Goal: Task Accomplishment & Management: Manage account settings

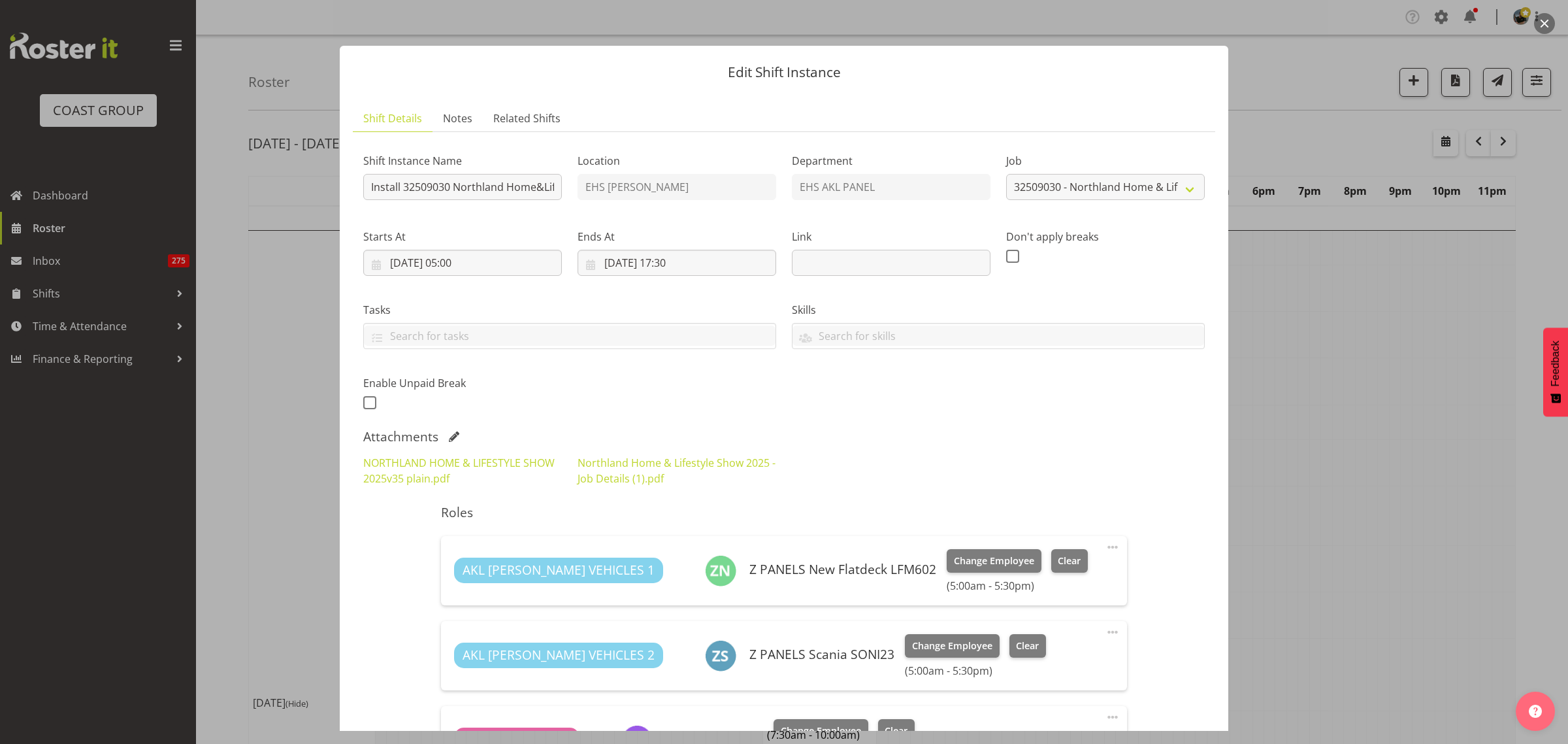
select select "9082"
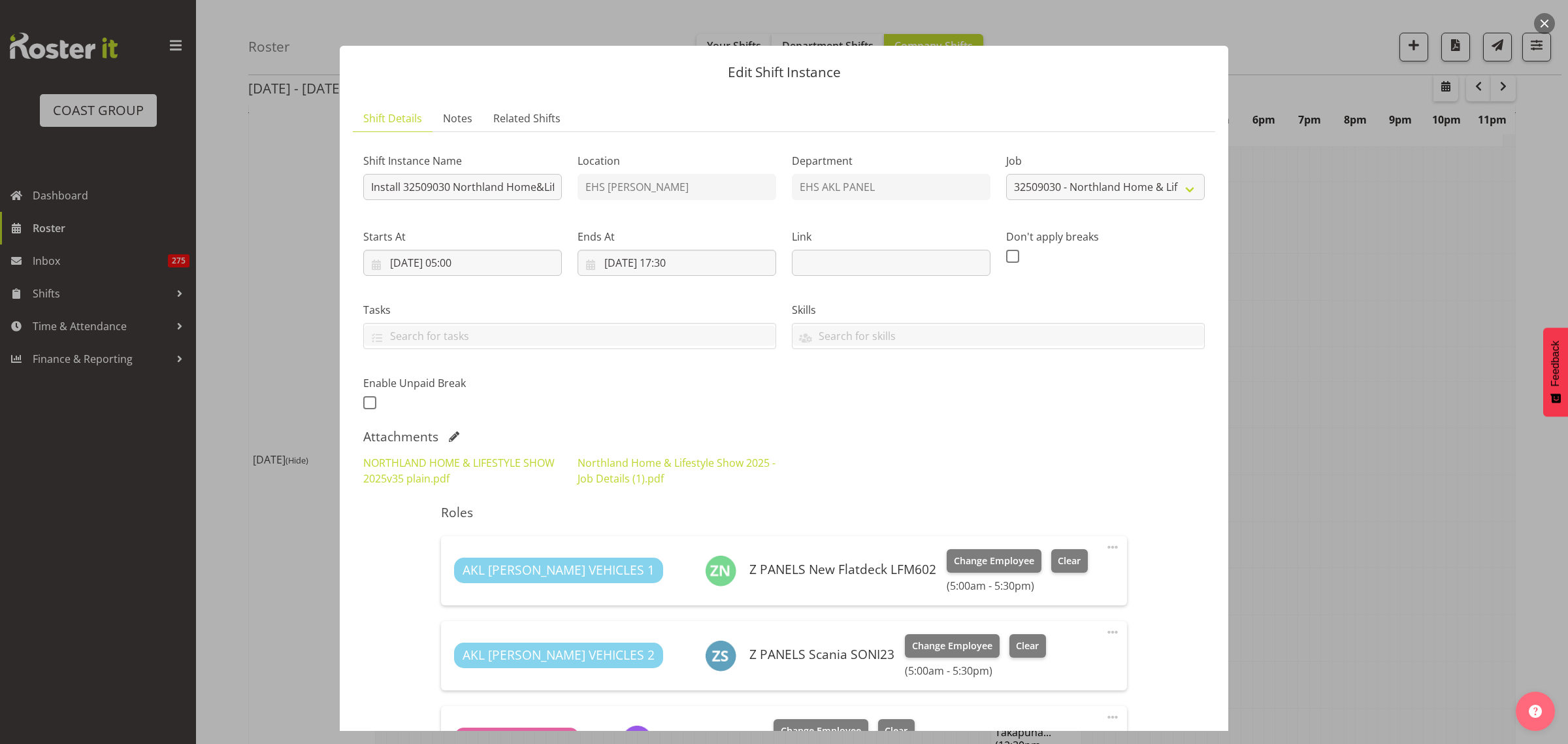
click at [1546, 27] on button "button" at bounding box center [1545, 23] width 21 height 21
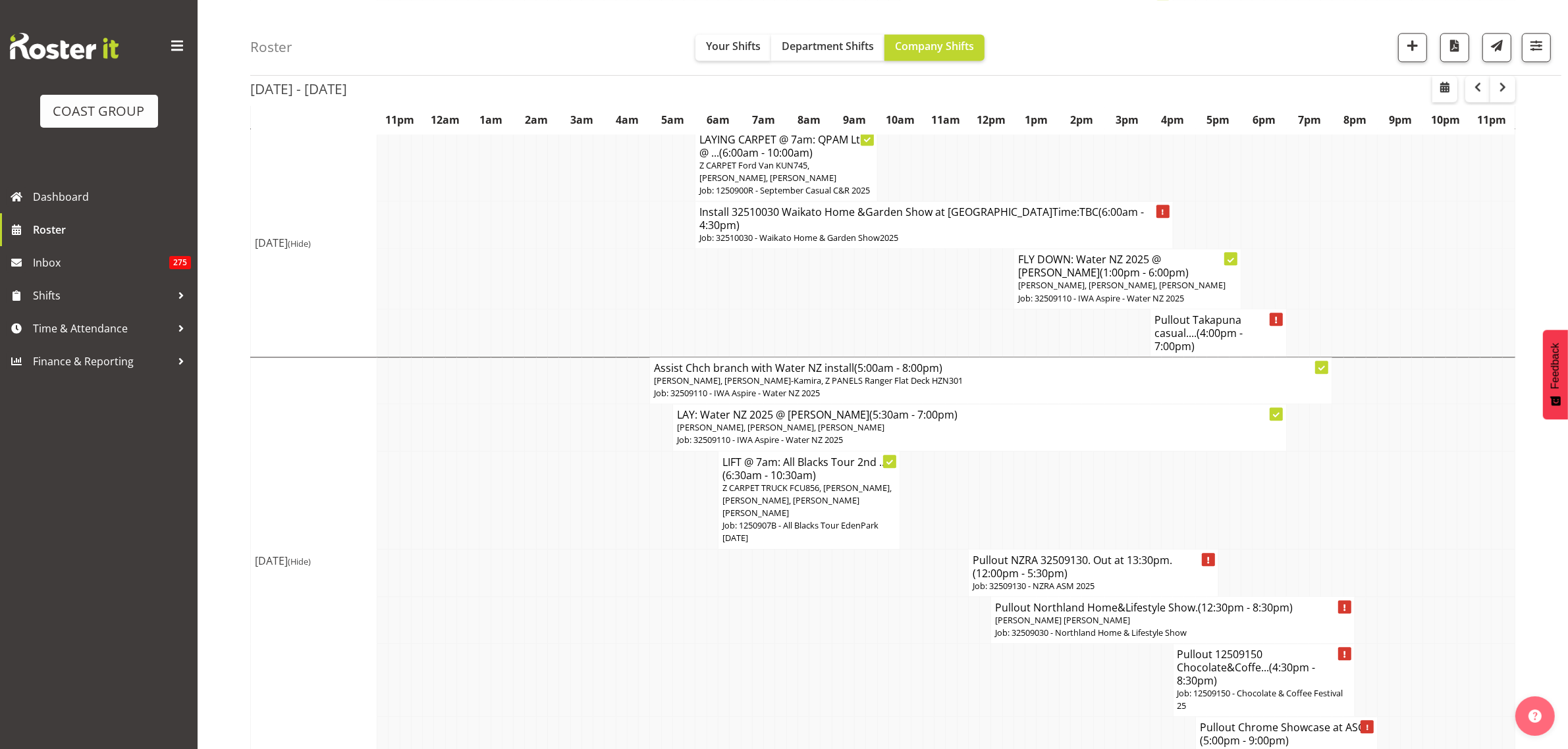
scroll to position [3787, 0]
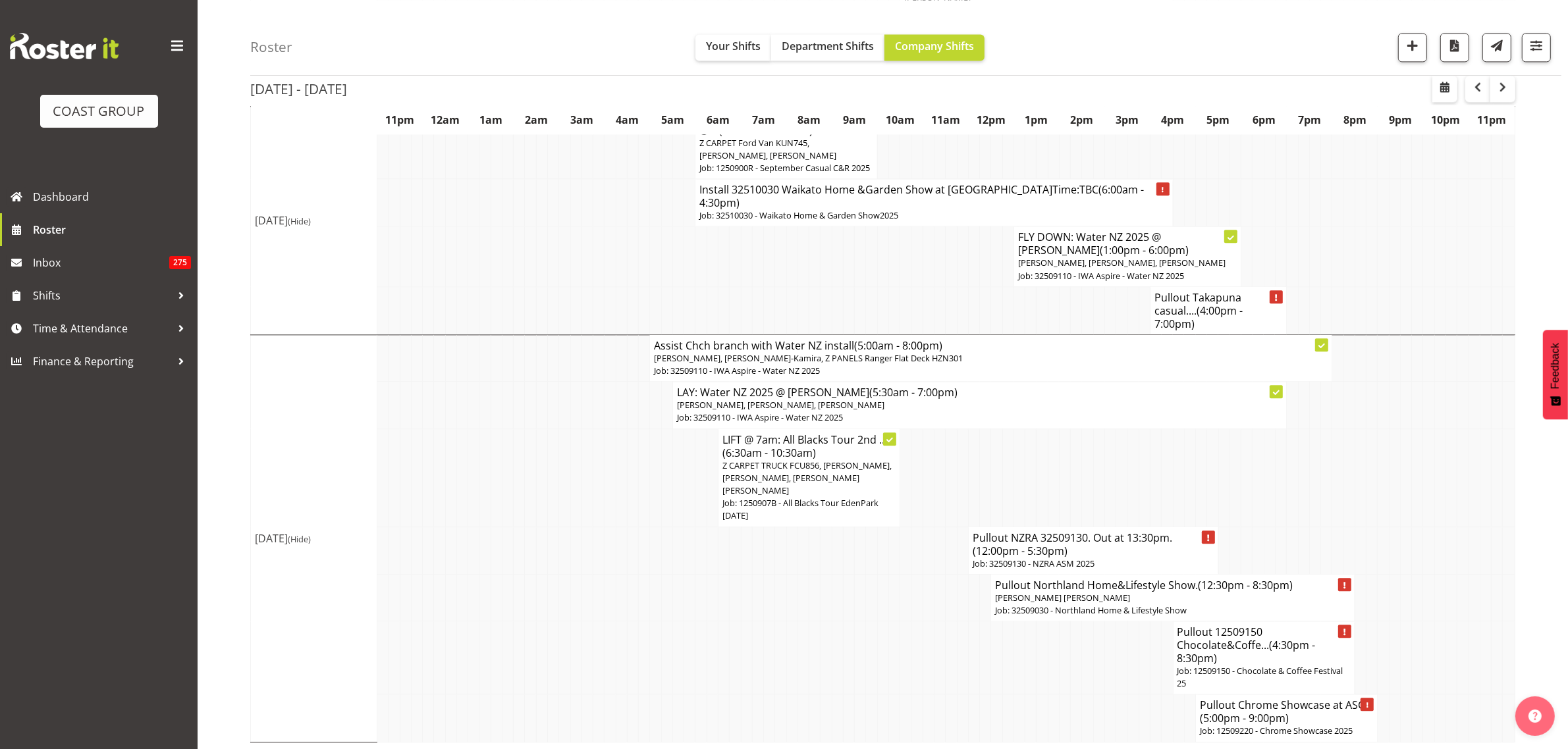
click at [1263, 718] on span "(5:00pm - 9:00pm)" at bounding box center [1243, 717] width 89 height 14
select select
select select "8"
select select "2025"
select select "17"
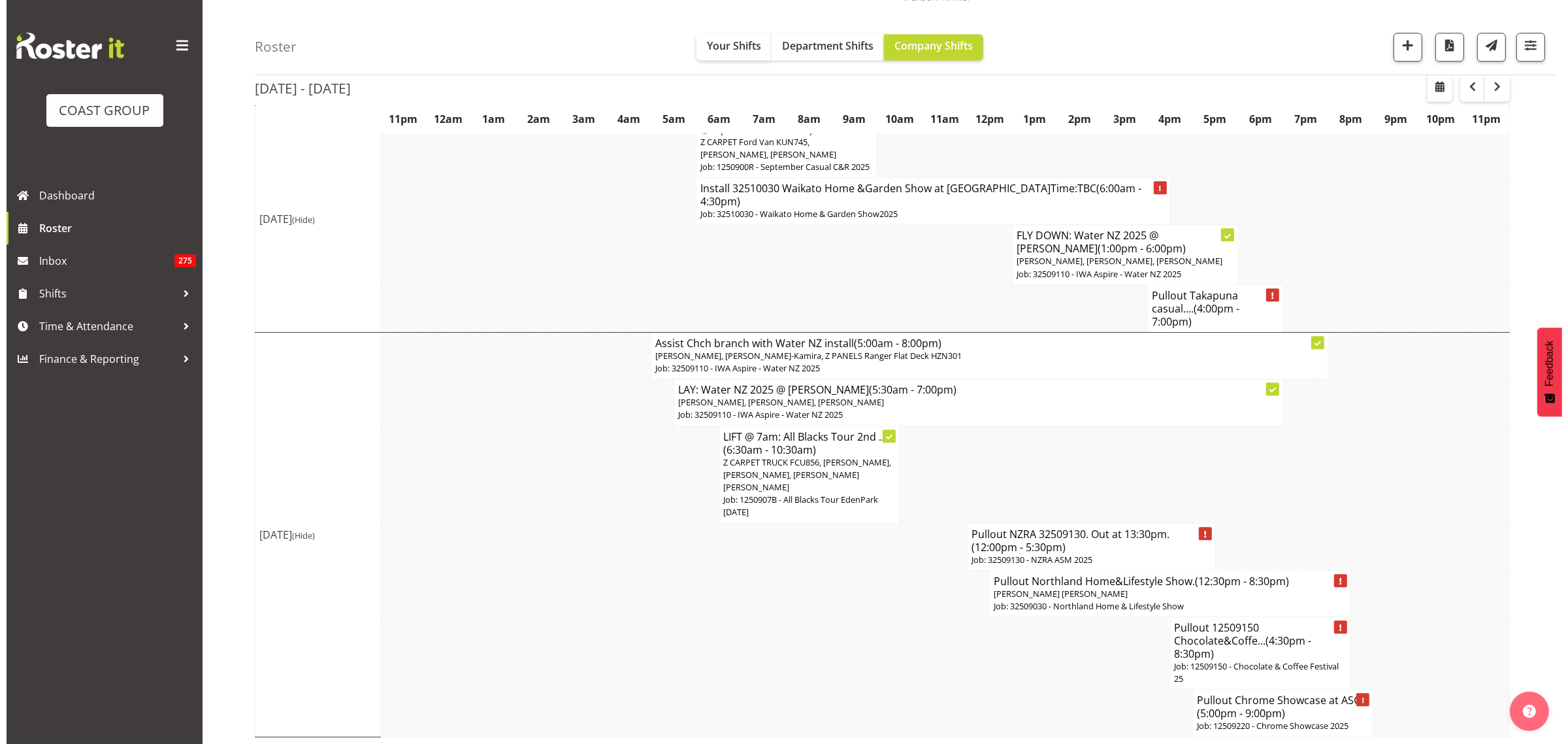
scroll to position [3711, 0]
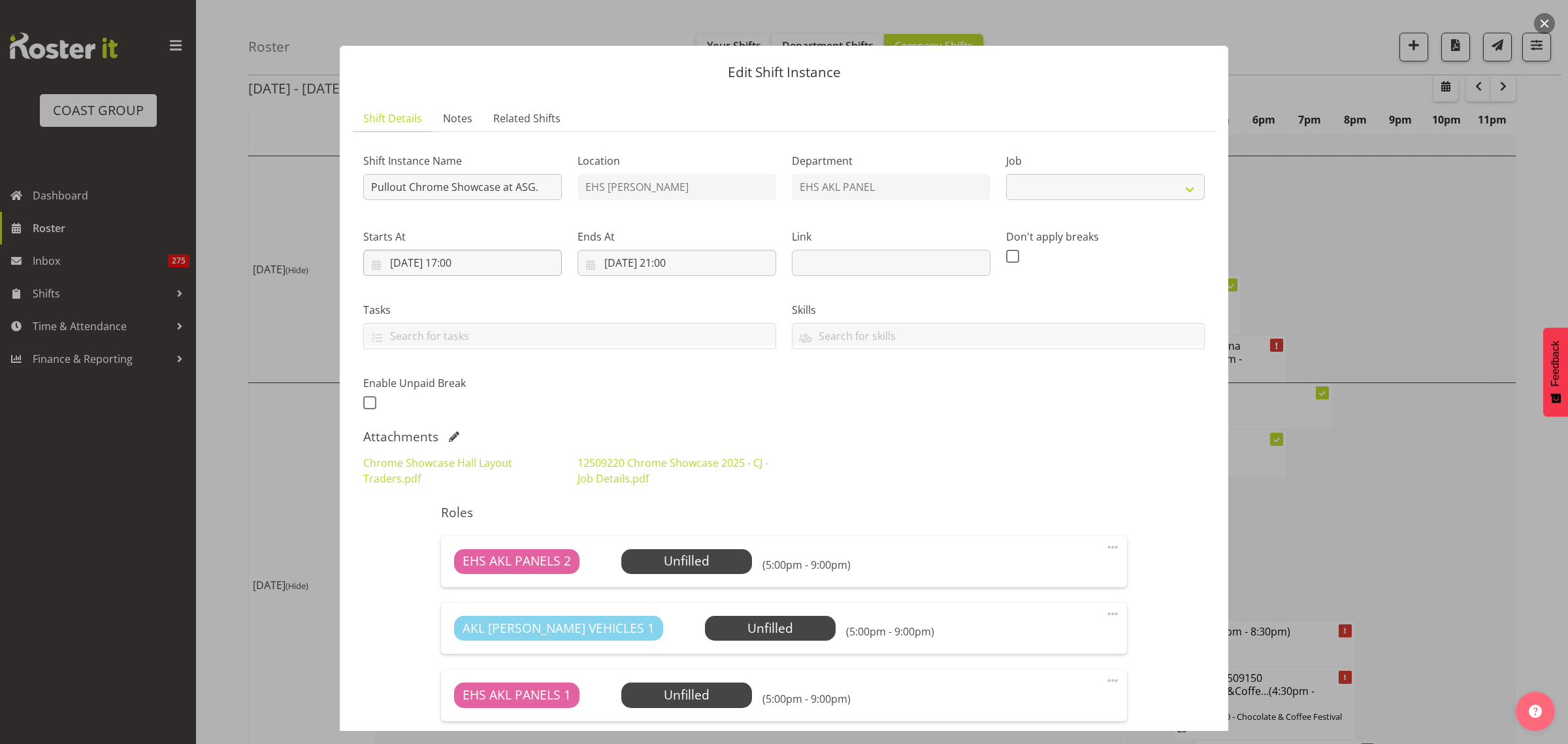
select select "10208"
click at [508, 260] on input "[DATE] 17:00" at bounding box center [463, 263] width 199 height 26
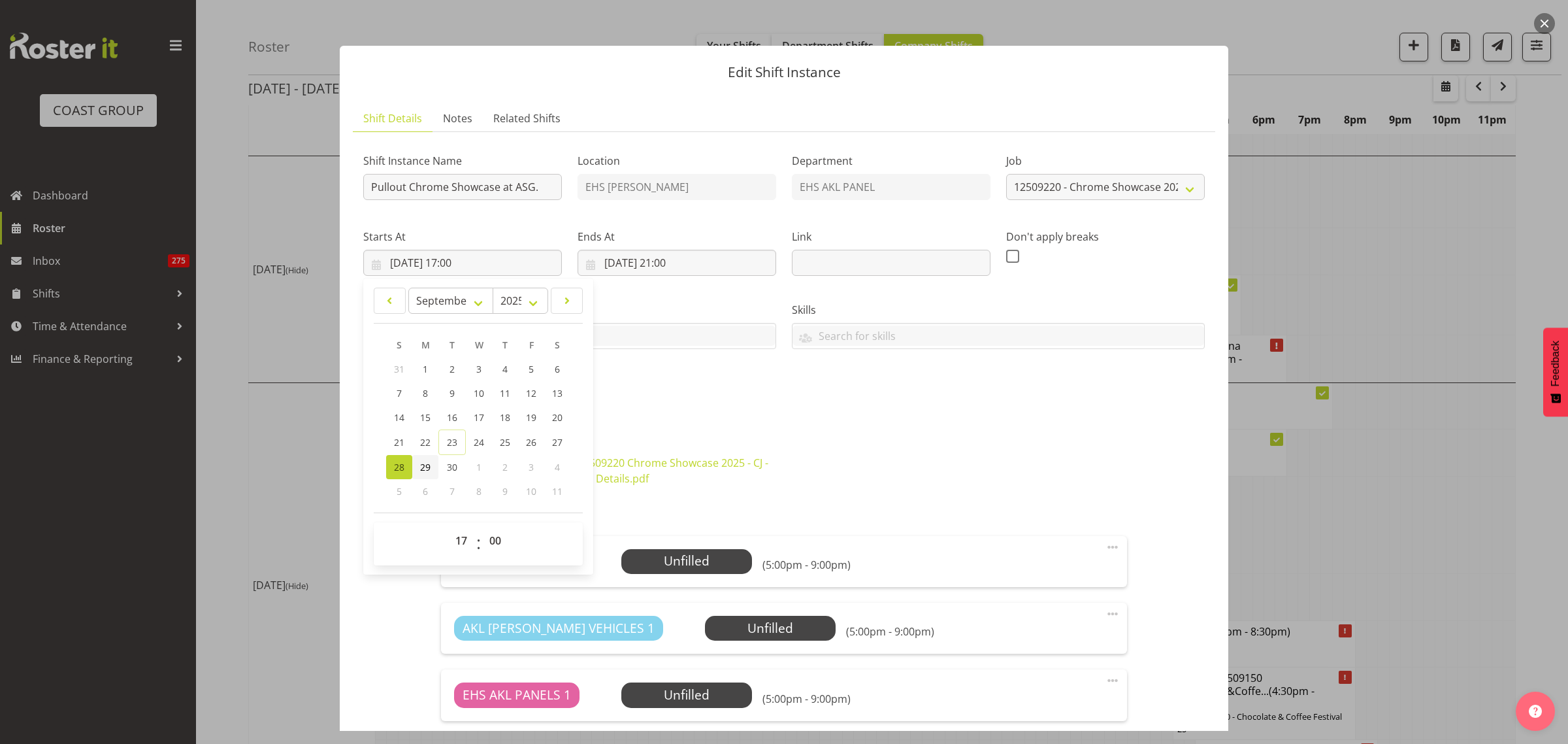
click at [422, 466] on span "29" at bounding box center [425, 467] width 11 height 12
type input "[DATE] 17:00"
click at [732, 260] on input "[DATE] 21:00" at bounding box center [677, 263] width 199 height 26
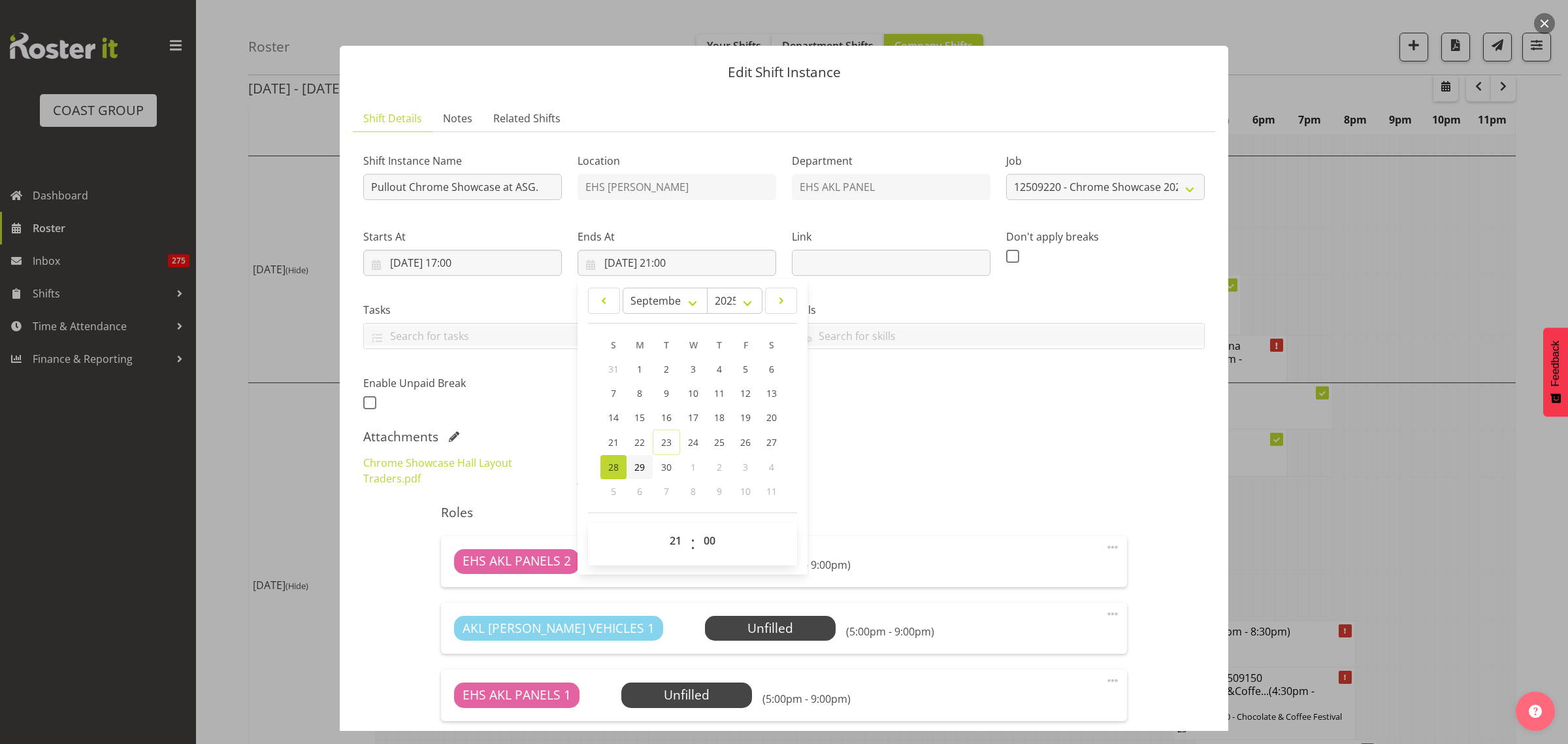
click at [639, 468] on span "29" at bounding box center [640, 467] width 11 height 12
type input "[DATE] 21:00"
click at [500, 266] on input "[DATE] 17:00" at bounding box center [463, 263] width 199 height 26
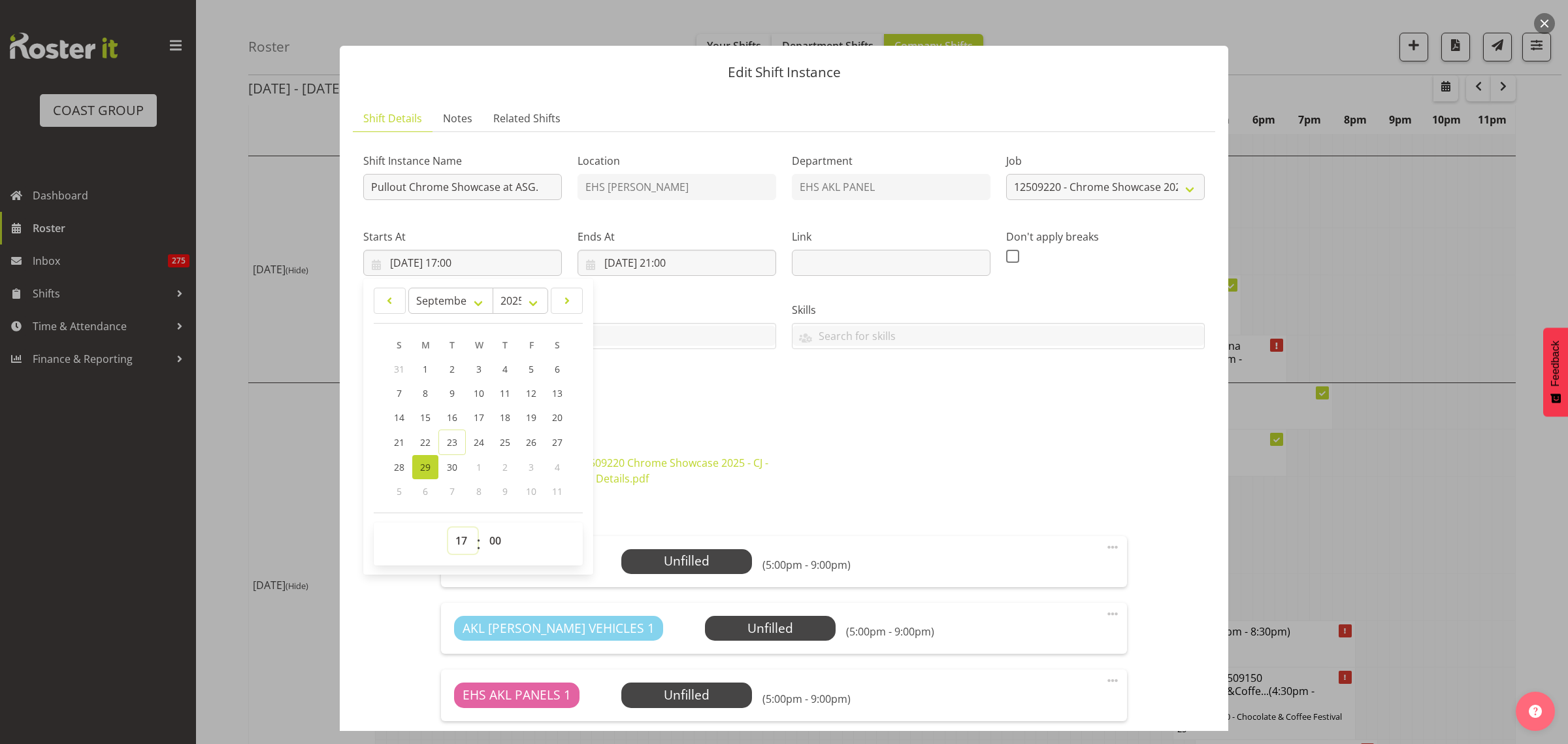
click at [467, 540] on select "00 01 02 03 04 05 06 07 08 09 10 11 12 13 14 15 16 17 18 19 20 21 22 23" at bounding box center [462, 540] width 29 height 26
select select "6"
click at [448, 527] on select "00 01 02 03 04 05 06 07 08 09 10 11 12 13 14 15 16 17 18 19 20 21 22 23" at bounding box center [462, 540] width 29 height 26
type input "[DATE] 06:00"
click at [722, 262] on input "[DATE] 21:00" at bounding box center [677, 263] width 199 height 26
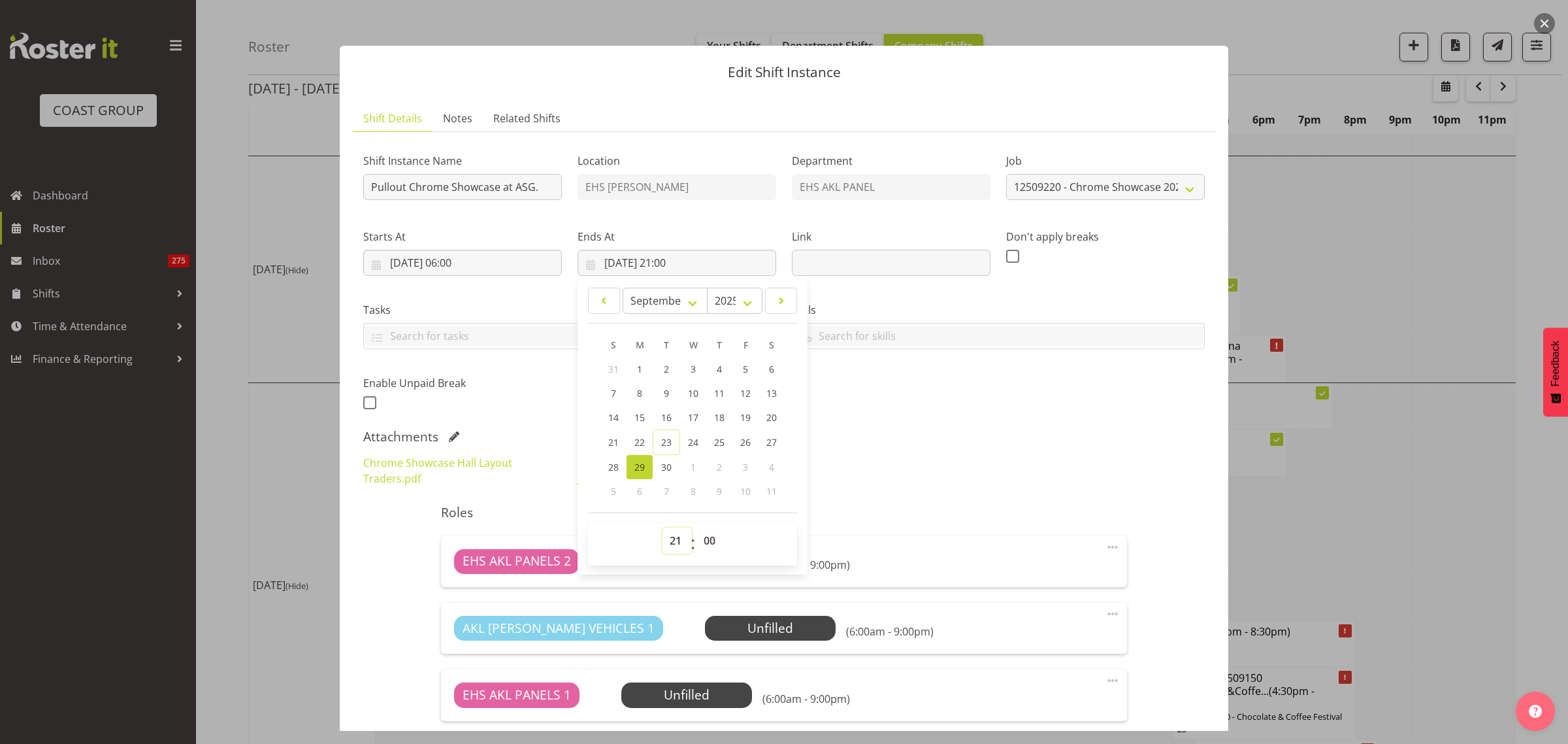
click at [671, 544] on select "00 01 02 03 04 05 06 07 08 09 10 11 12 13 14 15 16 17 18 19 20 21 22 23" at bounding box center [677, 540] width 29 height 26
select select "10"
click at [662, 527] on select "00 01 02 03 04 05 06 07 08 09 10 11 12 13 14 15 16 17 18 19 20 21 22 23" at bounding box center [677, 540] width 29 height 26
type input "[DATE] 10:00"
click at [1021, 420] on div "Shift Instance Name Pullout Chrome Showcase at ASG. Location EHS [PERSON_NAME] …" at bounding box center [784, 278] width 857 height 286
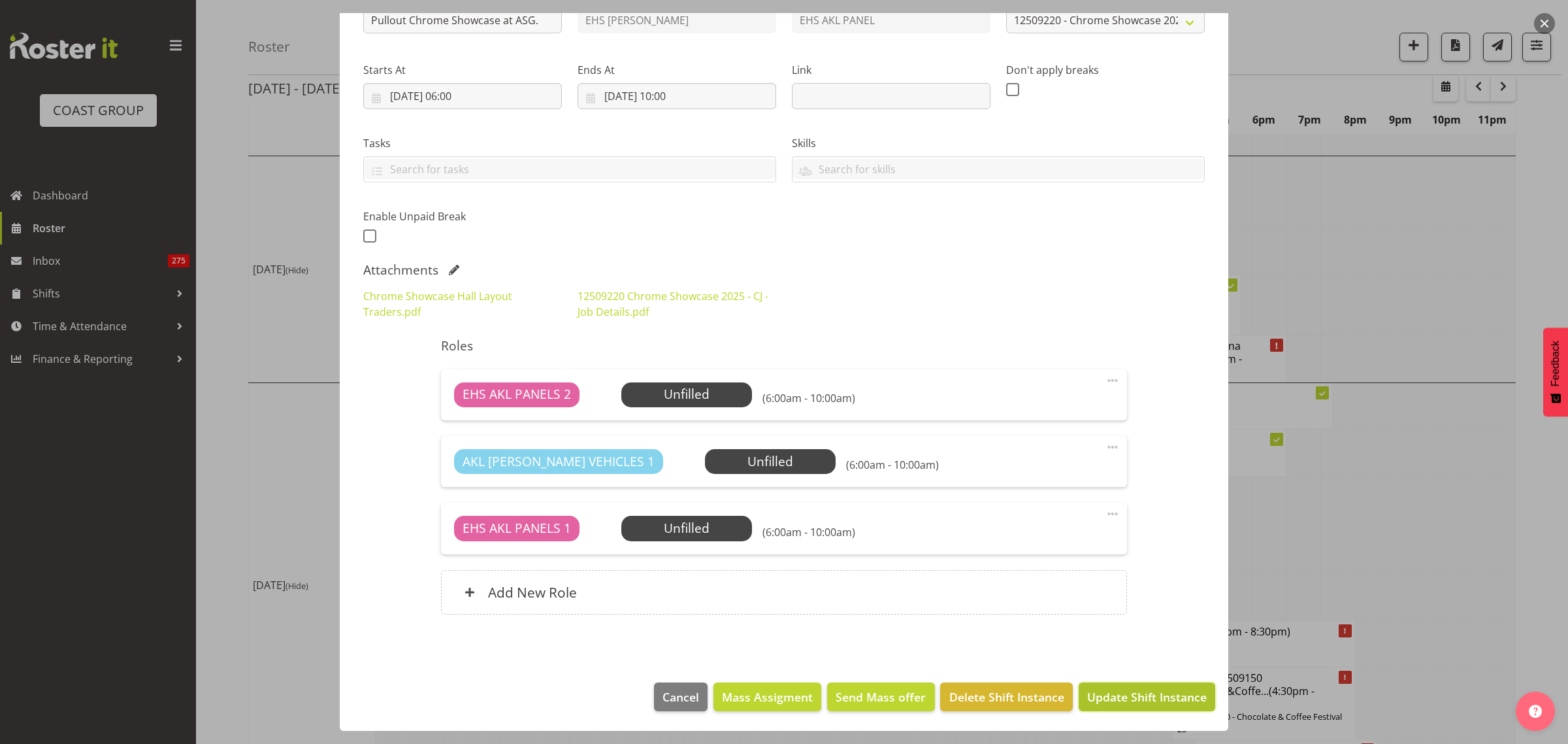
click at [1124, 706] on button "Update Shift Instance" at bounding box center [1146, 697] width 136 height 29
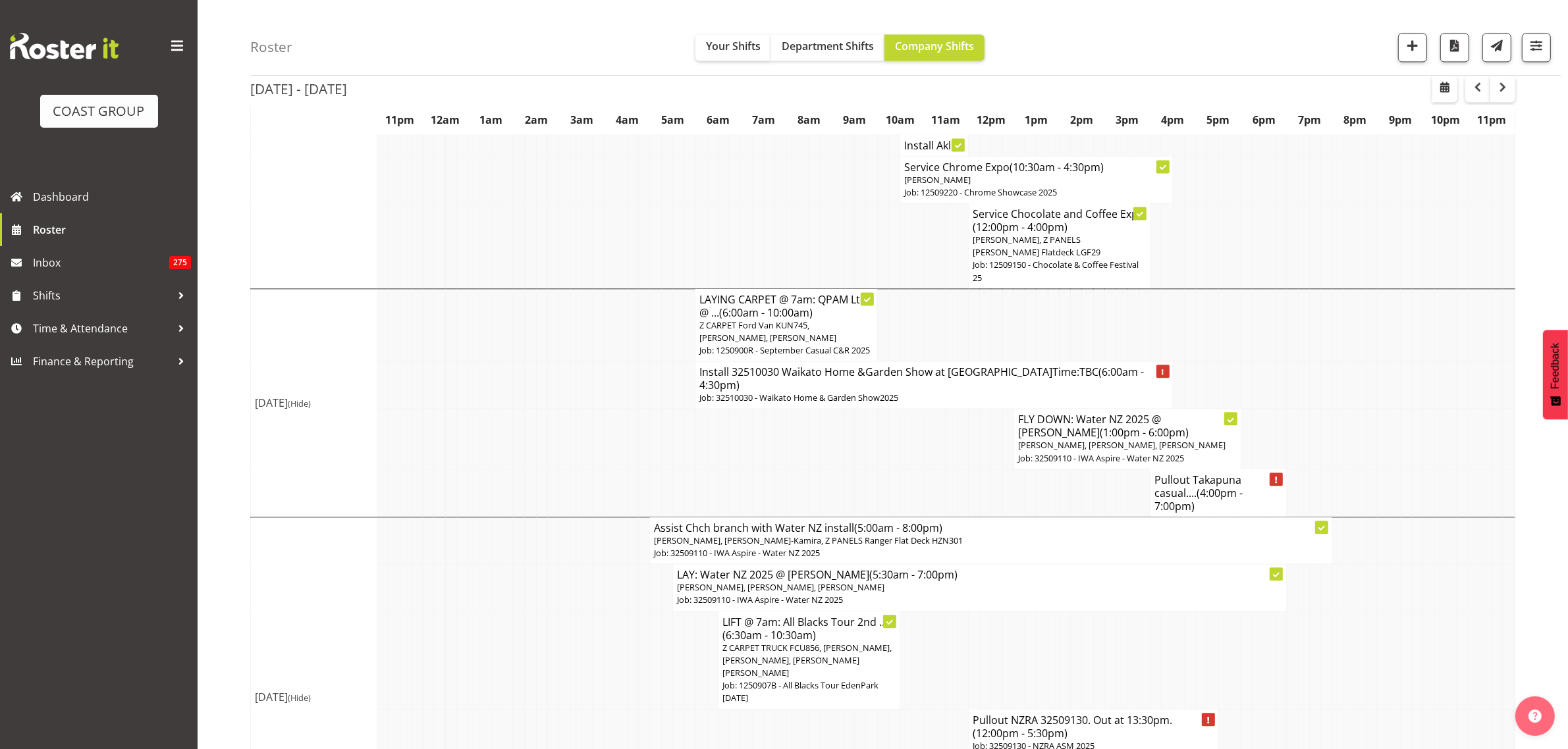
scroll to position [3739, 0]
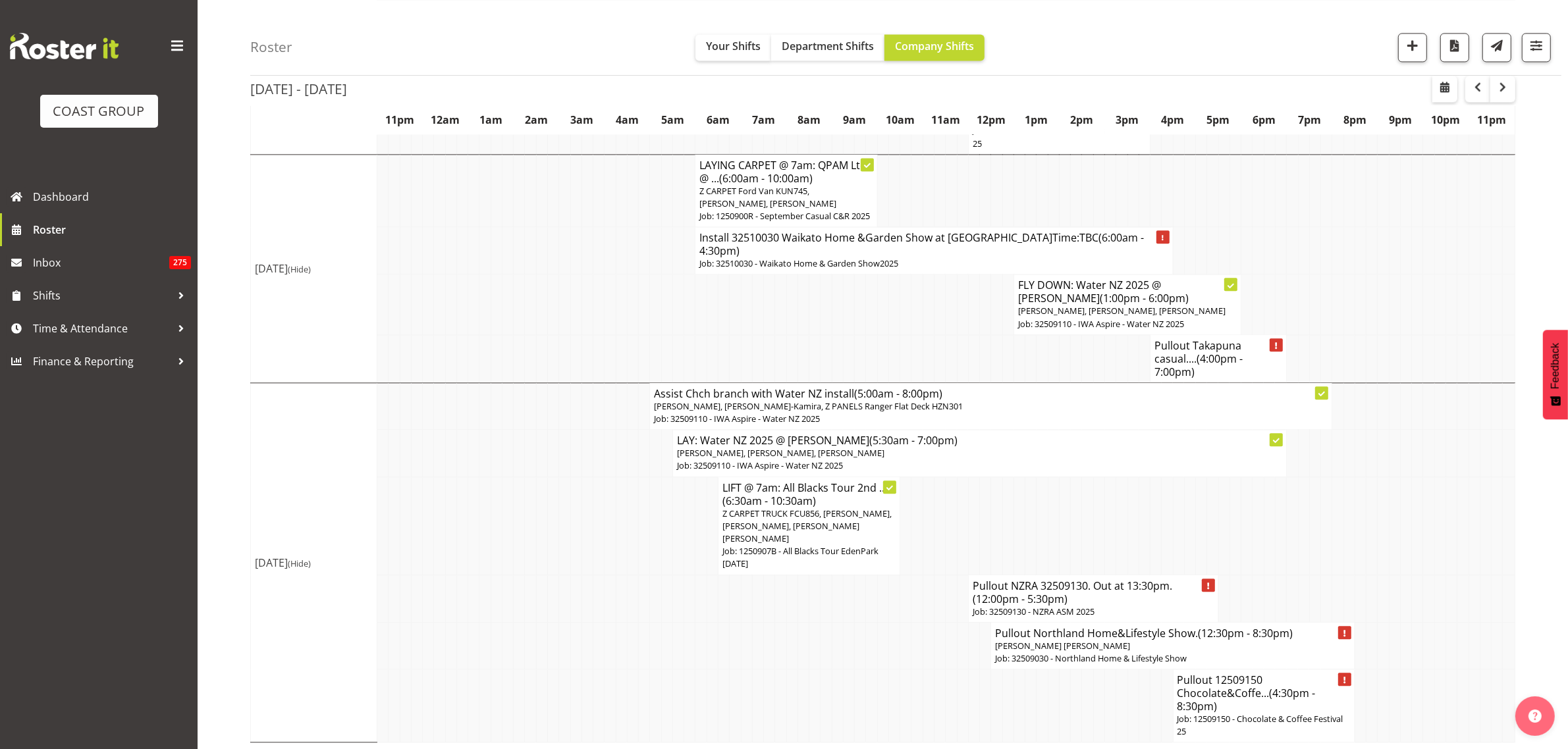
click at [1164, 646] on p "[PERSON_NAME] [PERSON_NAME]" at bounding box center [1172, 646] width 356 height 12
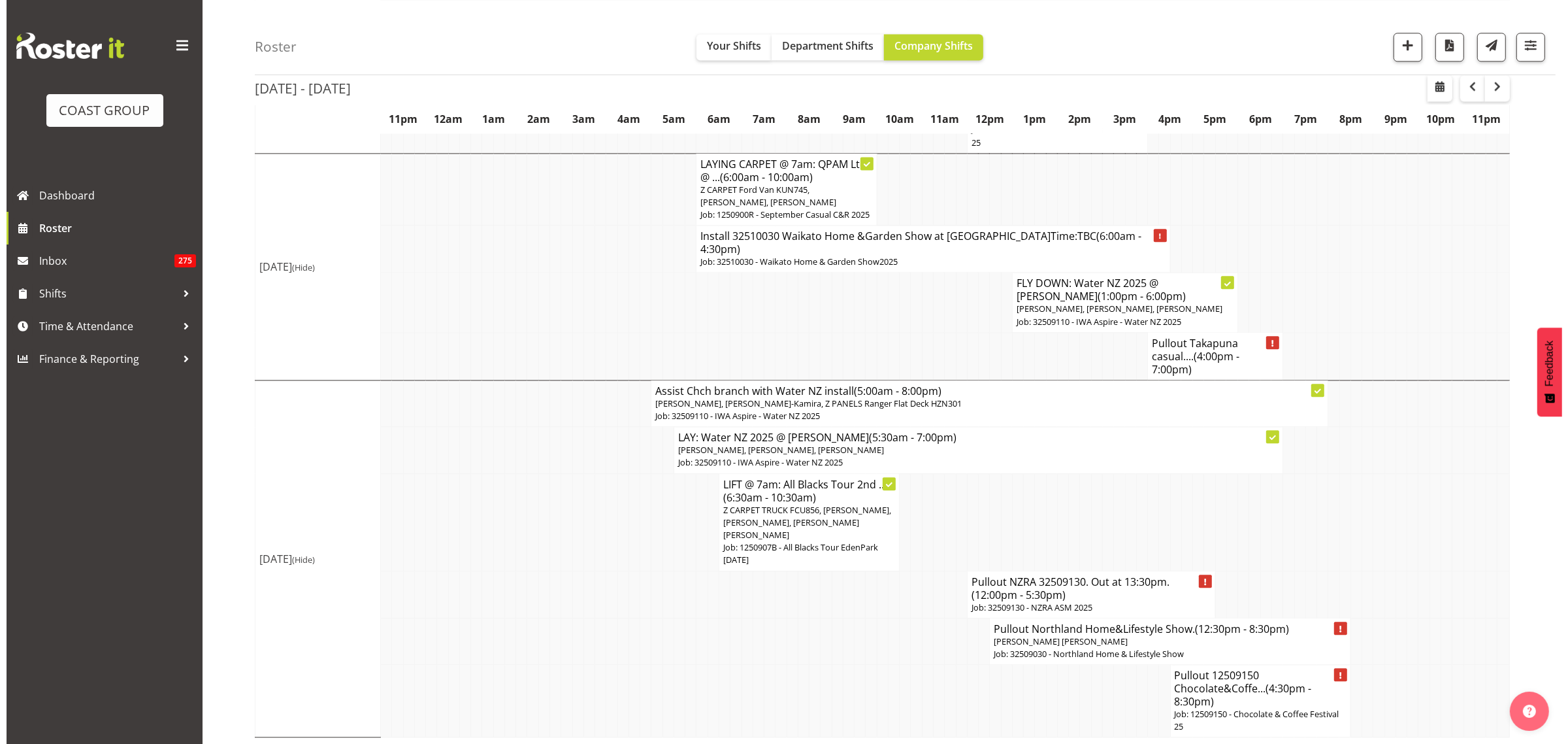
scroll to position [3664, 0]
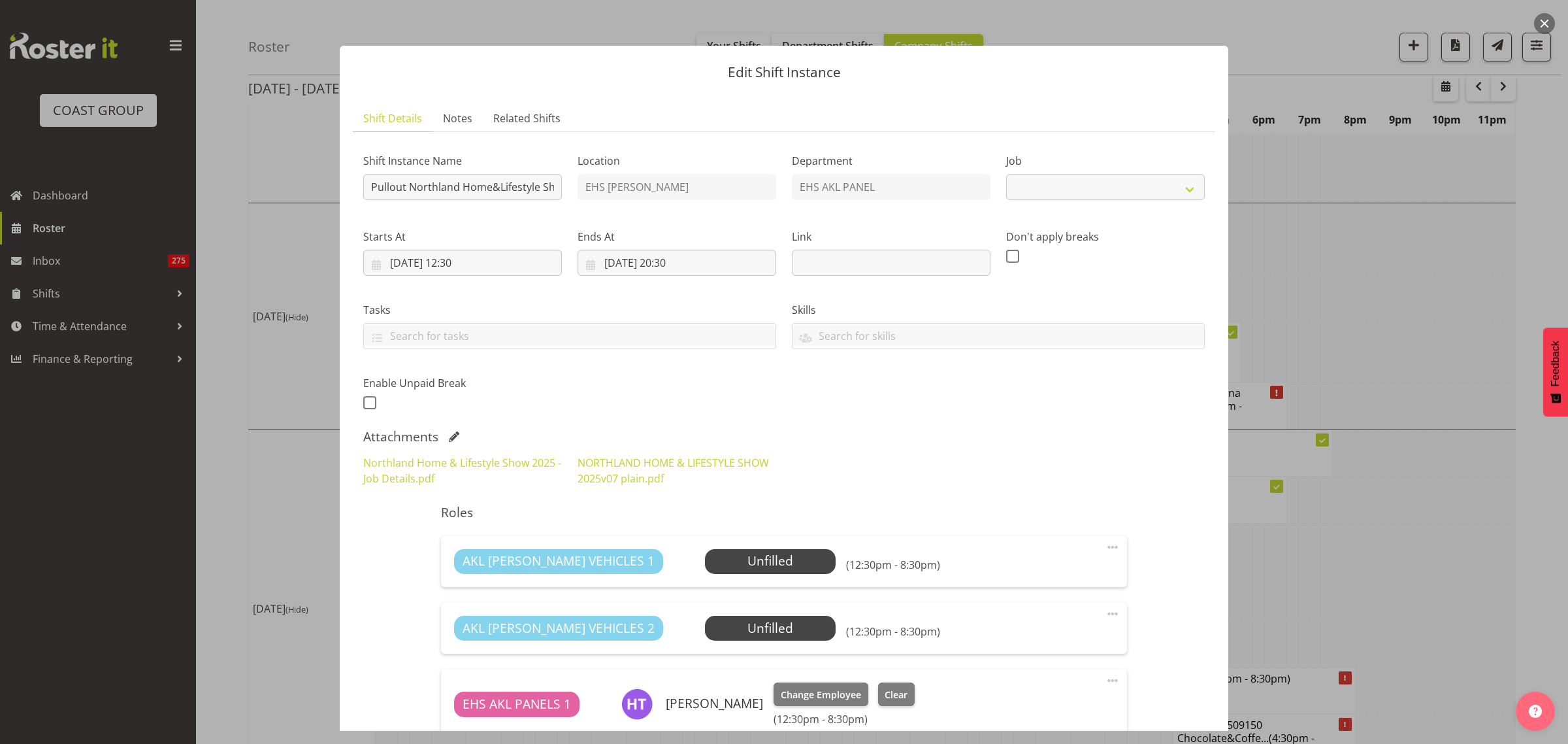
select select "9082"
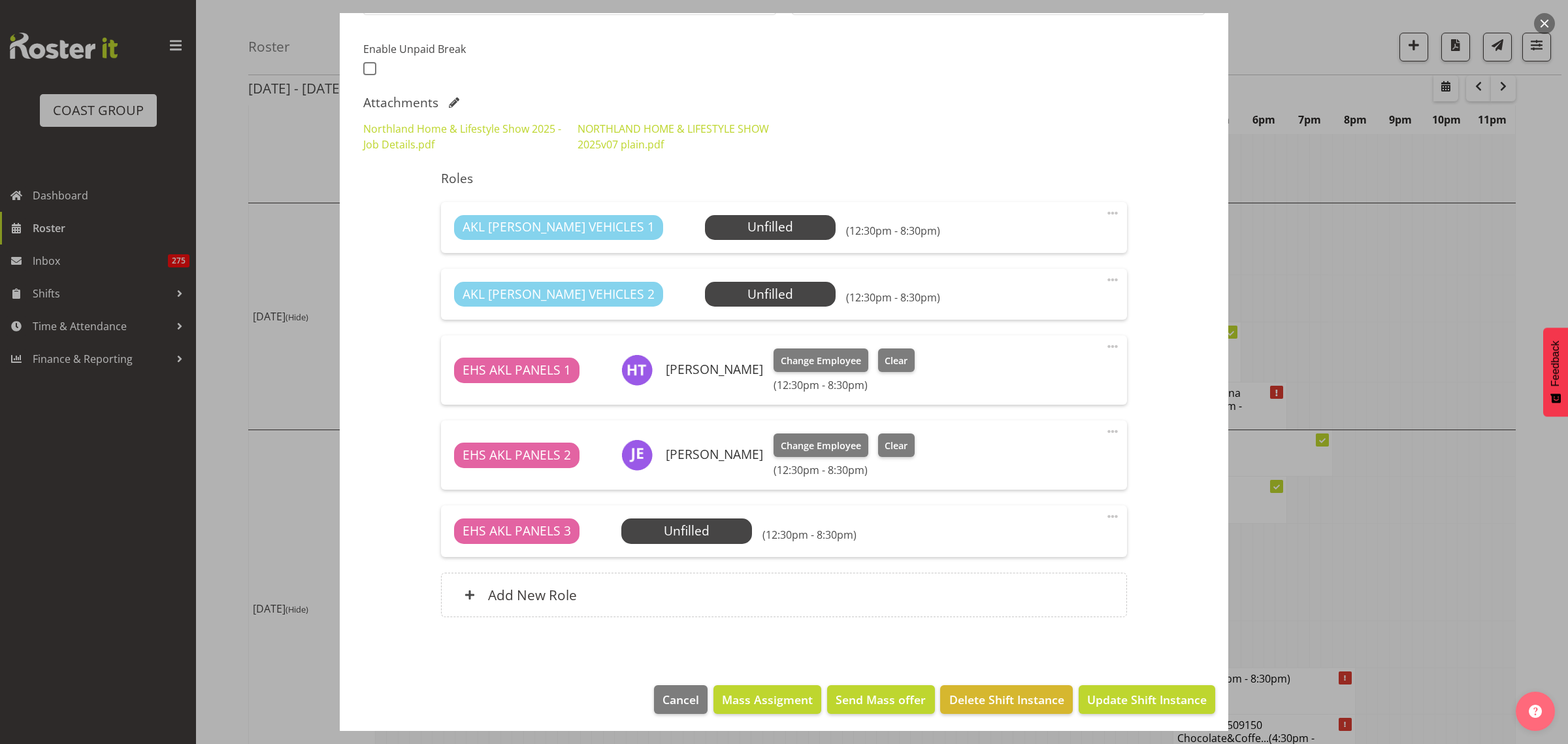
scroll to position [337, 0]
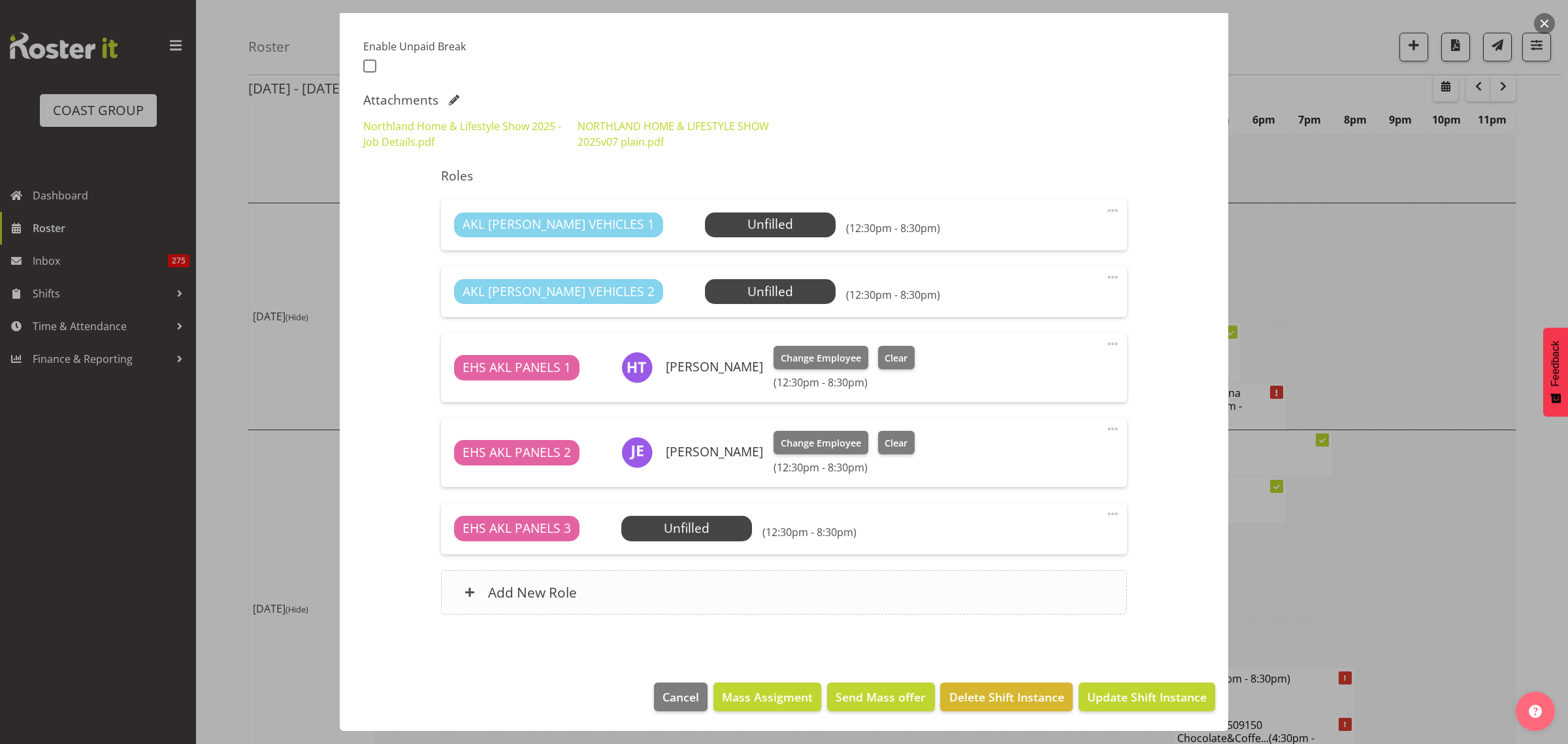
click at [697, 596] on div "Add New Role" at bounding box center [784, 592] width 685 height 44
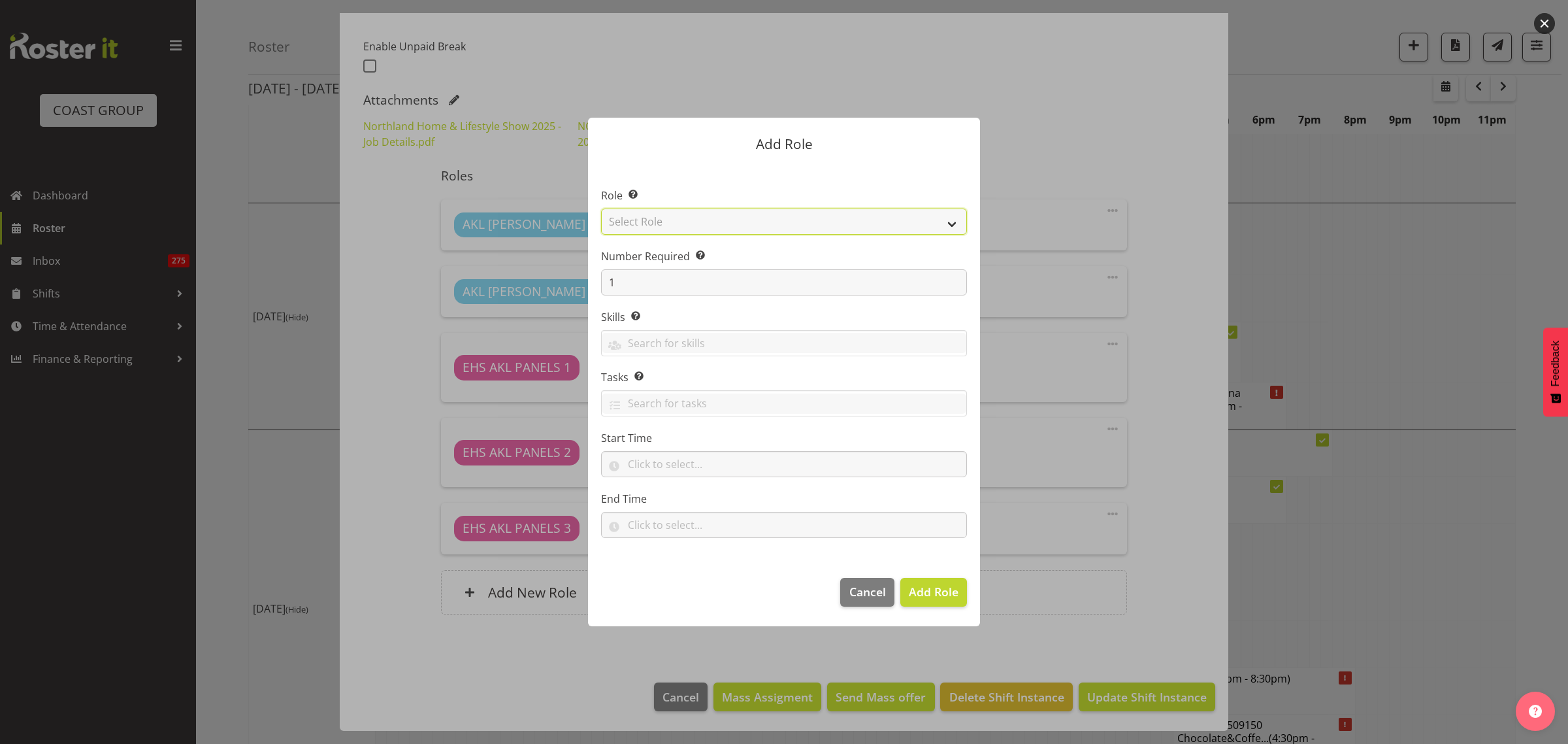
click at [951, 224] on select "Select Role ACCOUNT MANAGER ACCOUNT MANAGER DW ACCOUNTS [PERSON_NAME] VEHICLES …" at bounding box center [784, 221] width 366 height 26
select select "81"
click at [601, 209] on select "Select Role ACCOUNT MANAGER ACCOUNT MANAGER DW ACCOUNTS [PERSON_NAME] VEHICLES …" at bounding box center [784, 221] width 366 height 26
click at [926, 593] on span "Add Role" at bounding box center [933, 591] width 50 height 16
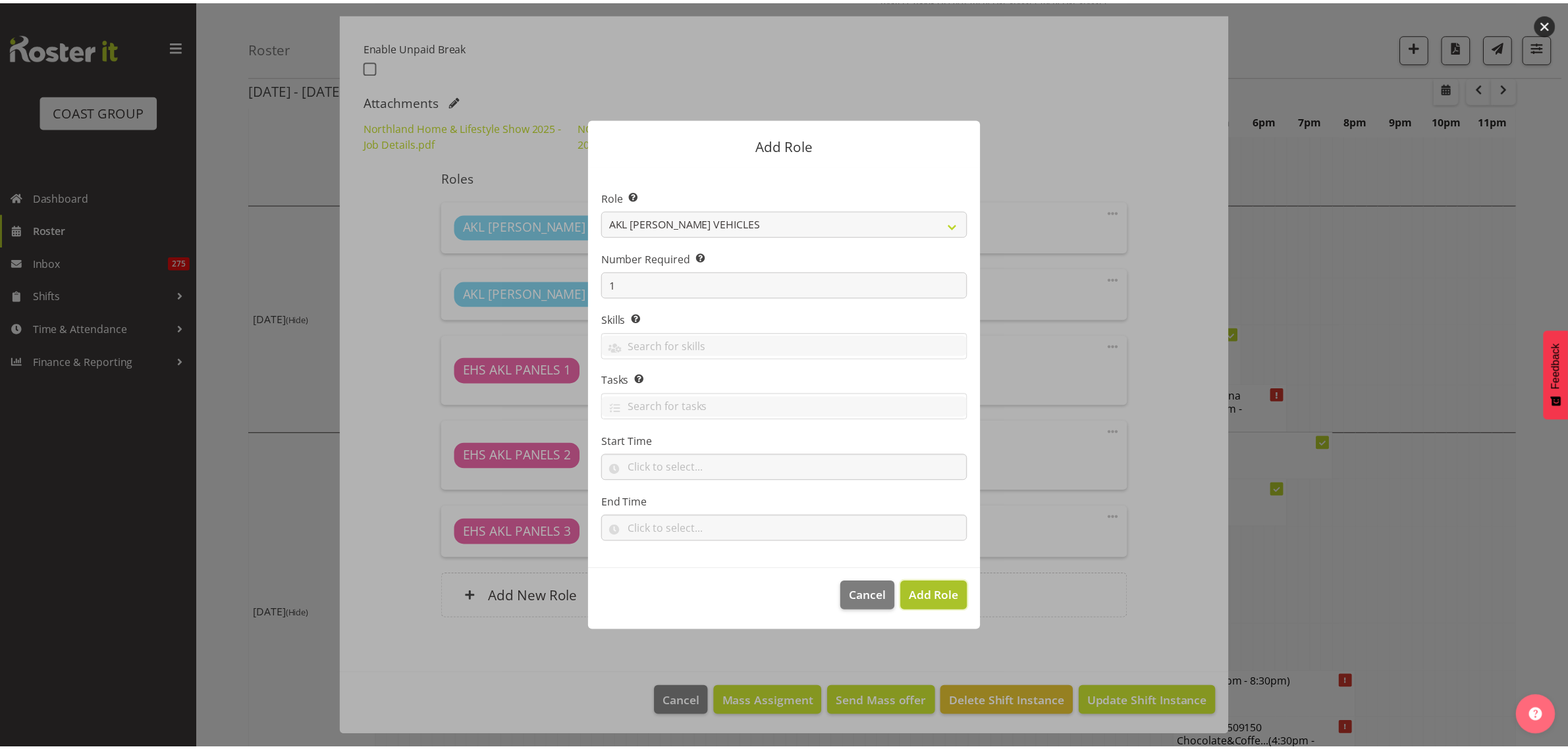
scroll to position [3726, 0]
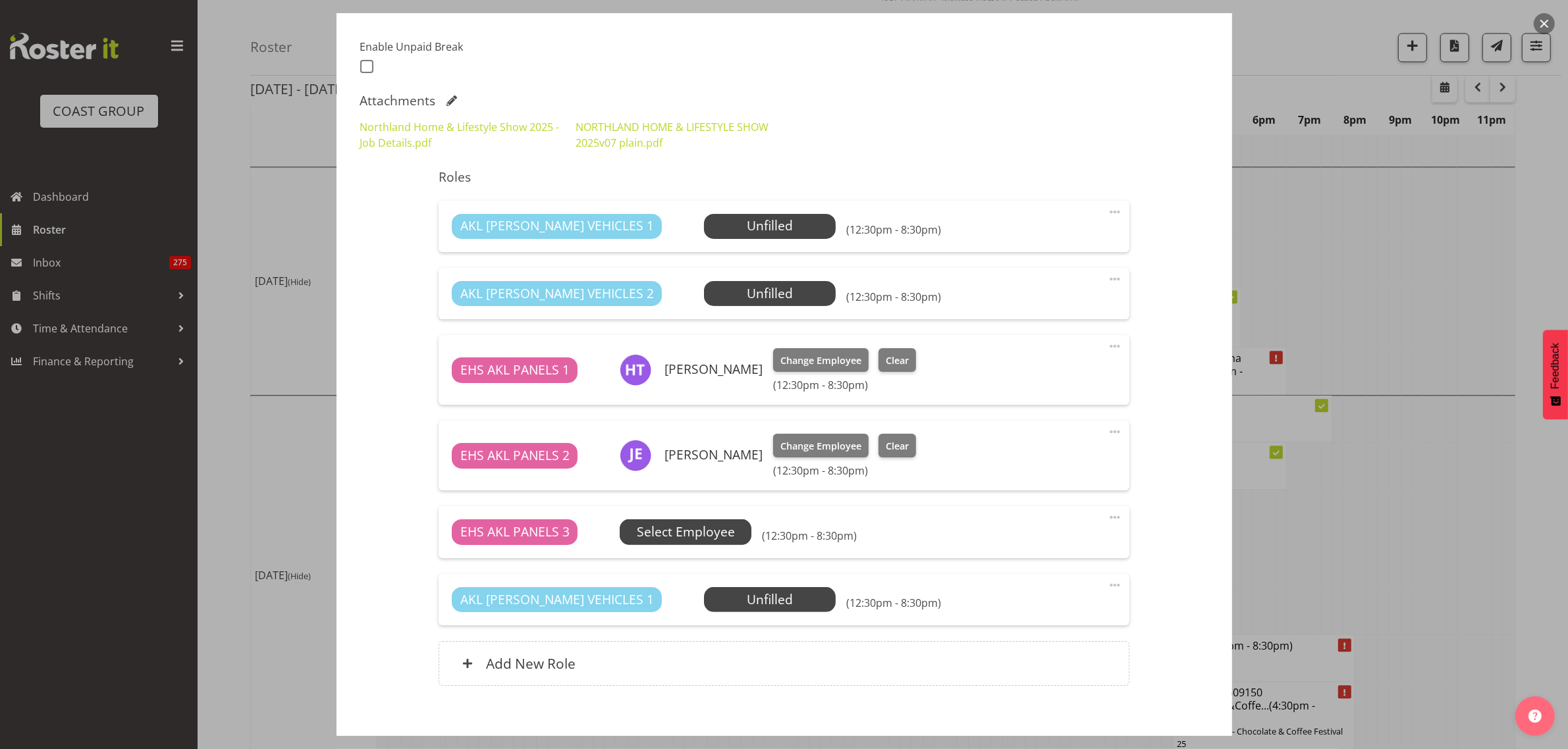
click at [710, 531] on span "Select Employee" at bounding box center [685, 531] width 98 height 19
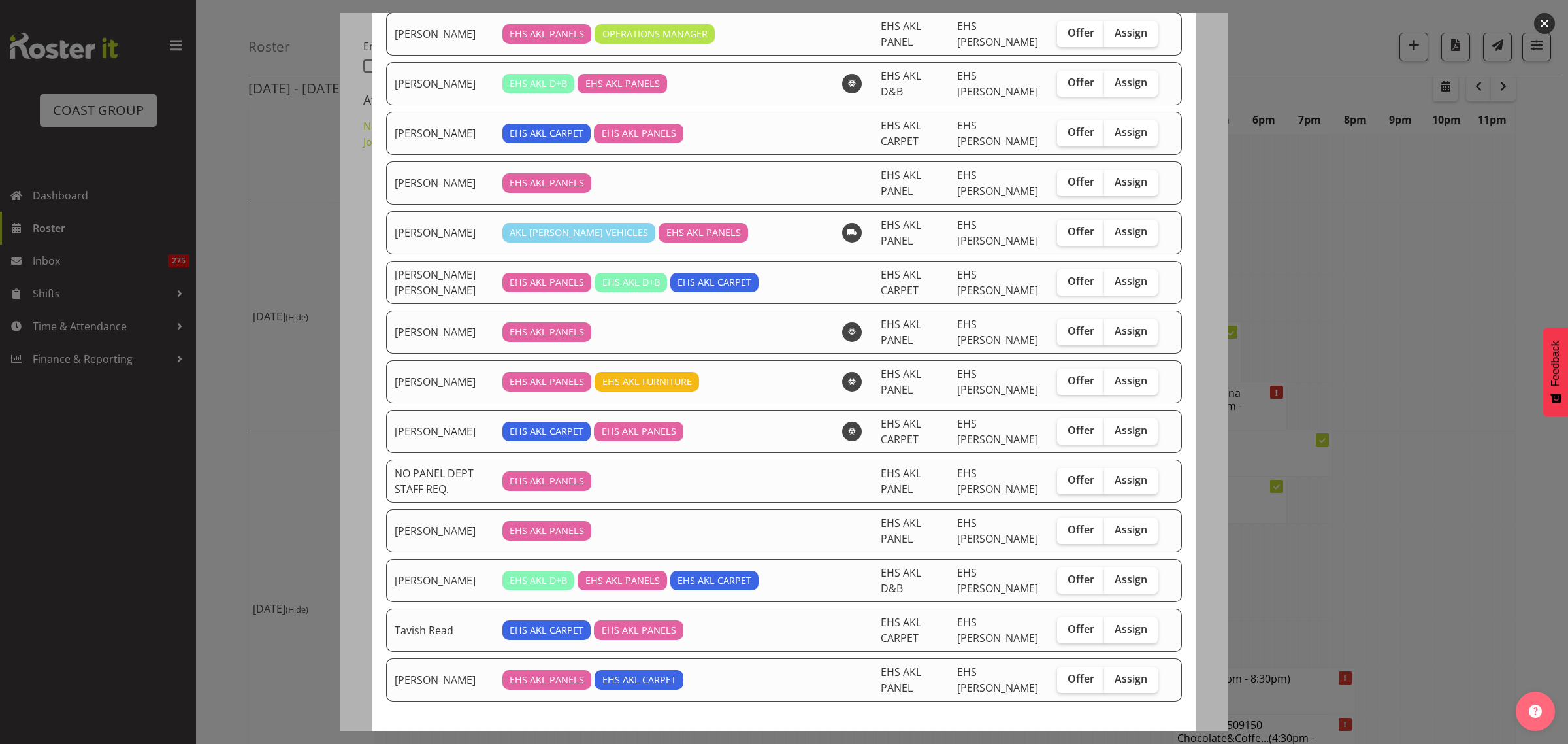
scroll to position [789, 0]
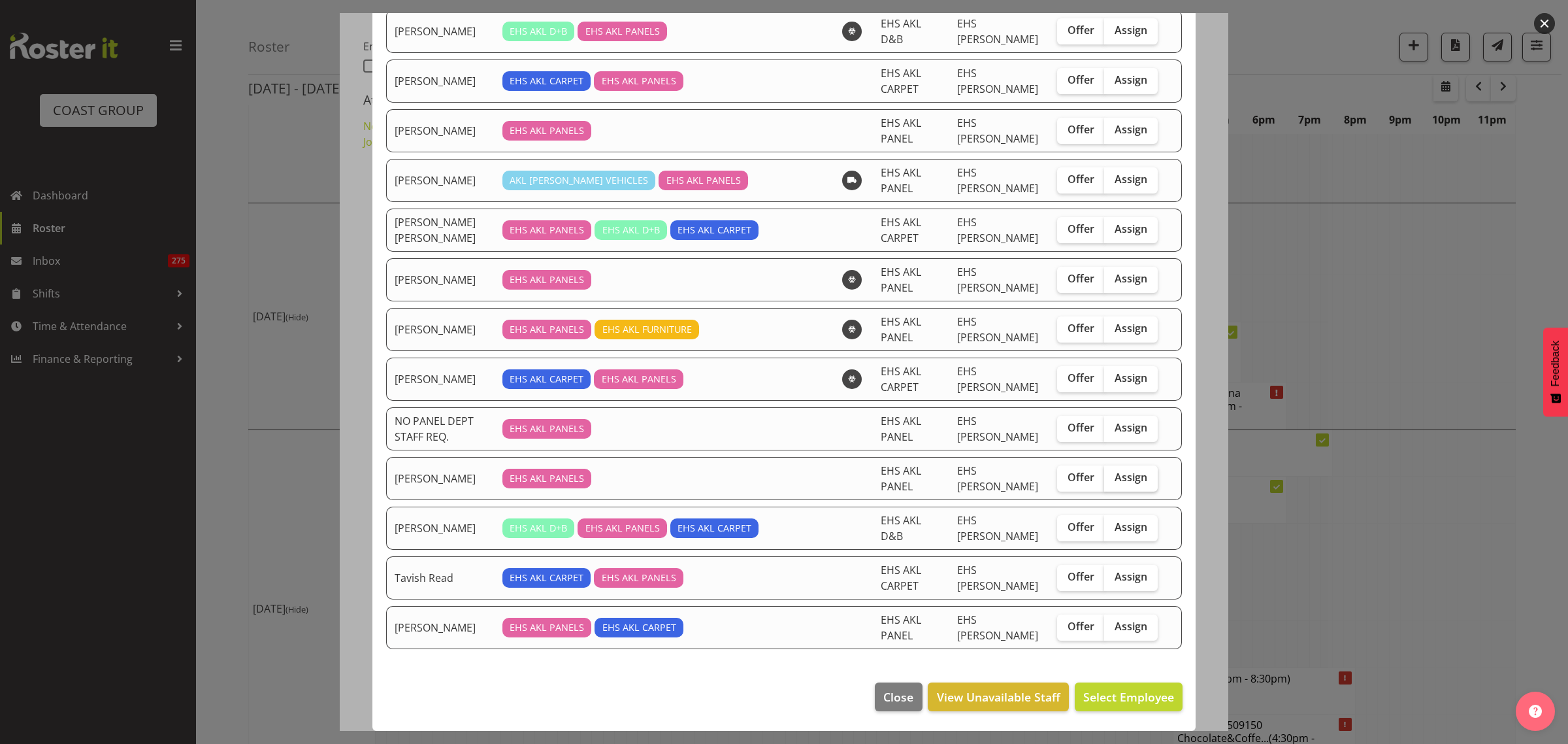
click at [1115, 481] on span "Assign" at bounding box center [1131, 477] width 32 height 13
click at [1112, 481] on input "Assign" at bounding box center [1108, 477] width 8 height 8
checkbox input "true"
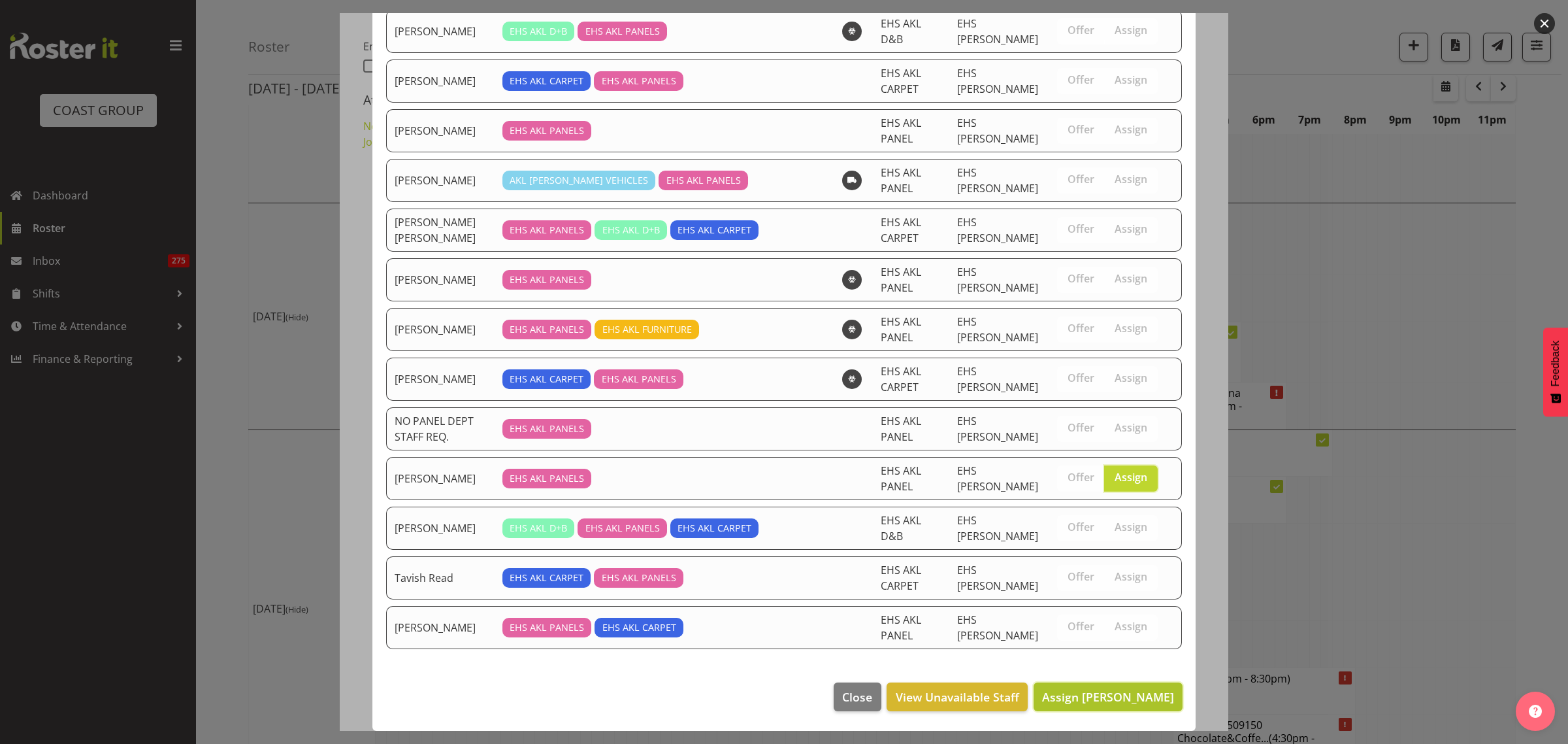
click at [1070, 701] on span "Assign [PERSON_NAME]" at bounding box center [1107, 697] width 132 height 16
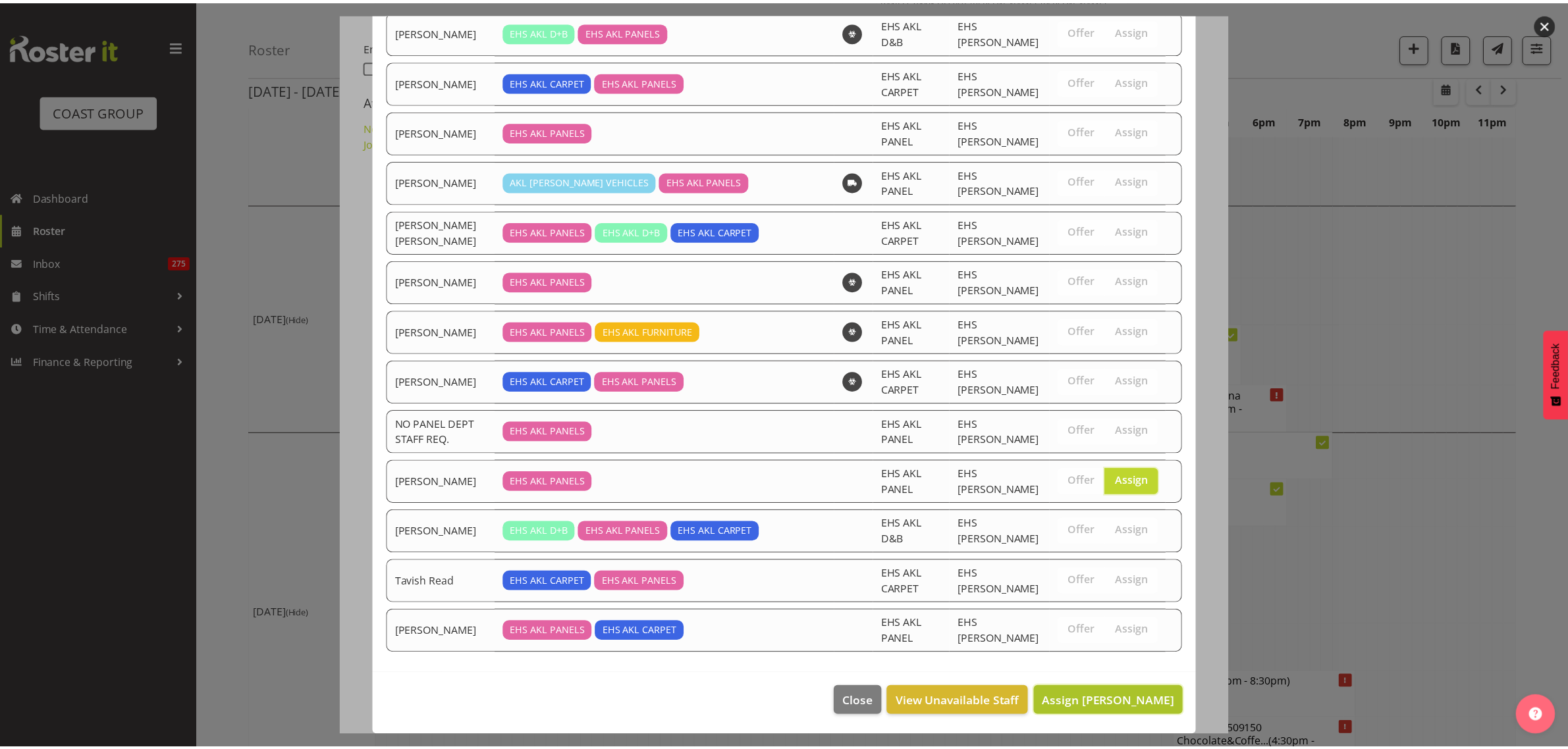
scroll to position [3726, 0]
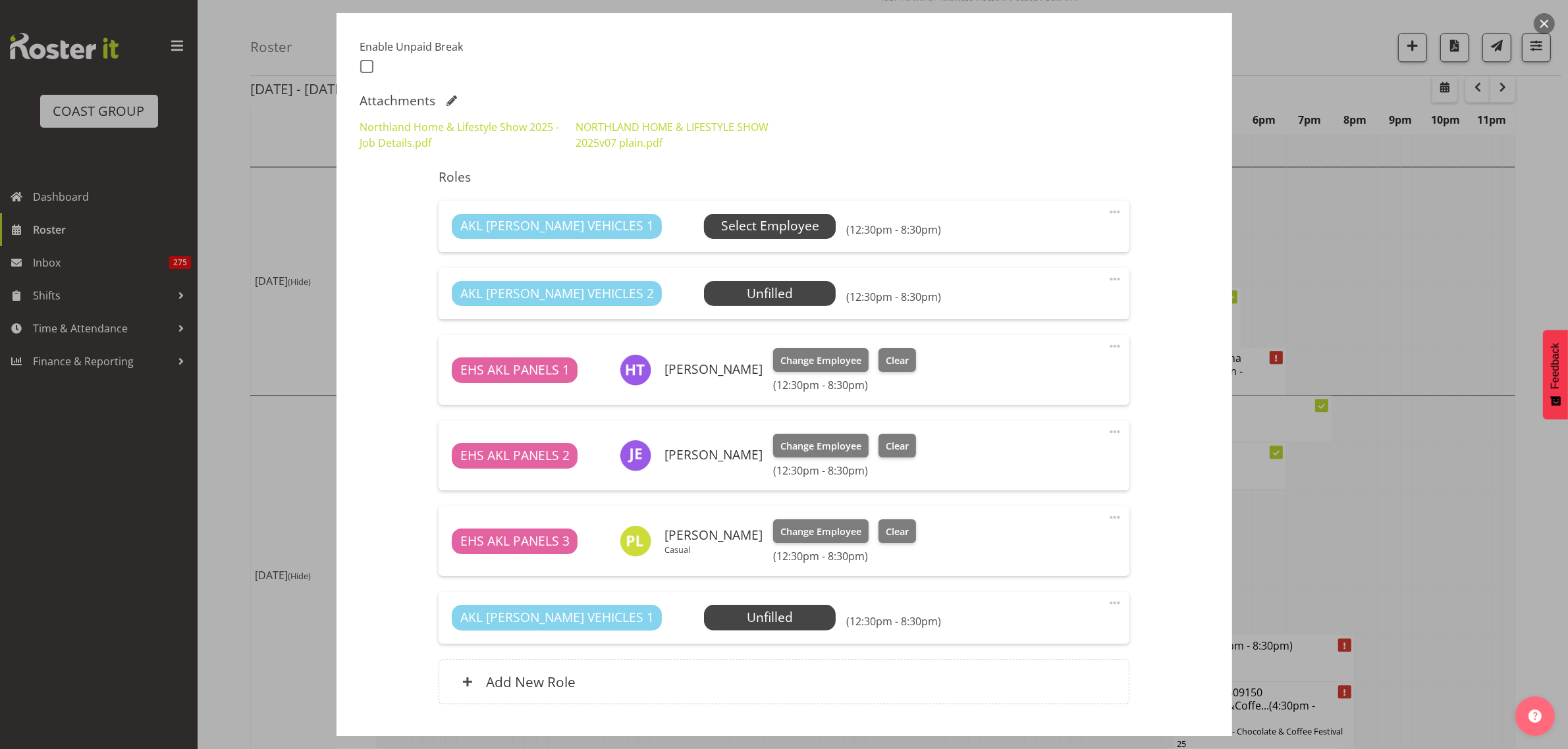
click at [721, 224] on span "Select Employee" at bounding box center [769, 226] width 98 height 19
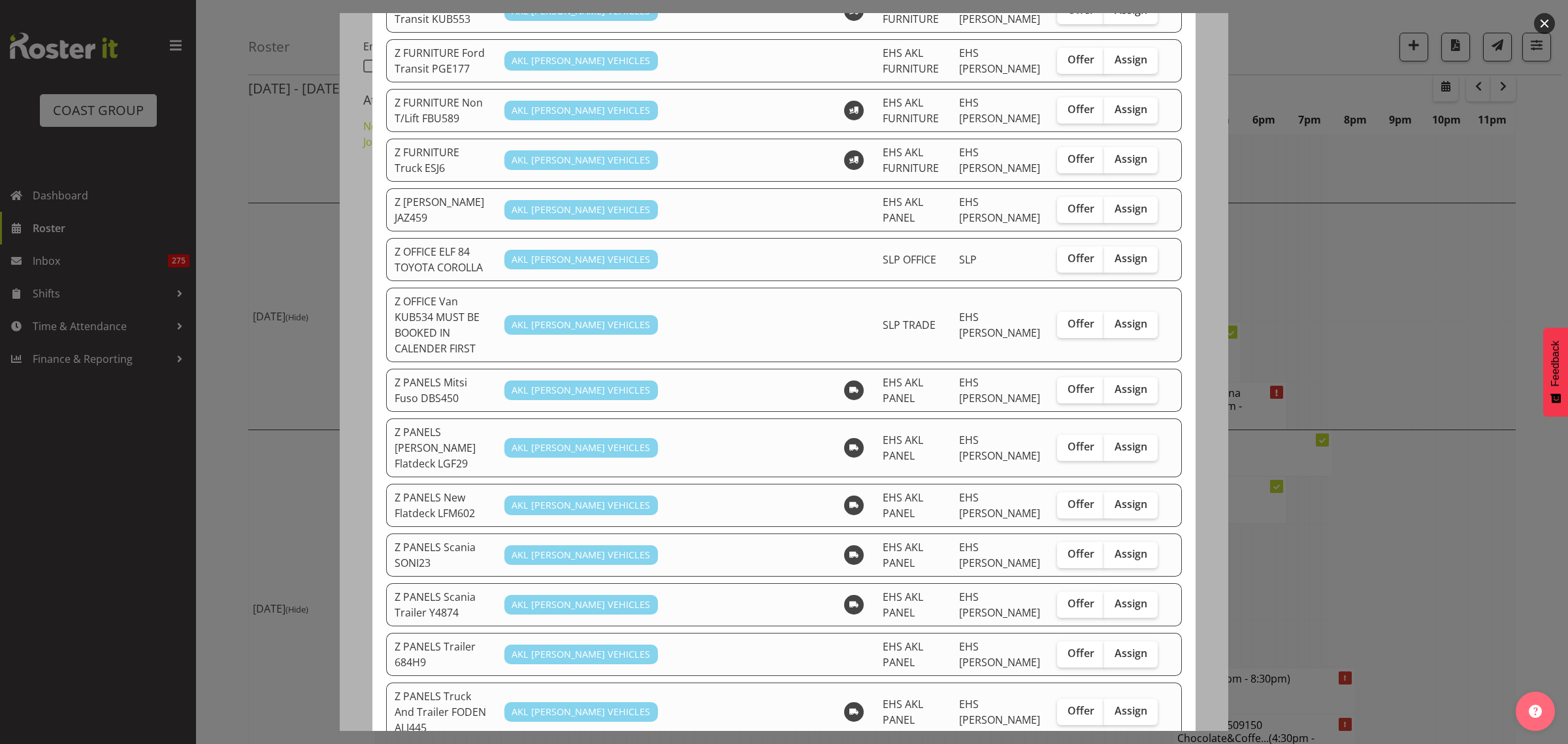
scroll to position [735, 0]
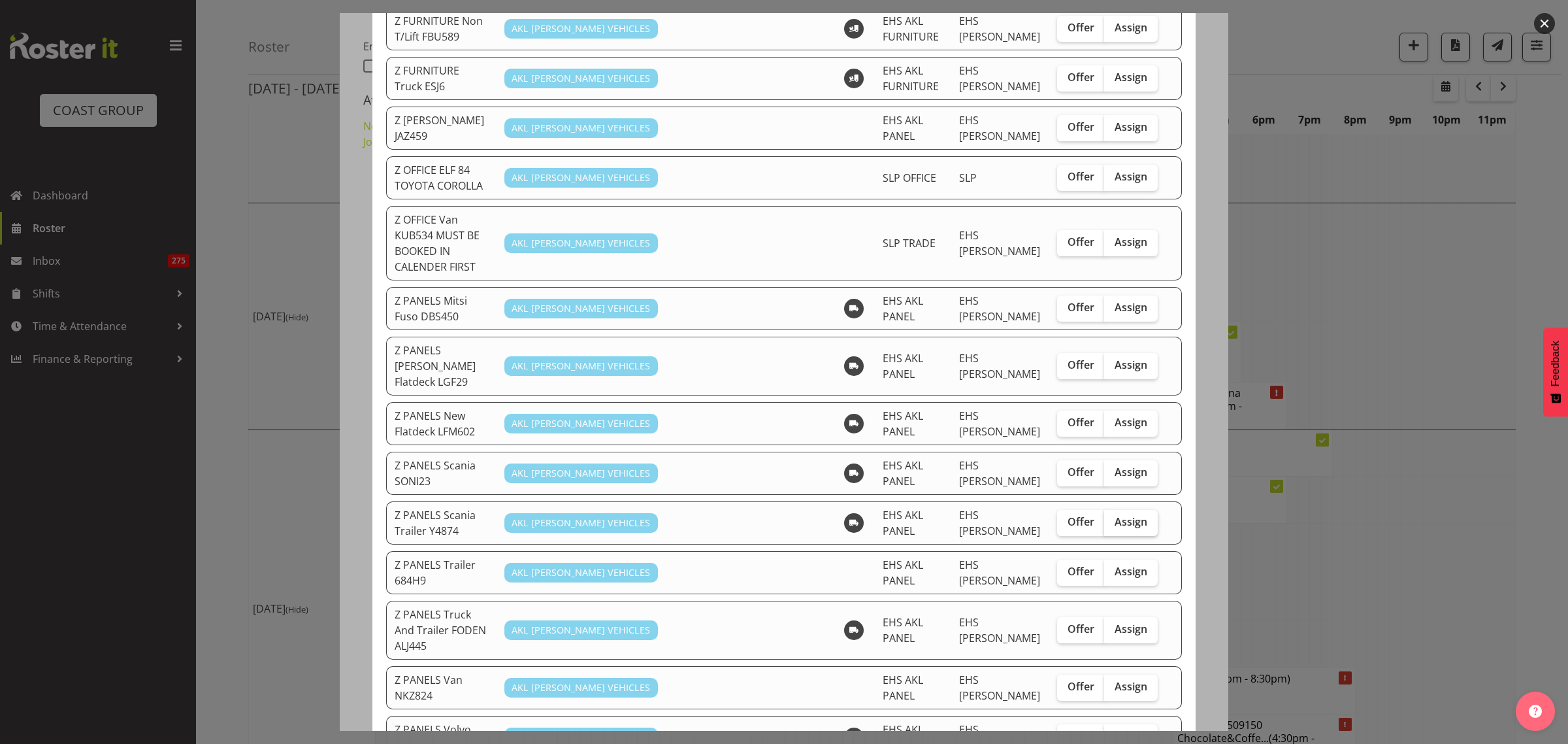
click at [1121, 515] on span "Assign" at bounding box center [1131, 521] width 32 height 13
click at [1113, 517] on input "Assign" at bounding box center [1108, 521] width 8 height 8
checkbox input "true"
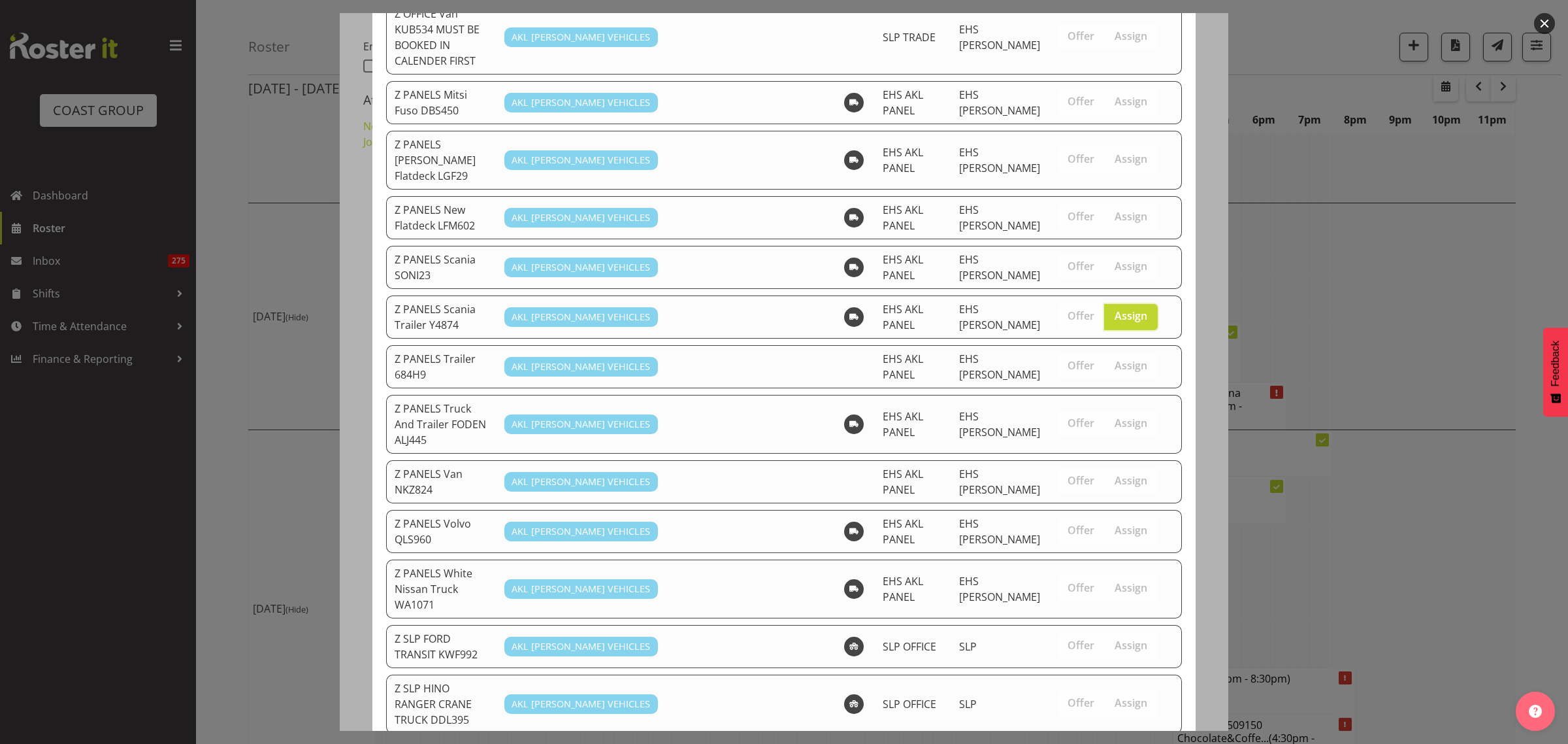
scroll to position [1084, 0]
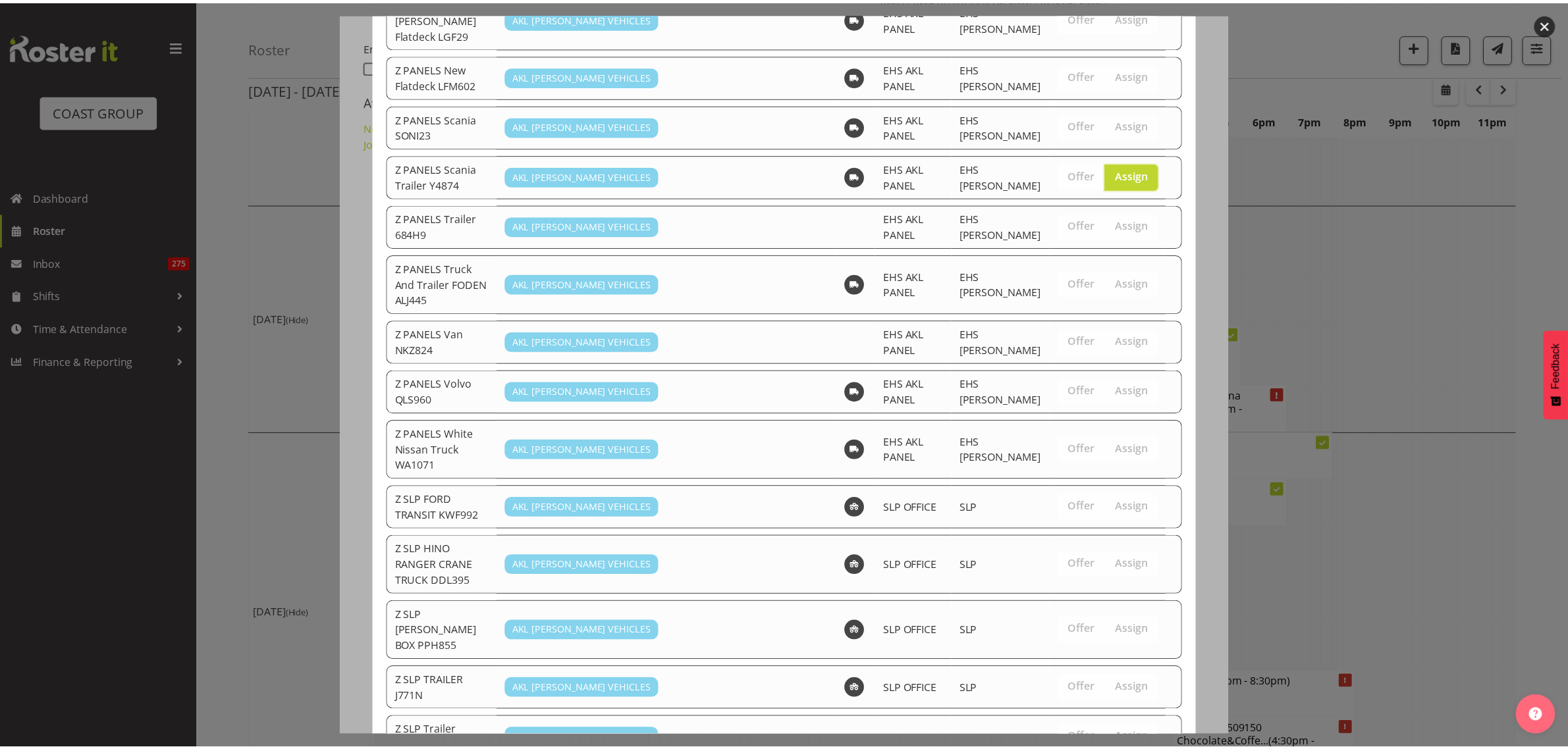
scroll to position [3726, 0]
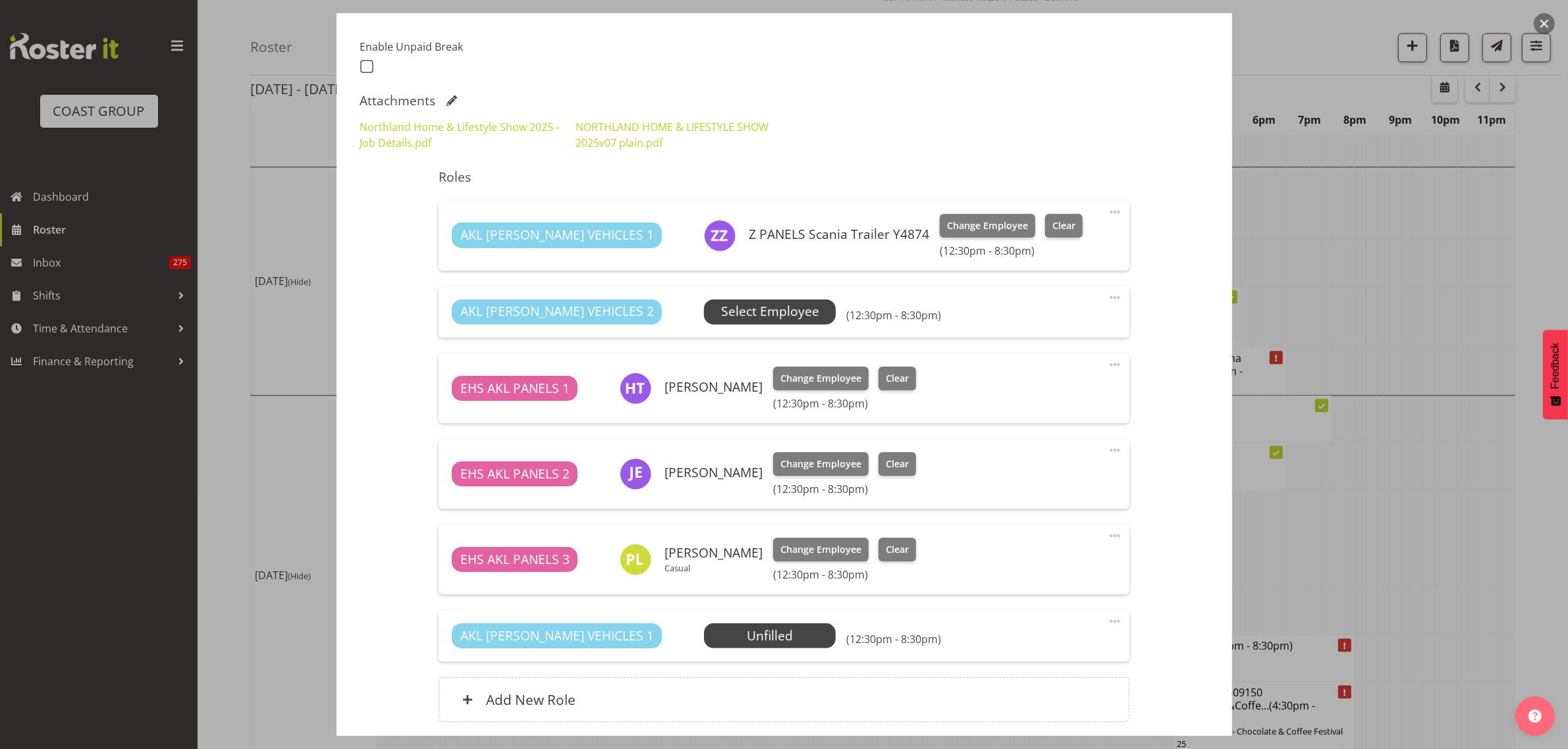
click at [721, 313] on span "Select Employee" at bounding box center [769, 311] width 98 height 19
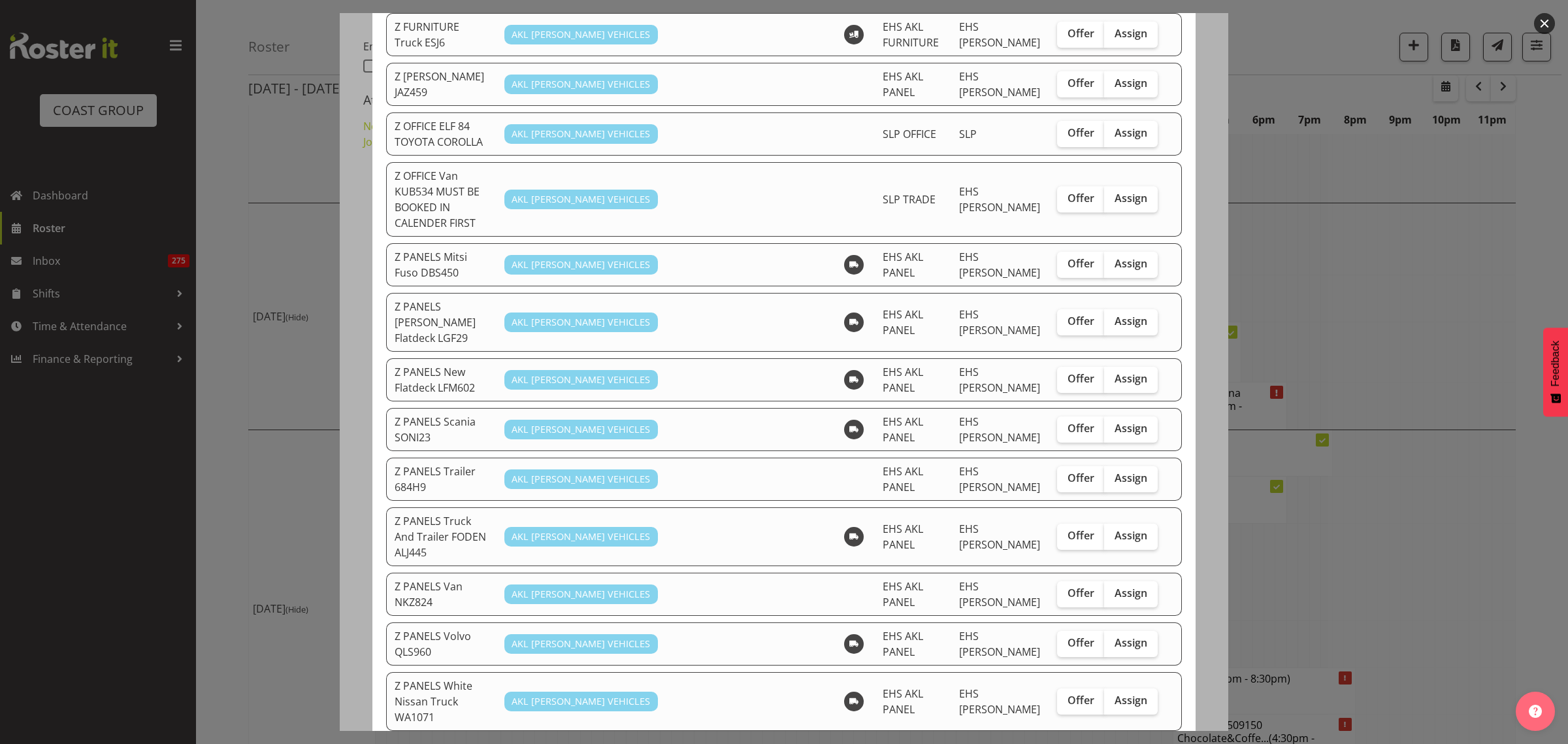
scroll to position [817, 0]
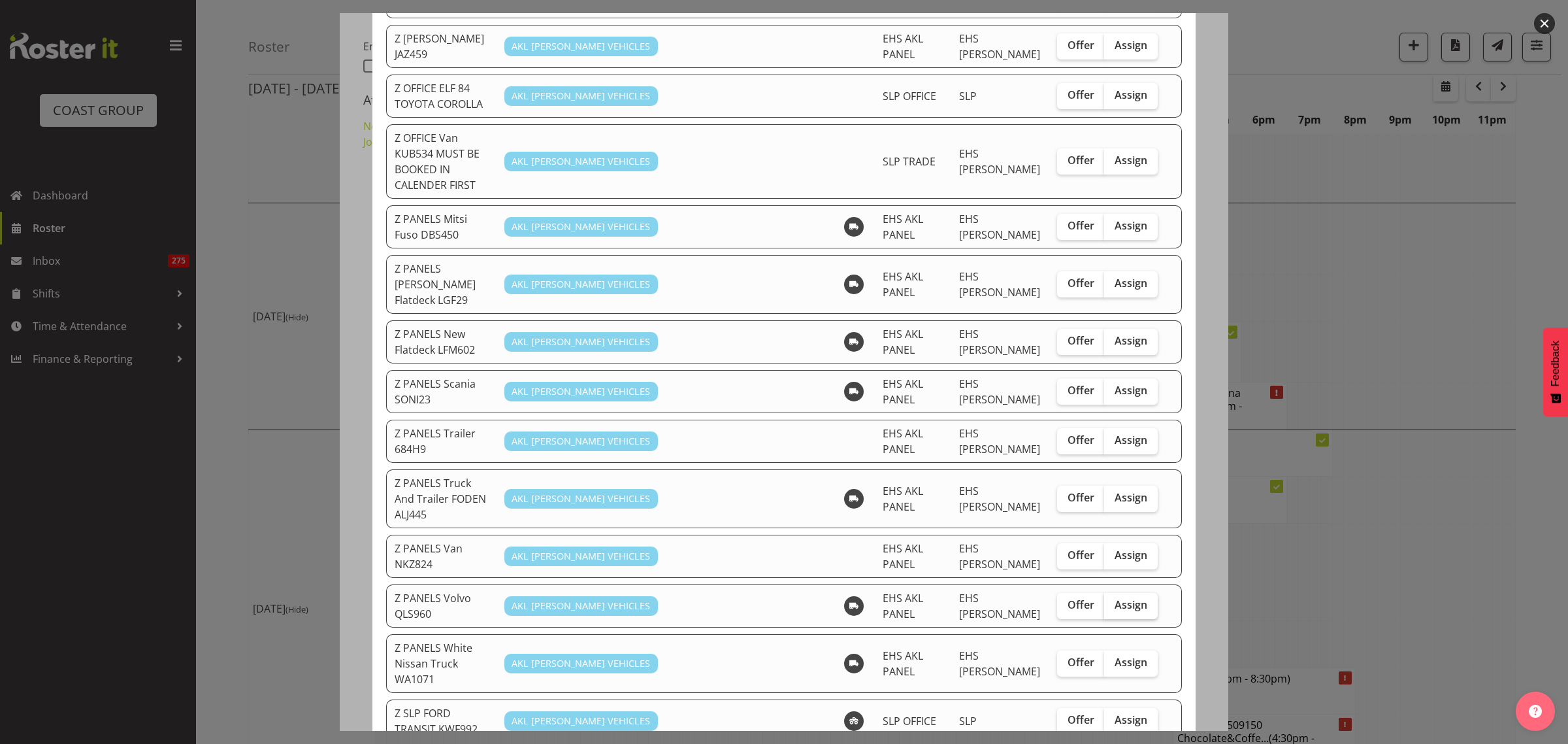
click at [1115, 598] on span "Assign" at bounding box center [1131, 604] width 32 height 13
click at [1113, 601] on input "Assign" at bounding box center [1108, 605] width 8 height 8
checkbox input "true"
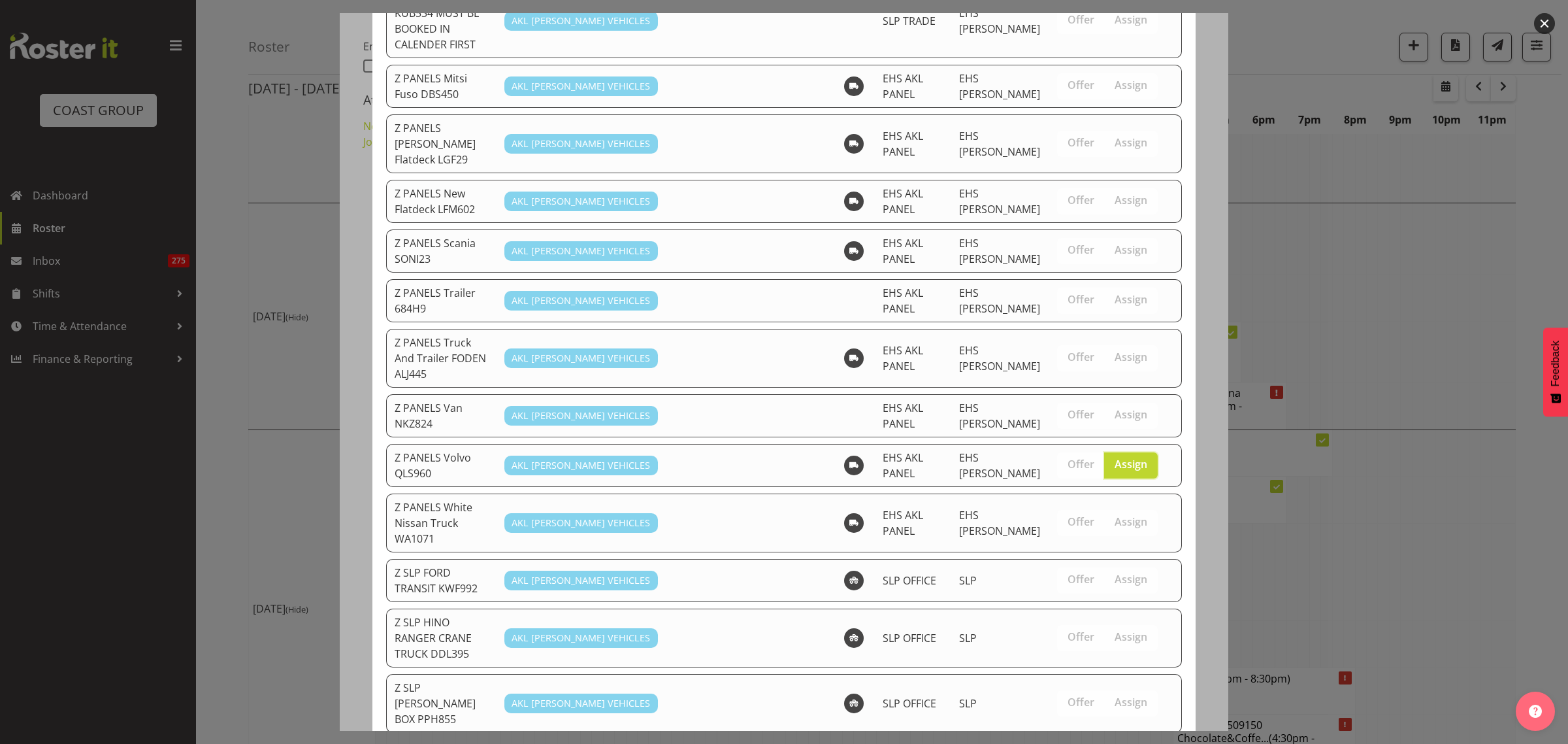
scroll to position [1034, 0]
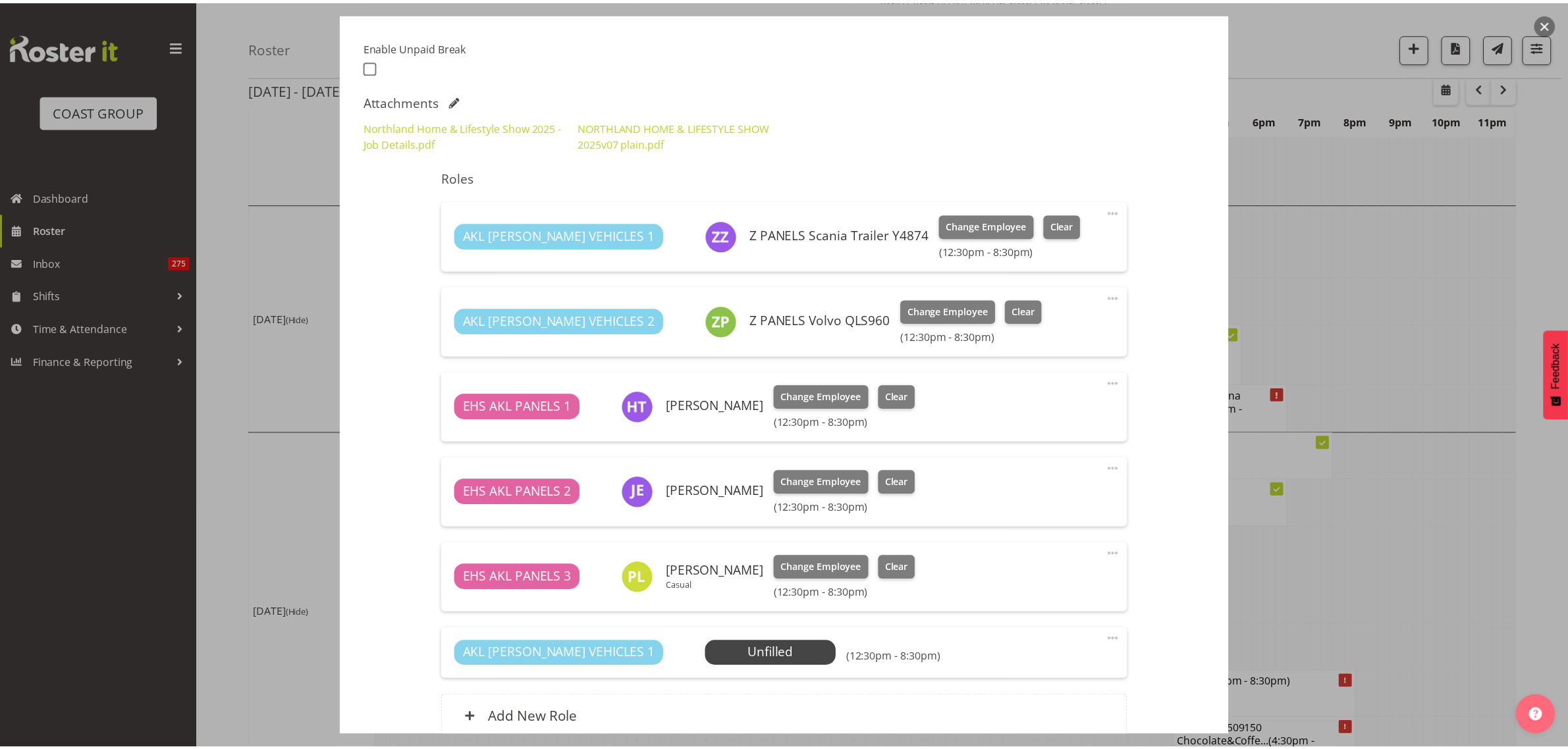
scroll to position [3726, 0]
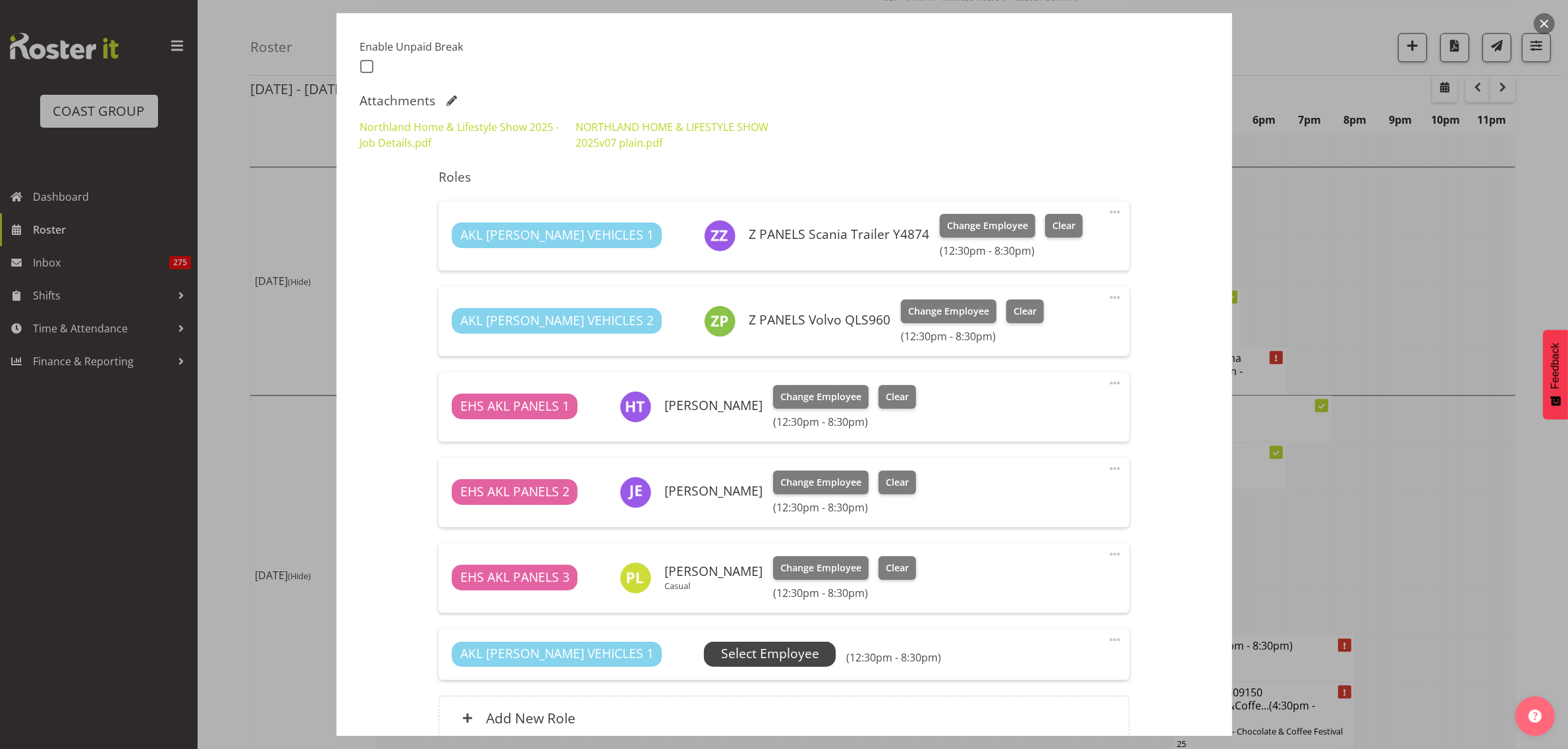
click at [728, 658] on span "Select Employee" at bounding box center [769, 653] width 98 height 19
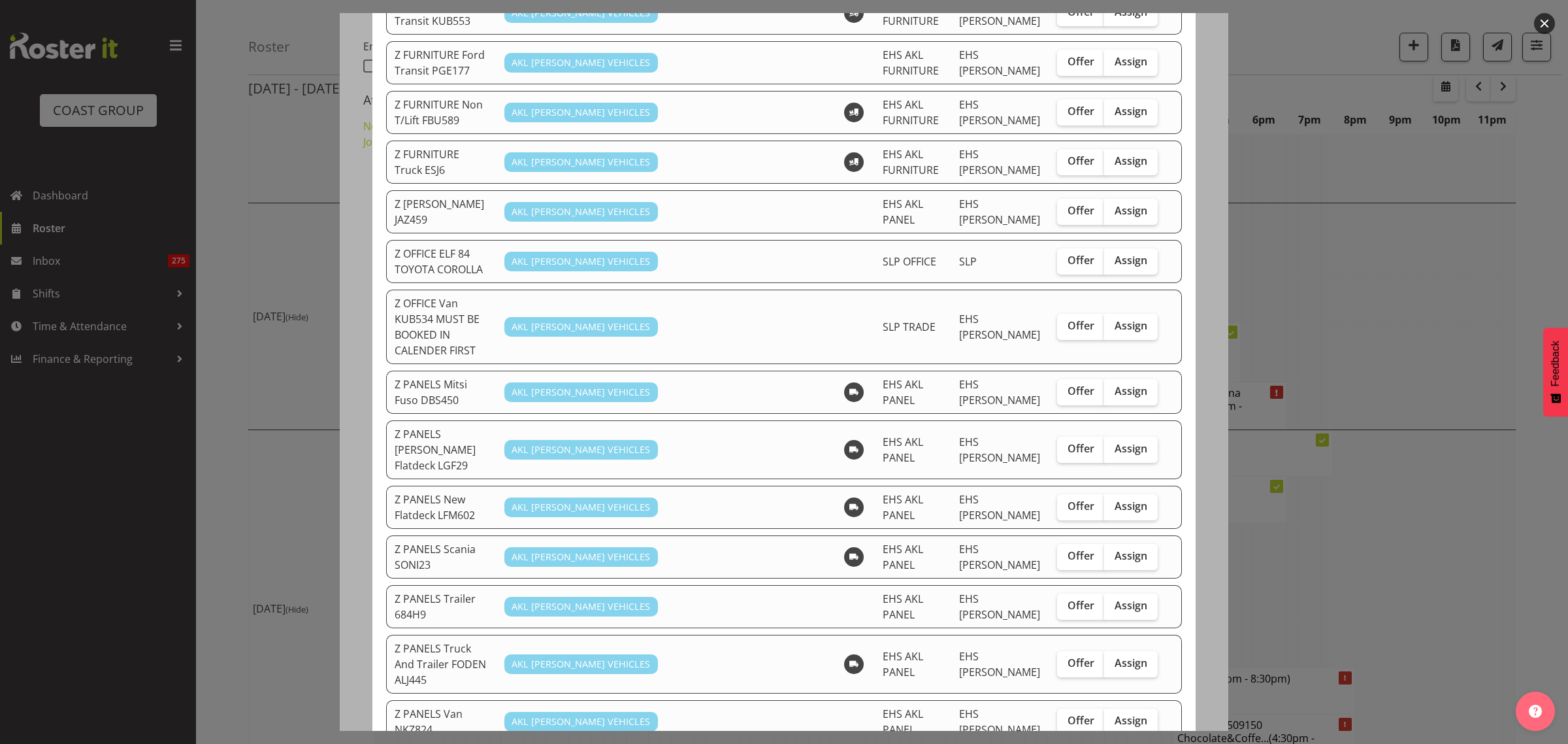
scroll to position [735, 0]
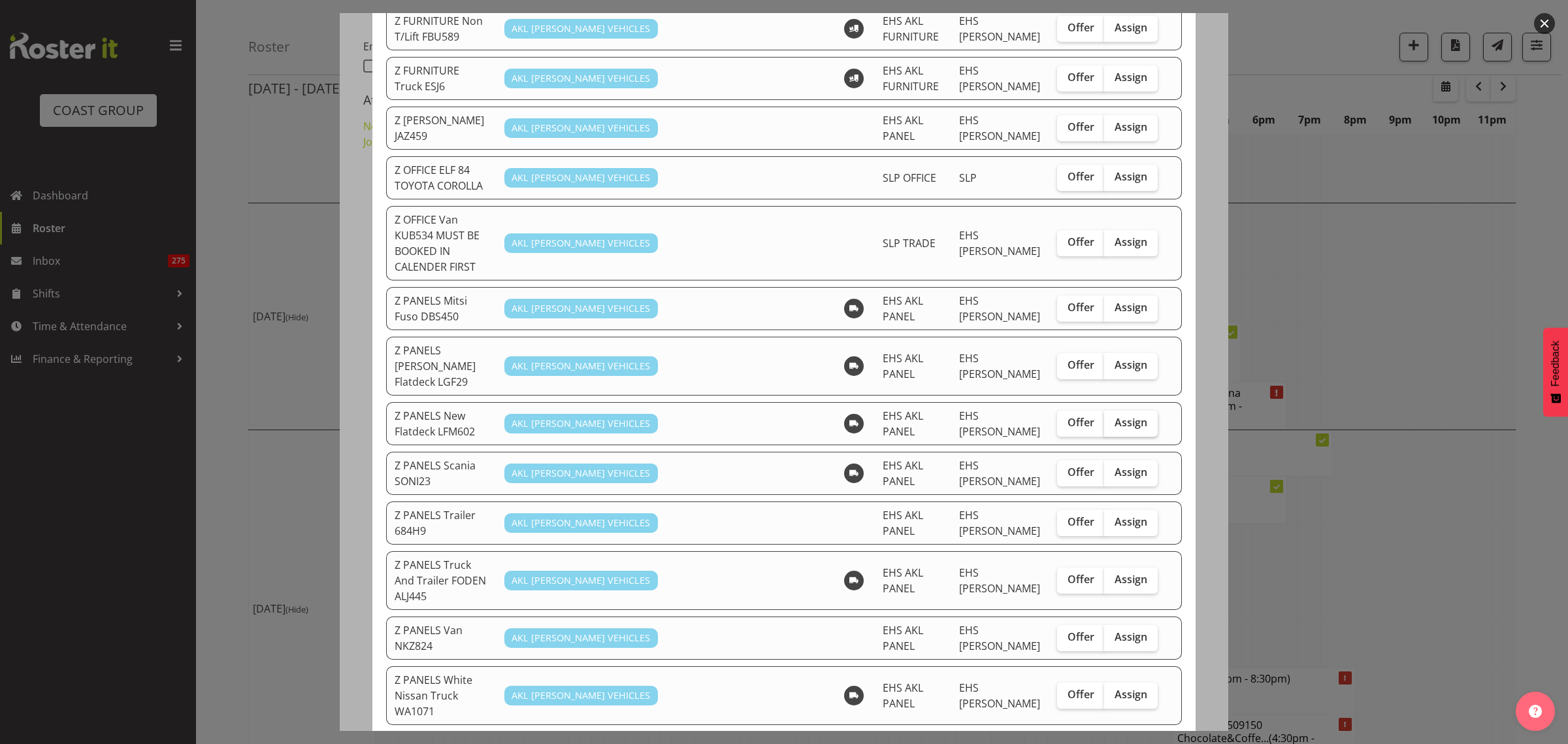
click at [1116, 416] on span "Assign" at bounding box center [1131, 422] width 32 height 13
click at [1113, 418] on input "Assign" at bounding box center [1108, 422] width 8 height 8
checkbox input "true"
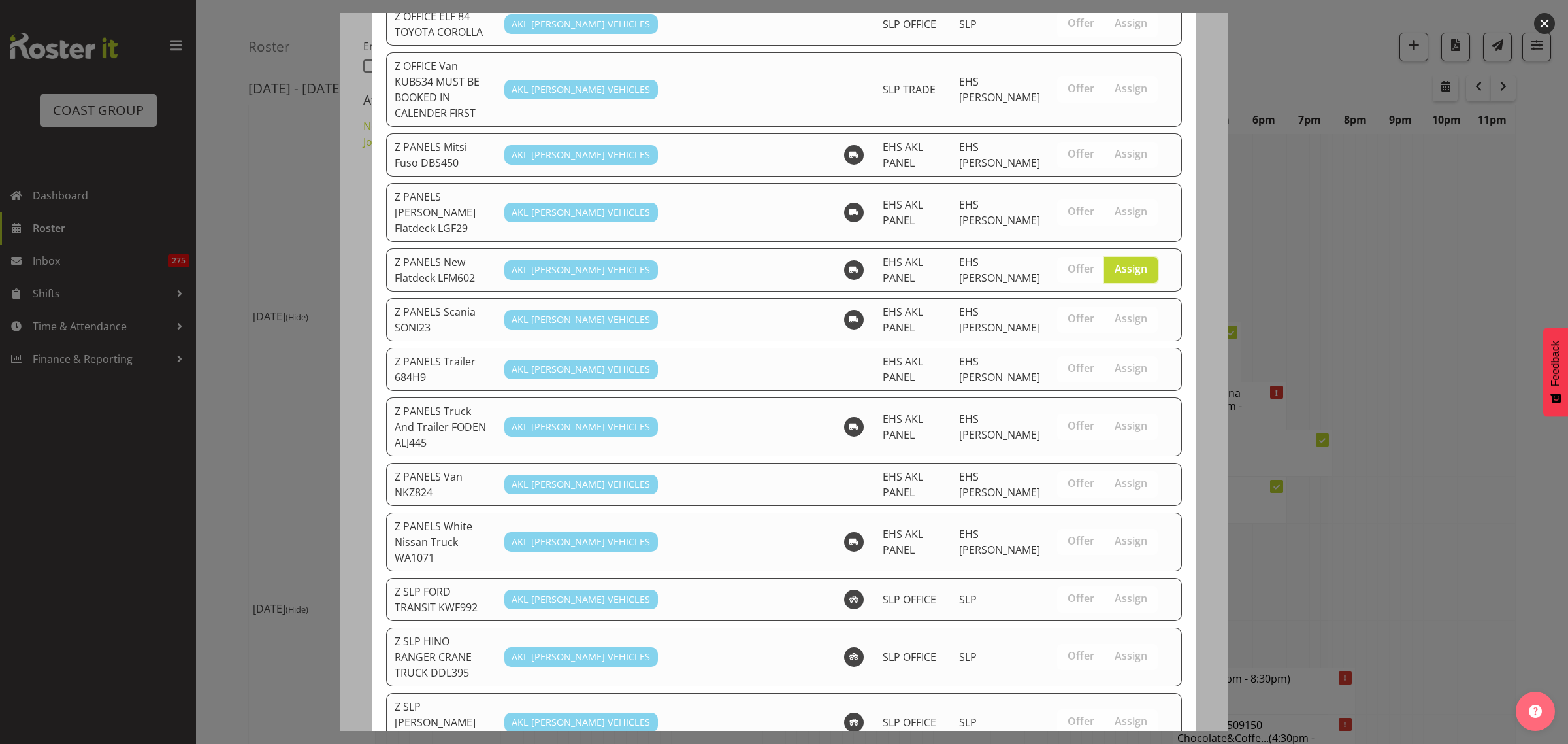
scroll to position [984, 0]
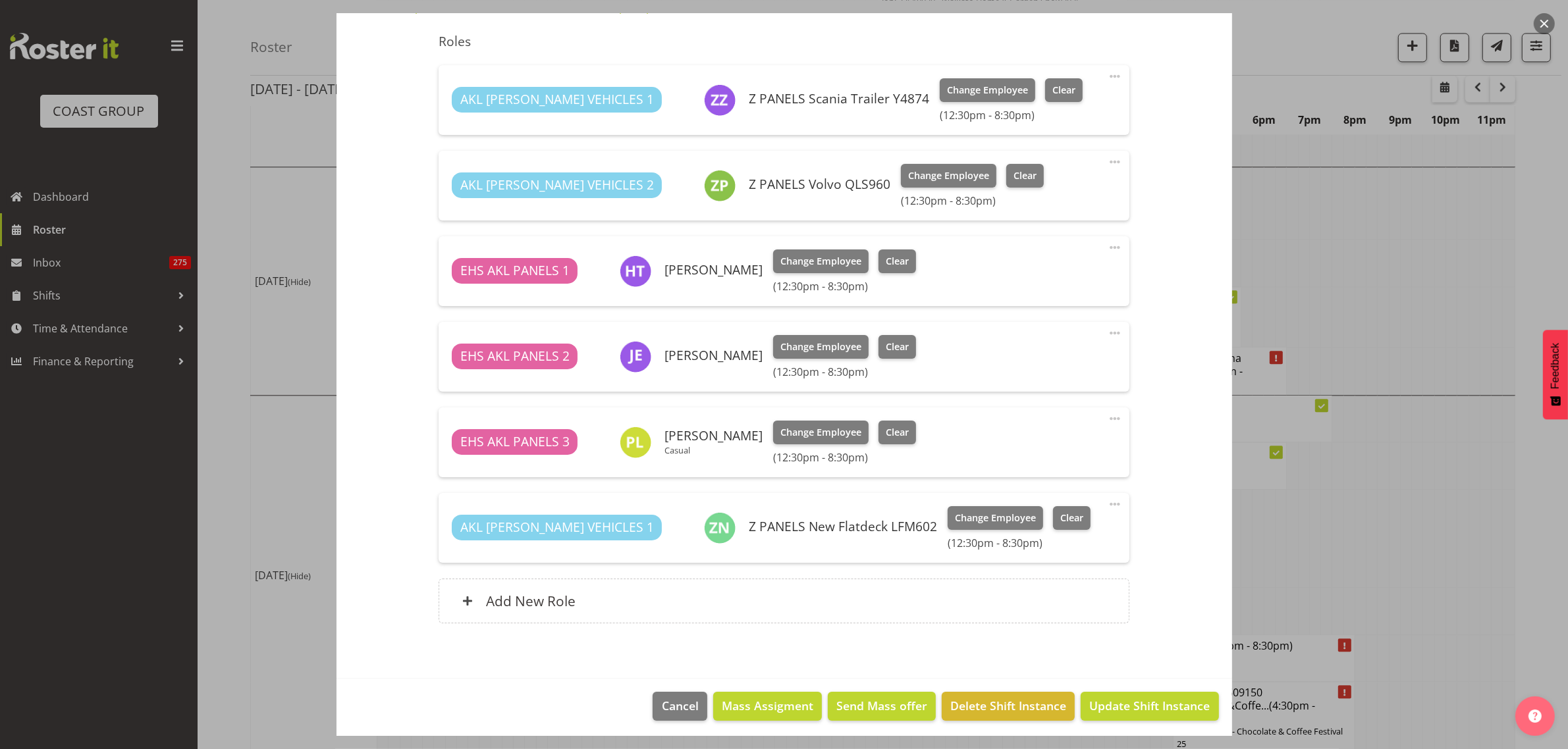
scroll to position [479, 0]
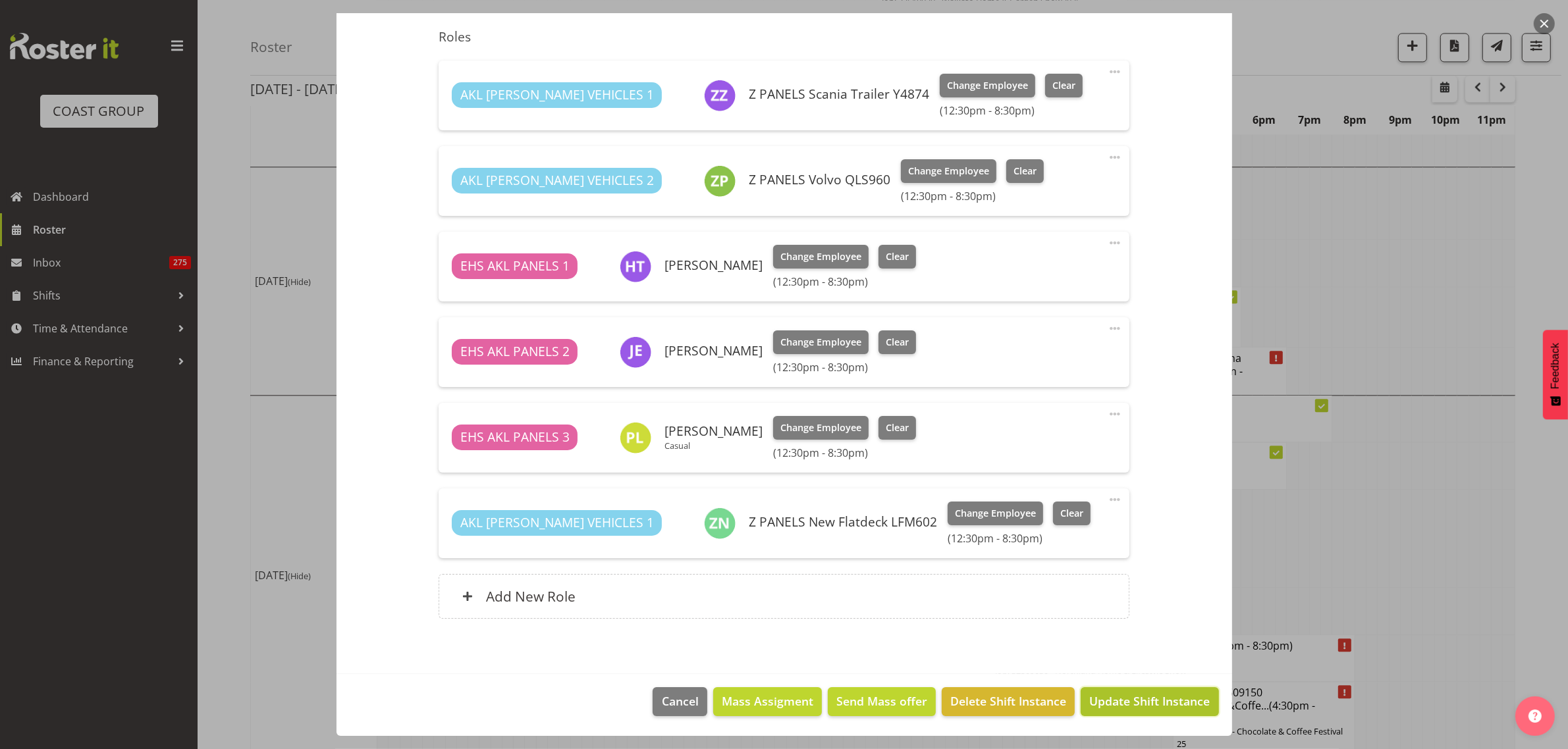
click at [1123, 705] on span "Update Shift Instance" at bounding box center [1149, 700] width 121 height 17
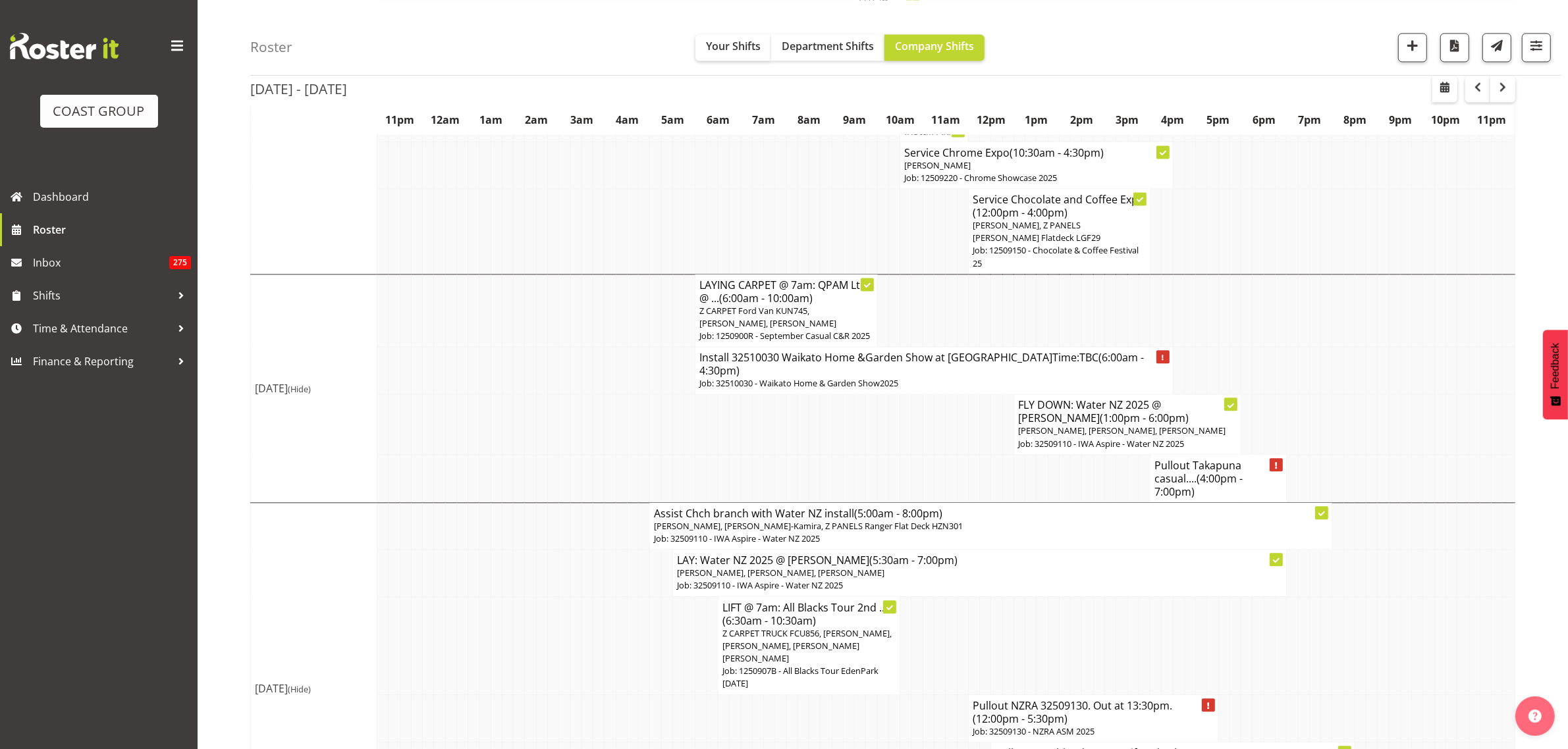
scroll to position [3752, 0]
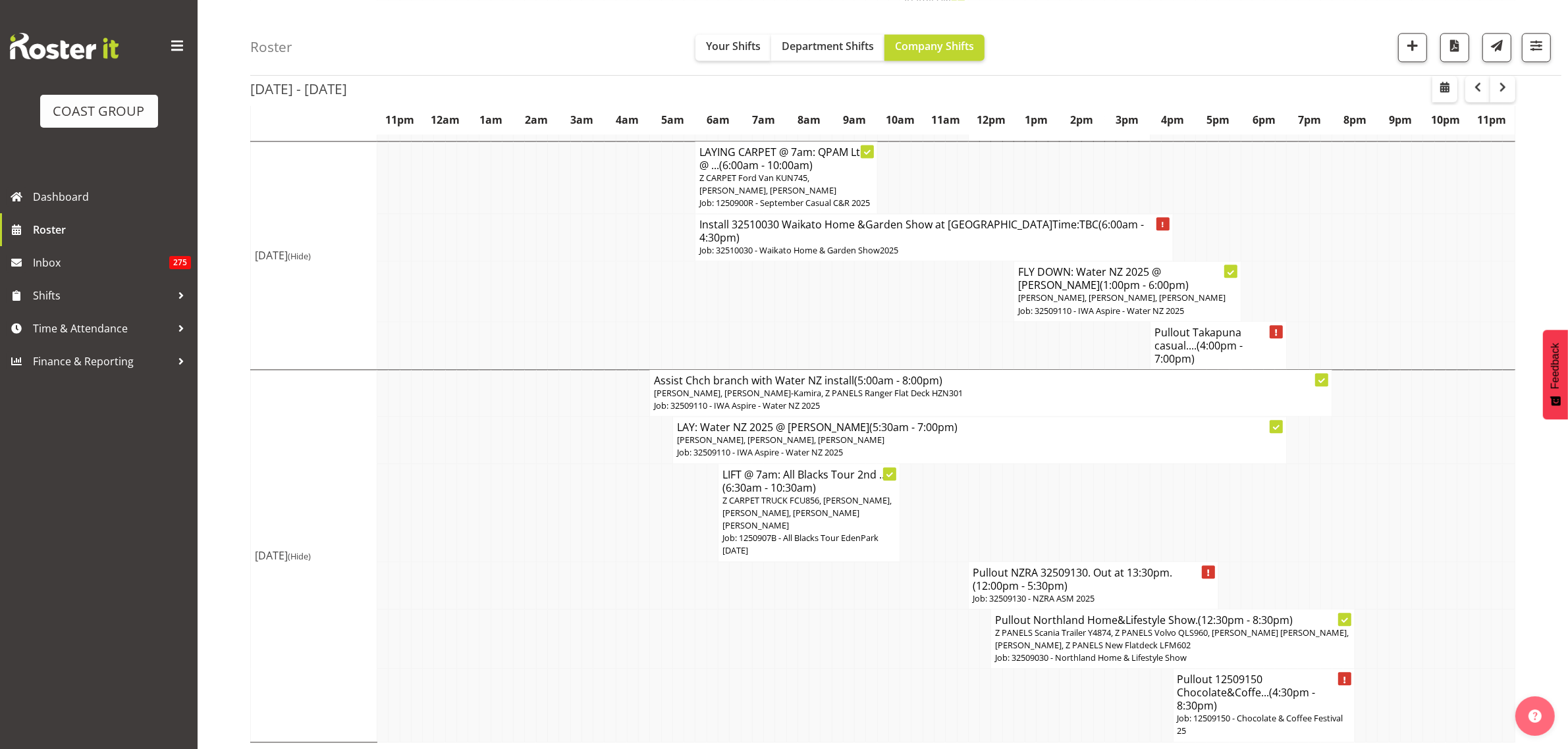
drag, startPoint x: 889, startPoint y: 255, endPoint x: 936, endPoint y: 259, distance: 47.2
click at [889, 255] on p "Job: 32510030 - Waikato Home & Garden Show2025" at bounding box center [934, 250] width 469 height 12
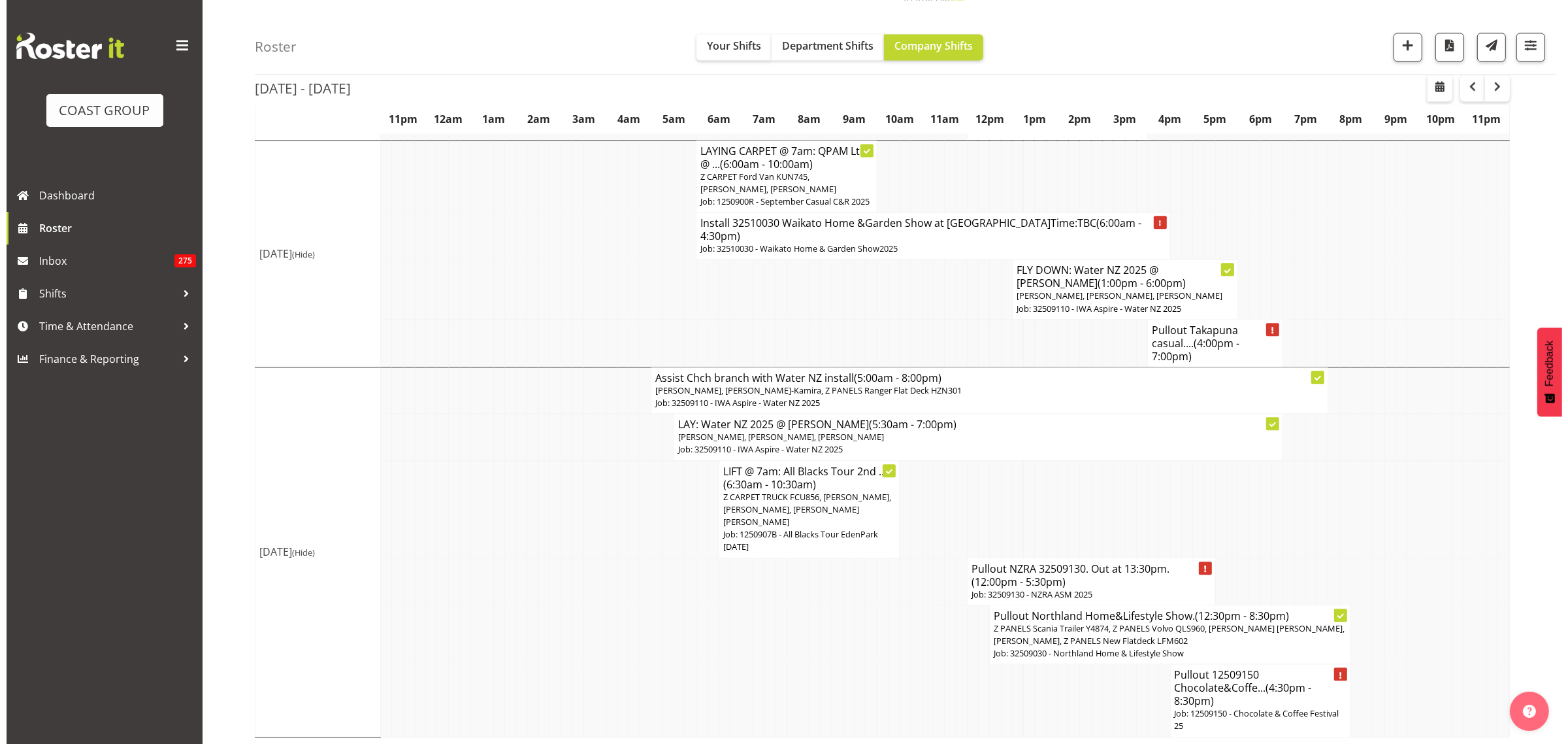
scroll to position [3676, 0]
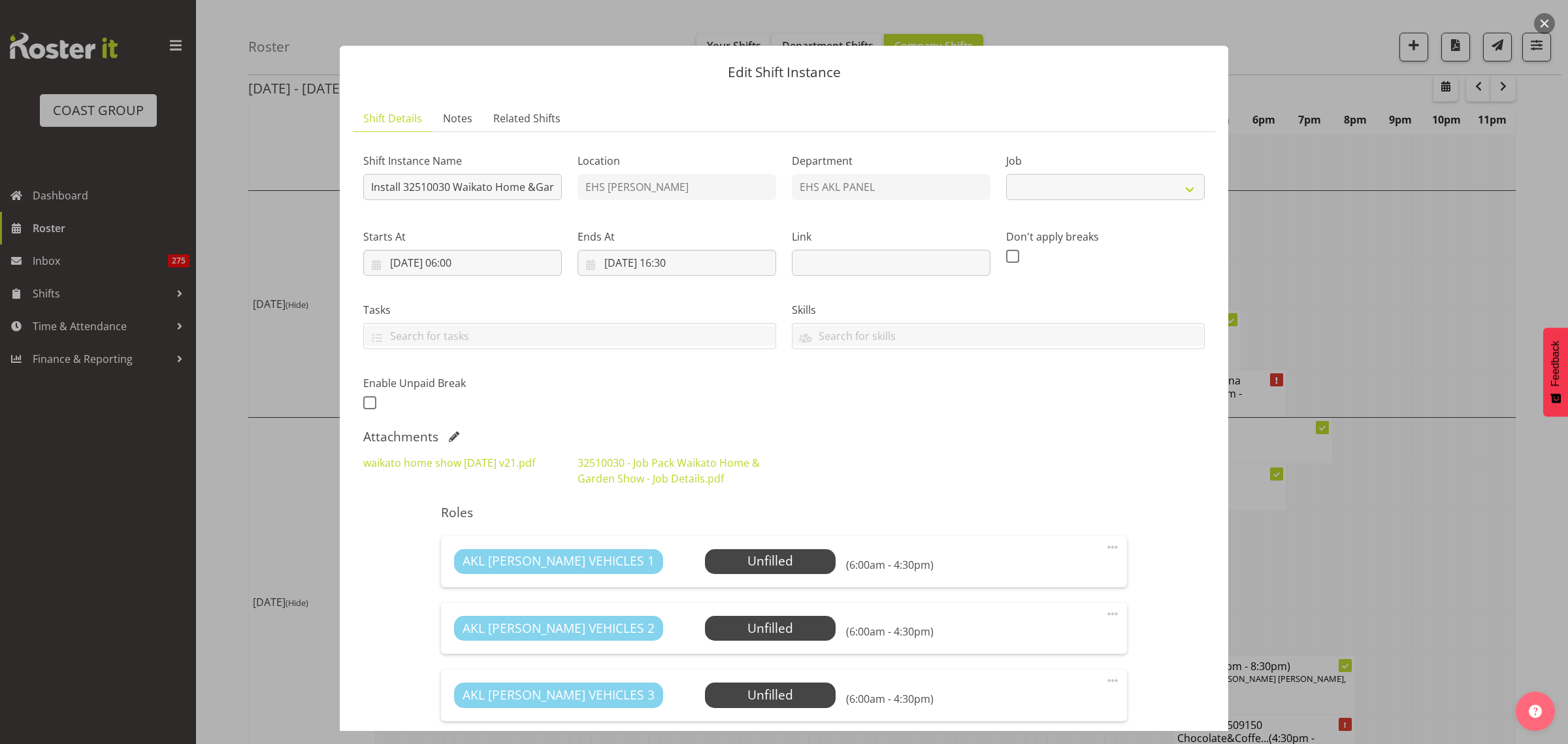
select select "9140"
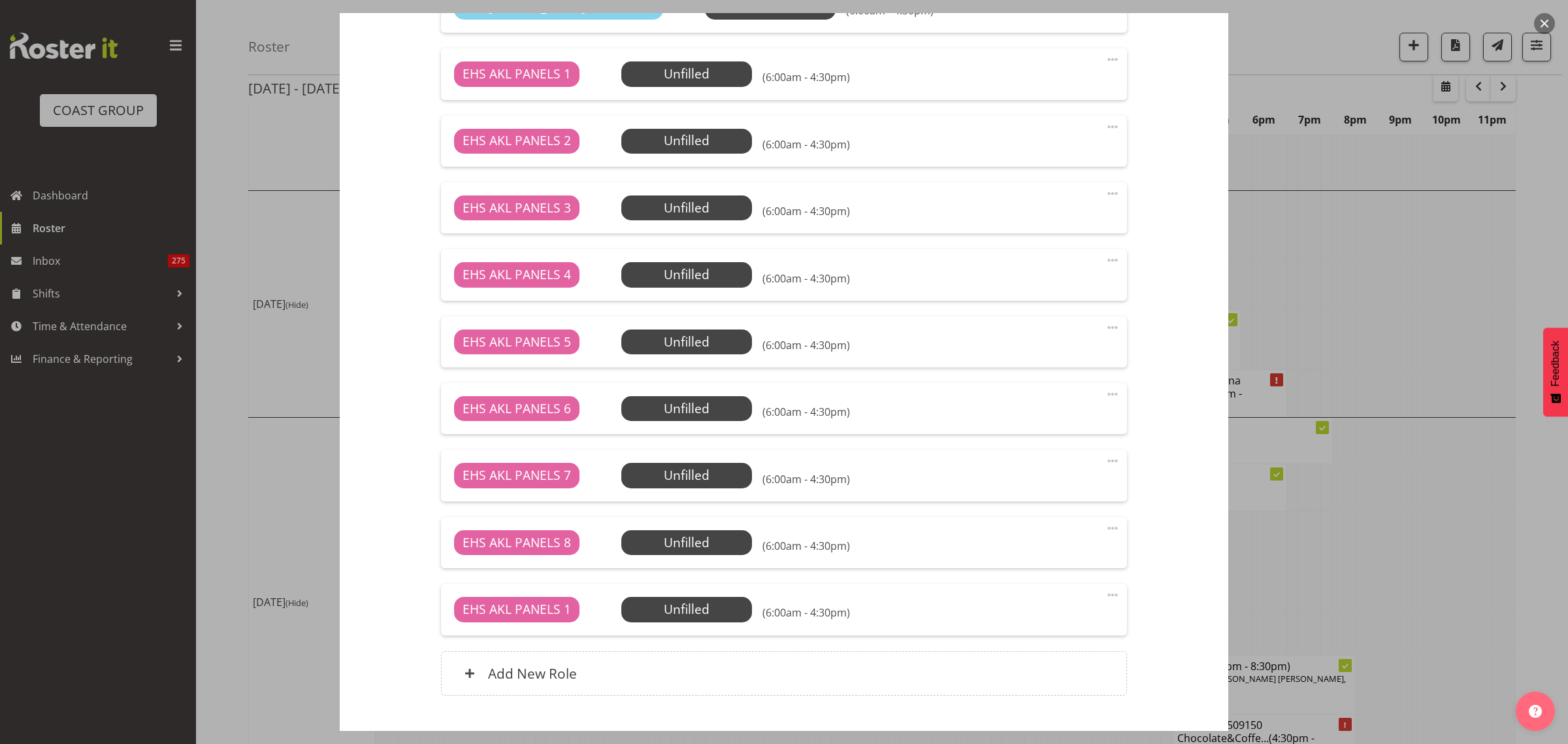
scroll to position [837, 0]
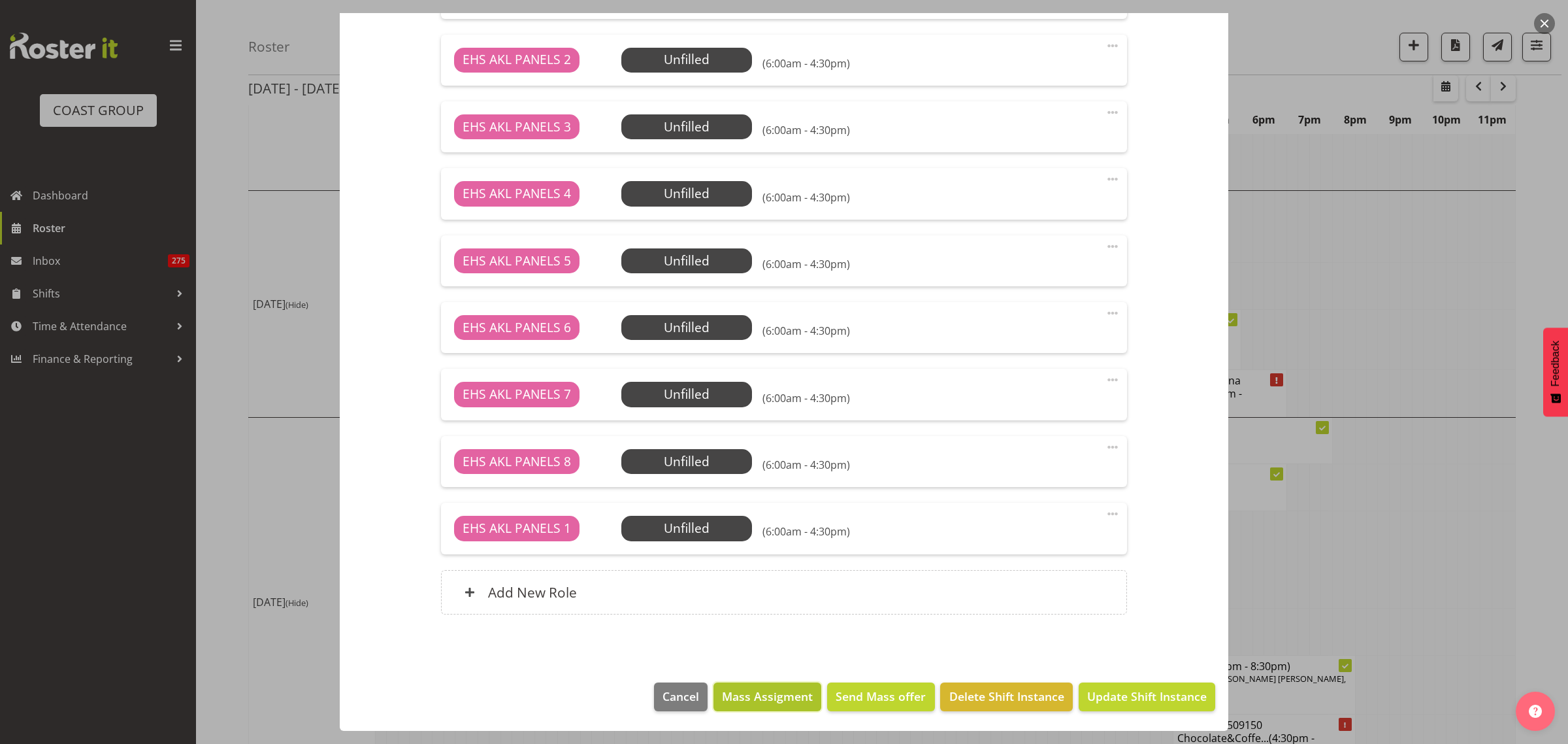
click at [764, 688] on span "Mass Assigment" at bounding box center [767, 696] width 91 height 17
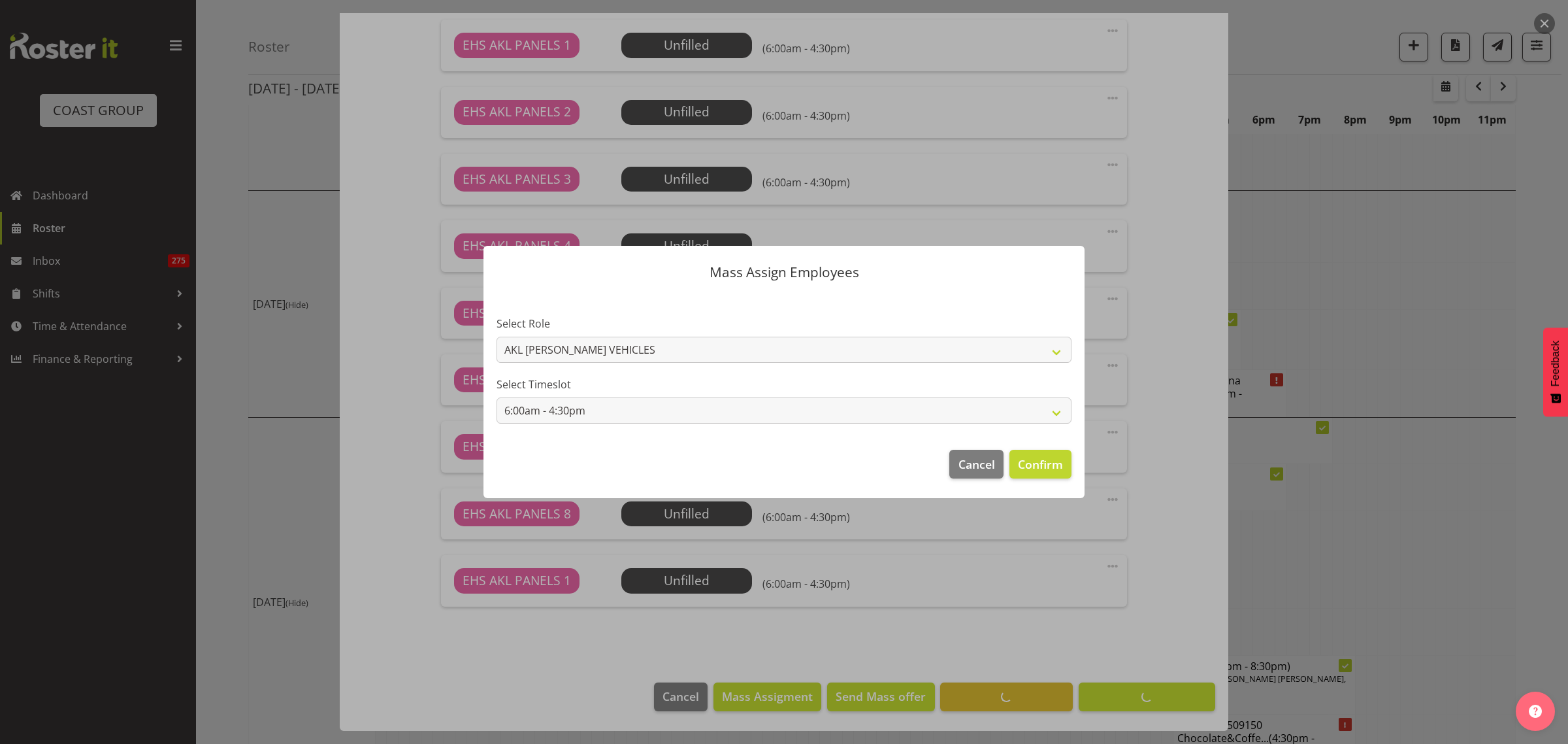
scroll to position [783, 0]
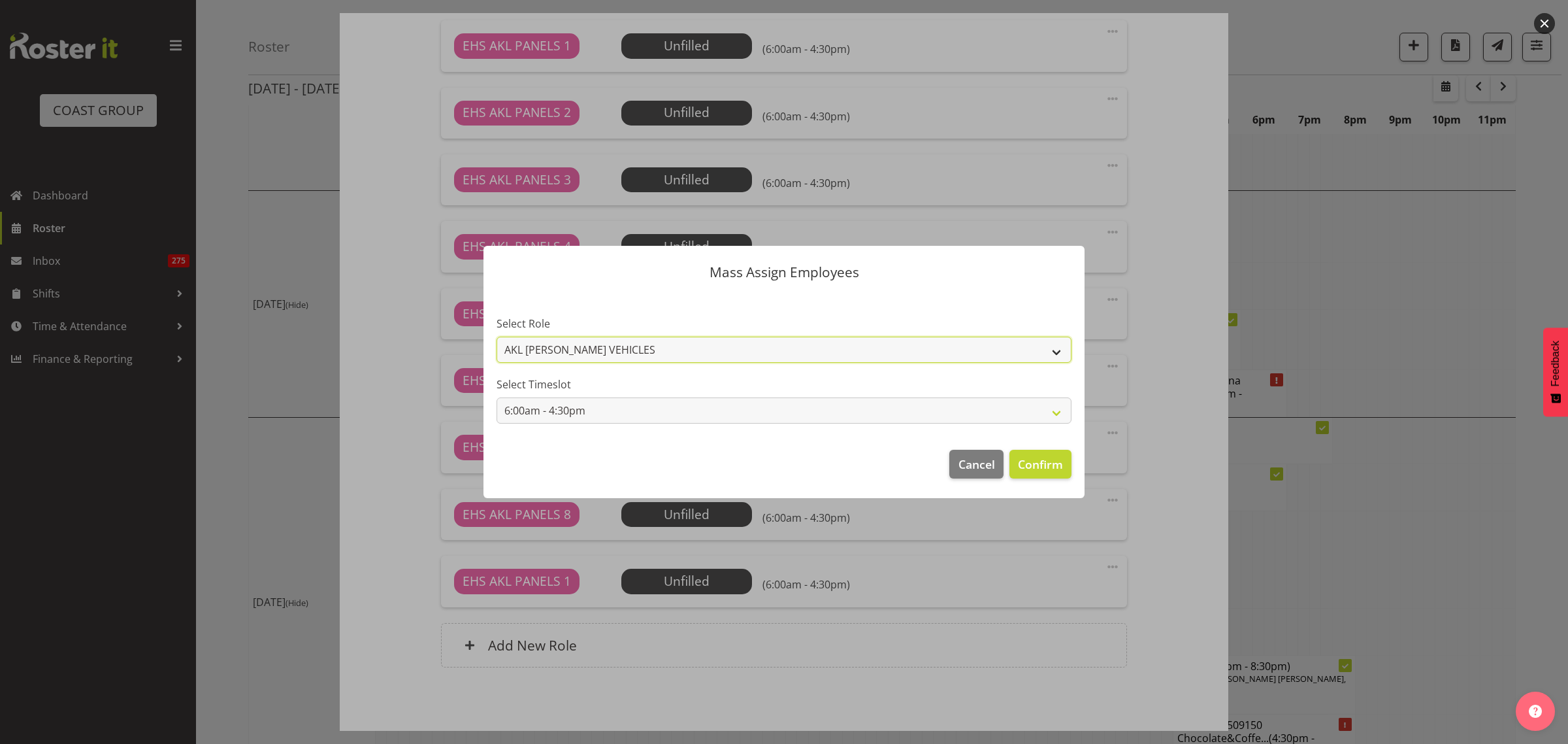
click at [1059, 352] on select "AKL [PERSON_NAME] VEHICLES EHS AKL PANELS" at bounding box center [784, 349] width 575 height 26
select select "188"
click at [497, 337] on select "AKL [PERSON_NAME] VEHICLES EHS AKL PANELS" at bounding box center [784, 349] width 575 height 26
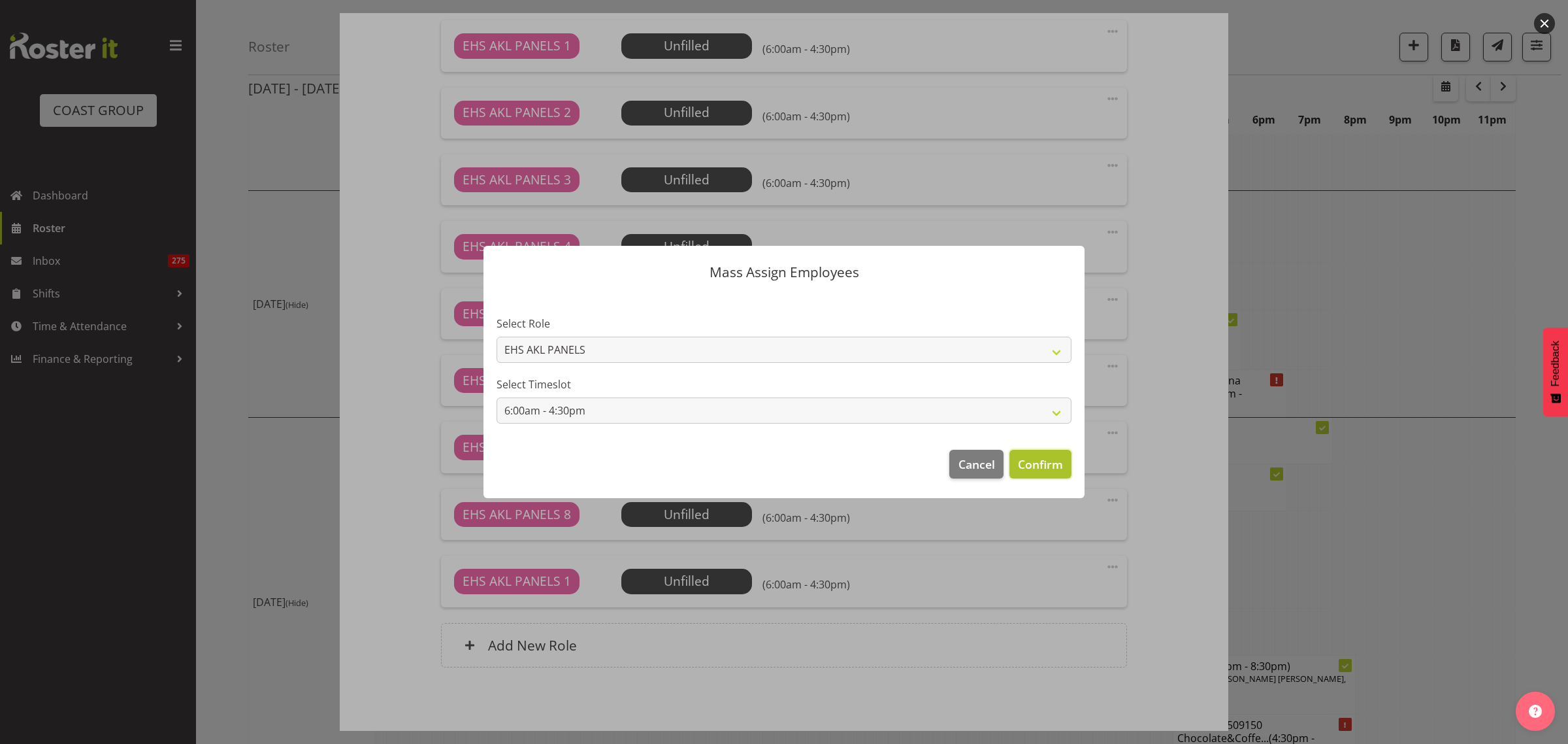
click at [1037, 468] on span "Confirm" at bounding box center [1040, 464] width 45 height 17
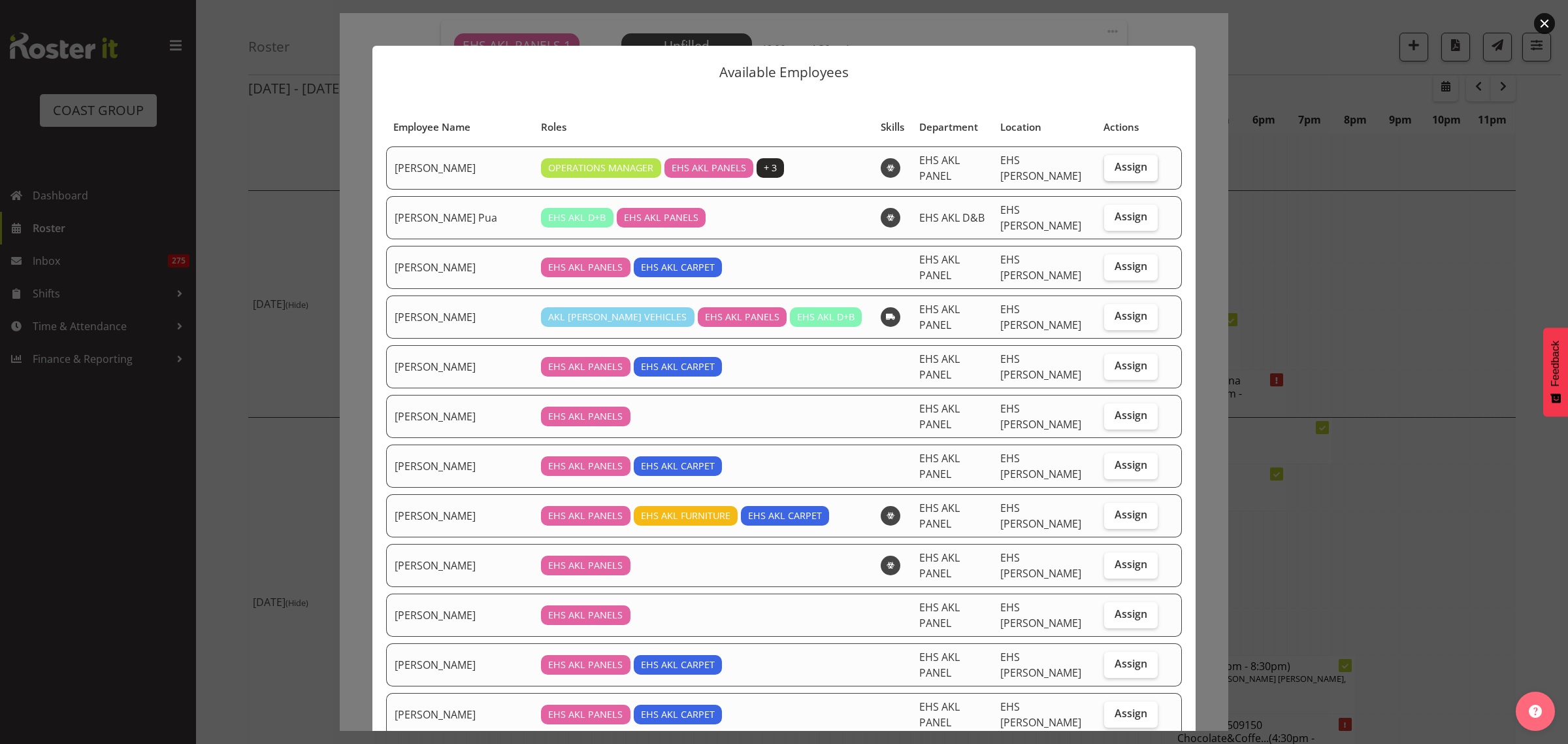
click at [1115, 166] on span "Assign" at bounding box center [1131, 166] width 32 height 13
click at [1108, 166] on input "Assign" at bounding box center [1108, 166] width 8 height 8
checkbox input "true"
click at [1115, 260] on span "Assign" at bounding box center [1131, 266] width 32 height 13
click at [1111, 262] on input "Assign" at bounding box center [1108, 266] width 8 height 8
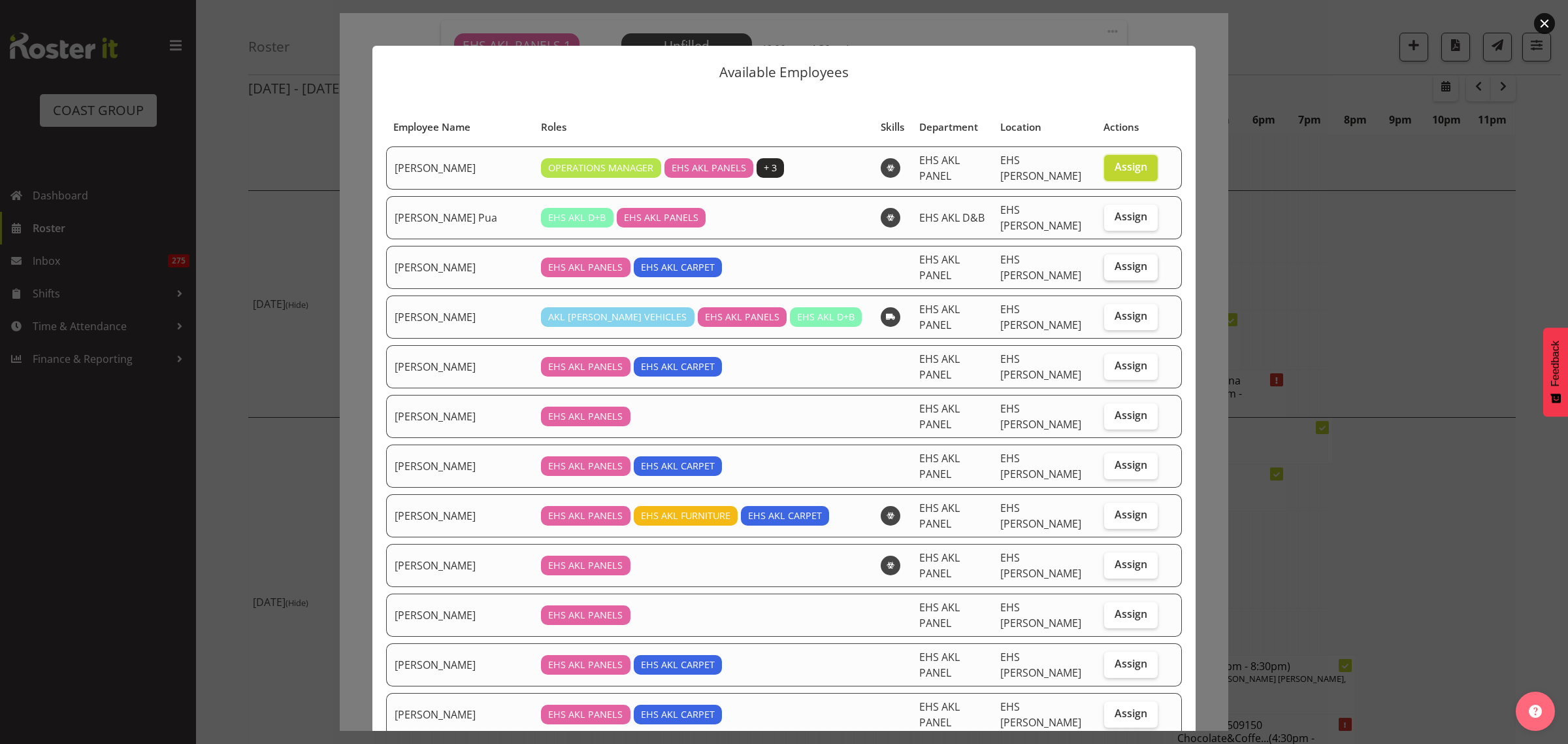
checkbox input "true"
click at [1115, 359] on span "Assign" at bounding box center [1131, 365] width 32 height 13
click at [1113, 361] on input "Assign" at bounding box center [1108, 365] width 8 height 8
checkbox input "true"
click at [1116, 458] on span "Assign" at bounding box center [1131, 464] width 32 height 13
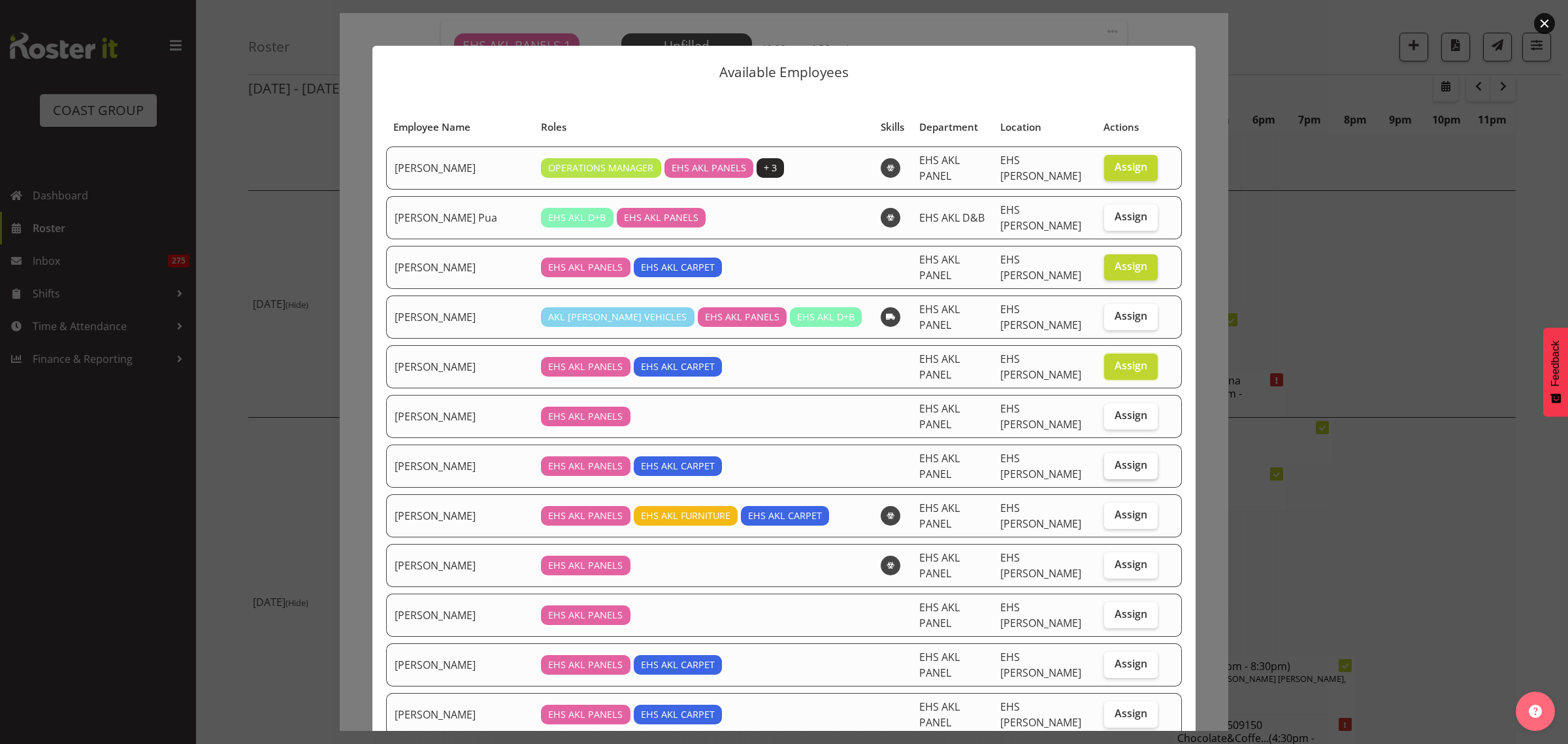
click at [1113, 461] on input "Assign" at bounding box center [1108, 465] width 8 height 8
checkbox input "true"
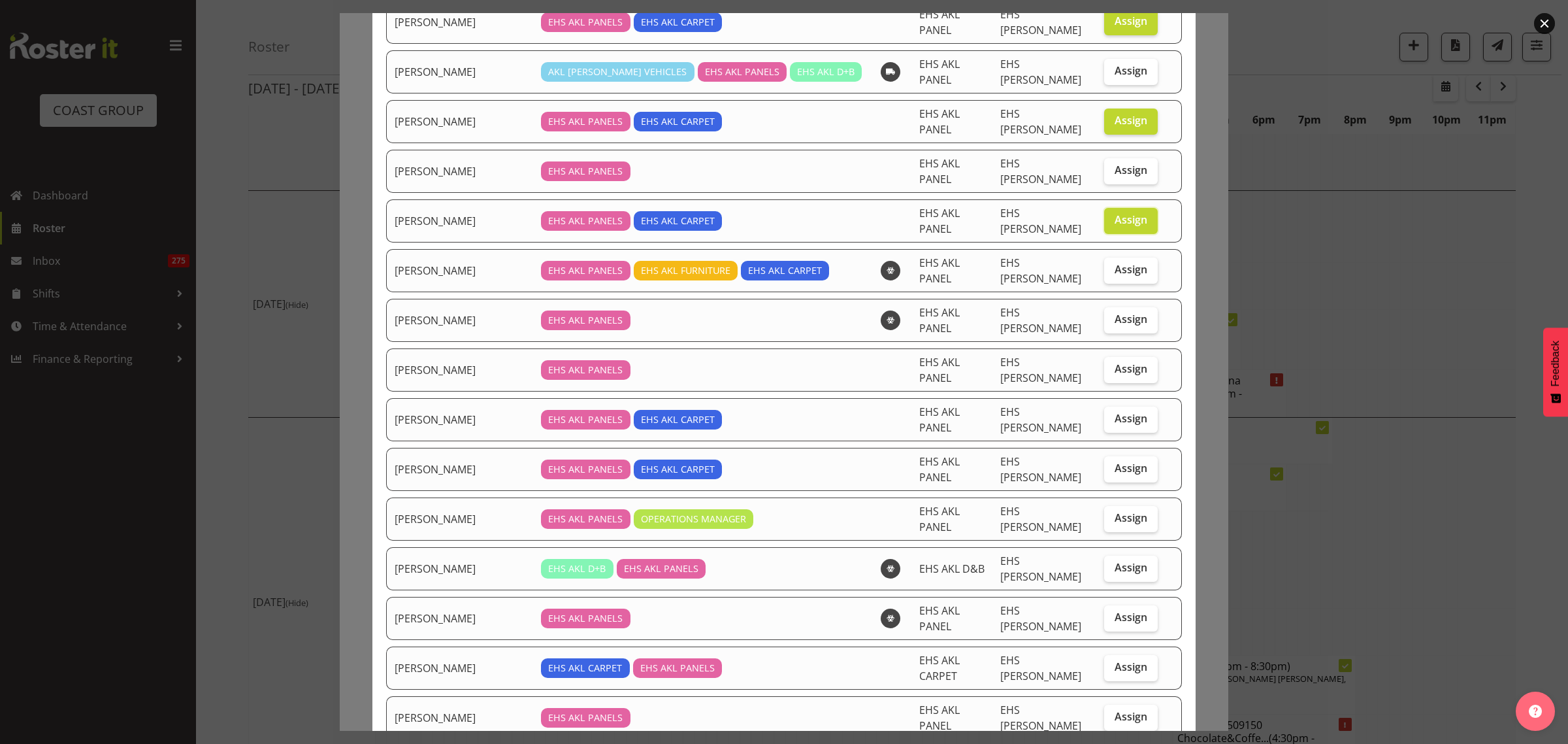
scroll to position [327, 0]
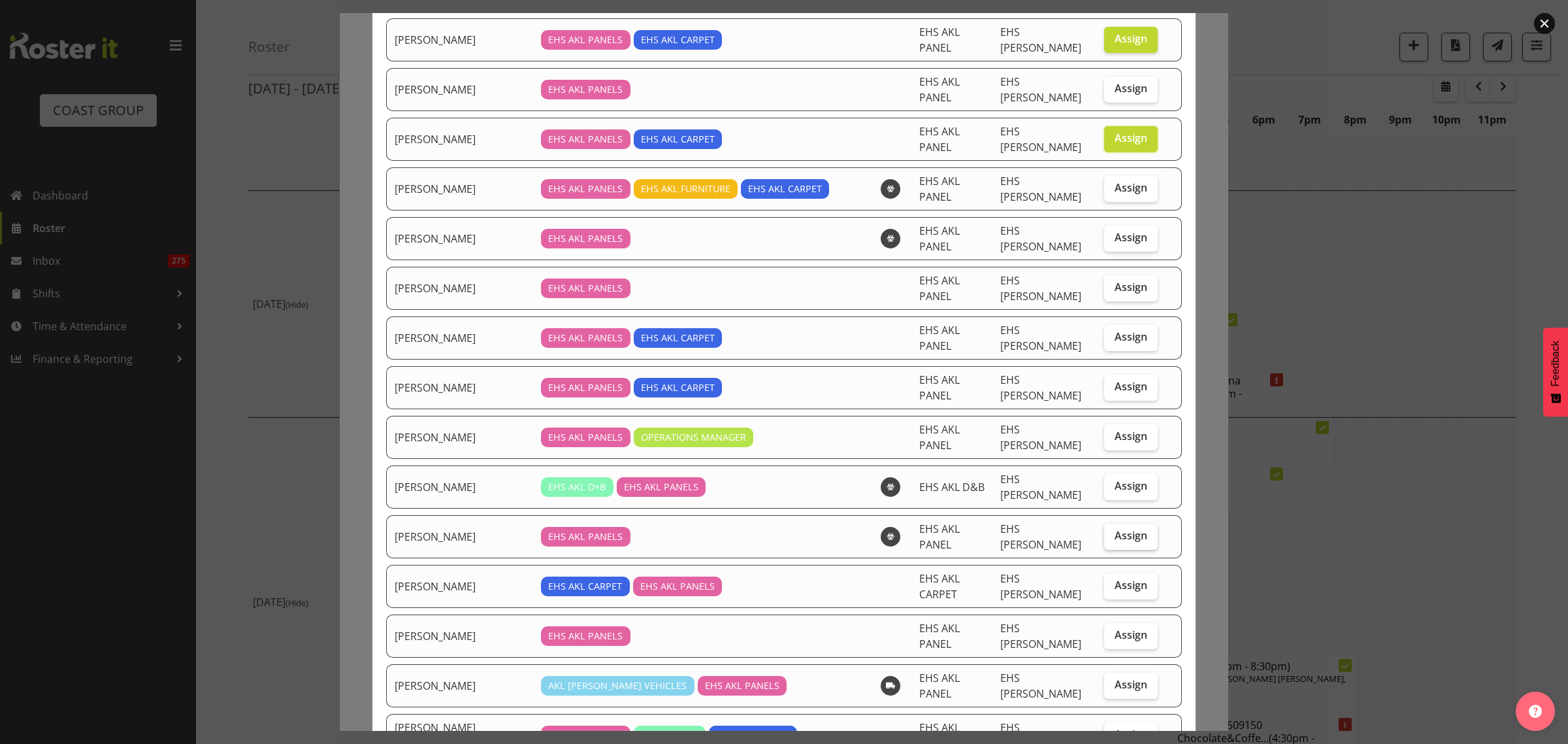
click at [1115, 529] on span "Assign" at bounding box center [1131, 535] width 32 height 13
click at [1113, 532] on input "Assign" at bounding box center [1108, 535] width 8 height 8
checkbox input "true"
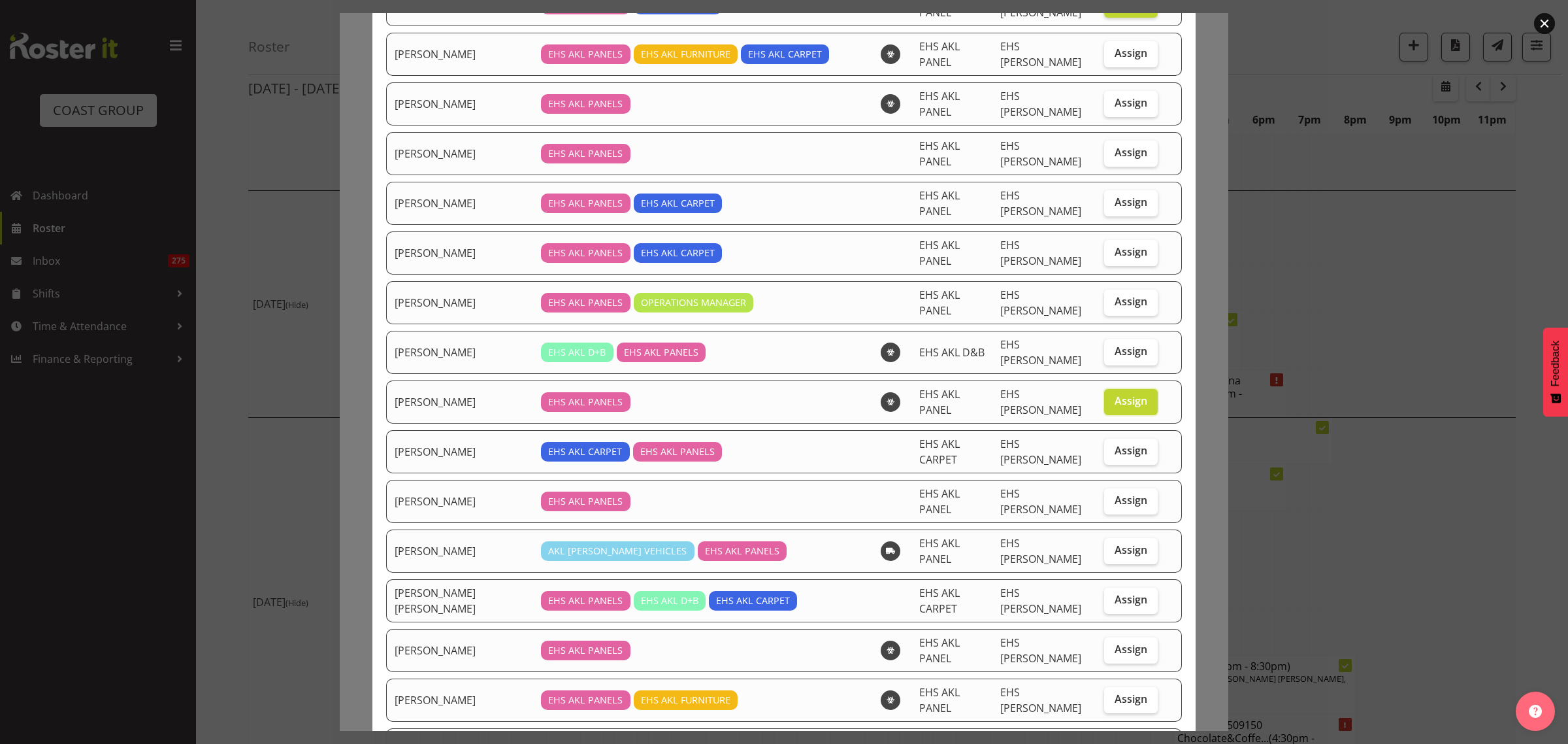
scroll to position [490, 0]
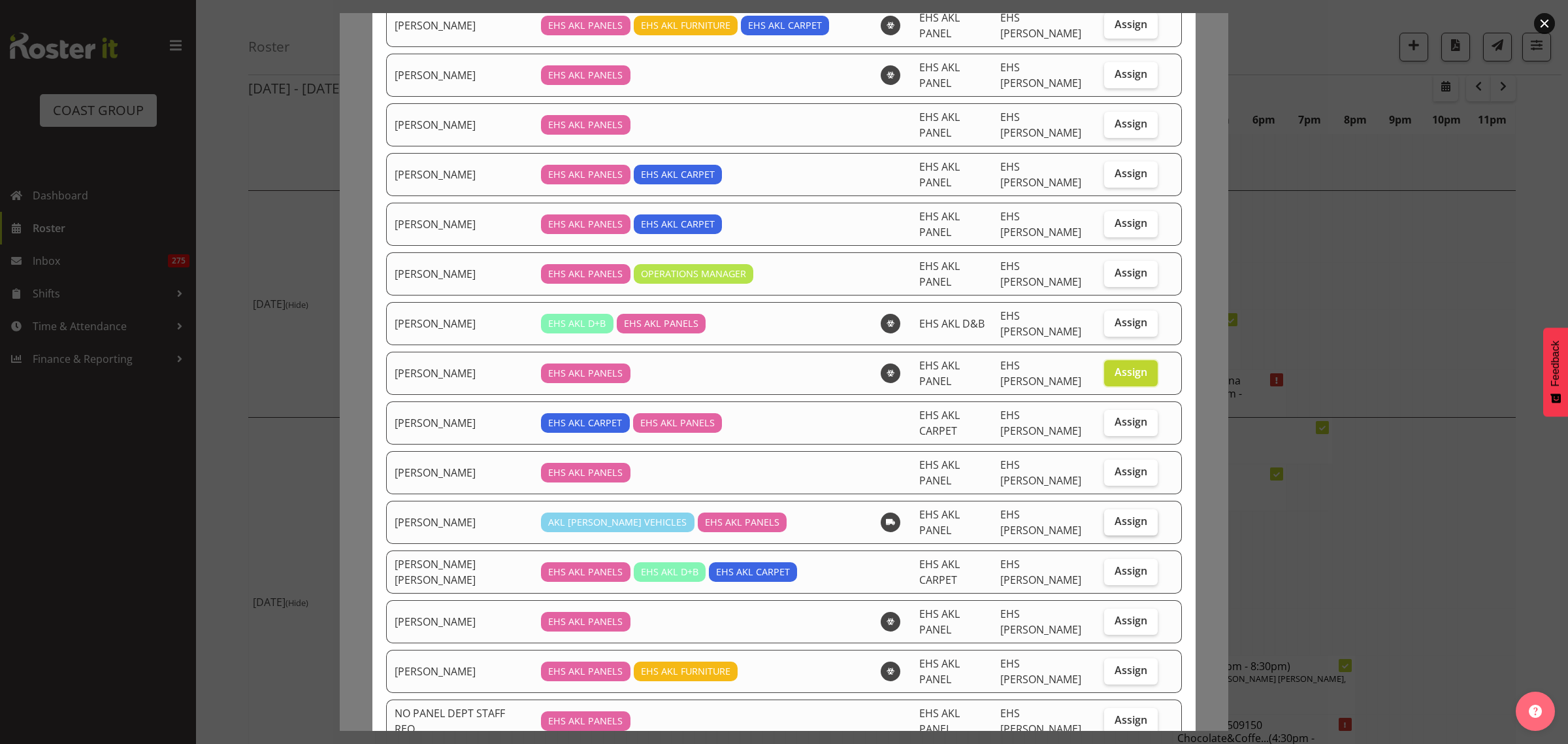
click at [1116, 514] on span "Assign" at bounding box center [1131, 520] width 32 height 13
click at [1113, 517] on input "Assign" at bounding box center [1108, 521] width 8 height 8
checkbox input "true"
click at [1121, 614] on span "Assign" at bounding box center [1131, 620] width 32 height 13
click at [1113, 616] on input "Assign" at bounding box center [1108, 620] width 8 height 8
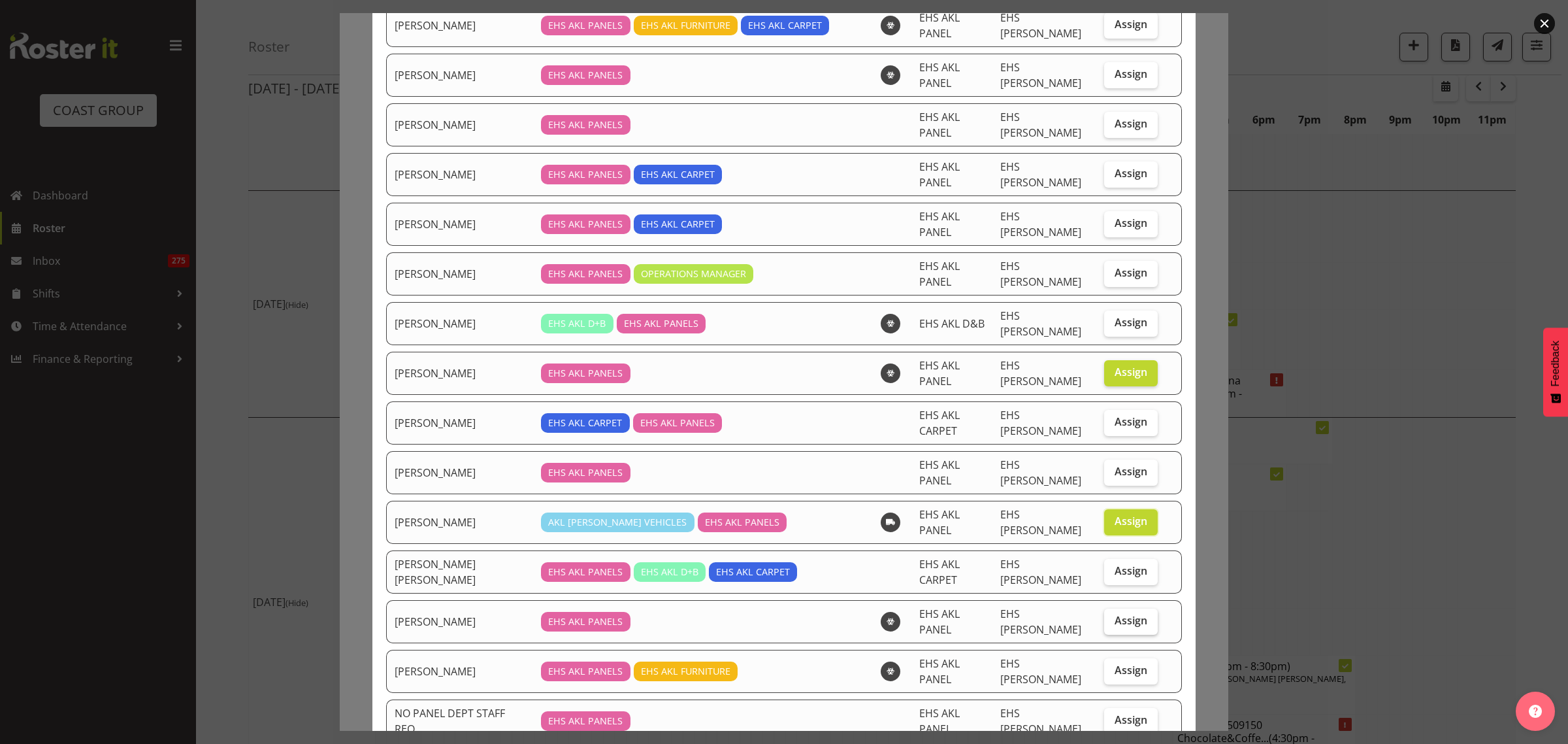
checkbox input "true"
click at [1118, 663] on span "Assign" at bounding box center [1131, 669] width 32 height 13
click at [1113, 666] on input "Assign" at bounding box center [1108, 669] width 8 height 8
checkbox input "true"
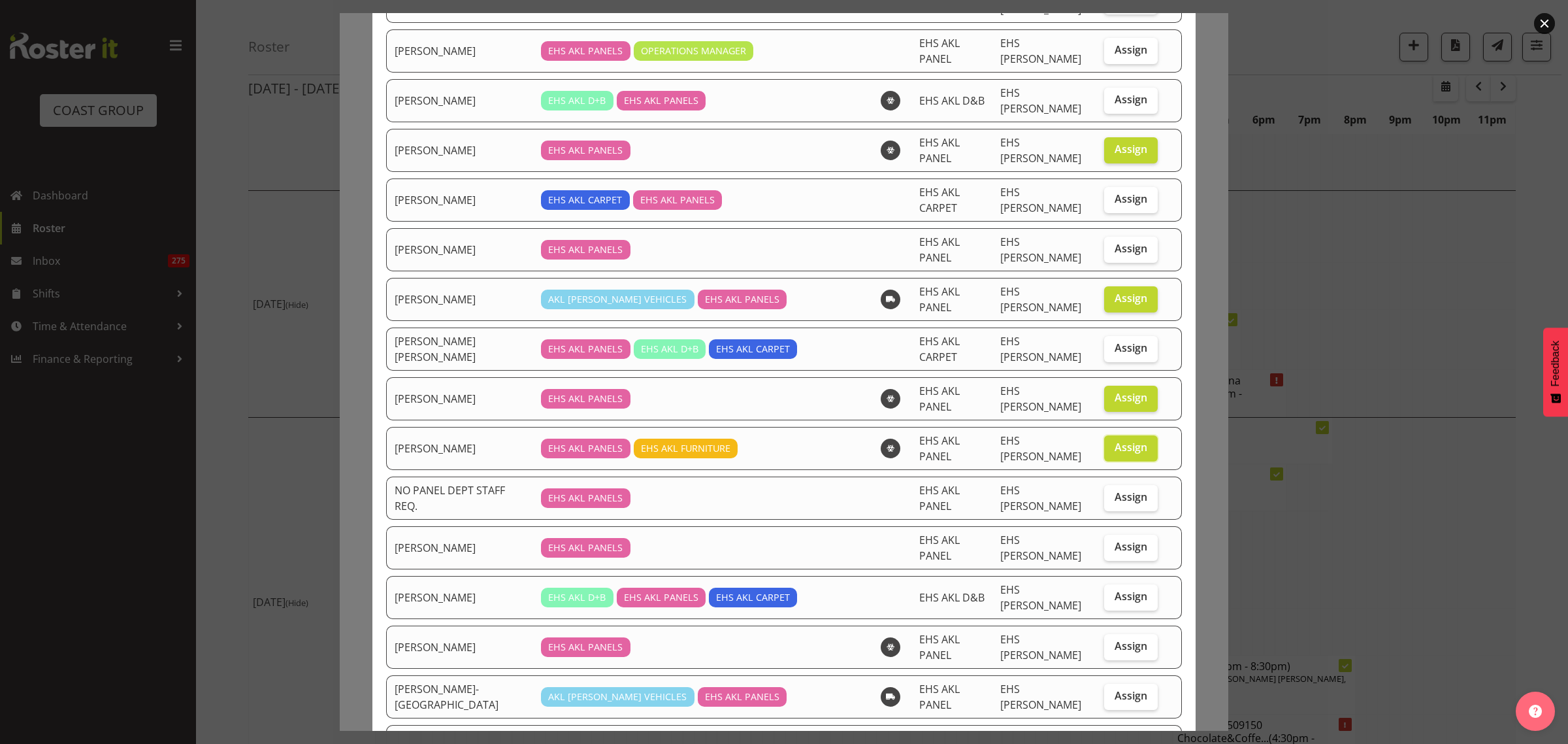
scroll to position [735, 0]
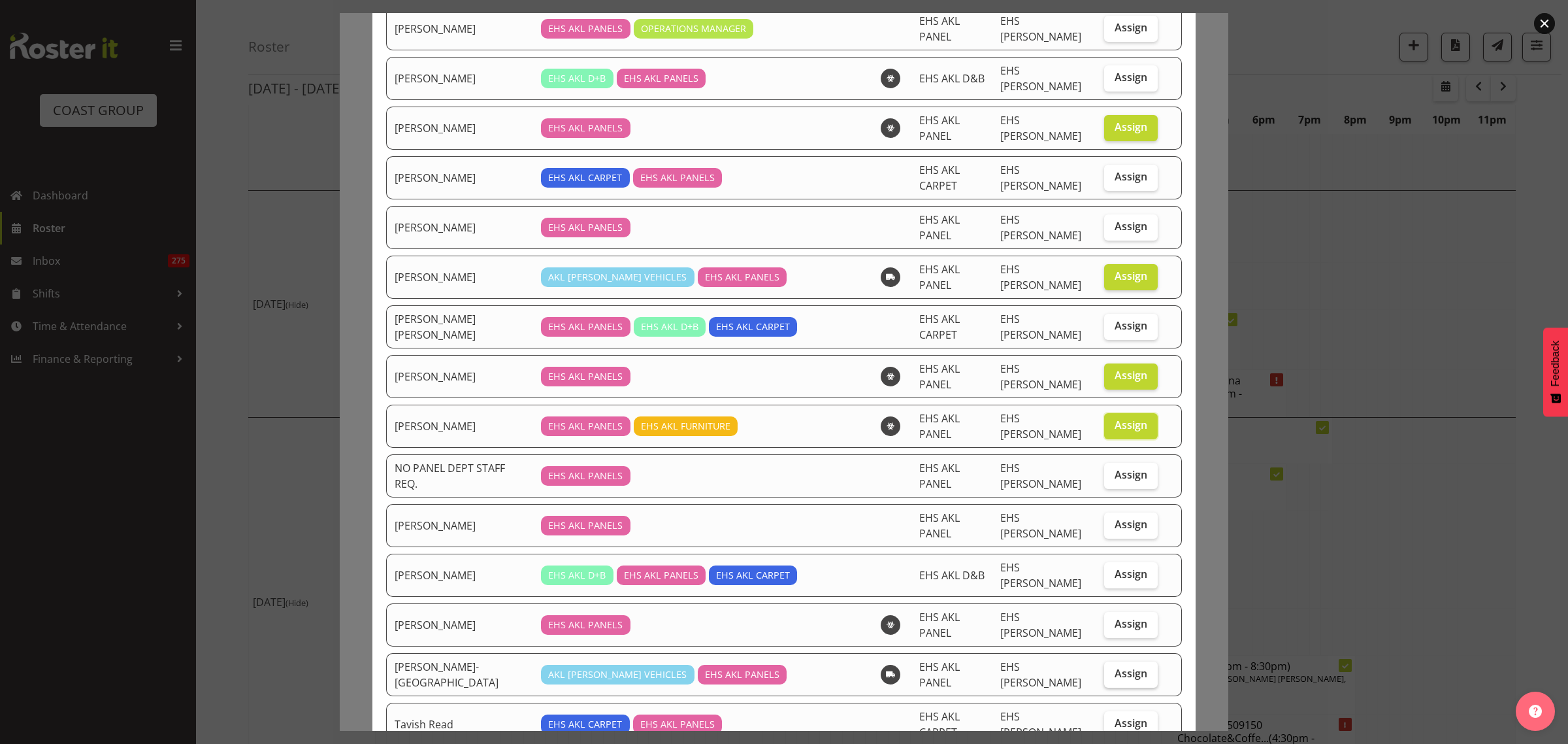
click at [1116, 666] on span "Assign" at bounding box center [1131, 672] width 32 height 13
click at [1113, 669] on input "Assign" at bounding box center [1108, 673] width 8 height 8
checkbox input "true"
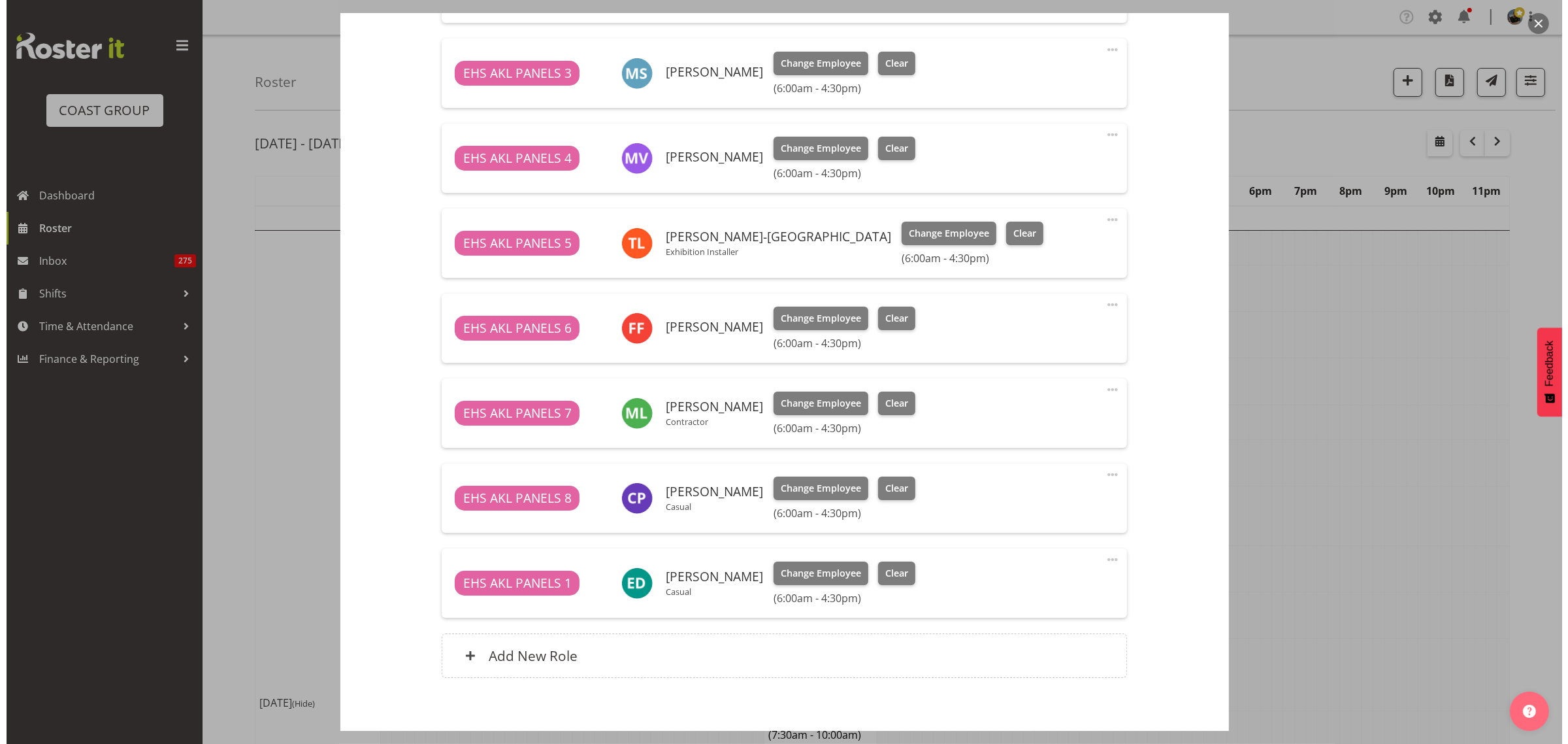
scroll to position [998, 0]
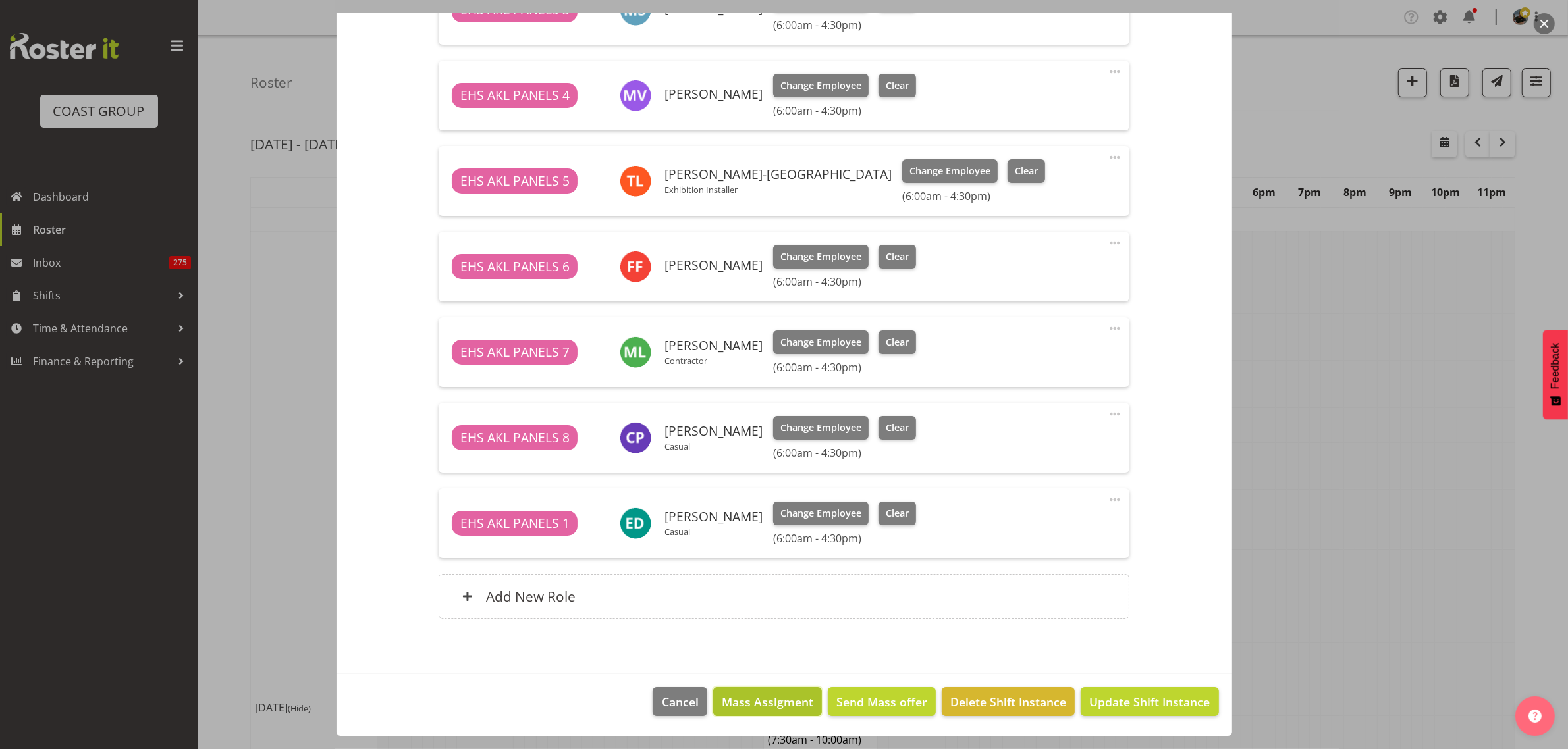
click at [734, 702] on span "Mass Assigment" at bounding box center [767, 701] width 92 height 17
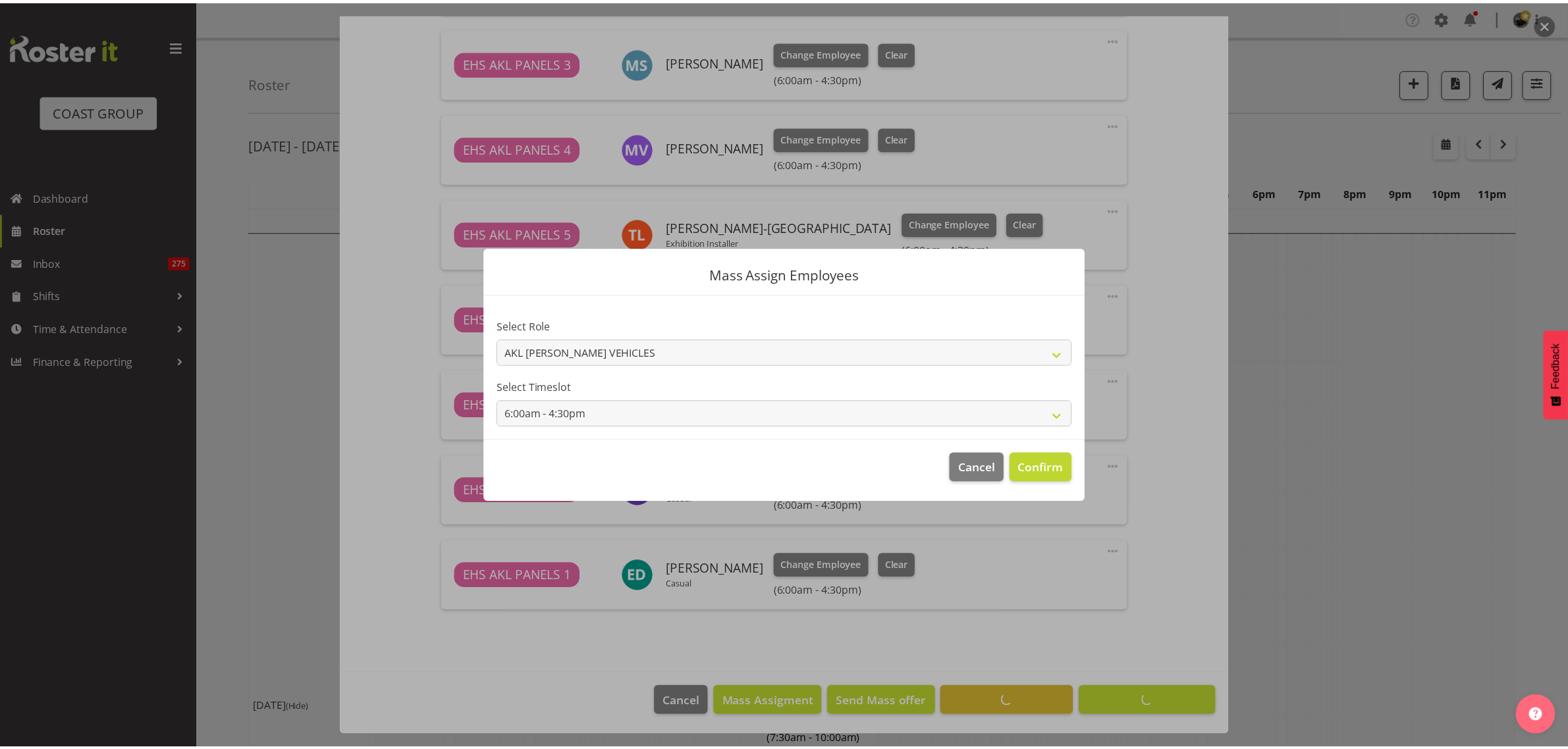
scroll to position [952, 0]
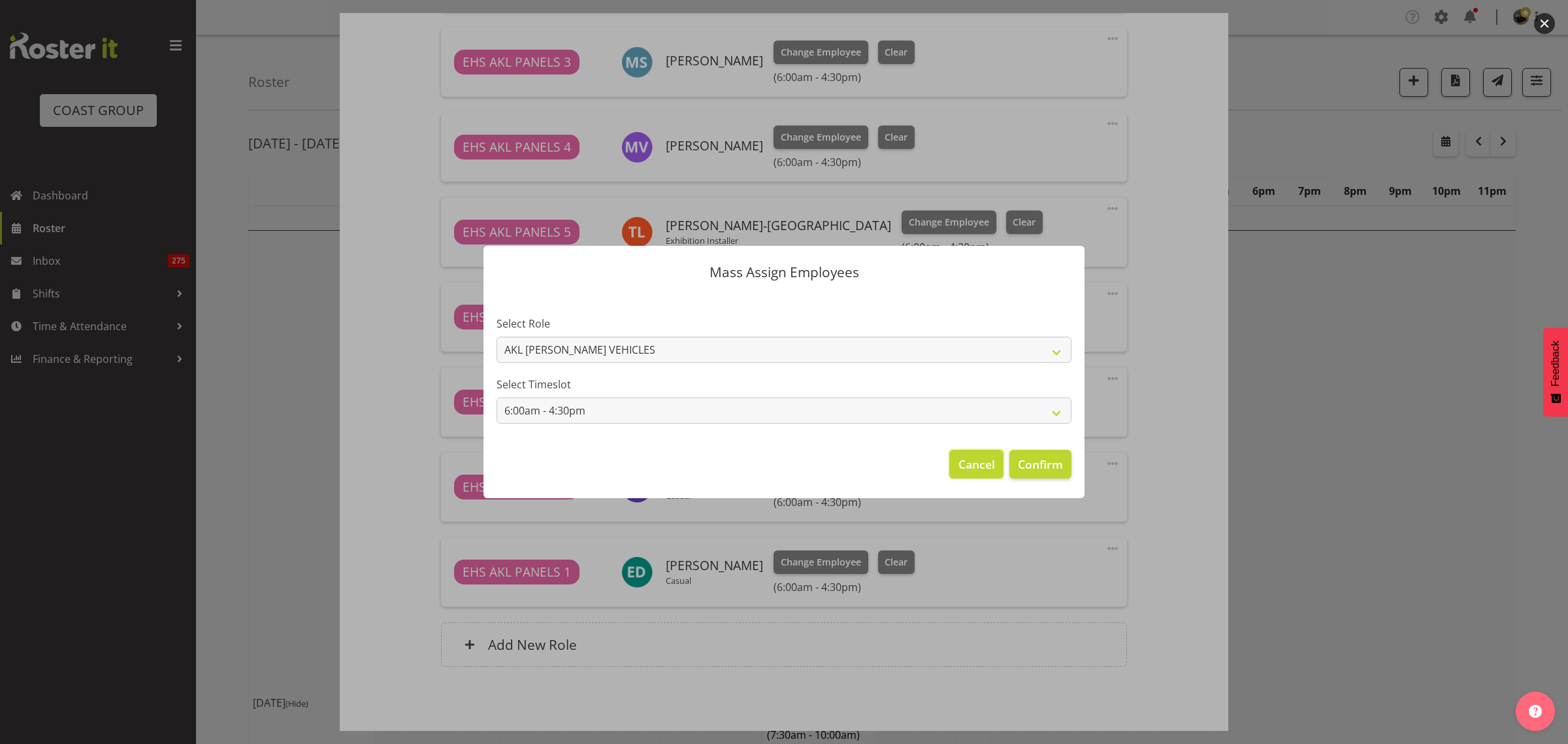
click at [981, 468] on span "Cancel" at bounding box center [976, 464] width 37 height 17
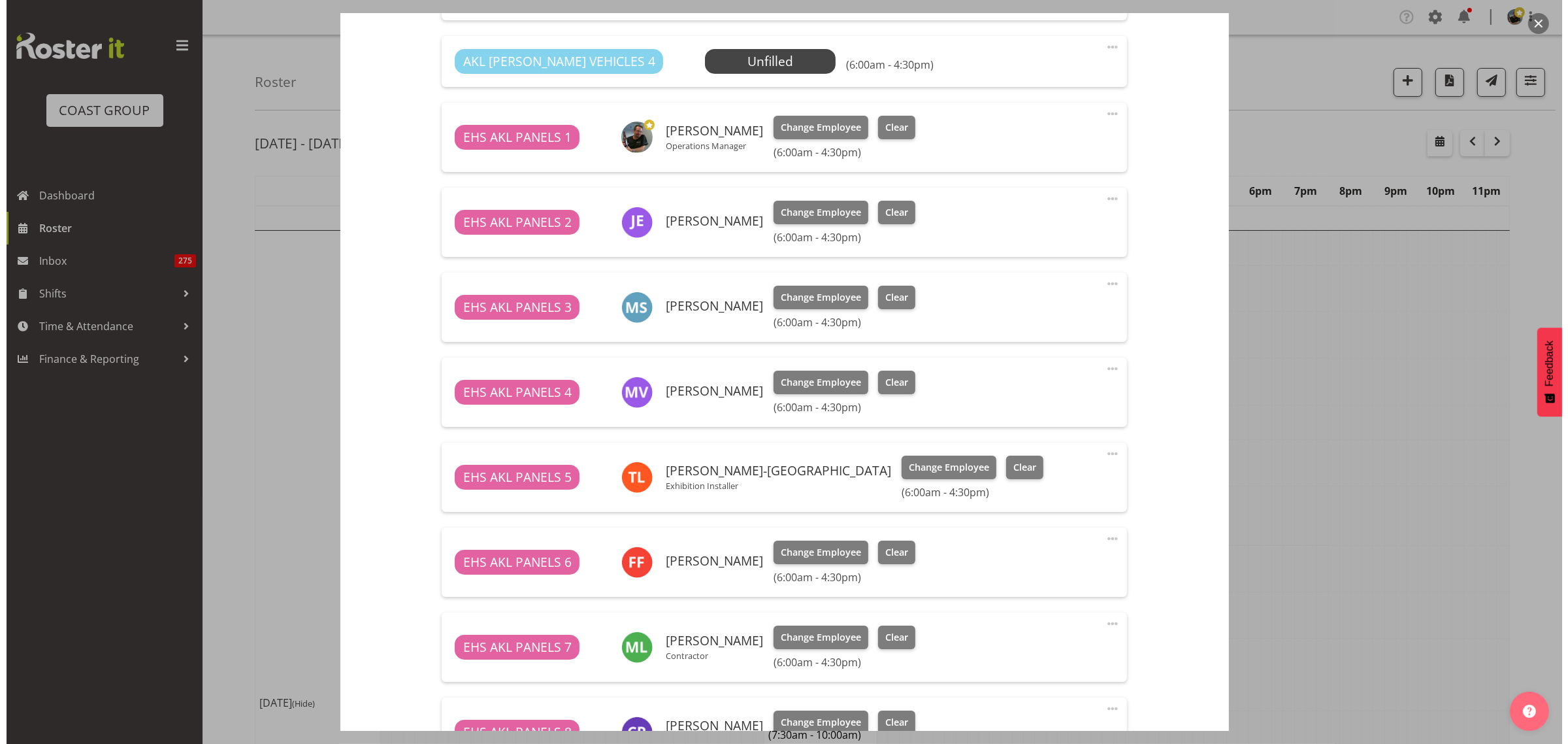
scroll to position [619, 0]
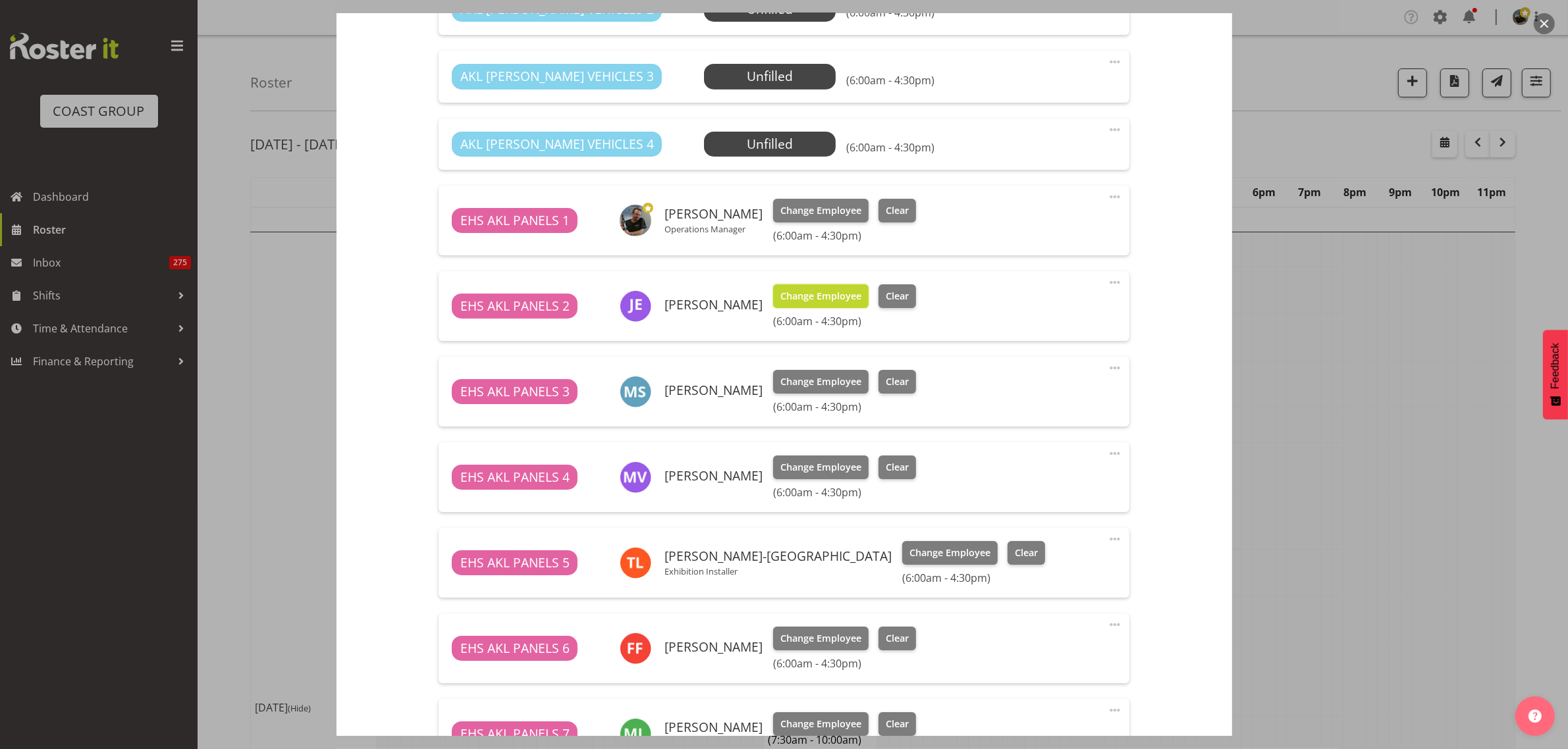
click at [815, 296] on span "Change Employee" at bounding box center [821, 296] width 81 height 14
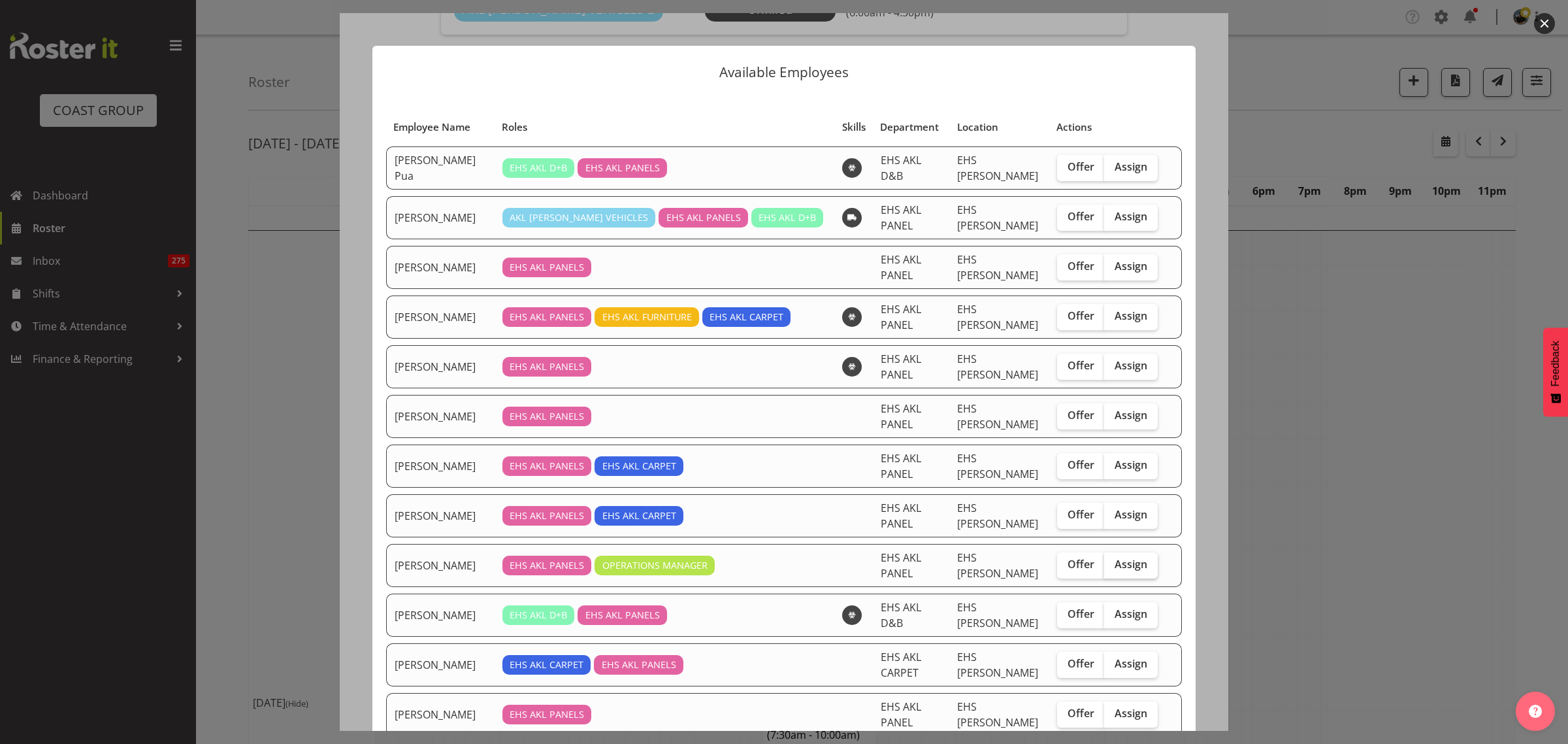
click at [1115, 569] on span "Assign" at bounding box center [1131, 563] width 32 height 13
click at [1113, 569] on input "Assign" at bounding box center [1108, 564] width 8 height 8
checkbox input "true"
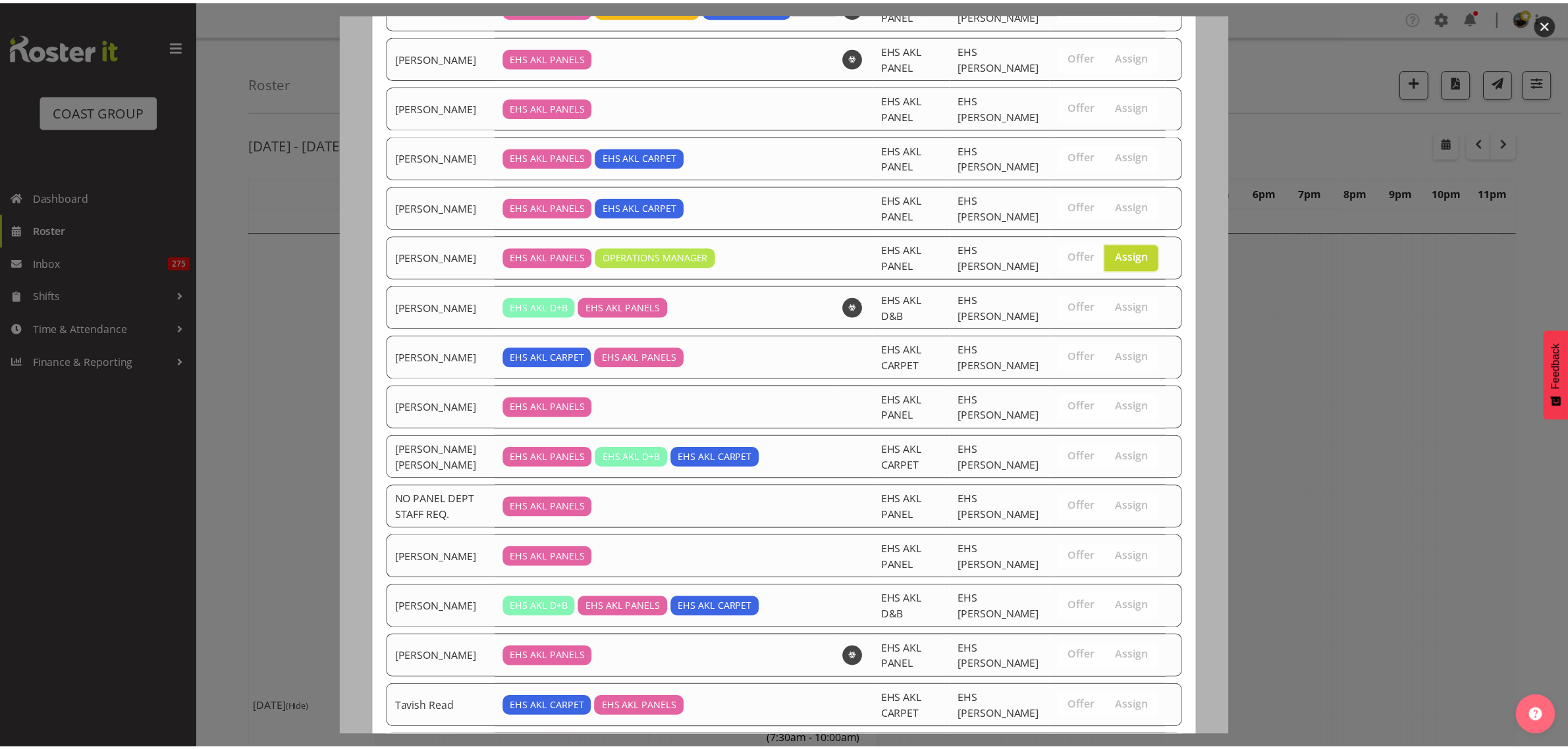
scroll to position [442, 0]
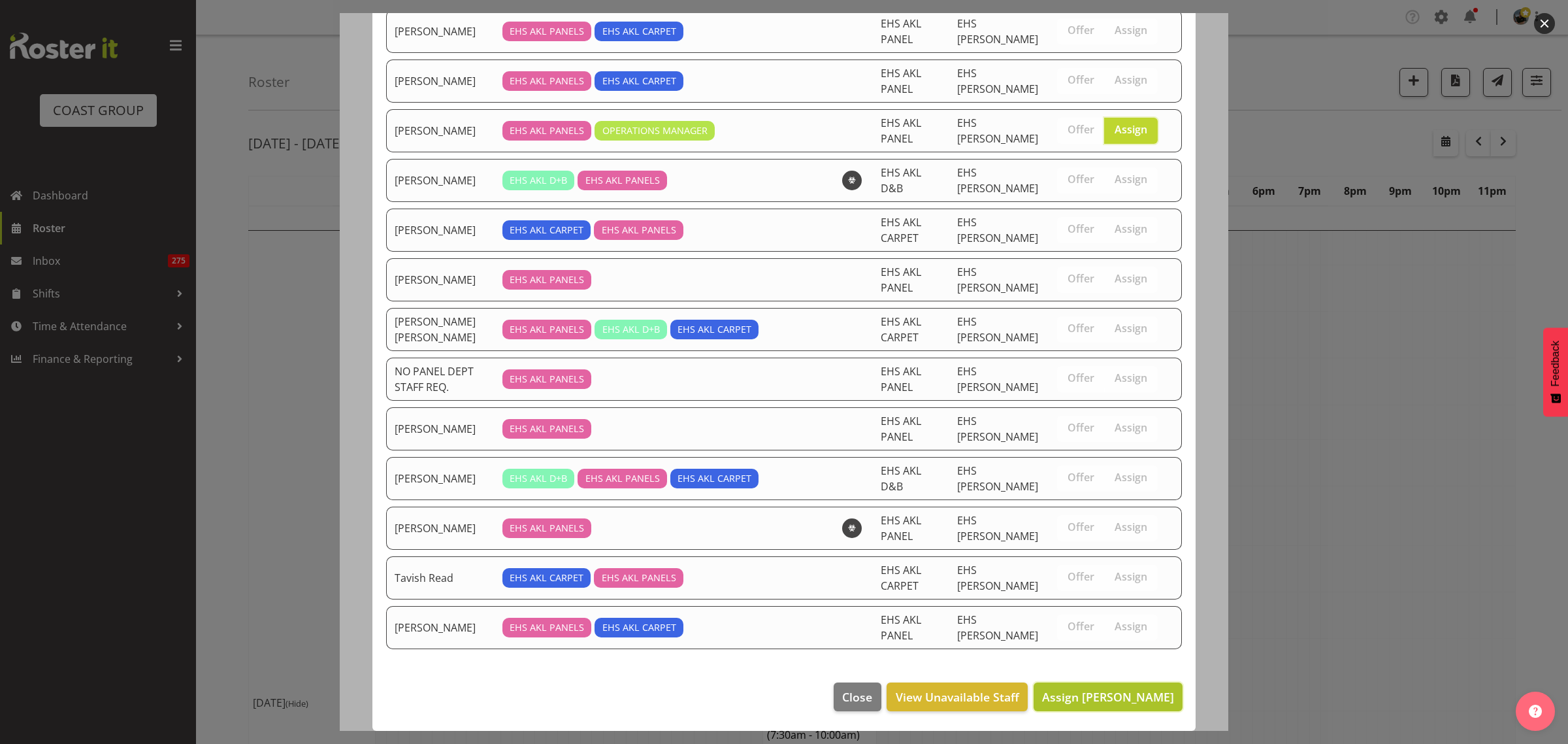
click at [1086, 700] on span "Assign [PERSON_NAME]" at bounding box center [1107, 697] width 132 height 16
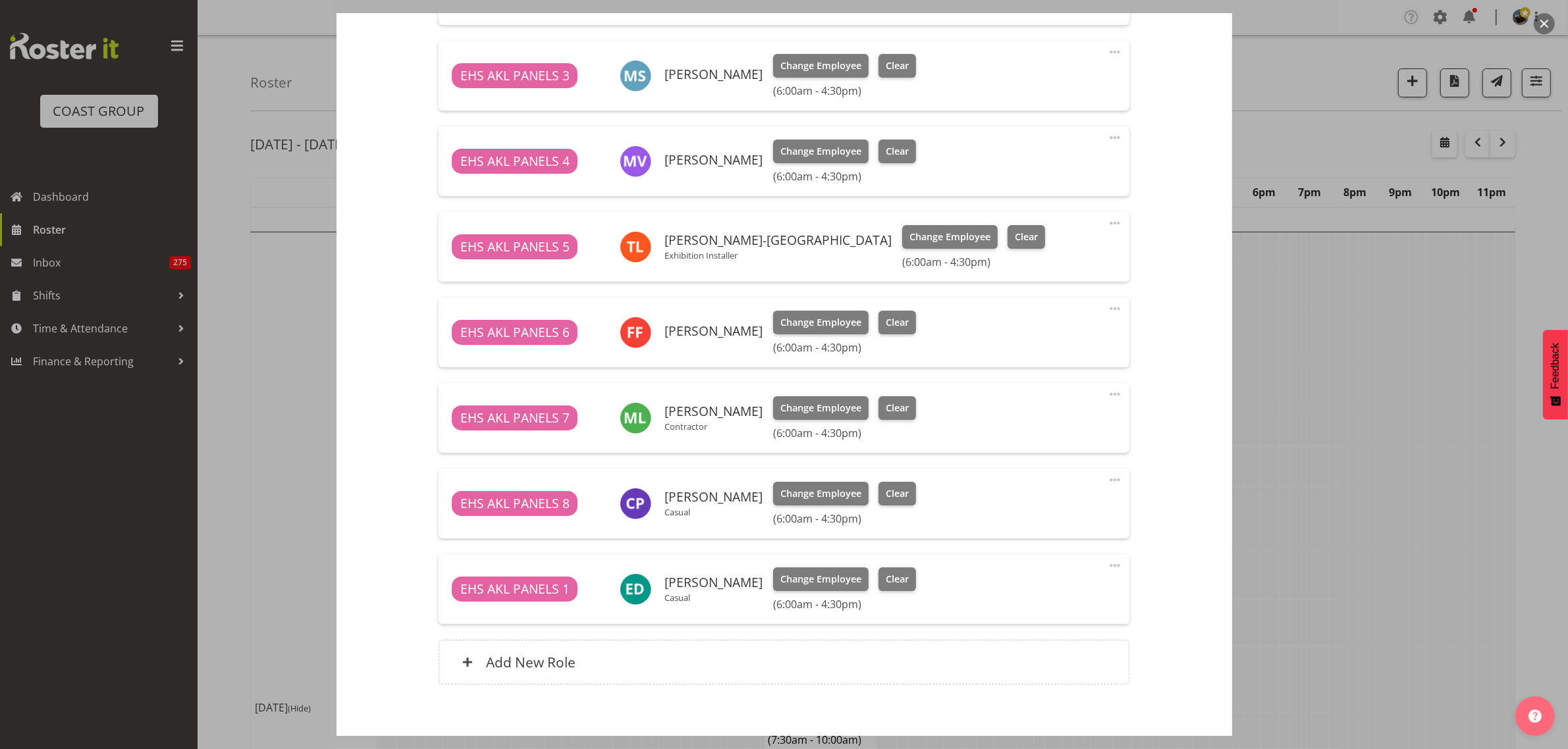
scroll to position [1004, 0]
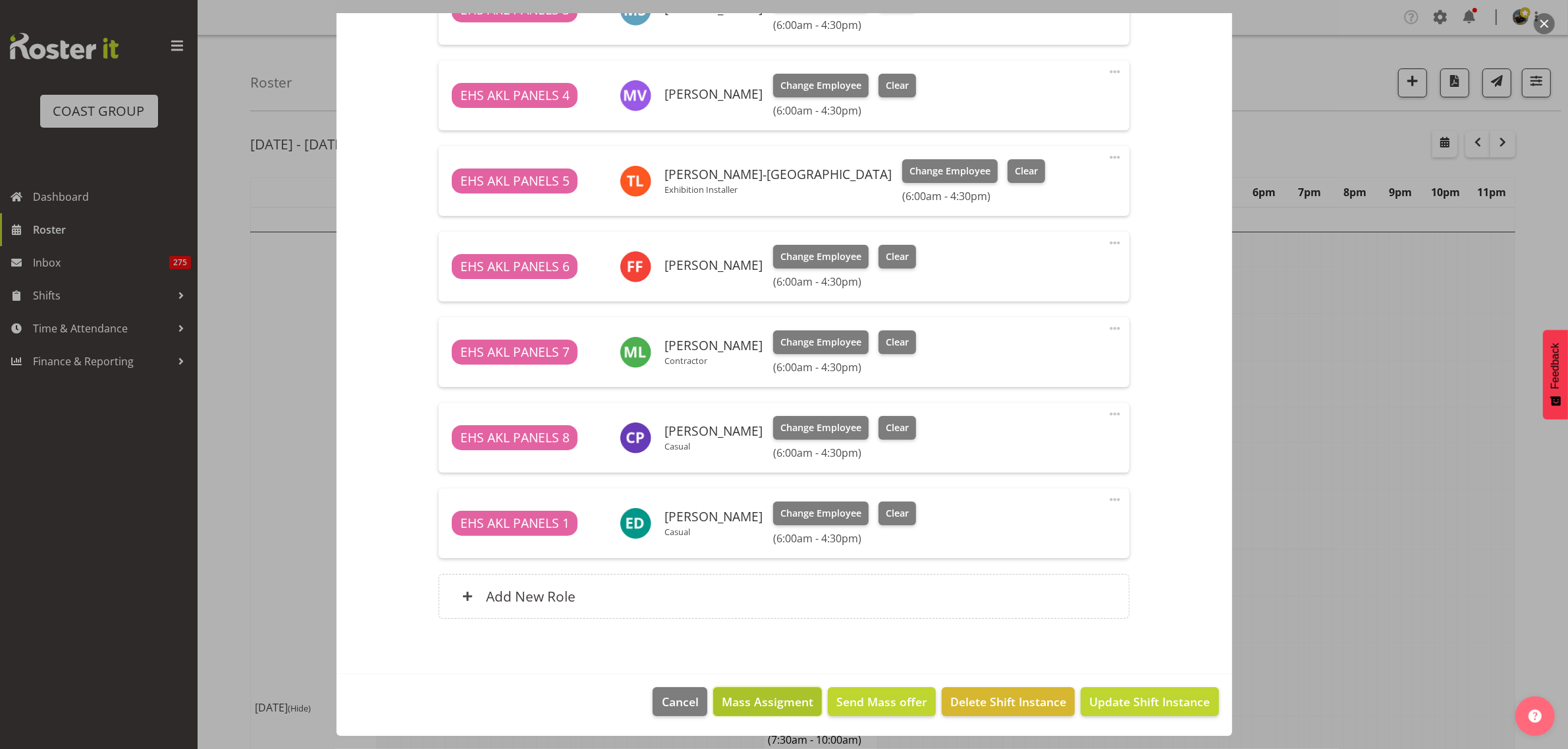
click at [765, 704] on span "Mass Assigment" at bounding box center [767, 701] width 92 height 17
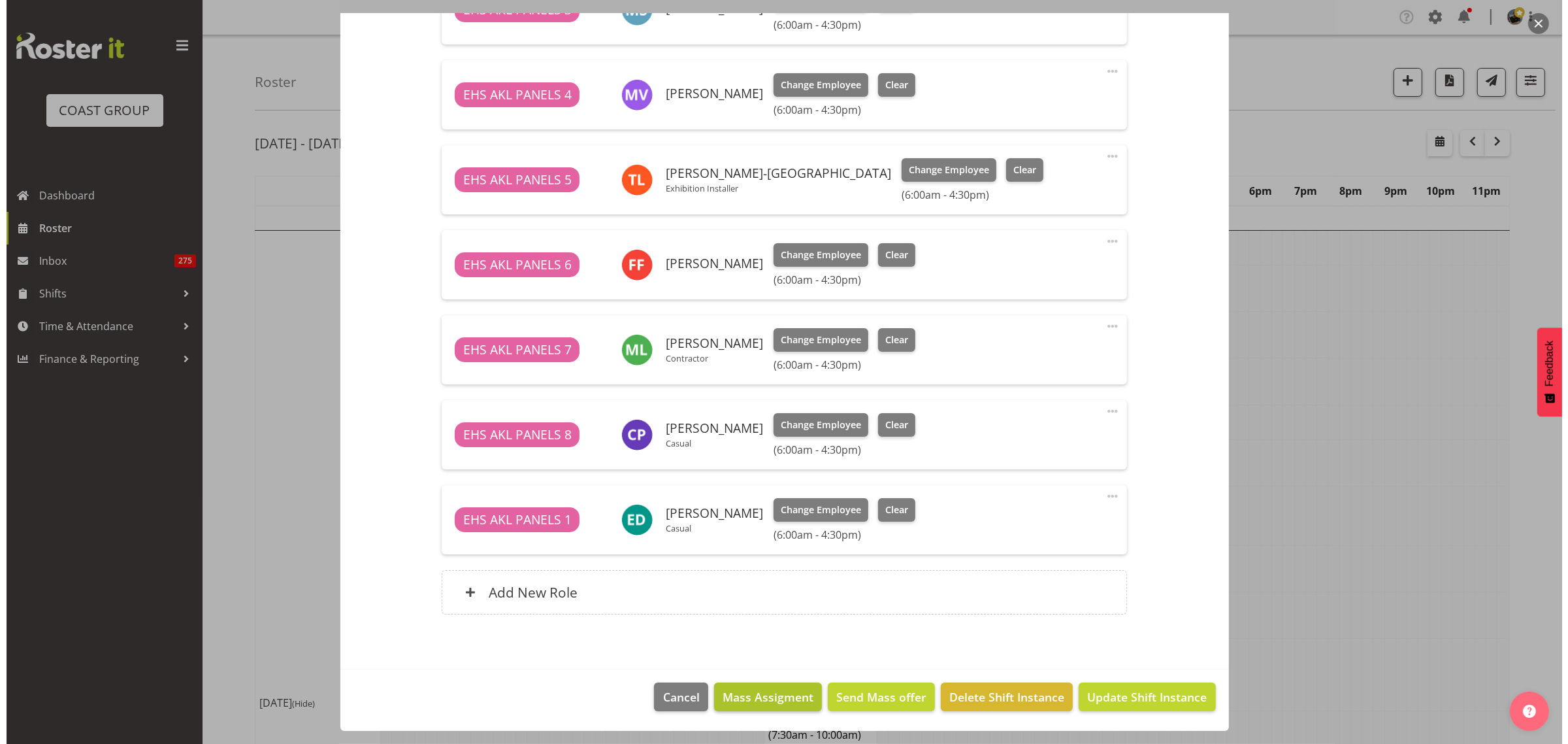
scroll to position [946, 0]
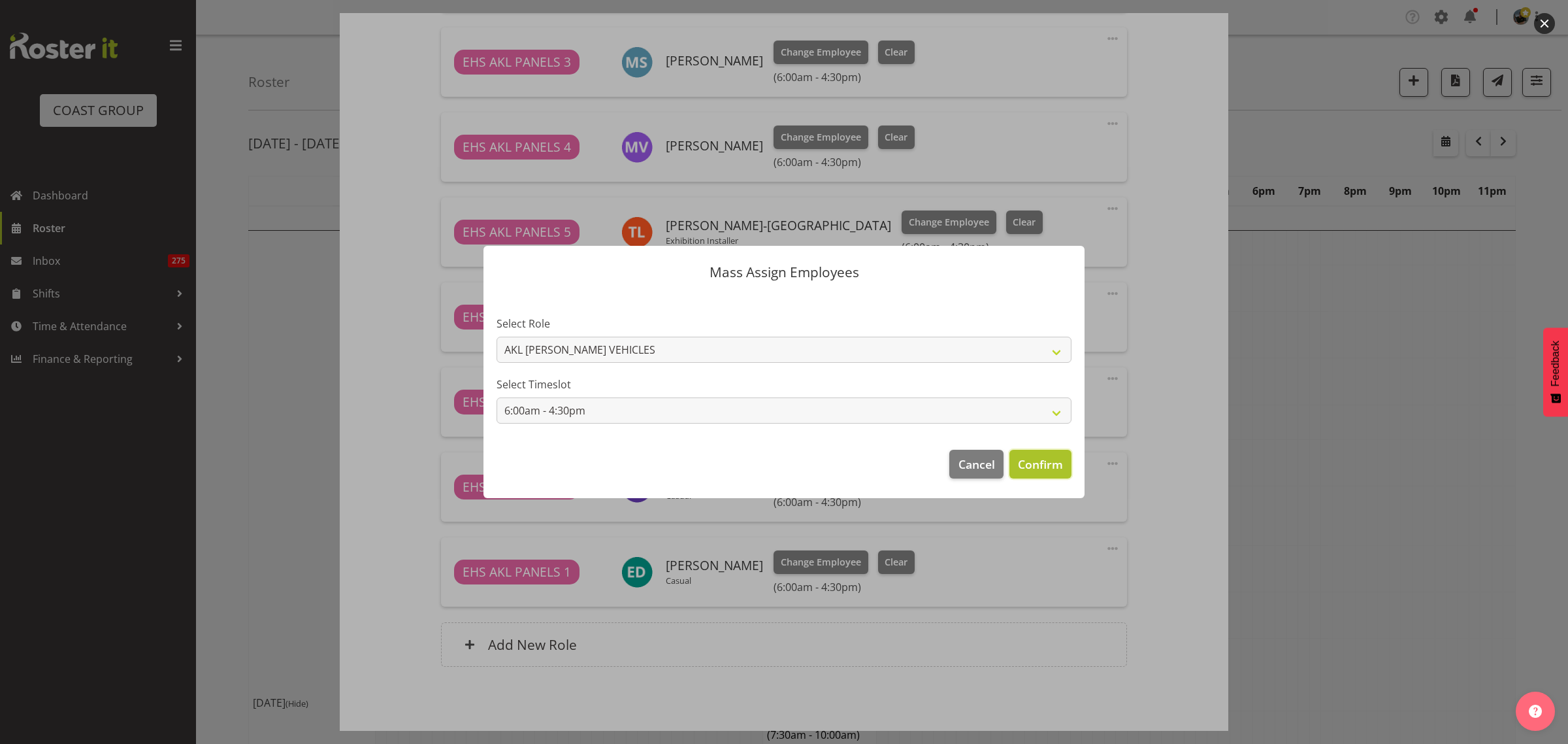
click at [1054, 468] on span "Confirm" at bounding box center [1040, 464] width 45 height 17
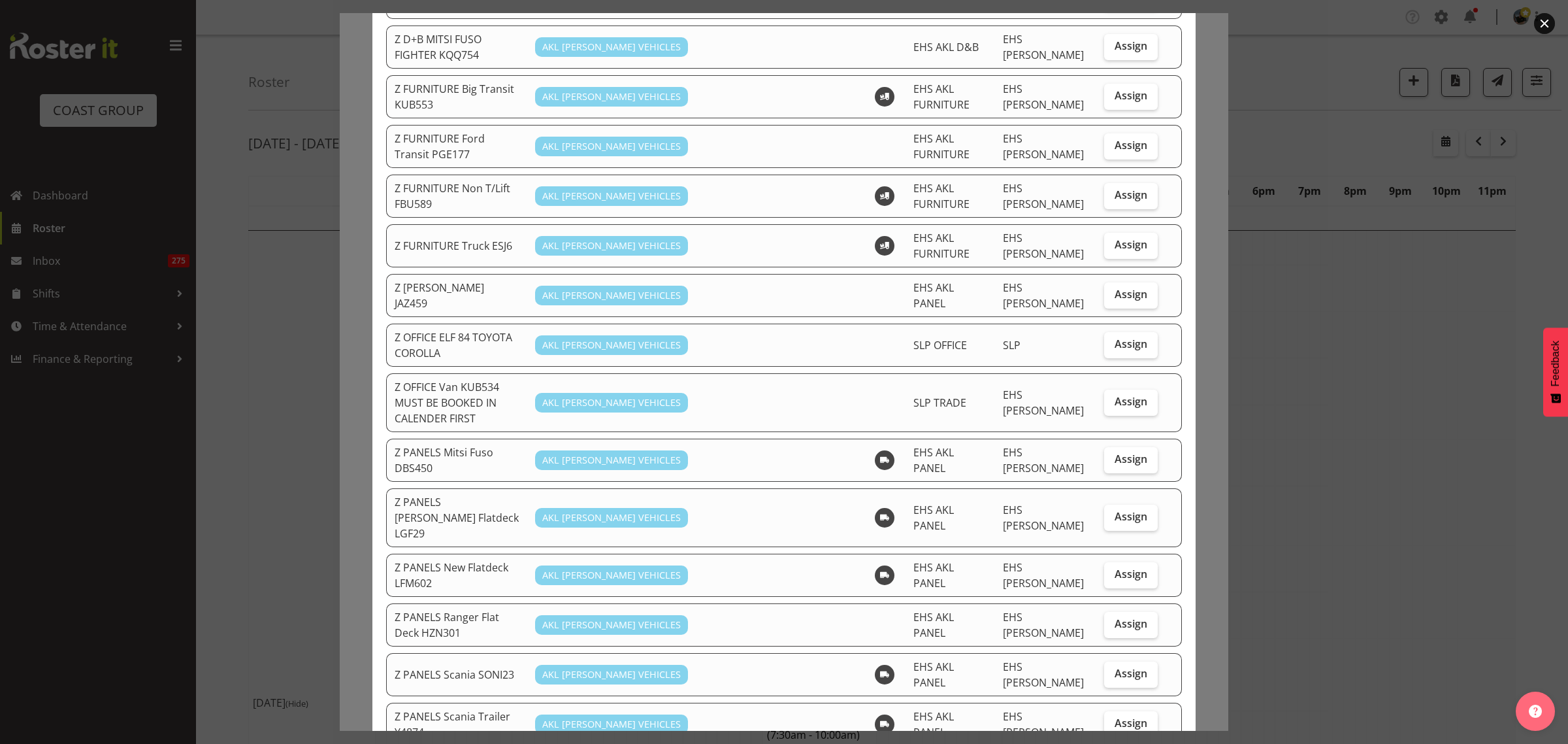
scroll to position [490, 0]
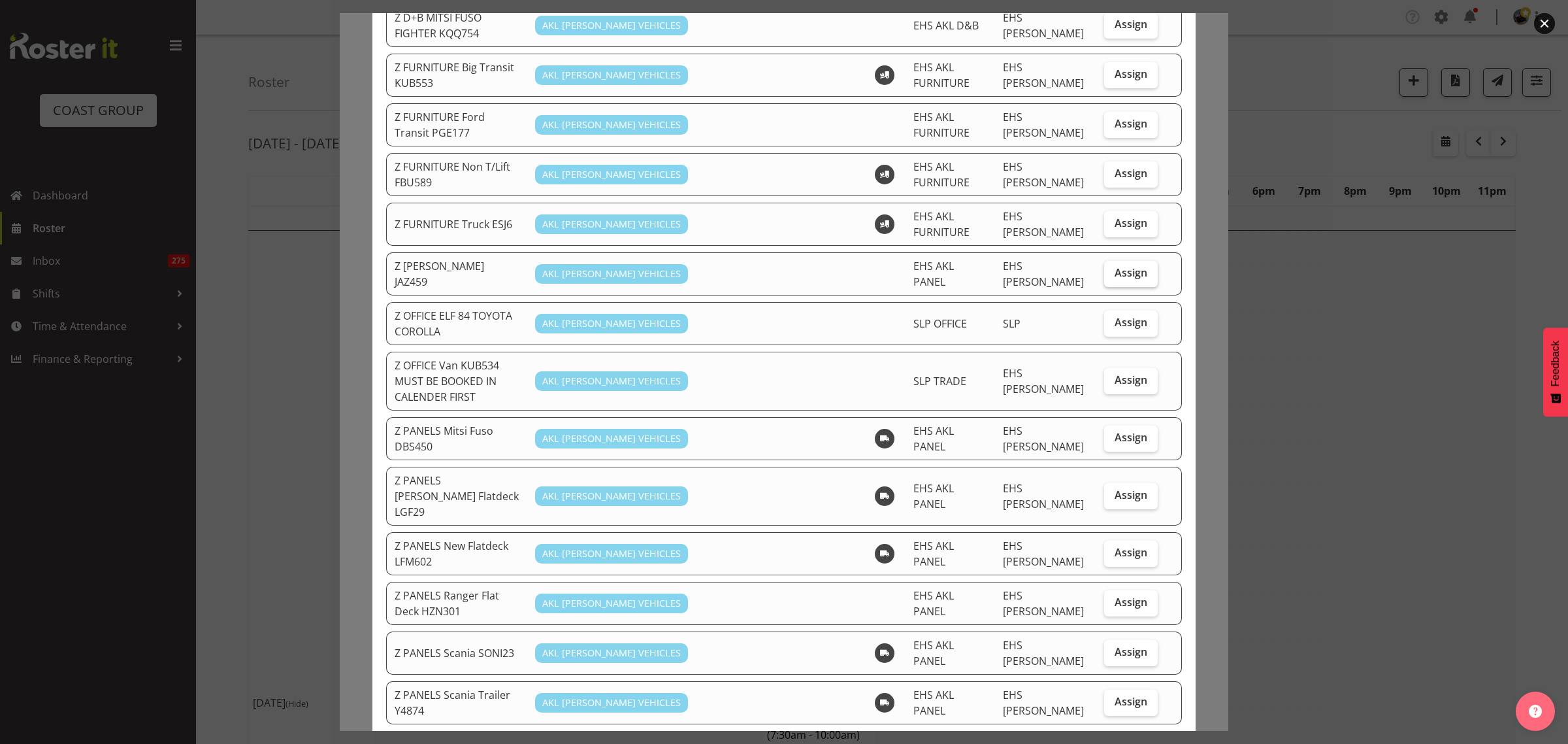
click at [1127, 266] on span "Assign" at bounding box center [1131, 272] width 32 height 13
click at [1113, 269] on input "Assign" at bounding box center [1108, 273] width 8 height 8
checkbox input "true"
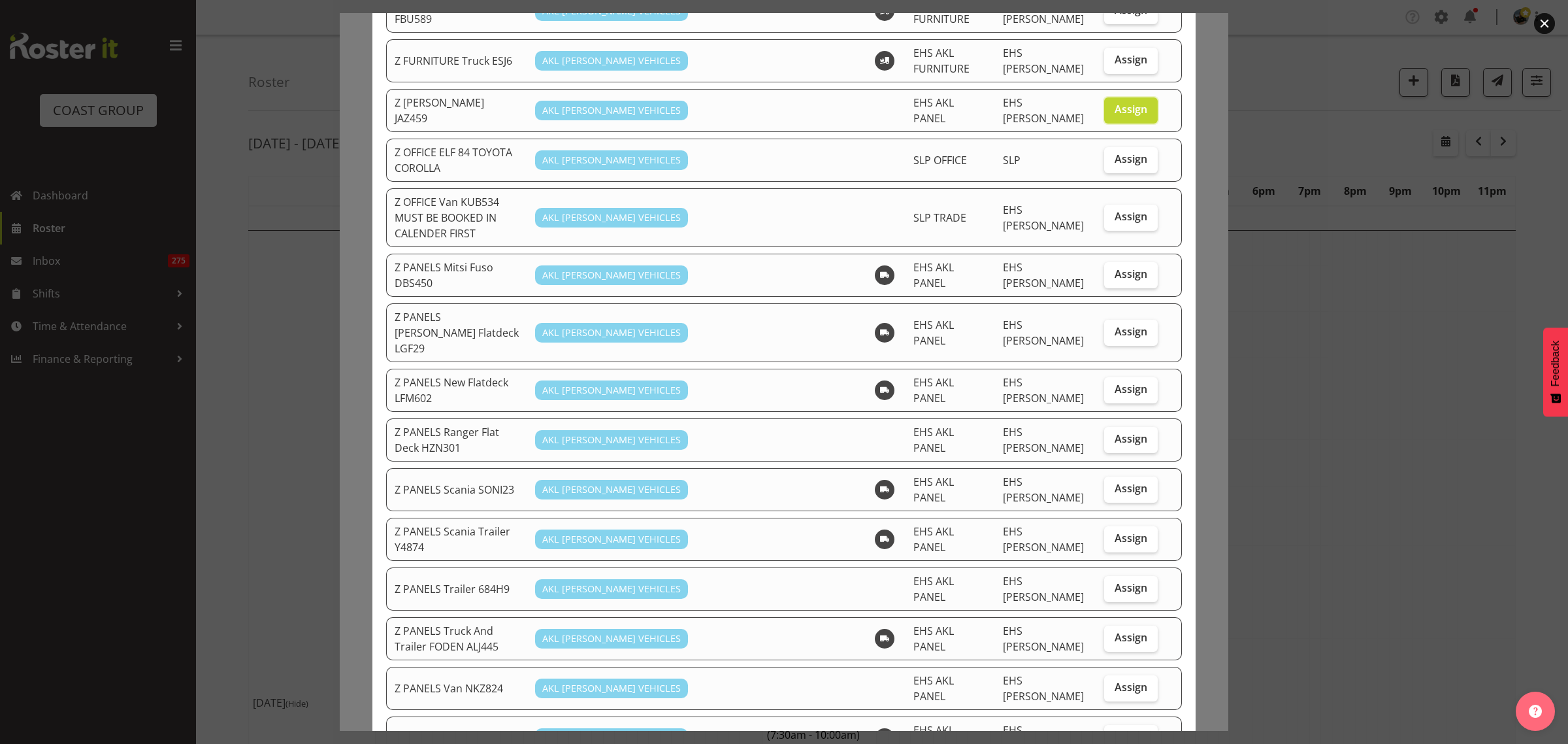
scroll to position [735, 0]
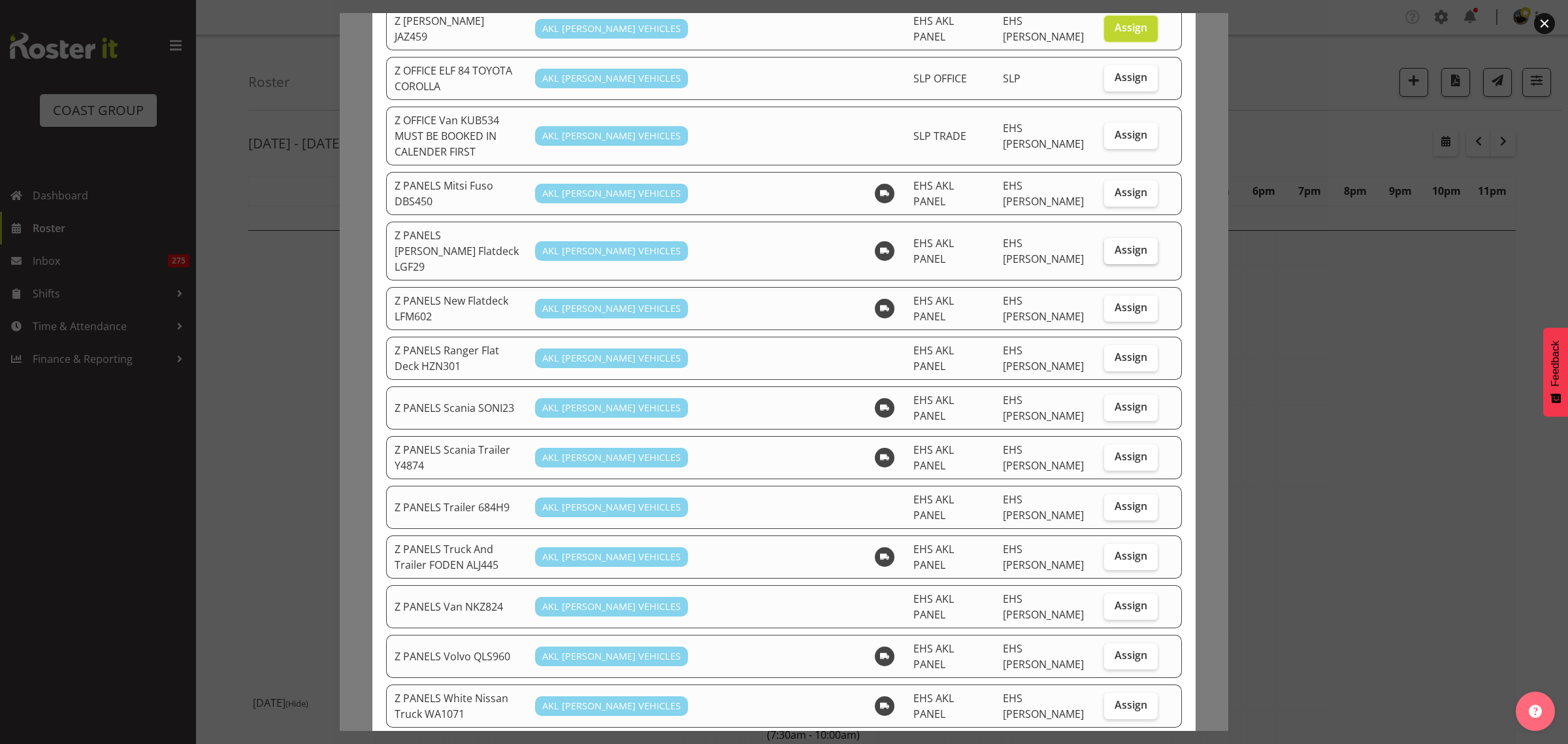
click at [1122, 243] on span "Assign" at bounding box center [1131, 249] width 32 height 13
click at [1113, 245] on input "Assign" at bounding box center [1108, 249] width 8 height 8
click at [1125, 243] on span "Assign" at bounding box center [1131, 249] width 32 height 13
click at [1113, 245] on input "Assign" at bounding box center [1108, 249] width 8 height 8
checkbox input "false"
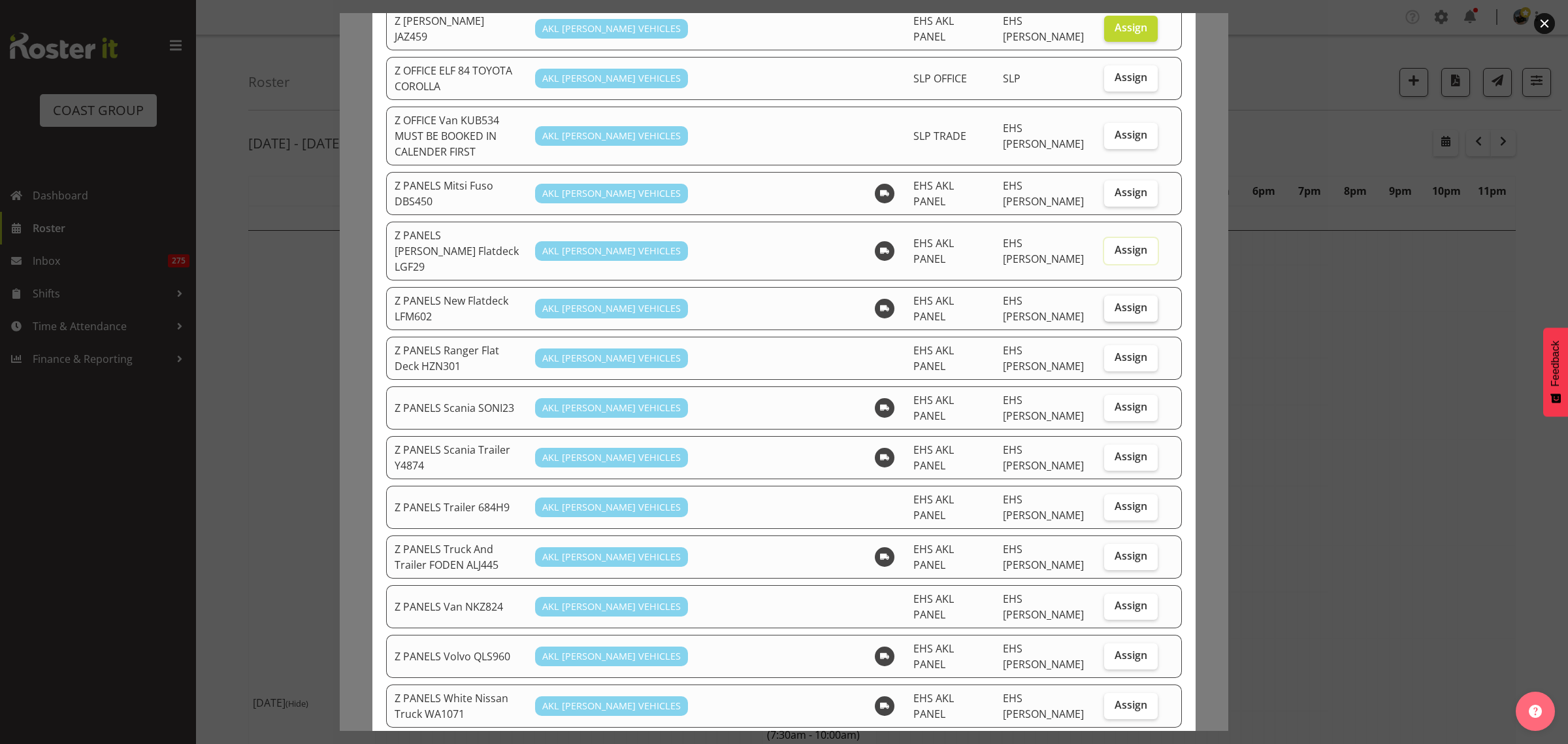
click at [1115, 300] on span "Assign" at bounding box center [1131, 306] width 32 height 13
click at [1113, 303] on input "Assign" at bounding box center [1108, 307] width 8 height 8
checkbox input "true"
click at [1116, 549] on span "Assign" at bounding box center [1131, 555] width 32 height 13
click at [1113, 552] on input "Assign" at bounding box center [1108, 556] width 8 height 8
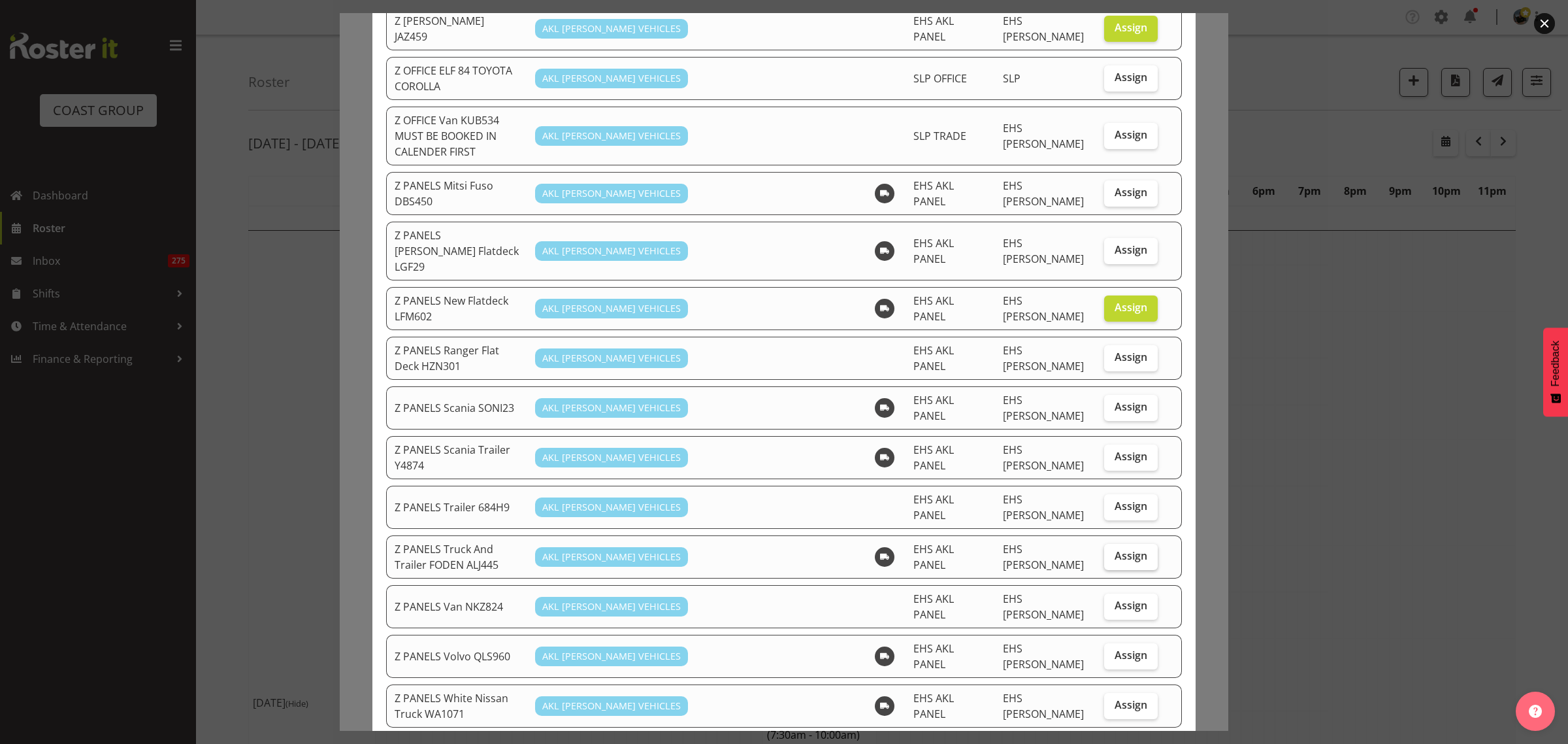
checkbox input "true"
click at [1115, 599] on span "Assign" at bounding box center [1131, 605] width 32 height 13
click at [1113, 602] on input "Assign" at bounding box center [1108, 605] width 8 height 8
checkbox input "true"
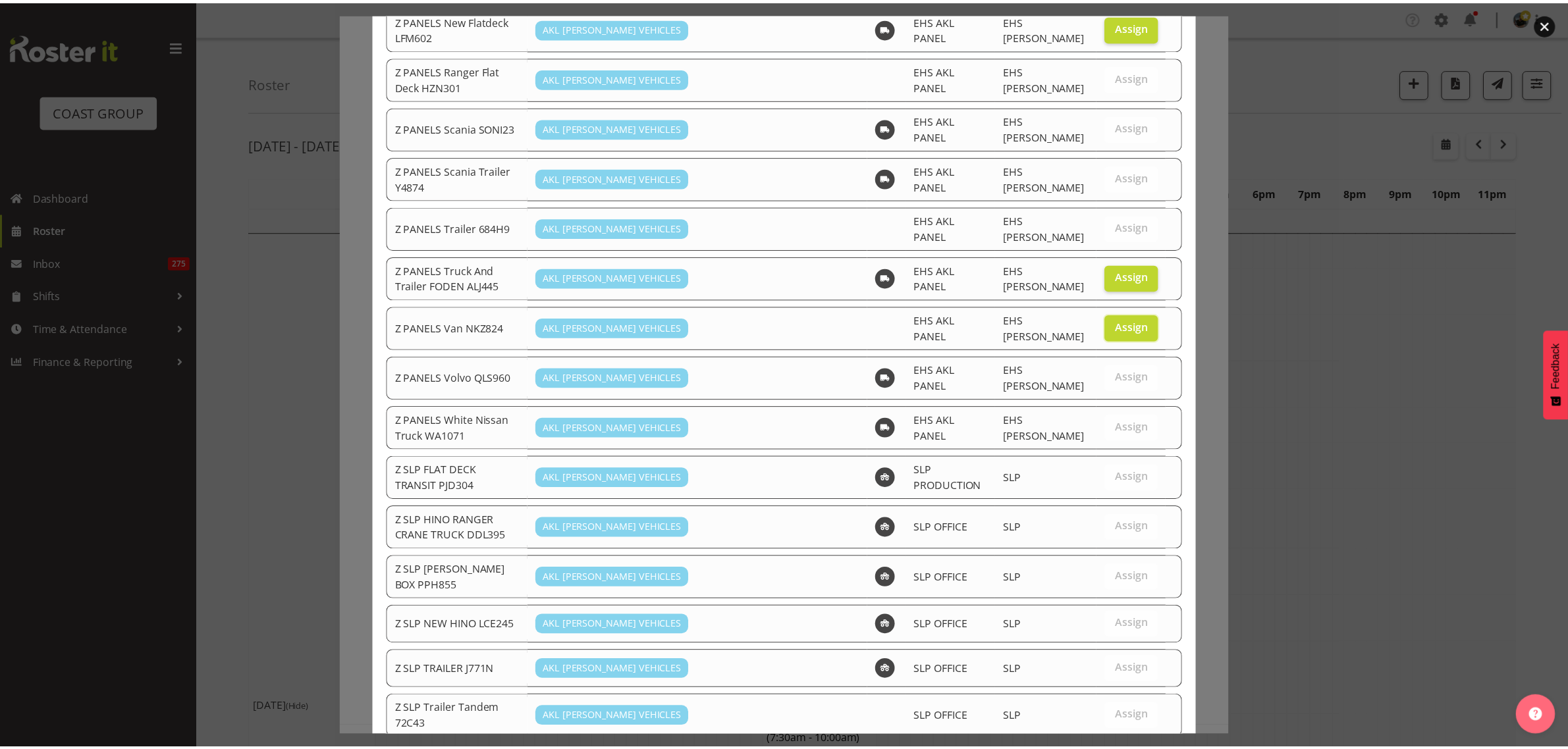
scroll to position [1042, 0]
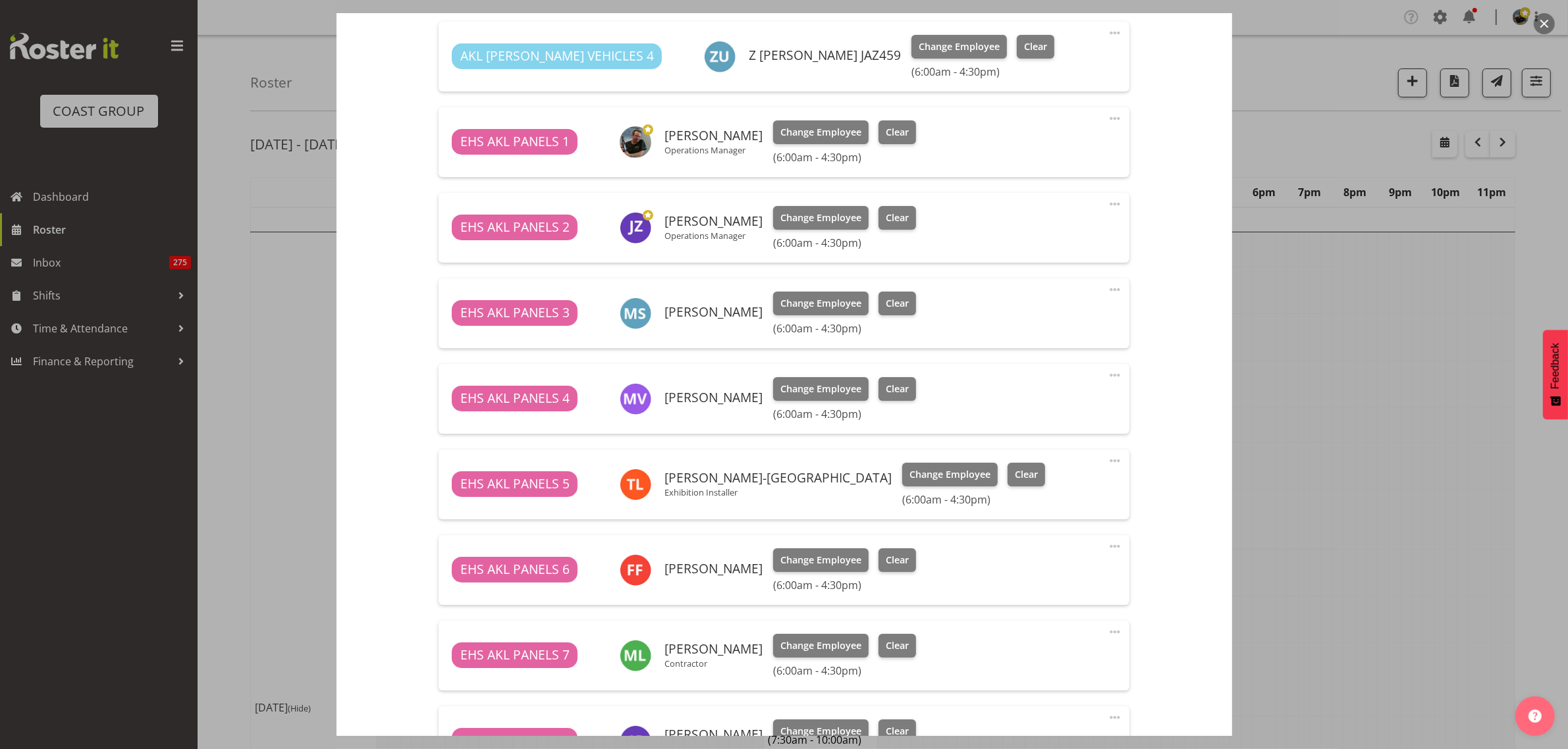
scroll to position [1077, 0]
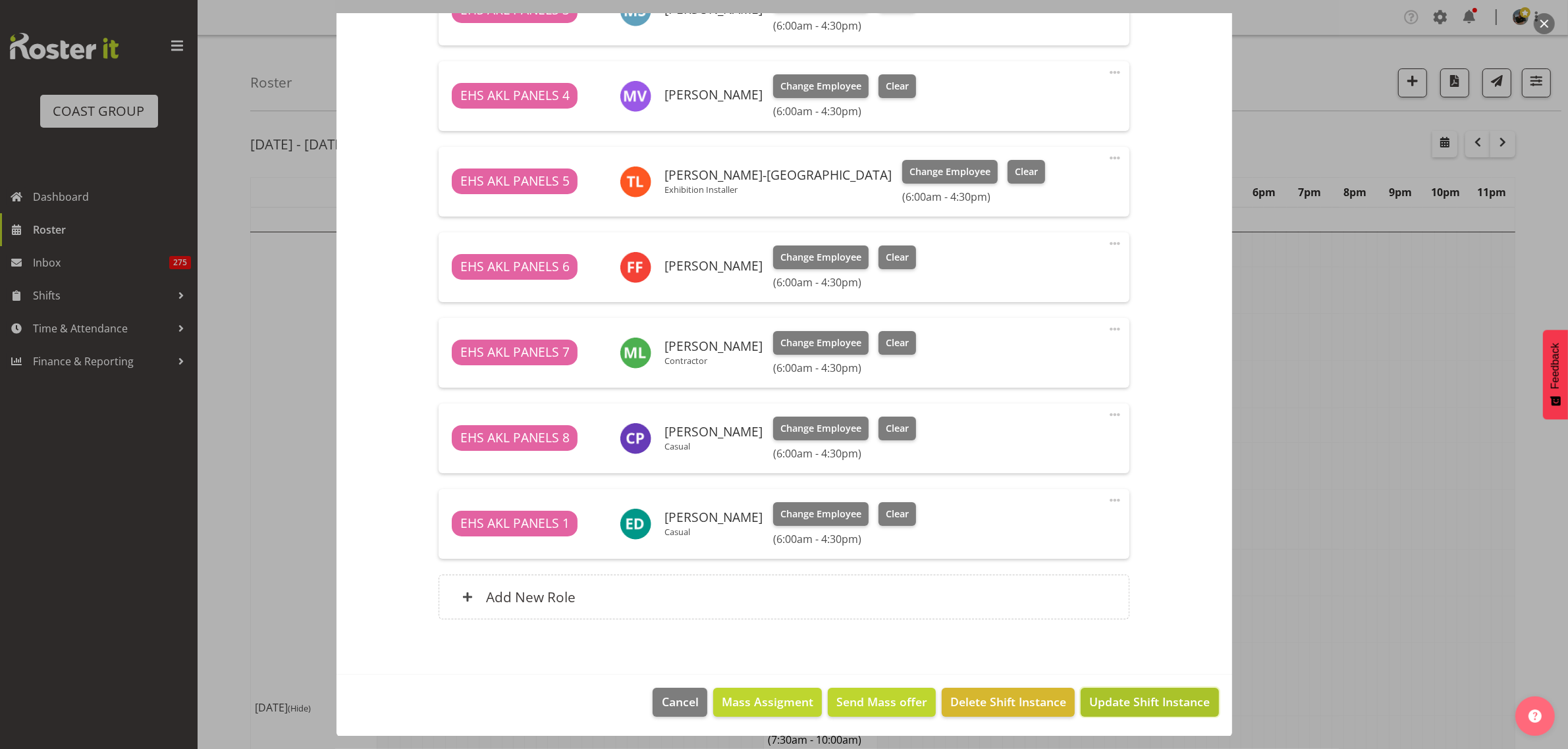
click at [1141, 703] on span "Update Shift Instance" at bounding box center [1149, 701] width 121 height 17
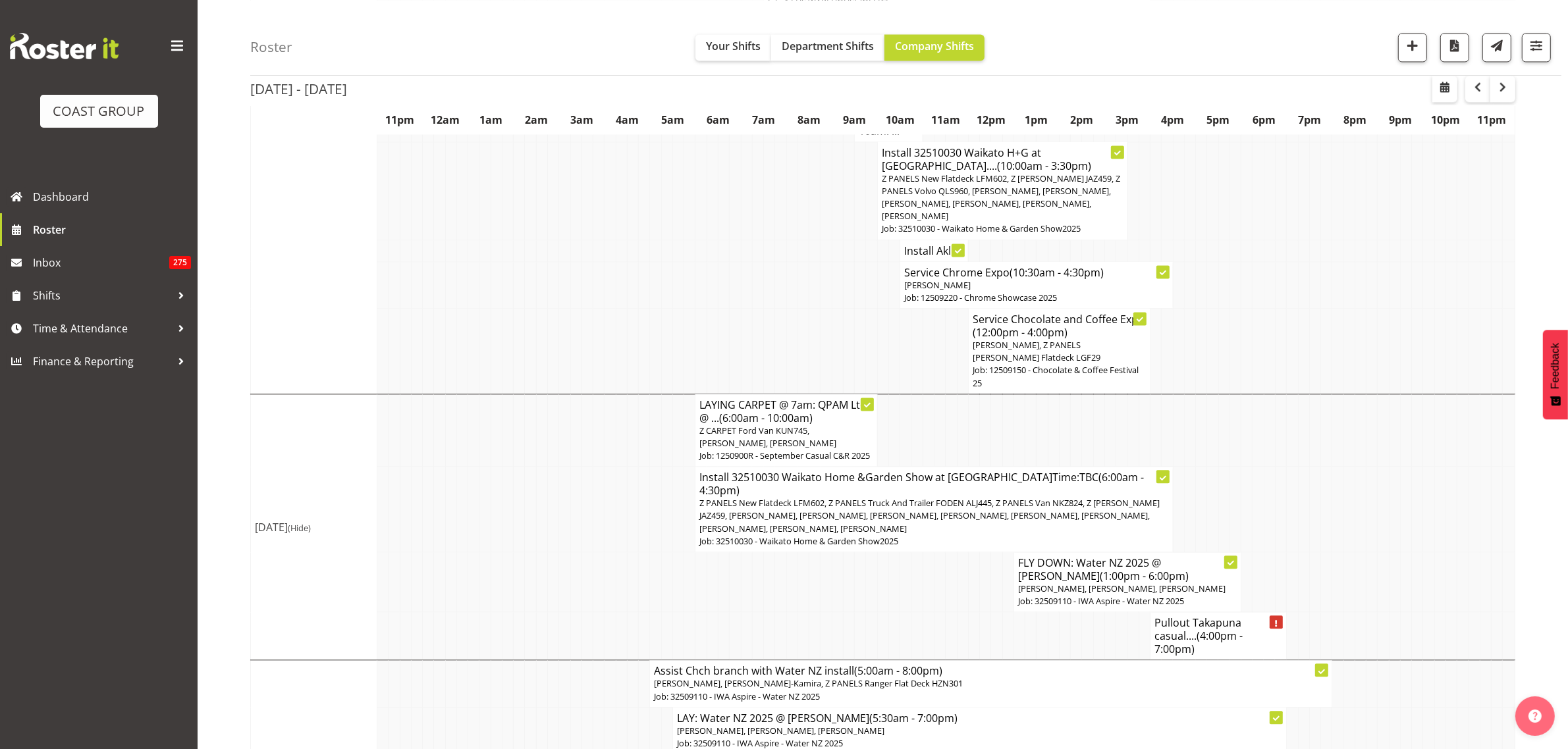
scroll to position [3537, 0]
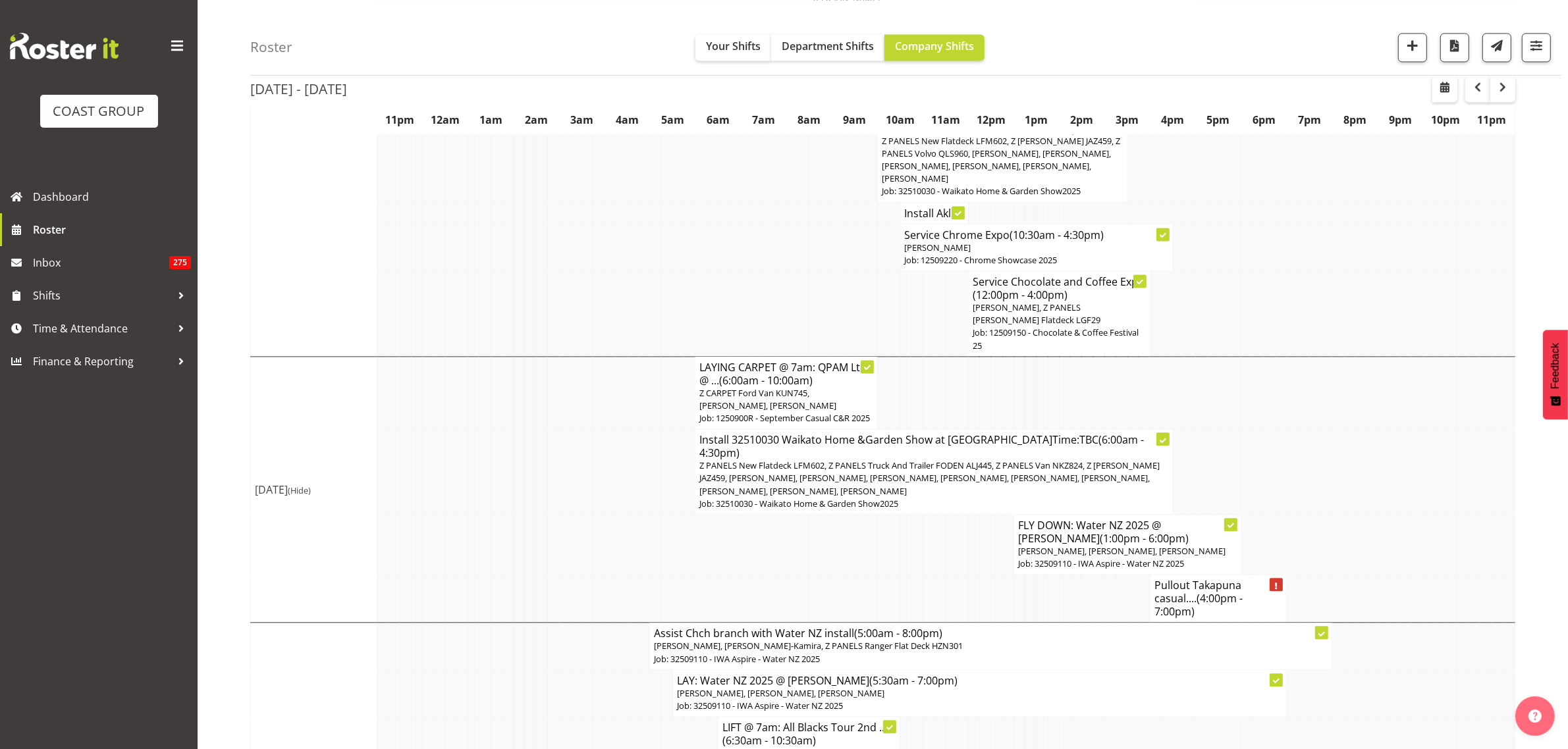
click at [991, 477] on span "Z PANELS New Flatdeck LFM602, Z PANELS Truck And Trailer FODEN ALJ445, Z PANELS…" at bounding box center [929, 478] width 460 height 37
select select
select select "8"
select select "2025"
select select "16"
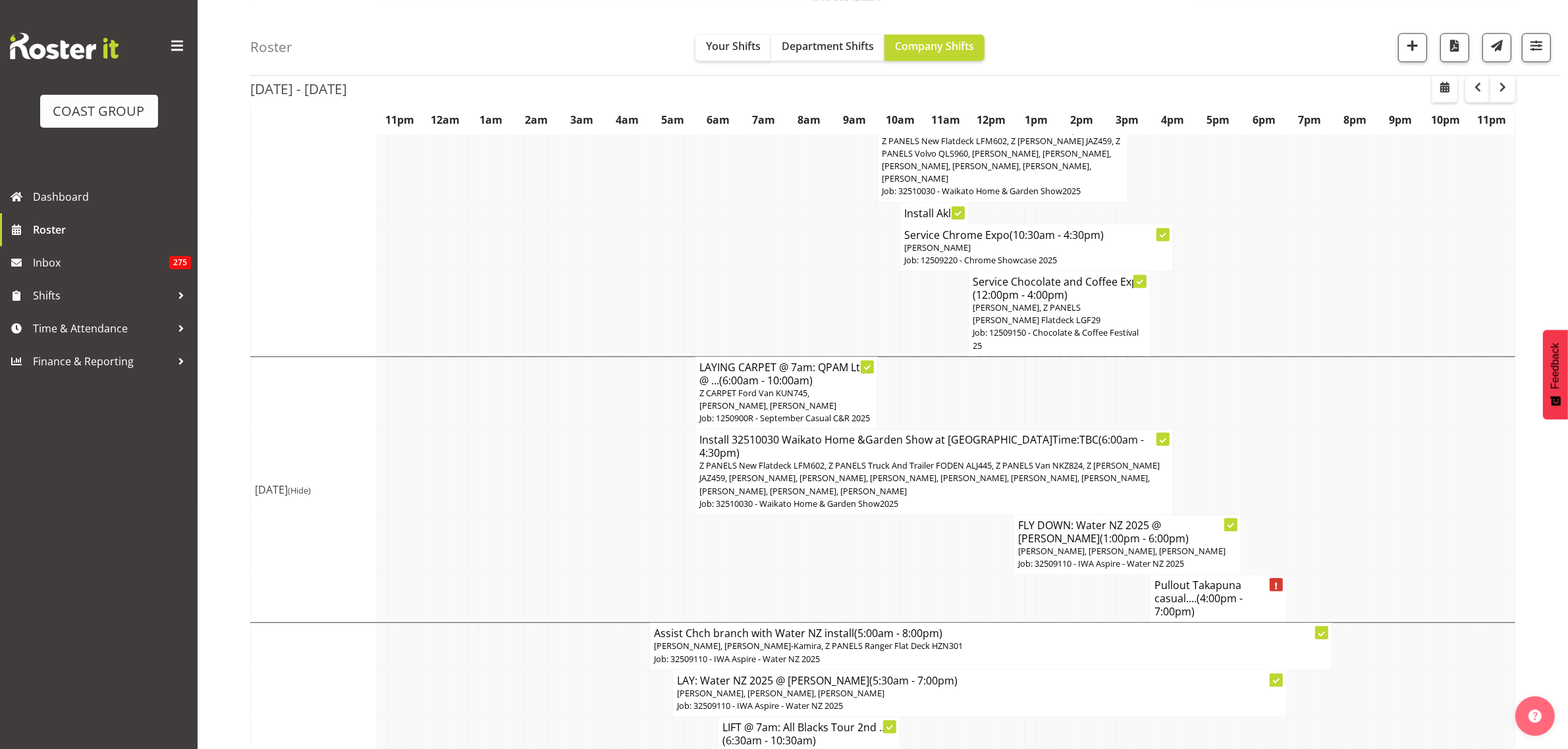
select select "30"
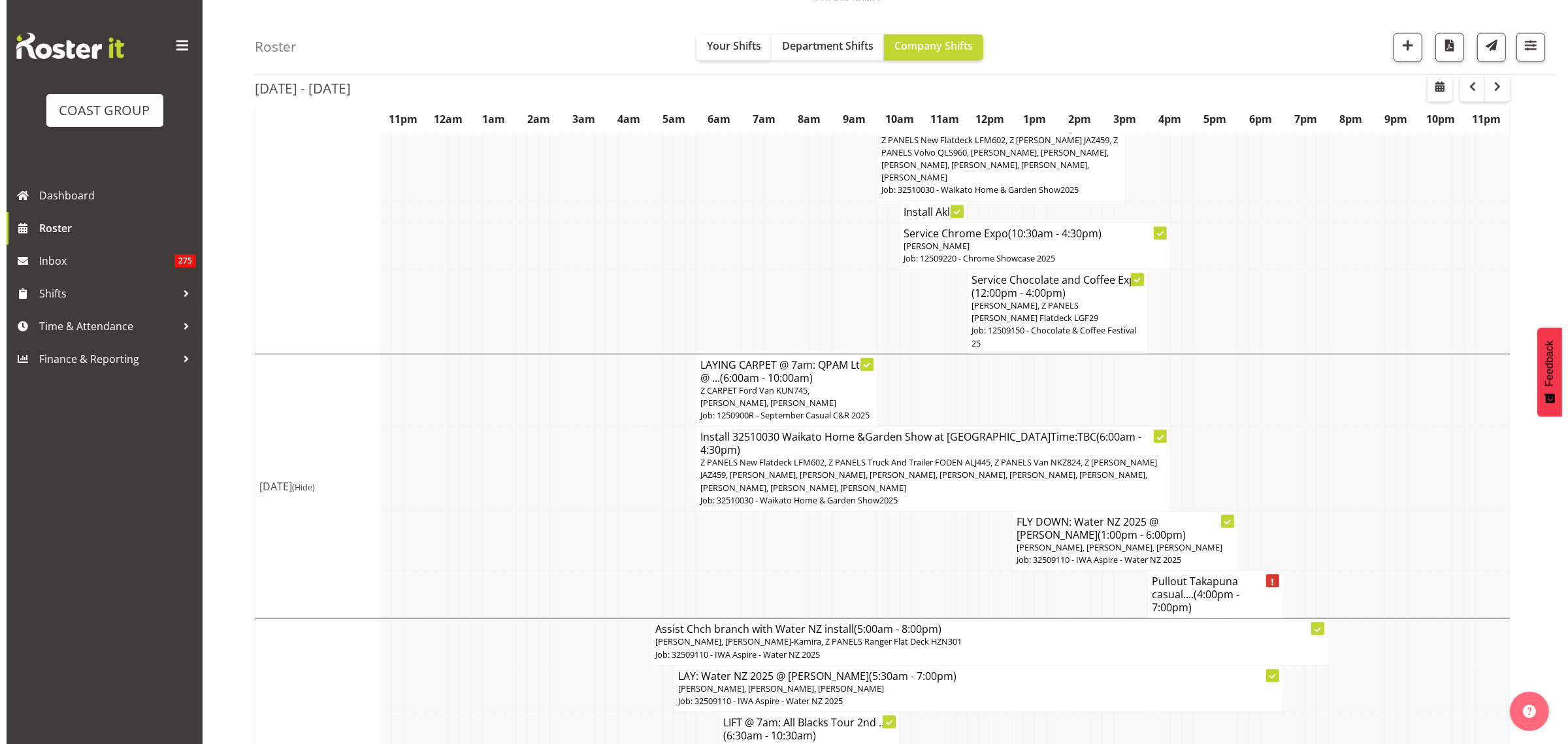
scroll to position [3475, 0]
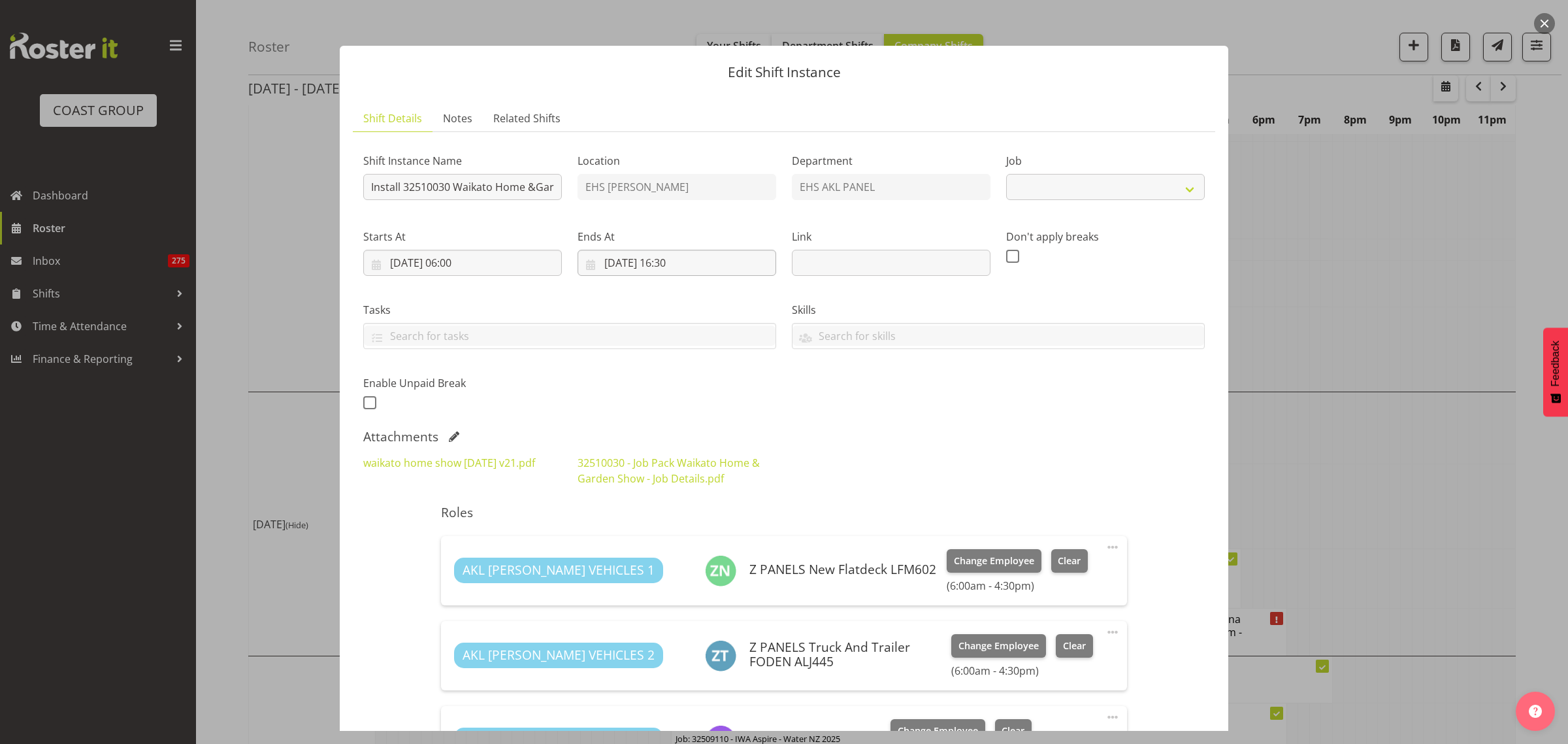
select select "9140"
click at [707, 266] on input "[DATE] 16:30" at bounding box center [677, 263] width 199 height 26
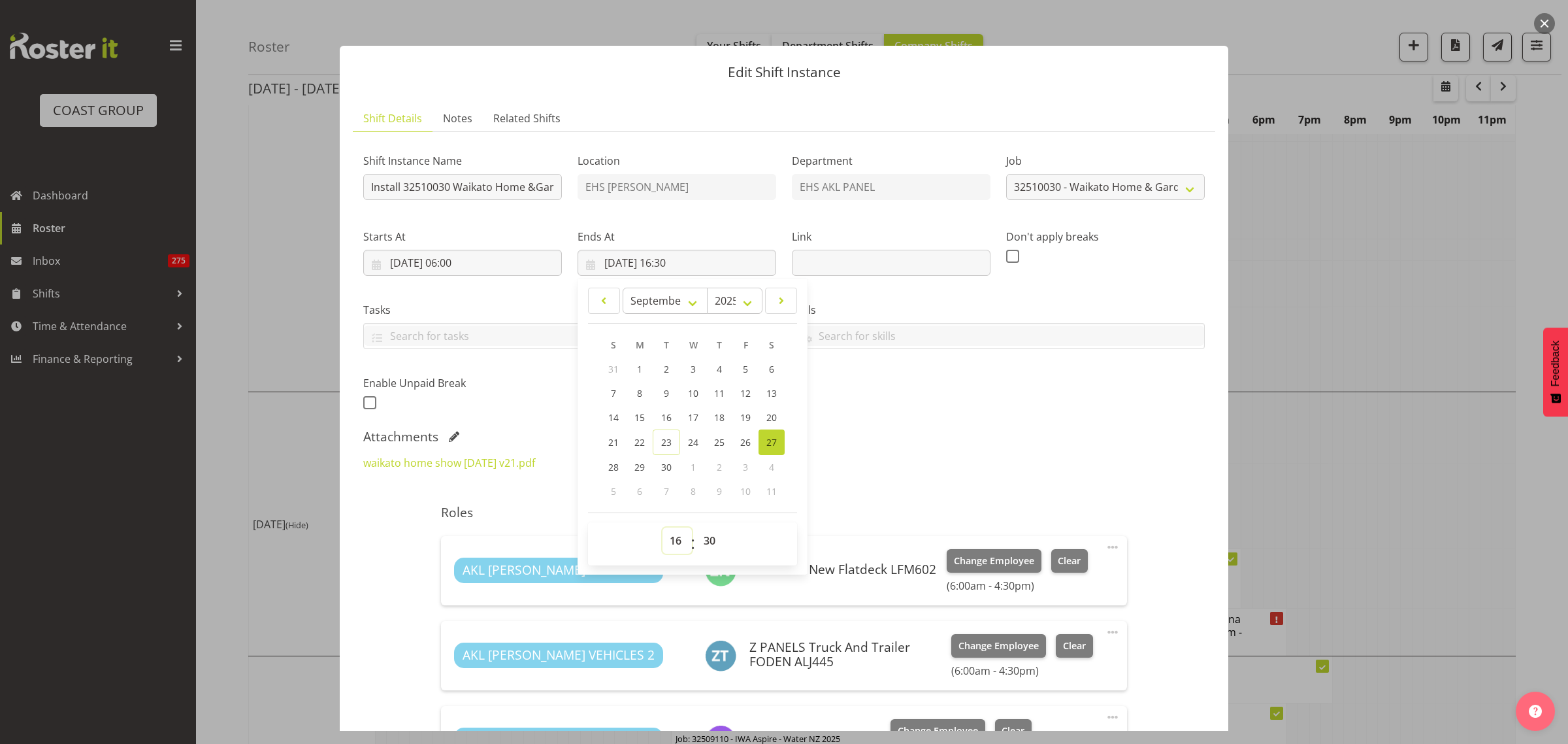
click at [671, 544] on select "00 01 02 03 04 05 06 07 08 09 10 11 12 13 14 15 16 17 18 19 20 21 22 23" at bounding box center [677, 540] width 29 height 26
select select "14"
click at [662, 527] on select "00 01 02 03 04 05 06 07 08 09 10 11 12 13 14 15 16 17 18 19 20 21 22 23" at bounding box center [677, 540] width 29 height 26
type input "[DATE] 14:30"
click at [952, 404] on div "Shift Instance Name Install 32510030 [GEOGRAPHIC_DATA] Home &Garden Show at [GE…" at bounding box center [784, 278] width 857 height 286
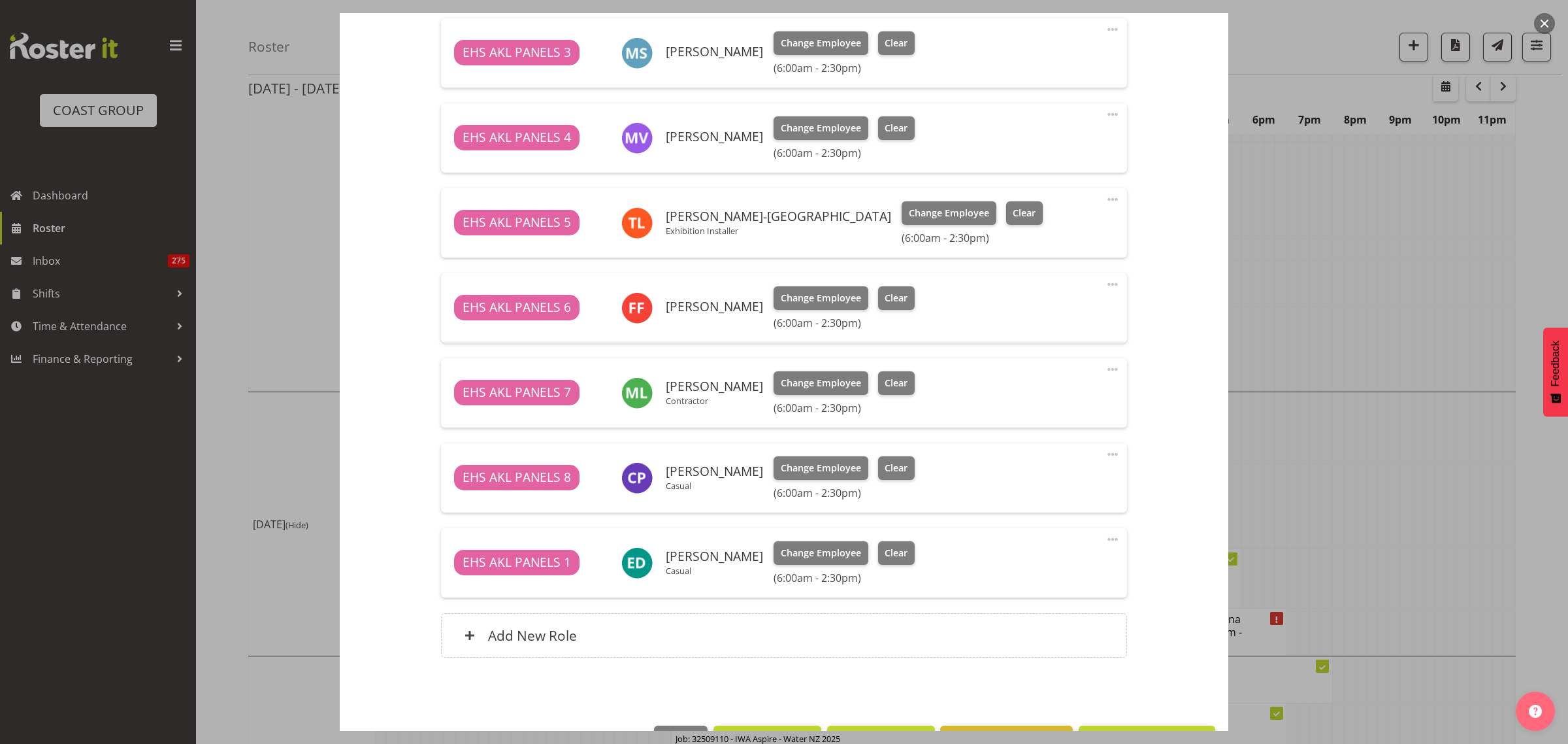
scroll to position [1070, 0]
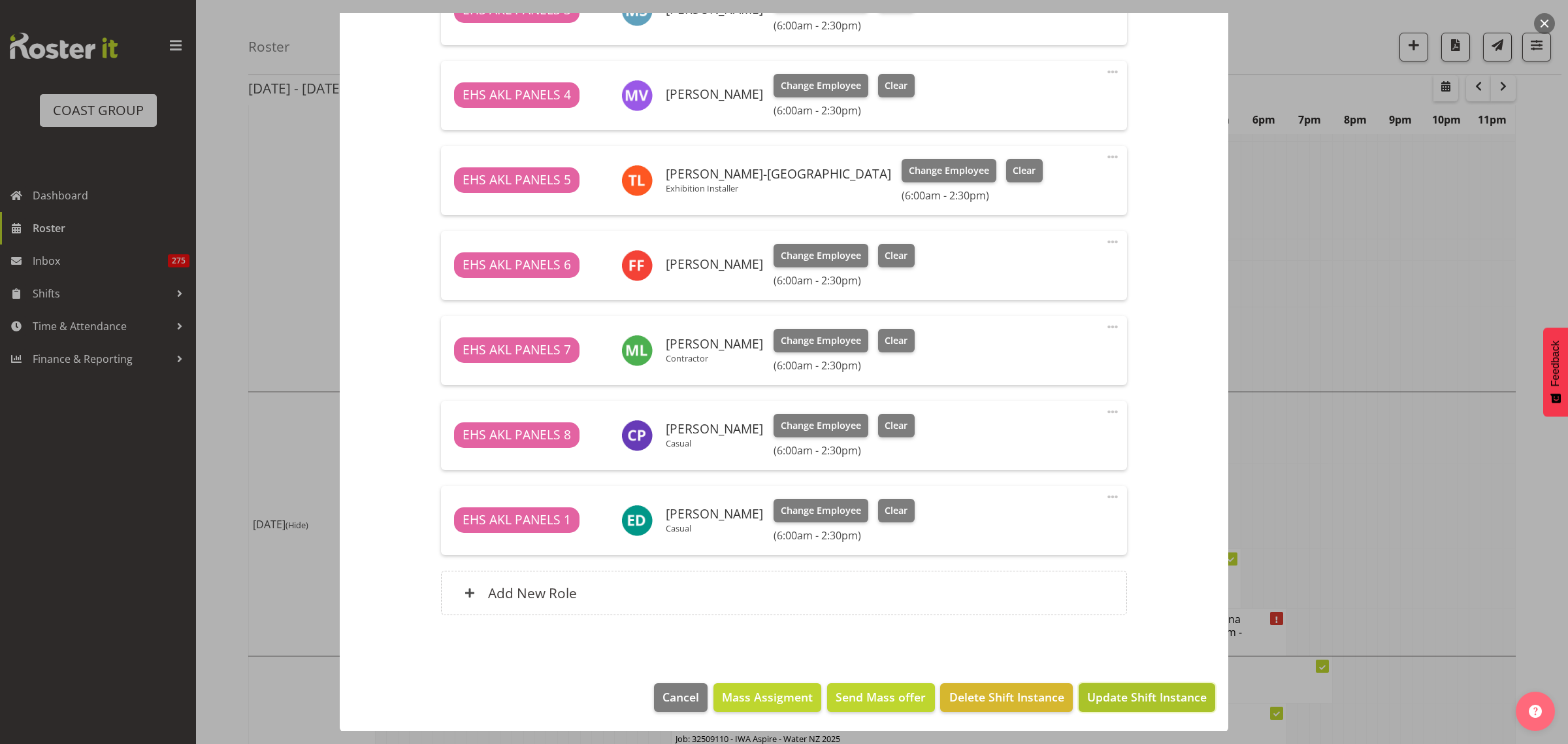
click at [1125, 703] on span "Update Shift Instance" at bounding box center [1146, 697] width 120 height 17
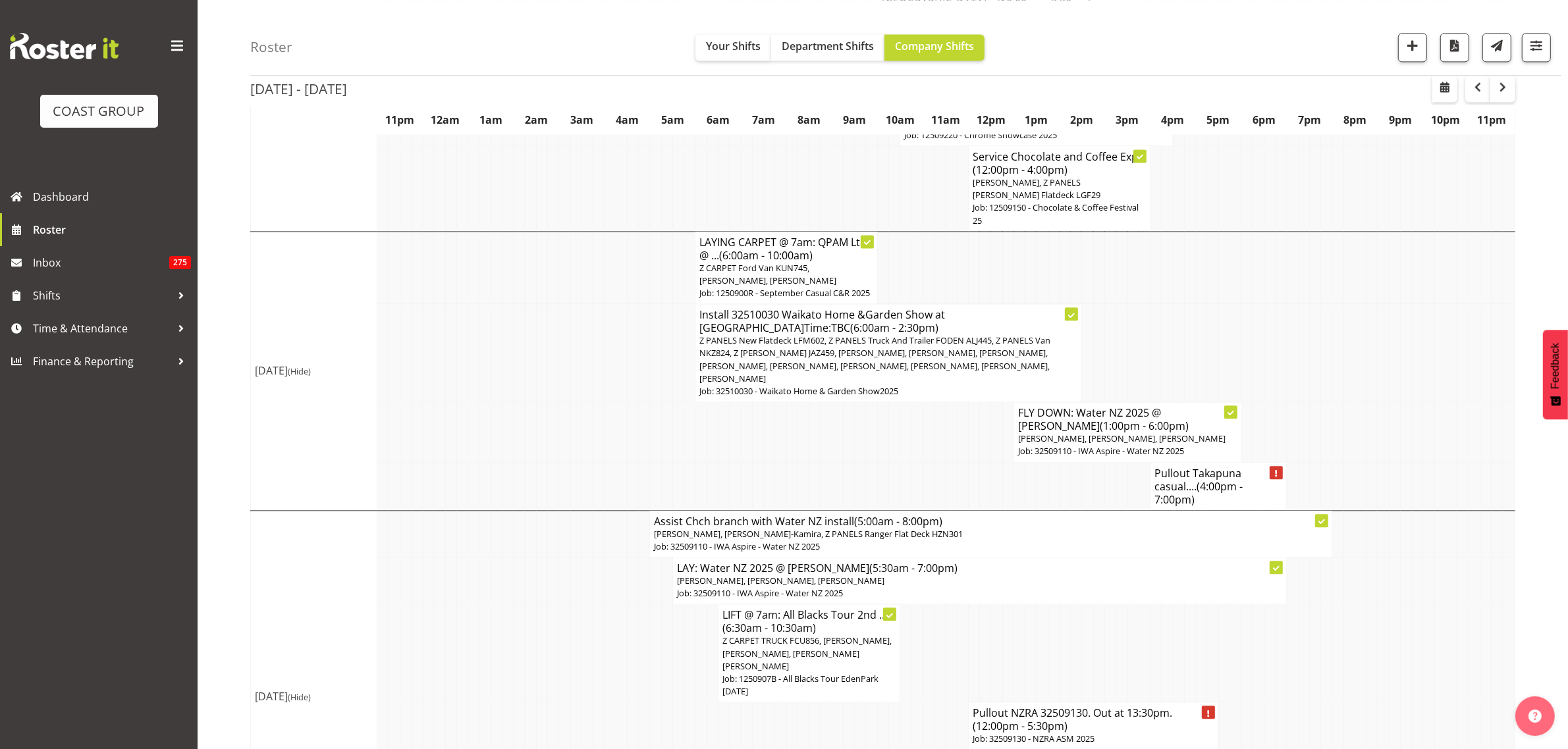
scroll to position [3803, 0]
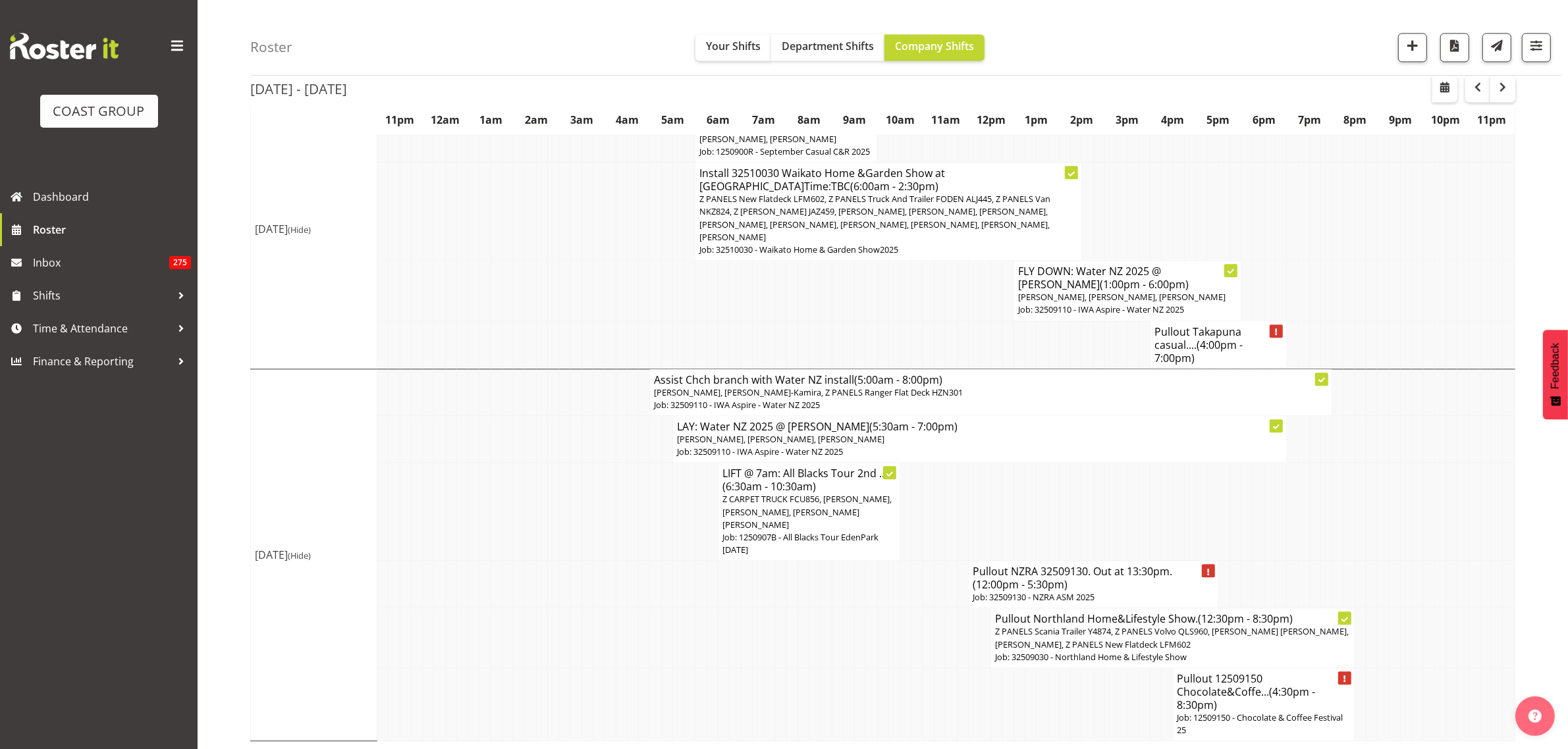
click at [1218, 695] on h4 "Pullout 12509150 Chocolate&Coffe... (4:30pm - 8:30pm)" at bounding box center [1264, 691] width 173 height 39
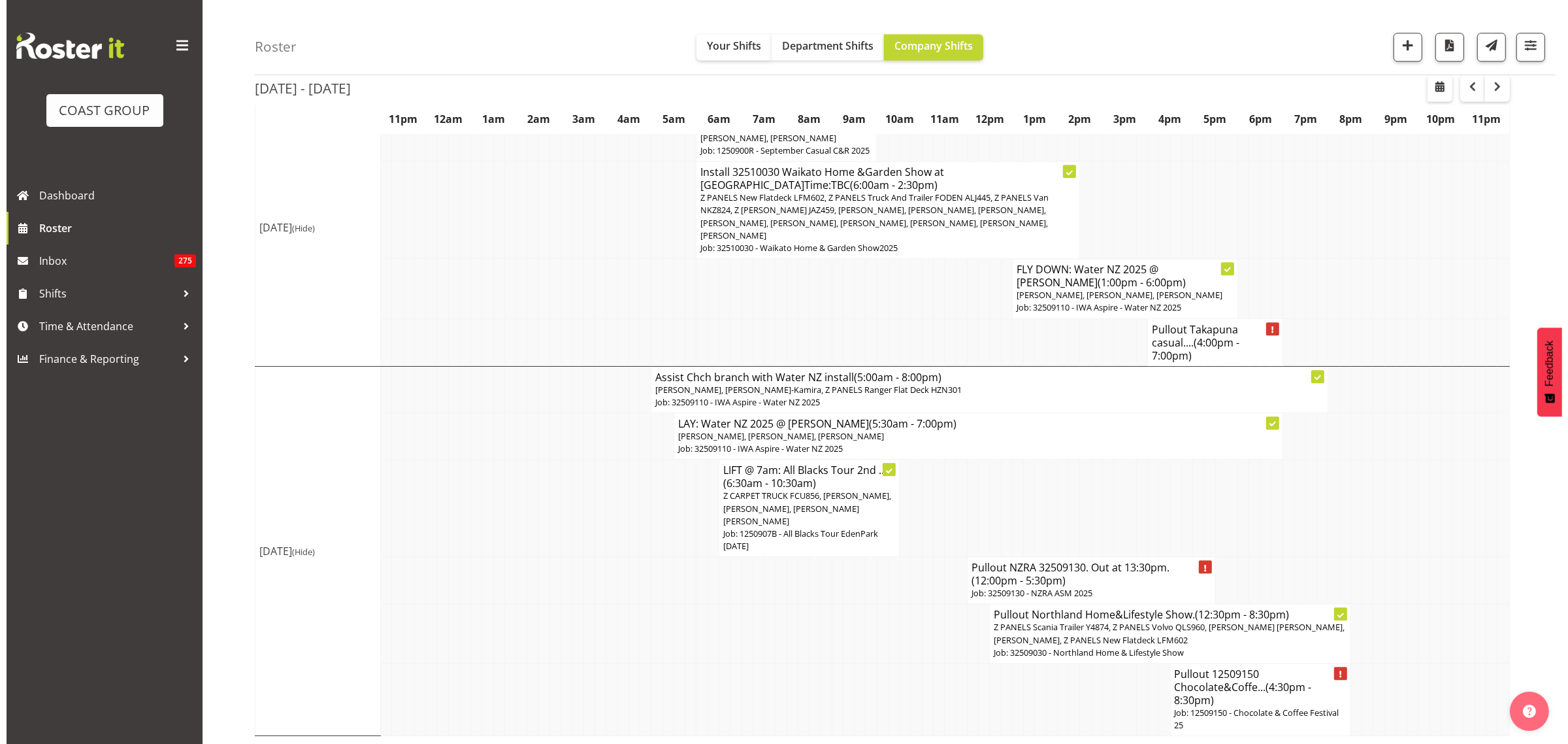
scroll to position [3727, 0]
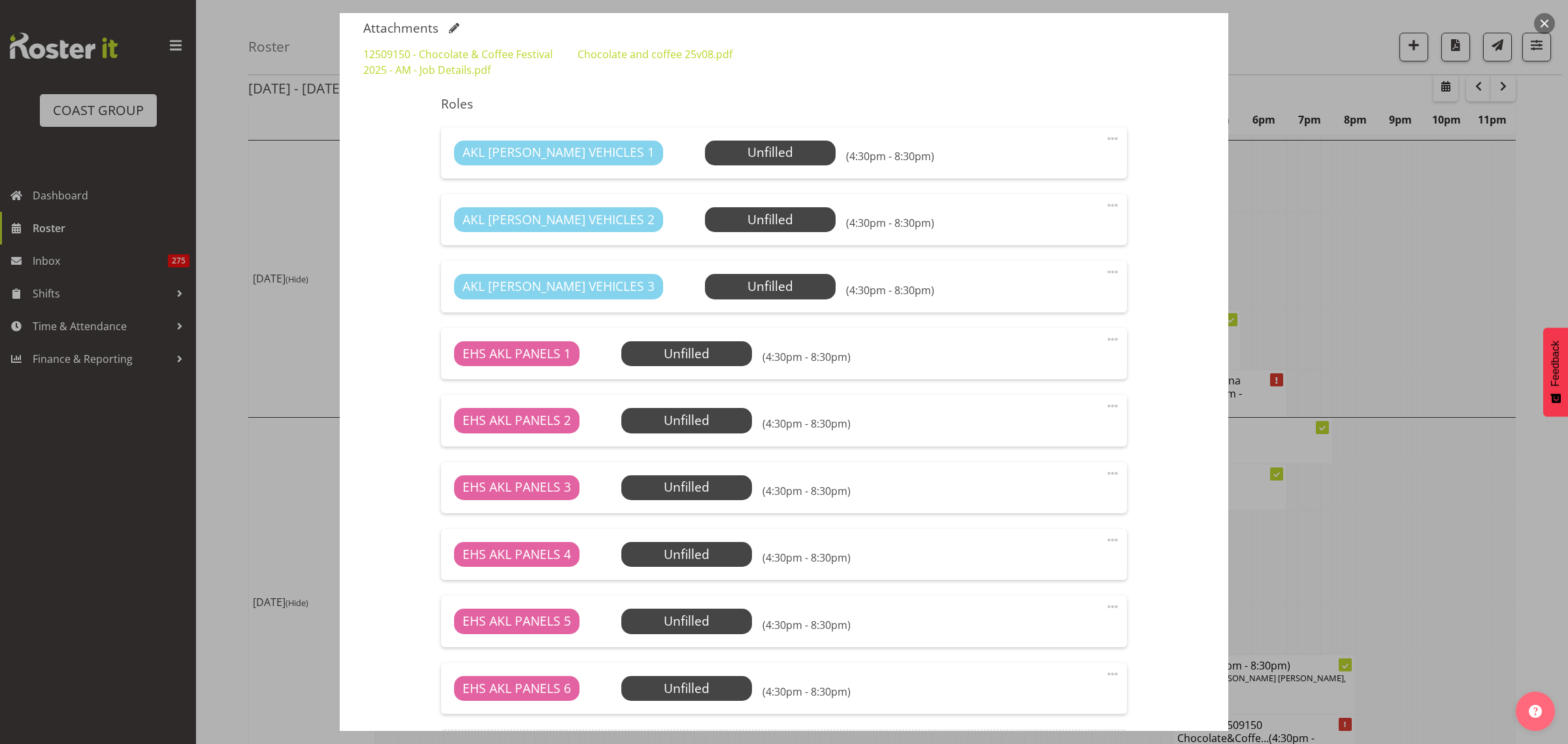
select select "9735"
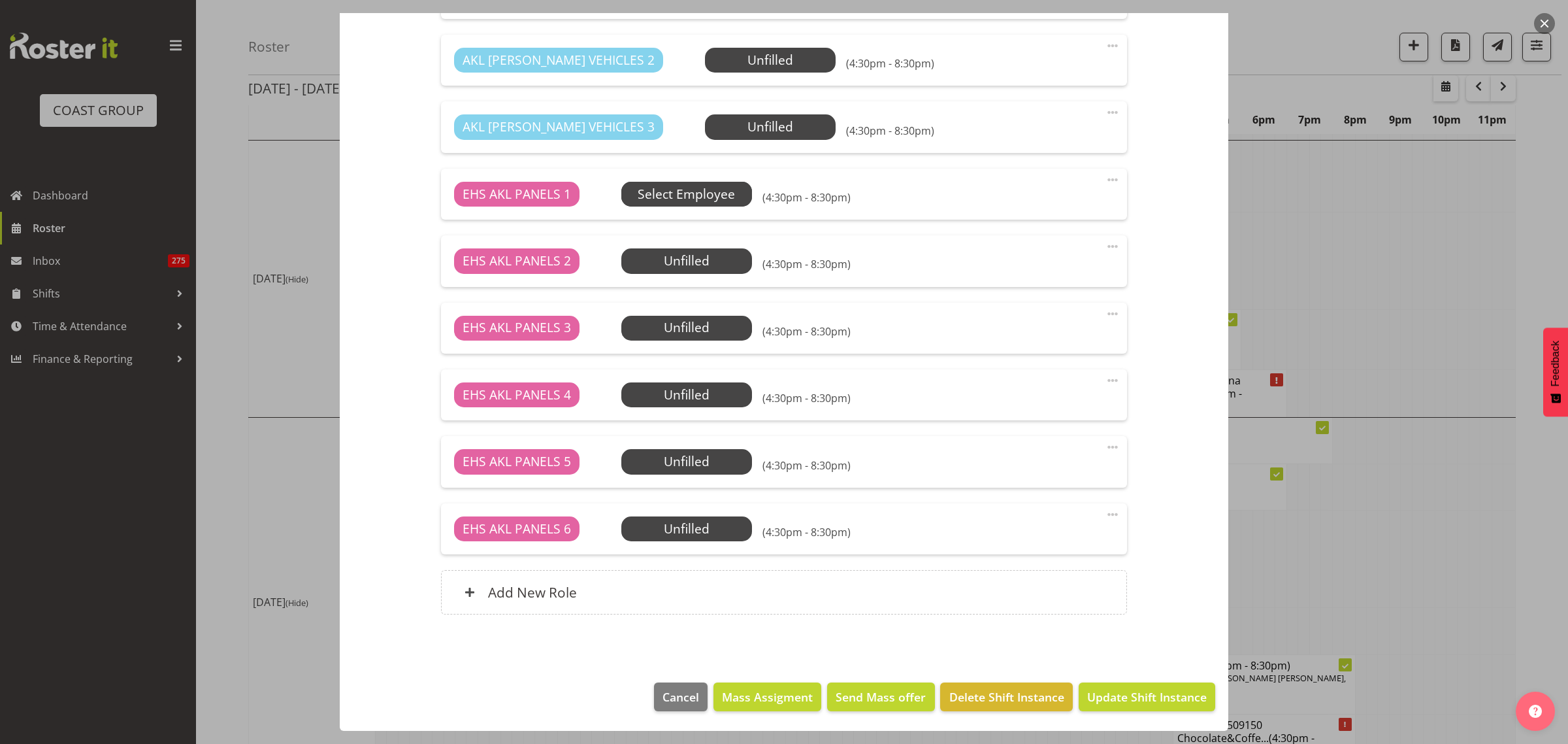
click at [685, 194] on span "Select Employee" at bounding box center [686, 194] width 97 height 19
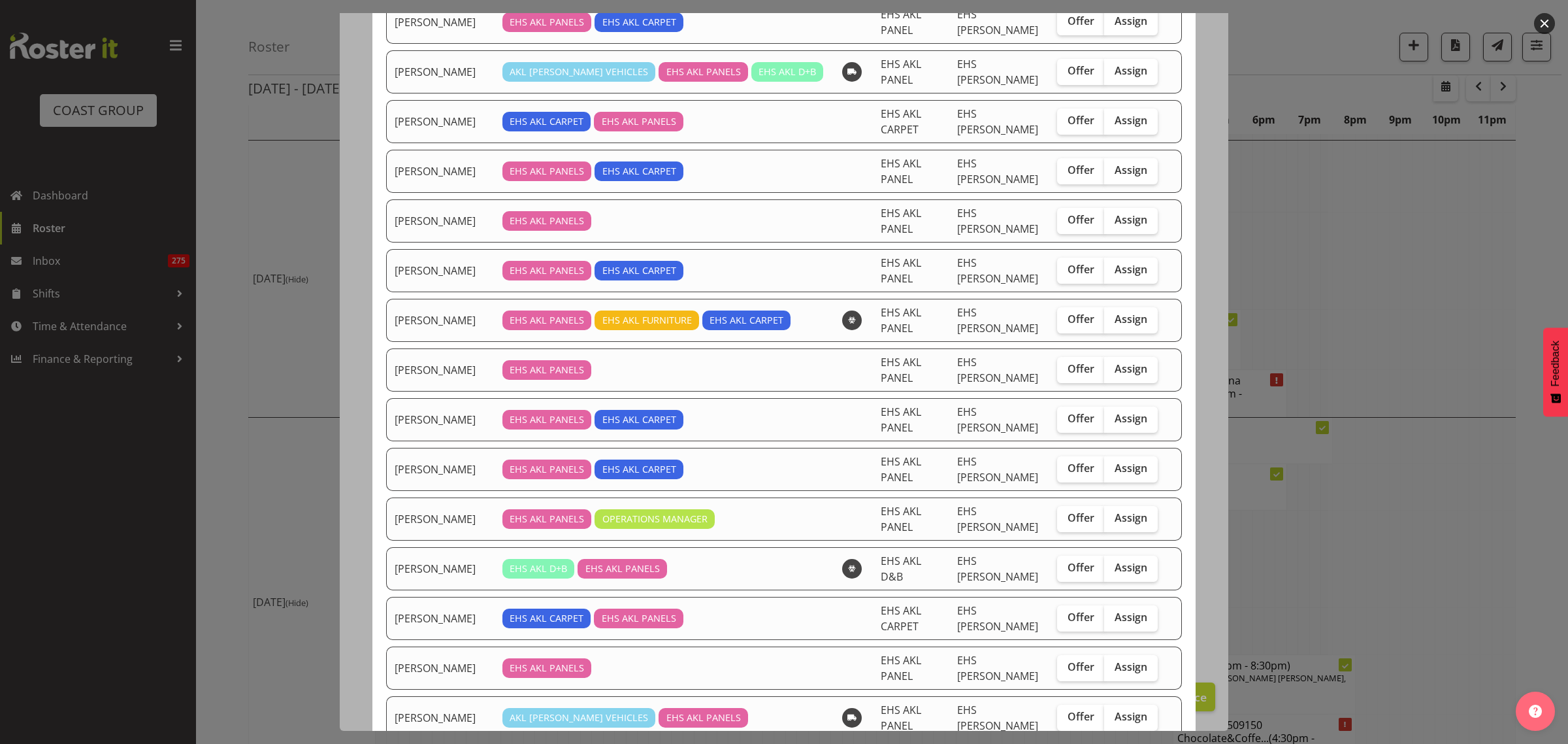
scroll to position [327, 0]
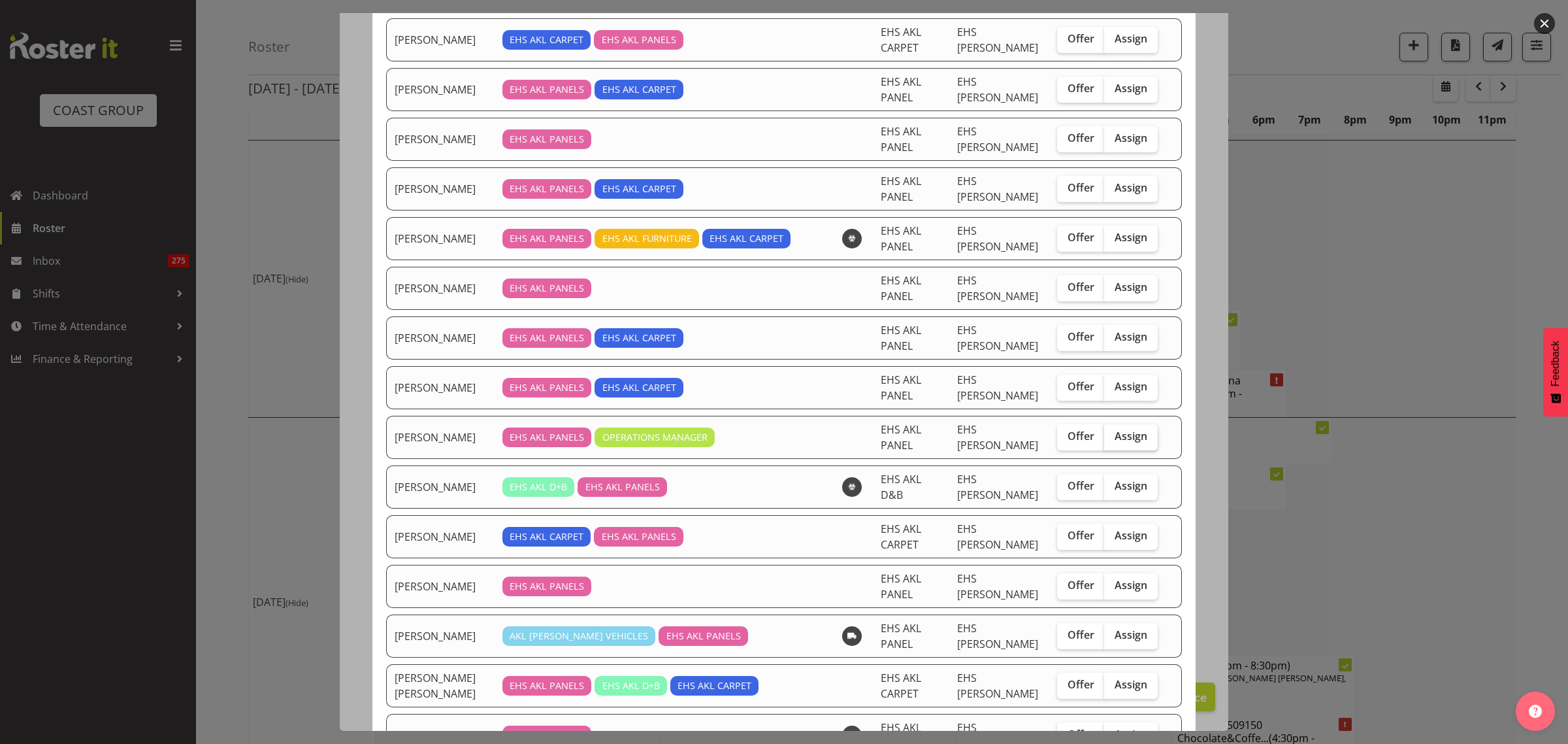
click at [1104, 444] on label "Assign" at bounding box center [1131, 437] width 53 height 26
click at [1104, 441] on input "Assign" at bounding box center [1108, 436] width 8 height 8
checkbox input "true"
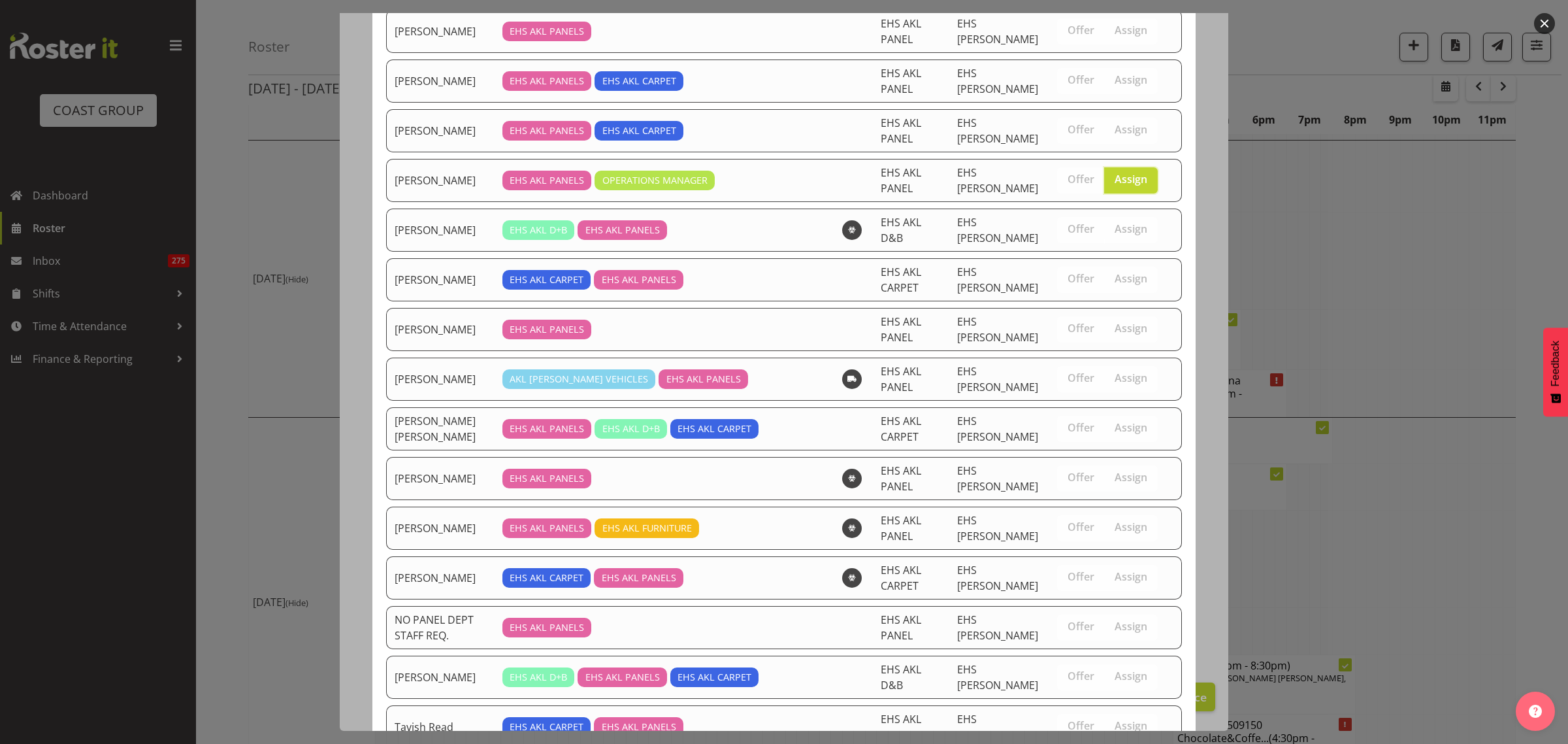
scroll to position [739, 0]
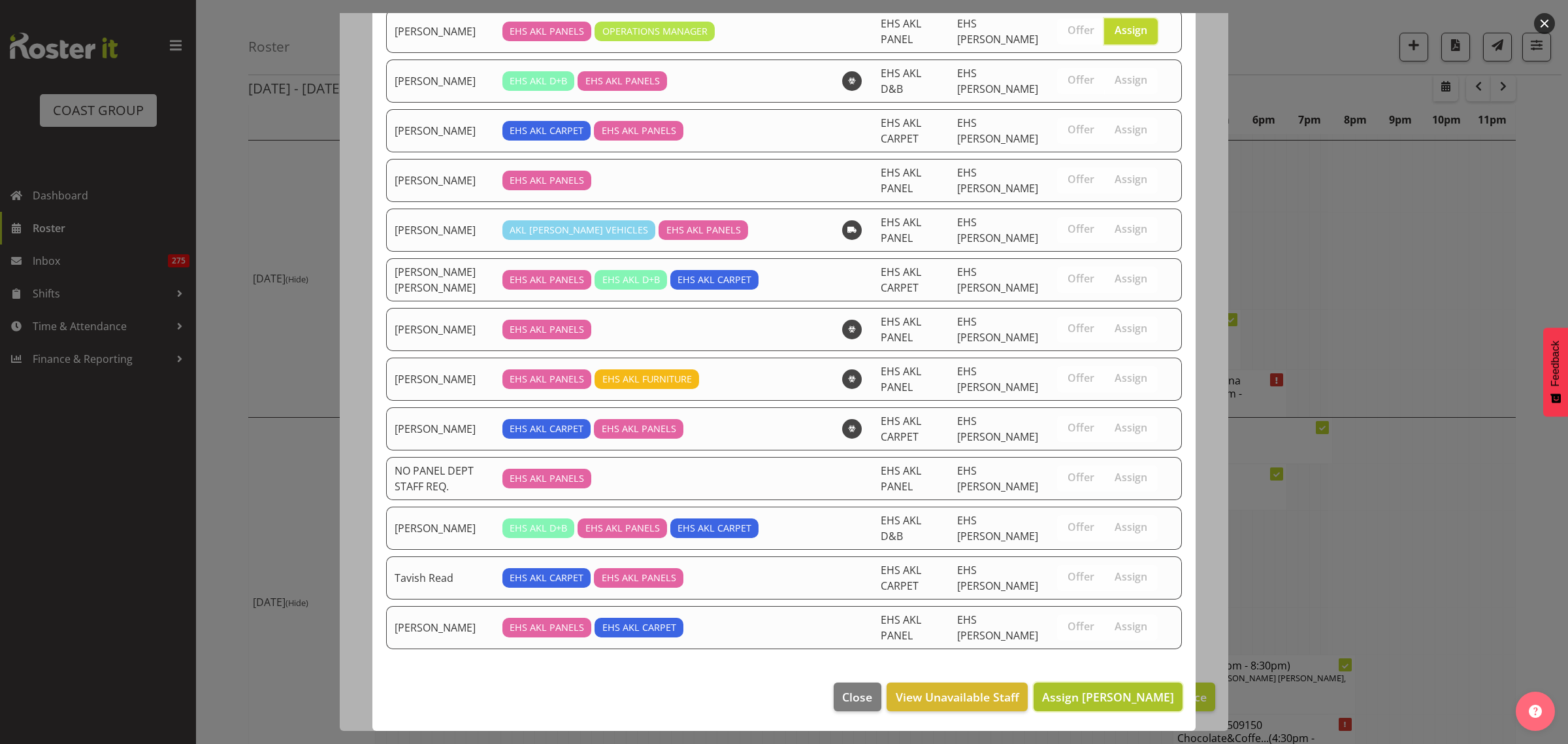
click at [1088, 700] on span "Assign [PERSON_NAME]" at bounding box center [1107, 697] width 132 height 16
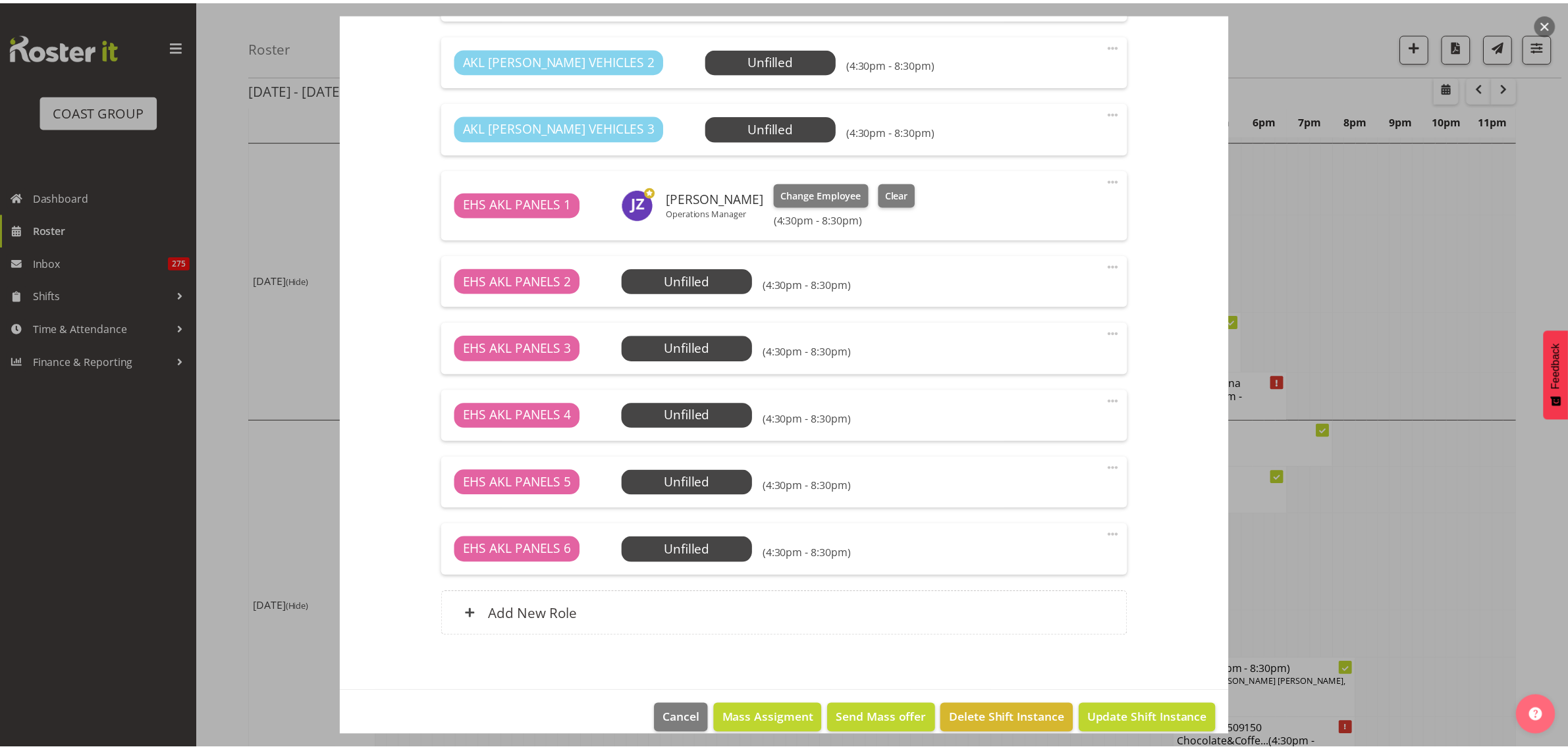
scroll to position [3790, 0]
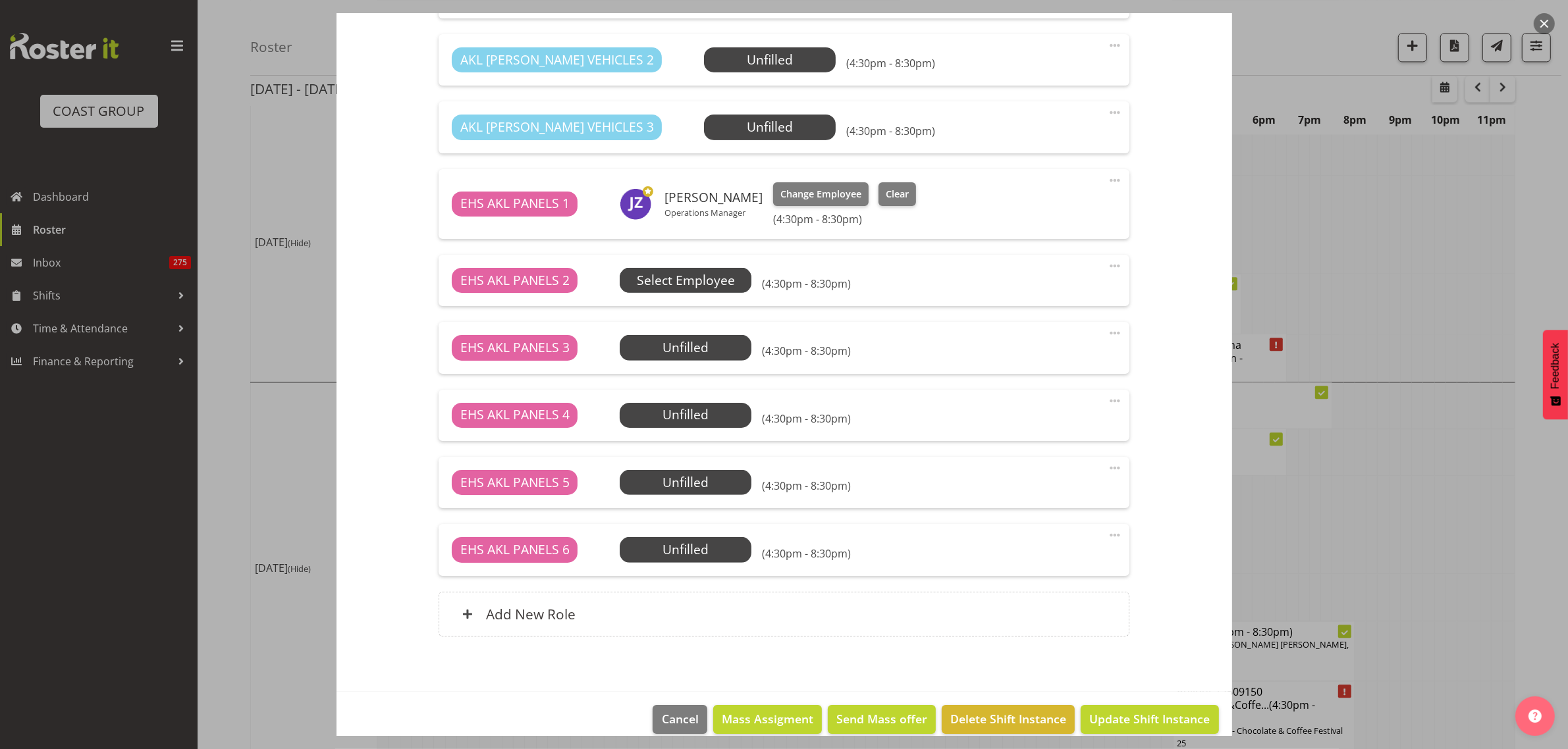
click at [701, 281] on span "Select Employee" at bounding box center [685, 280] width 98 height 19
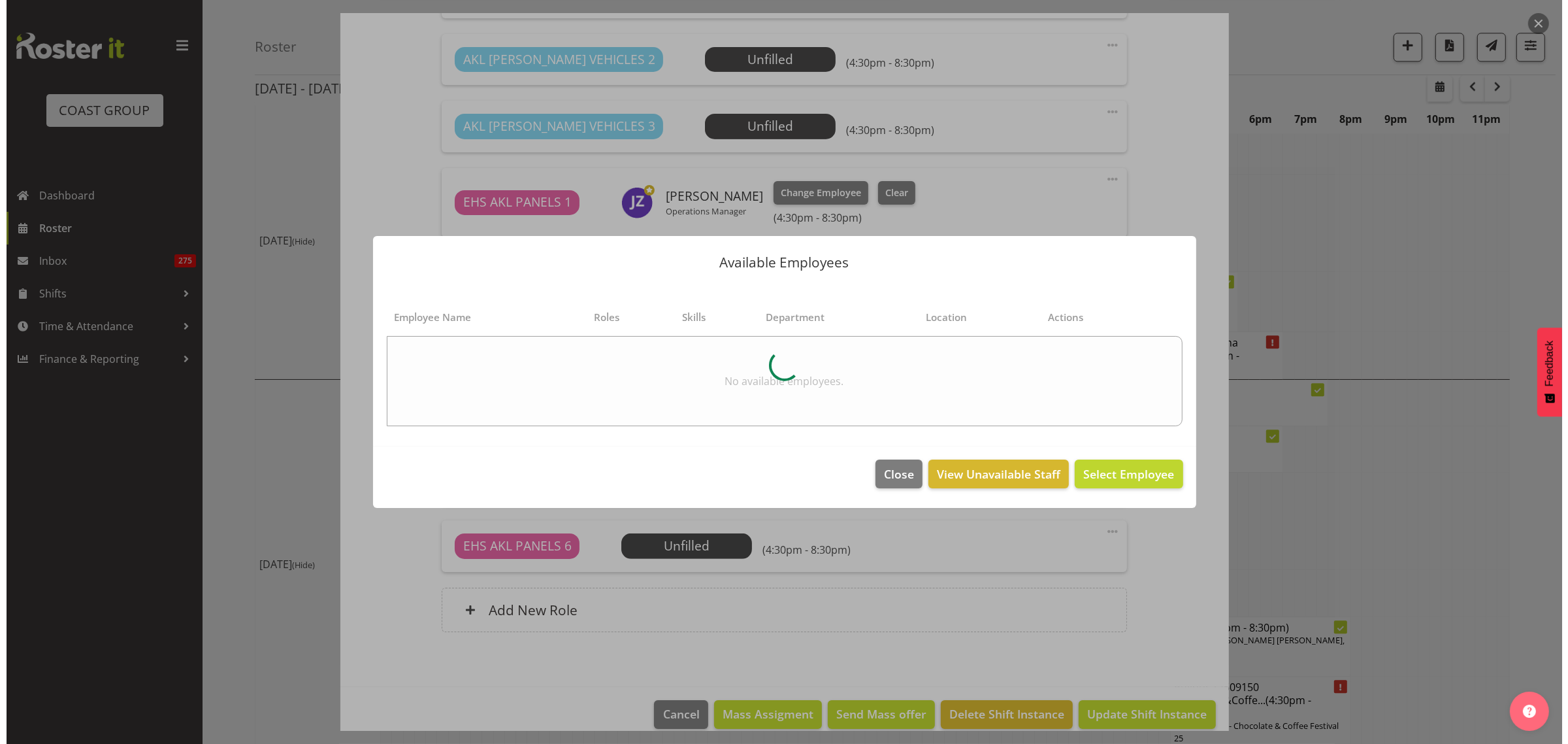
scroll to position [3727, 0]
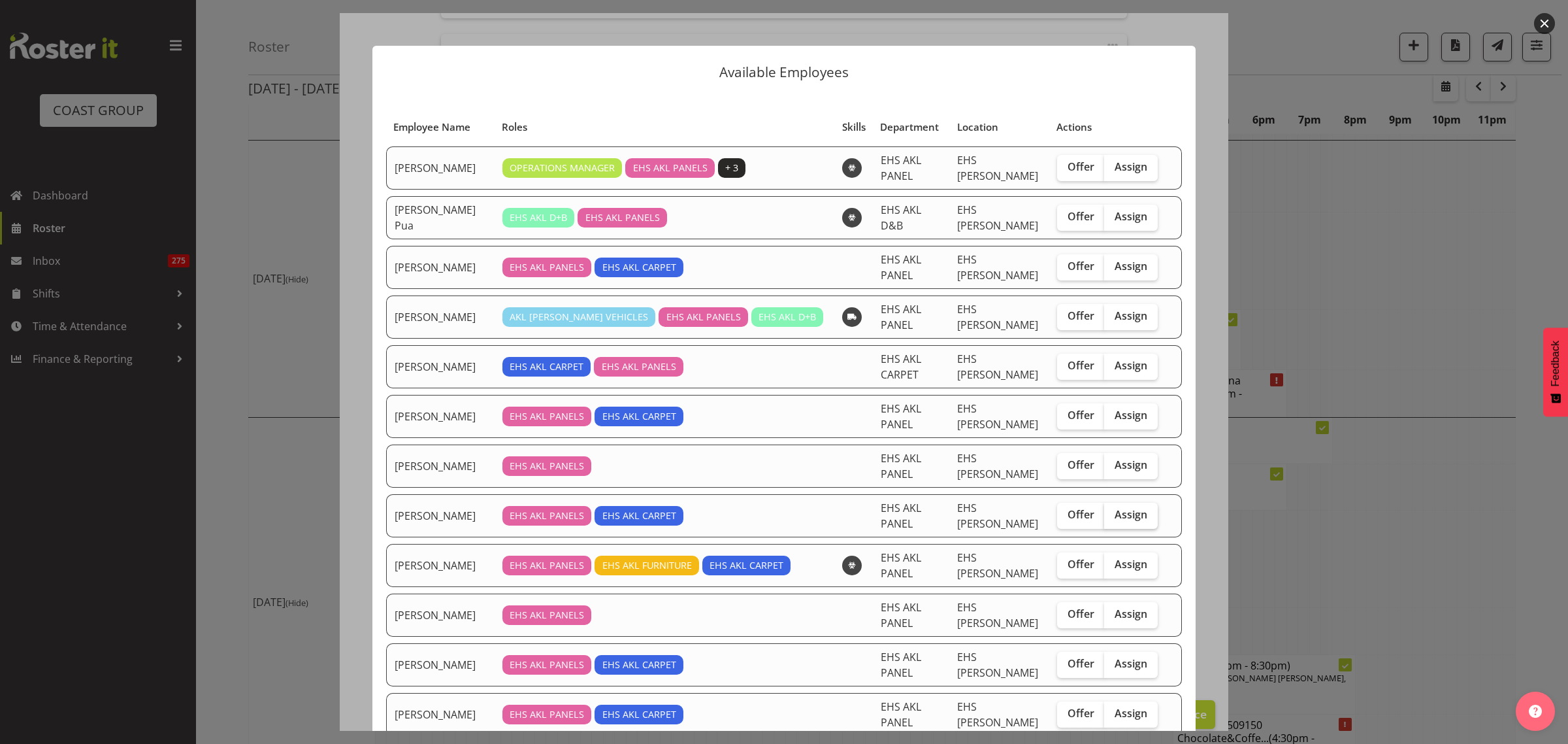
click at [1121, 515] on span "Assign" at bounding box center [1131, 514] width 32 height 13
click at [1113, 515] on input "Assign" at bounding box center [1108, 514] width 8 height 8
checkbox input "true"
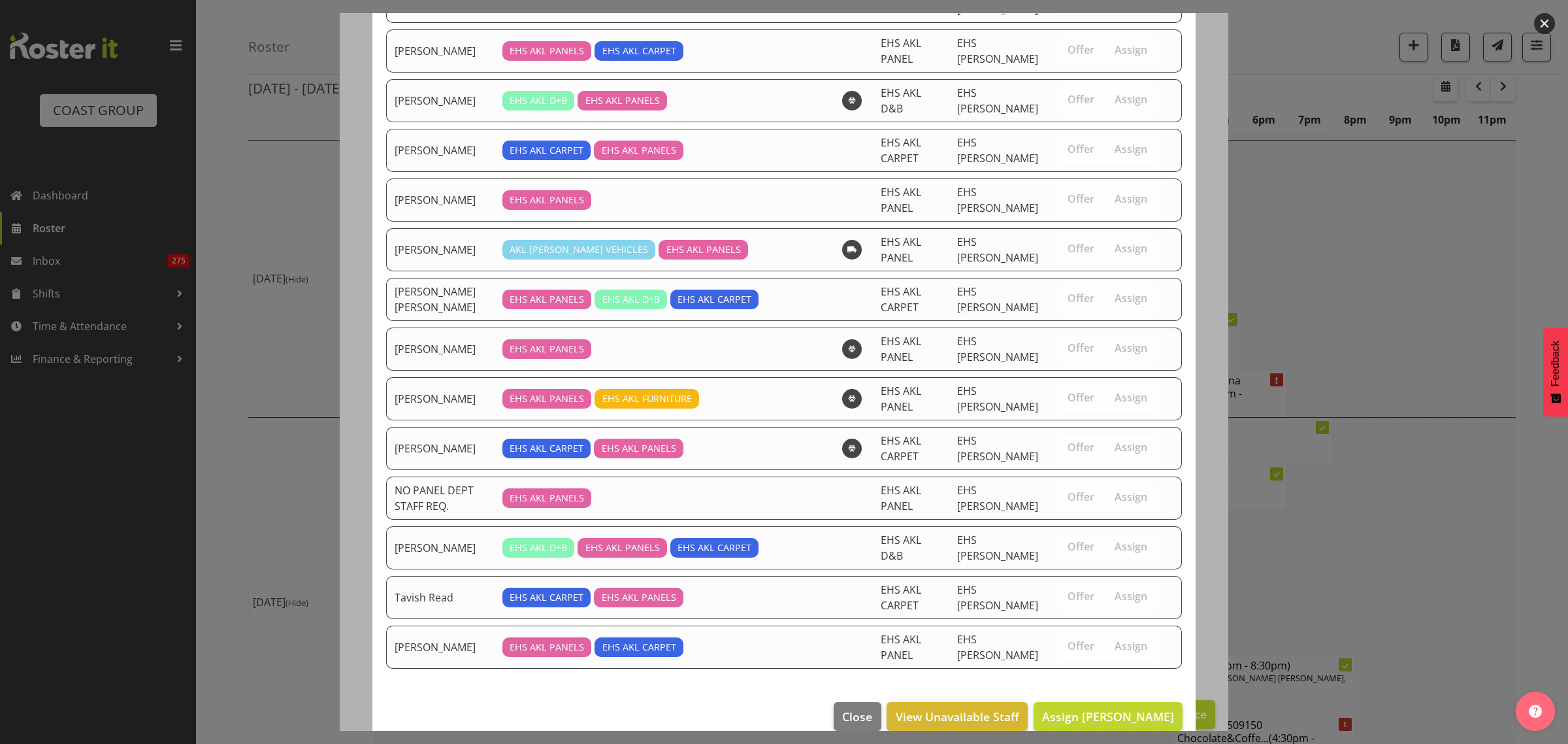
scroll to position [690, 0]
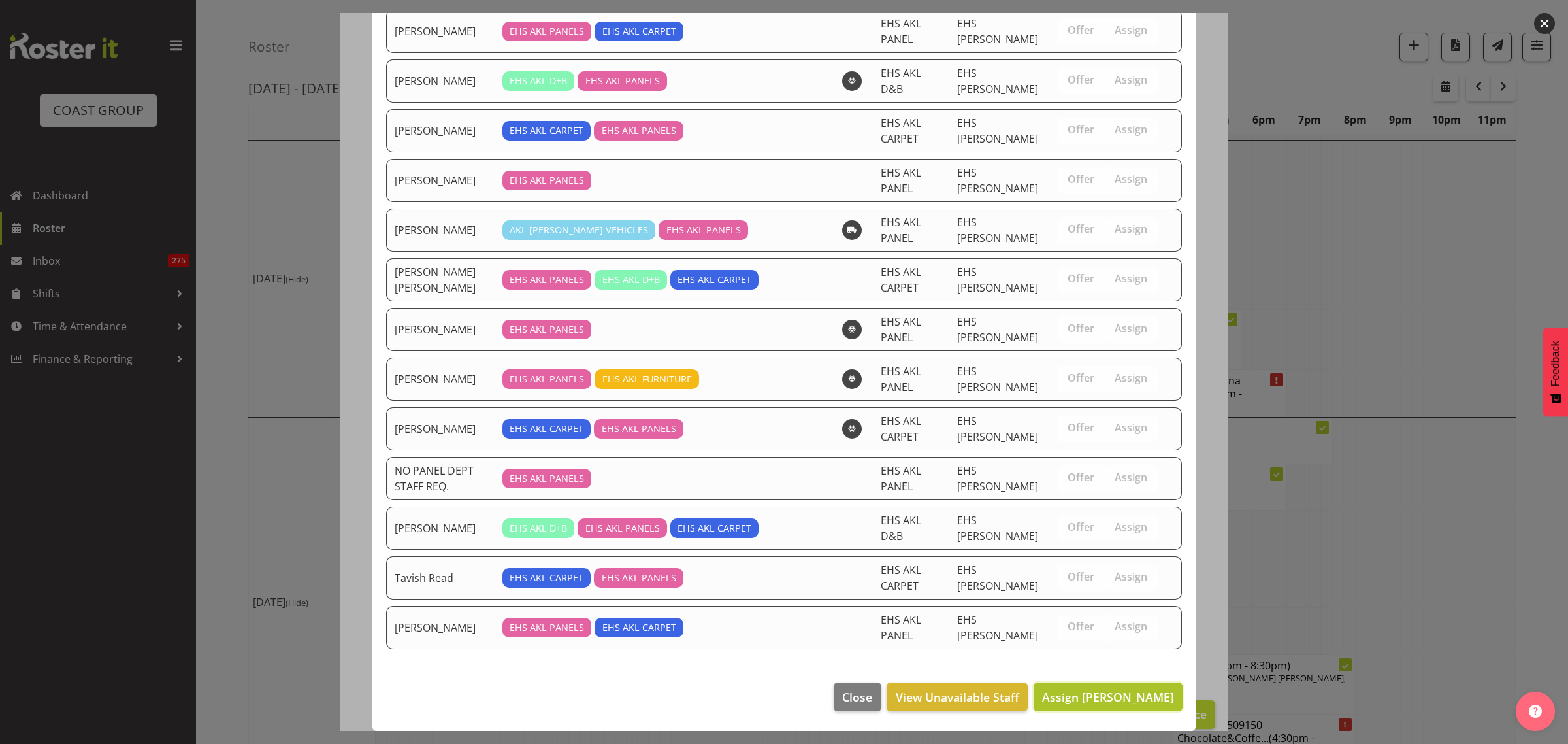
click at [1072, 700] on span "Assign [PERSON_NAME]" at bounding box center [1107, 697] width 132 height 16
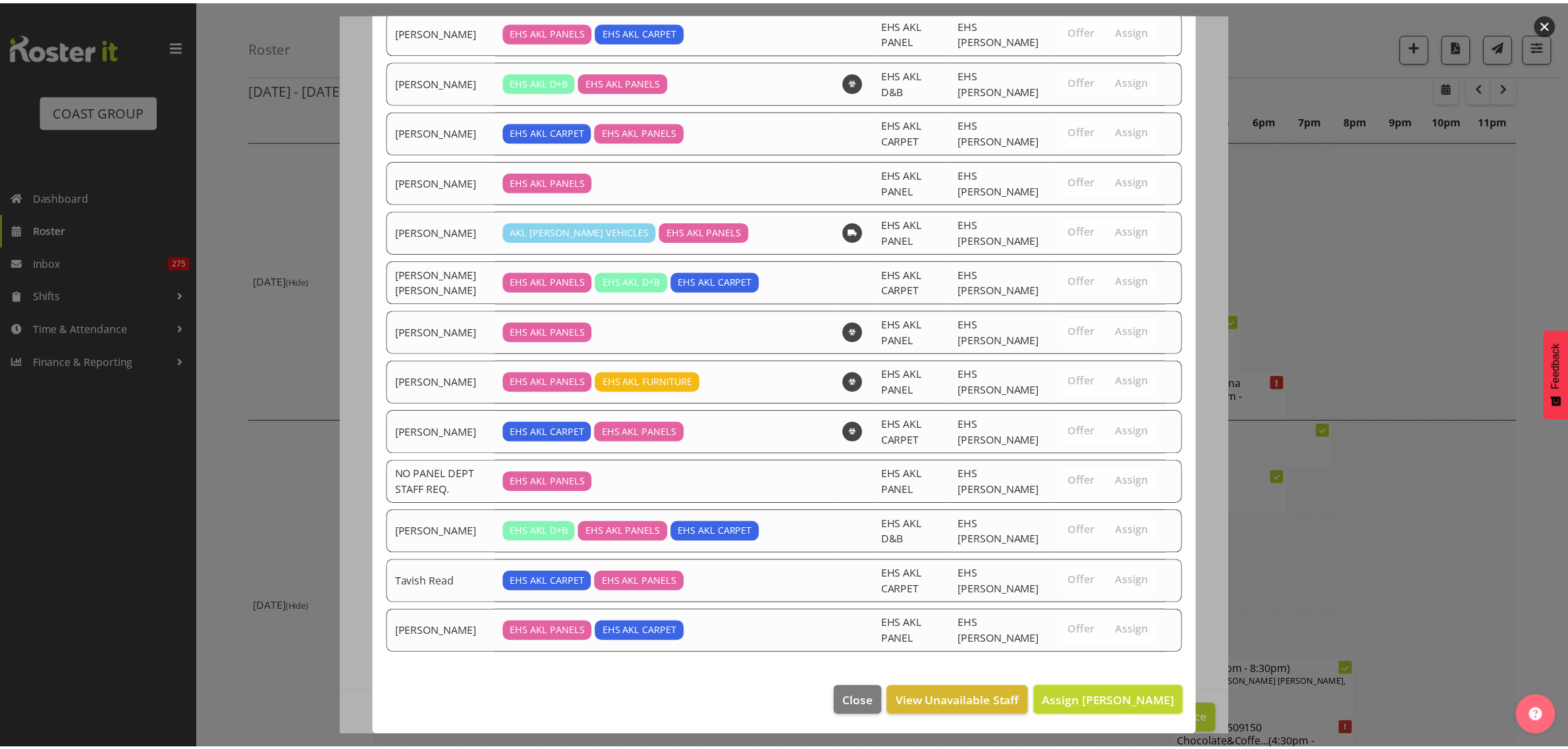
scroll to position [3790, 0]
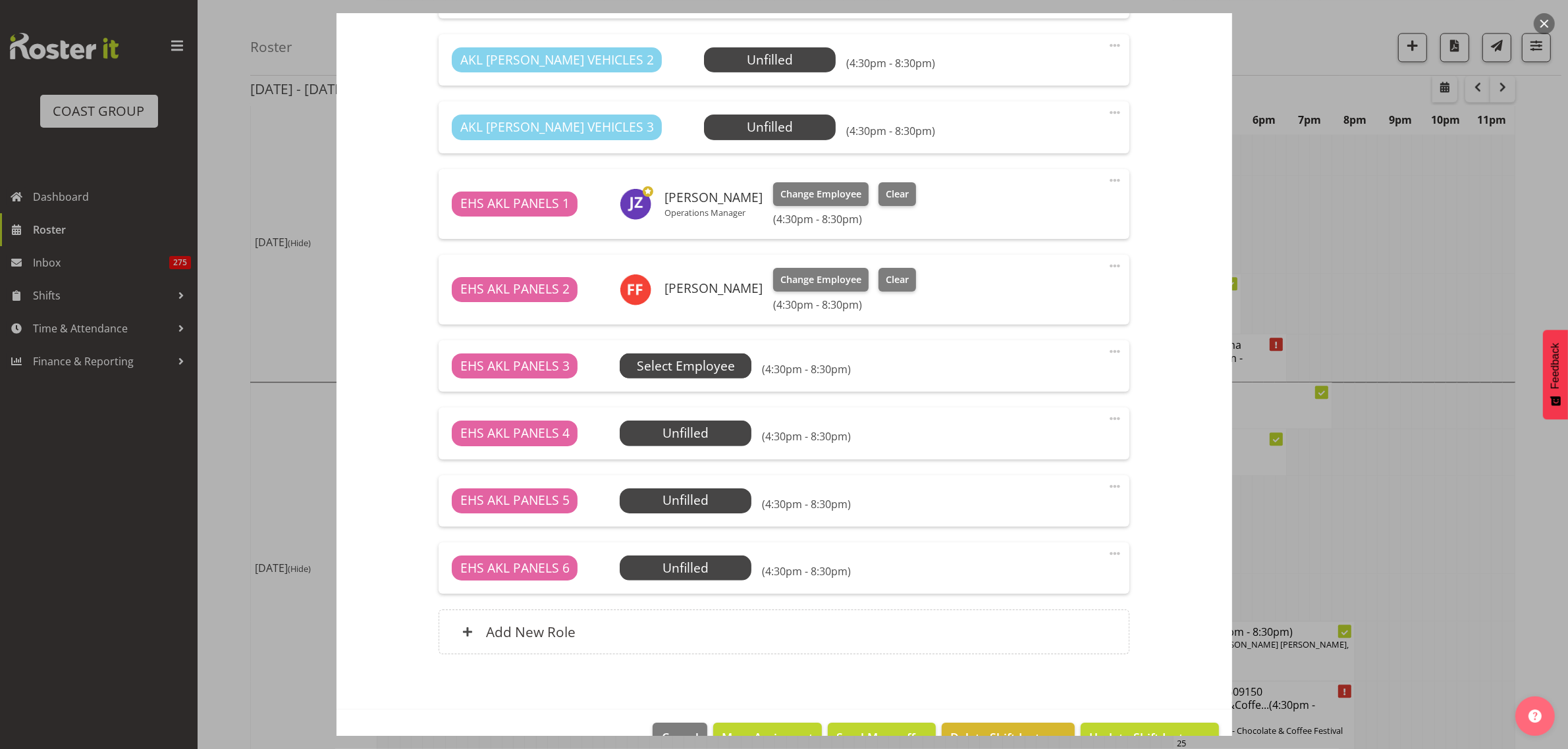
click at [705, 367] on span "Select Employee" at bounding box center [685, 365] width 98 height 19
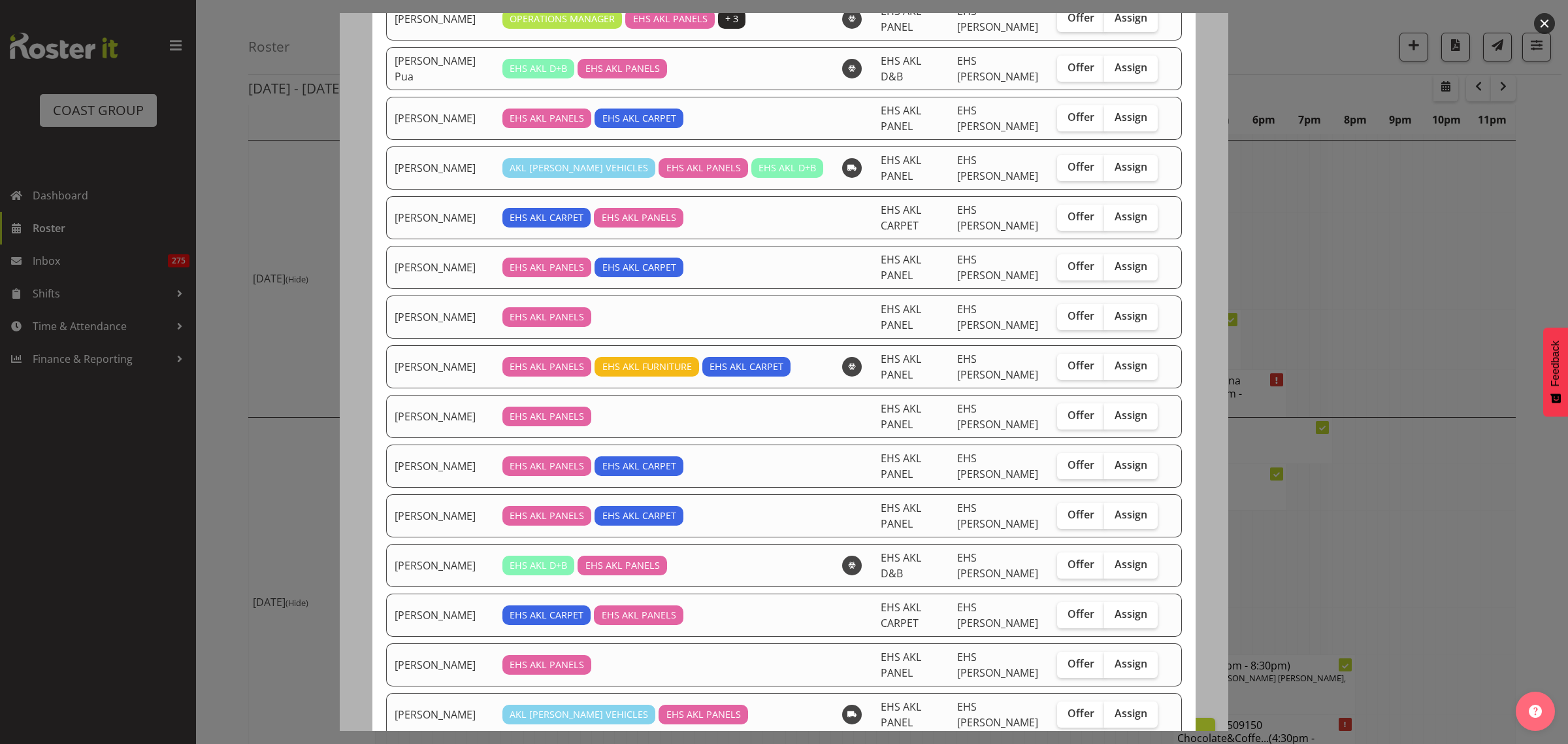
scroll to position [0, 0]
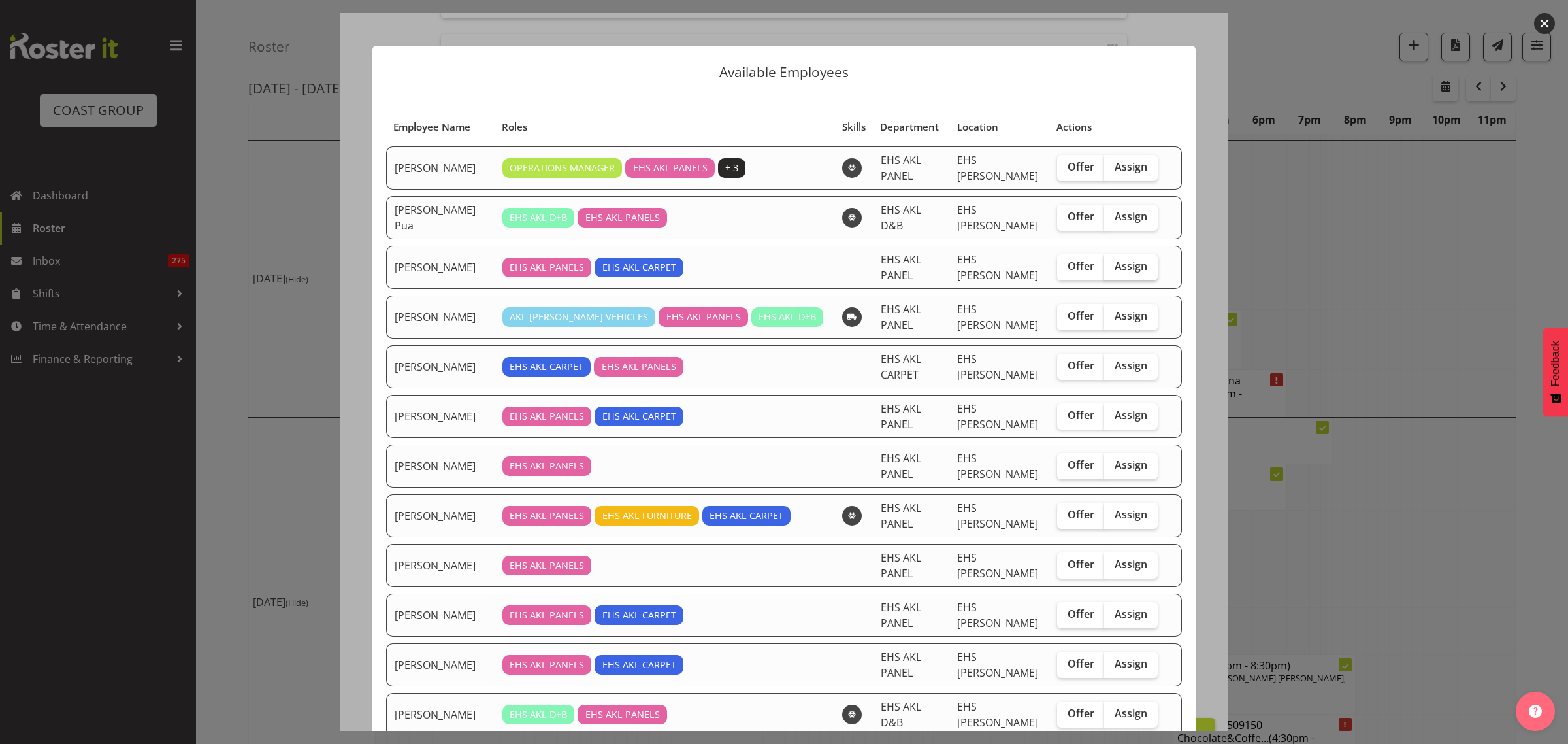
click at [1115, 269] on span "Assign" at bounding box center [1131, 266] width 32 height 13
click at [1111, 269] on input "Assign" at bounding box center [1108, 266] width 8 height 8
checkbox input "true"
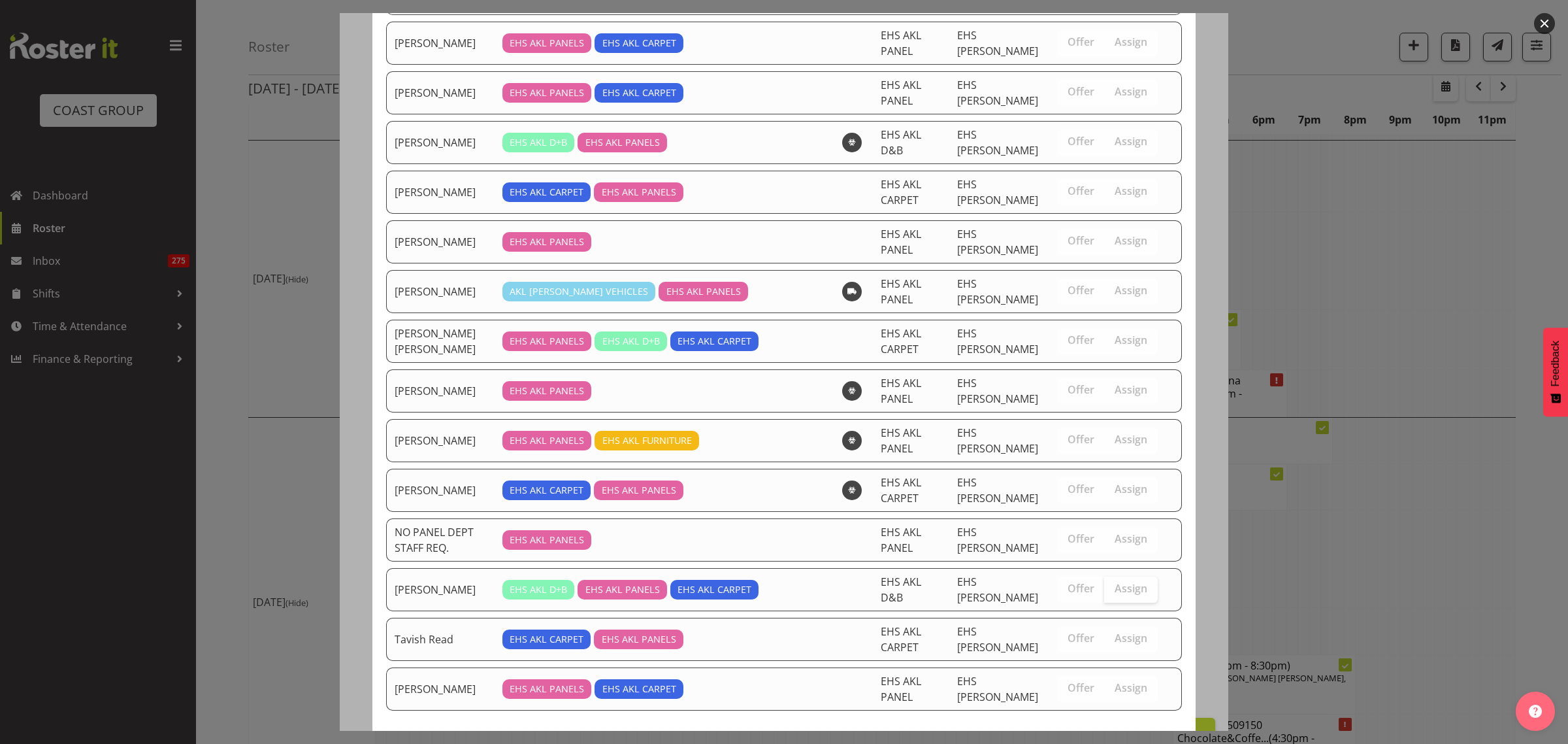
scroll to position [639, 0]
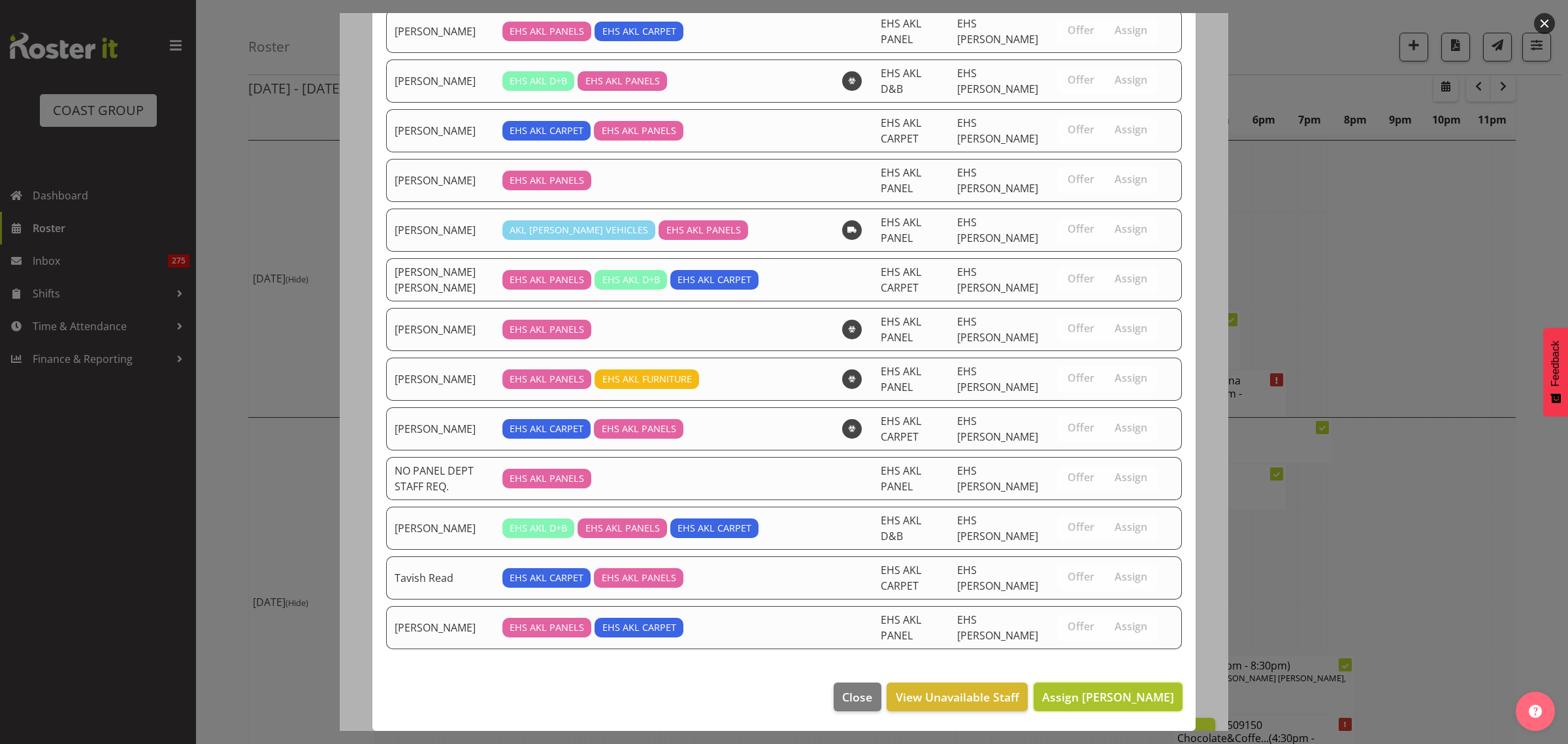
click at [1086, 701] on span "Assign [PERSON_NAME]" at bounding box center [1107, 697] width 132 height 16
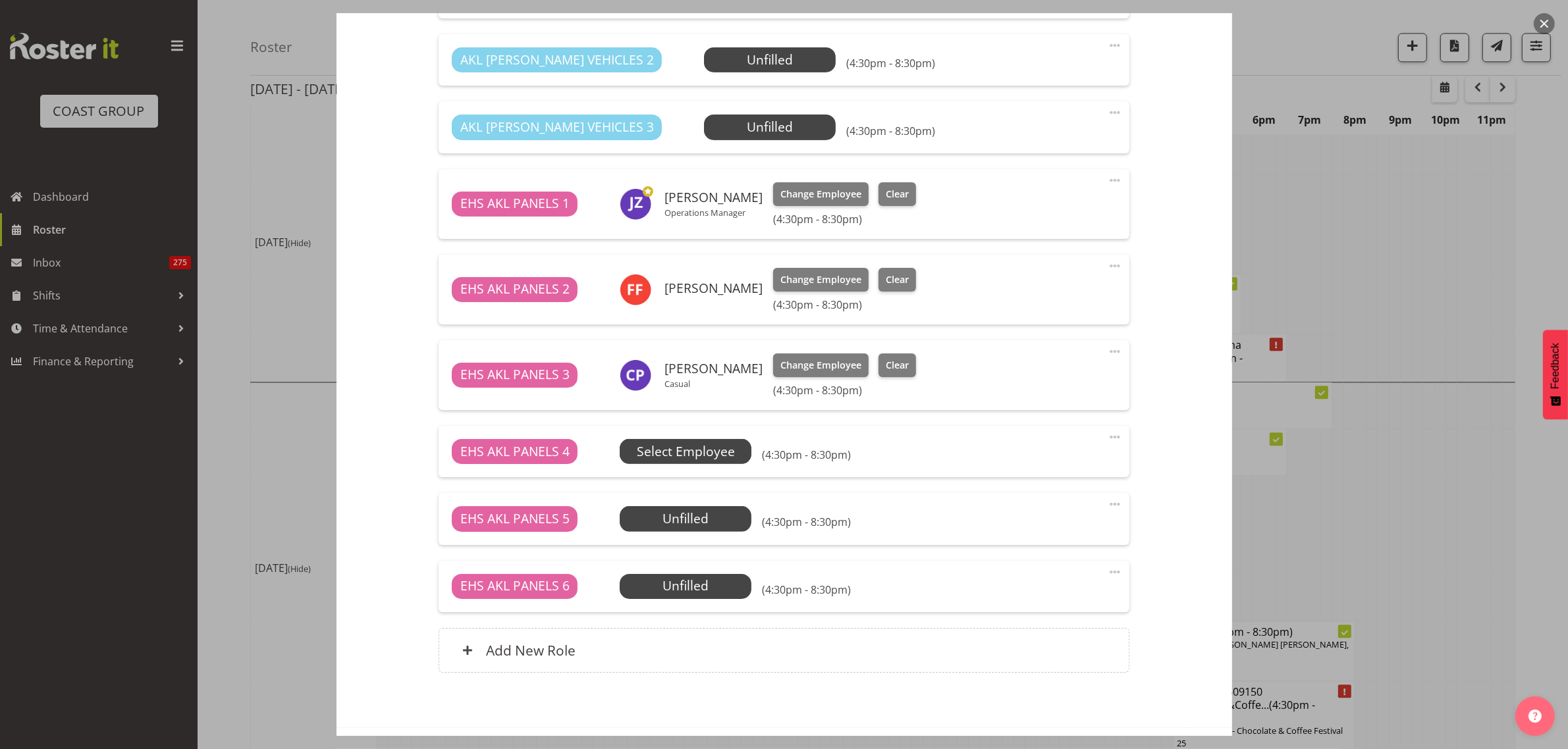
click at [696, 459] on span "Select Employee" at bounding box center [685, 451] width 98 height 19
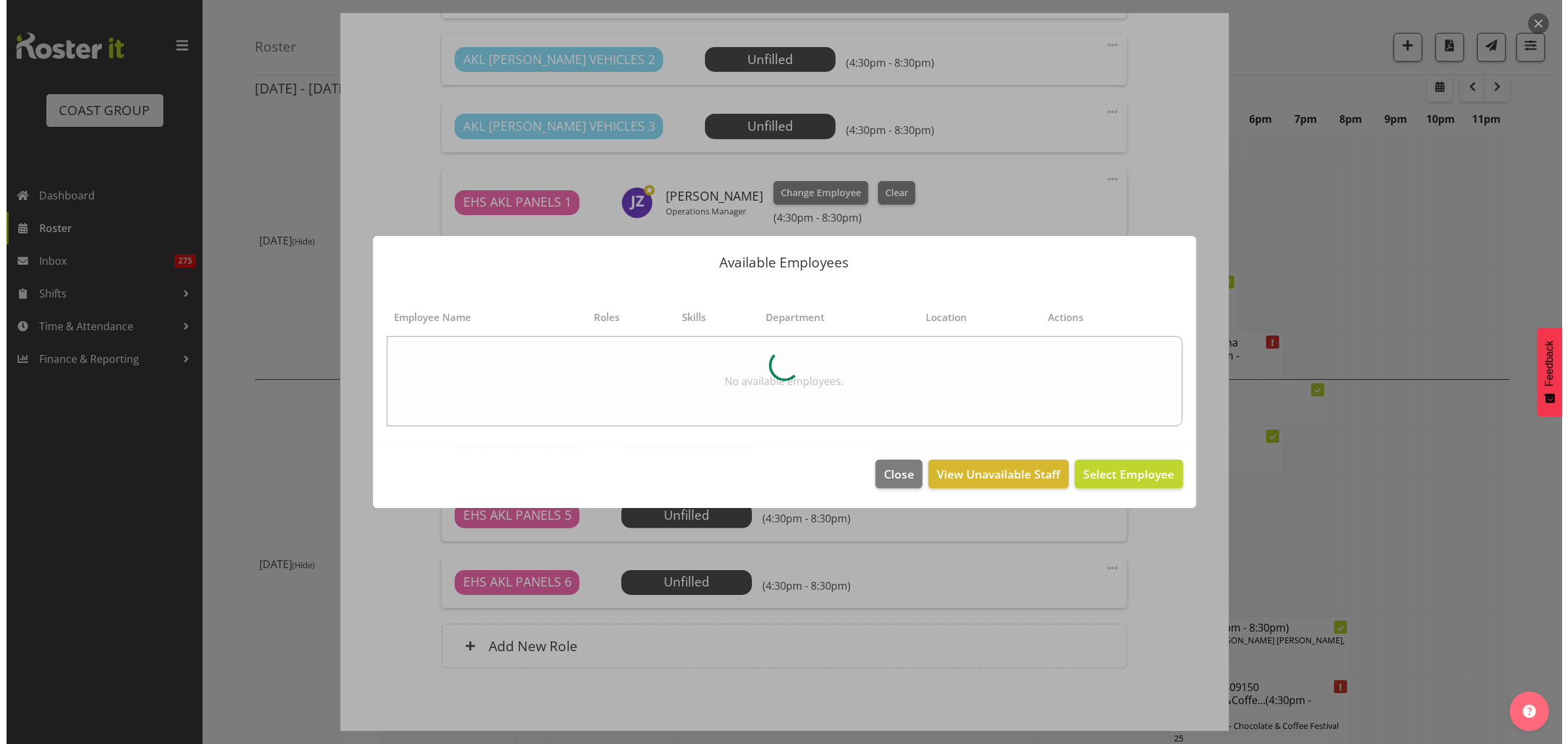
scroll to position [3727, 0]
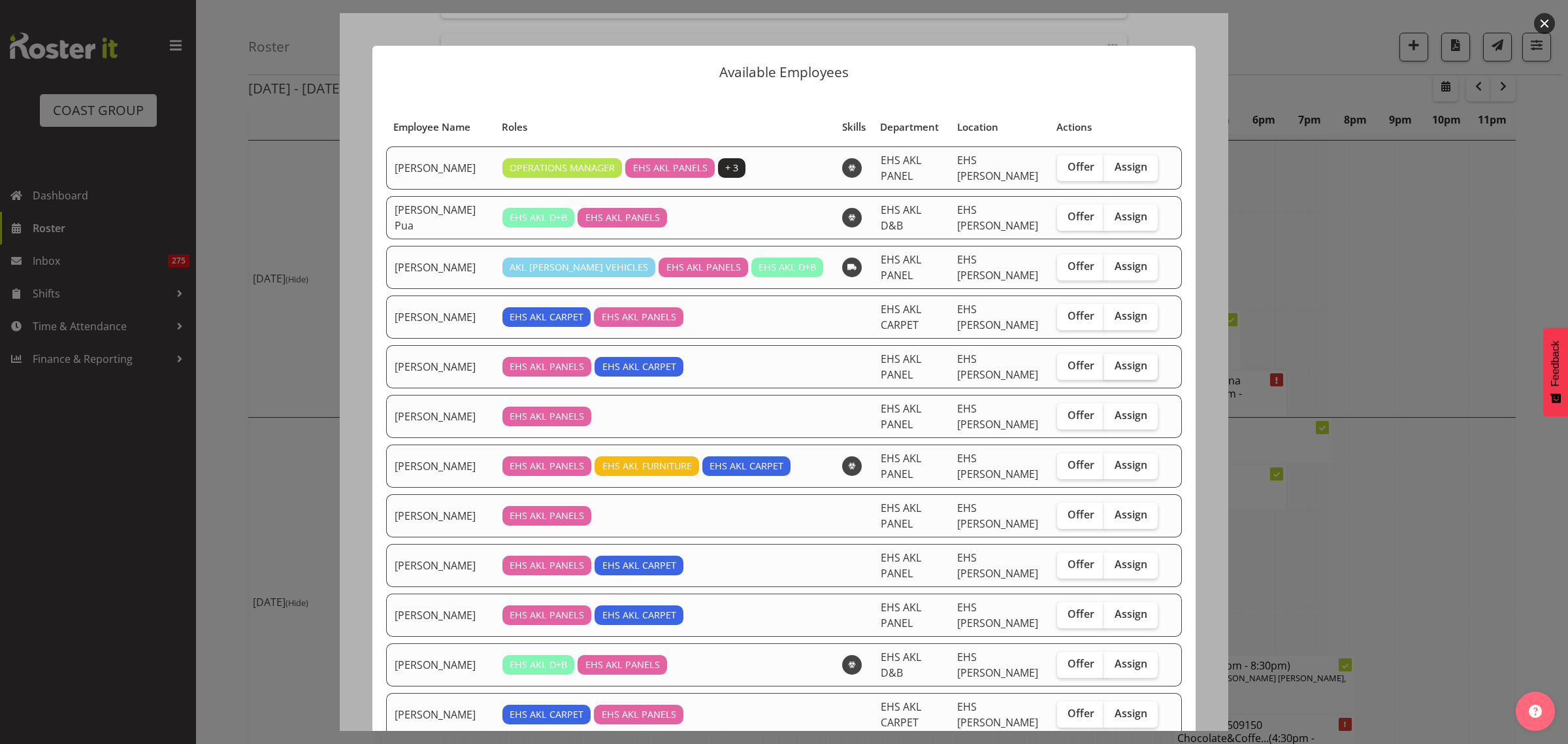
click at [1121, 364] on span "Assign" at bounding box center [1131, 365] width 32 height 13
click at [1113, 364] on input "Assign" at bounding box center [1108, 365] width 8 height 8
checkbox input "true"
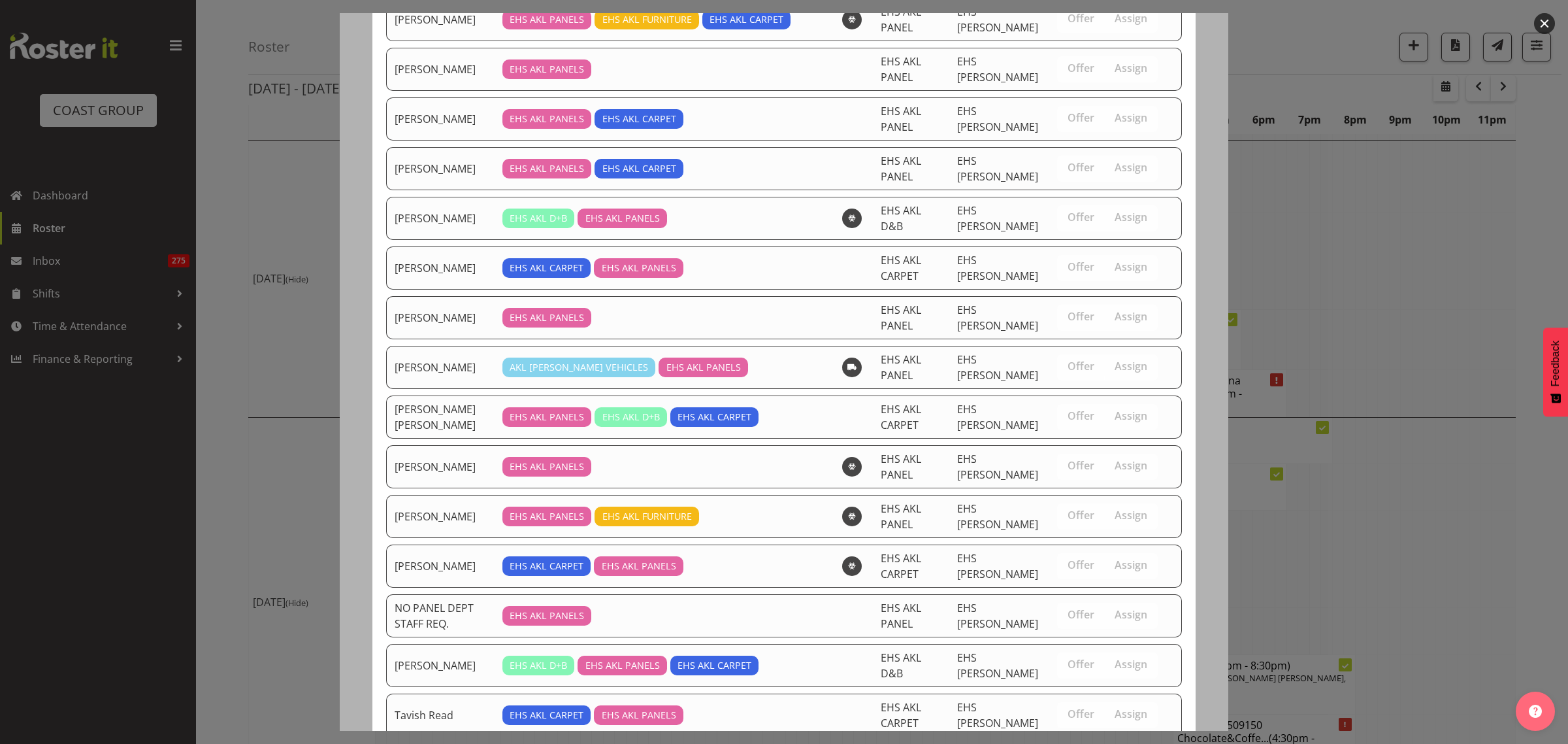
scroll to position [590, 0]
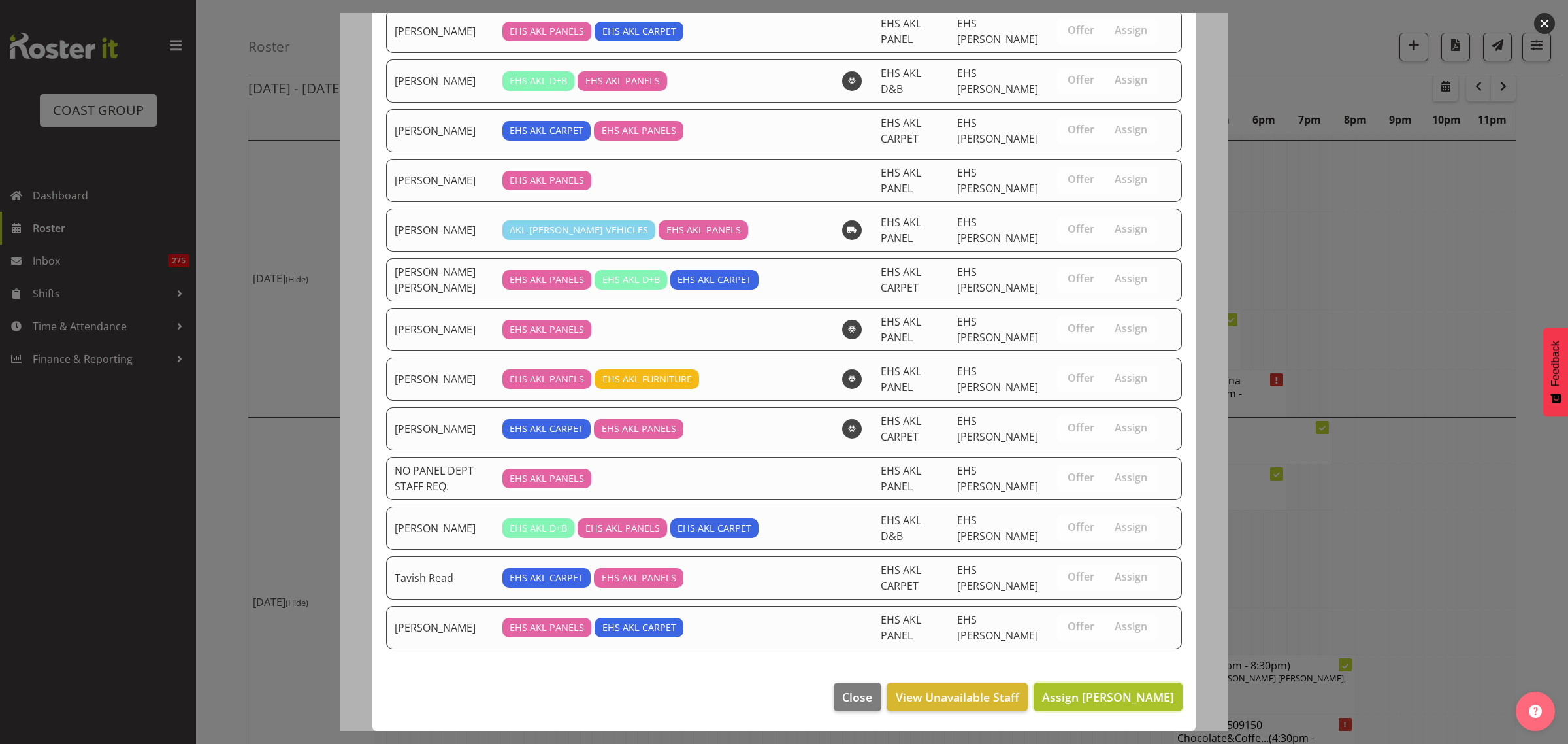
drag, startPoint x: 1071, startPoint y: 696, endPoint x: 1088, endPoint y: 670, distance: 31.1
click at [1072, 696] on span "Assign [PERSON_NAME]" at bounding box center [1107, 697] width 132 height 16
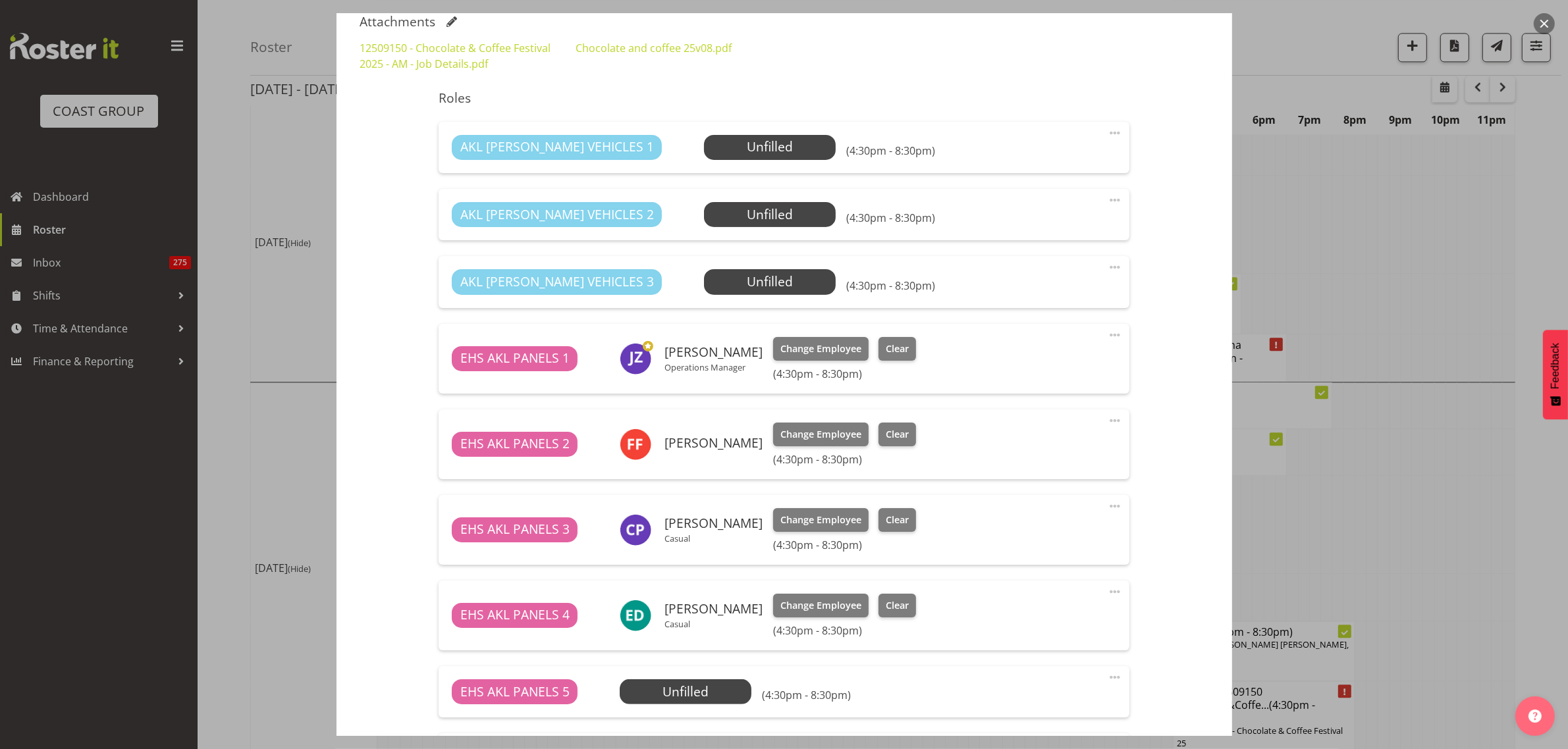
scroll to position [398, 0]
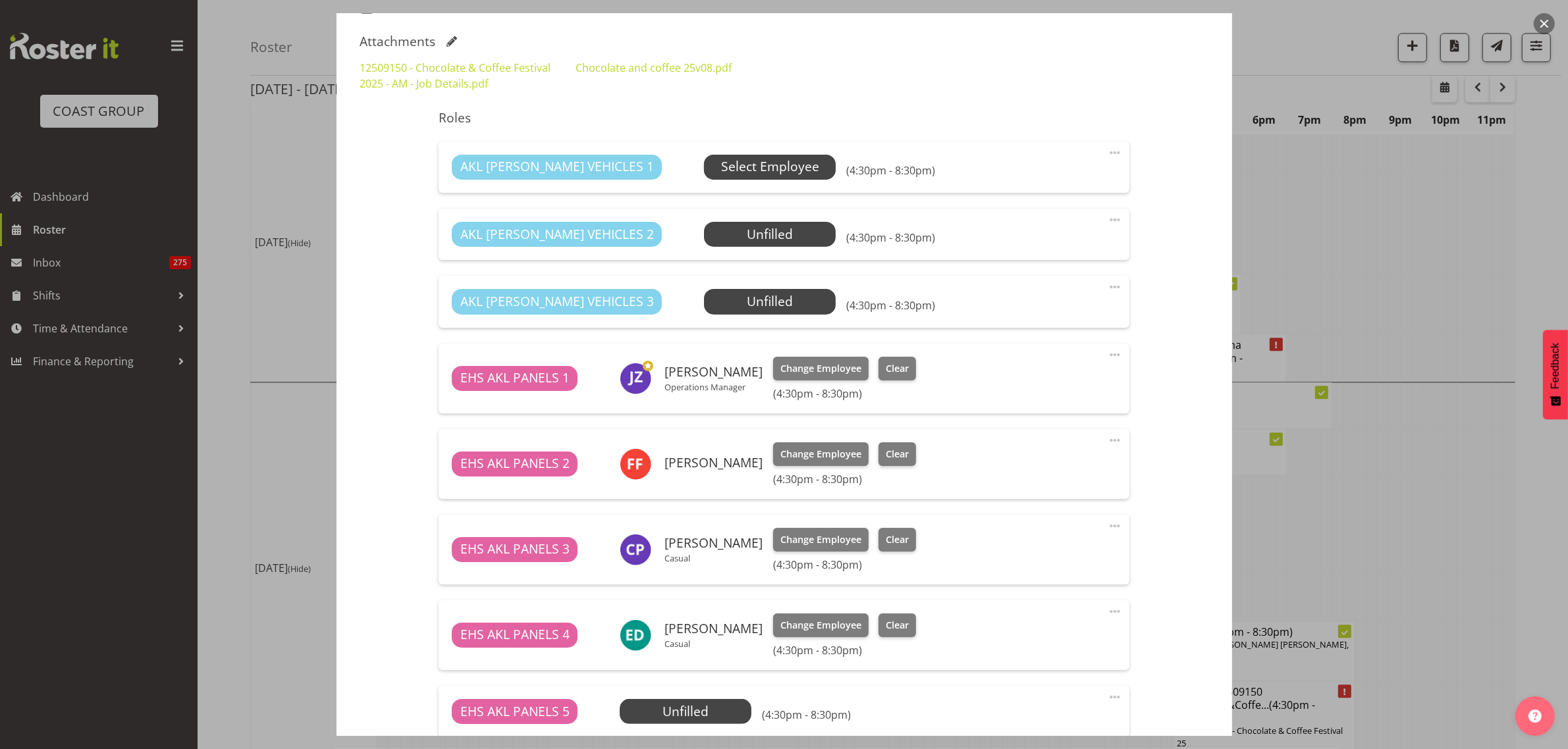
click at [721, 168] on span "Select Employee" at bounding box center [769, 166] width 98 height 19
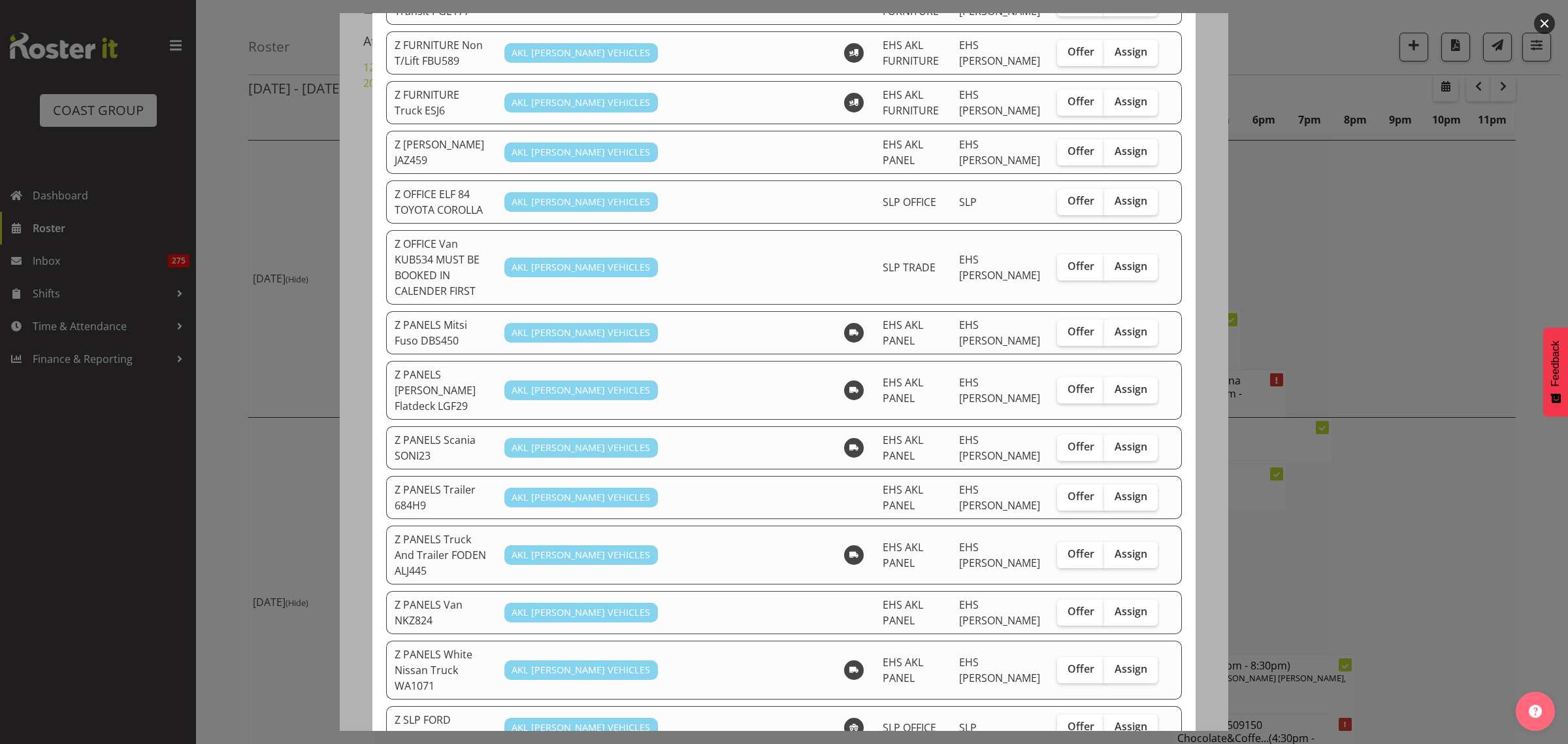
scroll to position [735, 0]
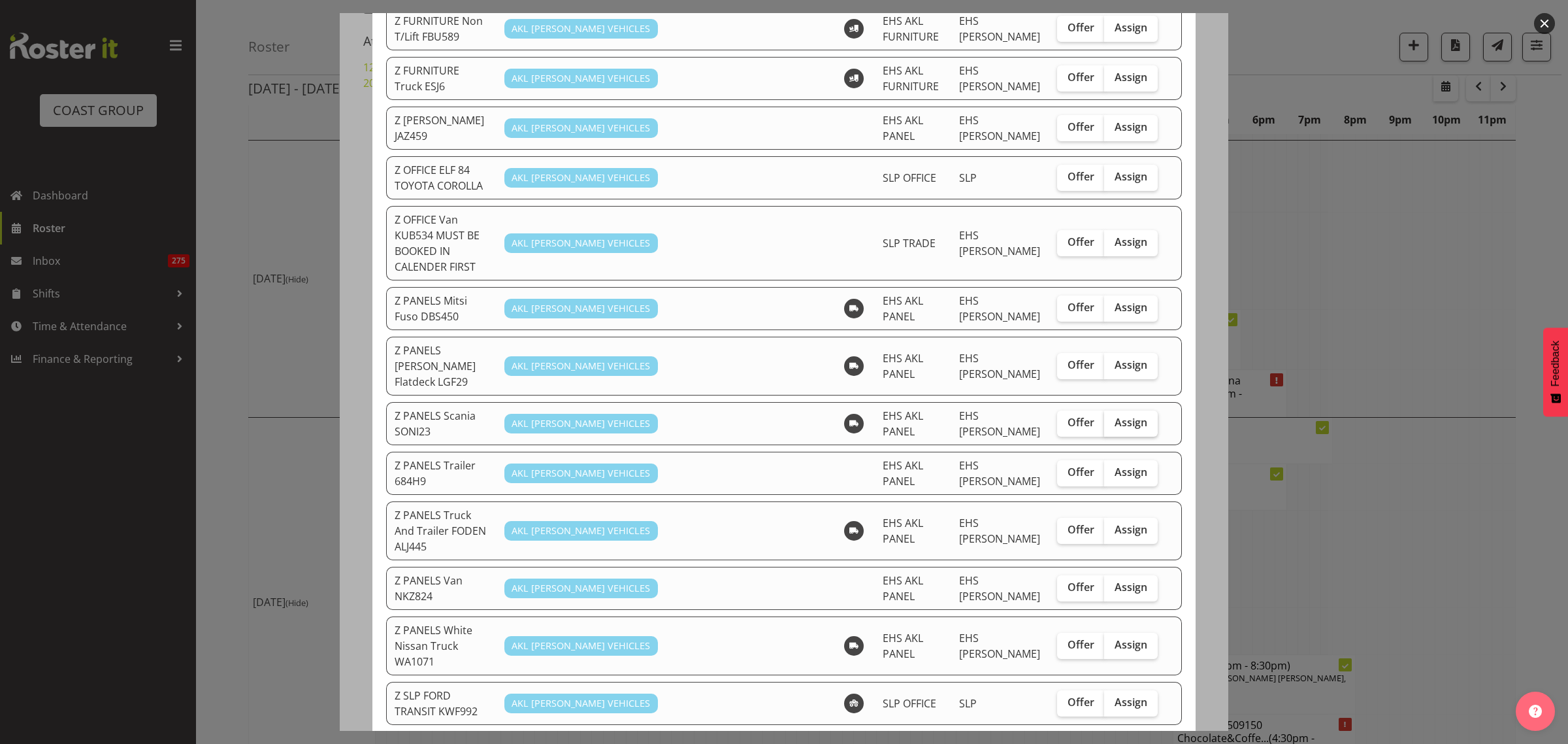
click at [1115, 416] on span "Assign" at bounding box center [1131, 422] width 32 height 13
click at [1106, 418] on input "Assign" at bounding box center [1108, 422] width 8 height 8
checkbox input "true"
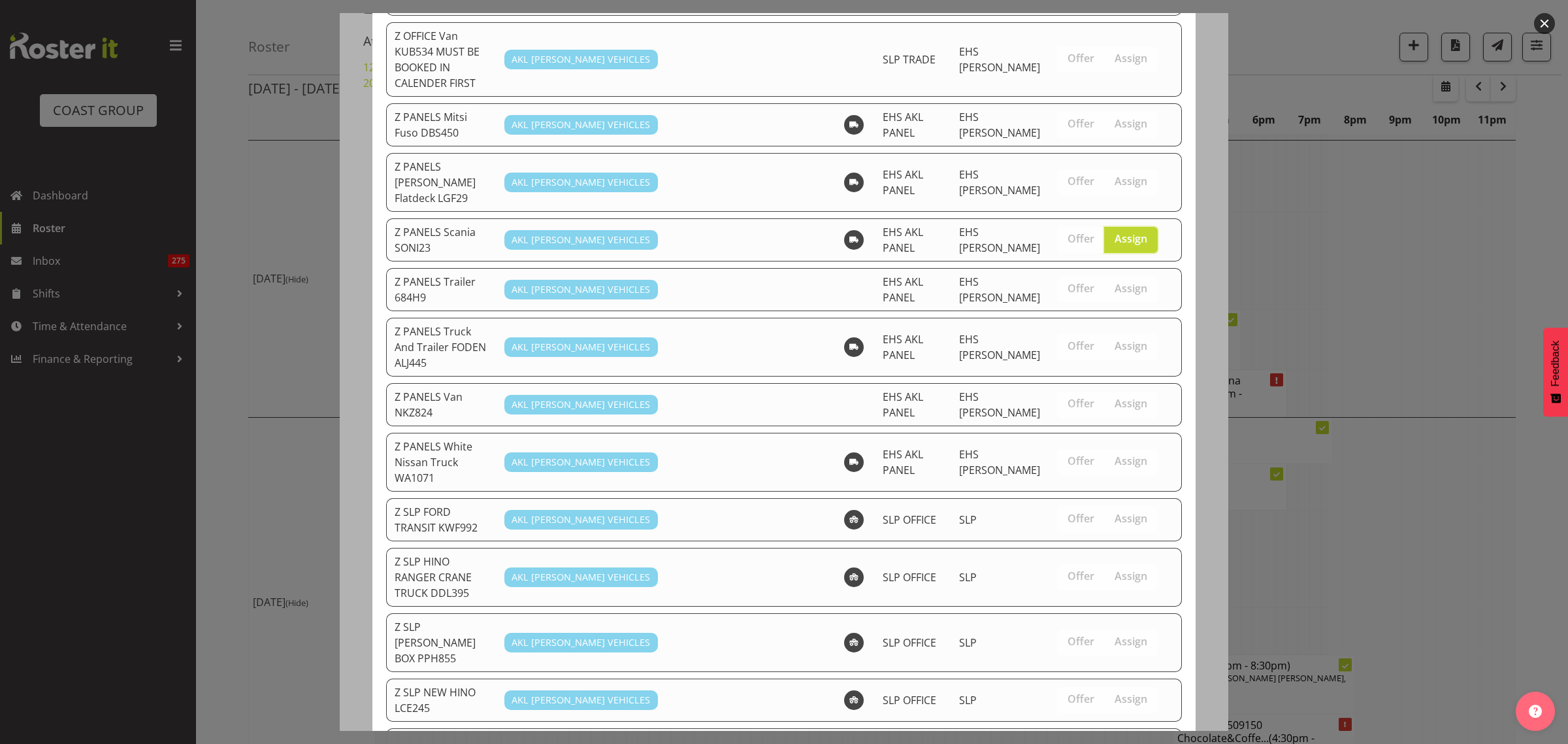
scroll to position [1023, 0]
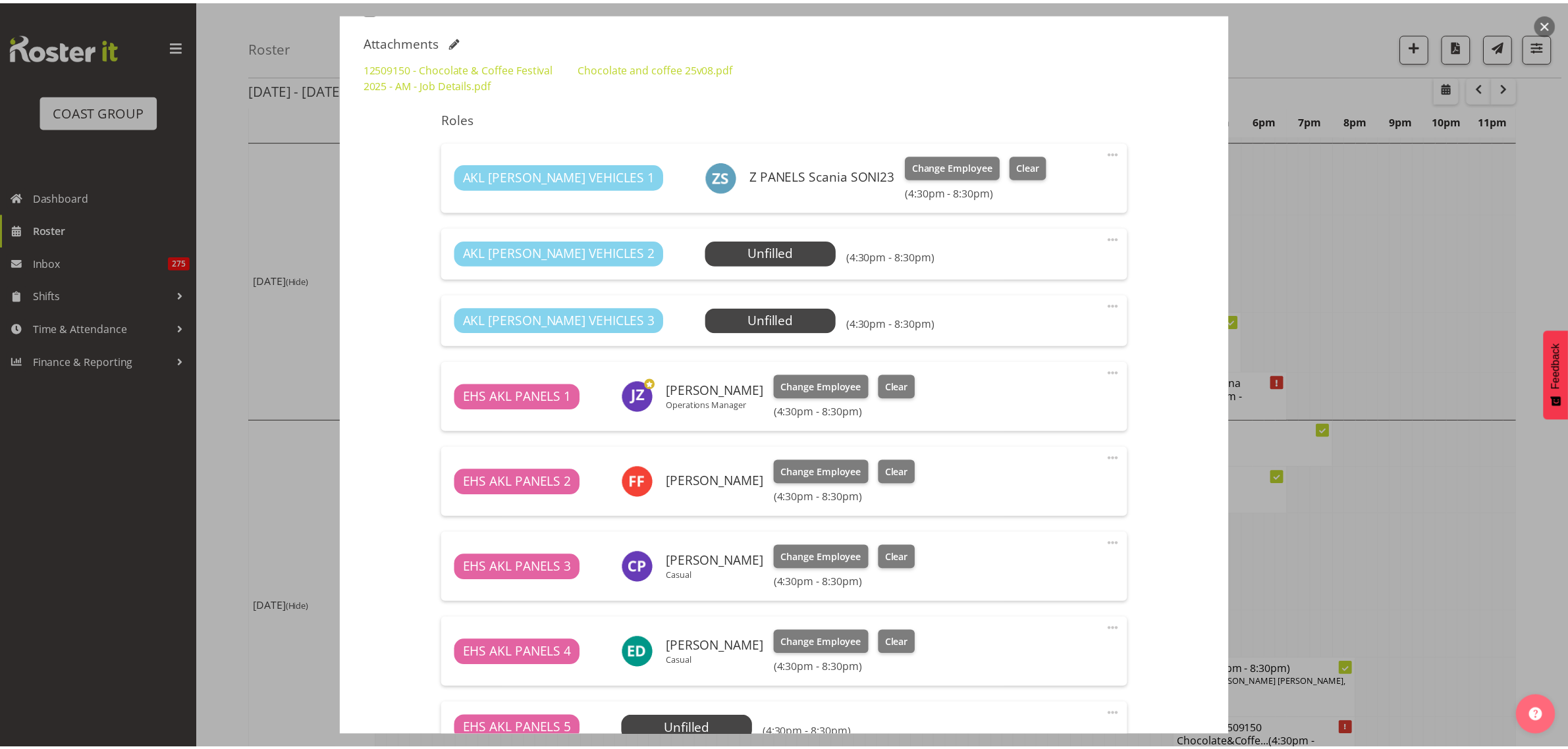
scroll to position [3790, 0]
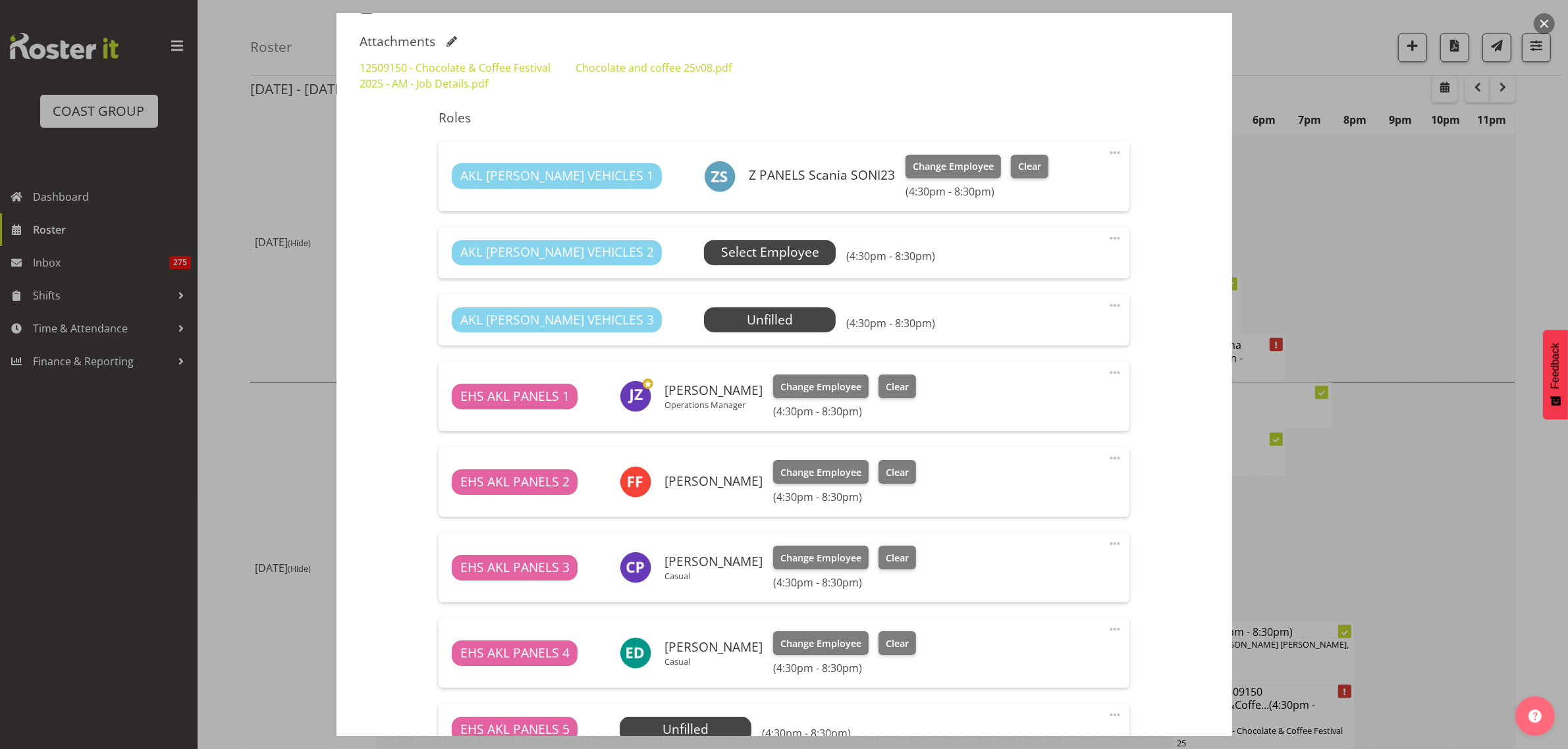
click at [721, 256] on span "Select Employee" at bounding box center [769, 252] width 98 height 19
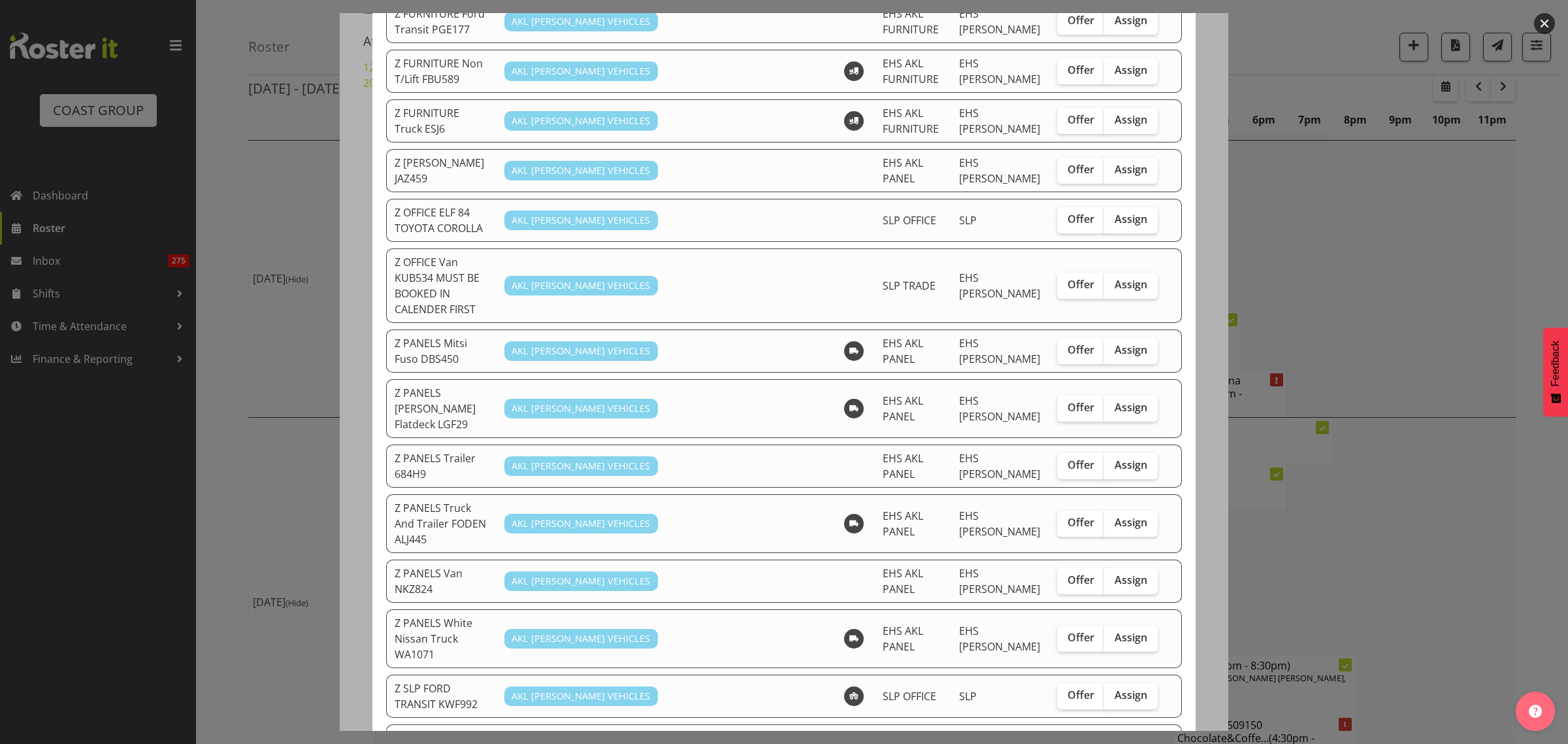
scroll to position [735, 0]
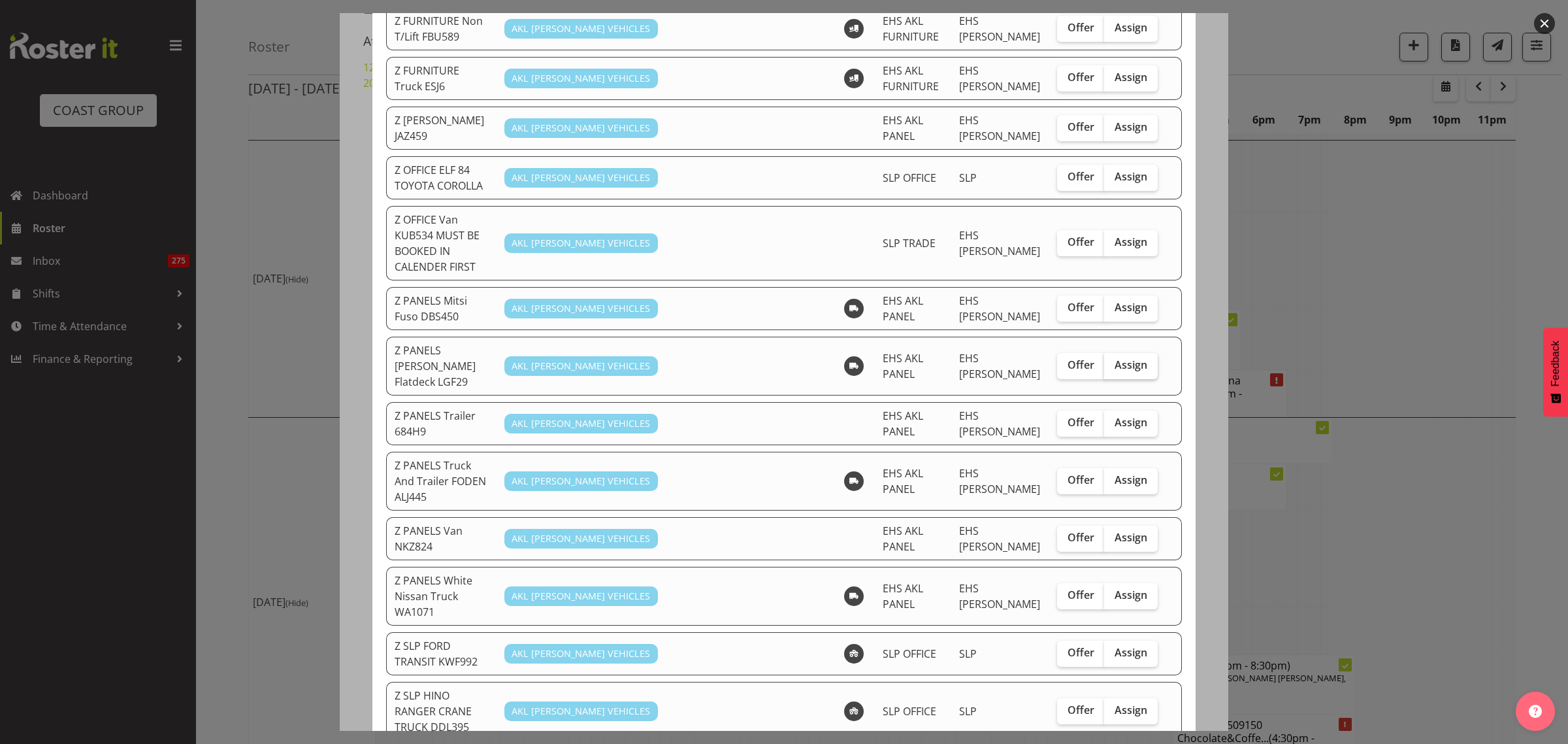
click at [1118, 358] on span "Assign" at bounding box center [1131, 364] width 32 height 13
click at [1113, 361] on input "Assign" at bounding box center [1108, 364] width 8 height 8
checkbox input "true"
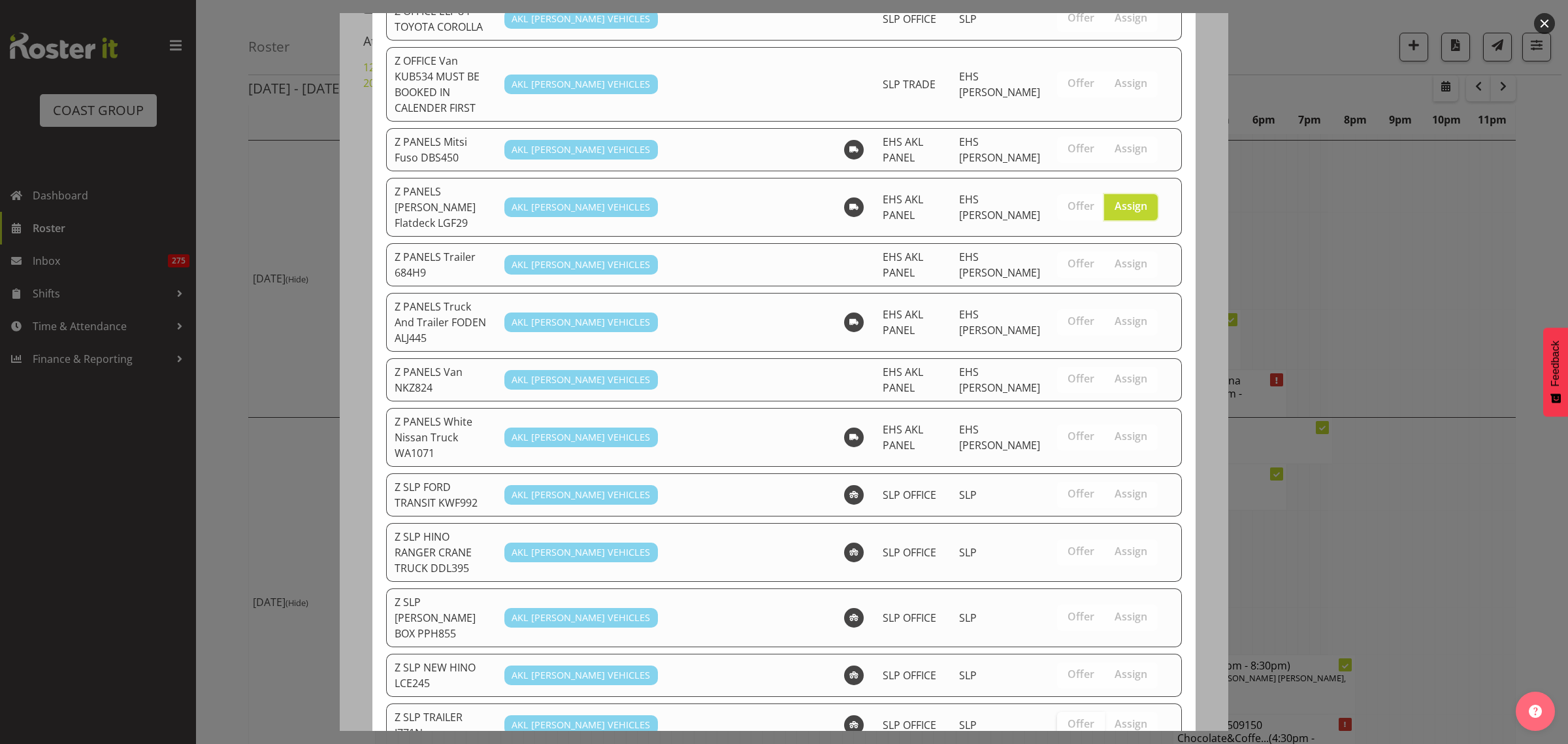
scroll to position [974, 0]
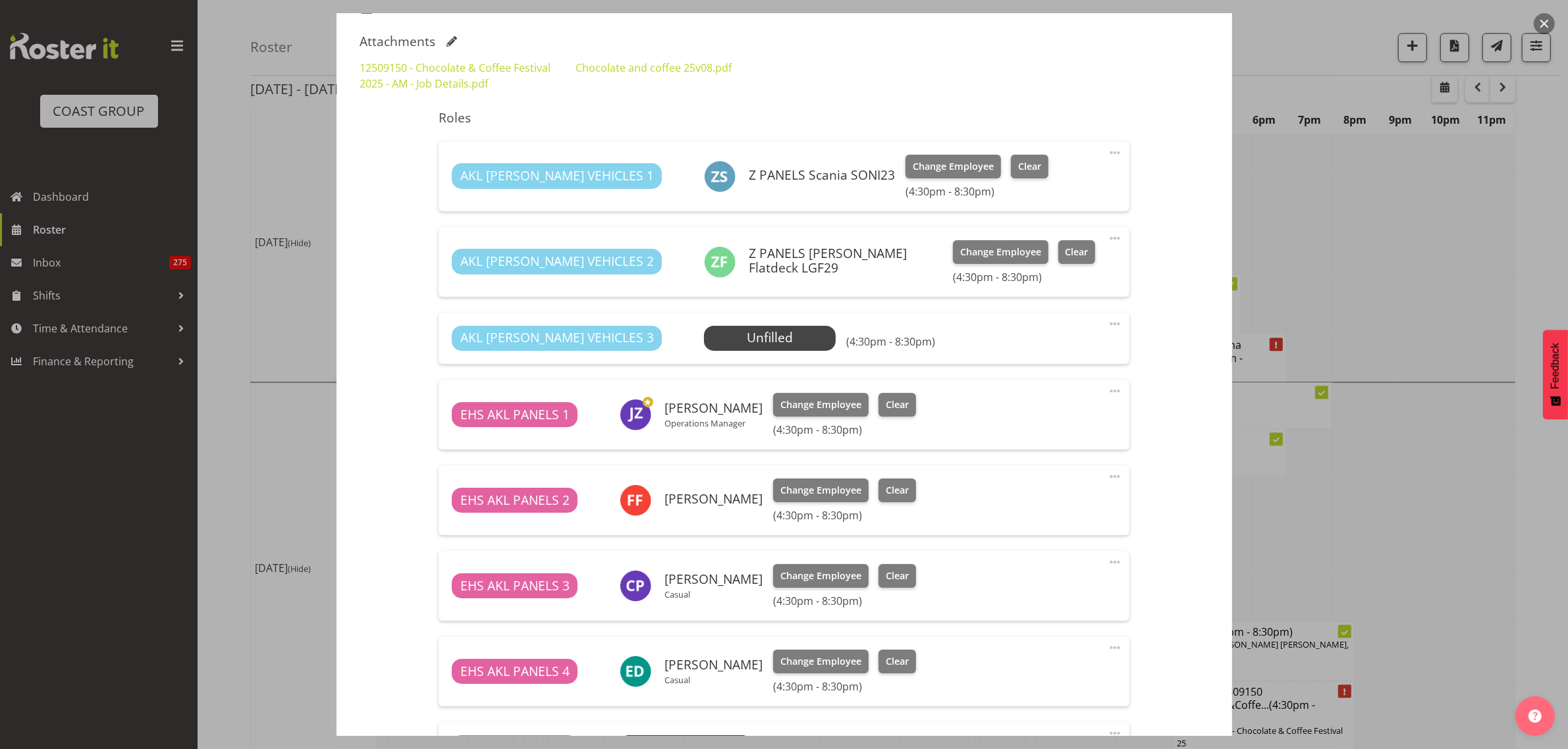
scroll to position [681, 0]
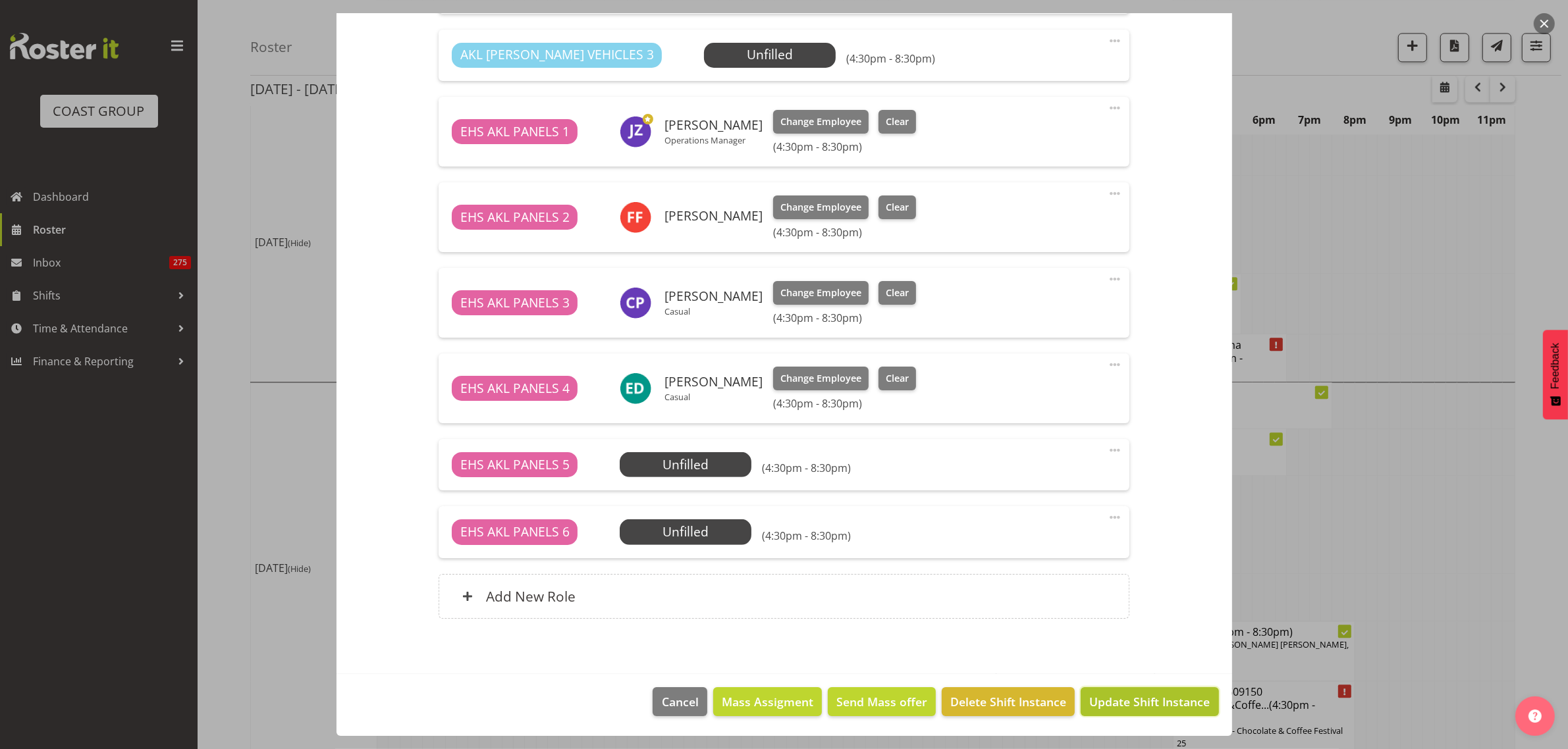
click at [1123, 700] on span "Update Shift Instance" at bounding box center [1149, 701] width 121 height 17
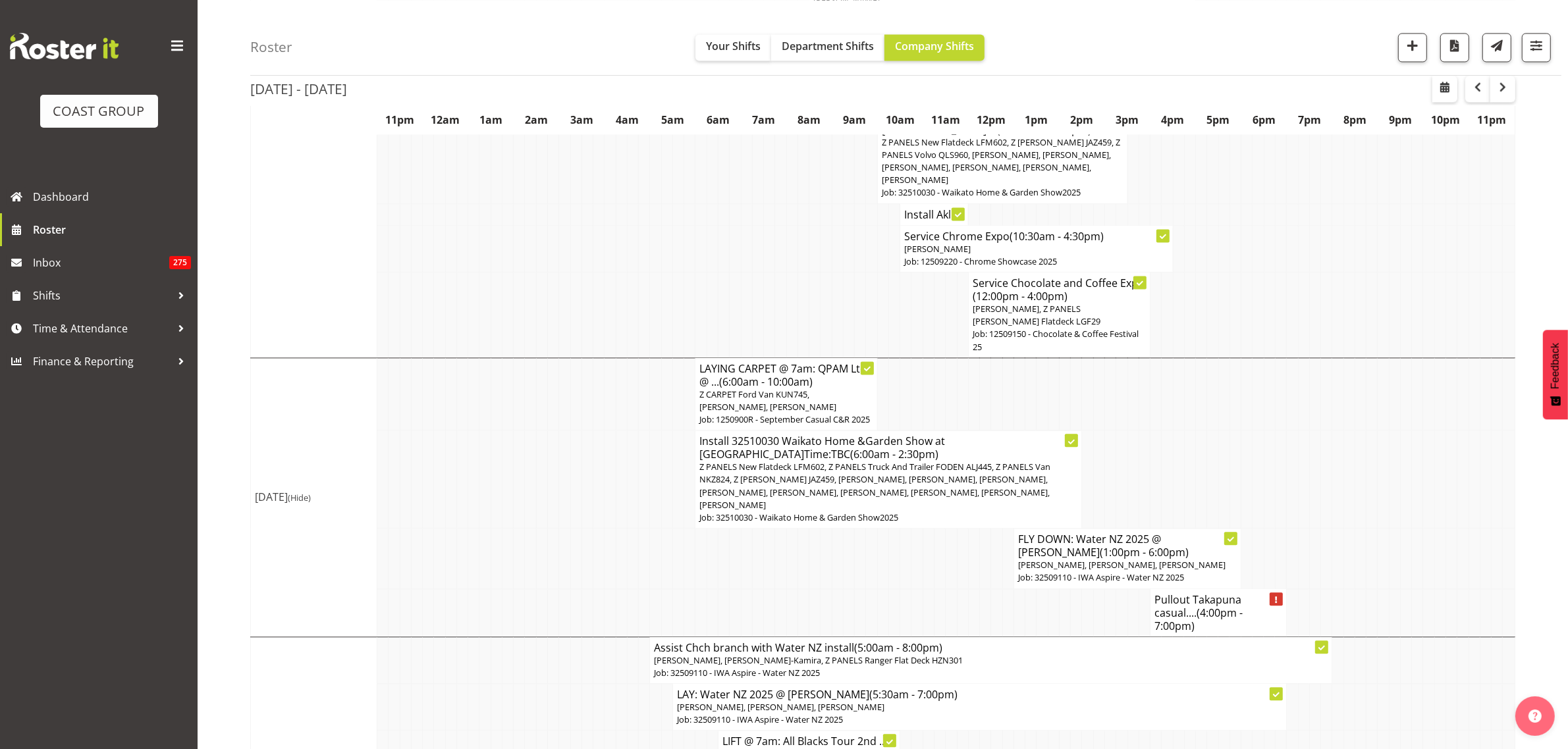
scroll to position [3537, 0]
click at [925, 496] on span "Z PANELS New Flatdeck LFM602, Z PANELS Truck And Trailer FODEN ALJ445, Z PANELS…" at bounding box center [875, 484] width 351 height 50
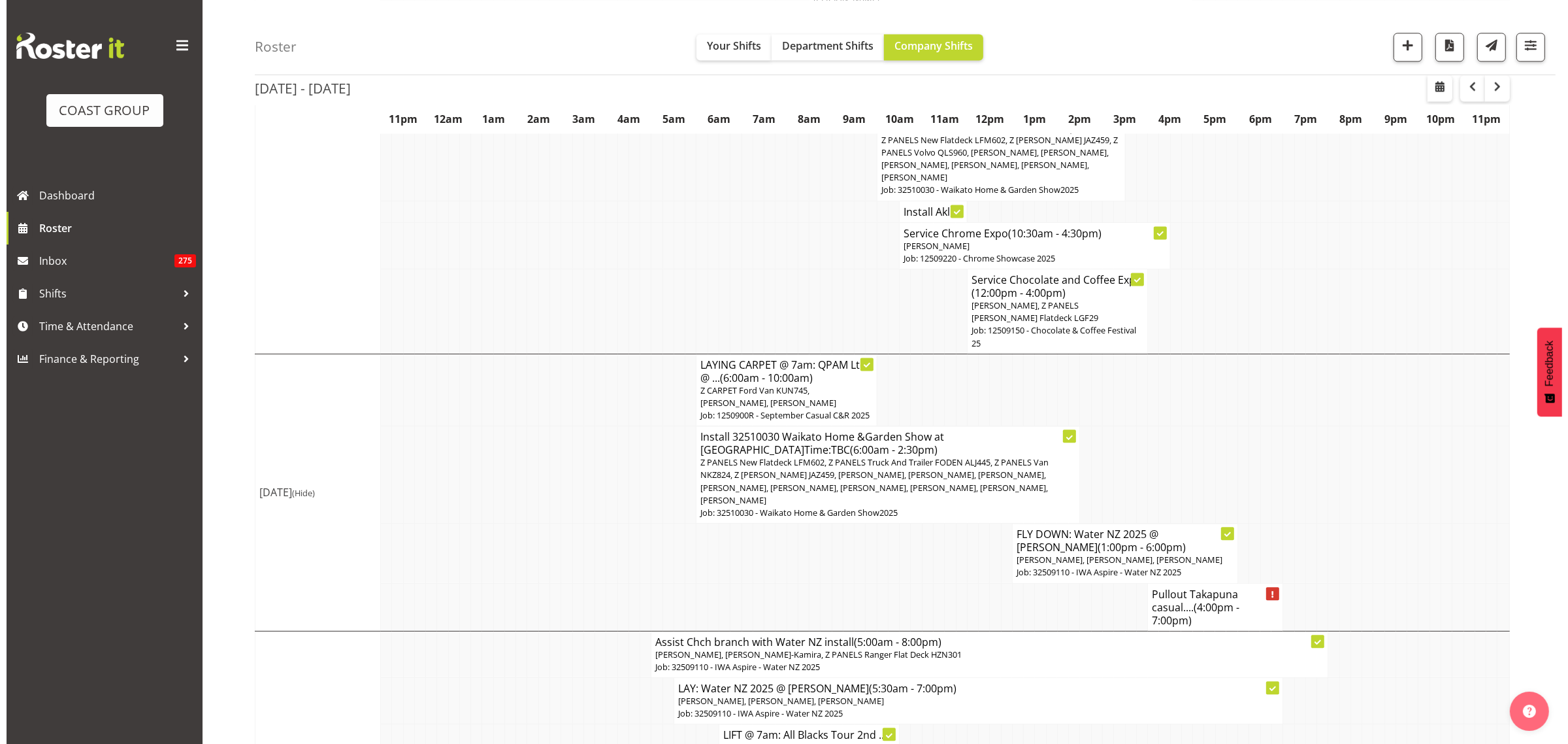
scroll to position [3475, 0]
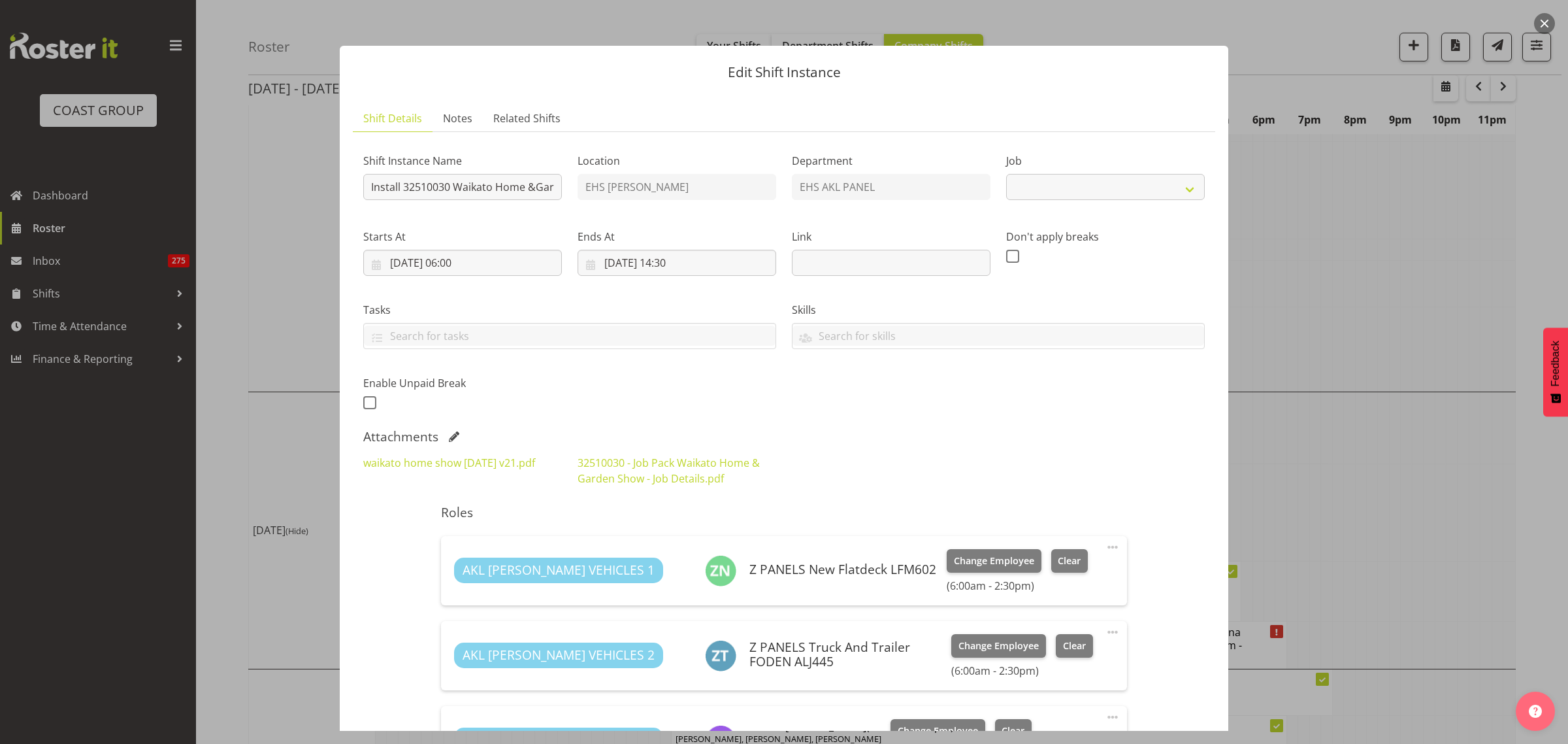
select select "9140"
click at [494, 191] on input "Install 32510030 Waikato Home &Garden Show at [GEOGRAPHIC_DATA]Time:TBC" at bounding box center [463, 187] width 199 height 26
click at [443, 194] on input "Install 32510030 Waikato Home &Garden Show at [GEOGRAPHIC_DATA]. Halls 3+4" at bounding box center [463, 187] width 199 height 26
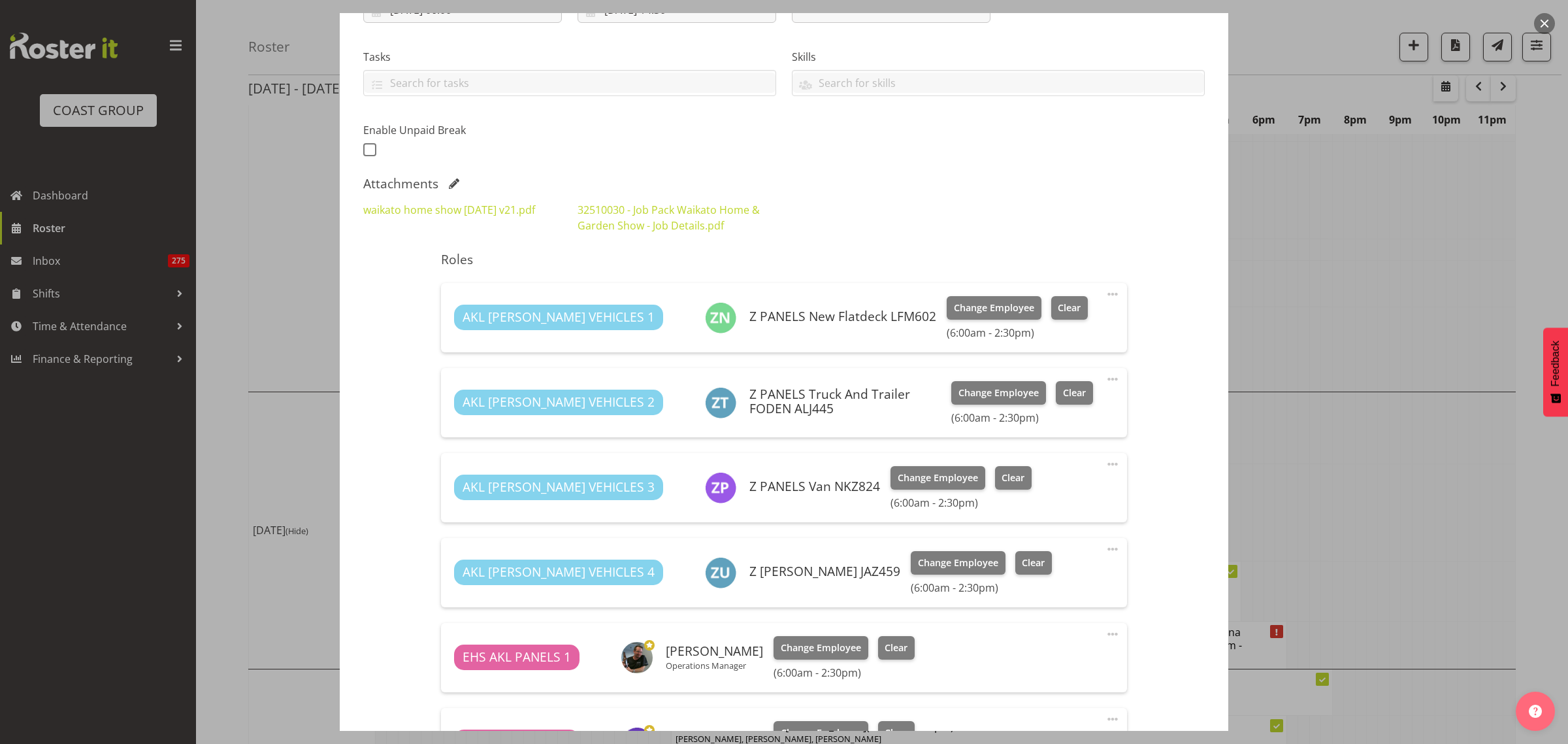
scroll to position [90, 0]
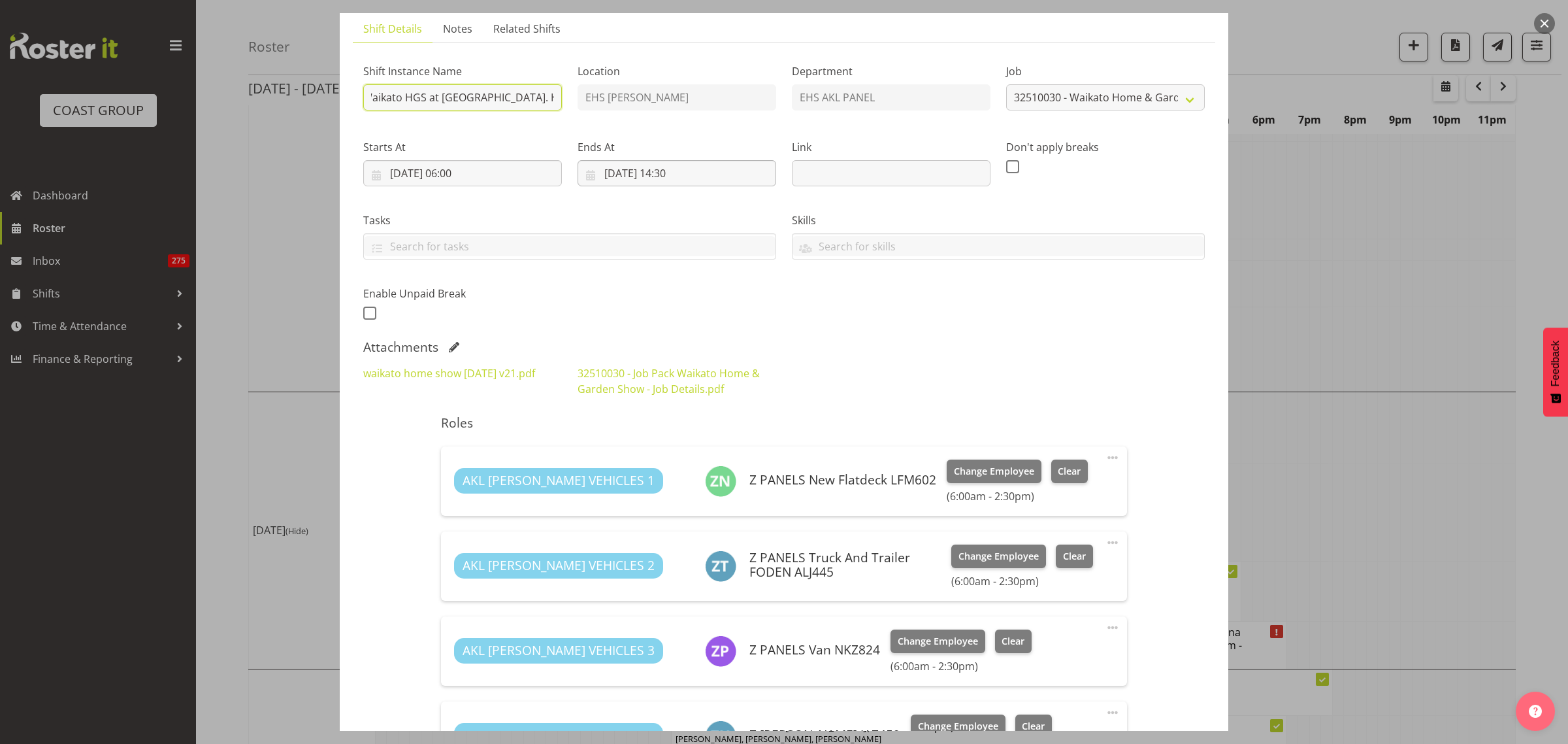
type input "Install 32510030 Waikato HGS at [GEOGRAPHIC_DATA]. Halls 3+4"
click at [704, 175] on input "[DATE] 14:30" at bounding box center [677, 173] width 199 height 26
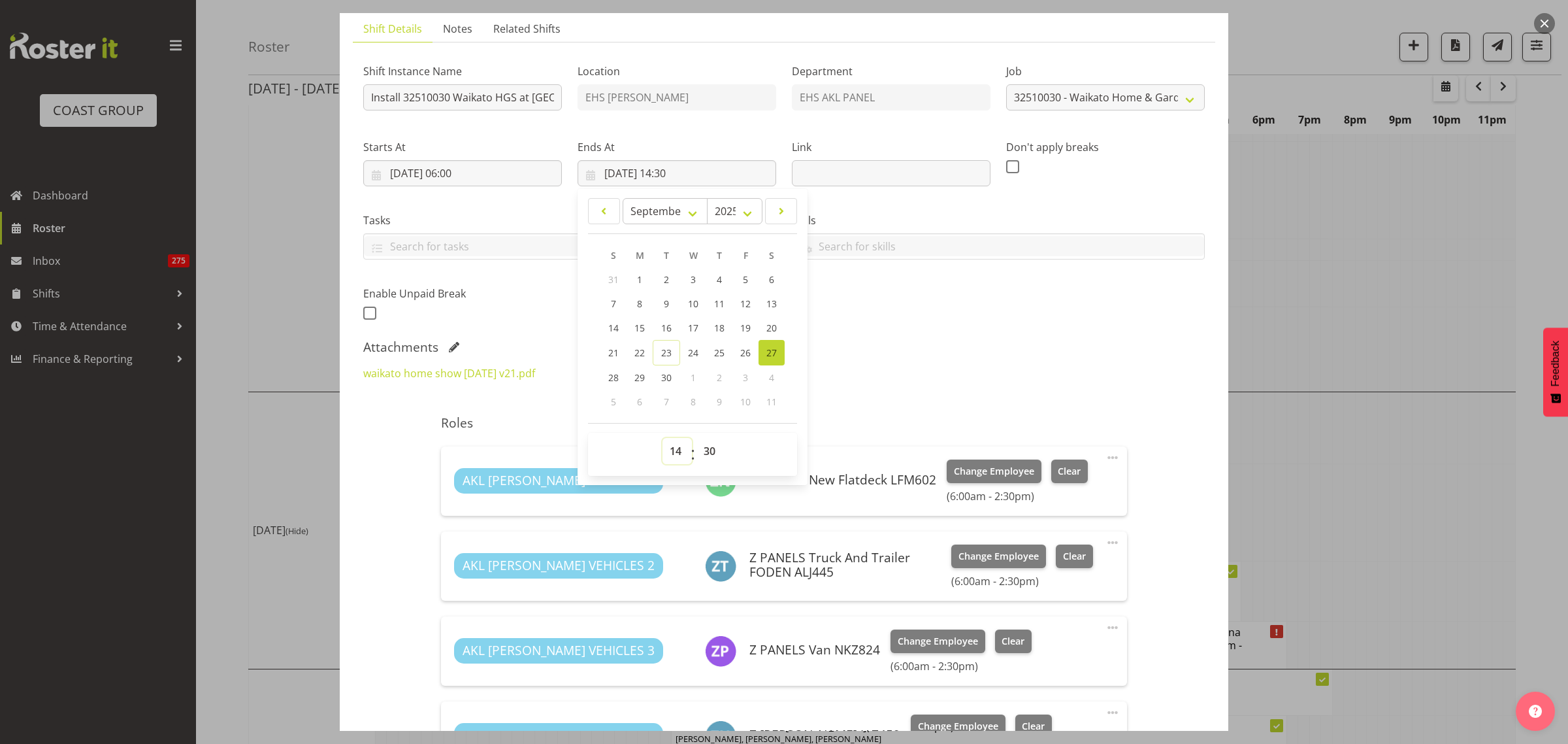
click at [673, 453] on select "00 01 02 03 04 05 06 07 08 09 10 11 12 13 14 15 16 17 18 19 20 21 22 23" at bounding box center [677, 451] width 29 height 26
select select "15"
click at [662, 438] on select "00 01 02 03 04 05 06 07 08 09 10 11 12 13 14 15 16 17 18 19 20 21 22 23" at bounding box center [677, 451] width 29 height 26
type input "[DATE] 15:30"
click at [1072, 344] on div "Attachments" at bounding box center [784, 346] width 842 height 16
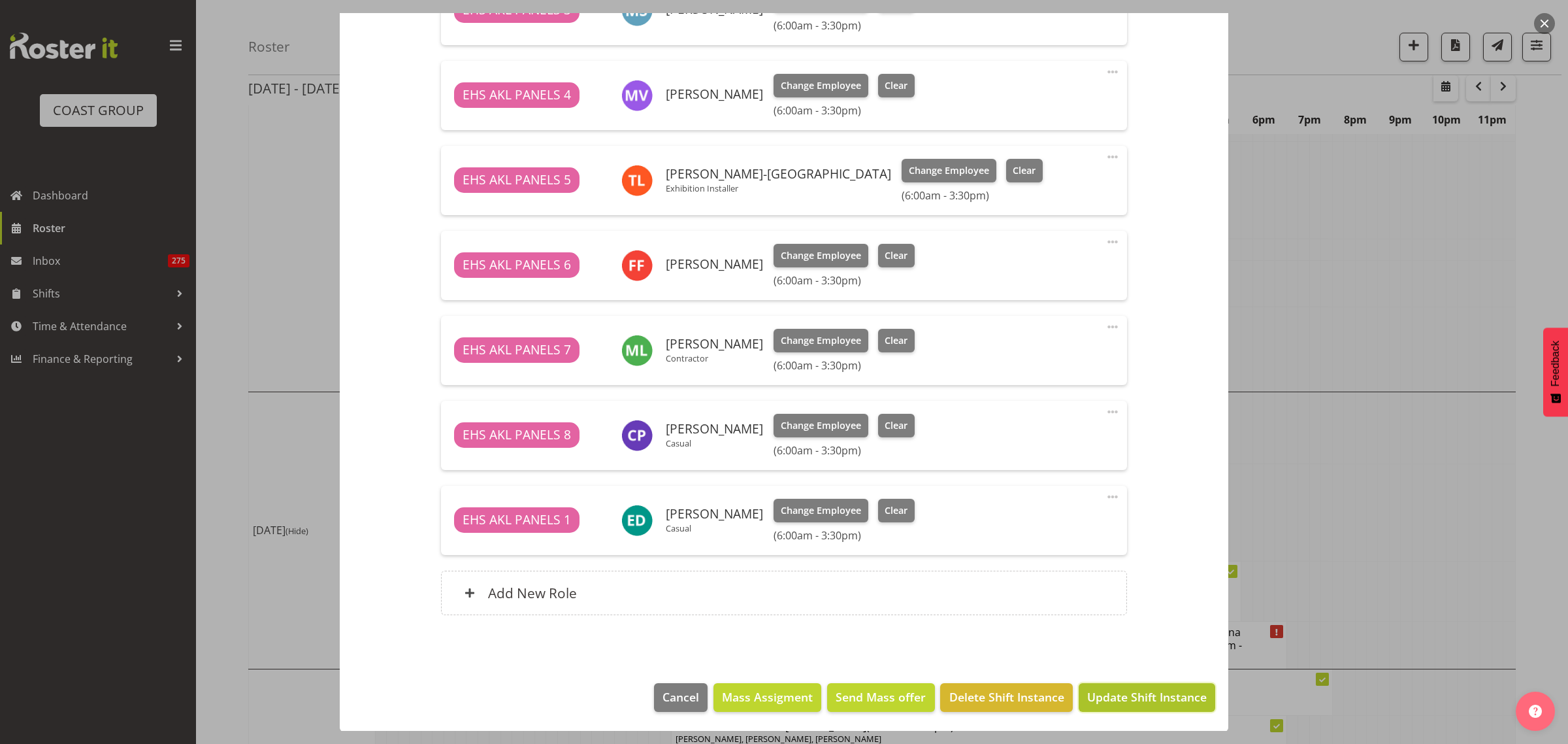
click at [1116, 695] on span "Update Shift Instance" at bounding box center [1146, 697] width 120 height 17
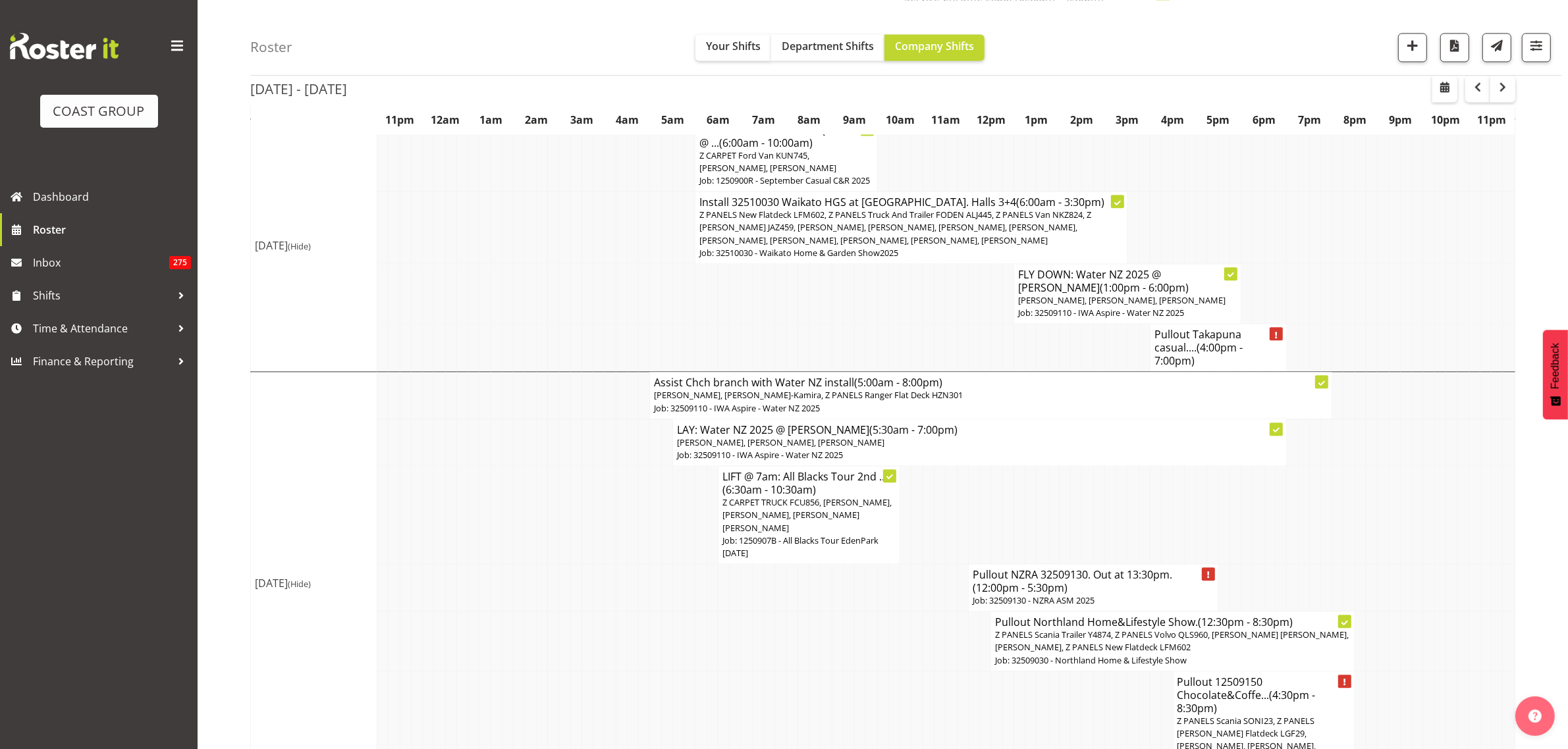
scroll to position [3828, 0]
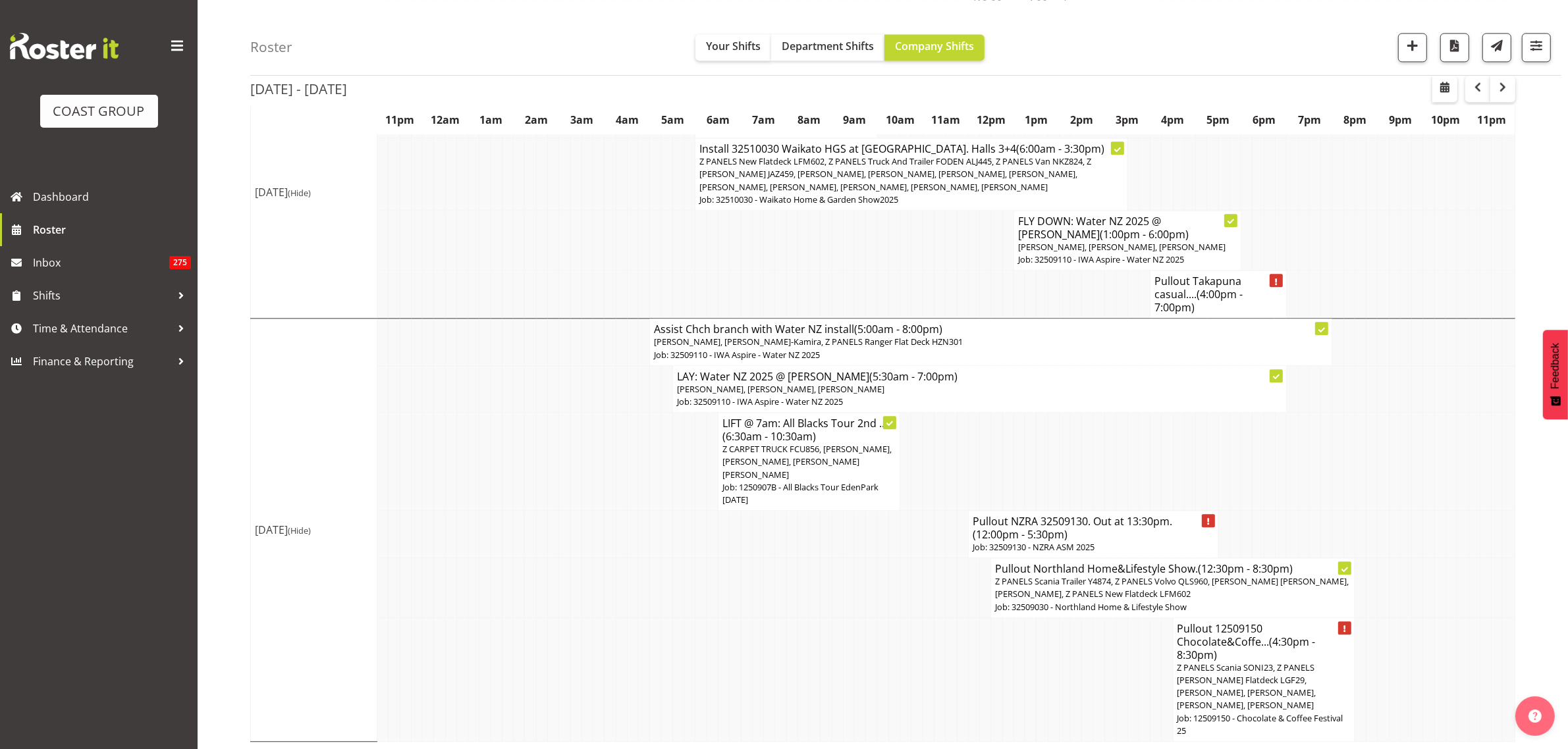
click at [1259, 683] on span "Z PANELS Scania SONI23, Z PANELS [PERSON_NAME] Flatdeck LGF29, [PERSON_NAME], […" at bounding box center [1246, 686] width 139 height 50
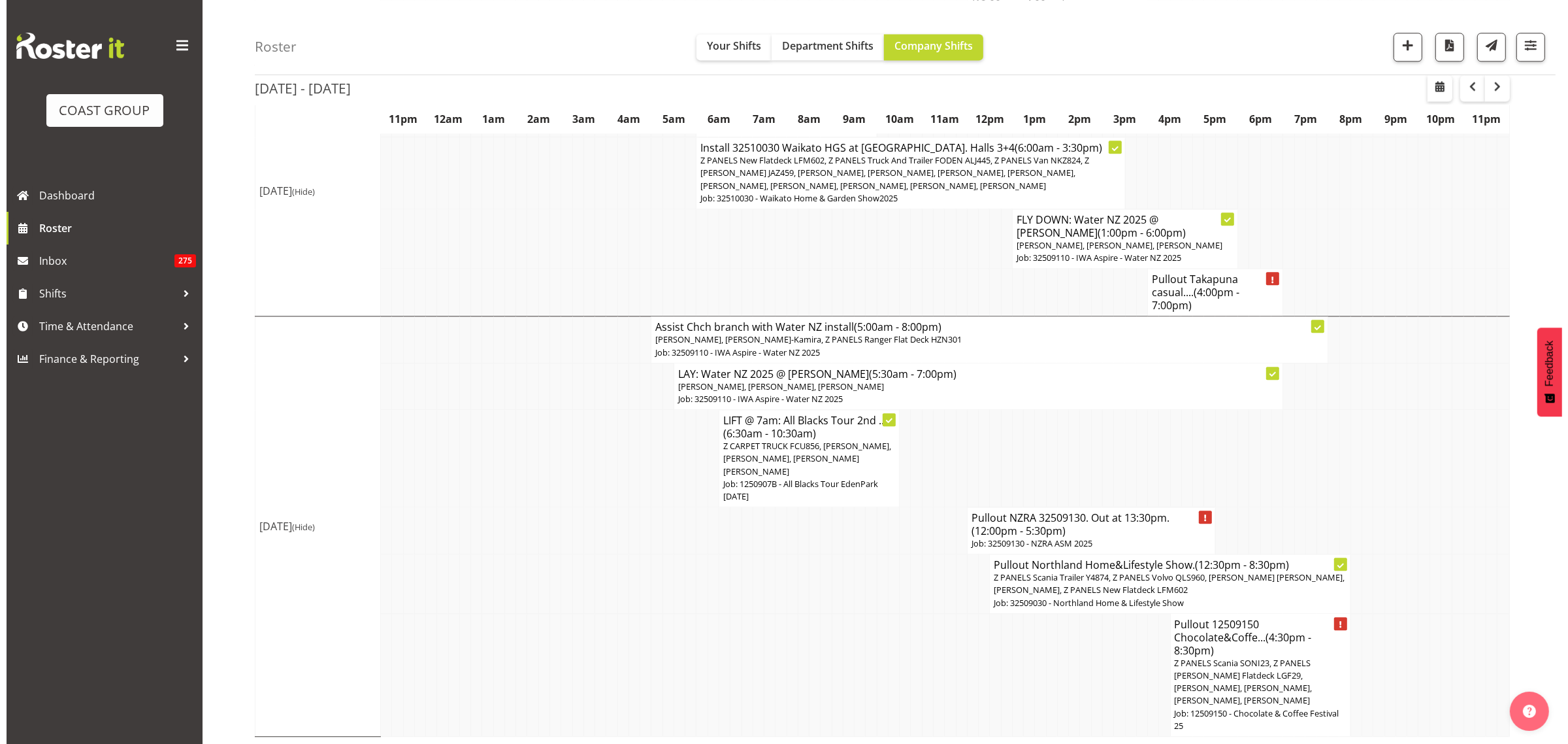
scroll to position [3752, 0]
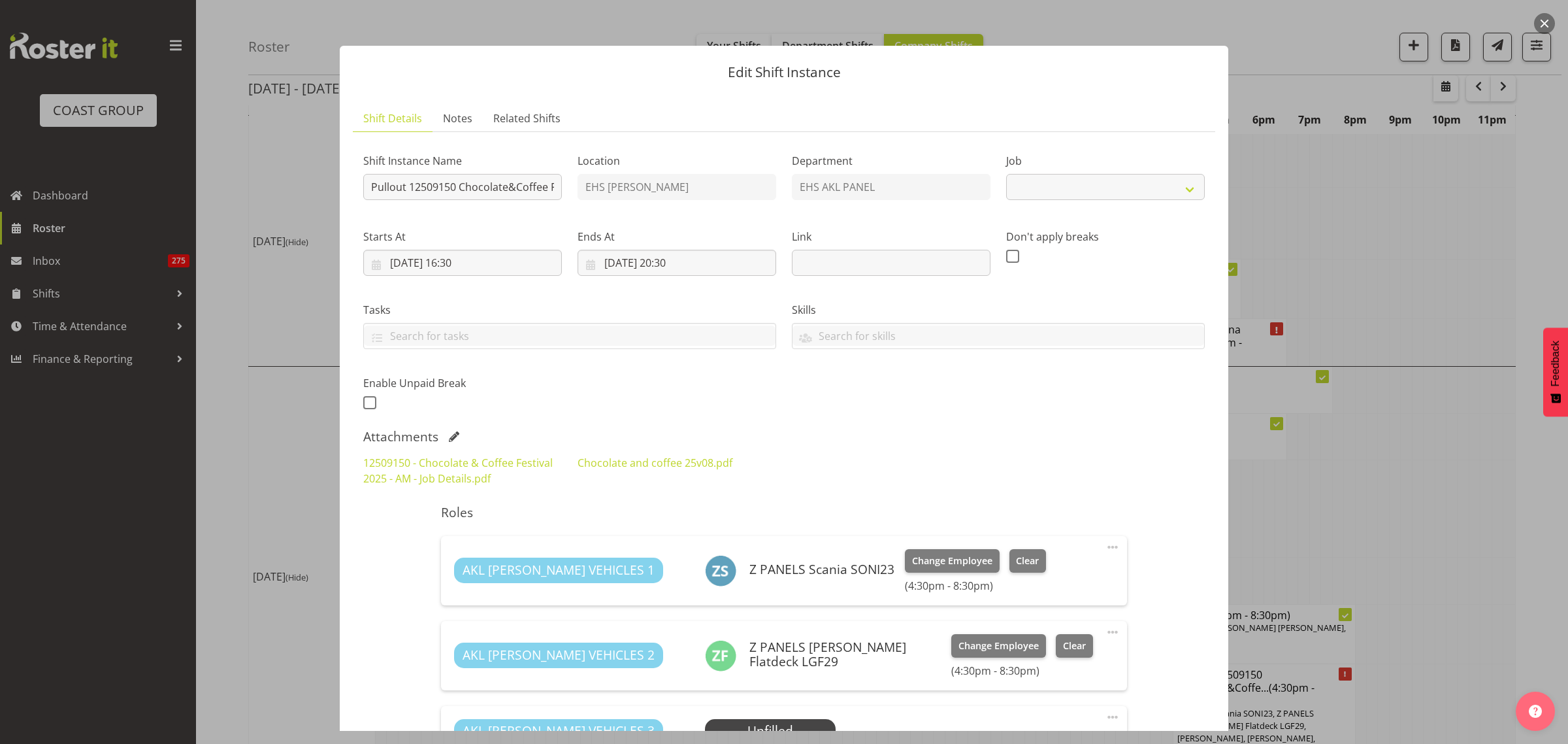
select select "9735"
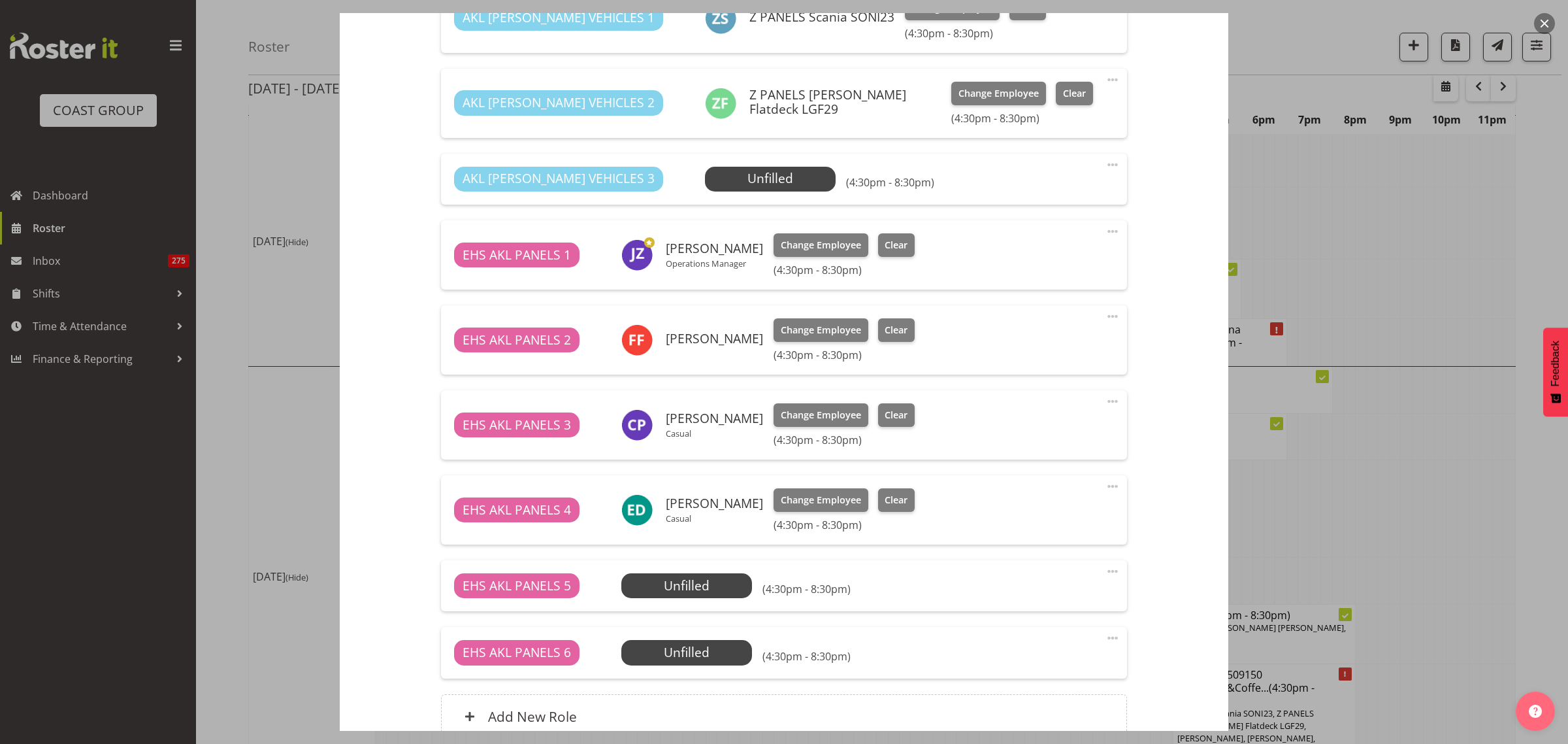
scroll to position [654, 0]
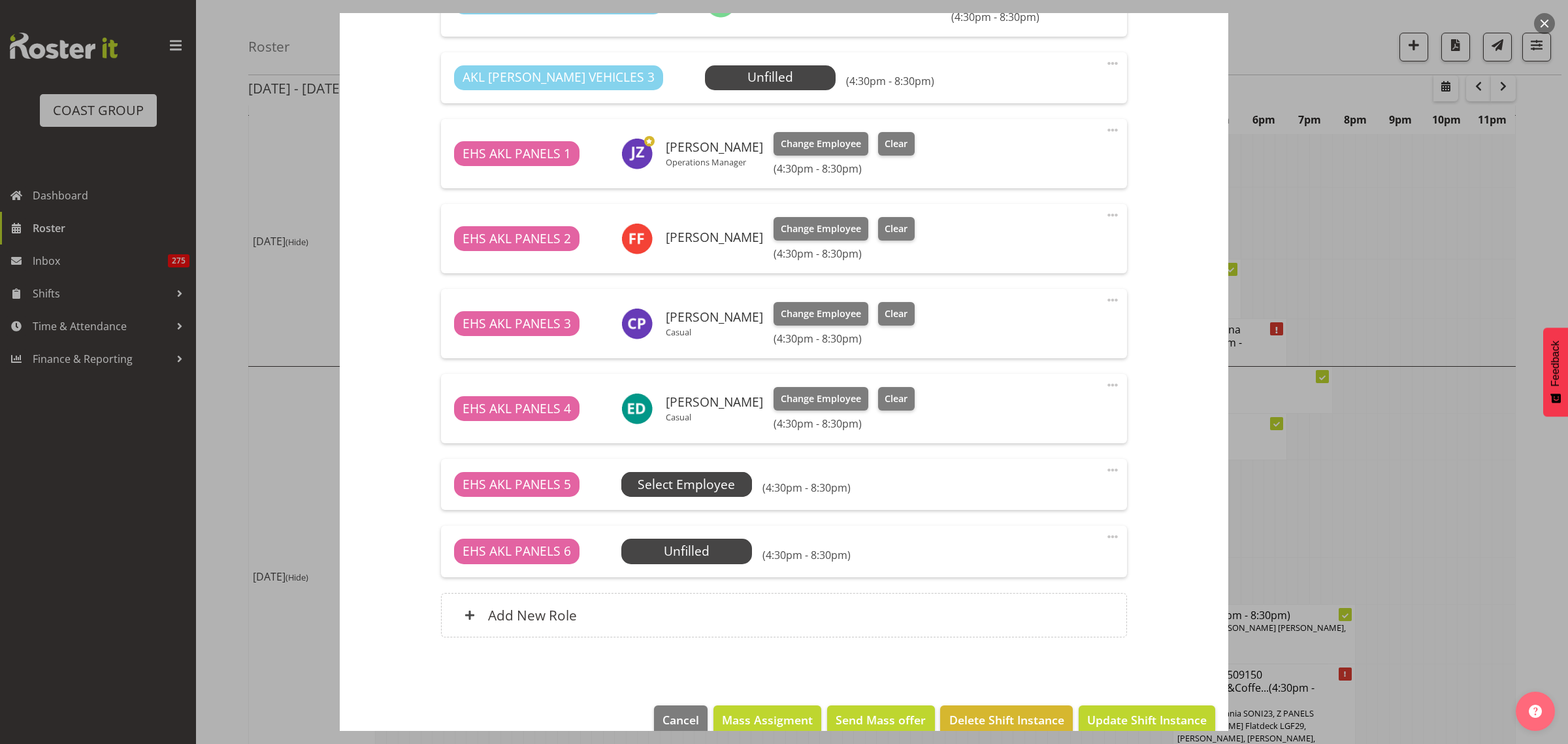
click at [705, 485] on span "Select Employee" at bounding box center [686, 484] width 97 height 19
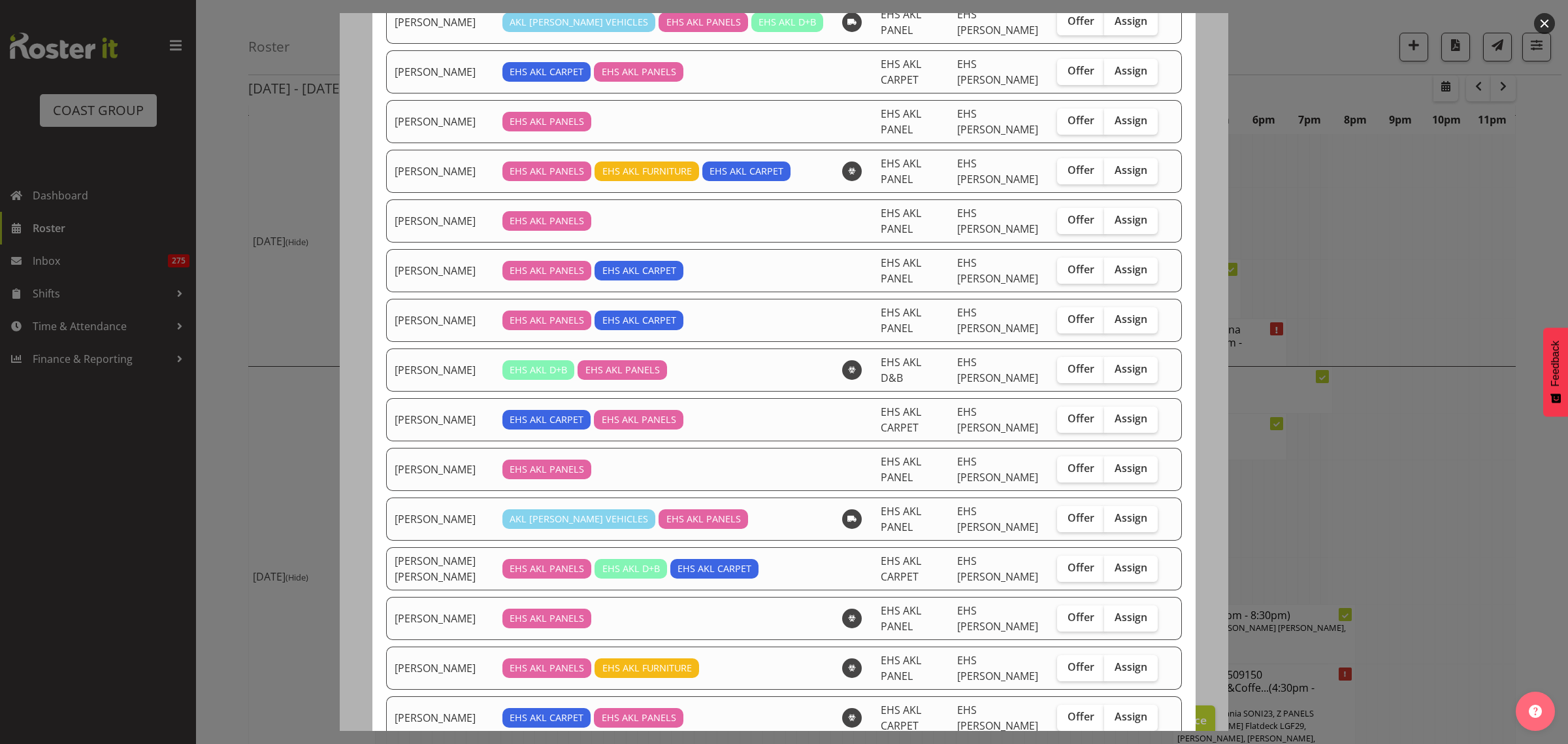
scroll to position [327, 0]
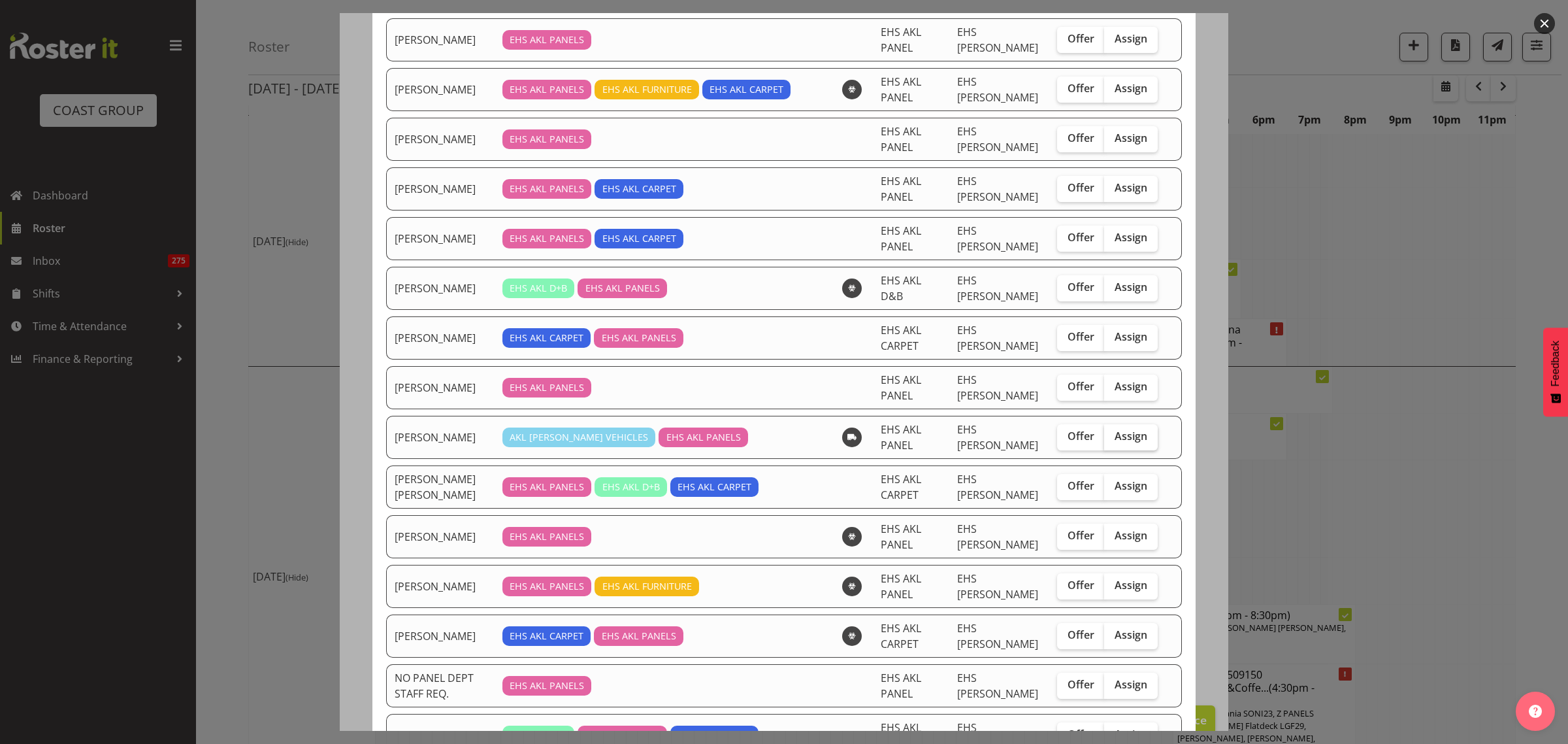
click at [1118, 437] on span "Assign" at bounding box center [1131, 435] width 32 height 13
click at [1113, 437] on input "Assign" at bounding box center [1108, 436] width 8 height 8
checkbox input "true"
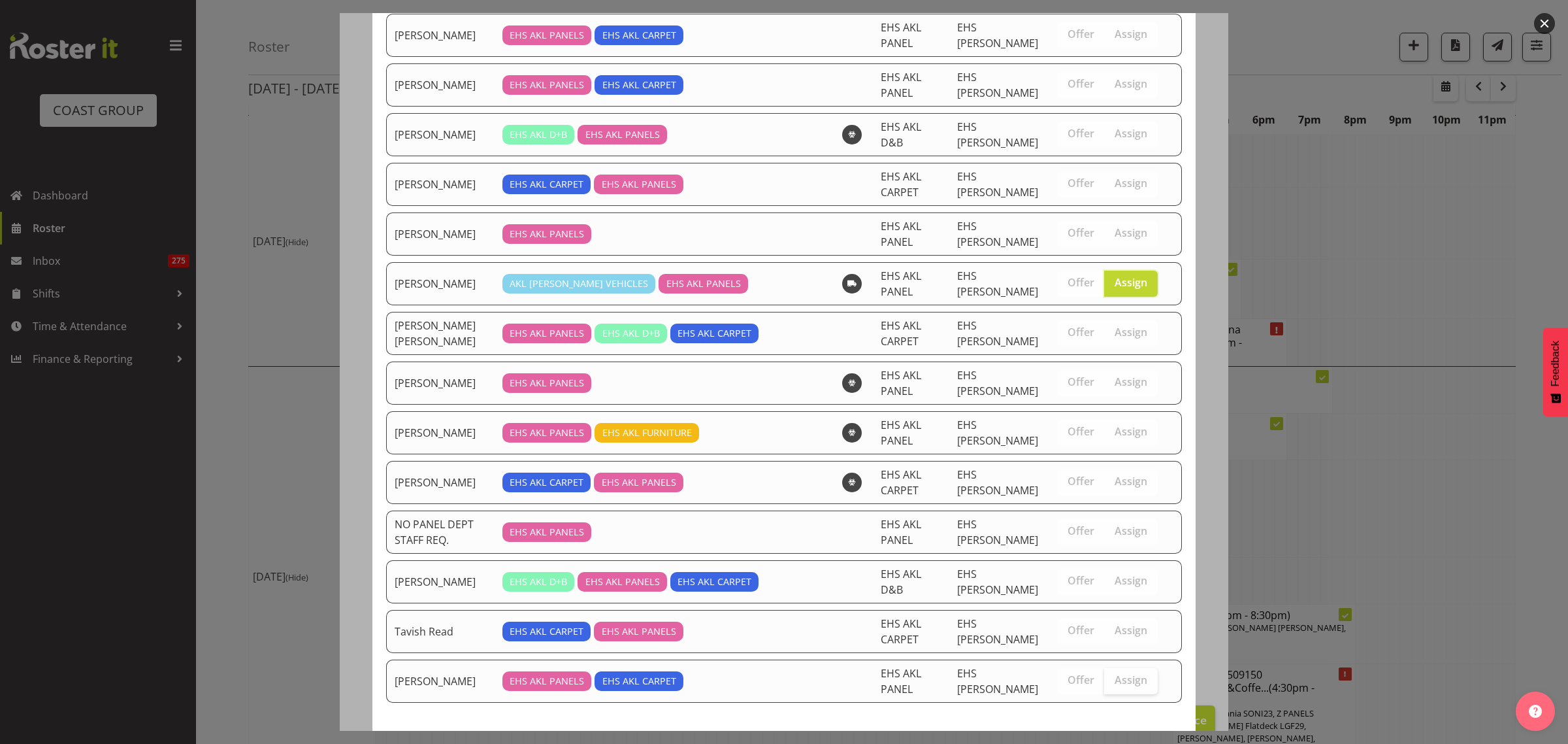
scroll to position [540, 0]
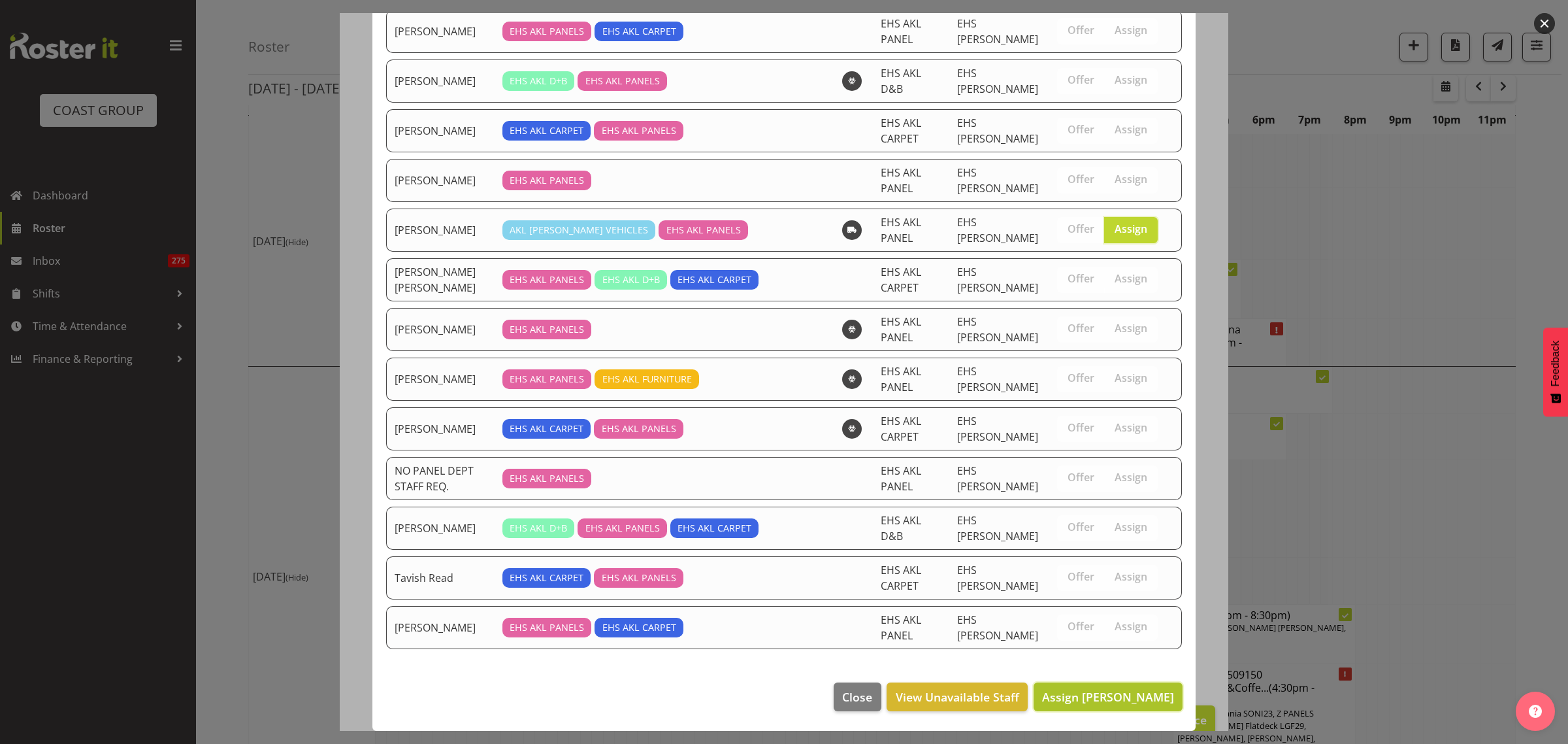
click at [1090, 697] on span "Assign [PERSON_NAME]" at bounding box center [1107, 697] width 132 height 16
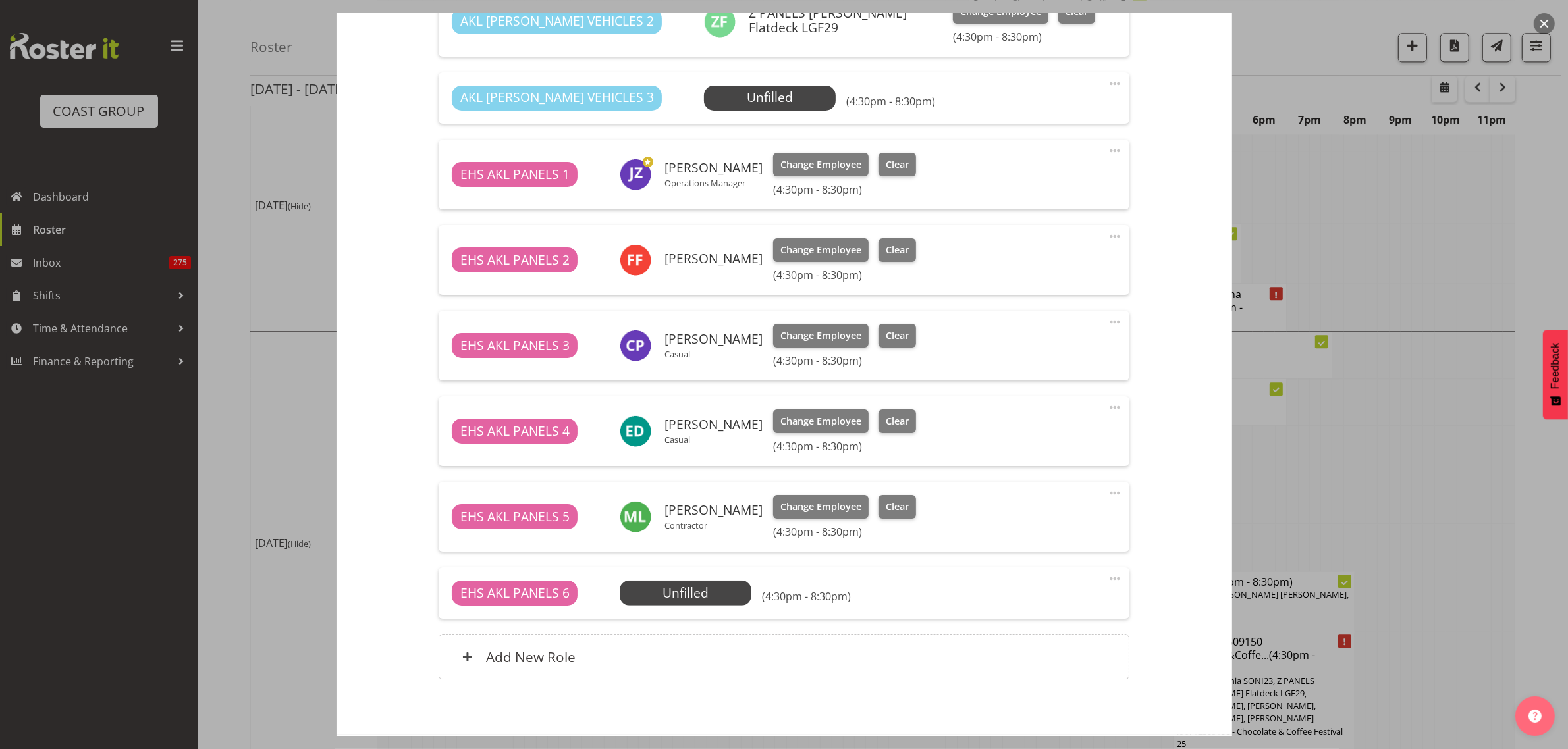
scroll to position [699, 0]
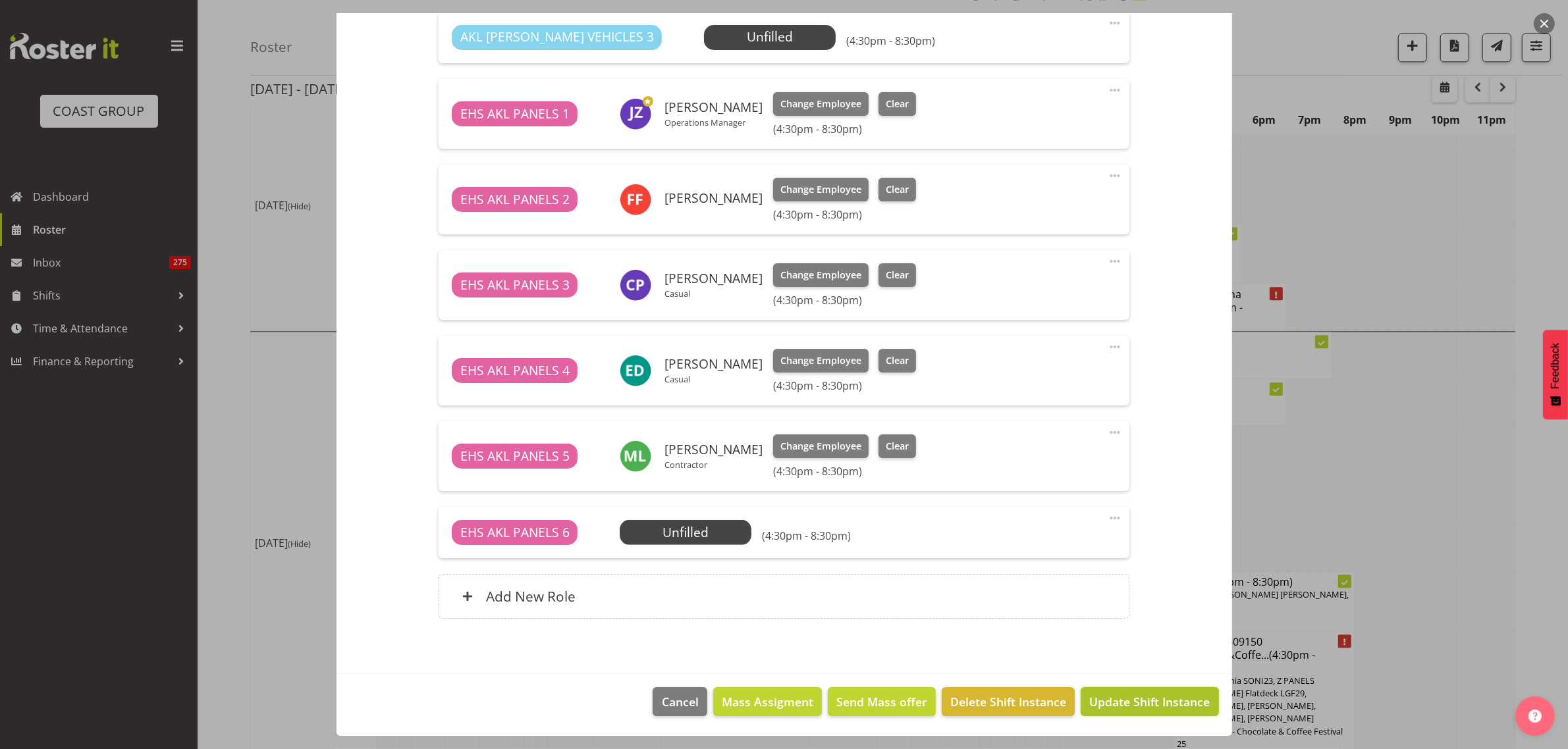
click at [1105, 704] on span "Update Shift Instance" at bounding box center [1149, 701] width 121 height 17
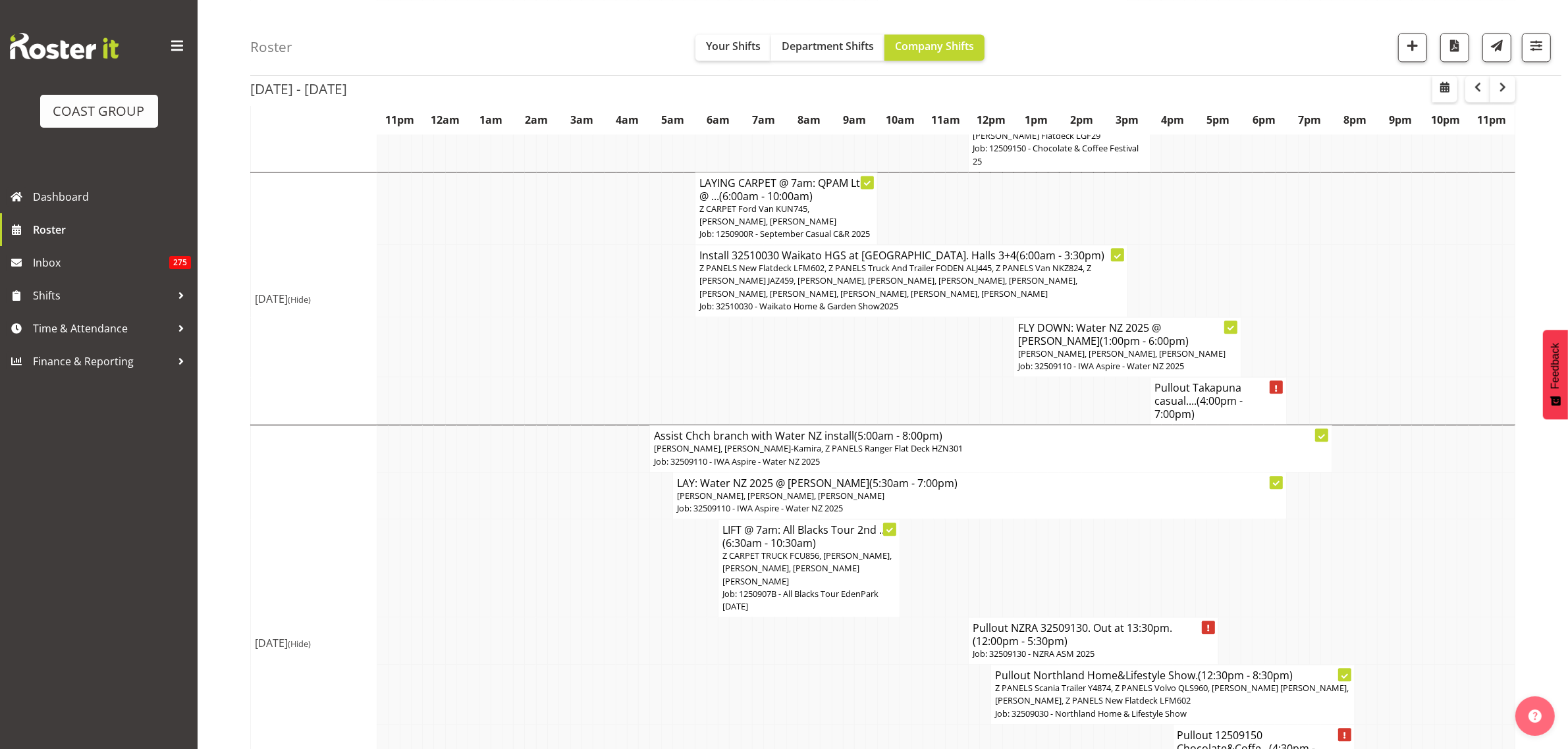
scroll to position [3840, 0]
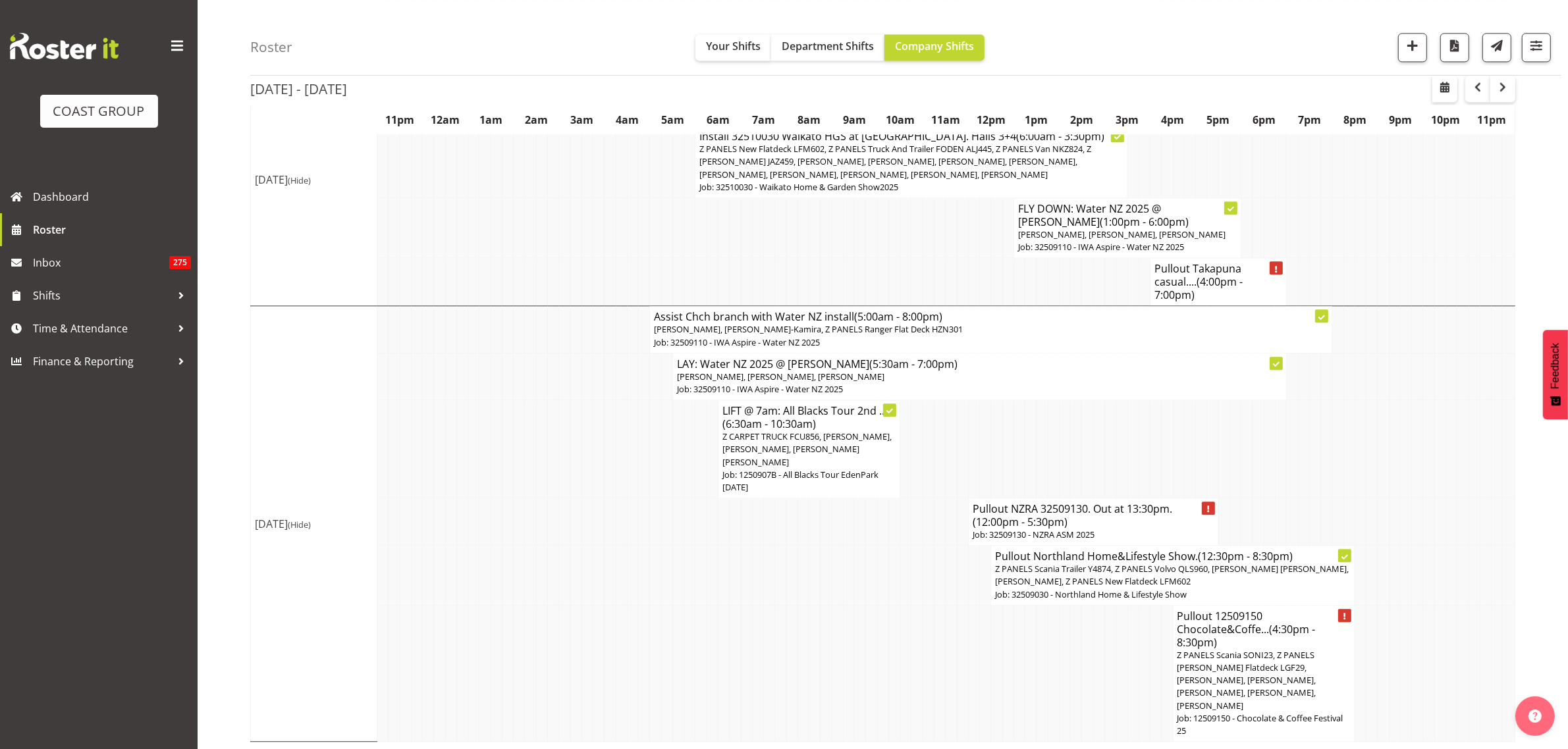
click at [1111, 528] on h4 "Pullout NZRA 32509130. Out at 13:30pm. (12:00pm - 5:30pm)" at bounding box center [1093, 515] width 242 height 27
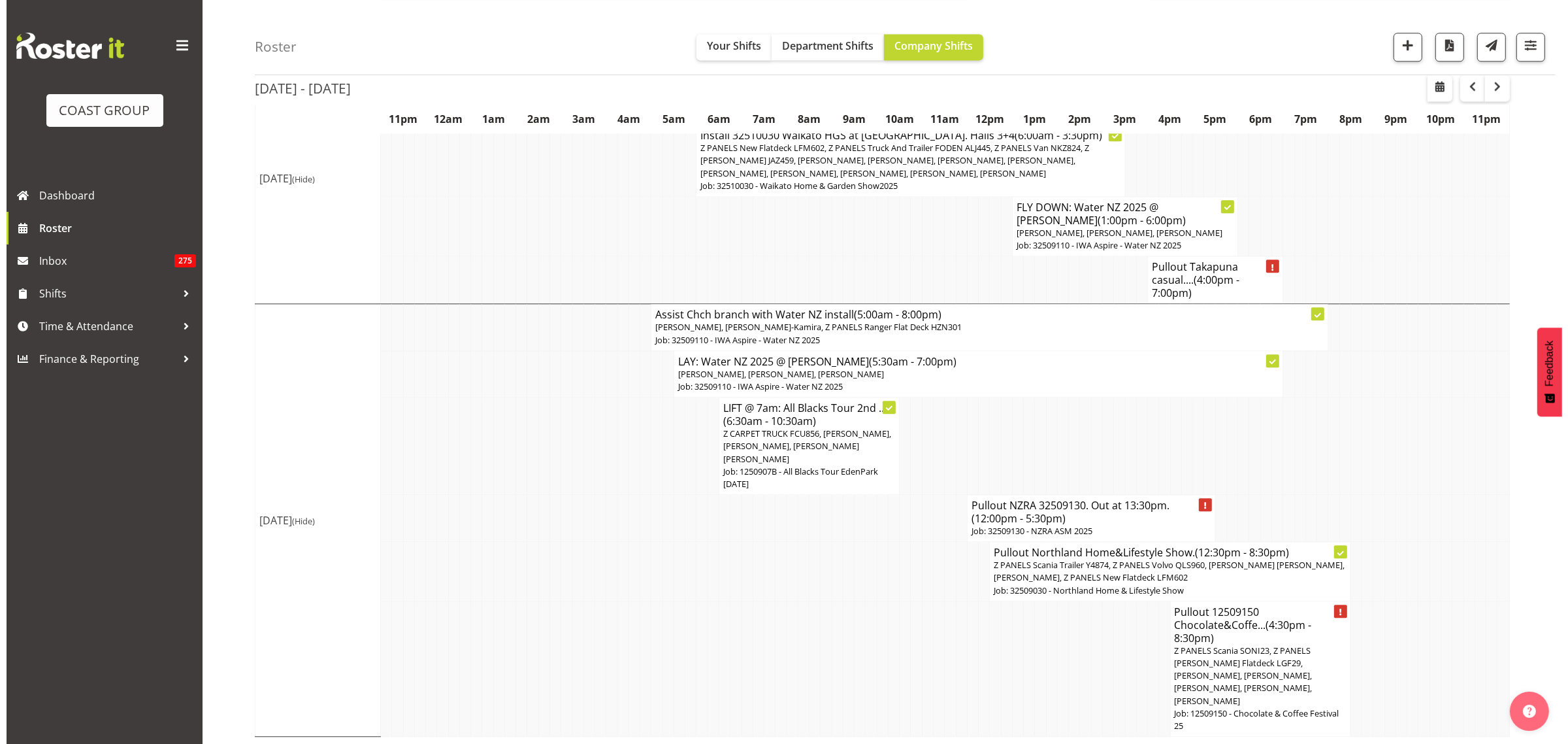
scroll to position [3764, 0]
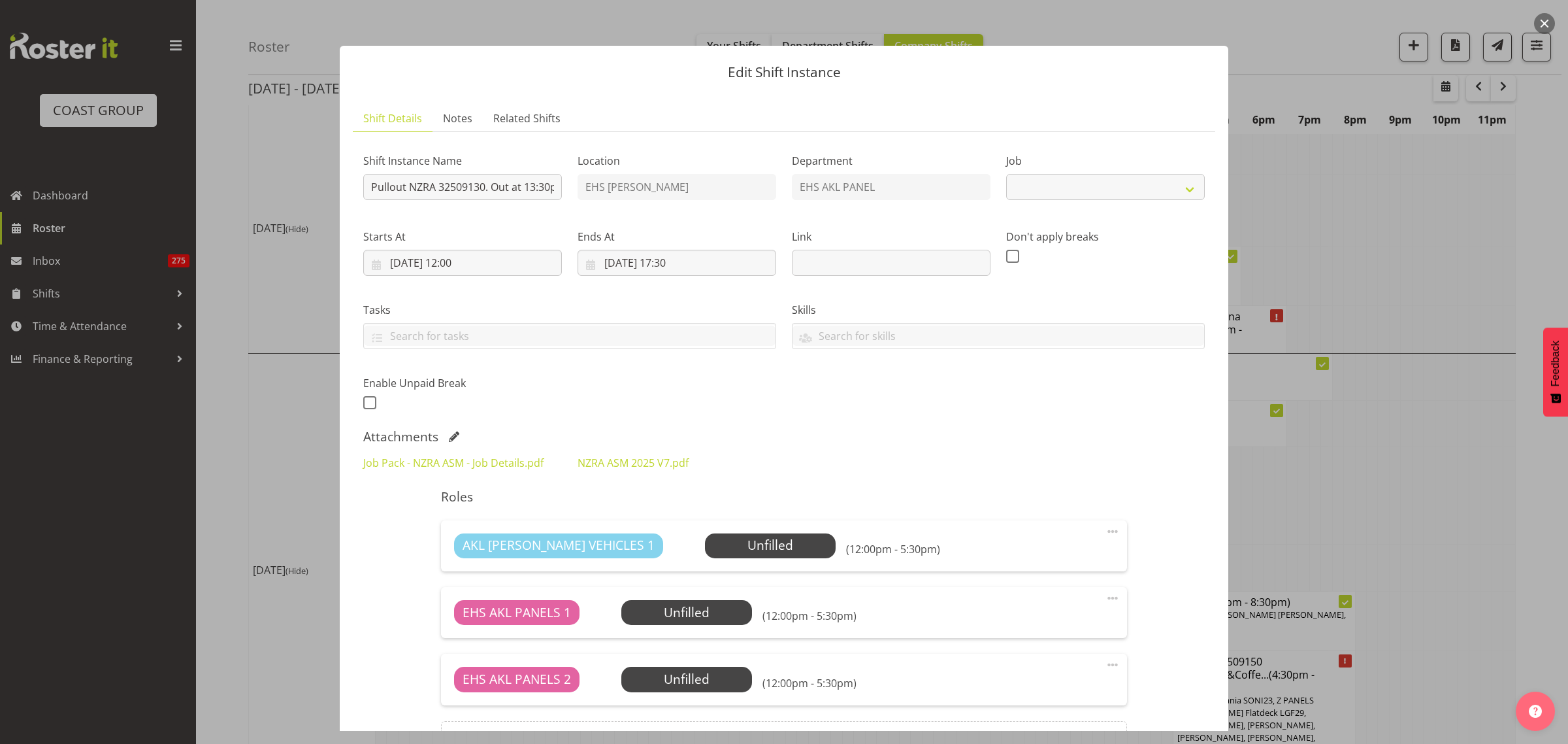
select select "10300"
click at [721, 544] on span "Select Employee" at bounding box center [769, 545] width 97 height 19
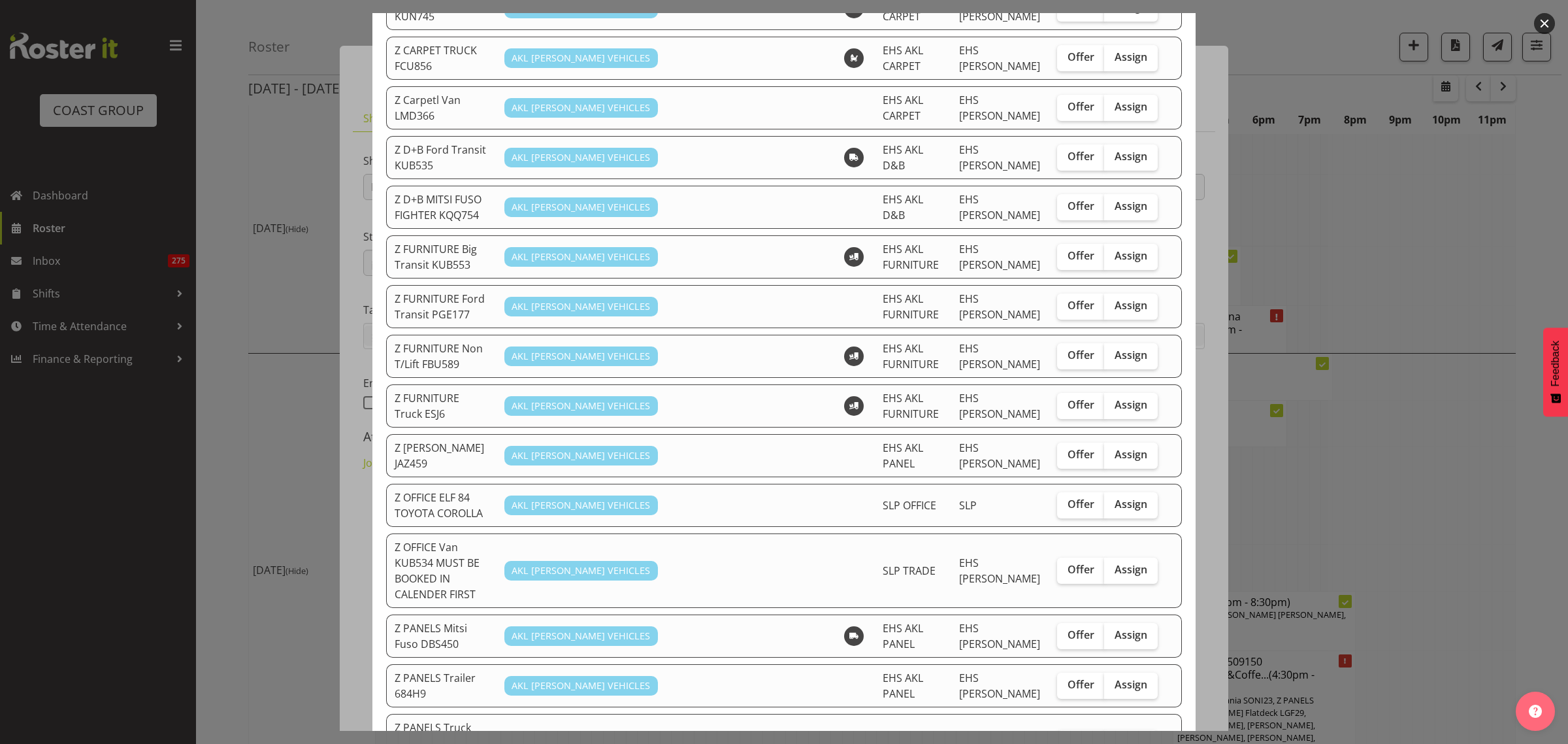
scroll to position [408, 0]
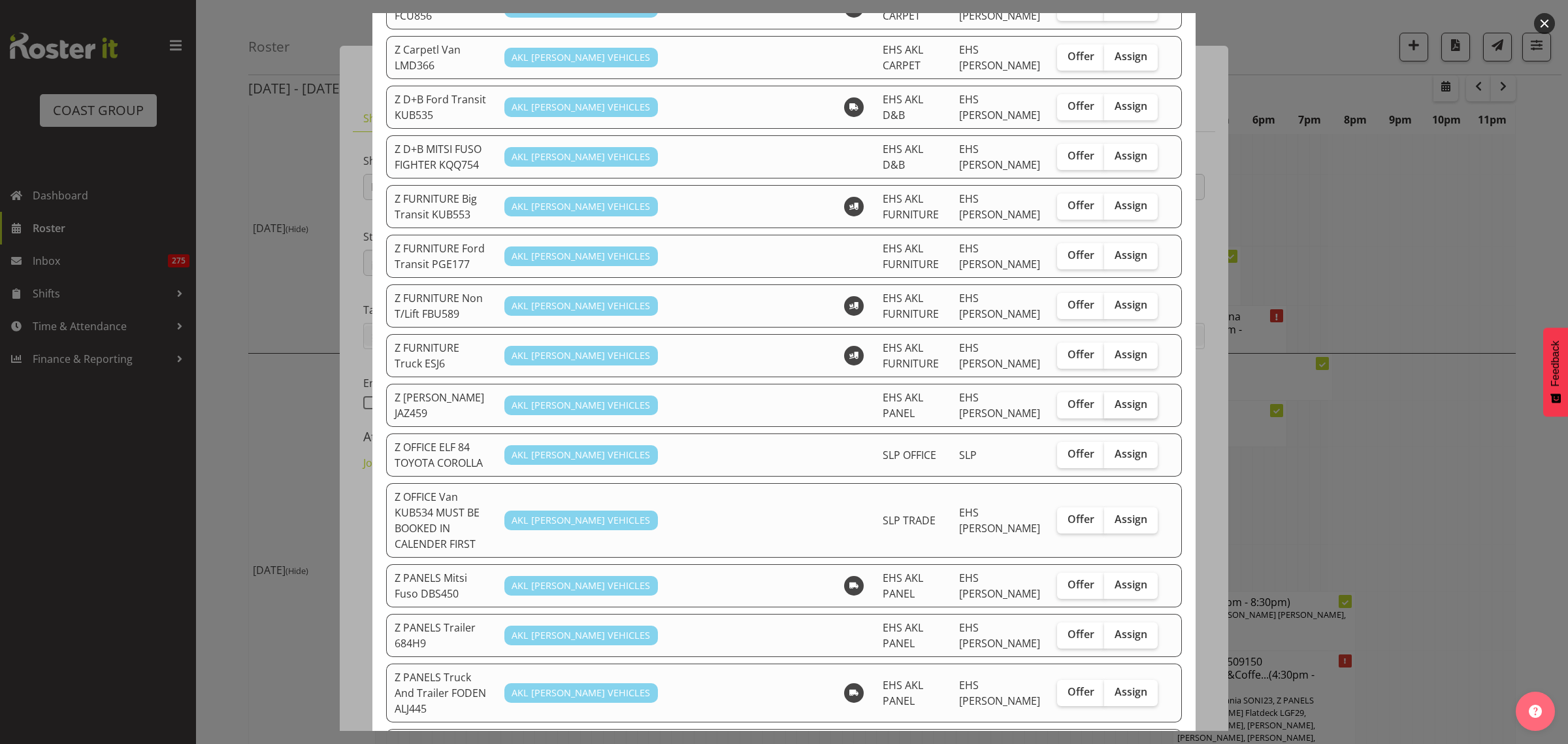
click at [1121, 398] on span "Assign" at bounding box center [1131, 404] width 32 height 13
click at [1113, 400] on input "Assign" at bounding box center [1108, 404] width 8 height 8
checkbox input "true"
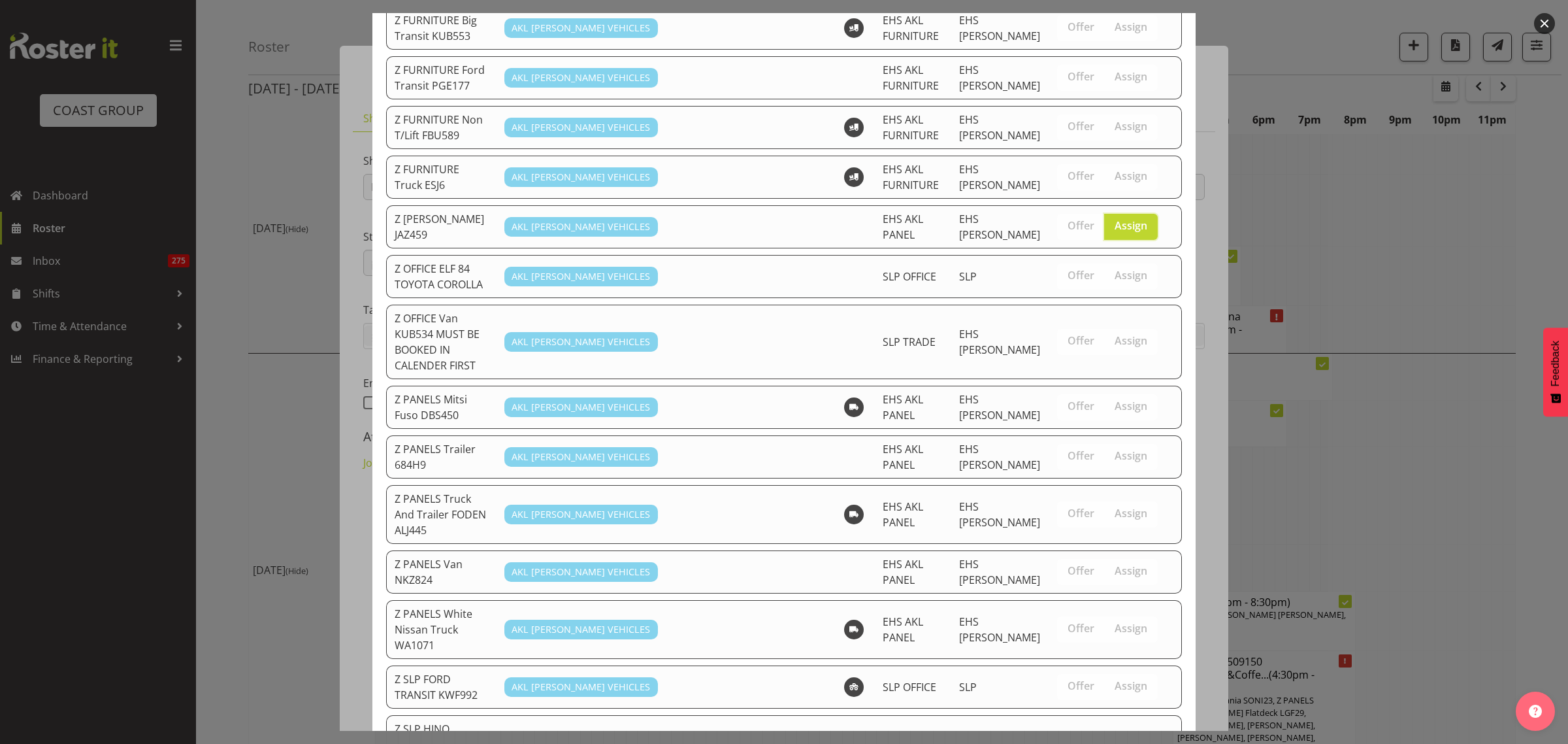
scroll to position [785, 0]
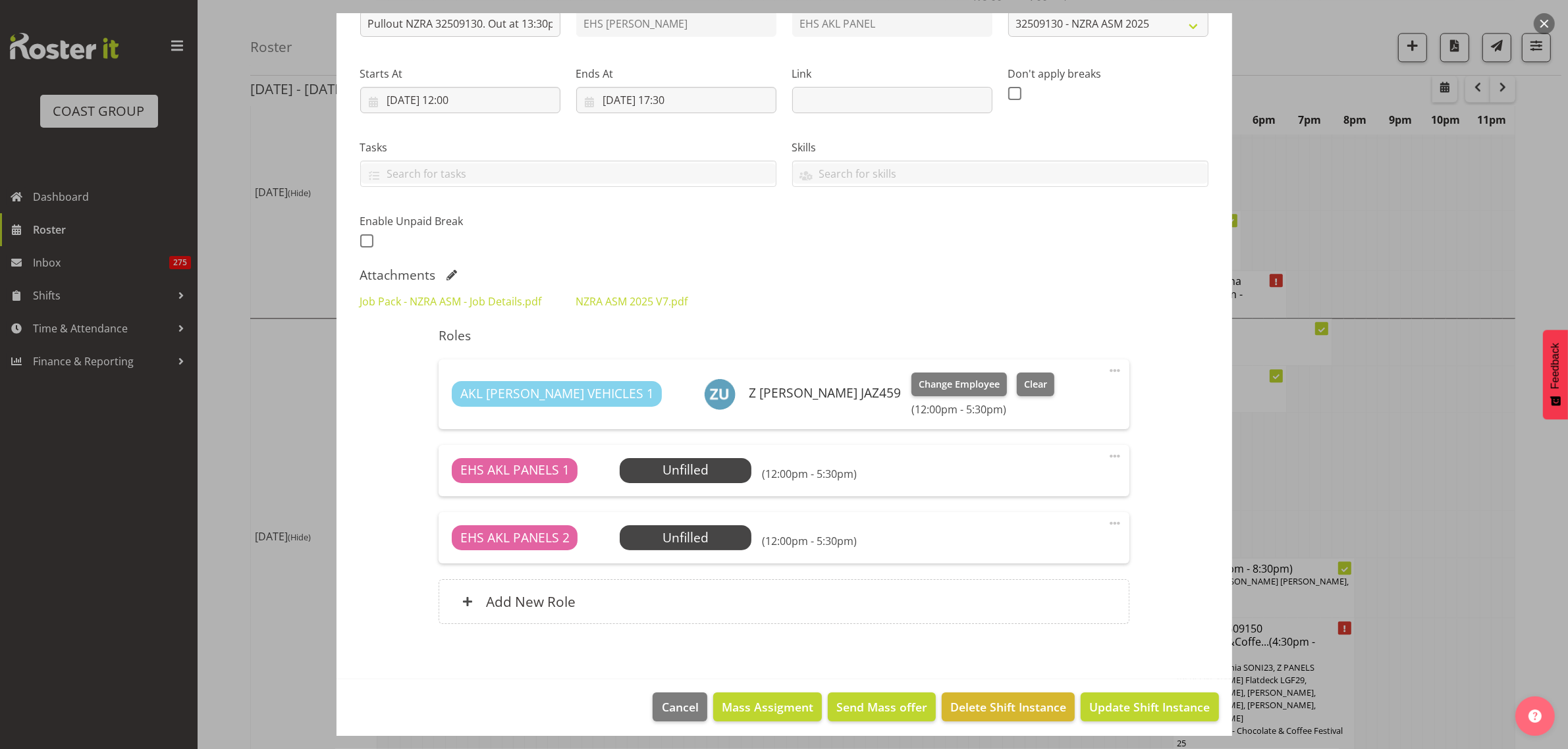
scroll to position [170, 0]
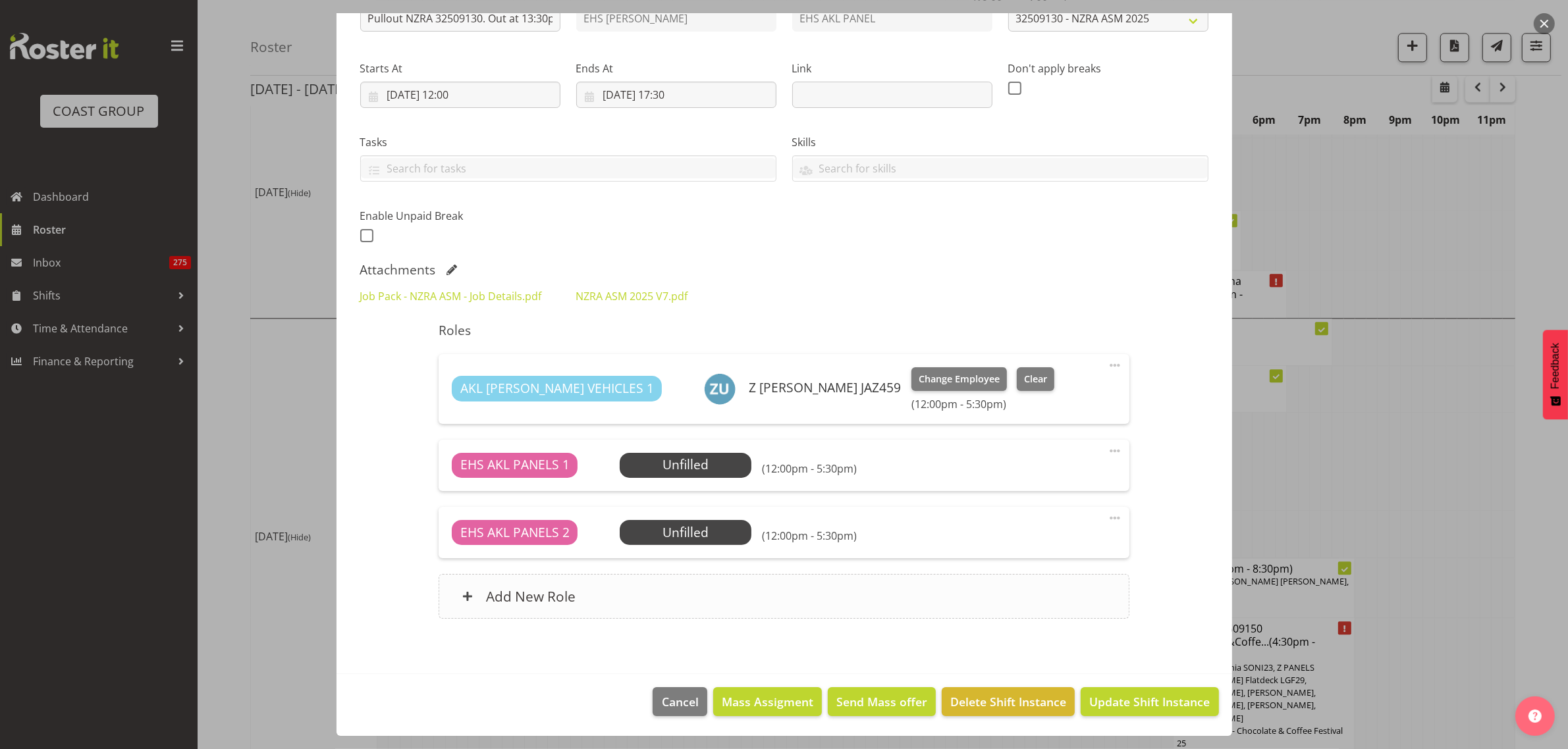
click at [777, 600] on div "Add New Role" at bounding box center [784, 596] width 690 height 45
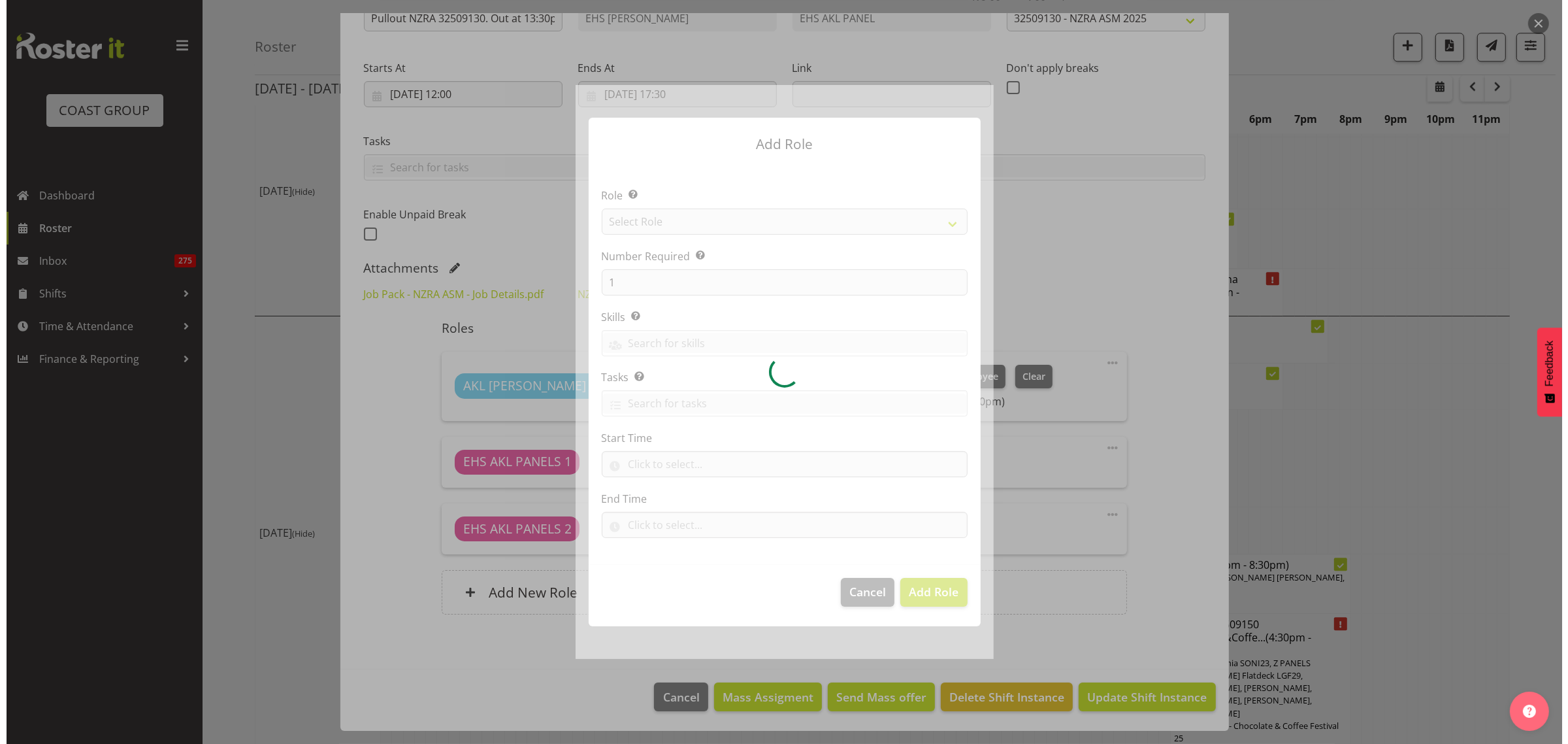
scroll to position [3764, 0]
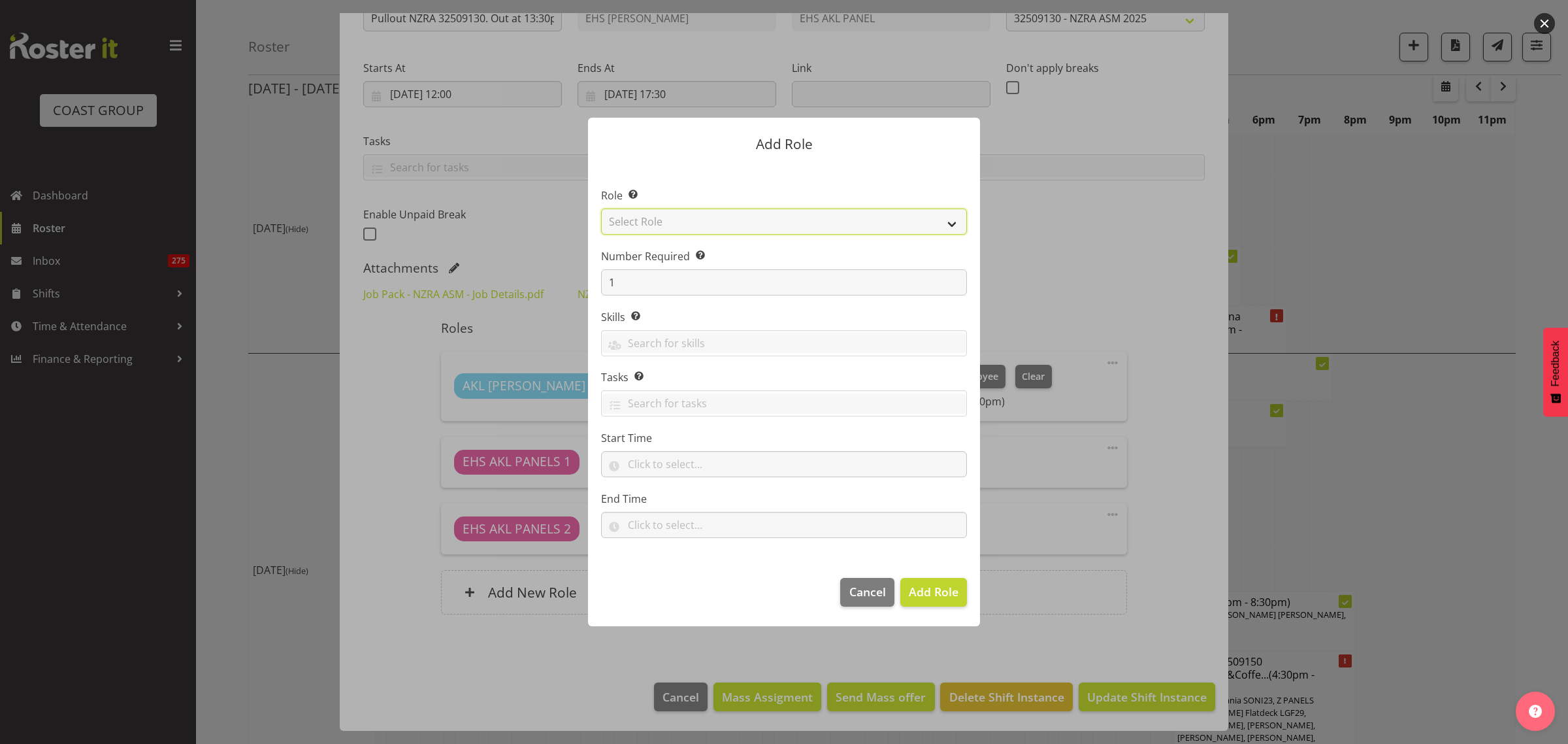
click at [952, 224] on select "Select Role ACCOUNT MANAGER ACCOUNT MANAGER DW ACCOUNTS [PERSON_NAME] VEHICLES …" at bounding box center [784, 221] width 366 height 26
select select "81"
click at [601, 209] on select "Select Role ACCOUNT MANAGER ACCOUNT MANAGER DW ACCOUNTS [PERSON_NAME] VEHICLES …" at bounding box center [784, 221] width 366 height 26
click at [923, 596] on span "Add Role" at bounding box center [933, 591] width 50 height 16
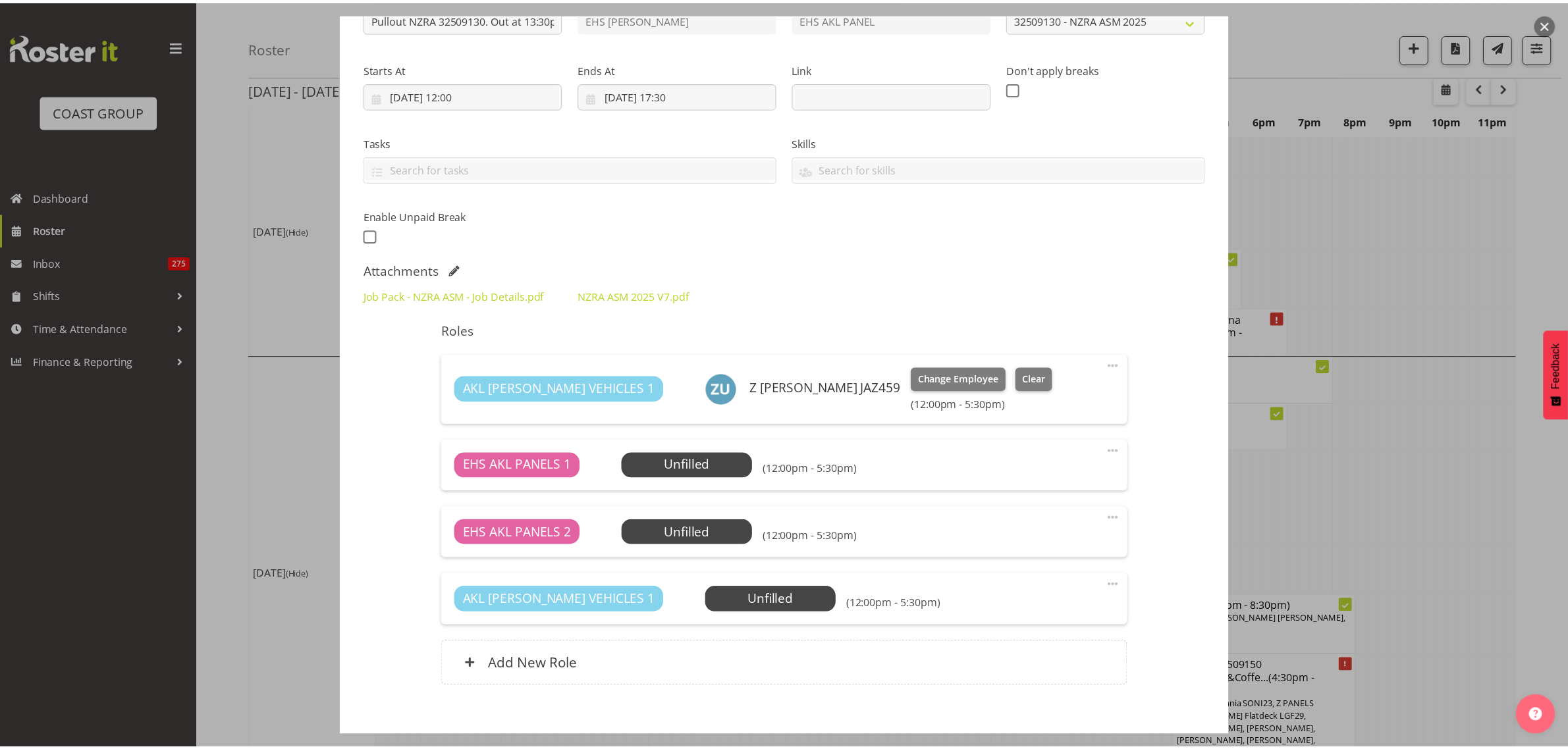
scroll to position [3828, 0]
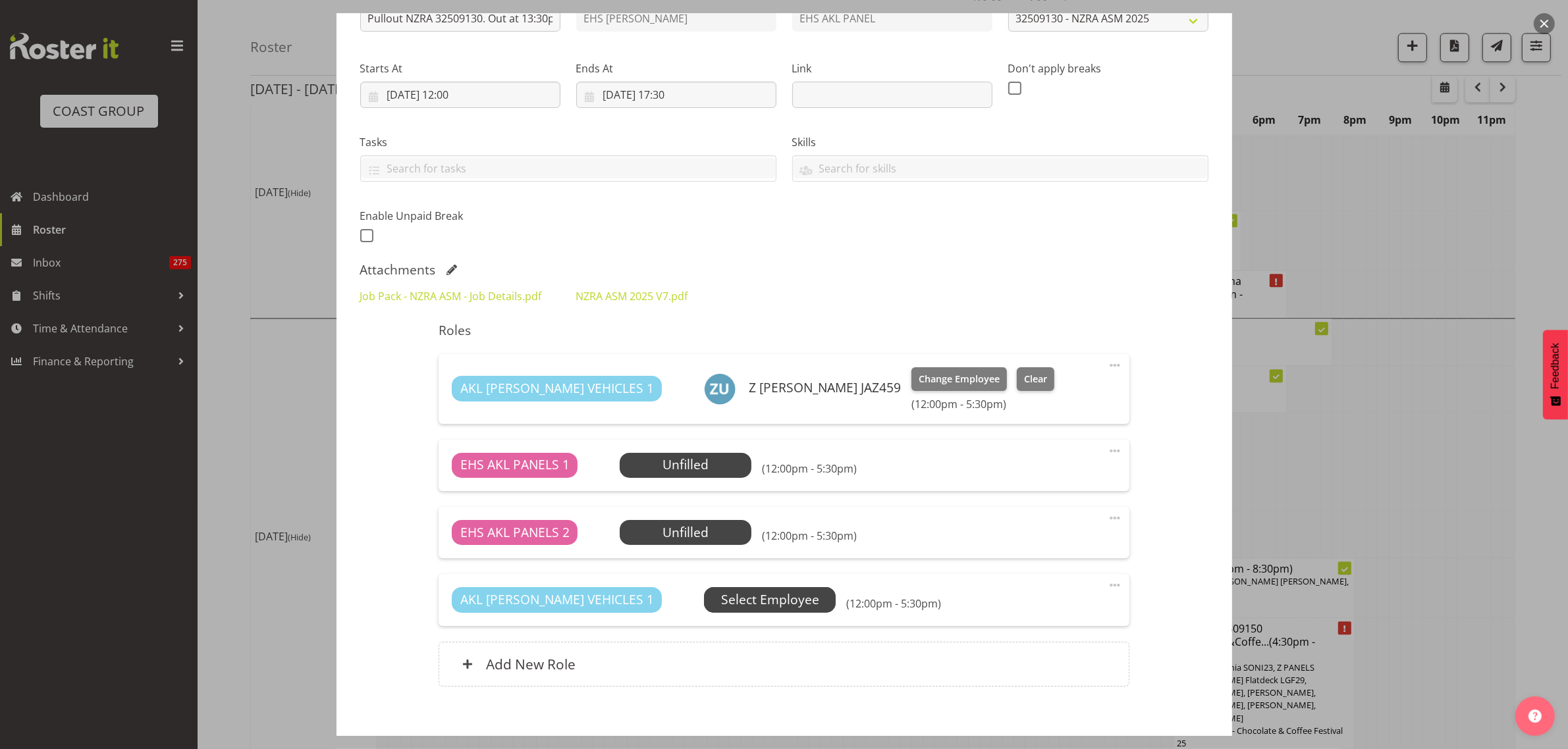
click at [725, 603] on span "Select Employee" at bounding box center [769, 600] width 98 height 19
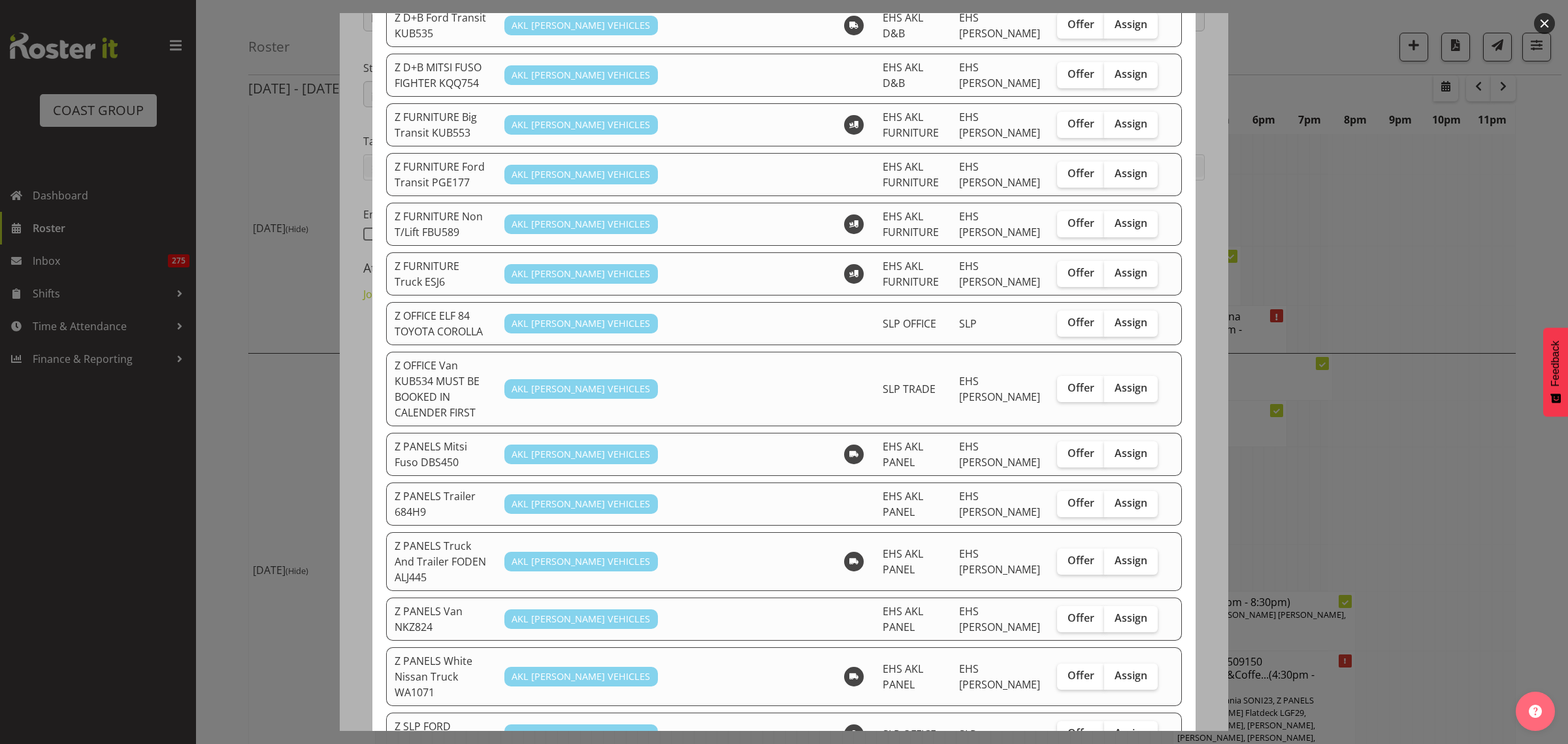
scroll to position [572, 0]
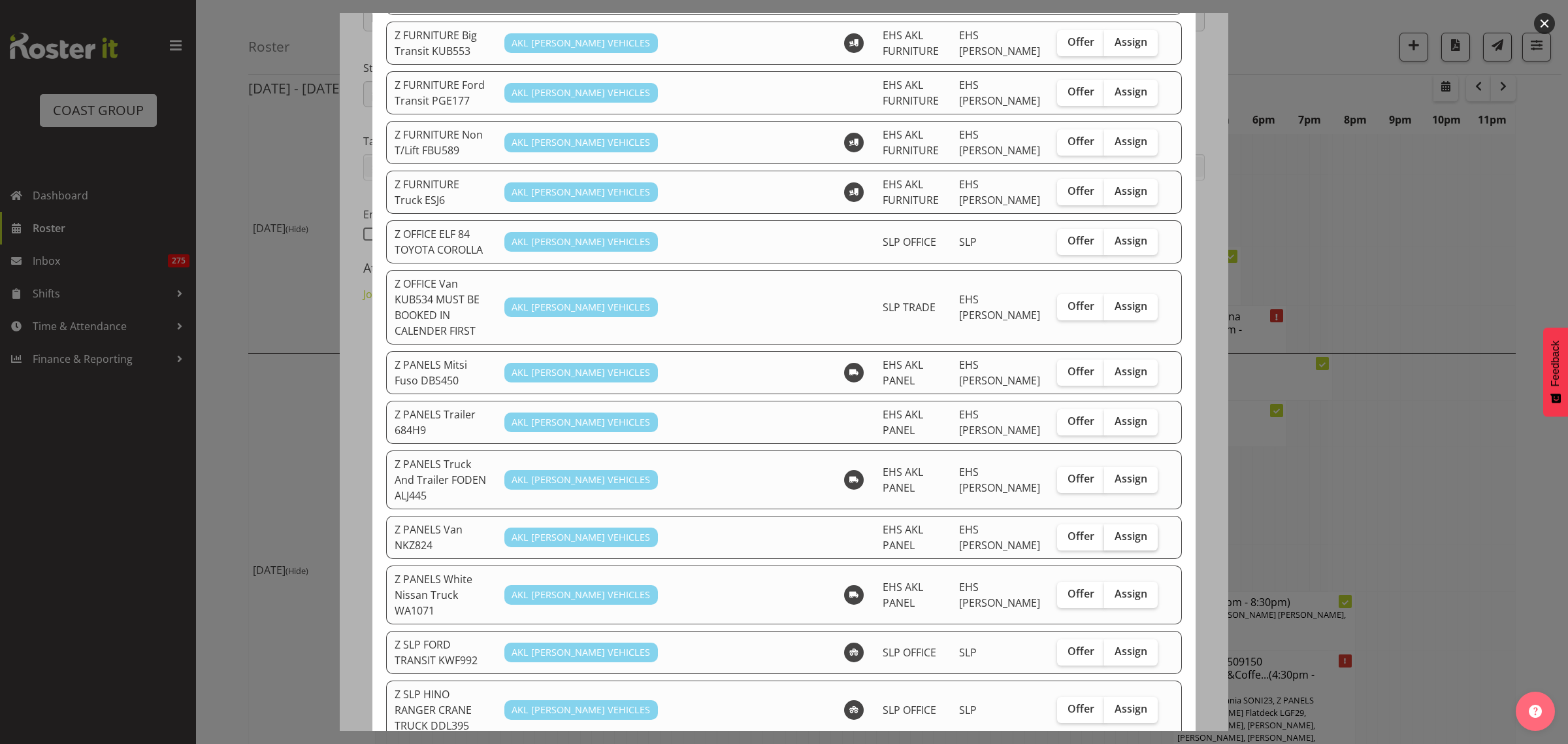
click at [1121, 529] on span "Assign" at bounding box center [1131, 535] width 32 height 13
click at [1113, 532] on input "Assign" at bounding box center [1108, 536] width 8 height 8
checkbox input "true"
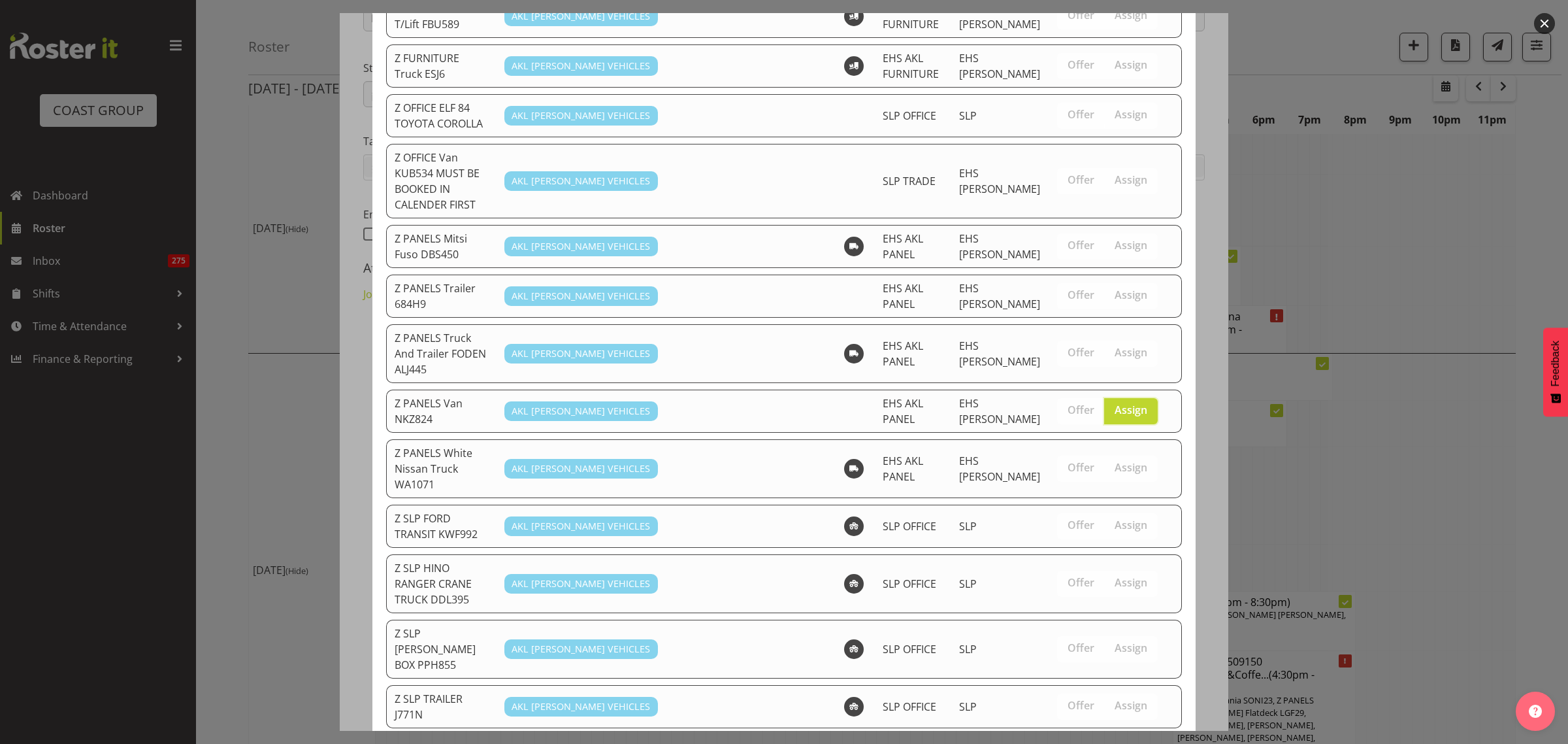
scroll to position [734, 0]
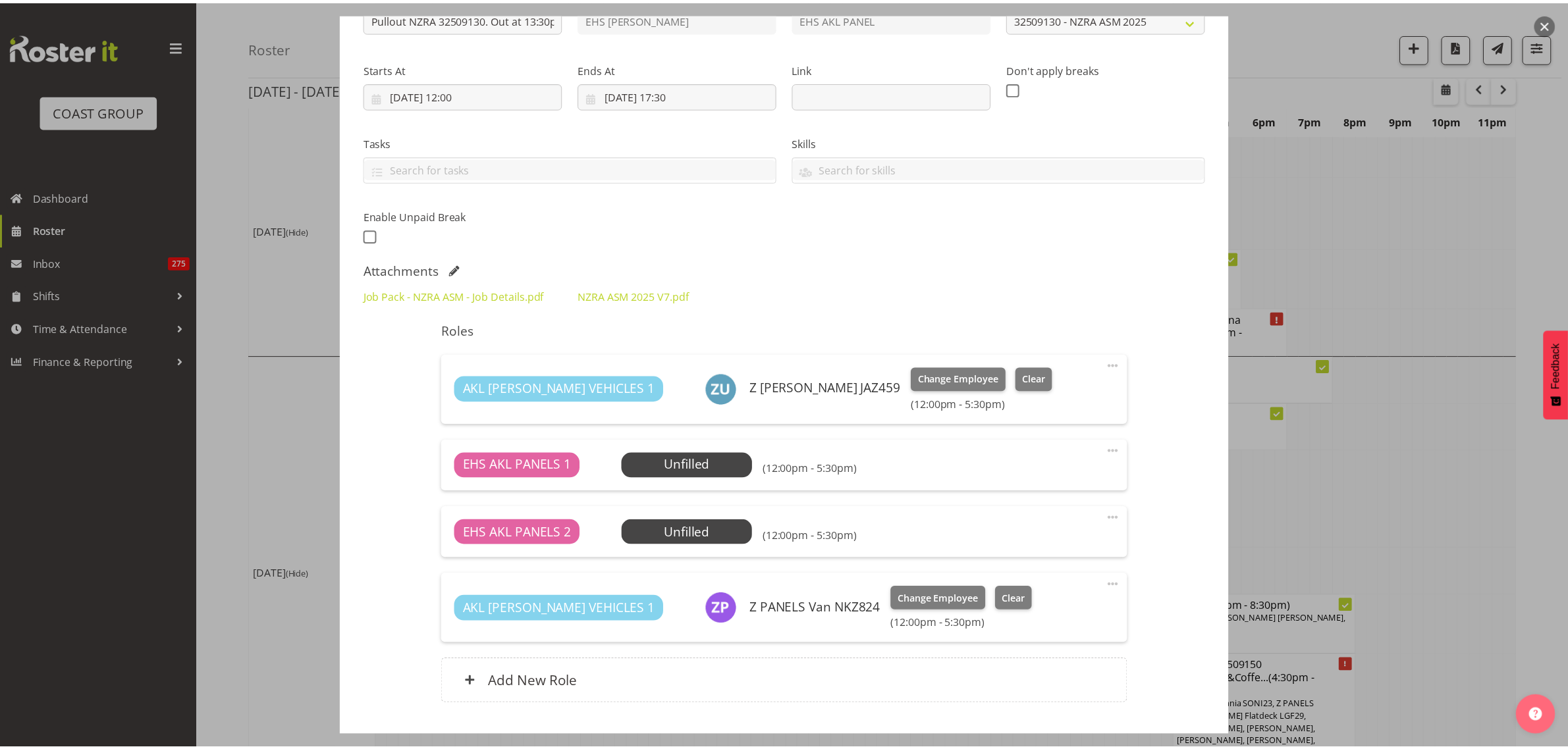
scroll to position [3828, 0]
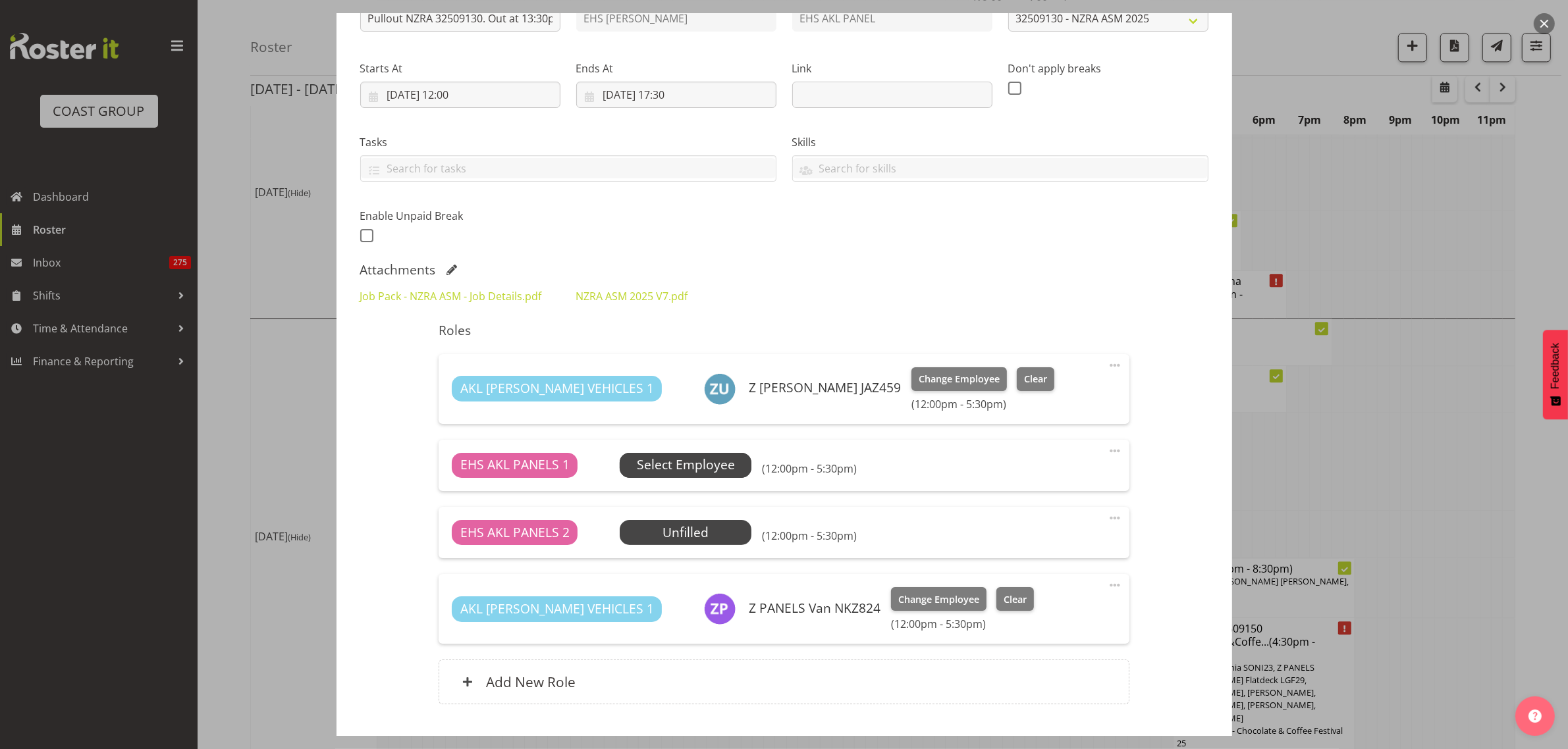
click at [713, 462] on span "Select Employee" at bounding box center [685, 465] width 98 height 19
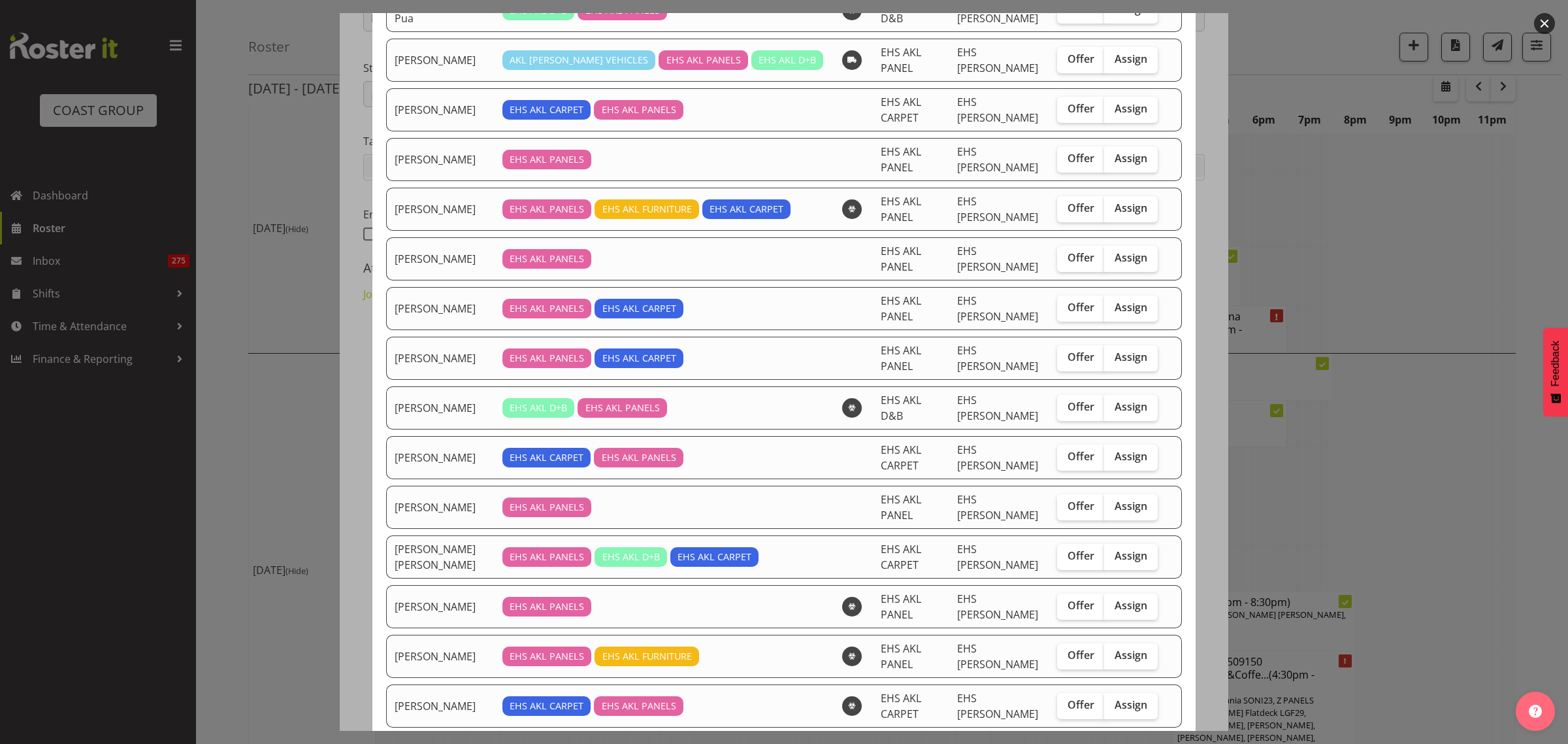
scroll to position [245, 0]
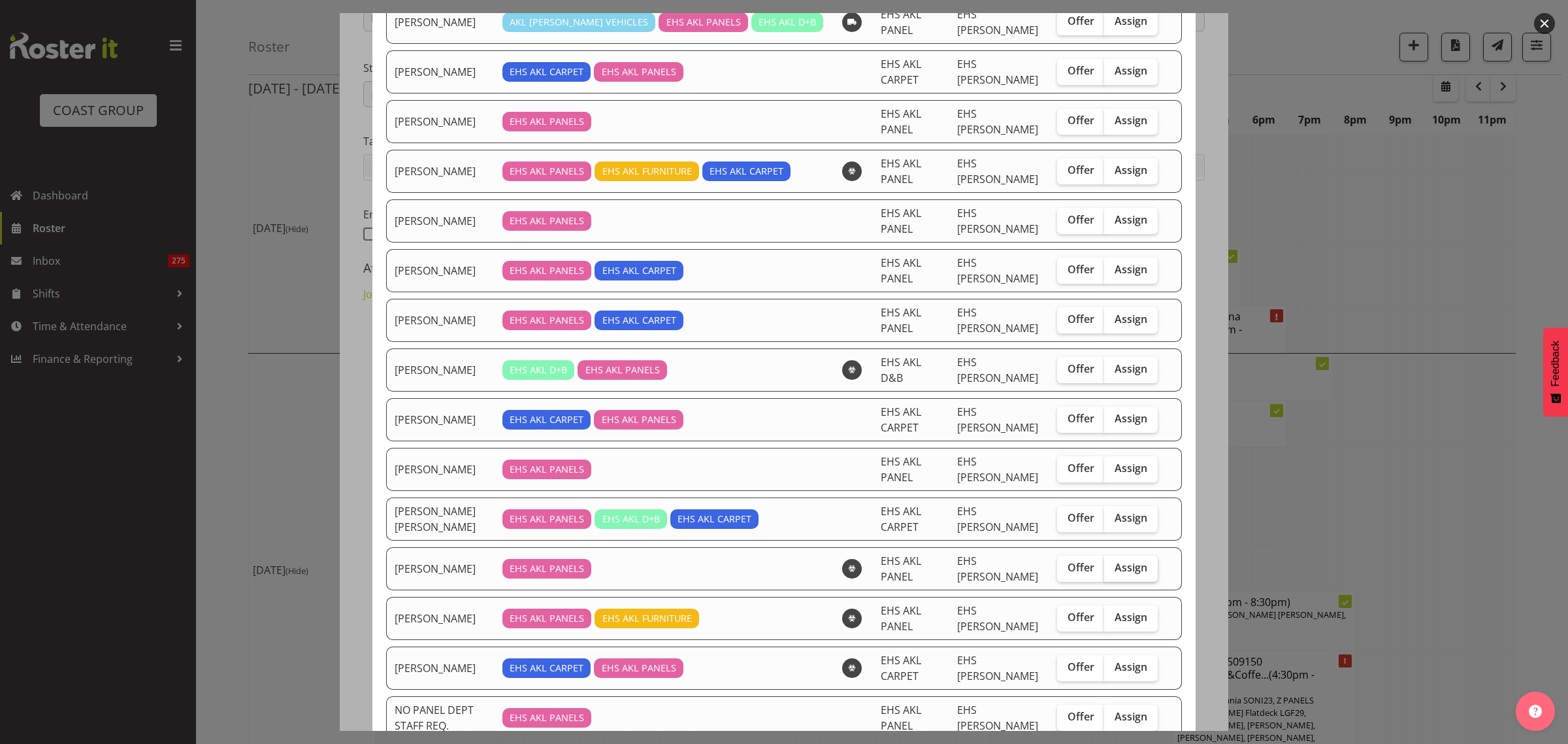
click at [1125, 574] on span "Assign" at bounding box center [1131, 567] width 32 height 13
click at [1113, 572] on input "Assign" at bounding box center [1108, 567] width 8 height 8
checkbox input "true"
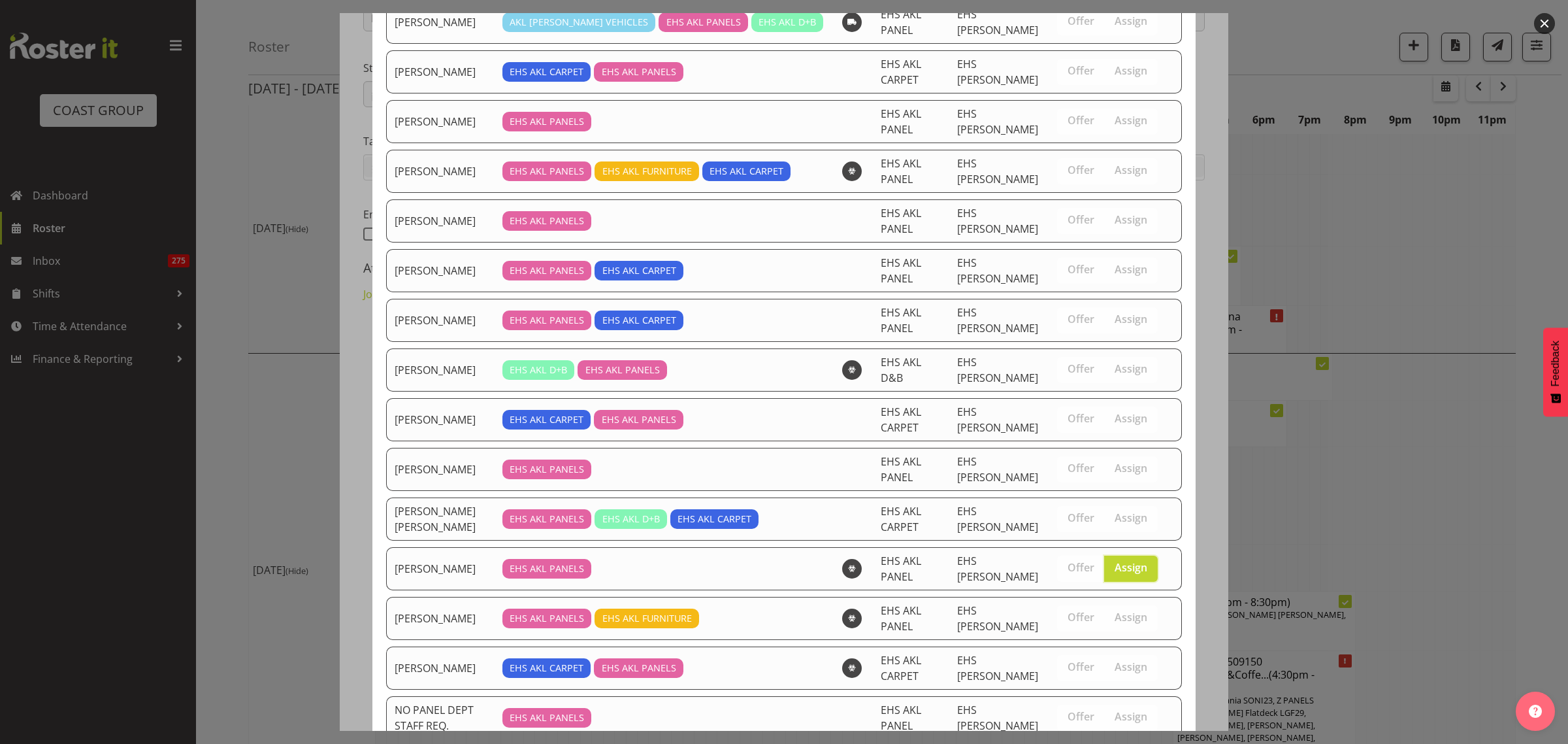
scroll to position [490, 0]
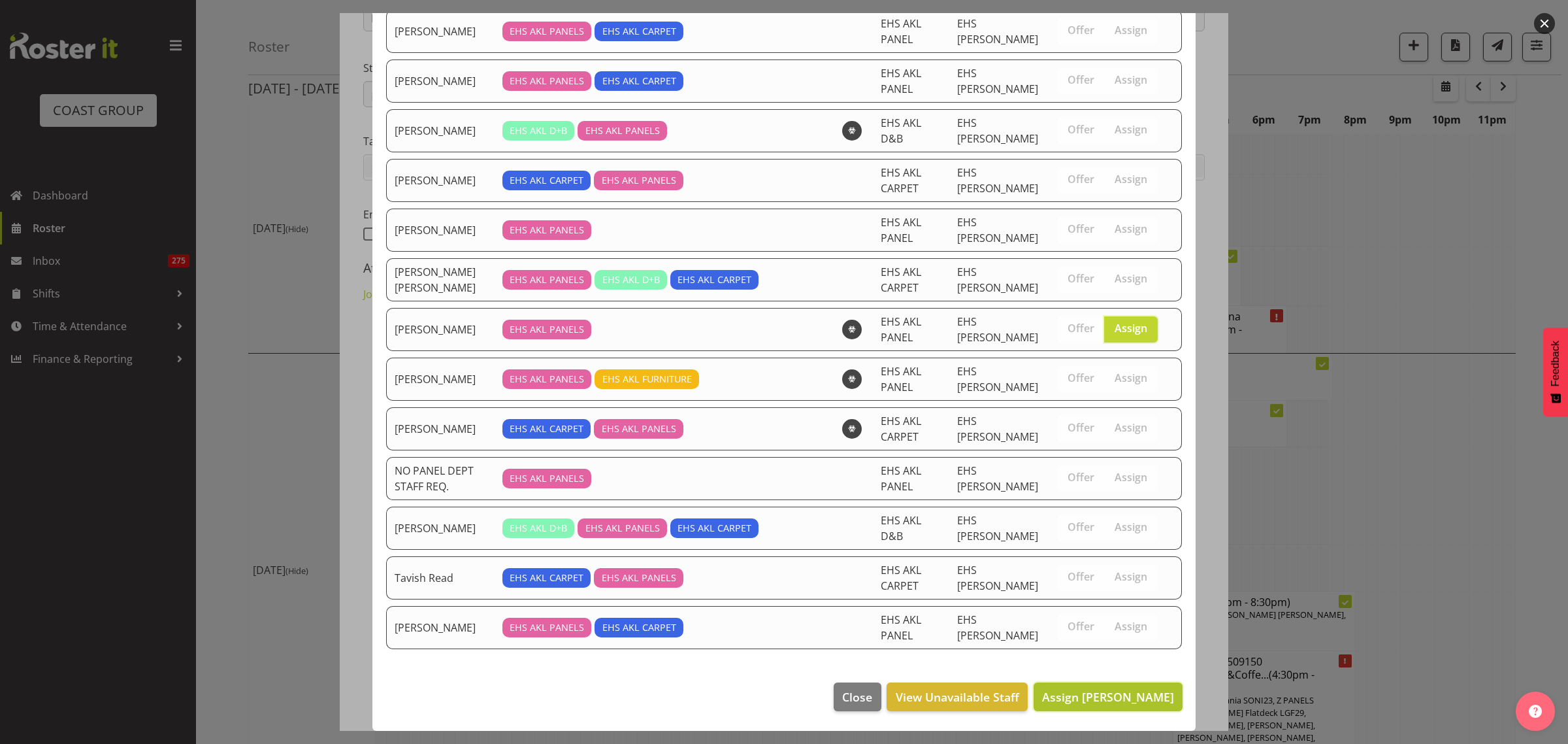
click at [1079, 697] on span "Assign [PERSON_NAME]" at bounding box center [1107, 697] width 132 height 16
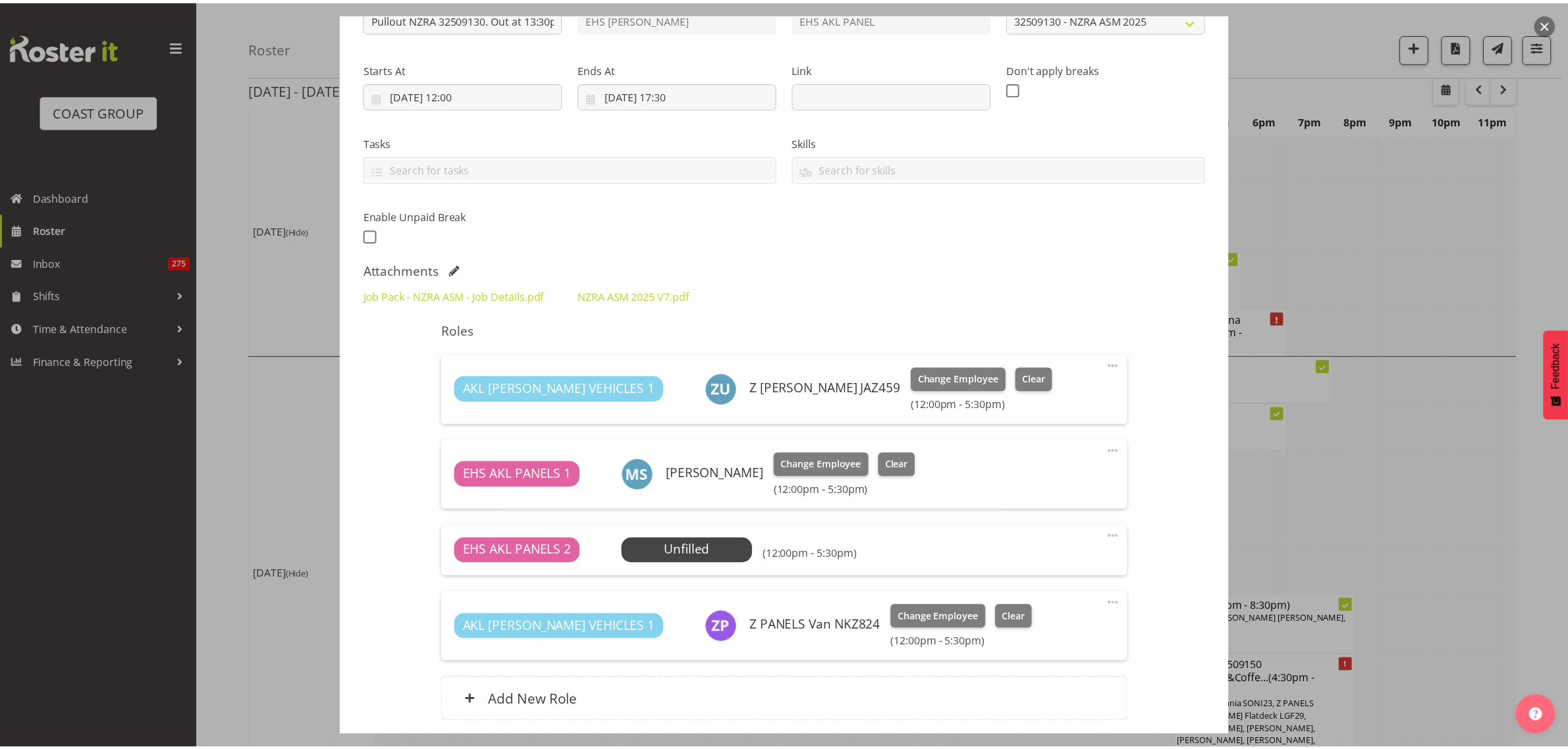
scroll to position [3828, 0]
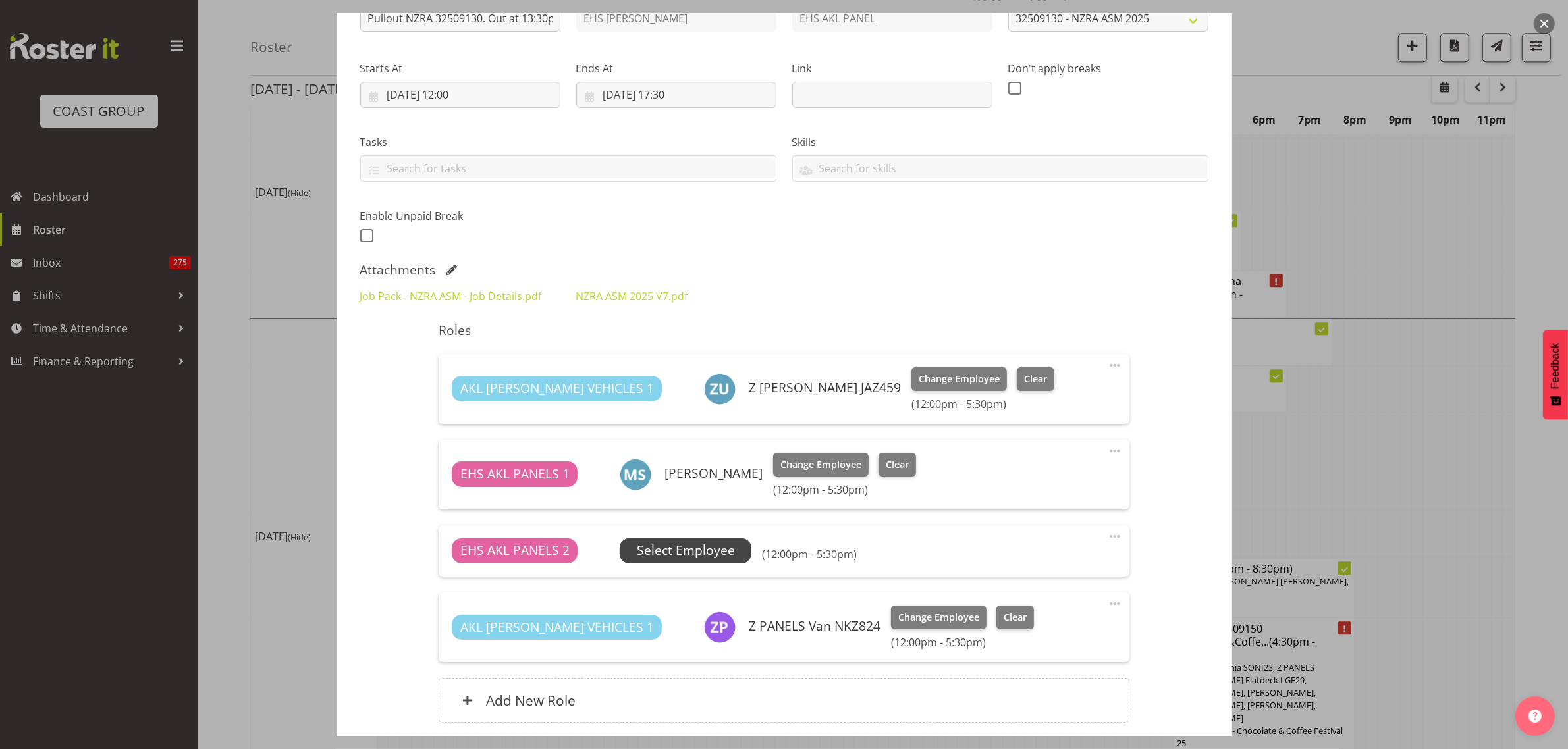
click at [715, 553] on span "Select Employee" at bounding box center [685, 550] width 98 height 19
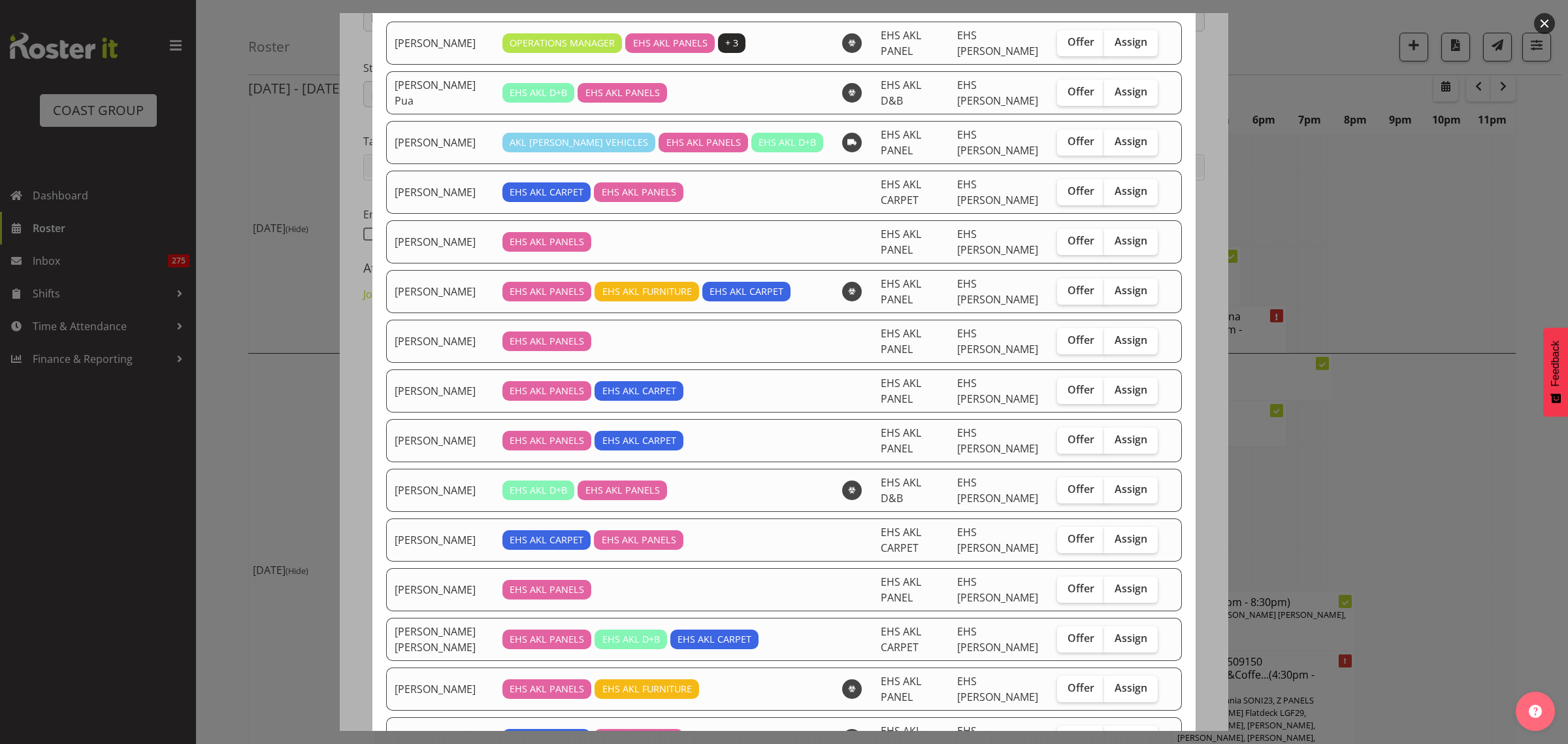
scroll to position [163, 0]
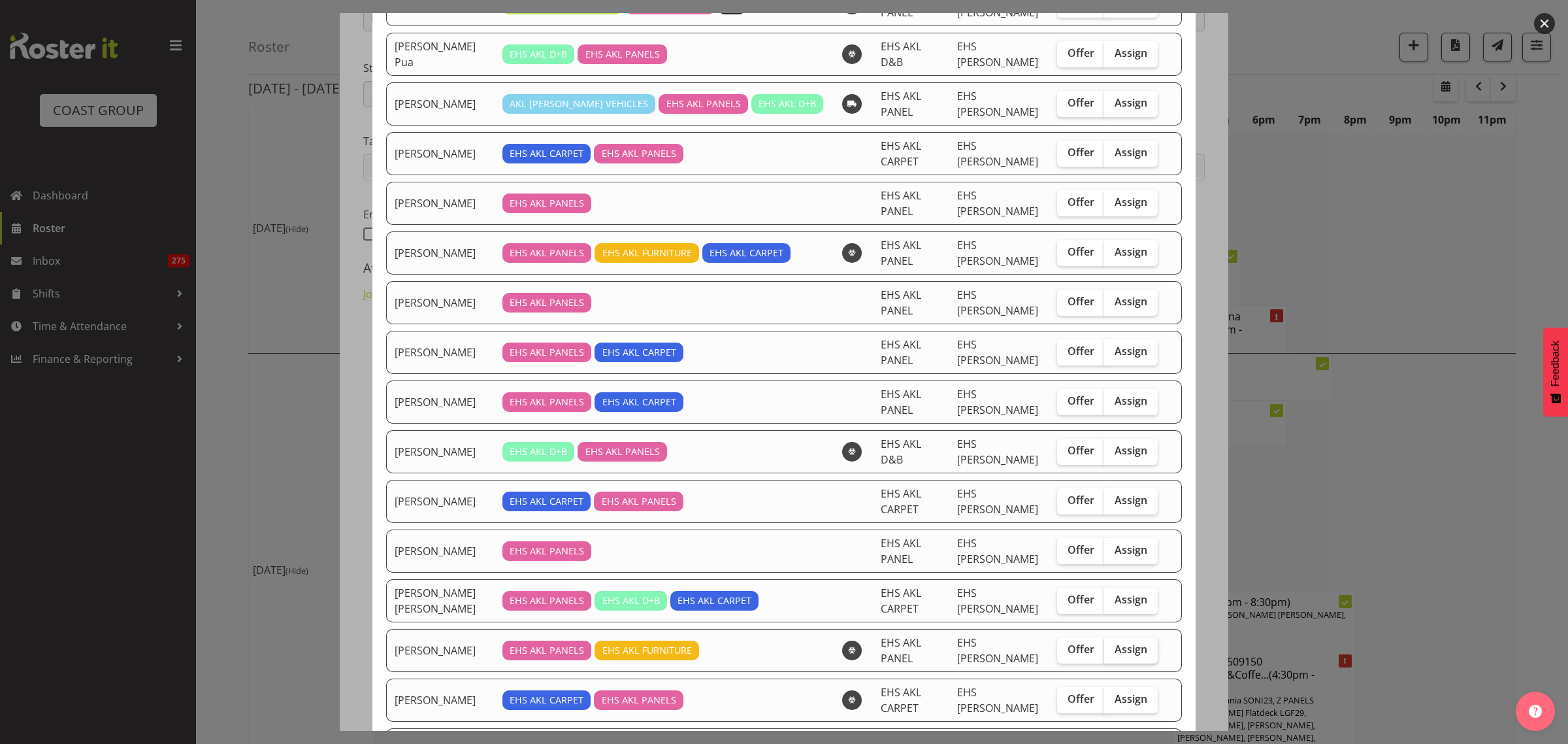
click at [1127, 652] on span "Assign" at bounding box center [1131, 648] width 32 height 13
click at [1113, 652] on input "Assign" at bounding box center [1108, 649] width 8 height 8
checkbox input "true"
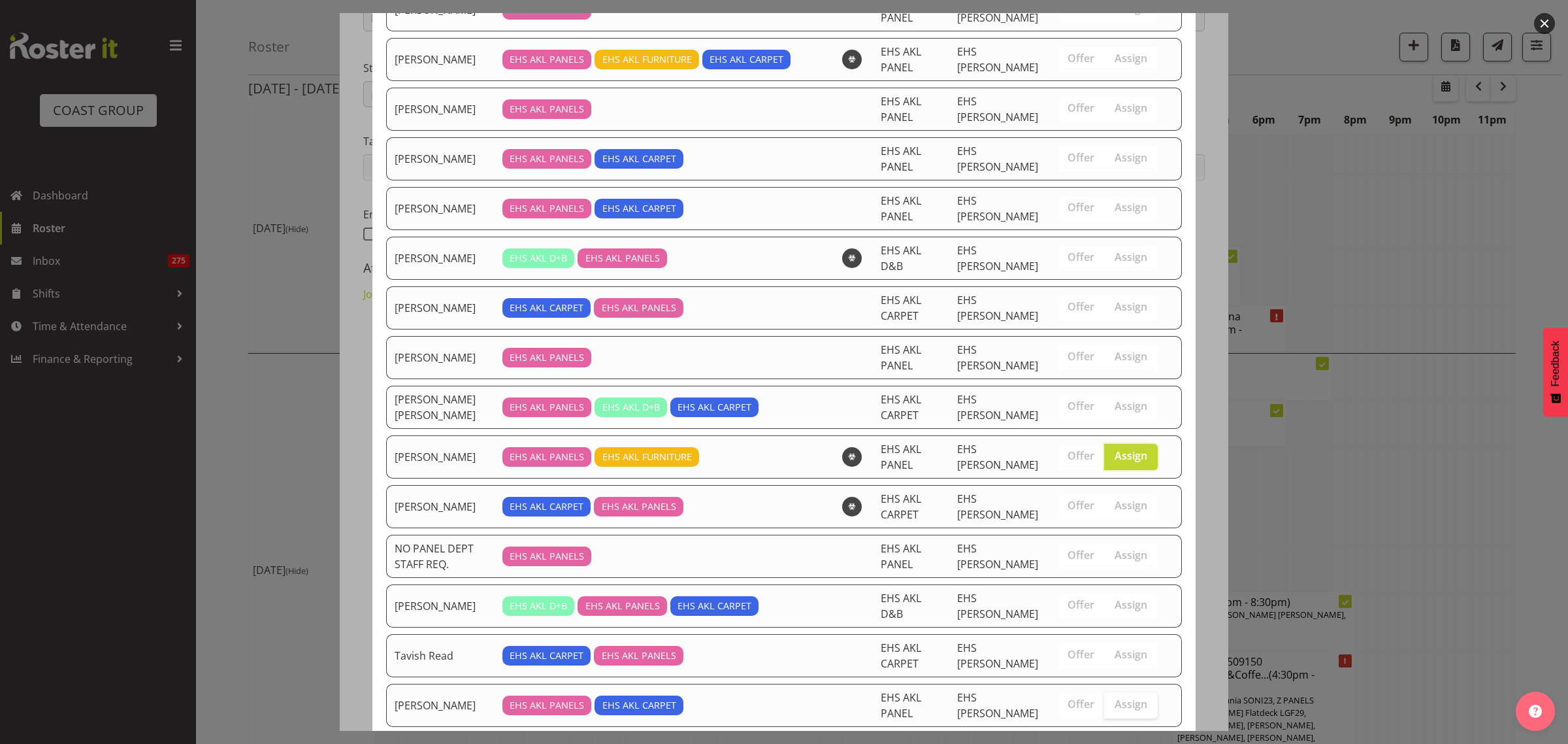
scroll to position [439, 0]
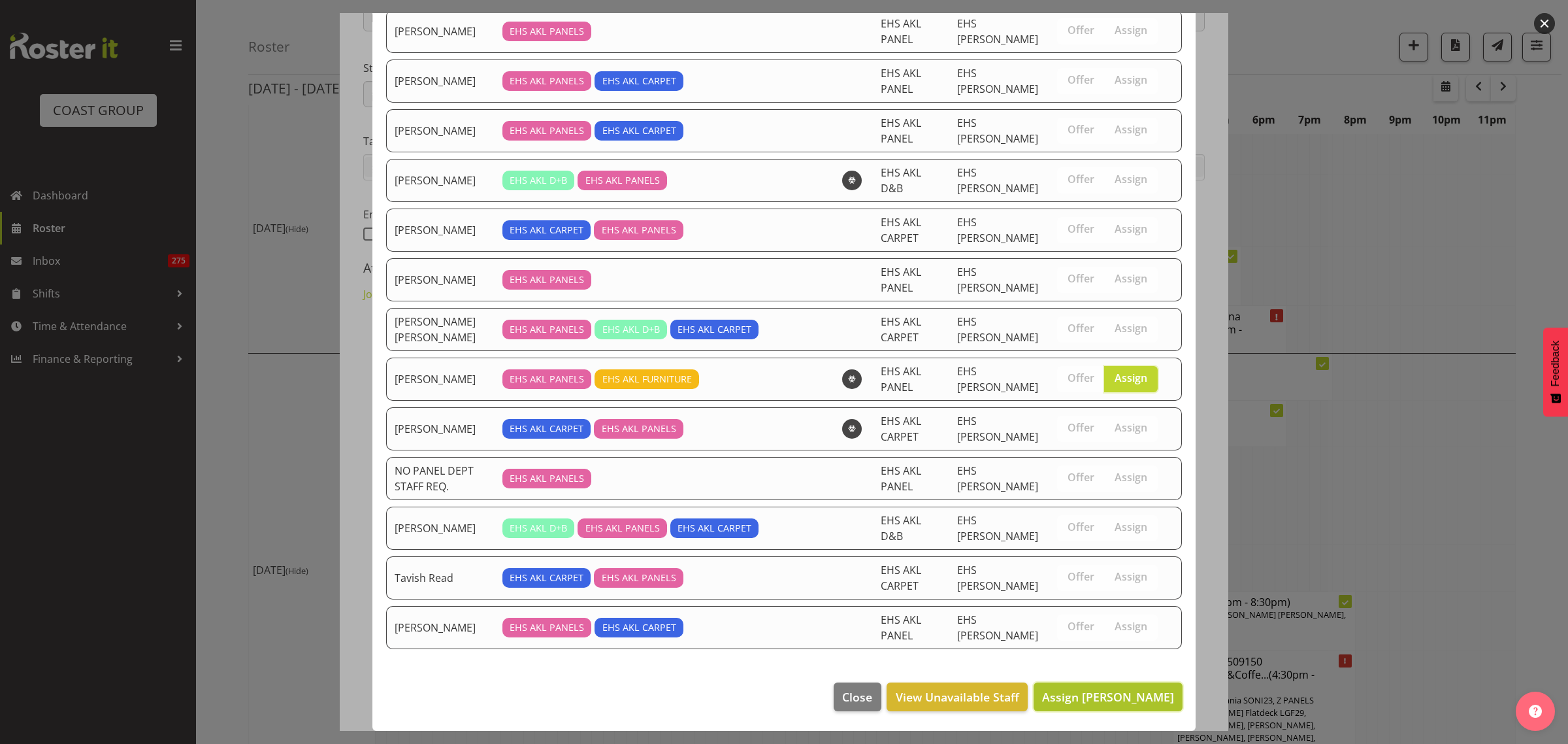
click at [1092, 697] on span "Assign [PERSON_NAME]" at bounding box center [1107, 697] width 132 height 16
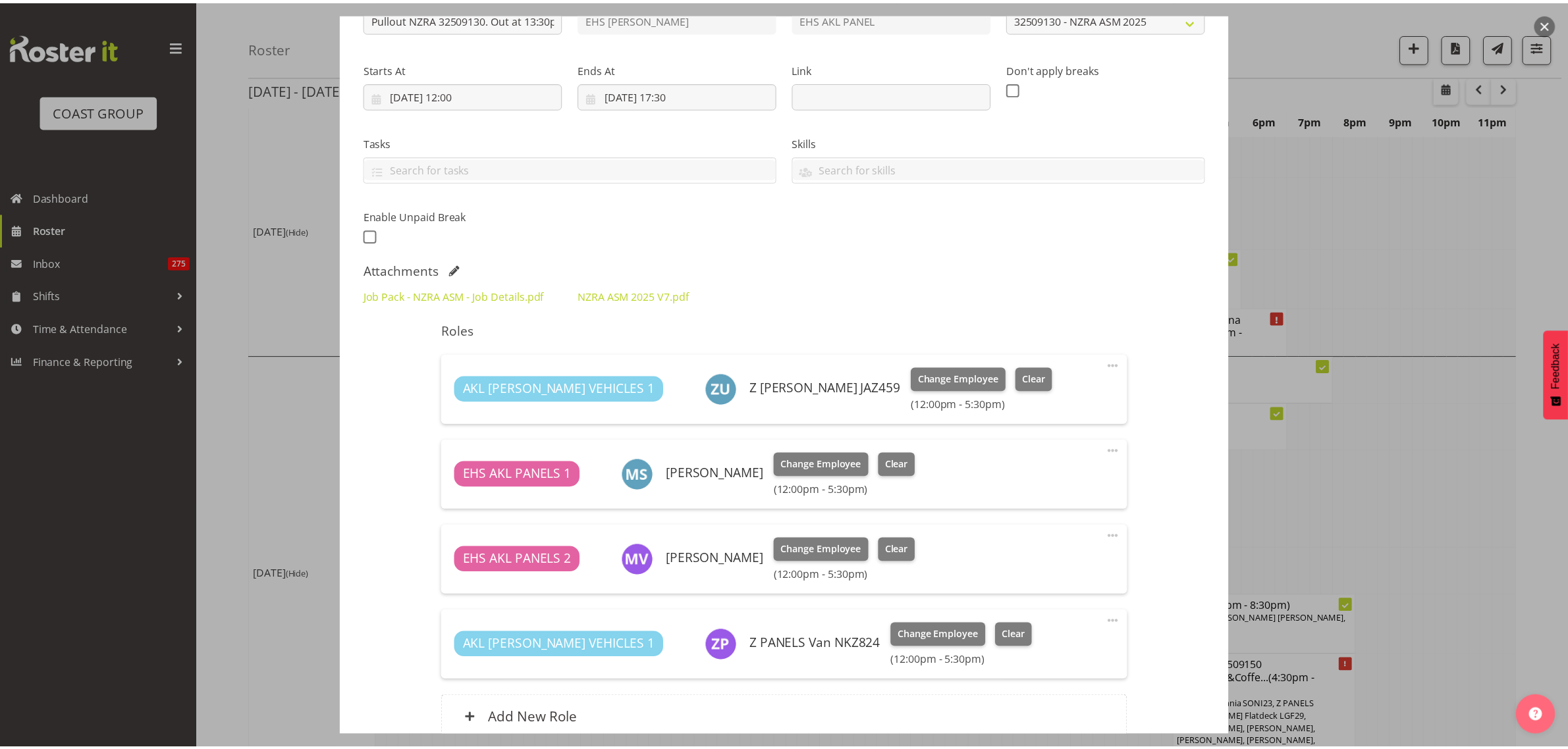
scroll to position [3828, 0]
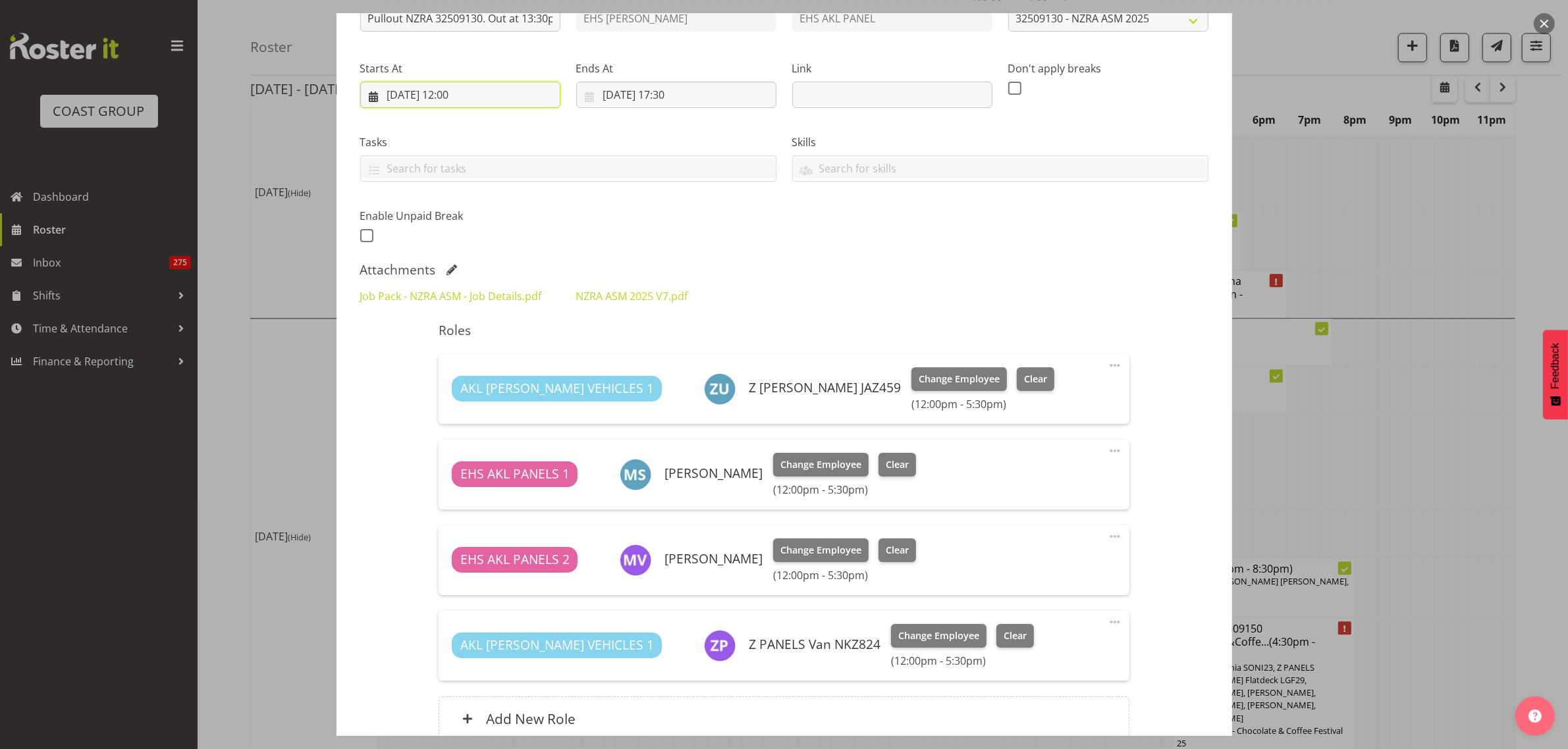
click at [507, 96] on input "[DATE] 12:00" at bounding box center [460, 95] width 200 height 27
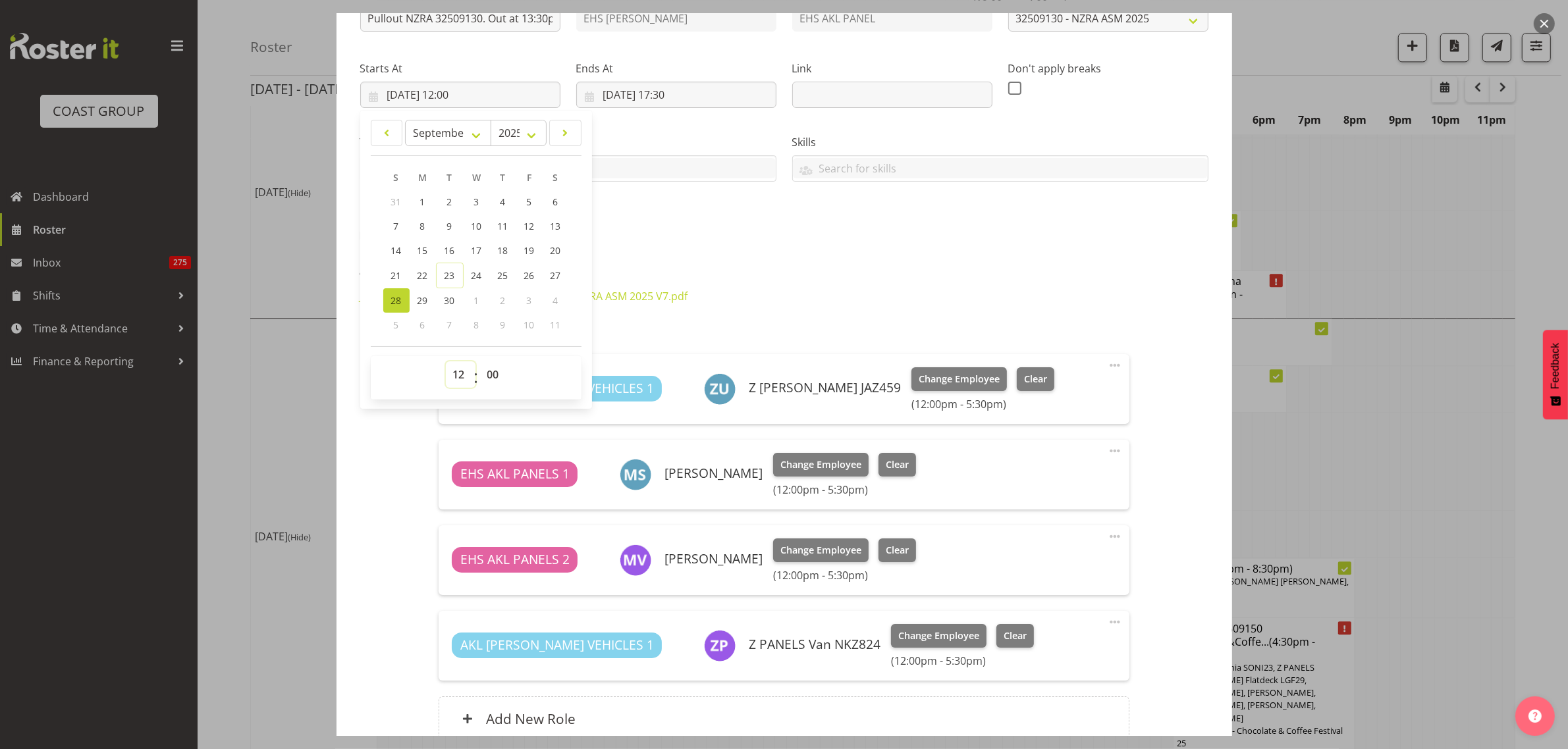
click at [460, 373] on select "00 01 02 03 04 05 06 07 08 09 10 11 12 13 14 15 16 17 18 19 20 21 22 23" at bounding box center [460, 374] width 30 height 27
select select "11"
click at [446, 362] on select "00 01 02 03 04 05 06 07 08 09 10 11 12 13 14 15 16 17 18 19 20 21 22 23" at bounding box center [460, 374] width 30 height 27
type input "[DATE] 11:00"
click at [494, 378] on select "00 01 02 03 04 05 06 07 08 09 10 11 12 13 14 15 16 17 18 19 20 21 22 23 24 25 2…" at bounding box center [495, 374] width 30 height 27
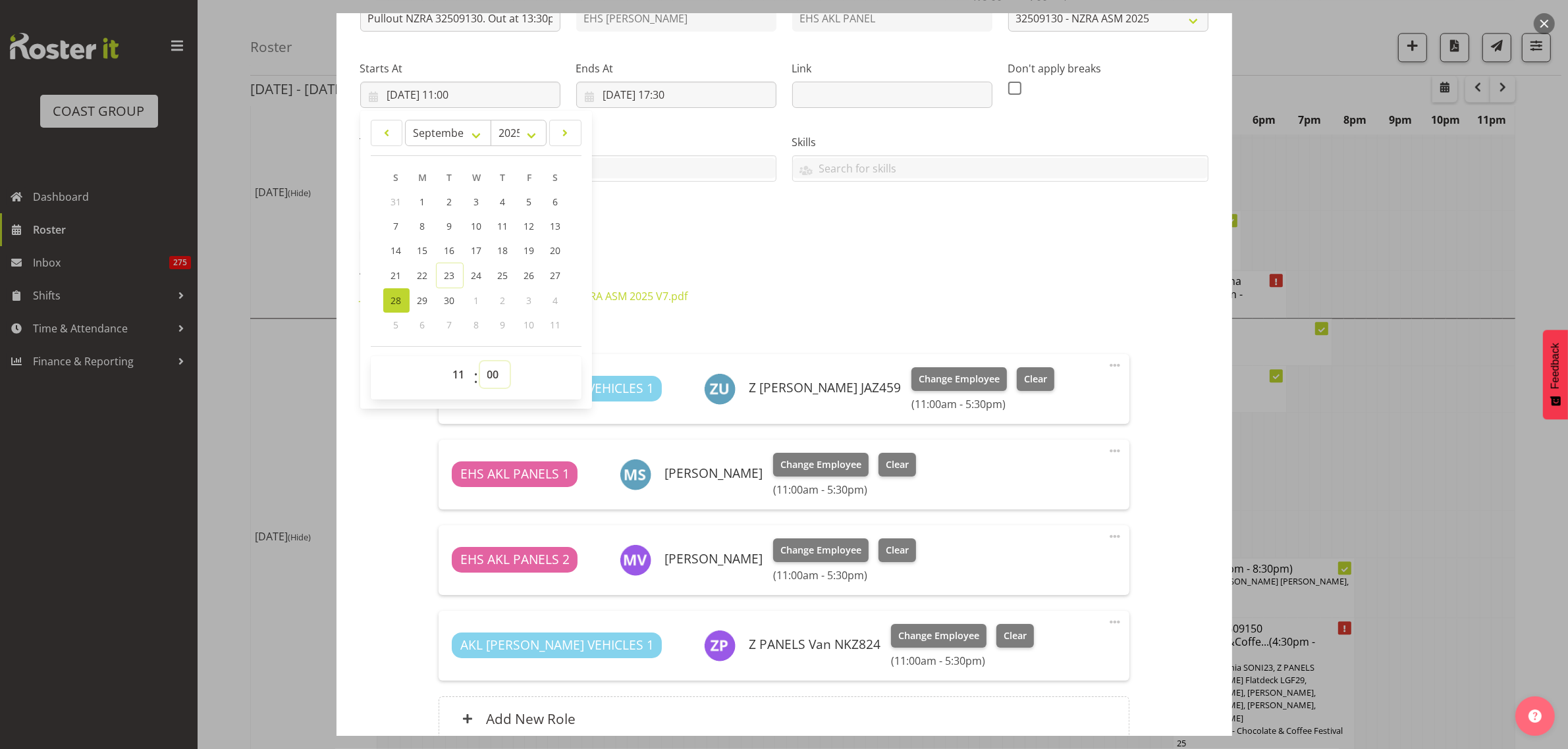
select select "30"
click at [480, 362] on select "00 01 02 03 04 05 06 07 08 09 10 11 12 13 14 15 16 17 18 19 20 21 22 23 24 25 2…" at bounding box center [495, 374] width 30 height 27
type input "[DATE] 11:30"
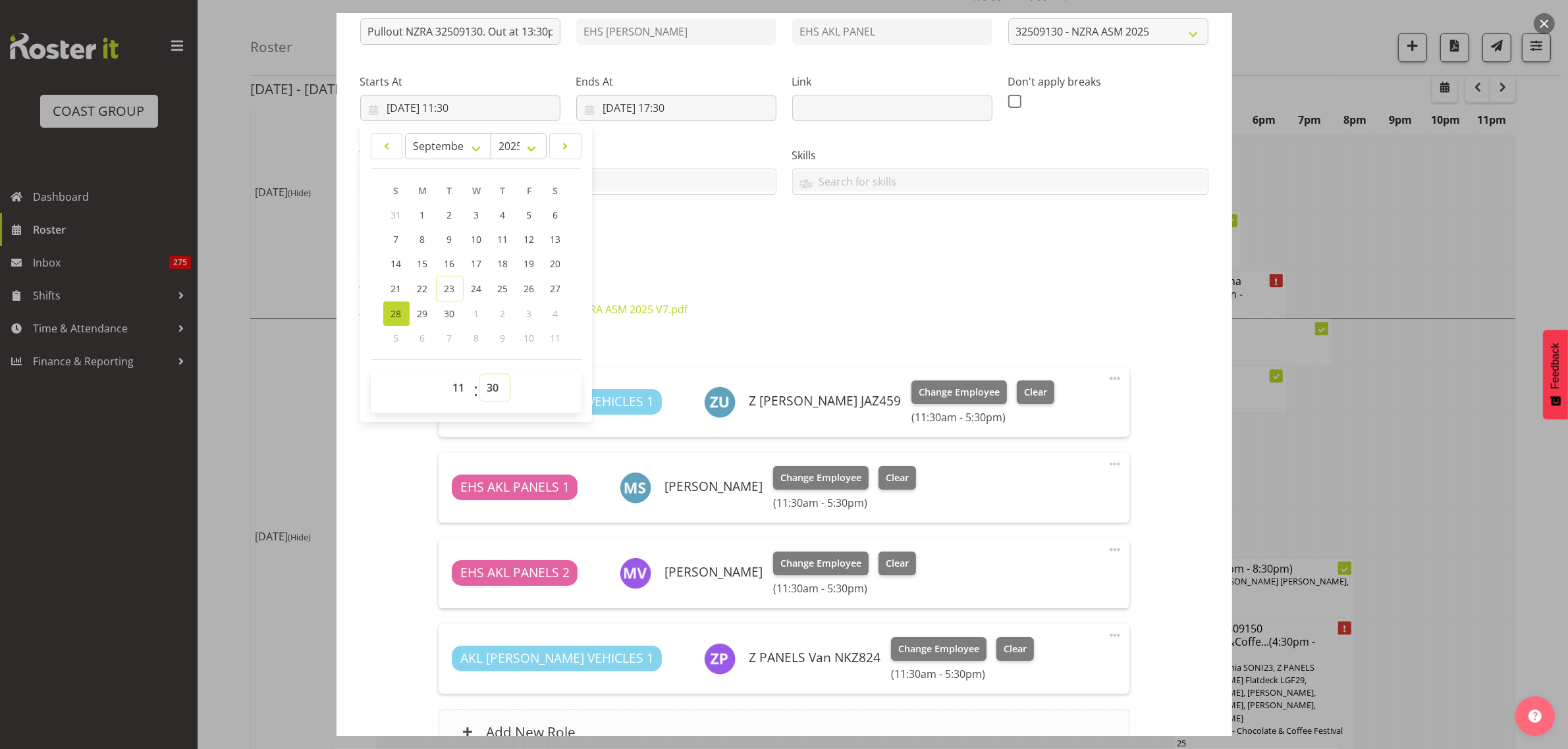
scroll to position [127, 0]
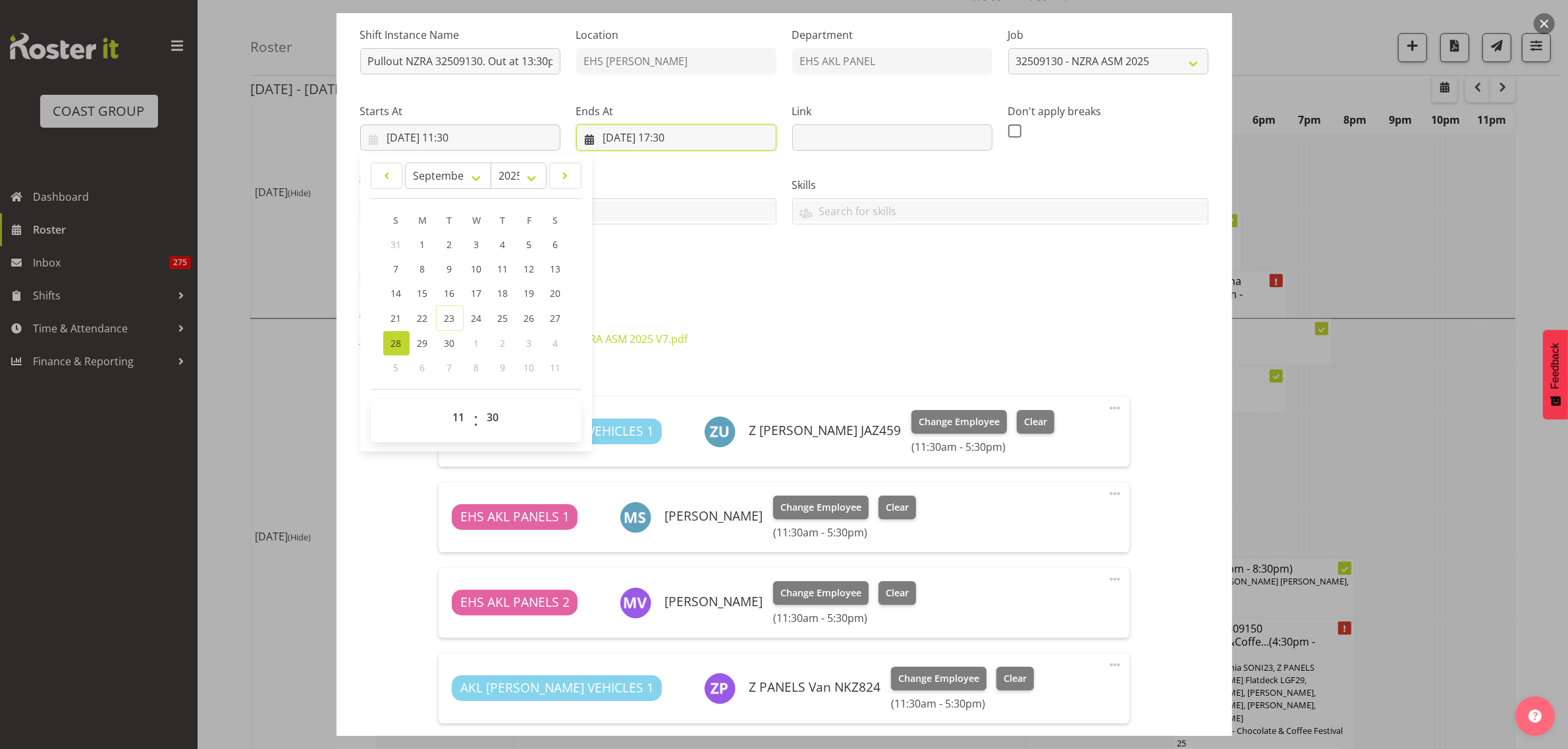
click at [726, 138] on input "[DATE] 17:30" at bounding box center [676, 137] width 200 height 27
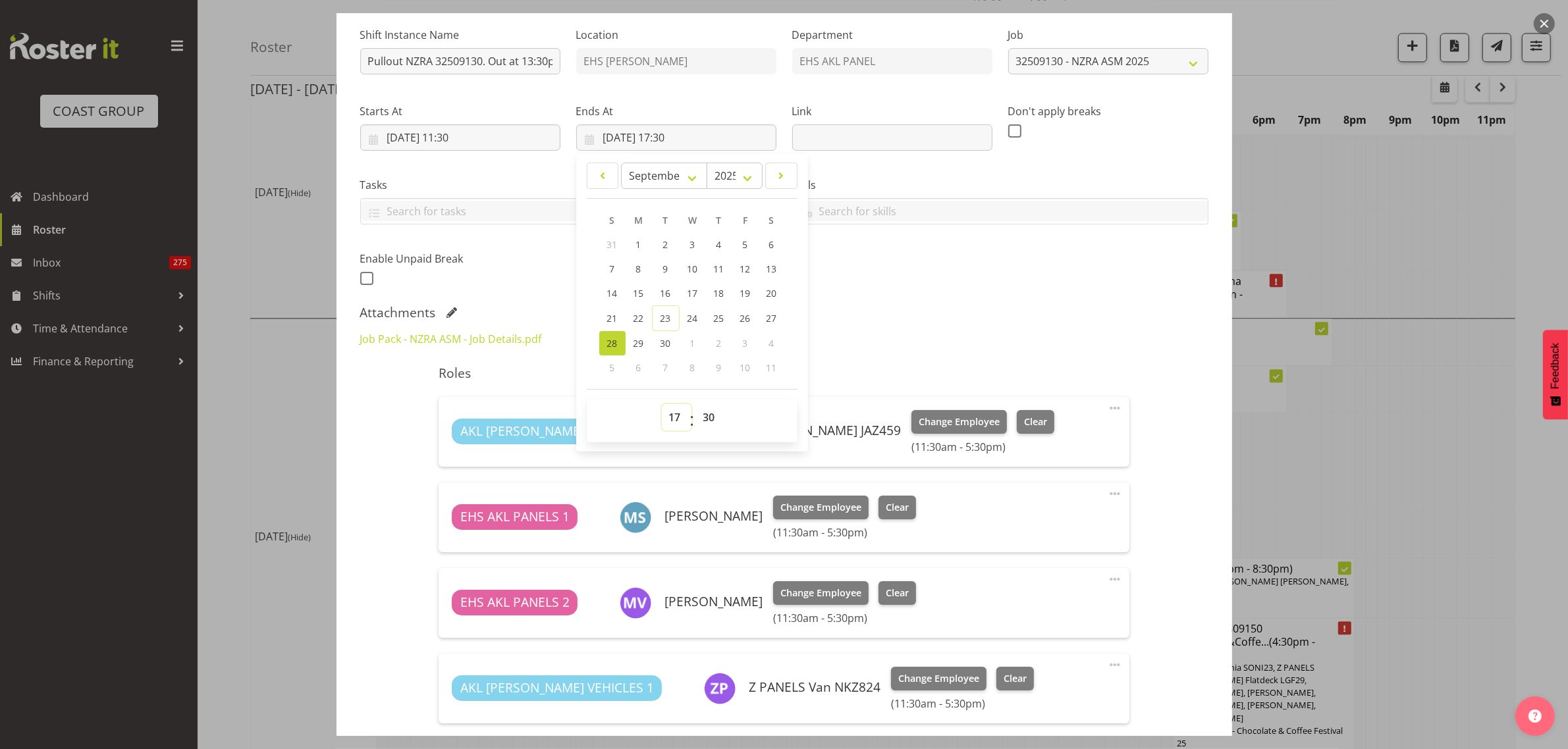
click at [669, 420] on select "00 01 02 03 04 05 06 07 08 09 10 11 12 13 14 15 16 17 18 19 20 21 22 23" at bounding box center [676, 417] width 30 height 27
select select "16"
click at [661, 404] on select "00 01 02 03 04 05 06 07 08 09 10 11 12 13 14 15 16 17 18 19 20 21 22 23" at bounding box center [676, 417] width 30 height 27
type input "[DATE] 16:30"
click at [1004, 332] on div "Job Pack - NZRA ASM - Job Details.pdf NZRA ASM 2025 V7.pdf" at bounding box center [784, 339] width 864 height 32
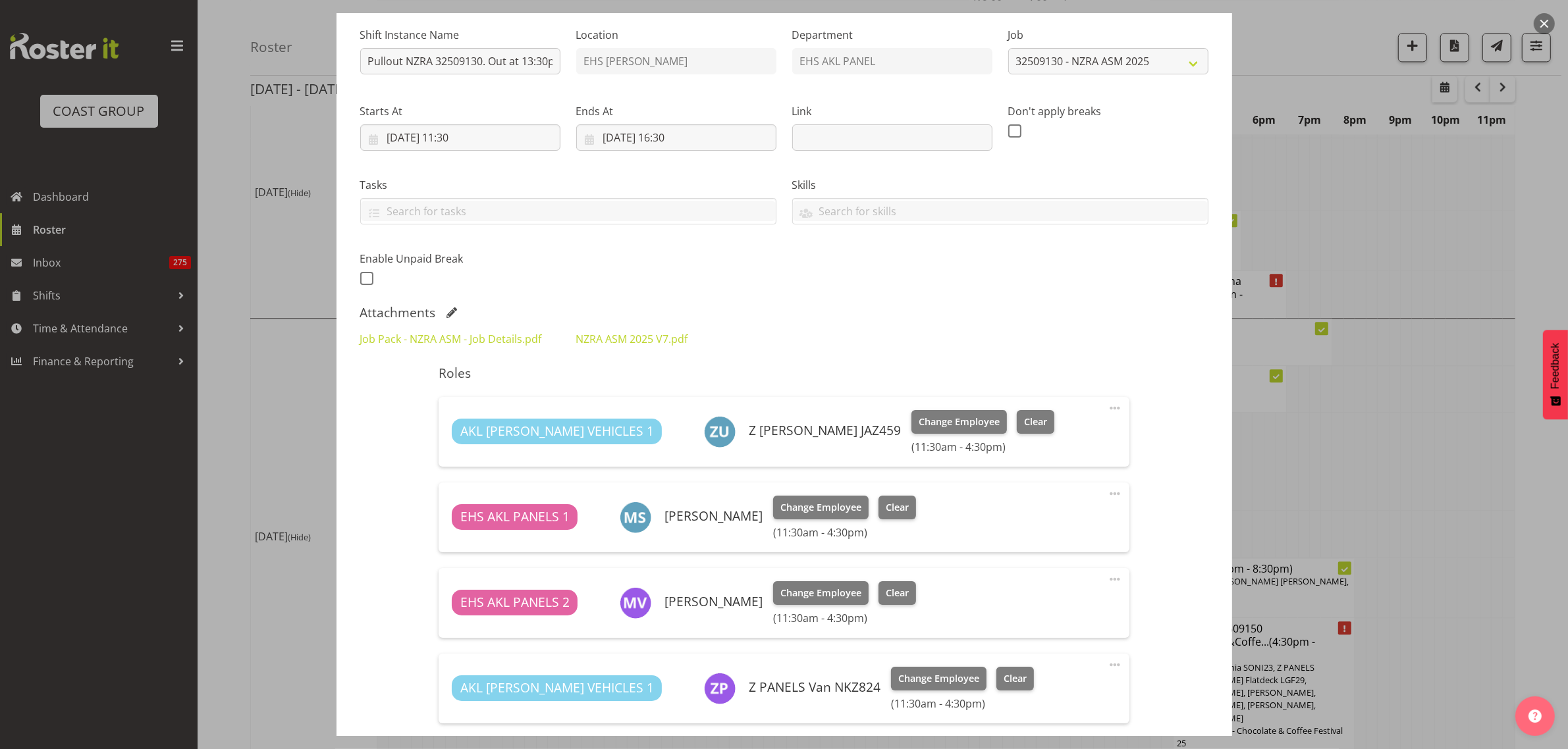
scroll to position [291, 0]
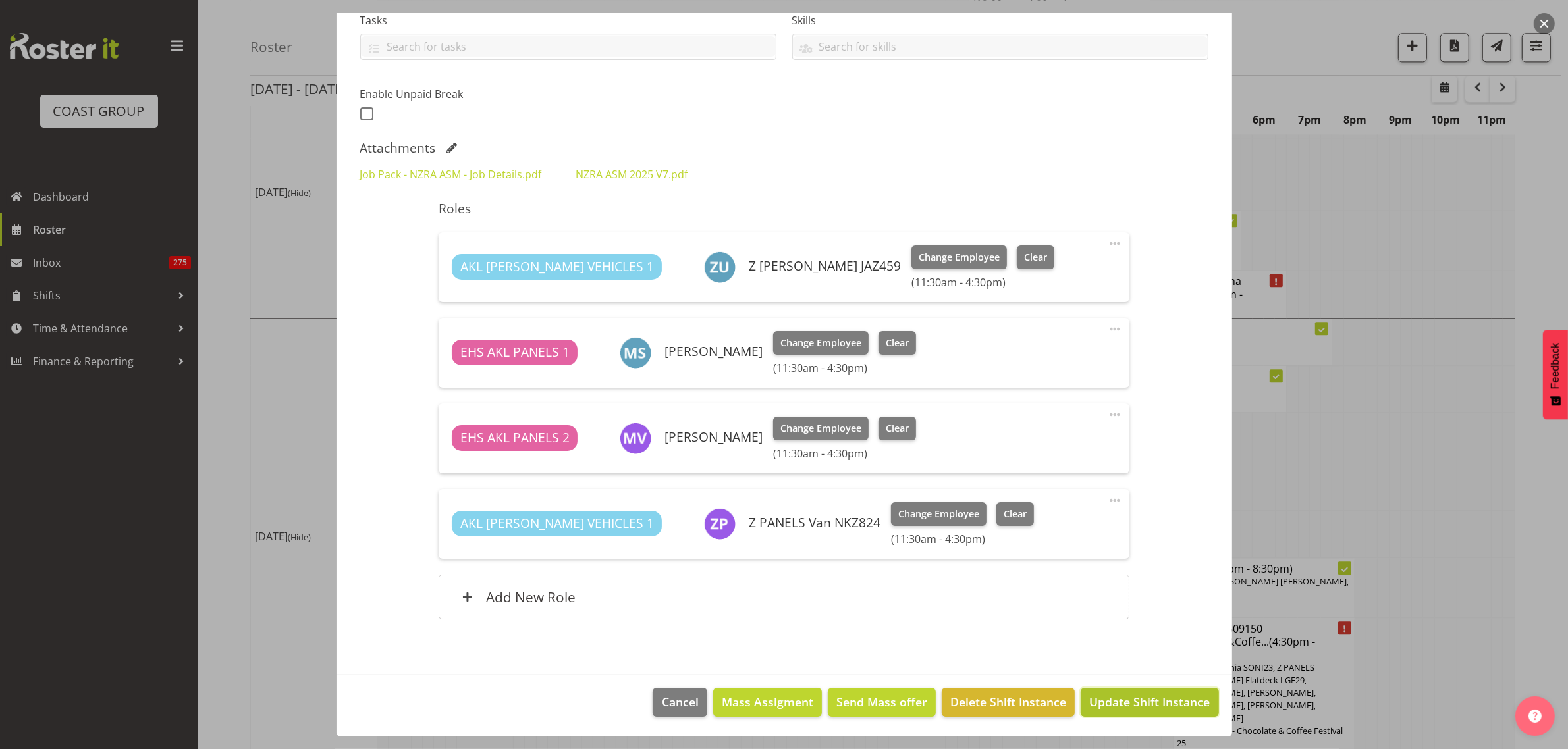
click at [1126, 706] on span "Update Shift Instance" at bounding box center [1149, 701] width 121 height 17
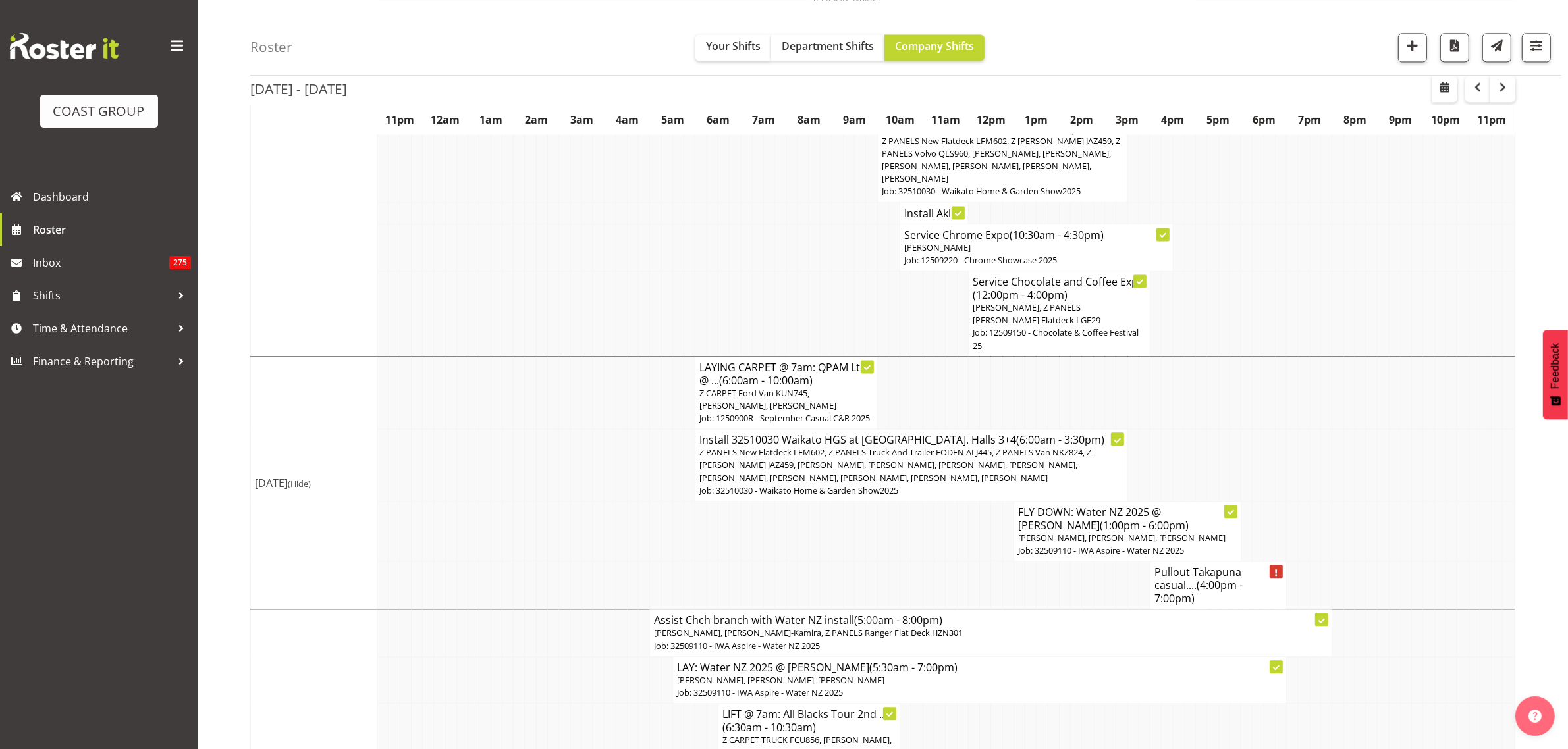
scroll to position [3866, 0]
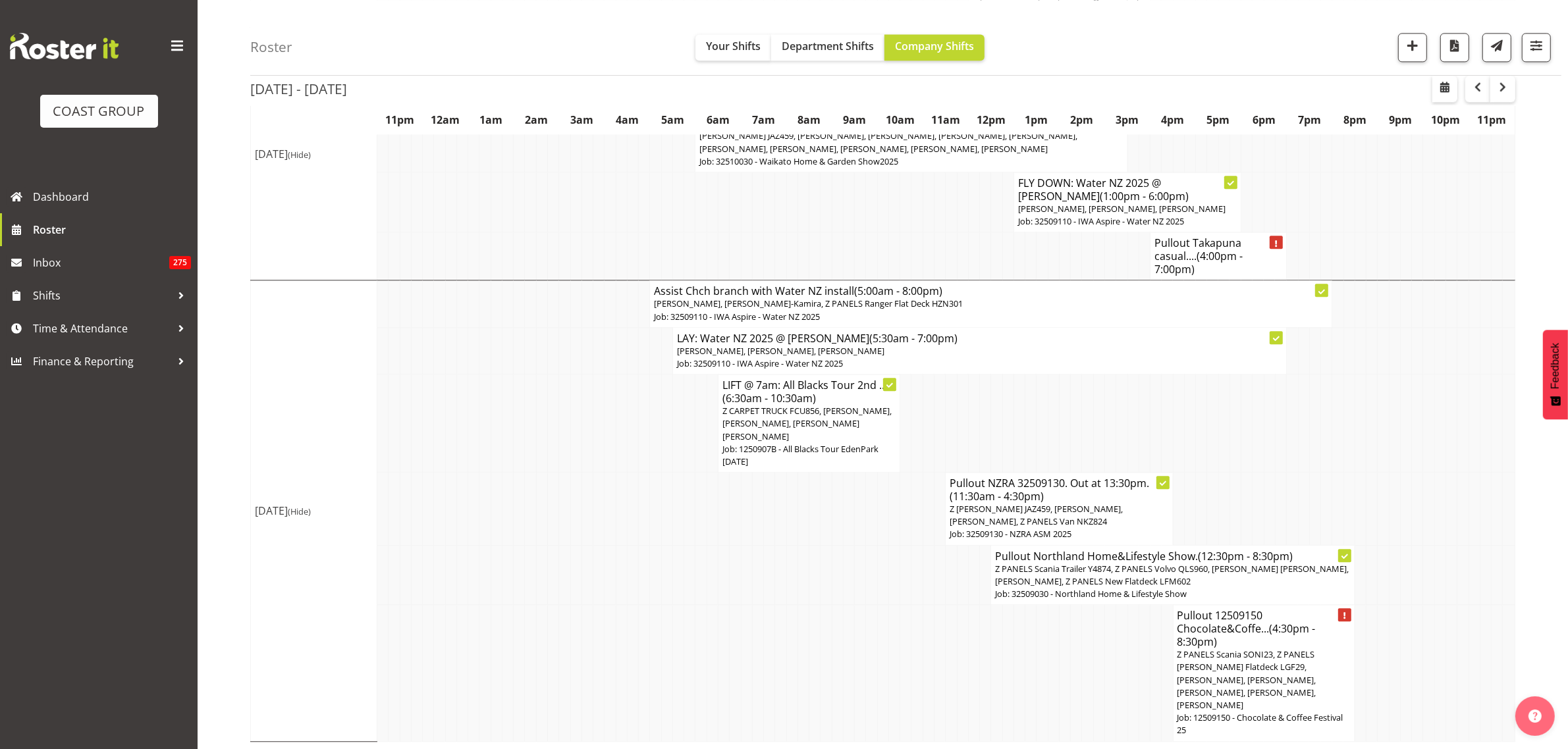
click at [1193, 276] on h4 "Pullout Takapuna casual.... (4:00pm - 7:00pm)" at bounding box center [1218, 256] width 127 height 39
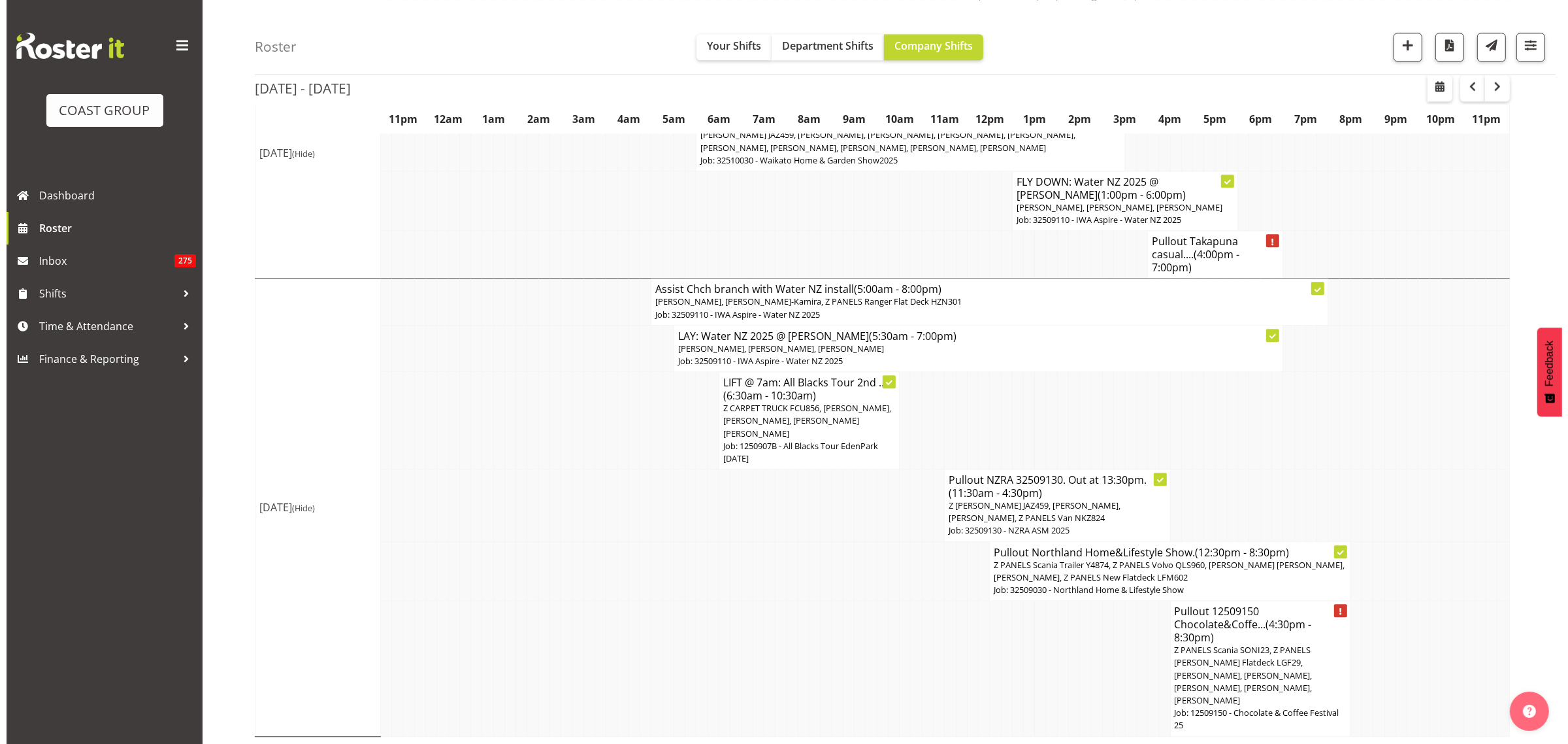
scroll to position [3789, 0]
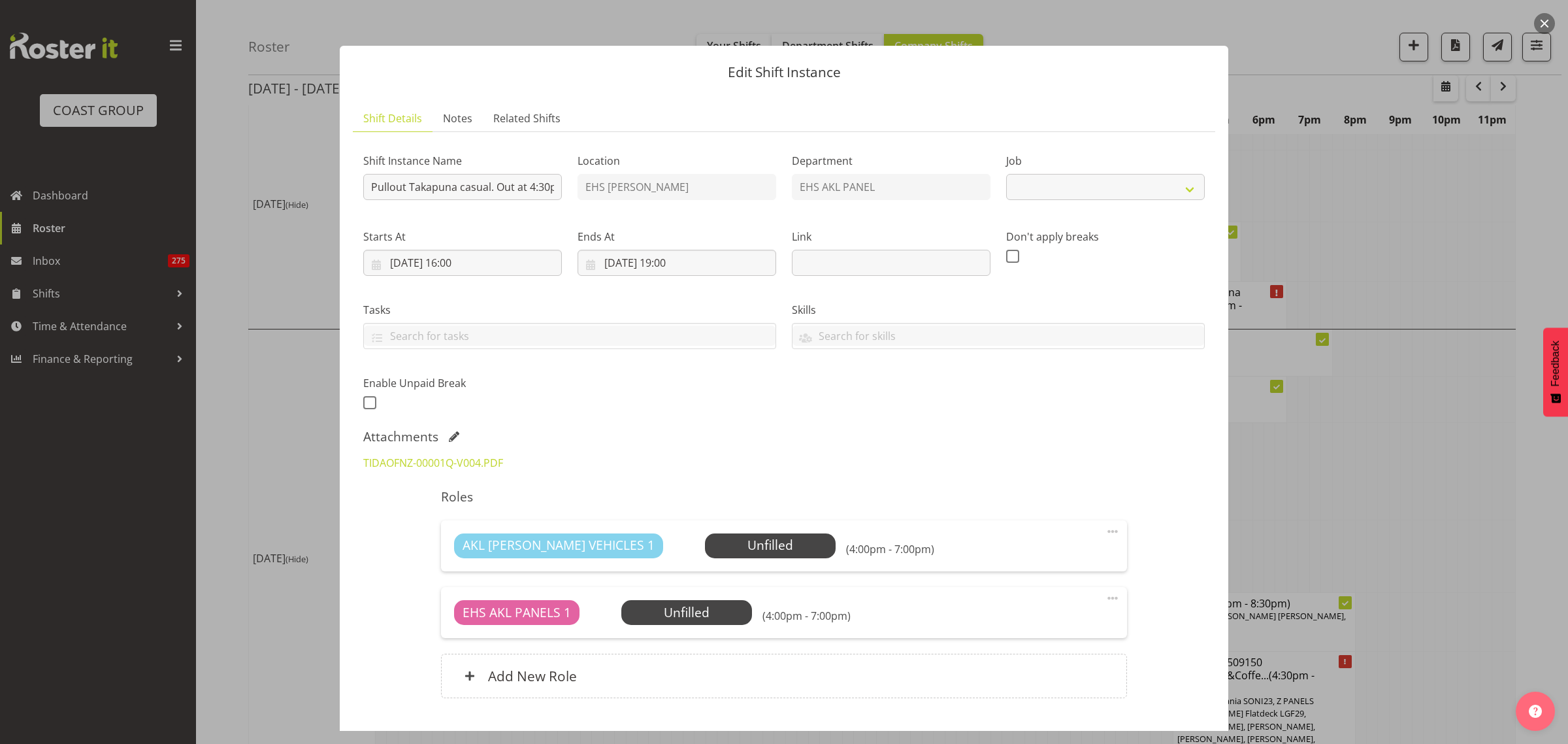
select select "8653"
click at [458, 461] on link "TIDAOFNZ-00001Q-V004.PDF" at bounding box center [434, 462] width 140 height 14
click at [721, 549] on span "Select Employee" at bounding box center [769, 545] width 97 height 19
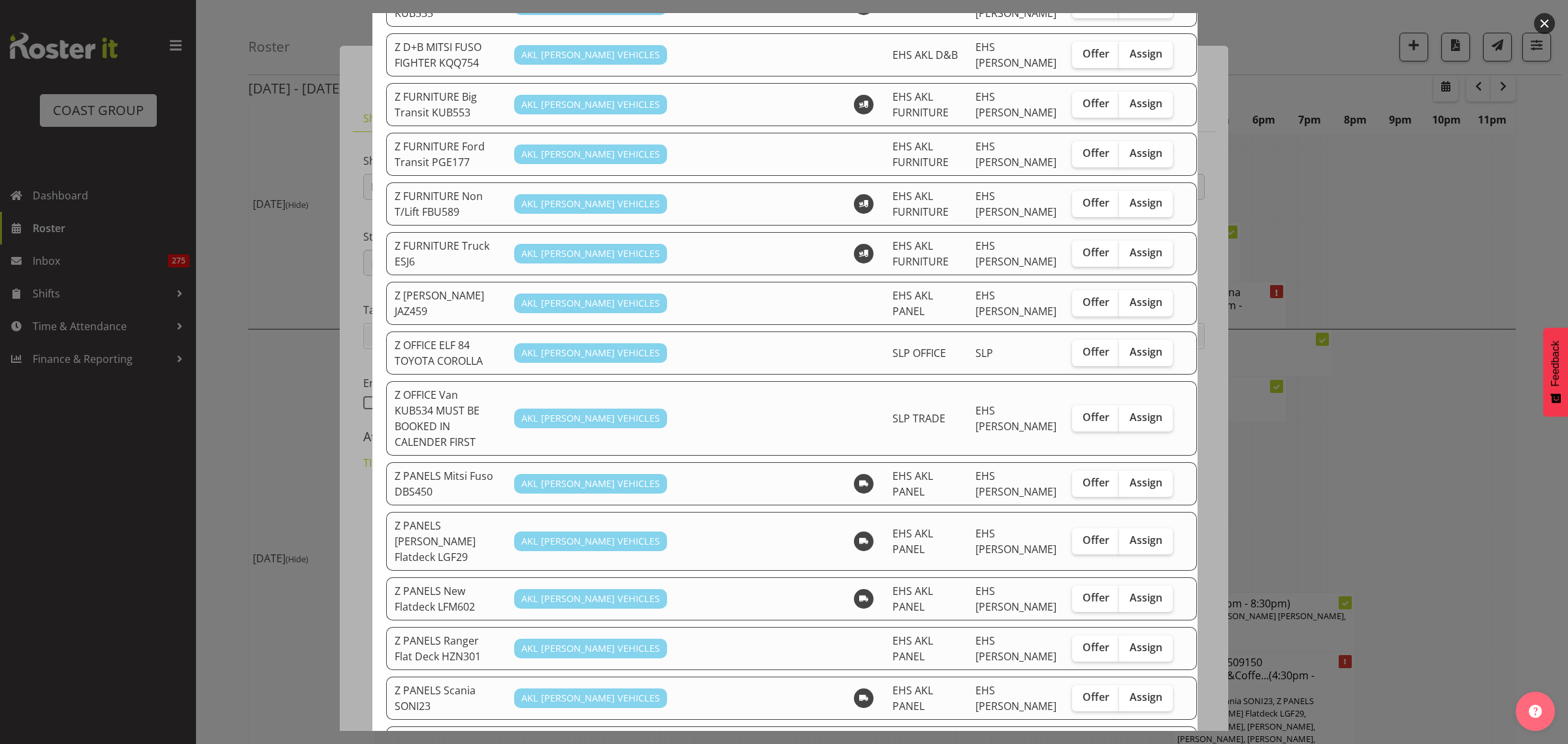
scroll to position [735, 0]
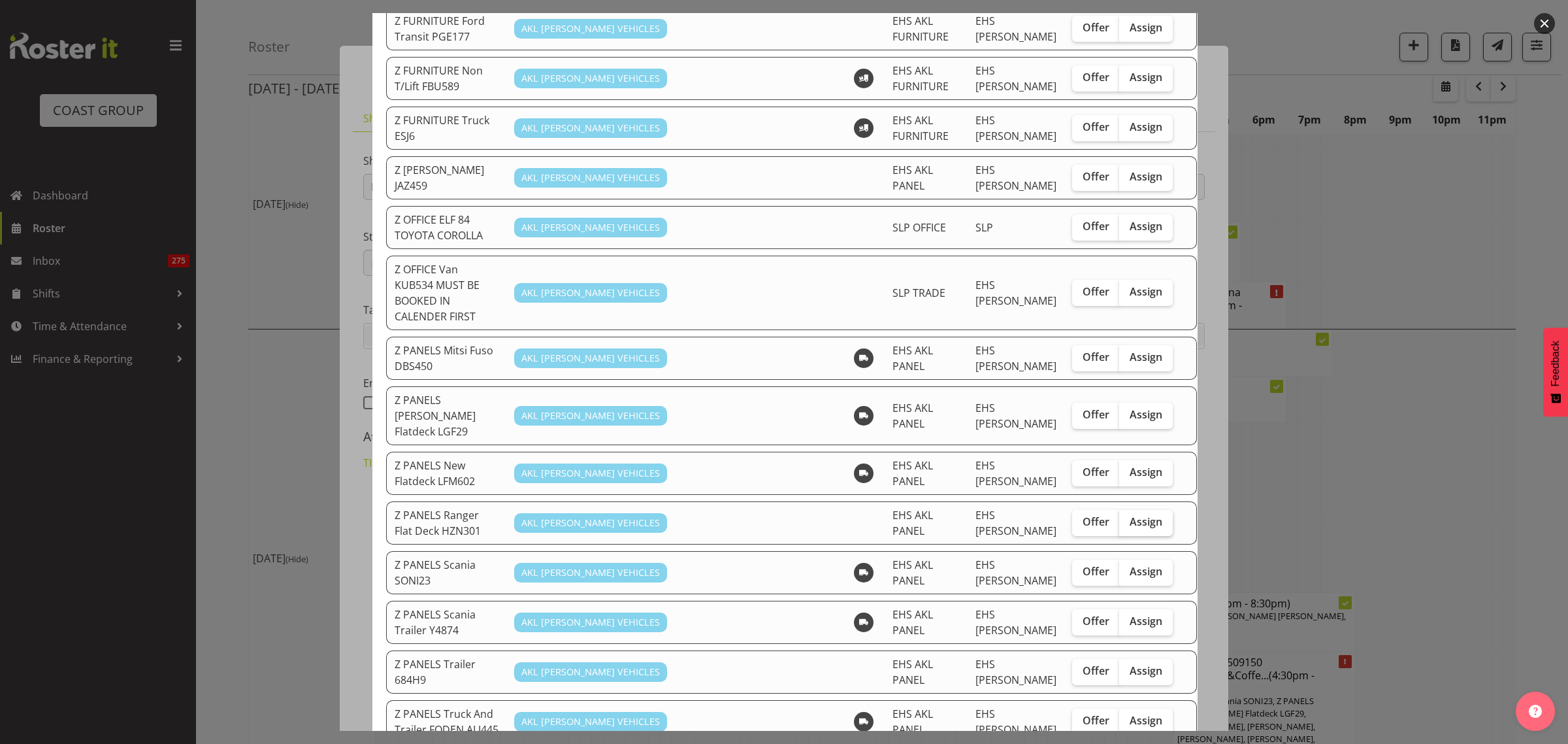
click at [1130, 515] on span "Assign" at bounding box center [1146, 521] width 32 height 13
click at [1128, 517] on input "Assign" at bounding box center [1123, 521] width 8 height 8
checkbox input "true"
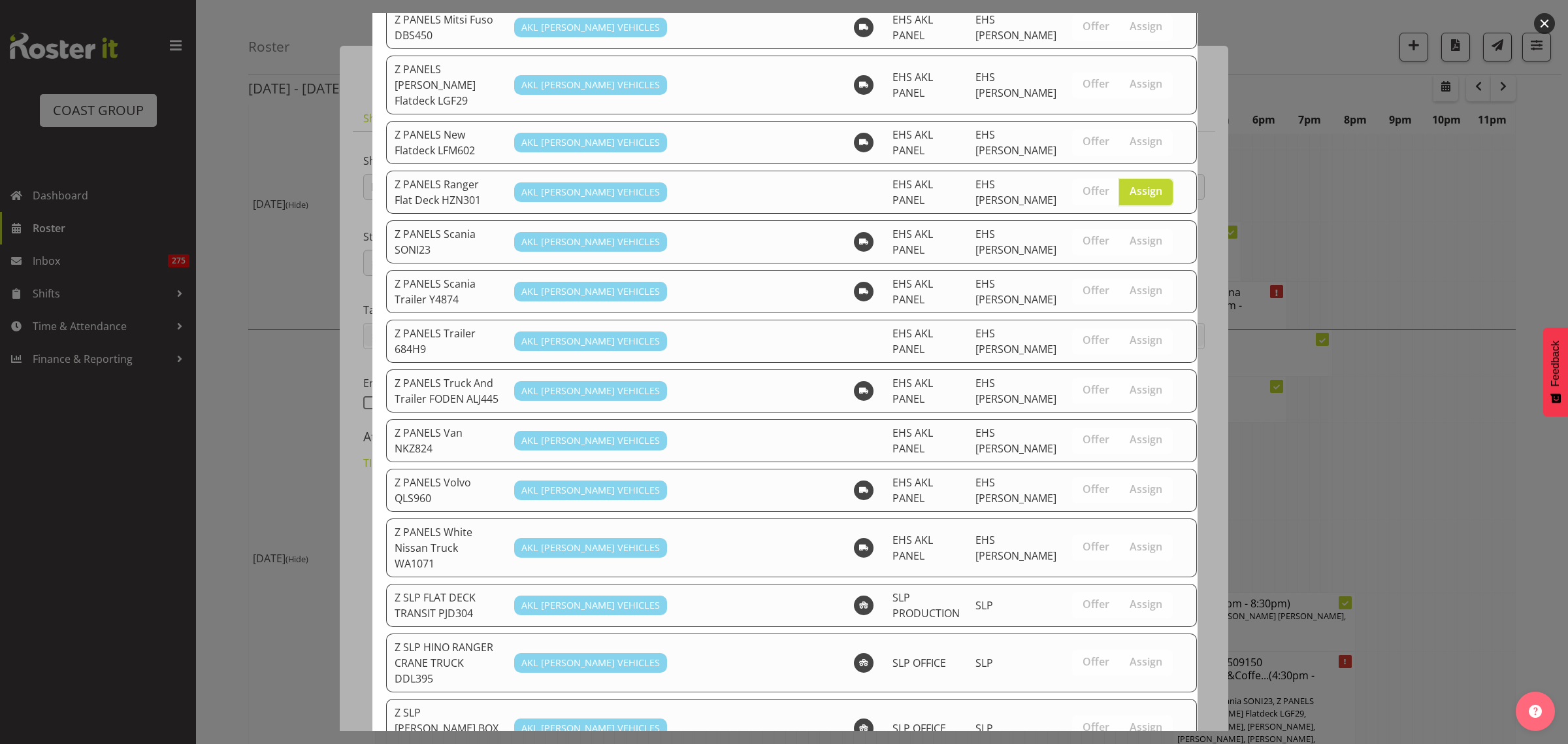
scroll to position [1225, 0]
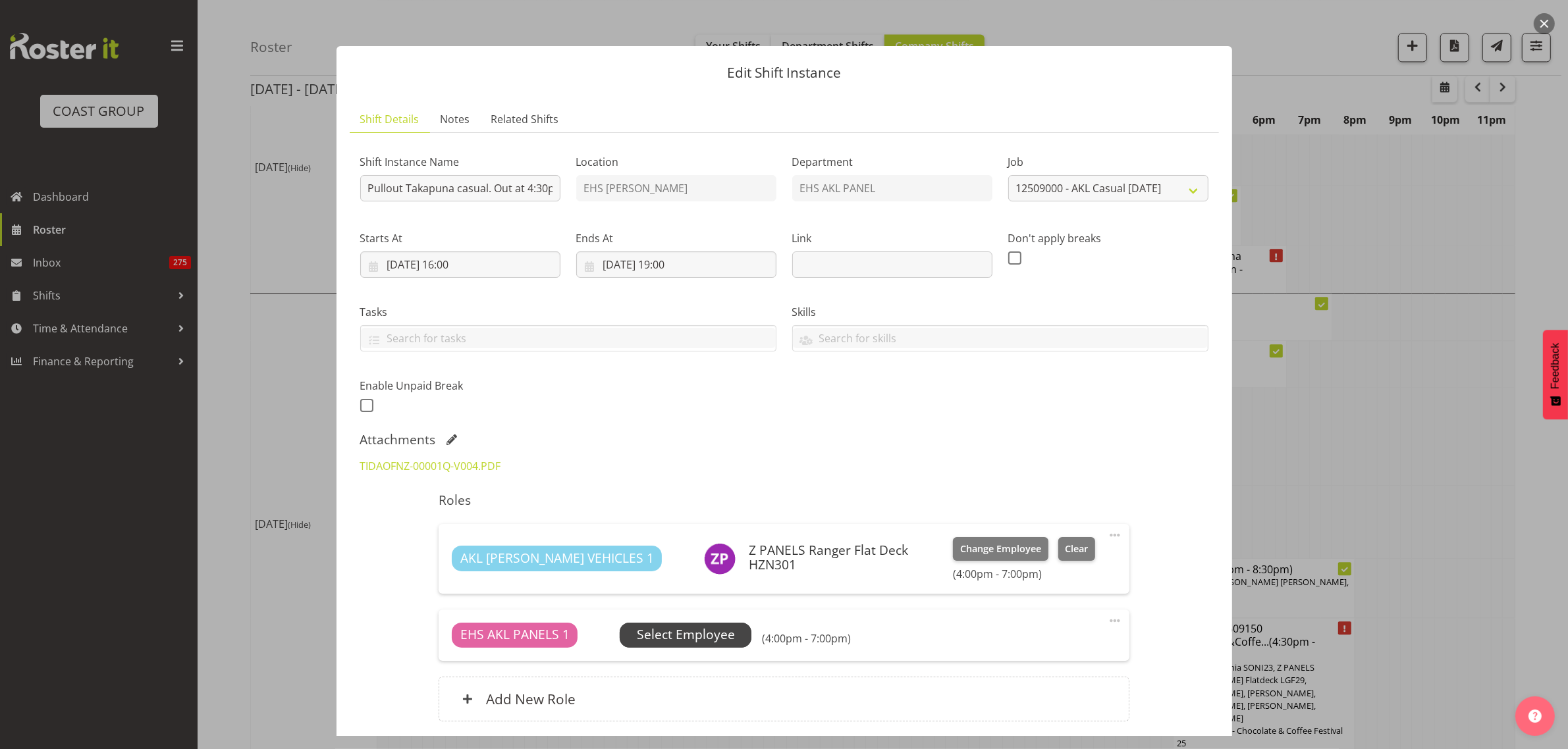
click at [709, 635] on span "Select Employee" at bounding box center [685, 635] width 98 height 19
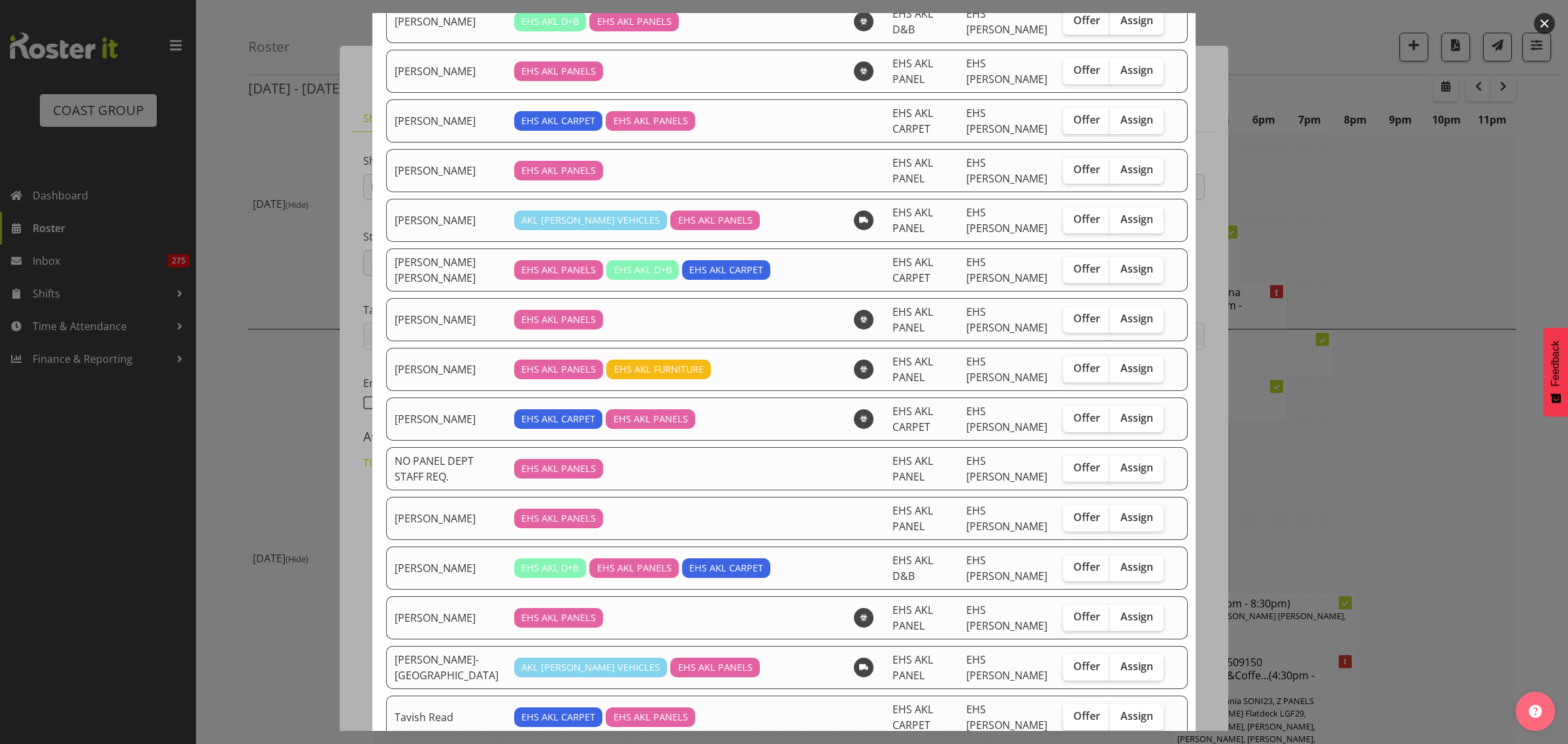
scroll to position [980, 0]
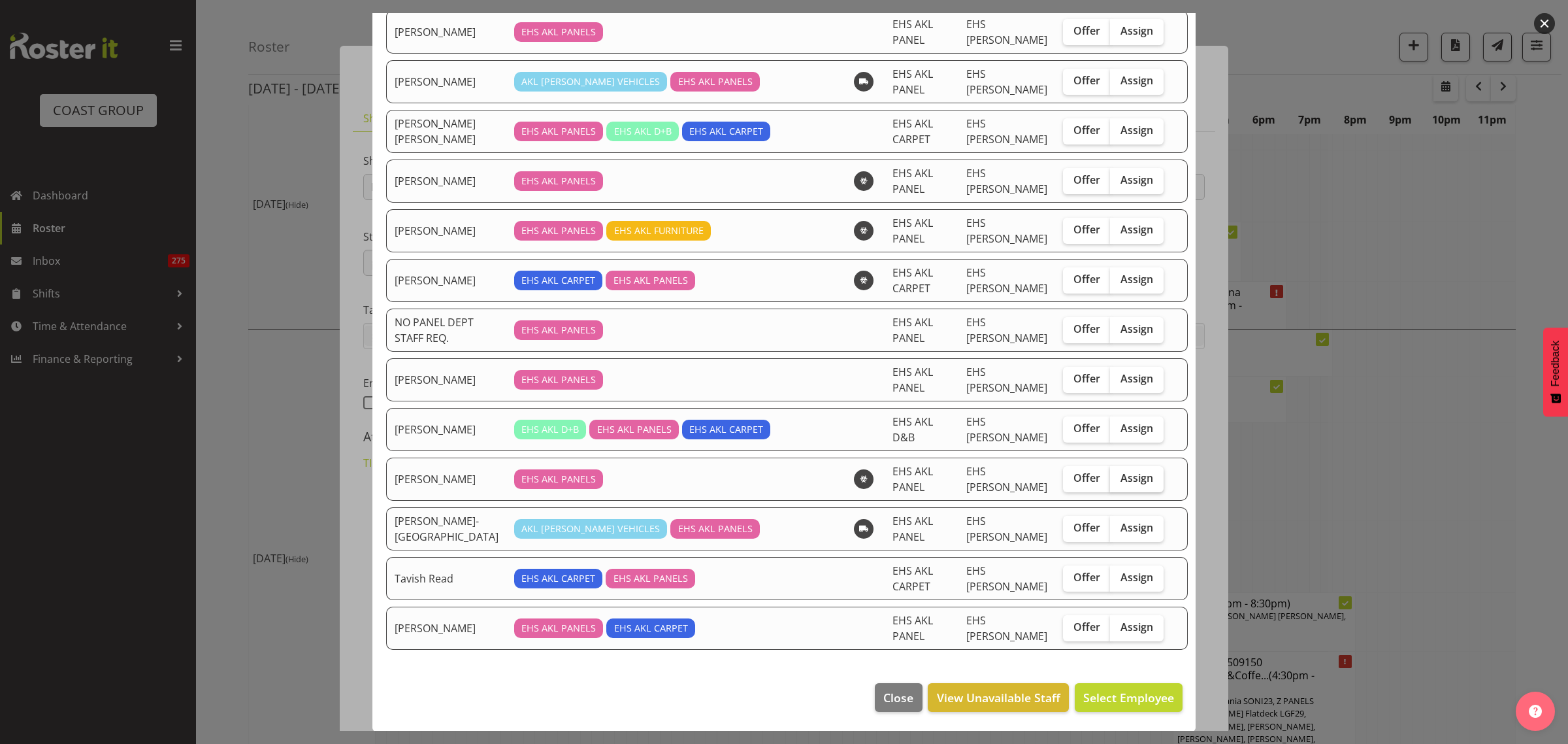
click at [1121, 484] on span "Assign" at bounding box center [1137, 477] width 32 height 13
click at [1111, 483] on input "Assign" at bounding box center [1114, 477] width 8 height 8
checkbox input "true"
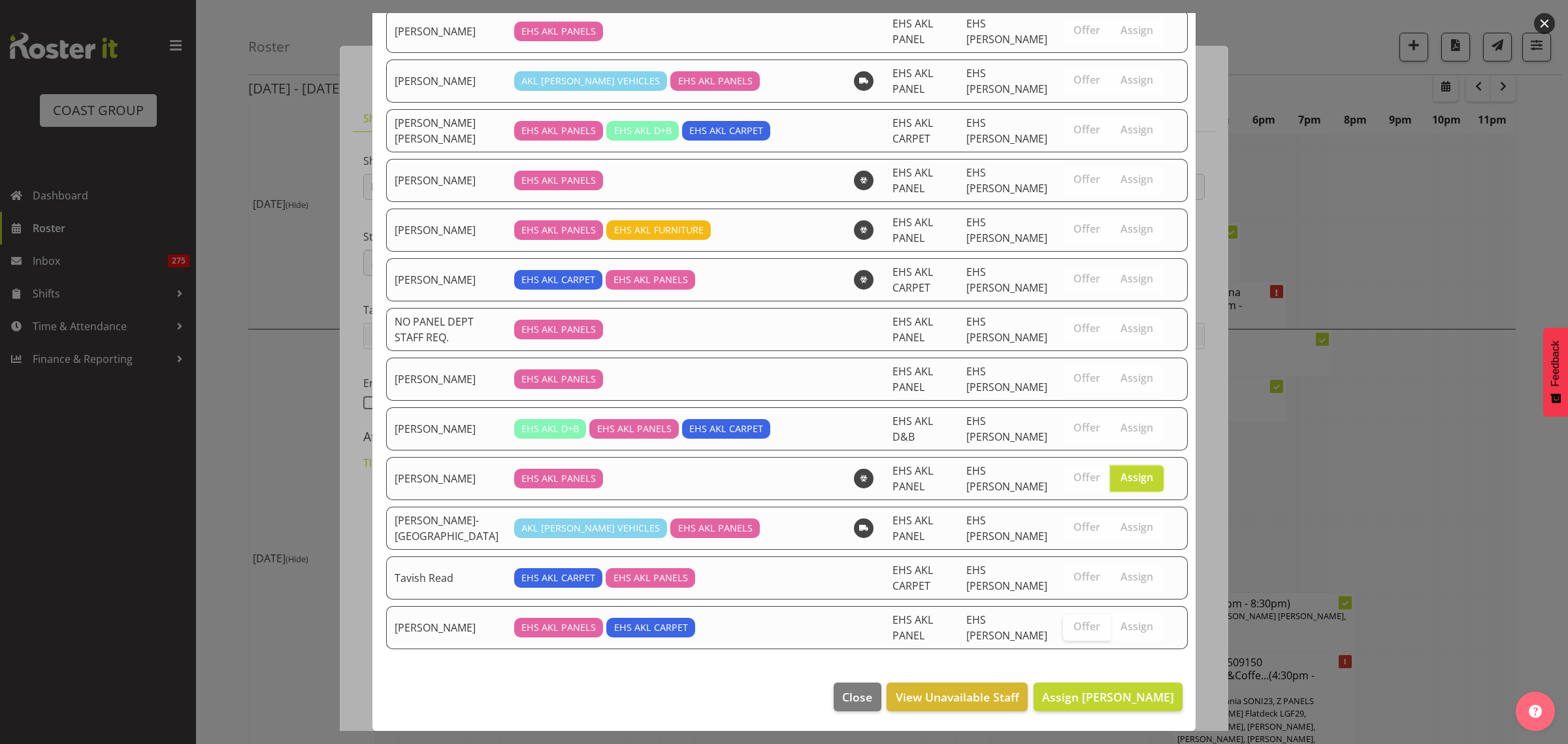
scroll to position [989, 0]
click at [1064, 695] on span "Assign [PERSON_NAME]" at bounding box center [1107, 697] width 132 height 16
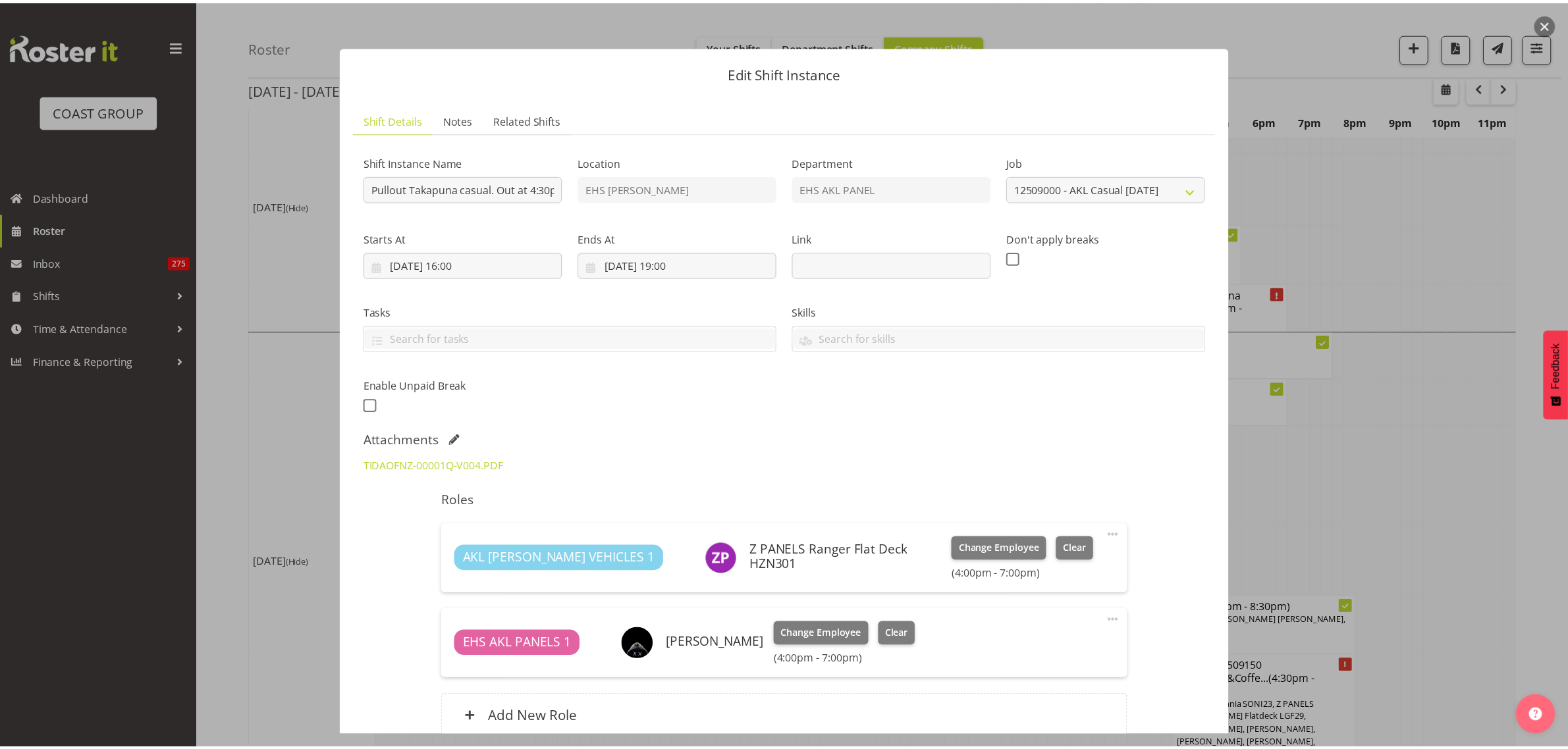
scroll to position [3853, 0]
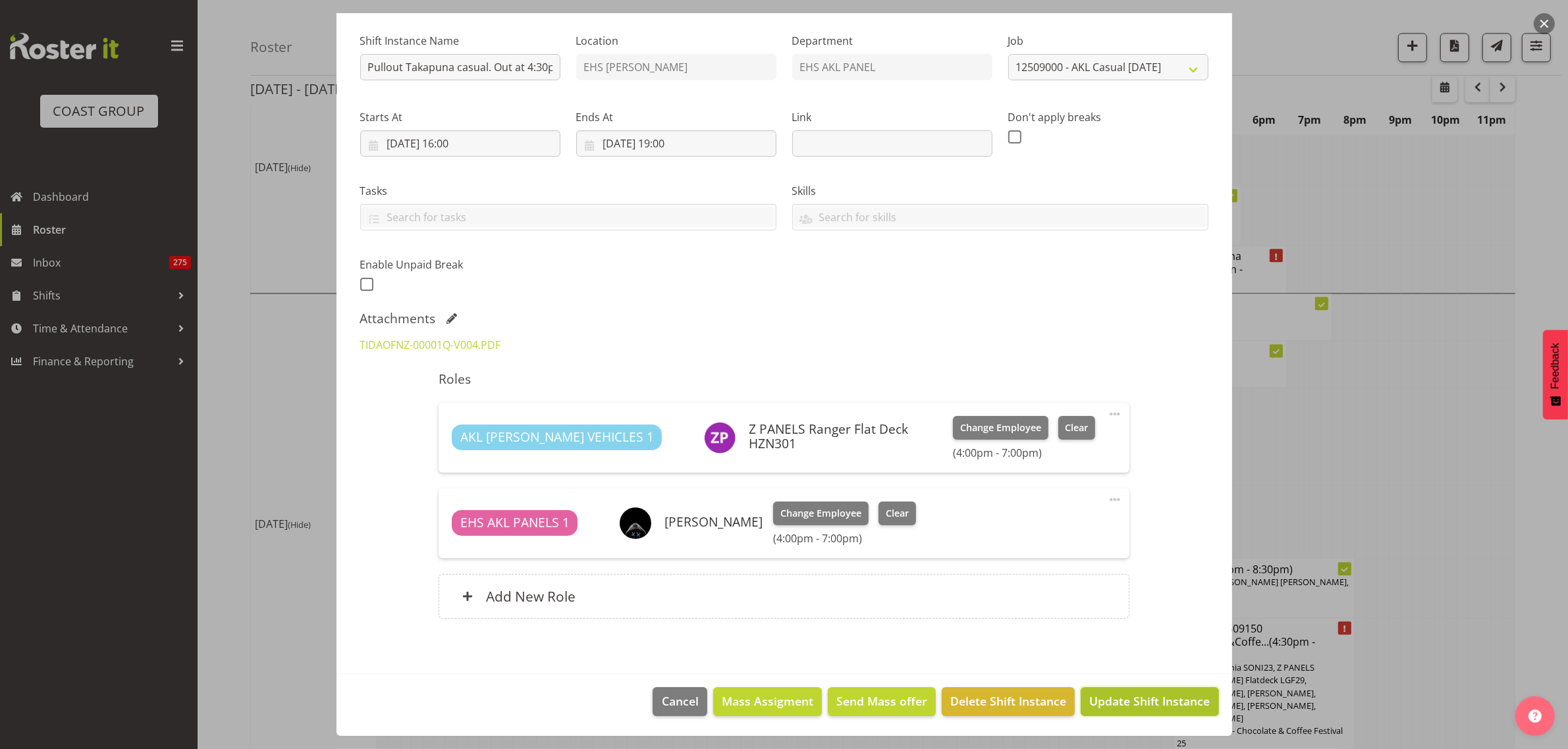
click at [1133, 706] on span "Update Shift Instance" at bounding box center [1149, 700] width 121 height 17
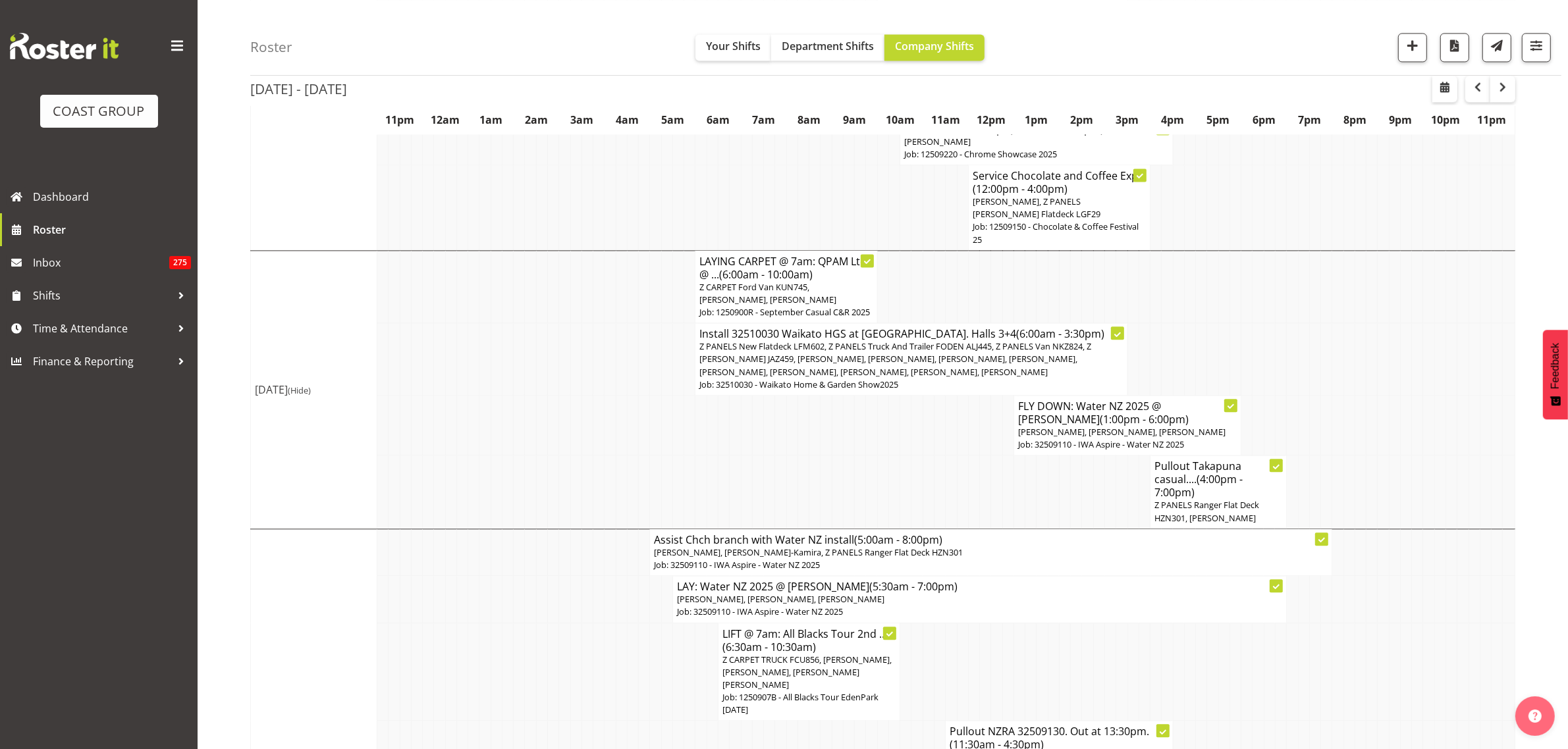
scroll to position [3784, 0]
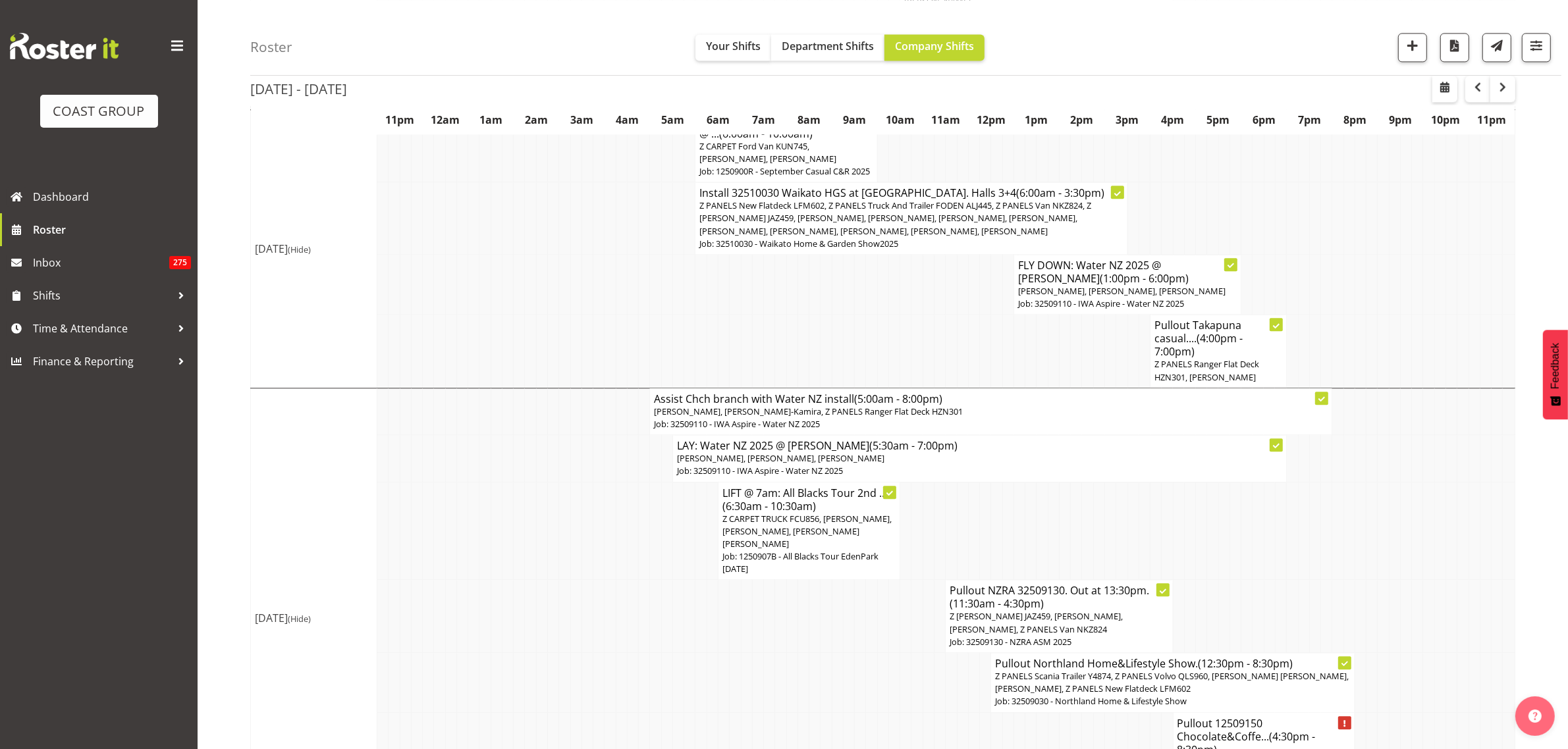
click at [1226, 359] on span "(4:00pm - 7:00pm)" at bounding box center [1199, 345] width 88 height 27
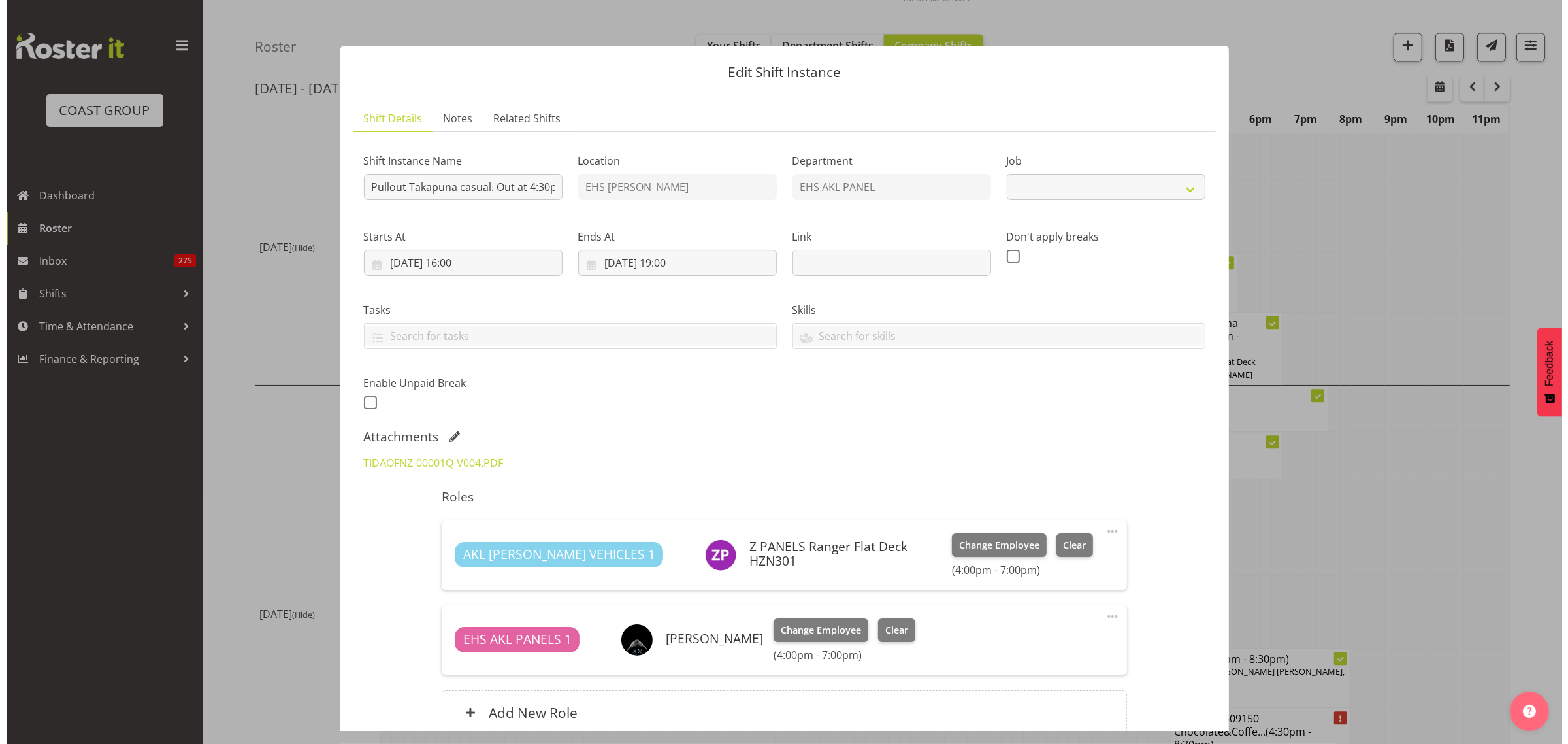
scroll to position [3720, 0]
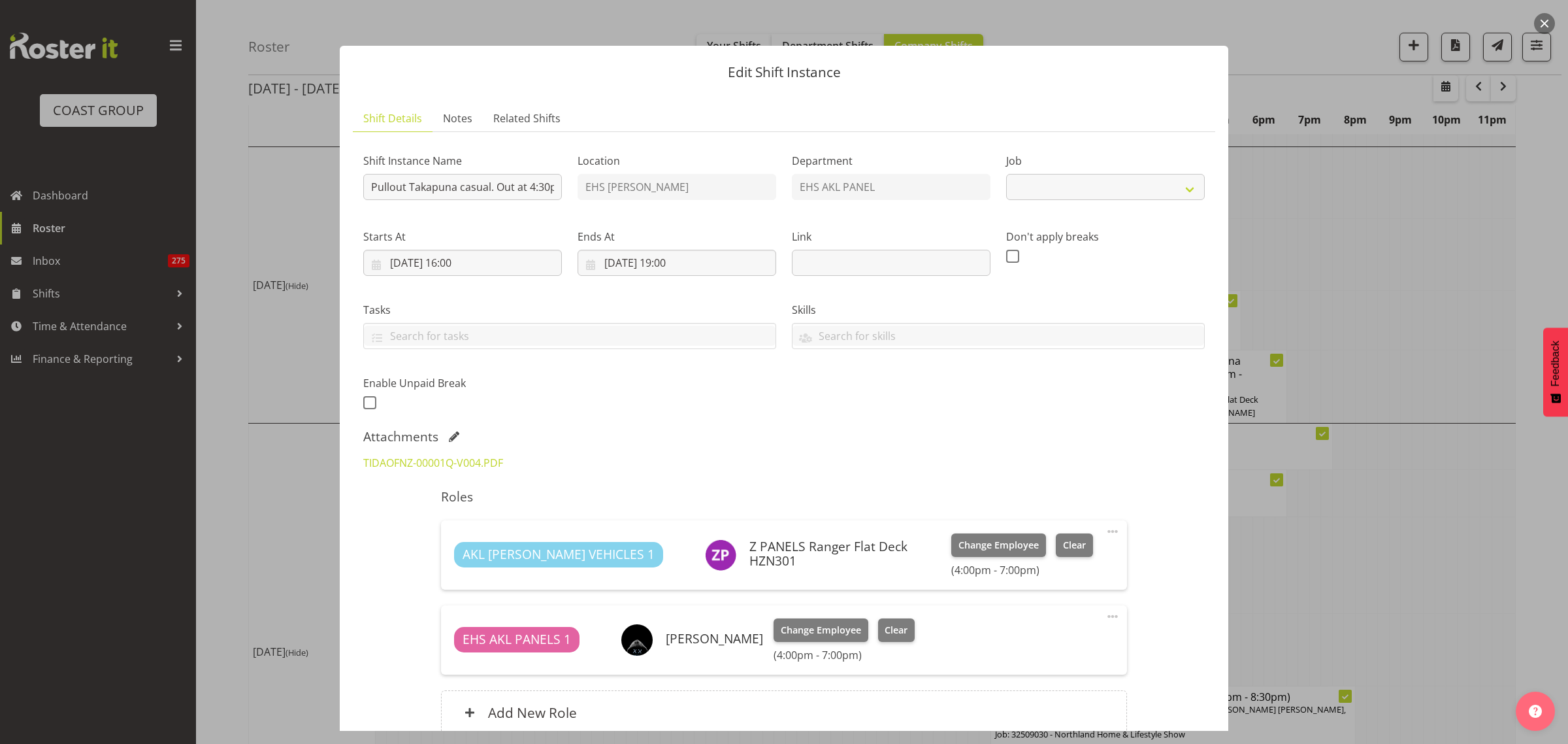
select select "8653"
click at [1105, 617] on span at bounding box center [1113, 616] width 16 height 16
click at [1030, 644] on link "Edit" at bounding box center [1058, 645] width 126 height 23
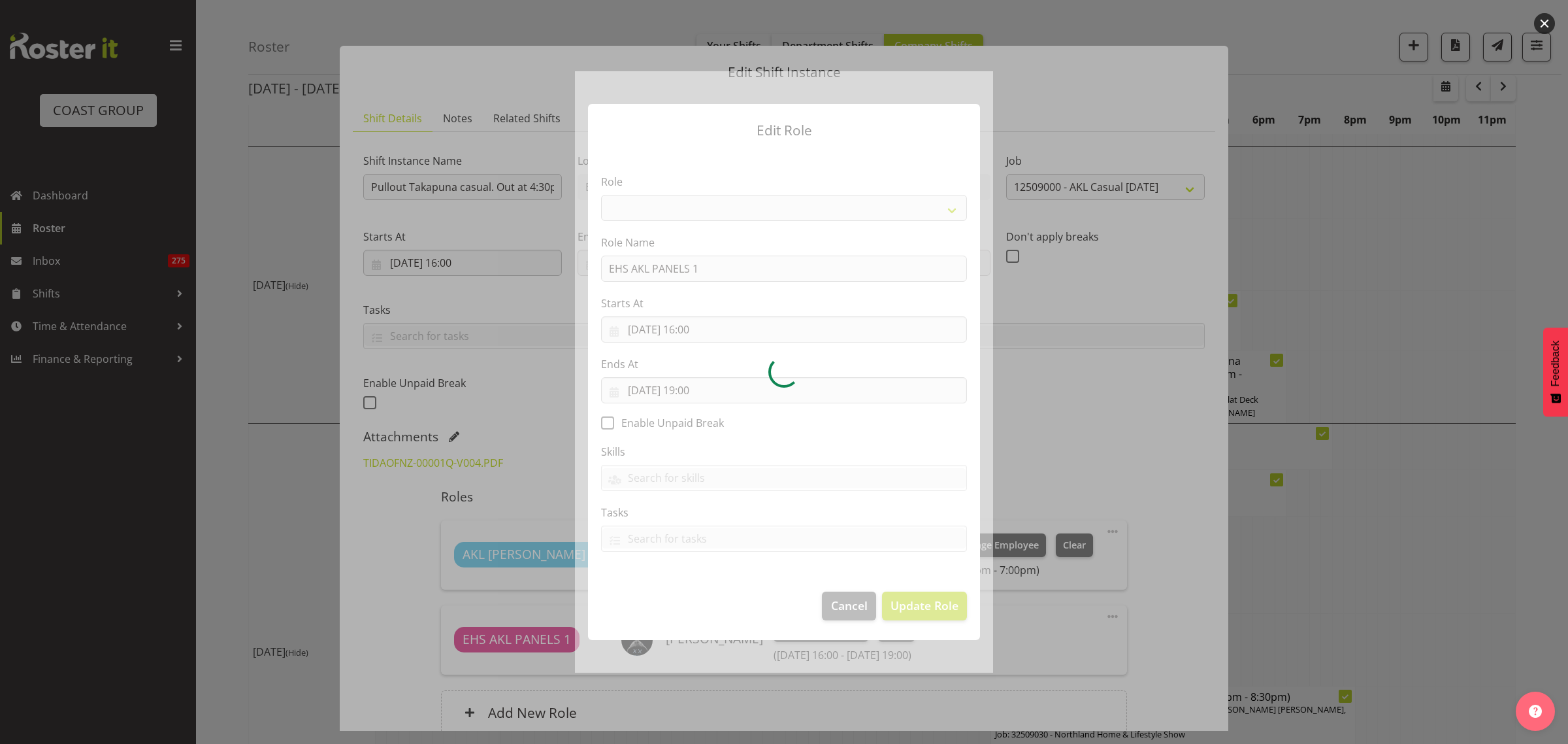
select select "188"
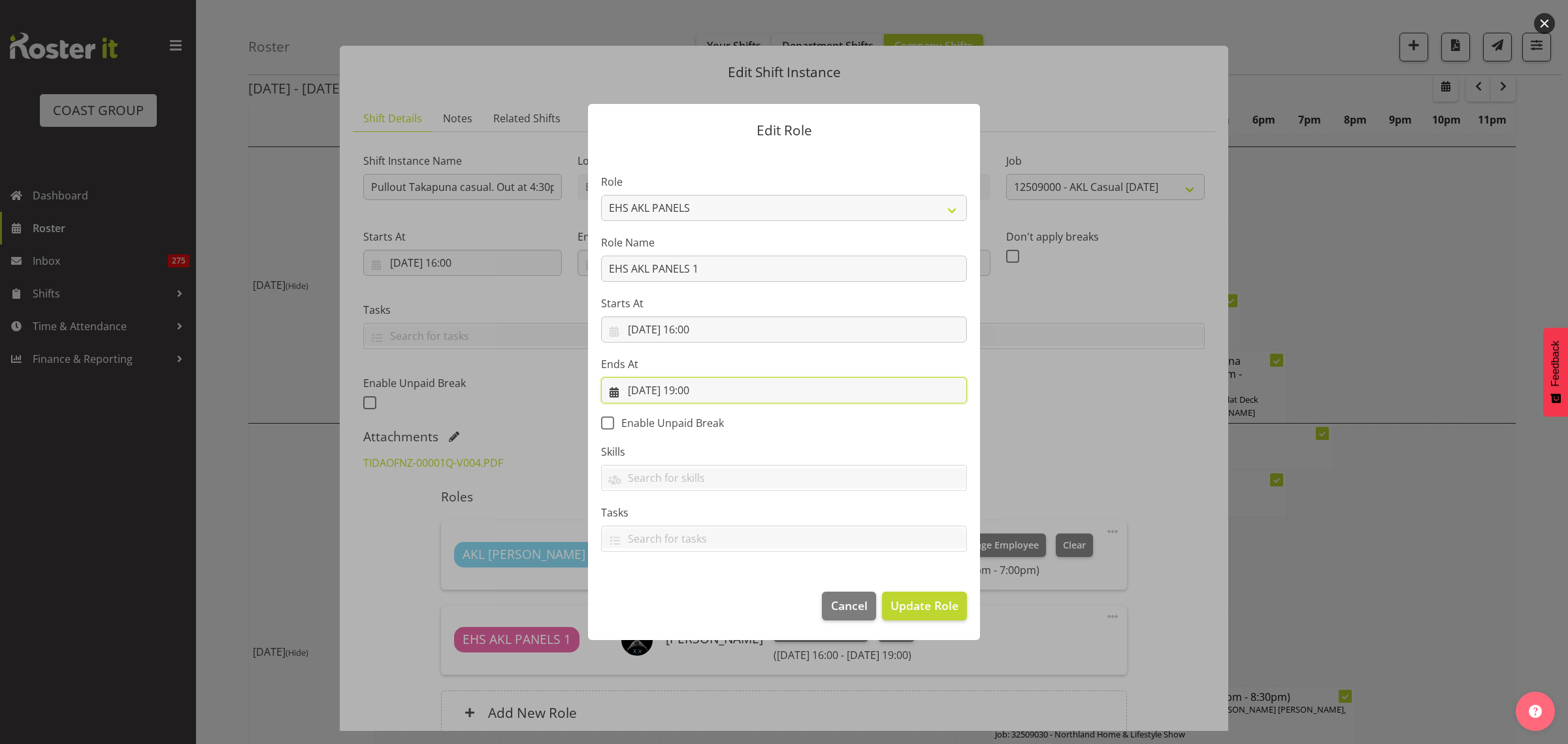
click at [757, 392] on input "[DATE] 19:00" at bounding box center [784, 390] width 366 height 26
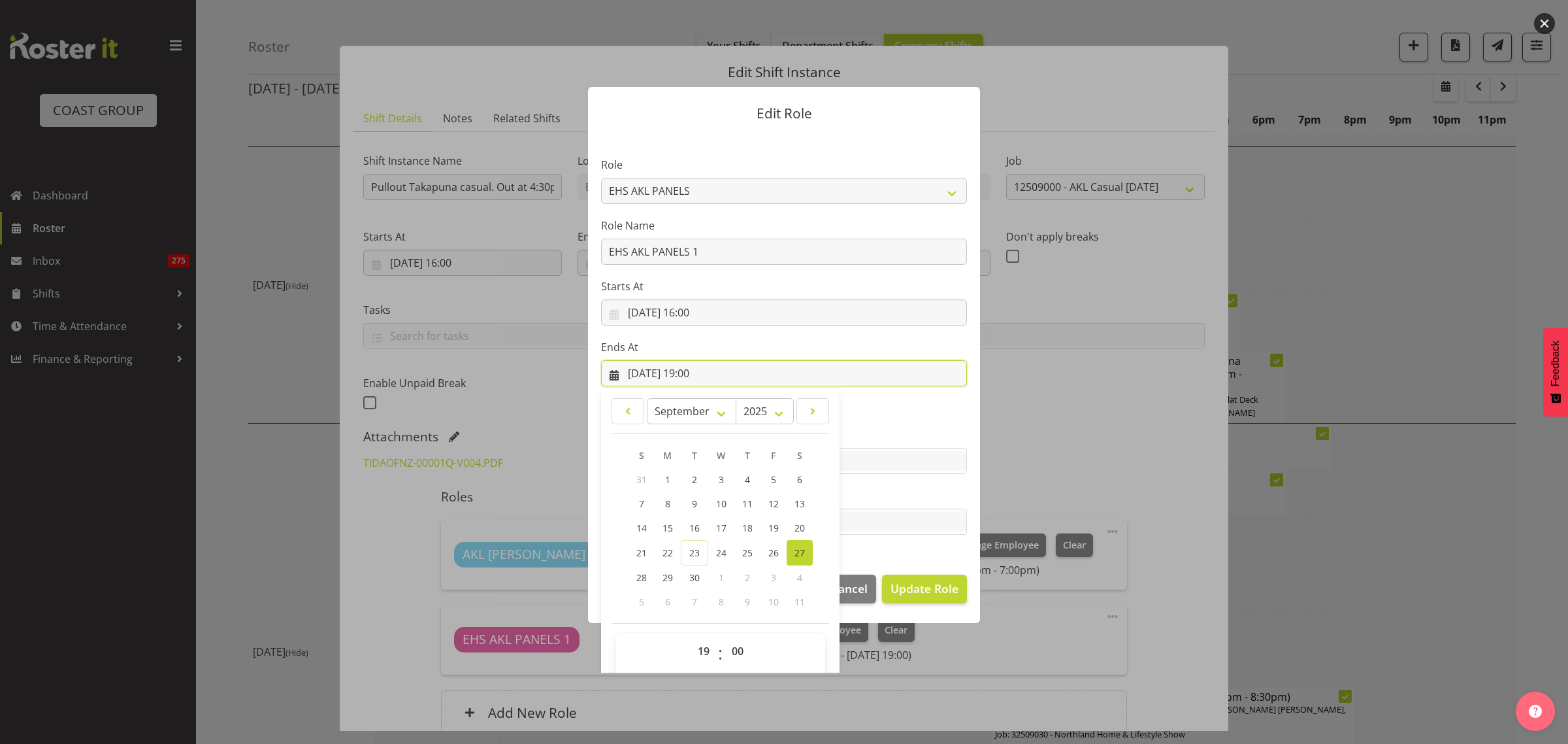
scroll to position [28, 0]
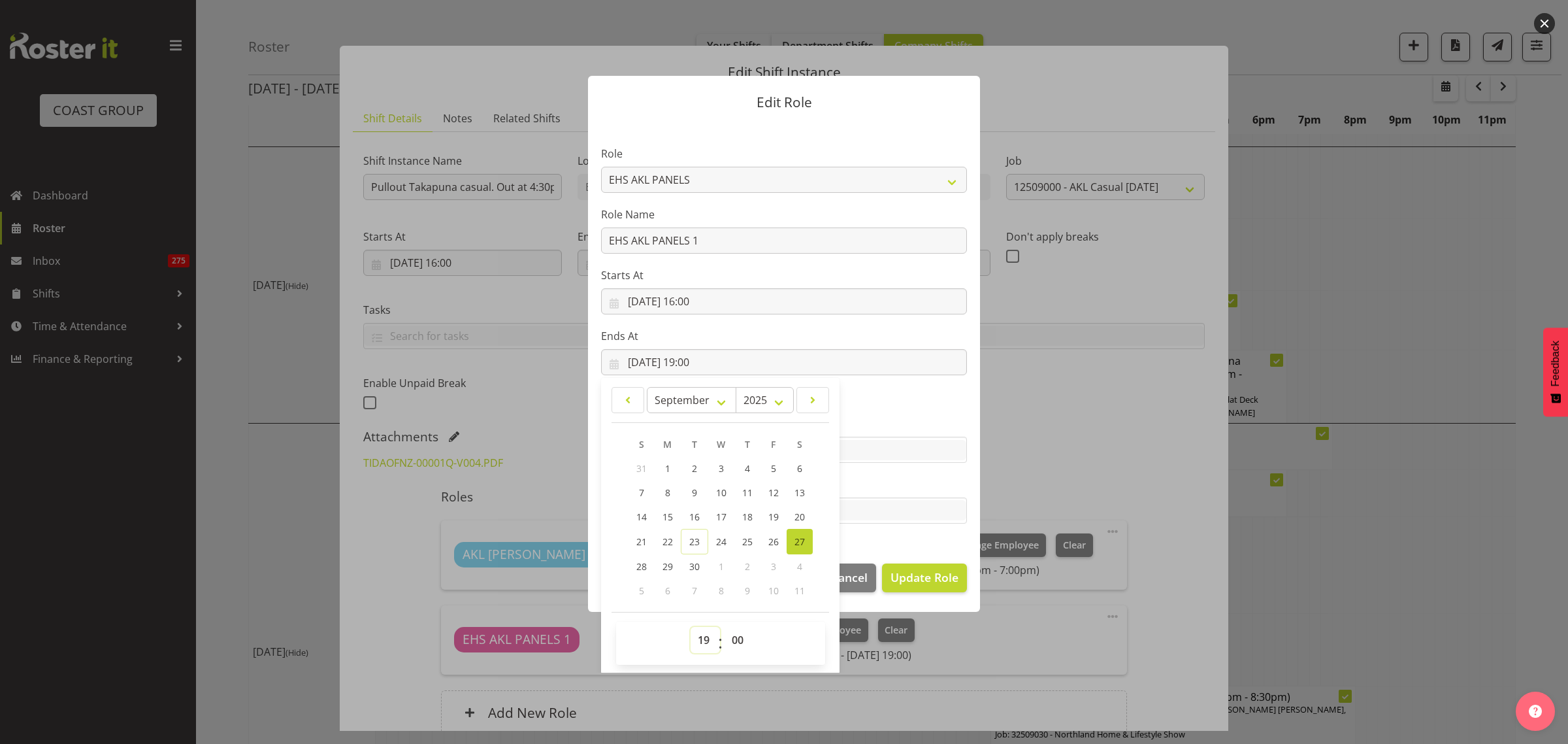
click at [700, 642] on select "00 01 02 03 04 05 06 07 08 09 10 11 12 13 14 15 16 17 18 19 20 21 22 23" at bounding box center [705, 639] width 29 height 26
select select "20"
click at [690, 627] on select "00 01 02 03 04 05 06 07 08 09 10 11 12 13 14 15 16 17 18 19 20 21 22 23" at bounding box center [705, 639] width 29 height 26
type input "[DATE] 20:00"
click at [928, 574] on span "Update Role" at bounding box center [924, 577] width 68 height 17
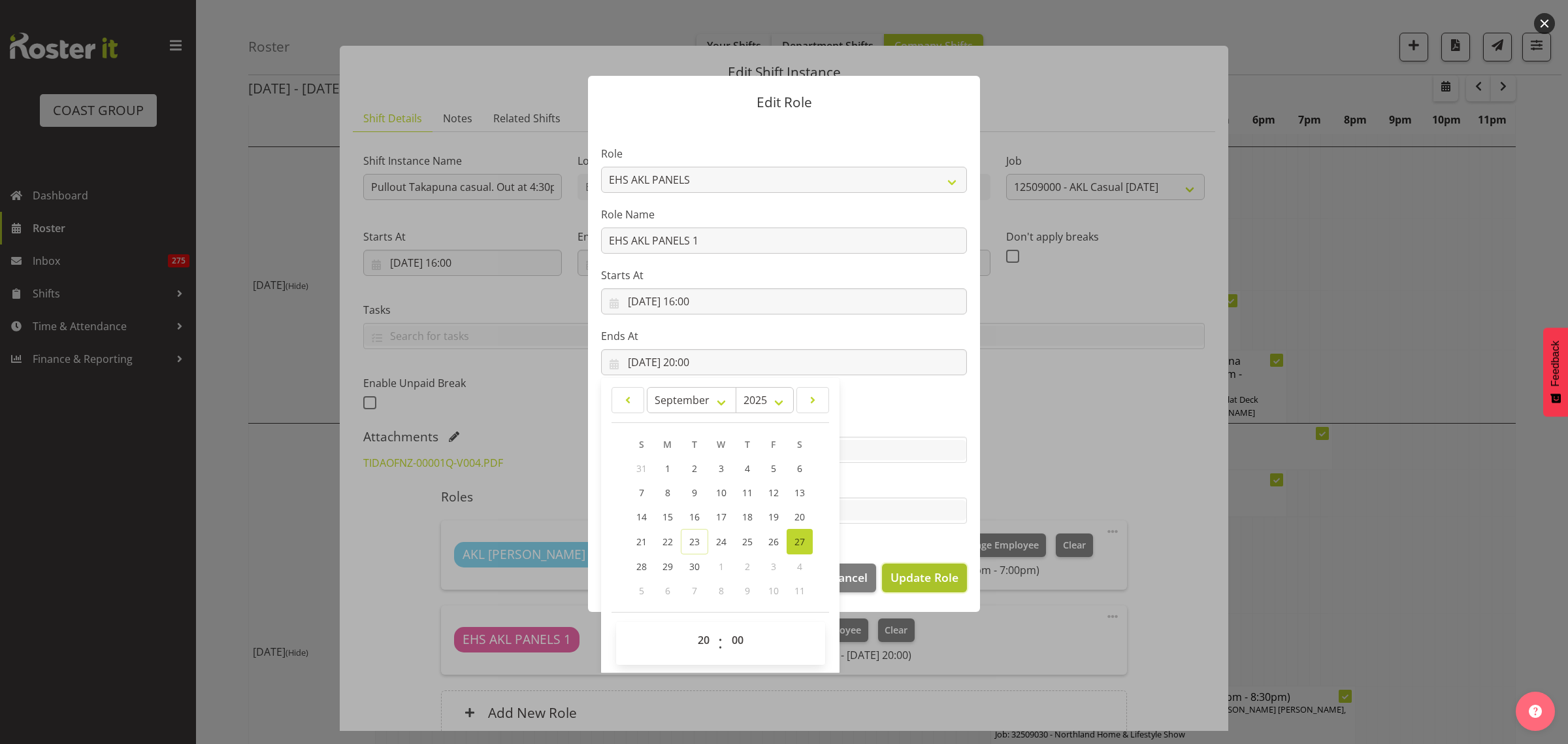
select select
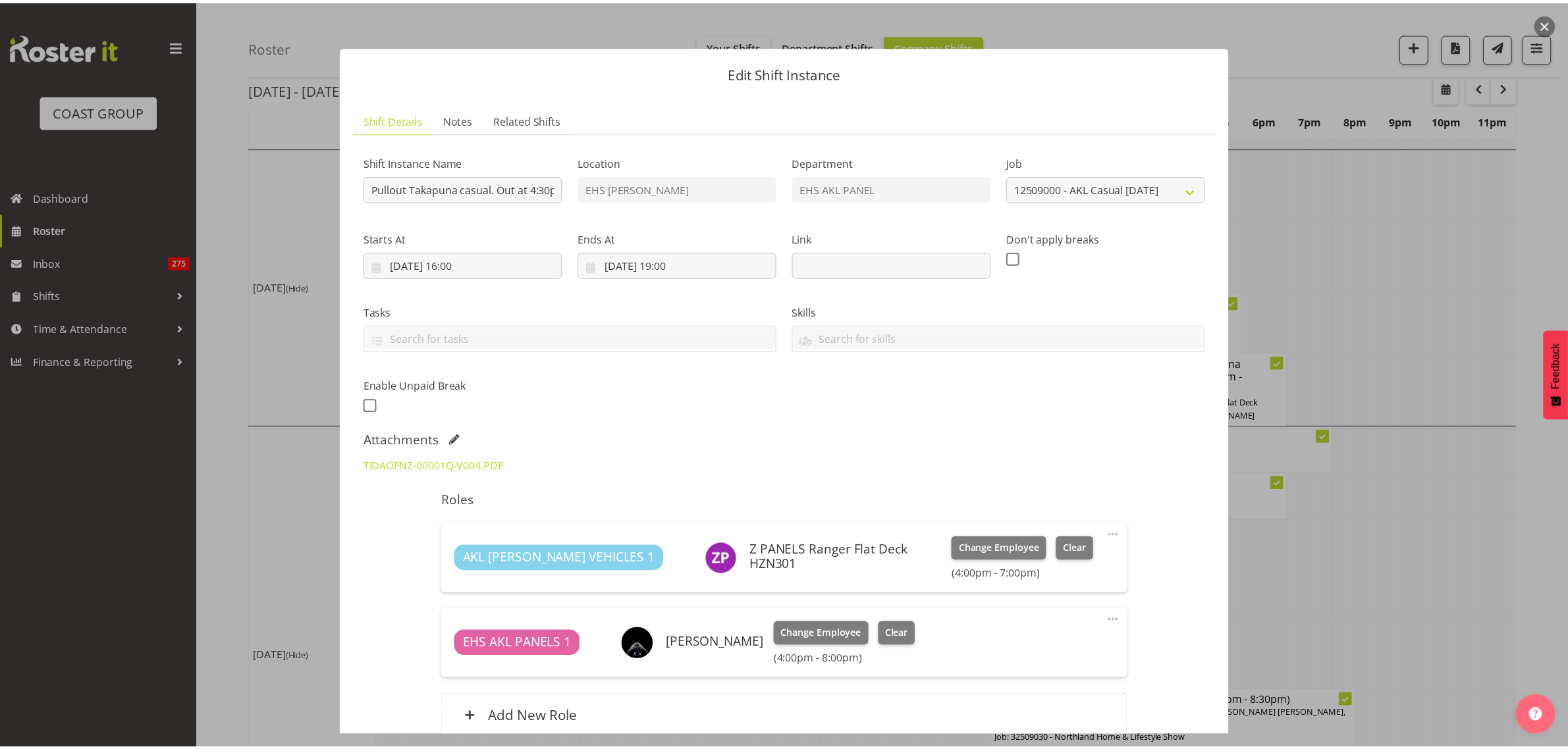
scroll to position [27, 0]
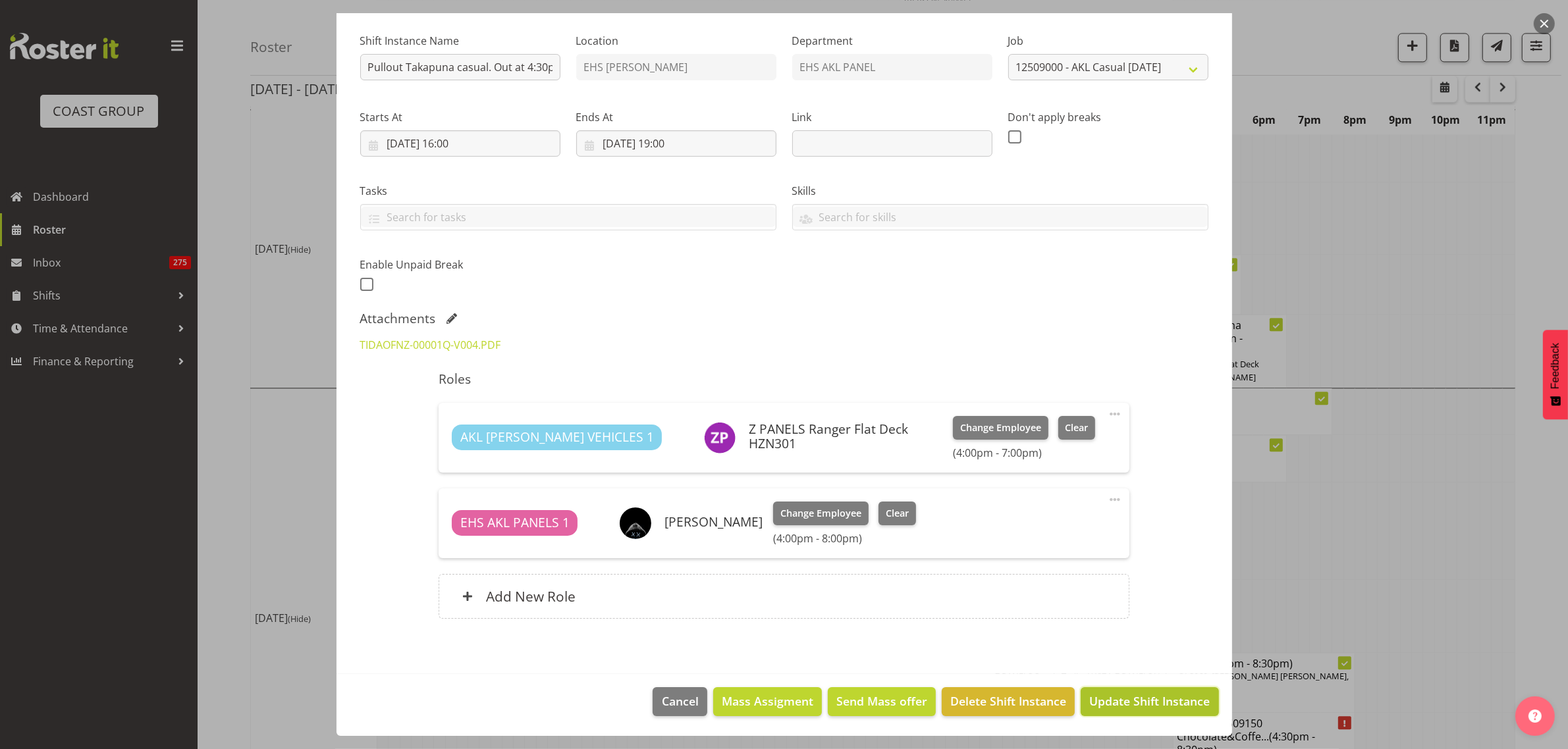
click at [1139, 703] on span "Update Shift Instance" at bounding box center [1149, 700] width 121 height 17
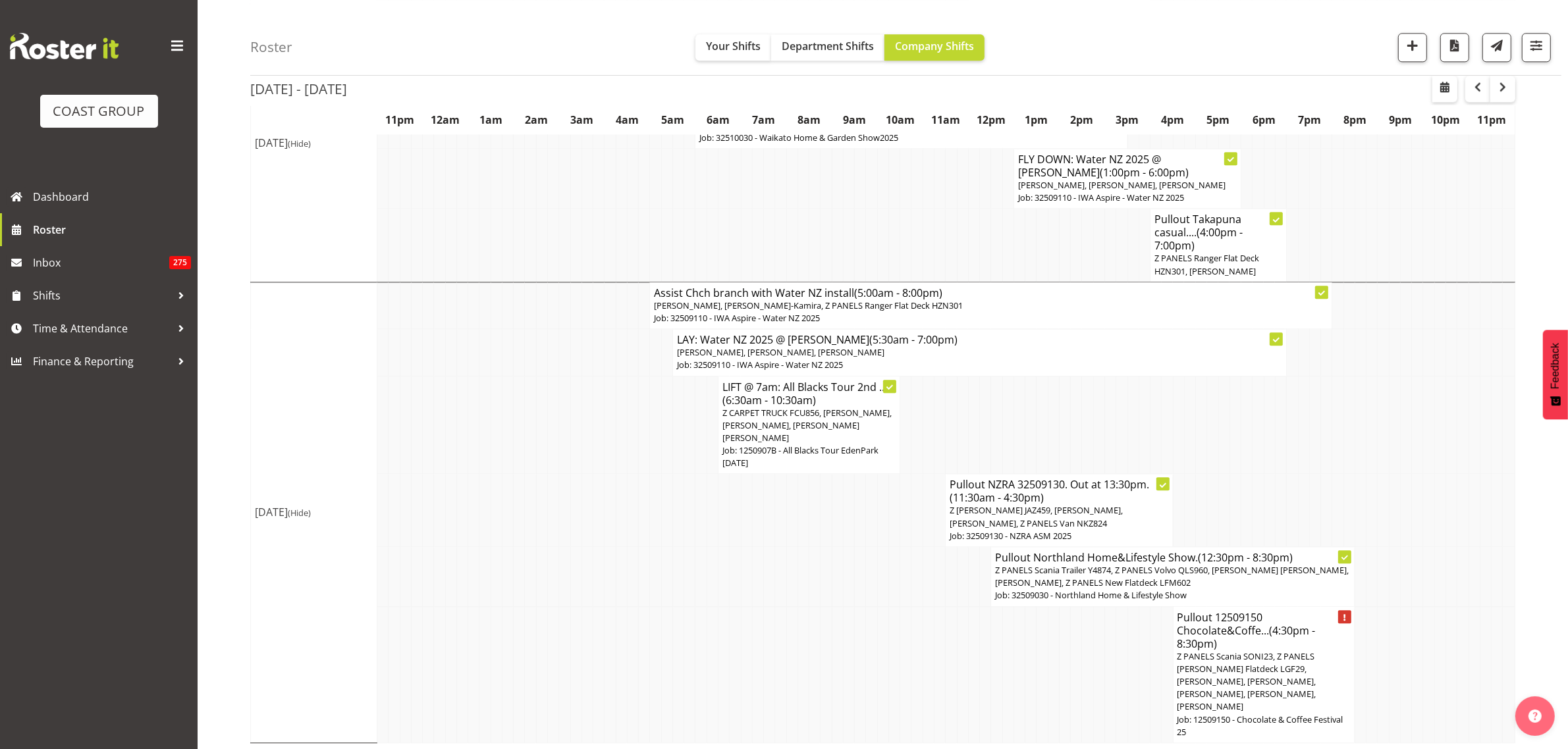
scroll to position [3891, 0]
click at [1255, 685] on span "Z PANELS Scania SONI23, Z PANELS [PERSON_NAME] Flatdeck LGF29, [PERSON_NAME], […" at bounding box center [1246, 680] width 139 height 62
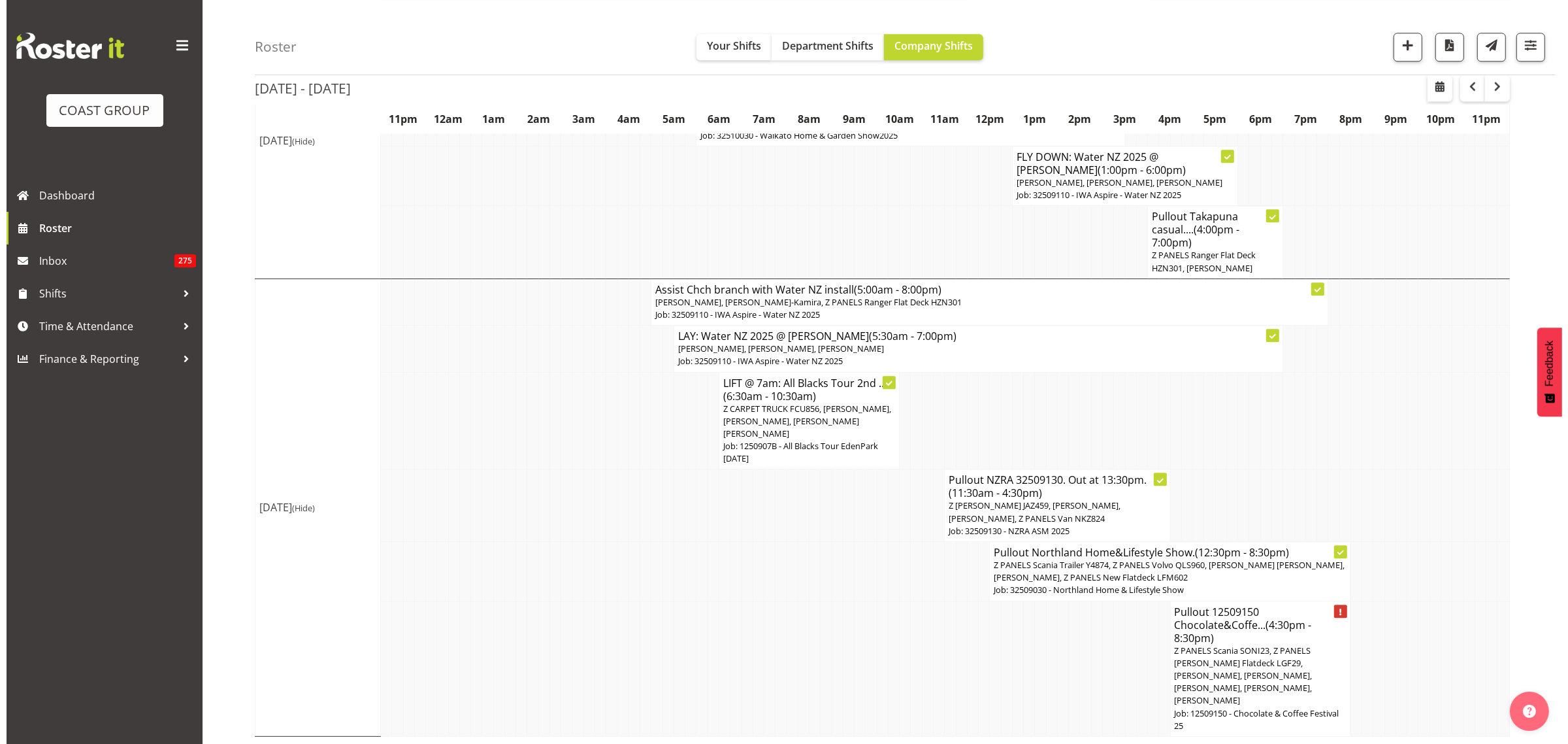
scroll to position [3814, 0]
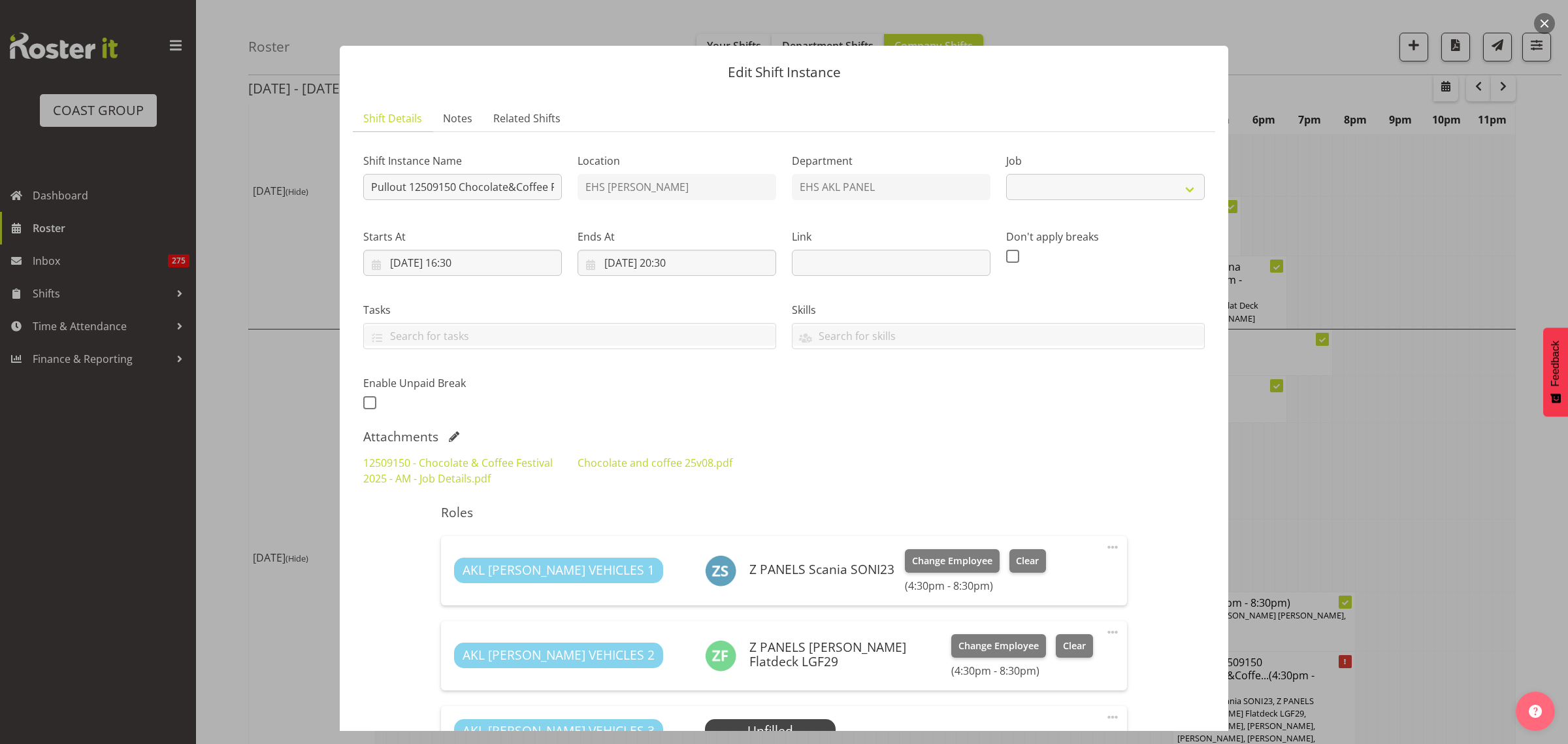
select select "9735"
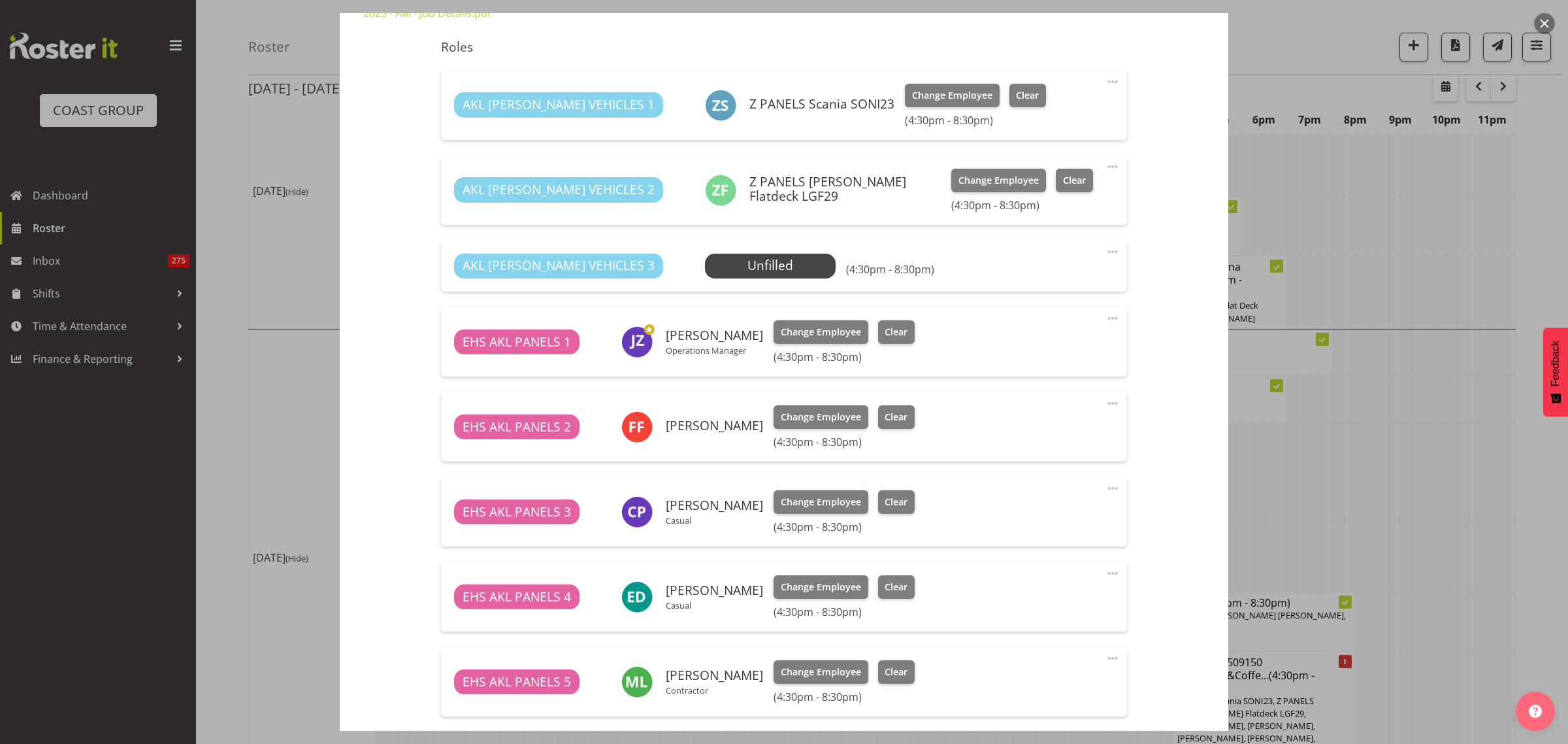
scroll to position [572, 0]
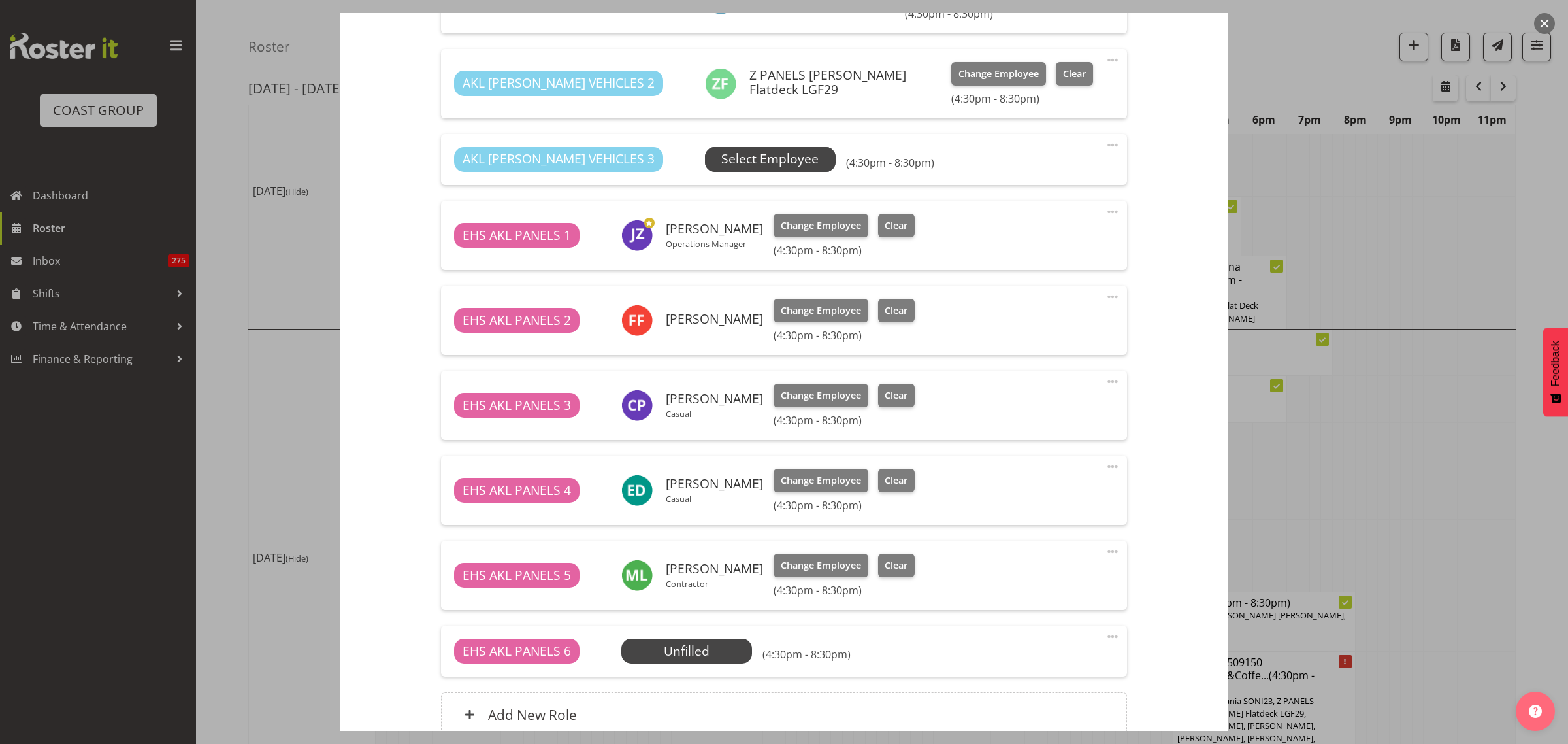
click at [721, 156] on span "Select Employee" at bounding box center [769, 159] width 97 height 19
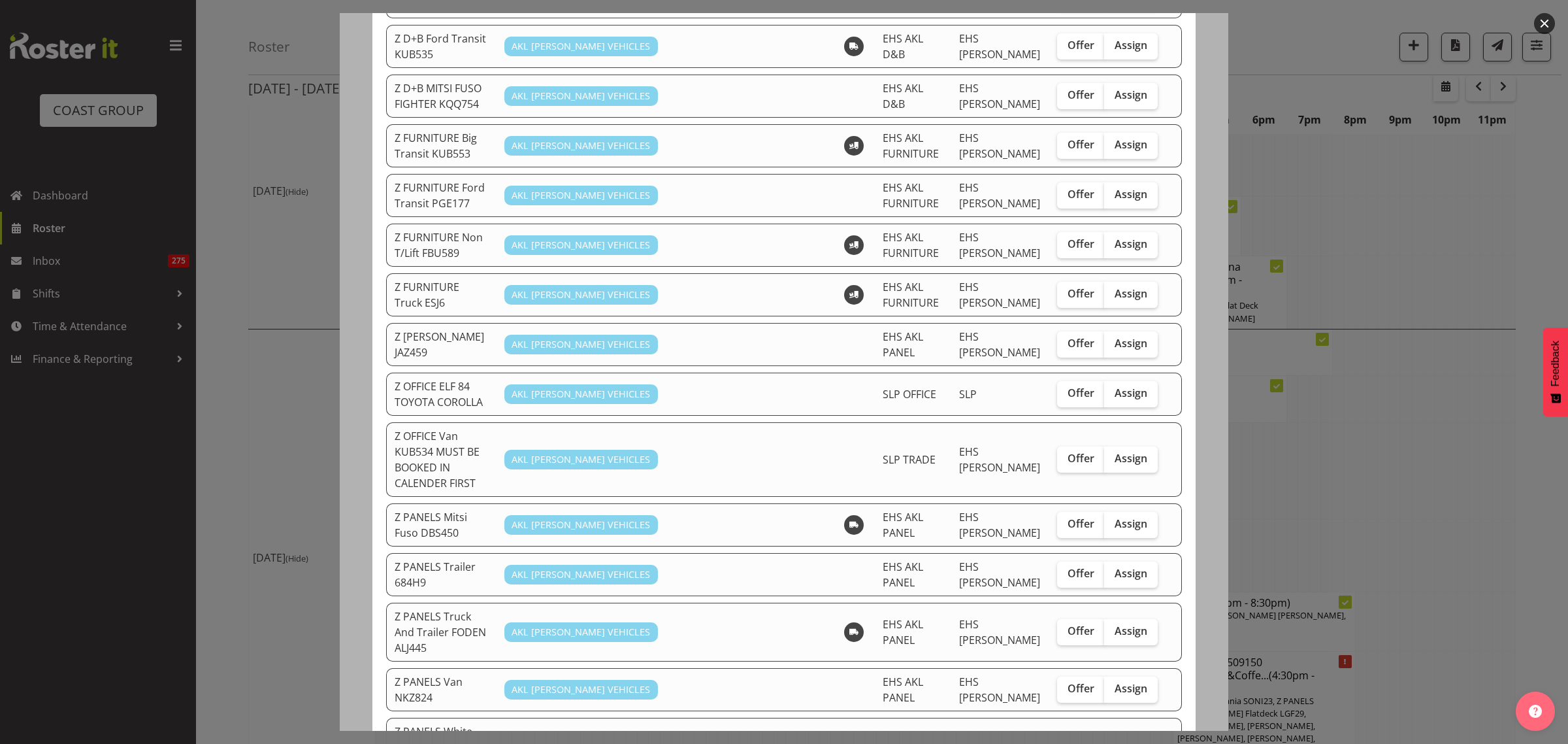
scroll to position [465, 0]
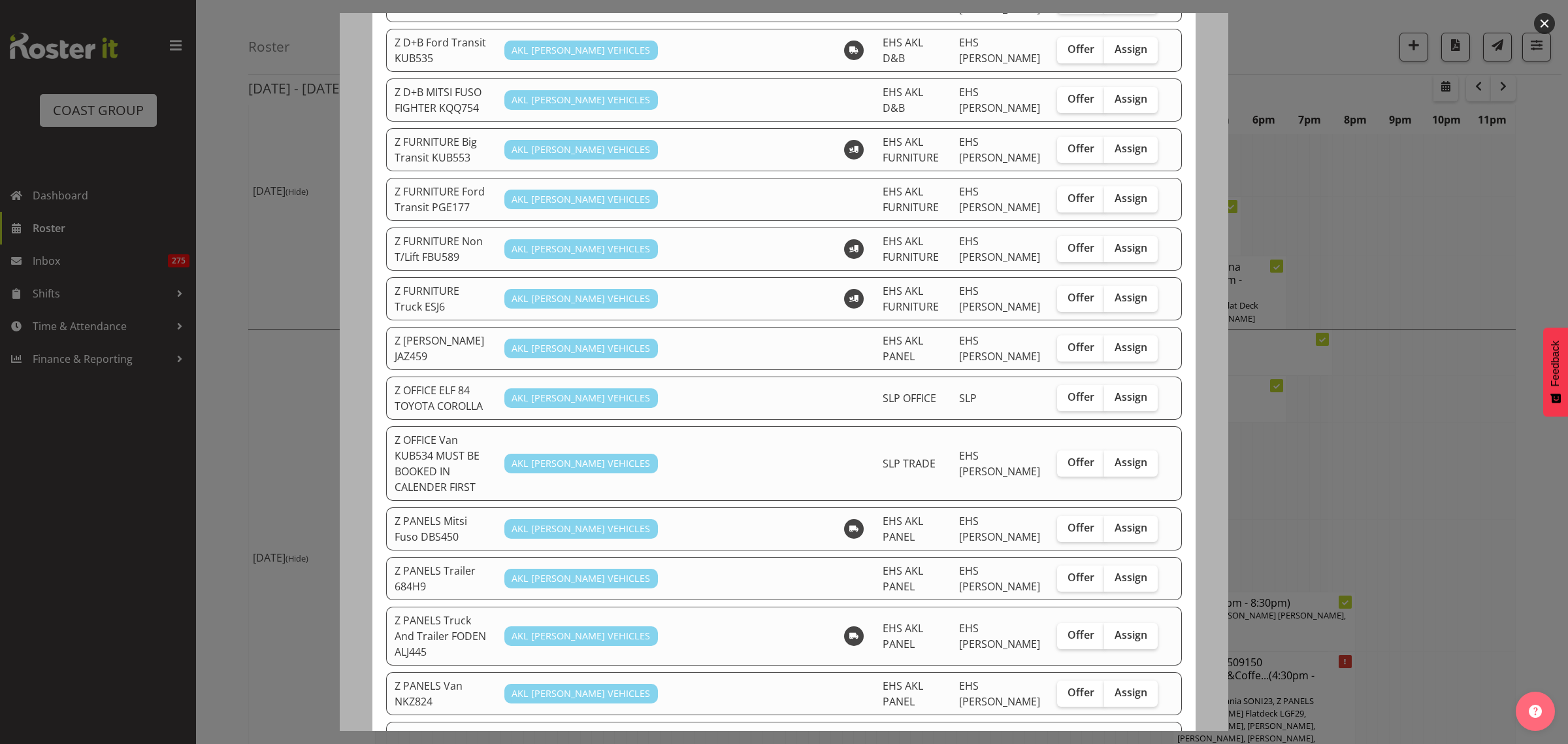
click at [1546, 26] on button "button" at bounding box center [1545, 23] width 21 height 21
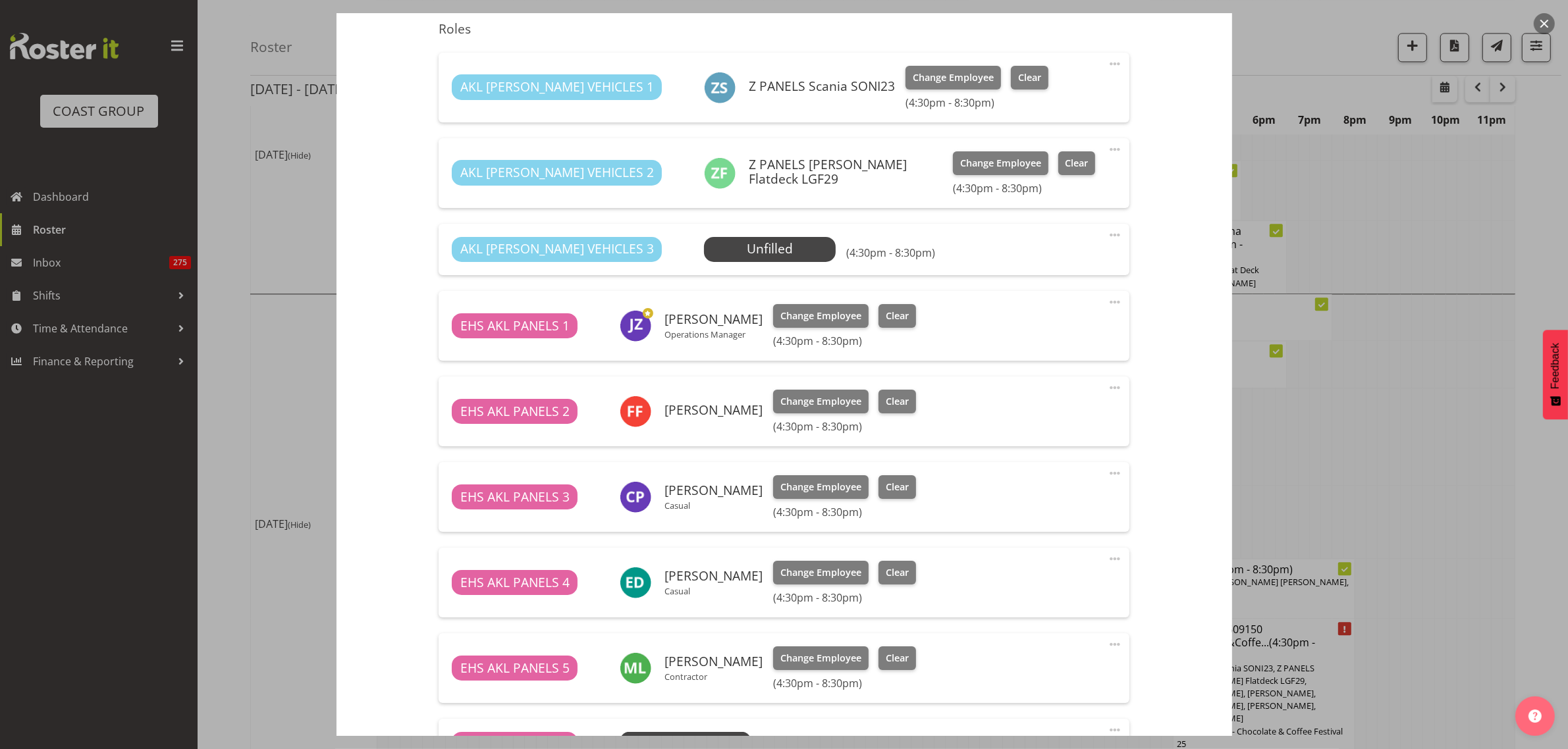
scroll to position [658, 0]
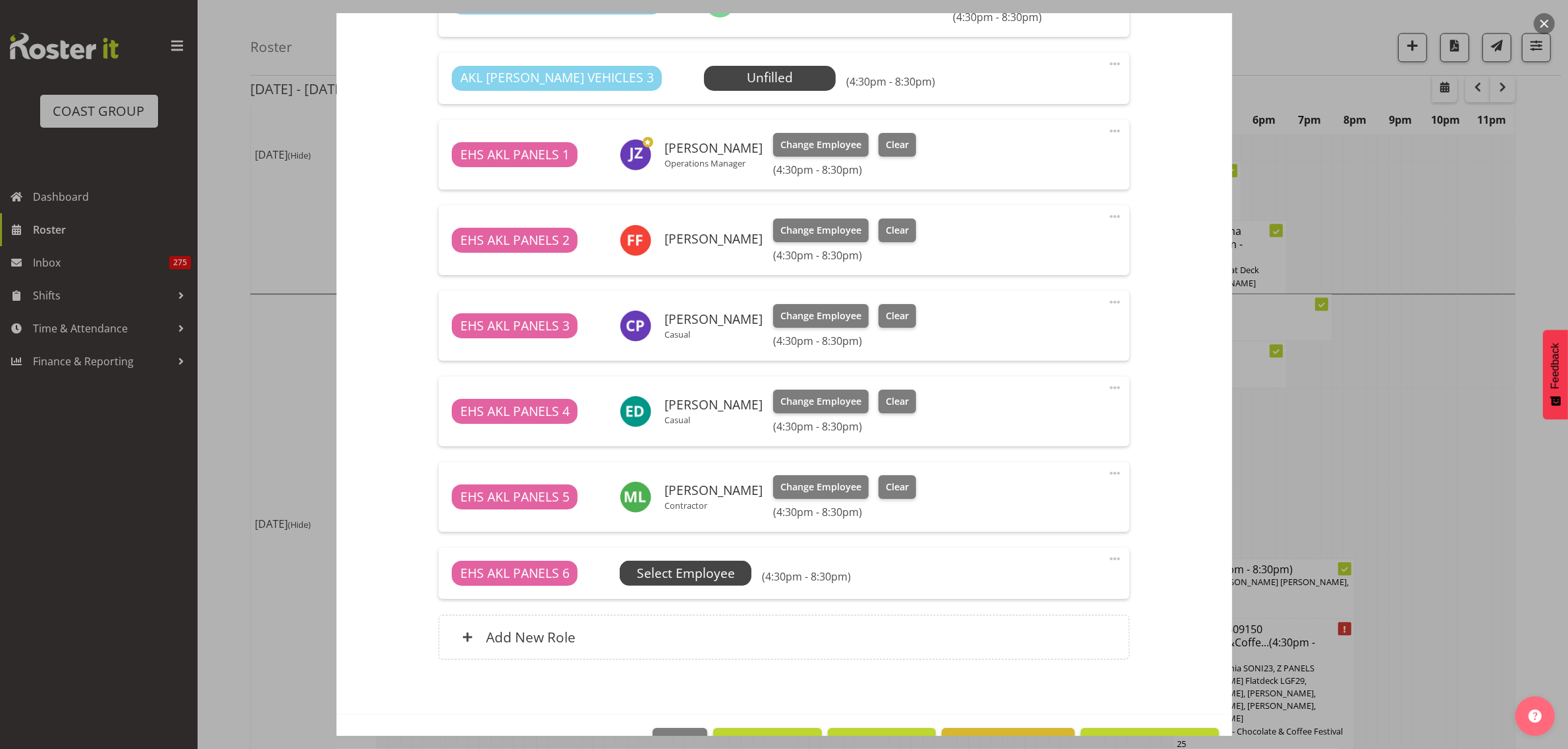
click at [673, 576] on span "Select Employee" at bounding box center [685, 573] width 98 height 19
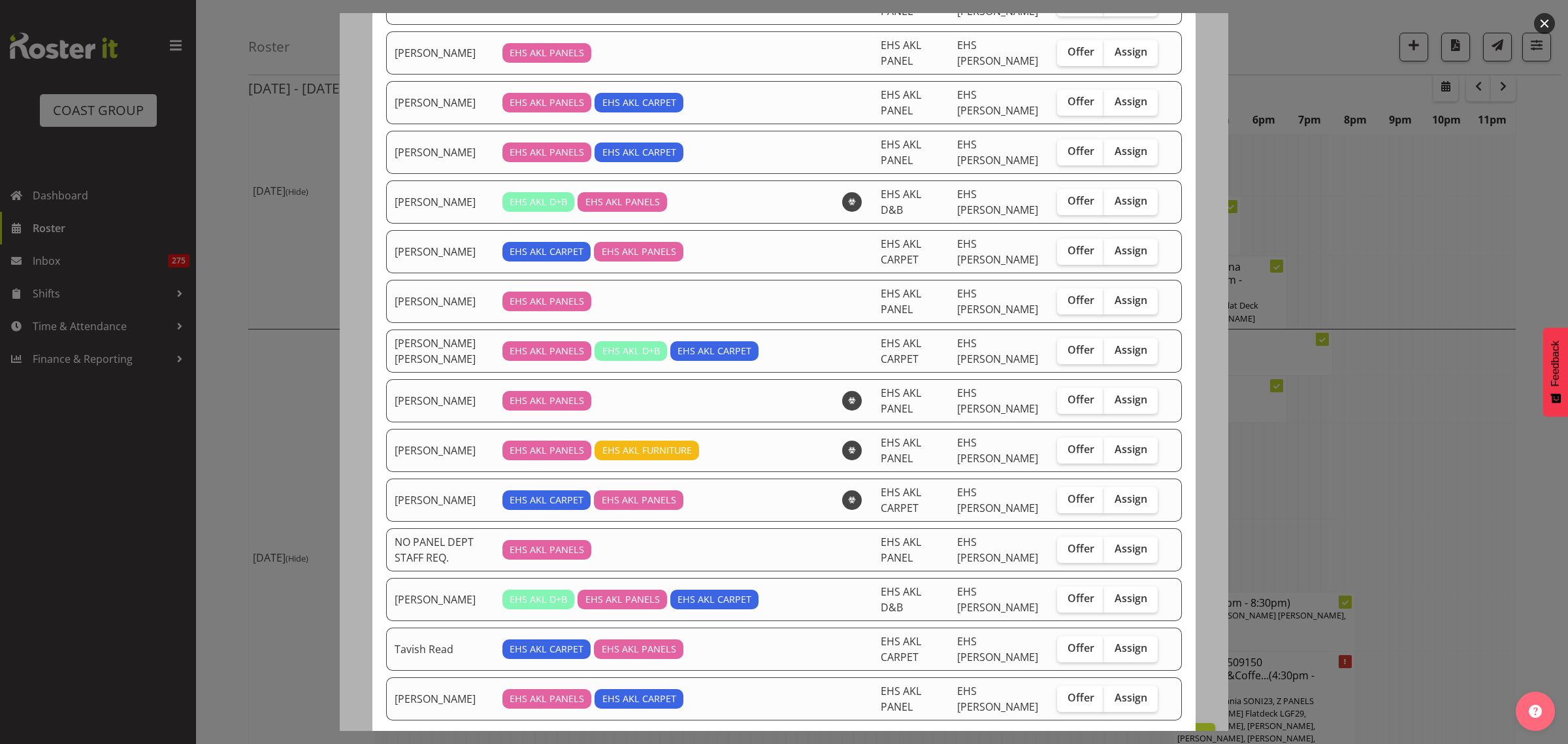
scroll to position [490, 0]
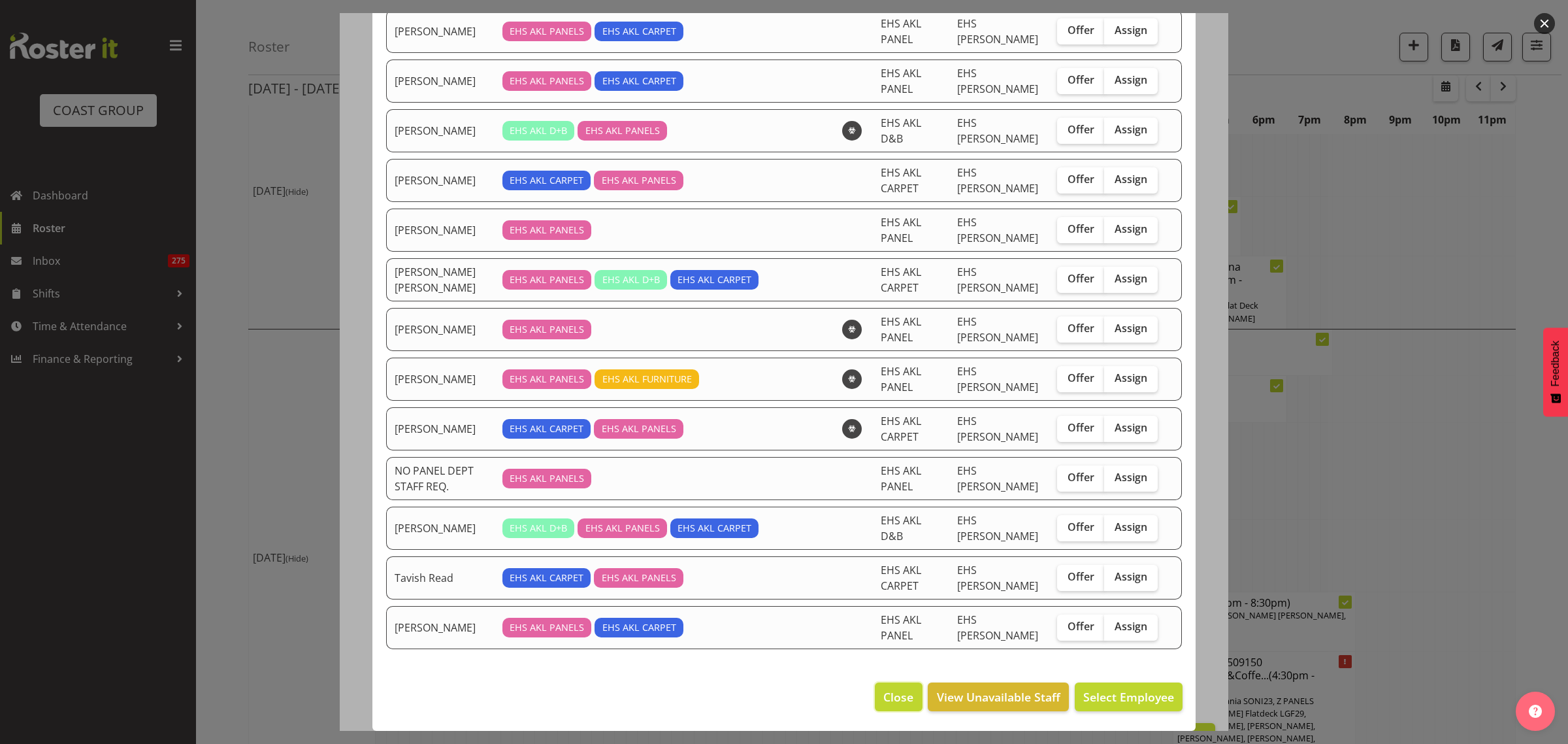
click at [890, 696] on span "Close" at bounding box center [898, 697] width 30 height 17
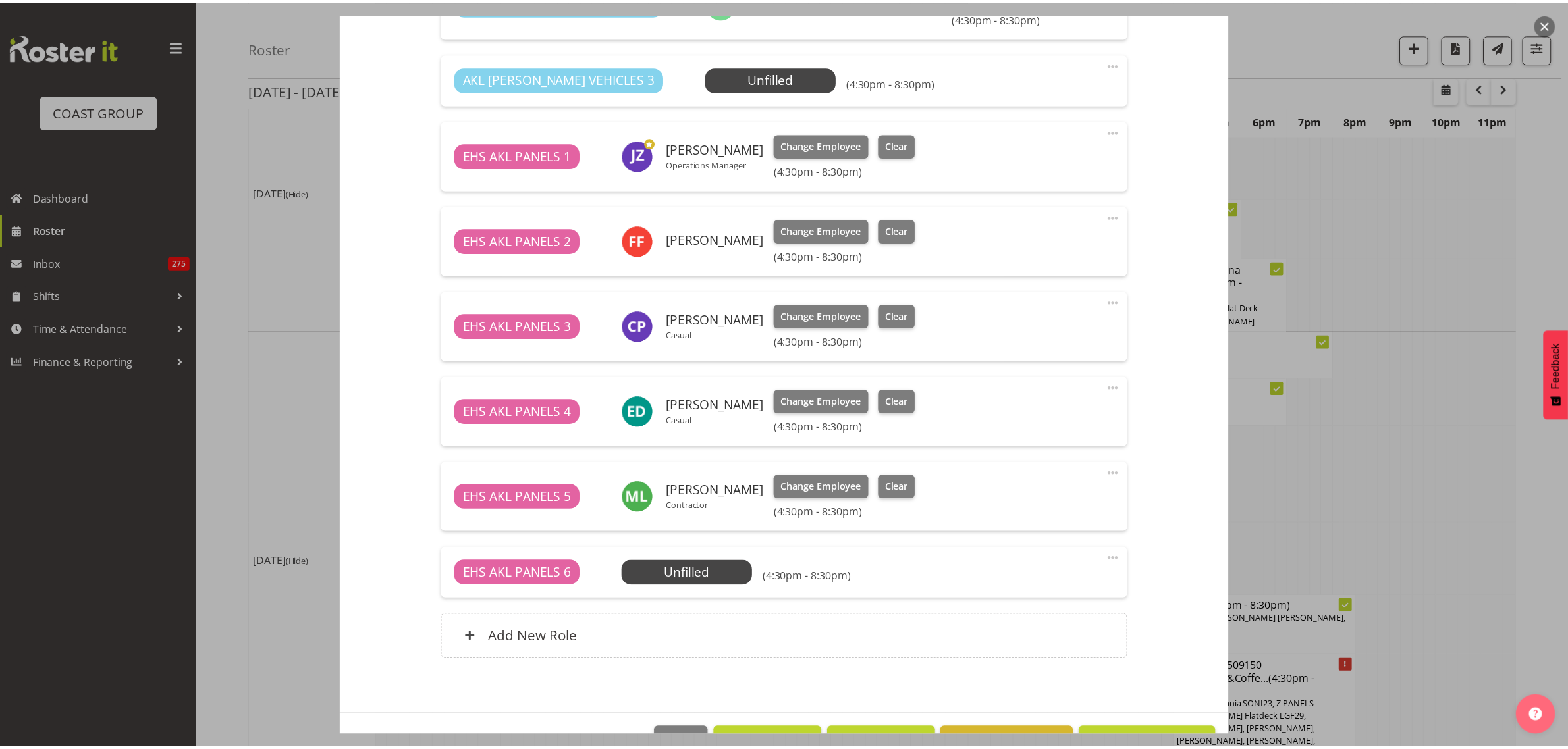
scroll to position [3878, 0]
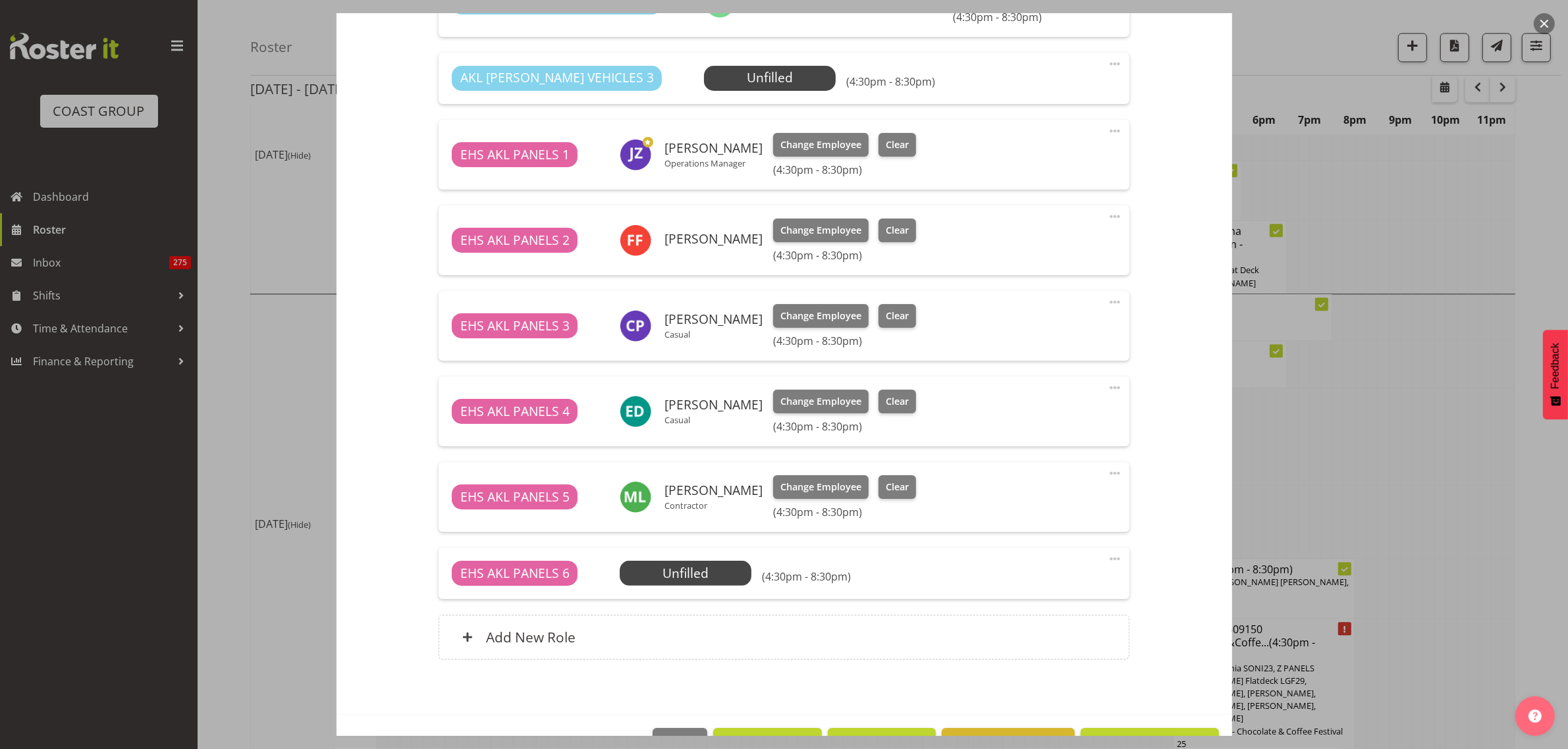
click at [1541, 21] on button "button" at bounding box center [1544, 24] width 21 height 21
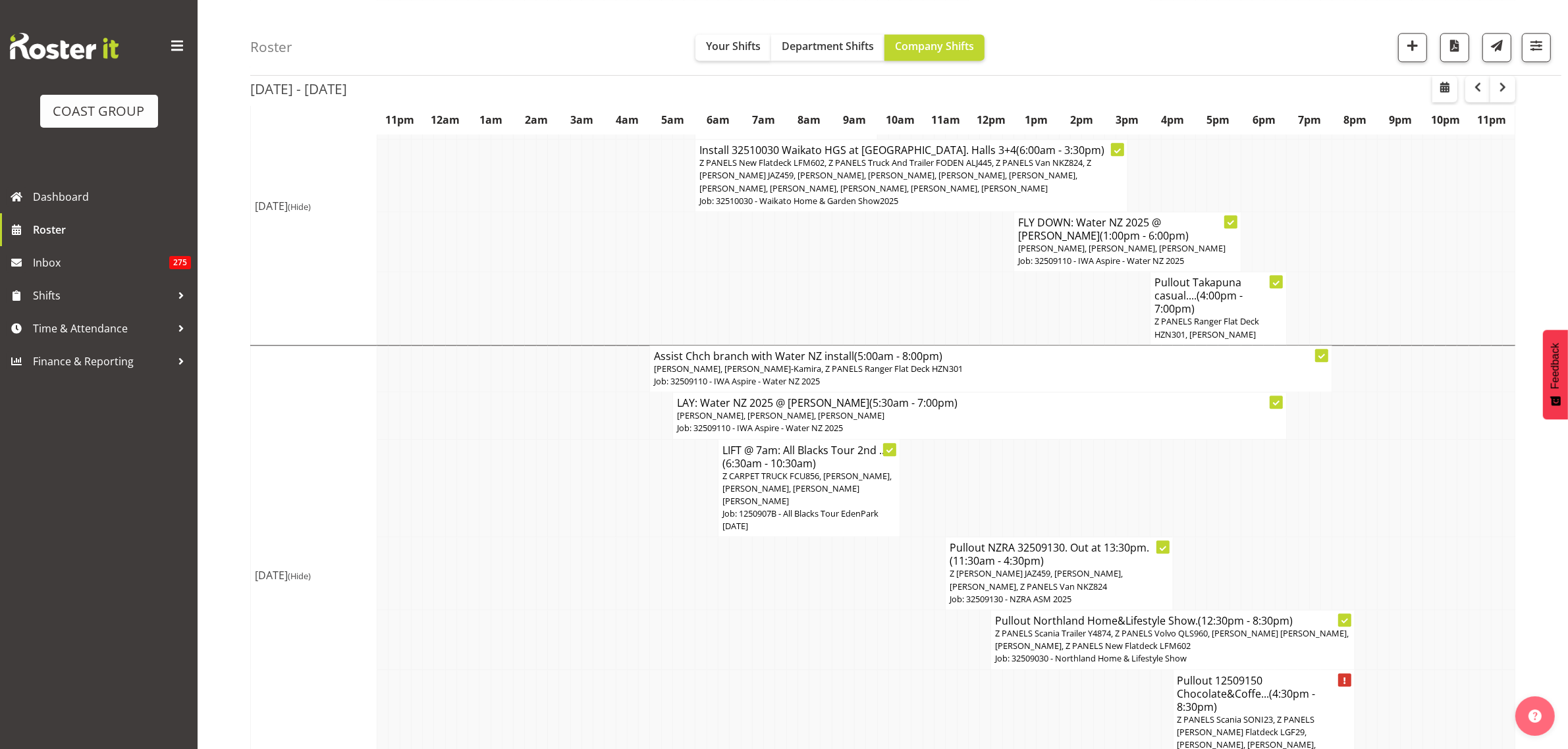
scroll to position [3891, 0]
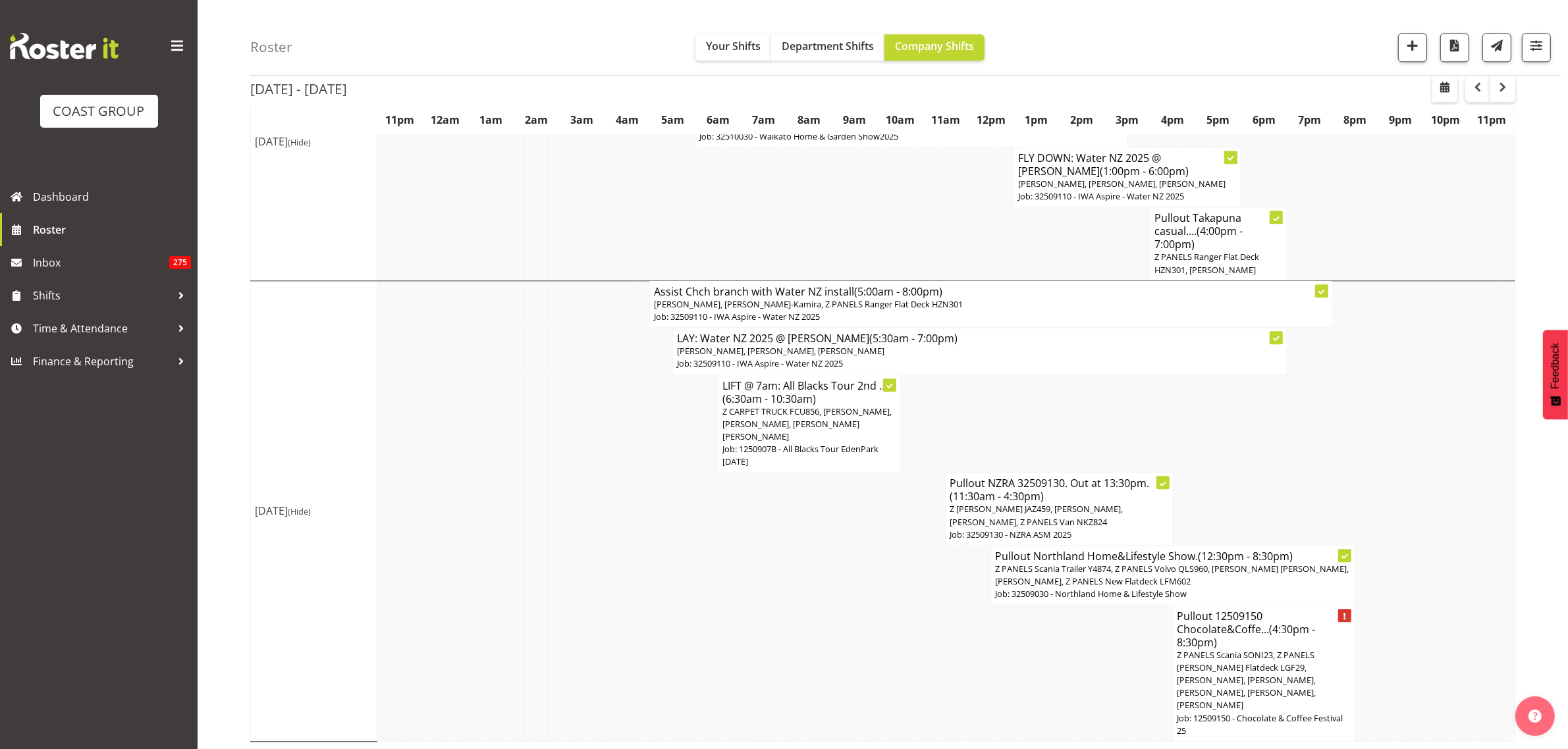
click at [1258, 683] on span "Z PANELS Scania SONI23, Z PANELS [PERSON_NAME] Flatdeck LGF29, [PERSON_NAME], […" at bounding box center [1246, 680] width 139 height 62
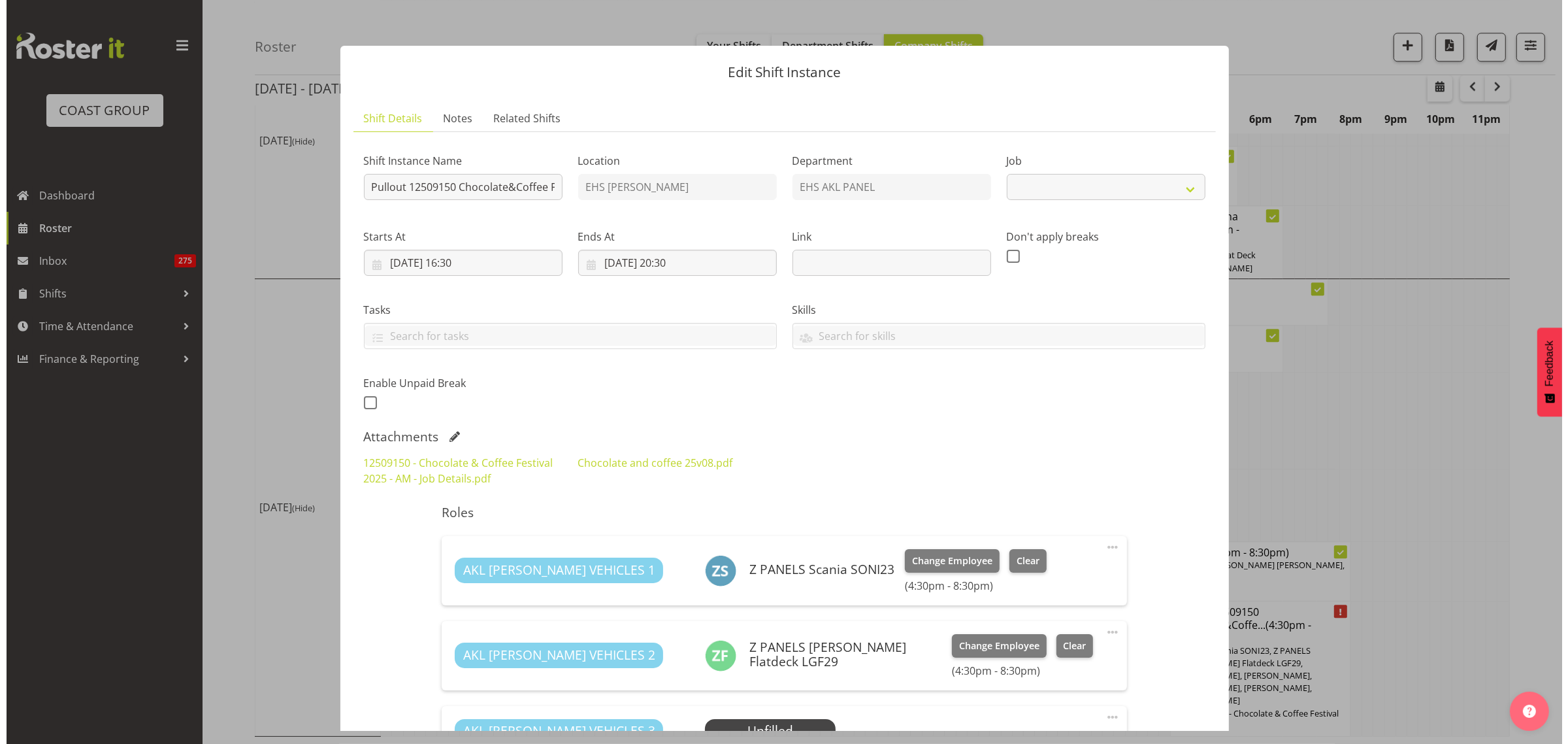
scroll to position [3814, 0]
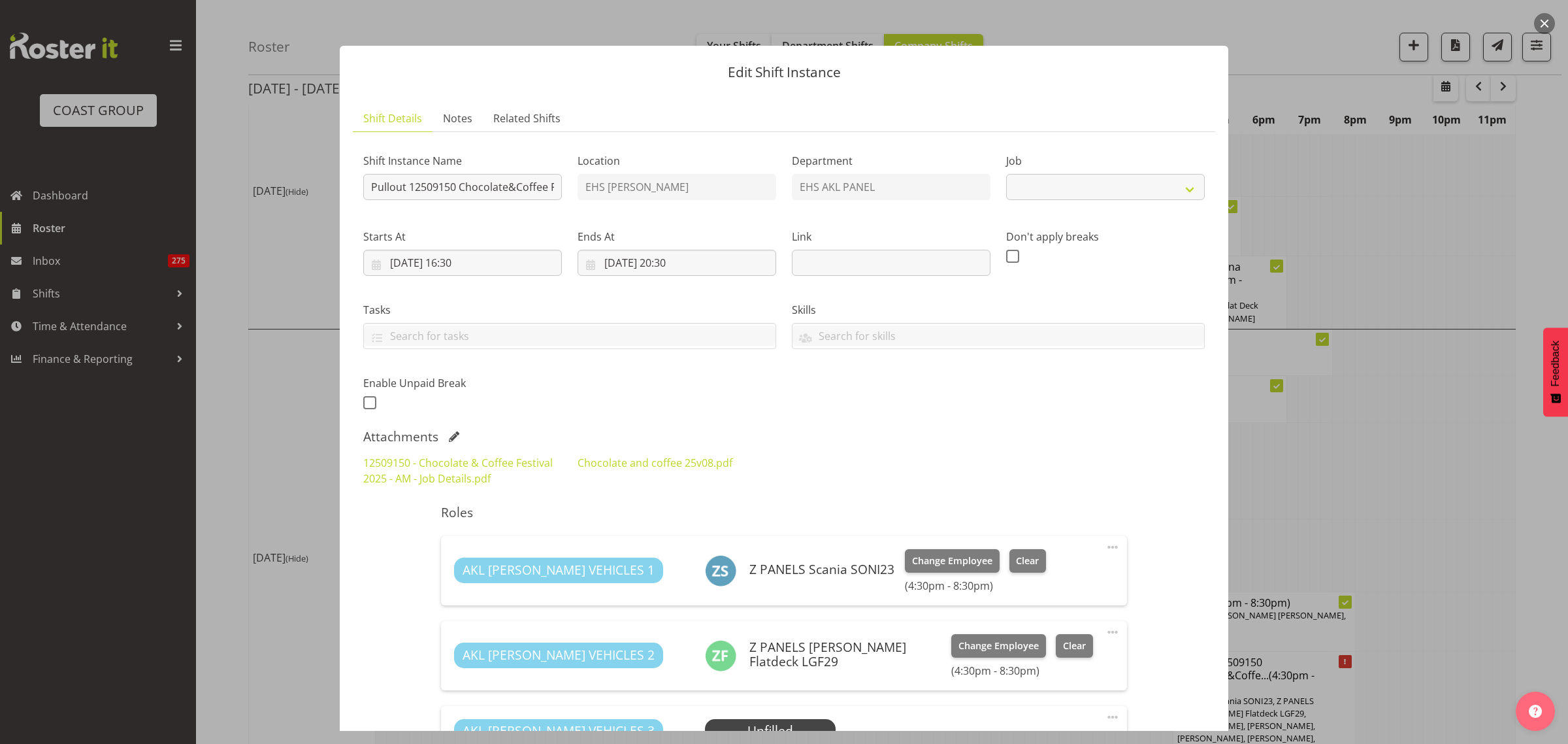
select select "9735"
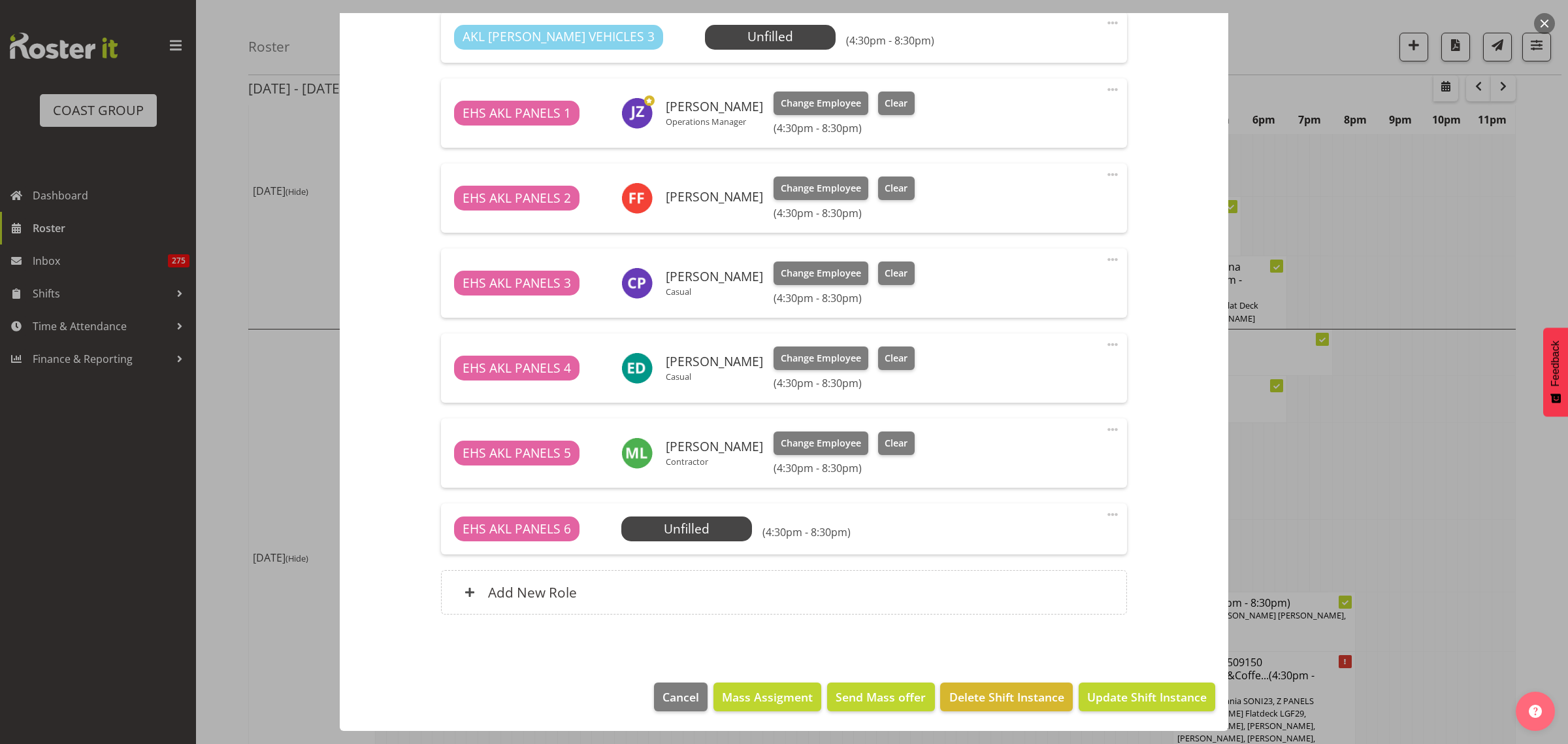
scroll to position [531, 0]
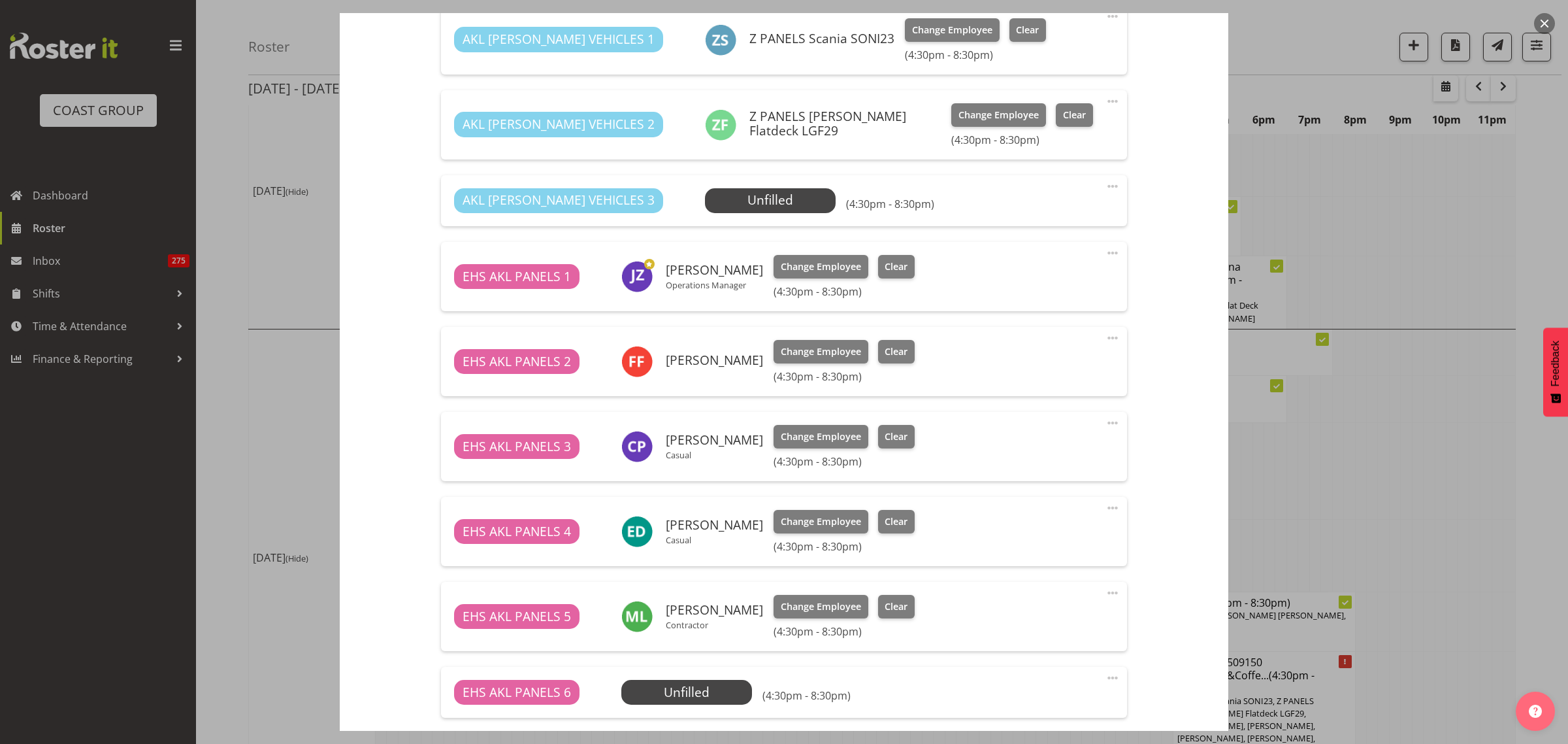
click at [1105, 678] on span at bounding box center [1113, 678] width 16 height 16
click at [1551, 23] on button "button" at bounding box center [1545, 23] width 21 height 21
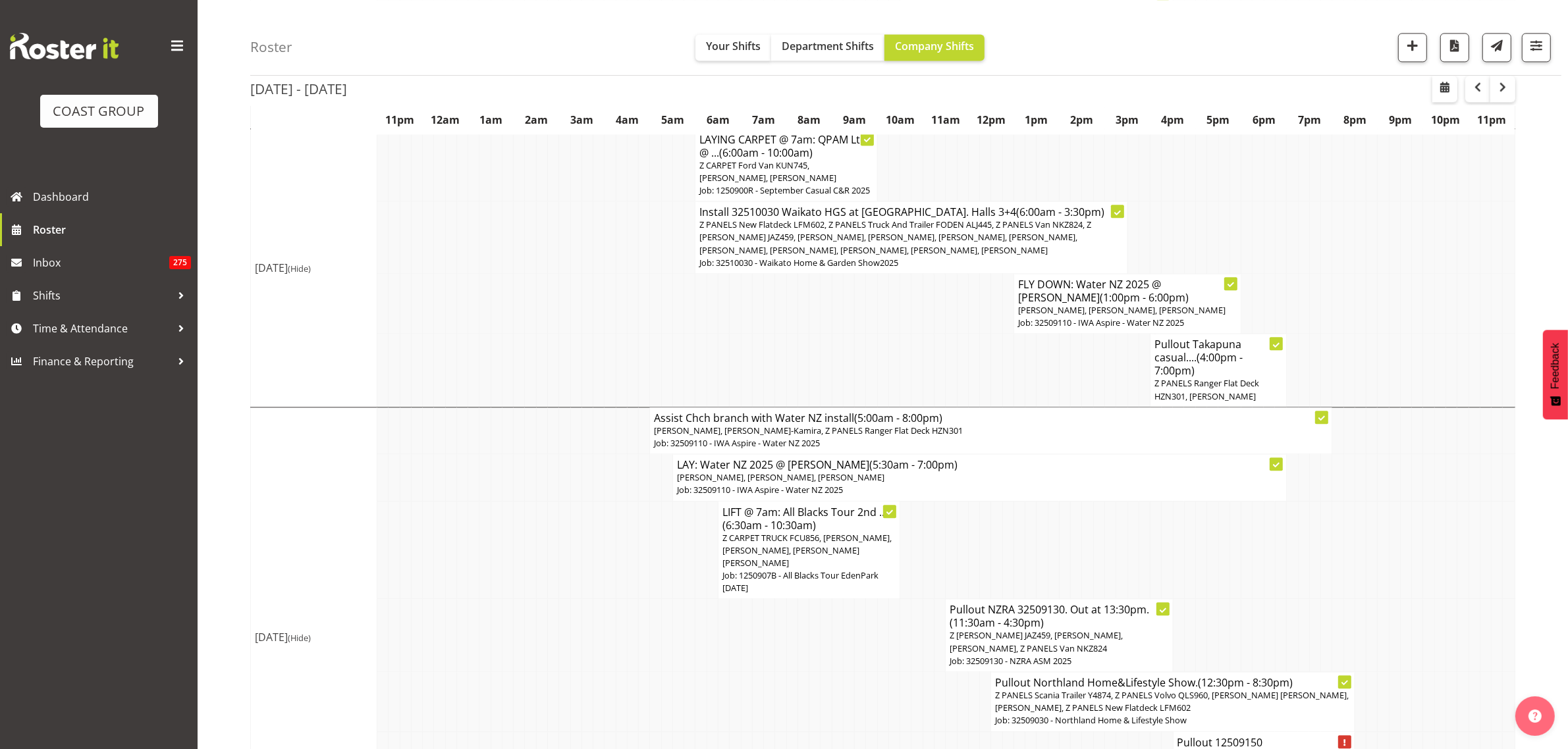
scroll to position [3644, 0]
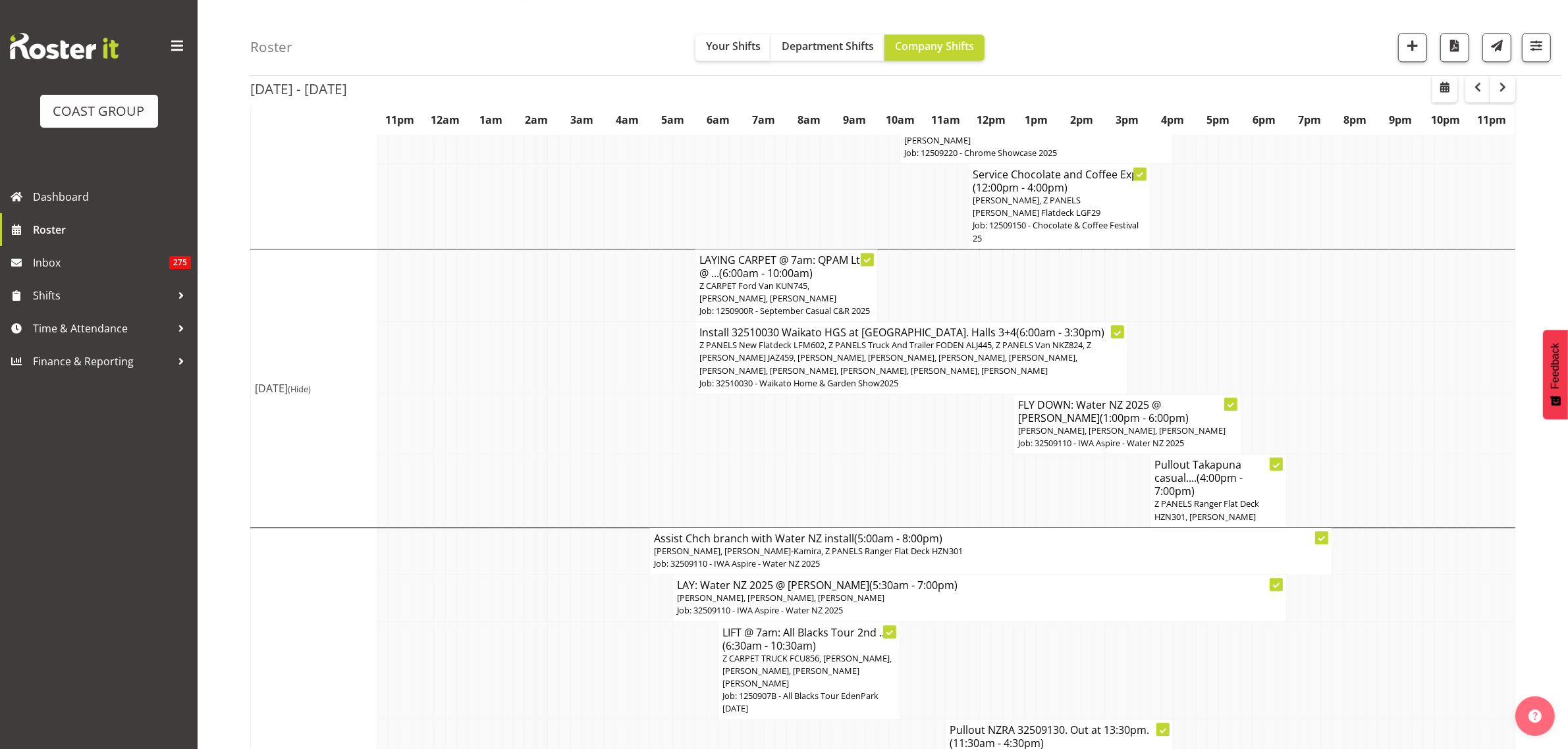
click at [880, 376] on span "Z PANELS New Flatdeck LFM602, Z PANELS Truck And Trailer FODEN ALJ445, Z PANELS…" at bounding box center [895, 357] width 391 height 37
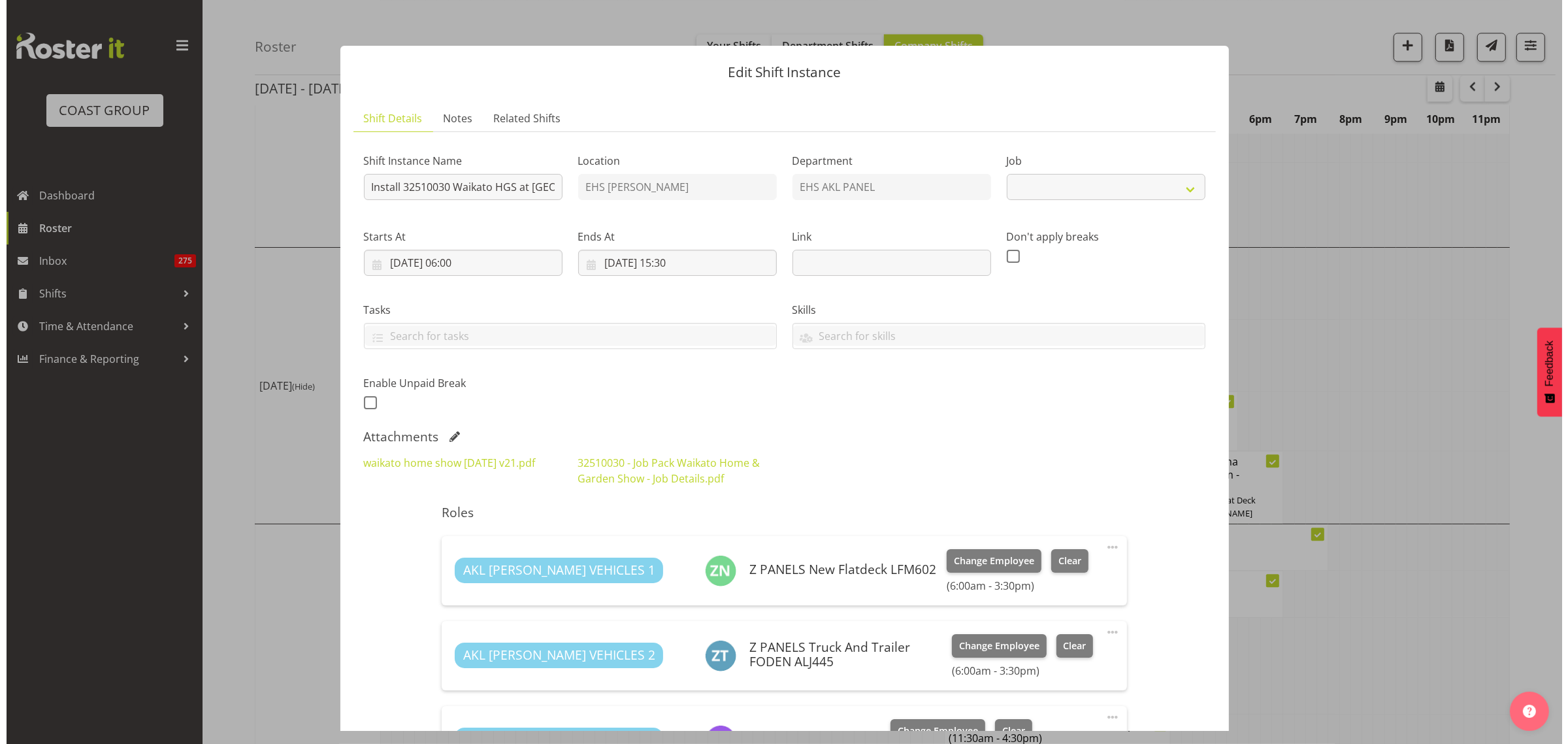
scroll to position [3582, 0]
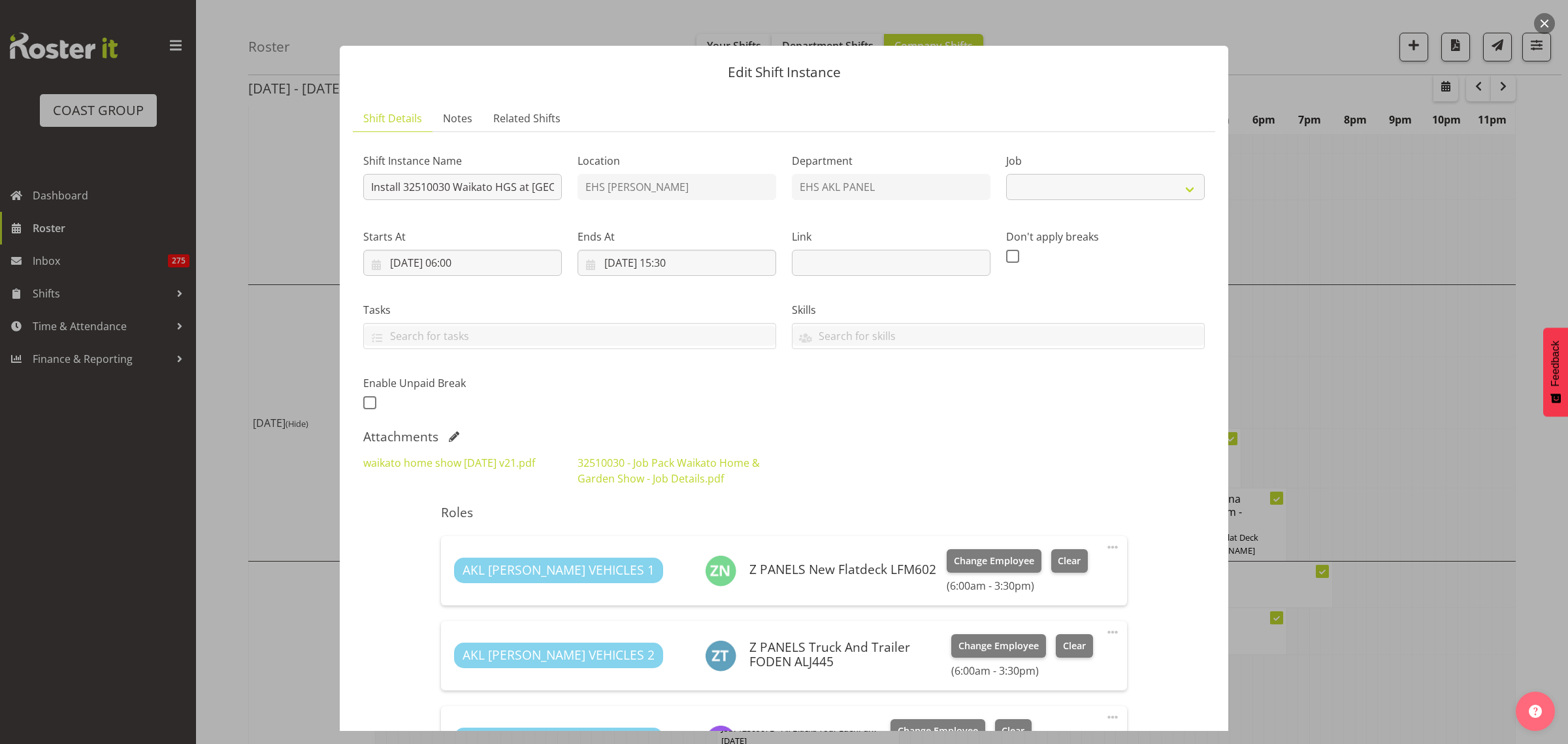
select select "9140"
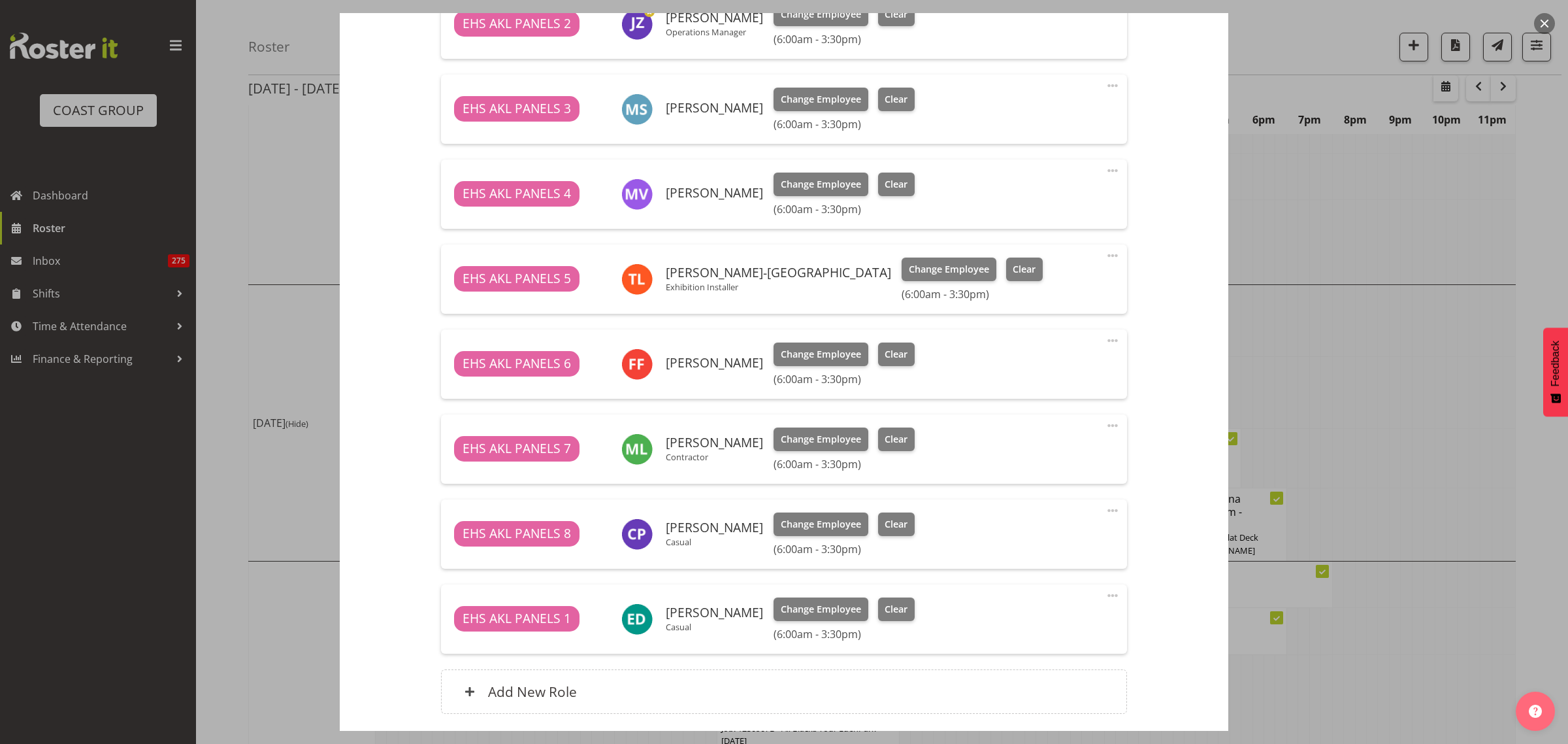
scroll to position [980, 0]
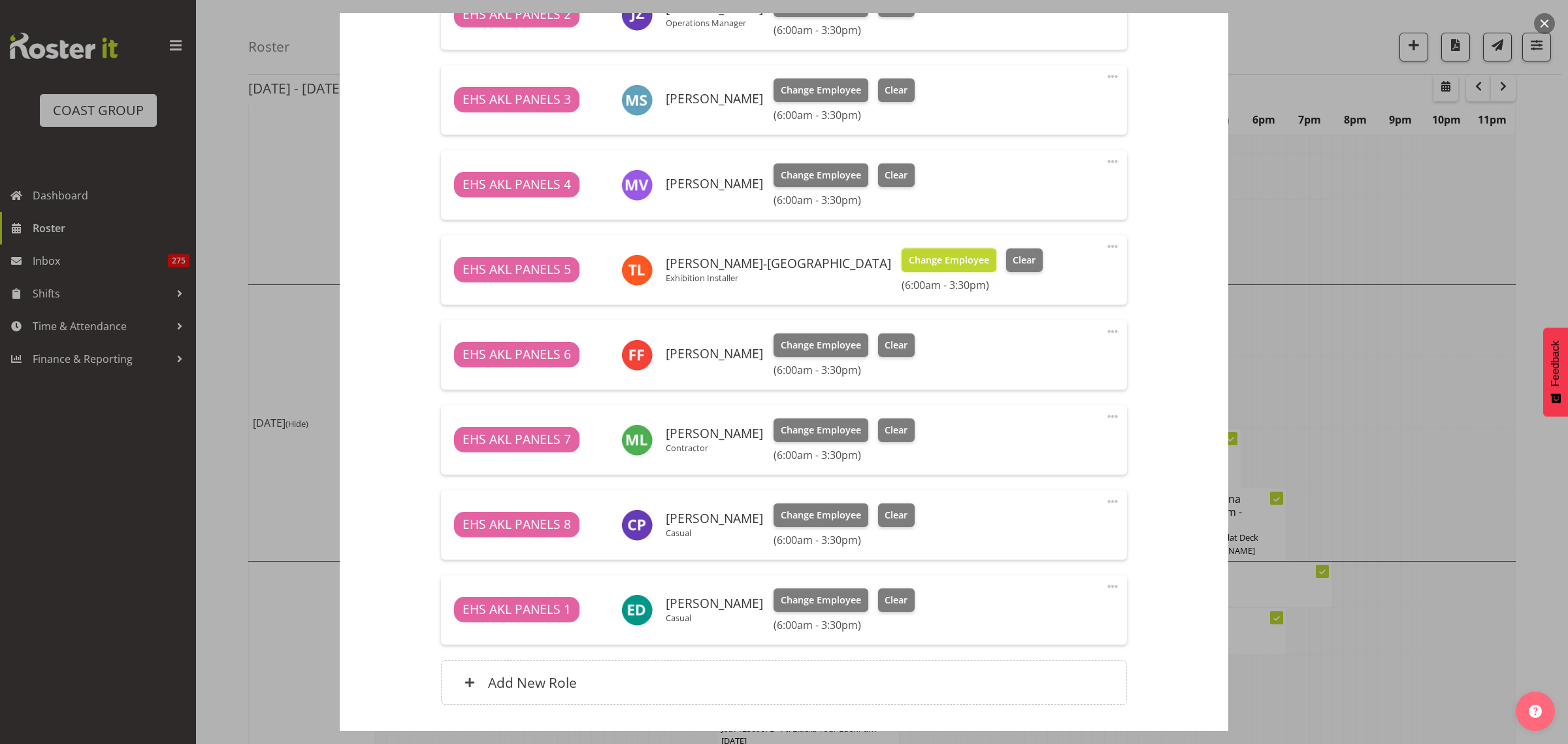
click at [909, 262] on span "Change Employee" at bounding box center [948, 260] width 81 height 14
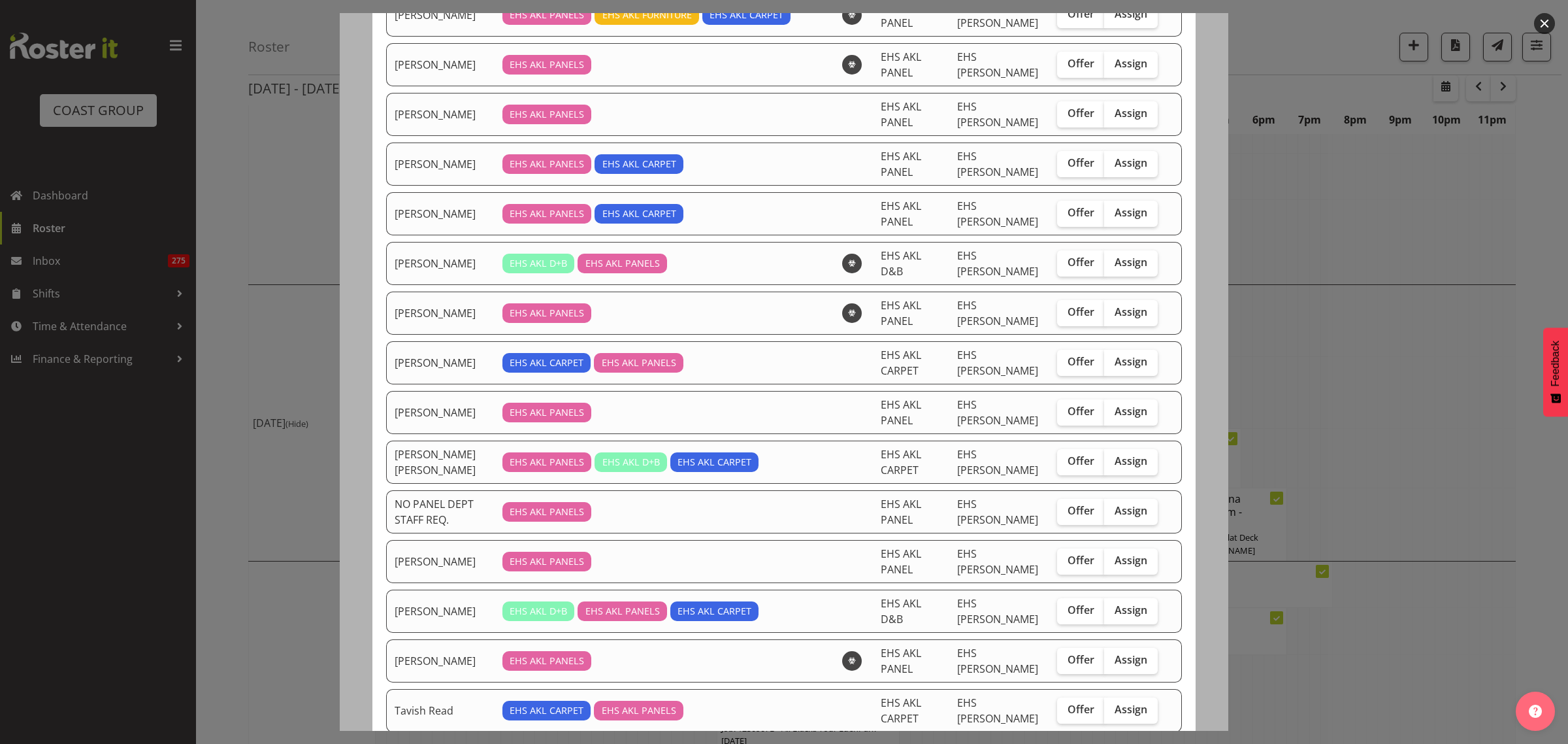
scroll to position [408, 0]
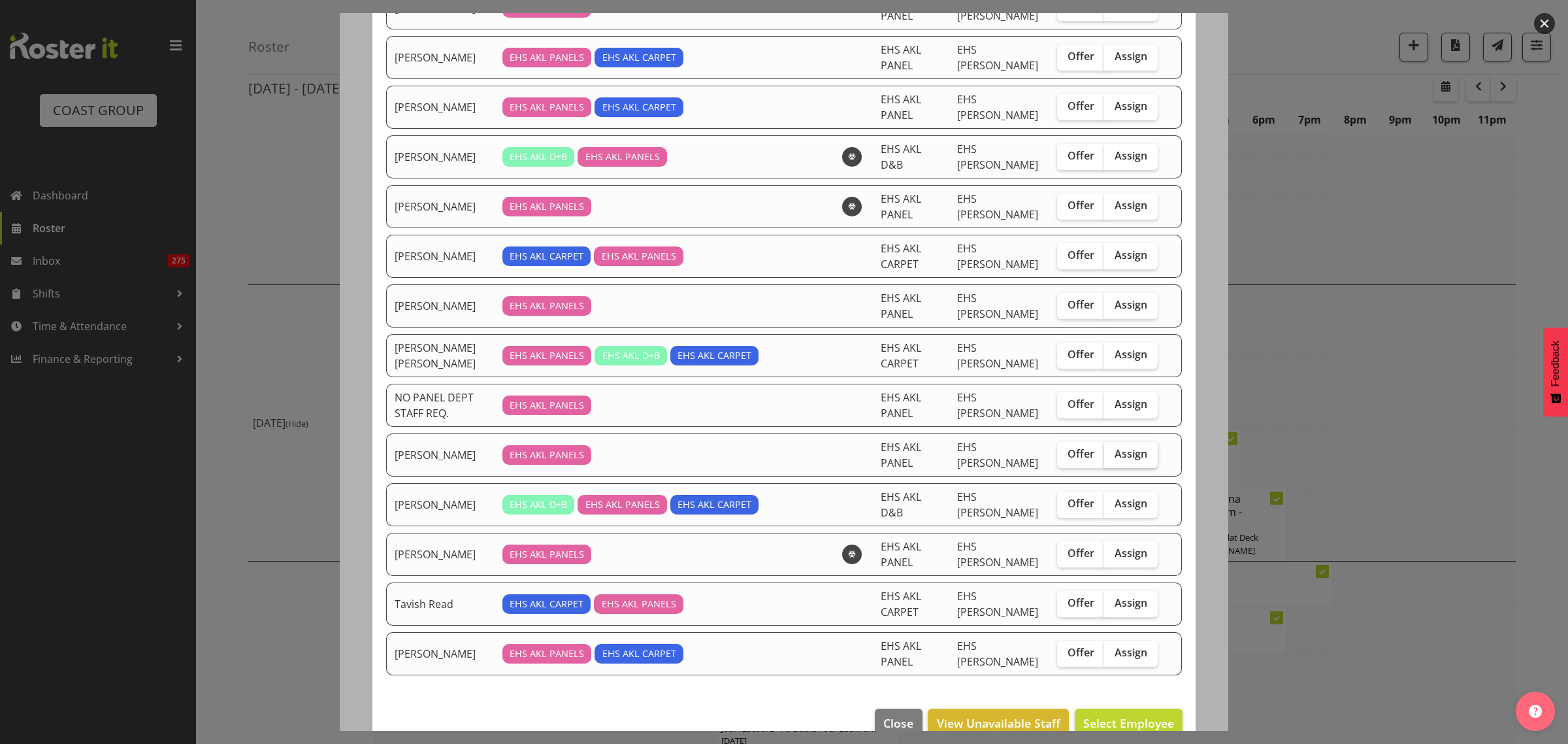
click at [1131, 455] on span "Assign" at bounding box center [1131, 453] width 32 height 13
click at [1113, 455] on input "Assign" at bounding box center [1108, 453] width 8 height 8
checkbox input "true"
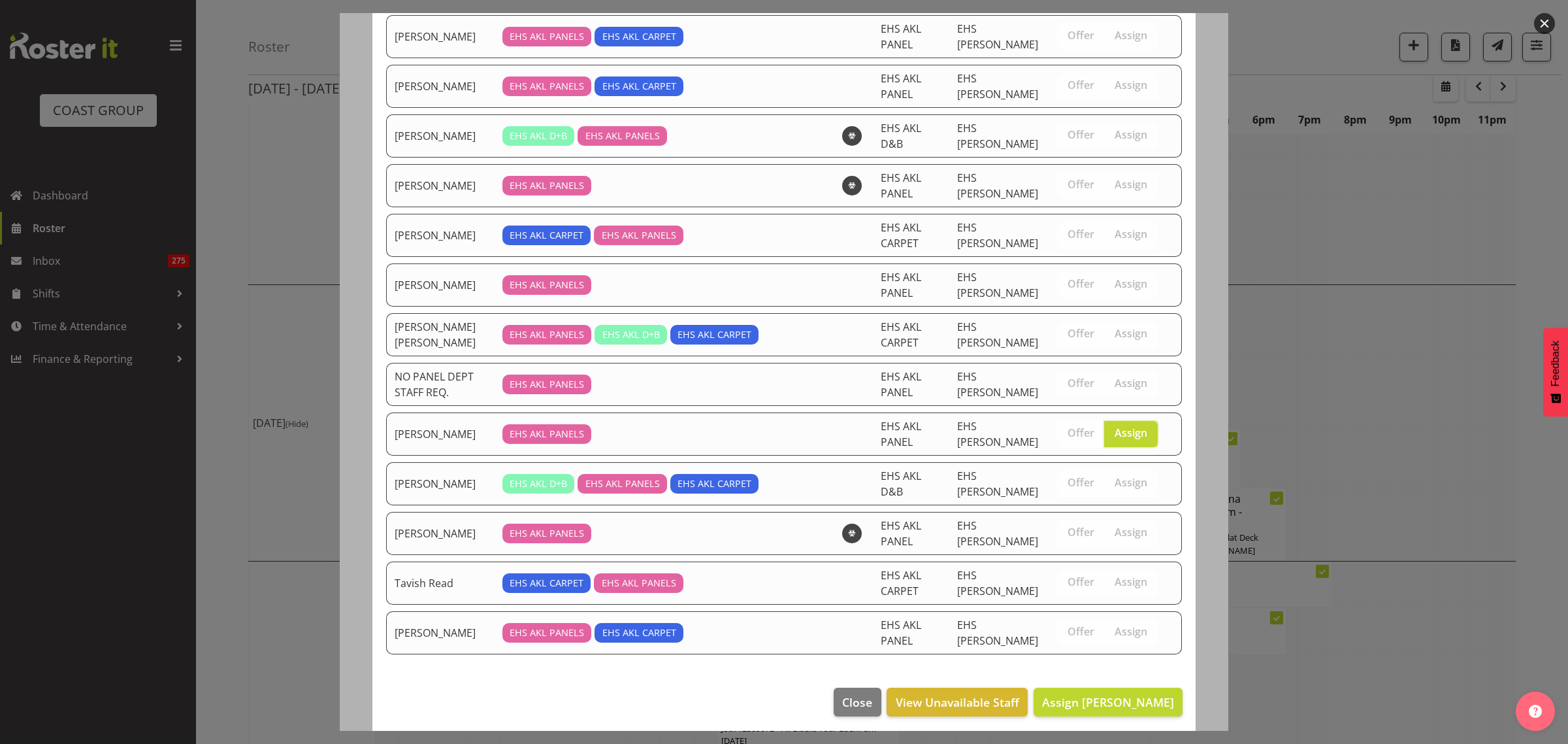
scroll to position [439, 0]
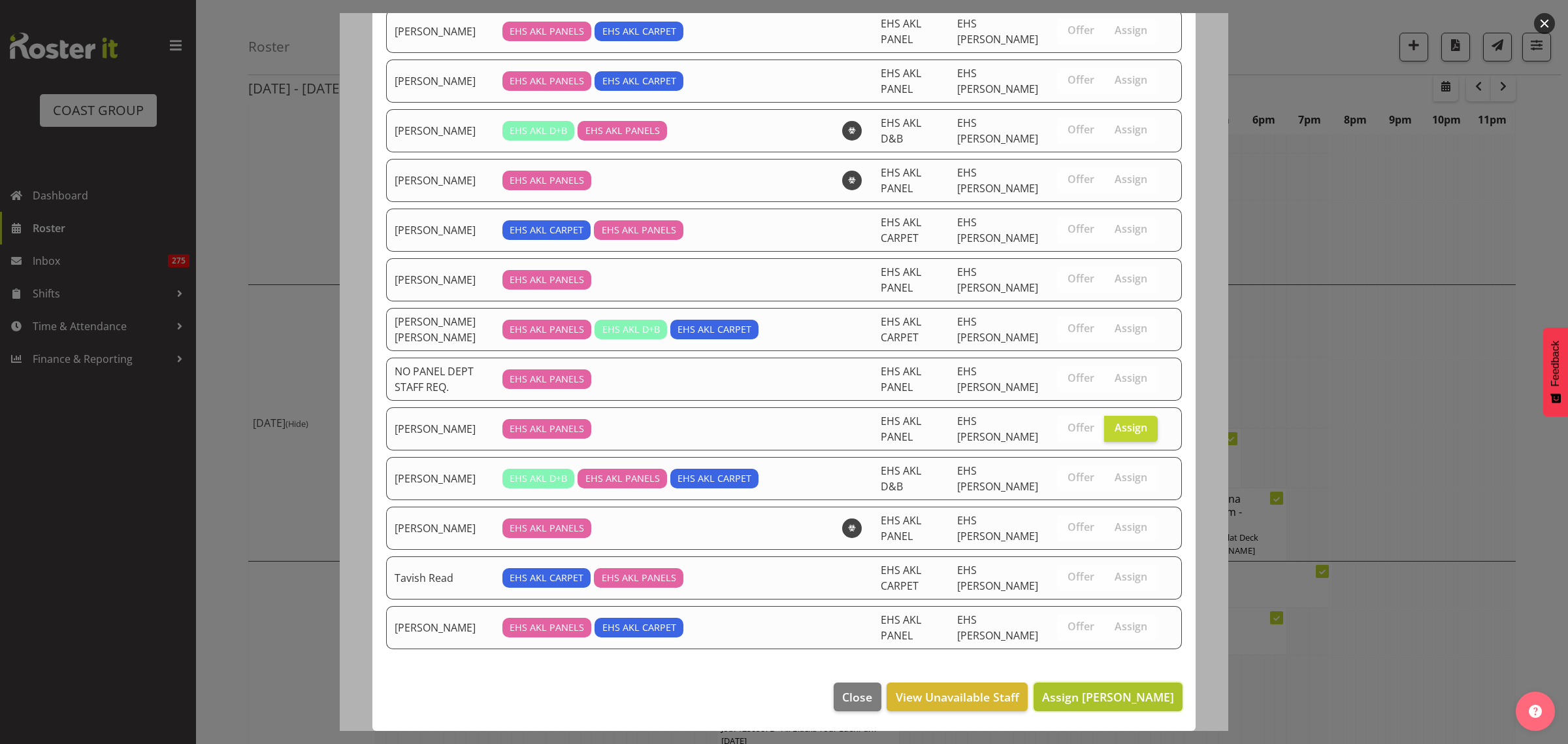
click at [1085, 700] on span "Assign [PERSON_NAME]" at bounding box center [1107, 697] width 132 height 16
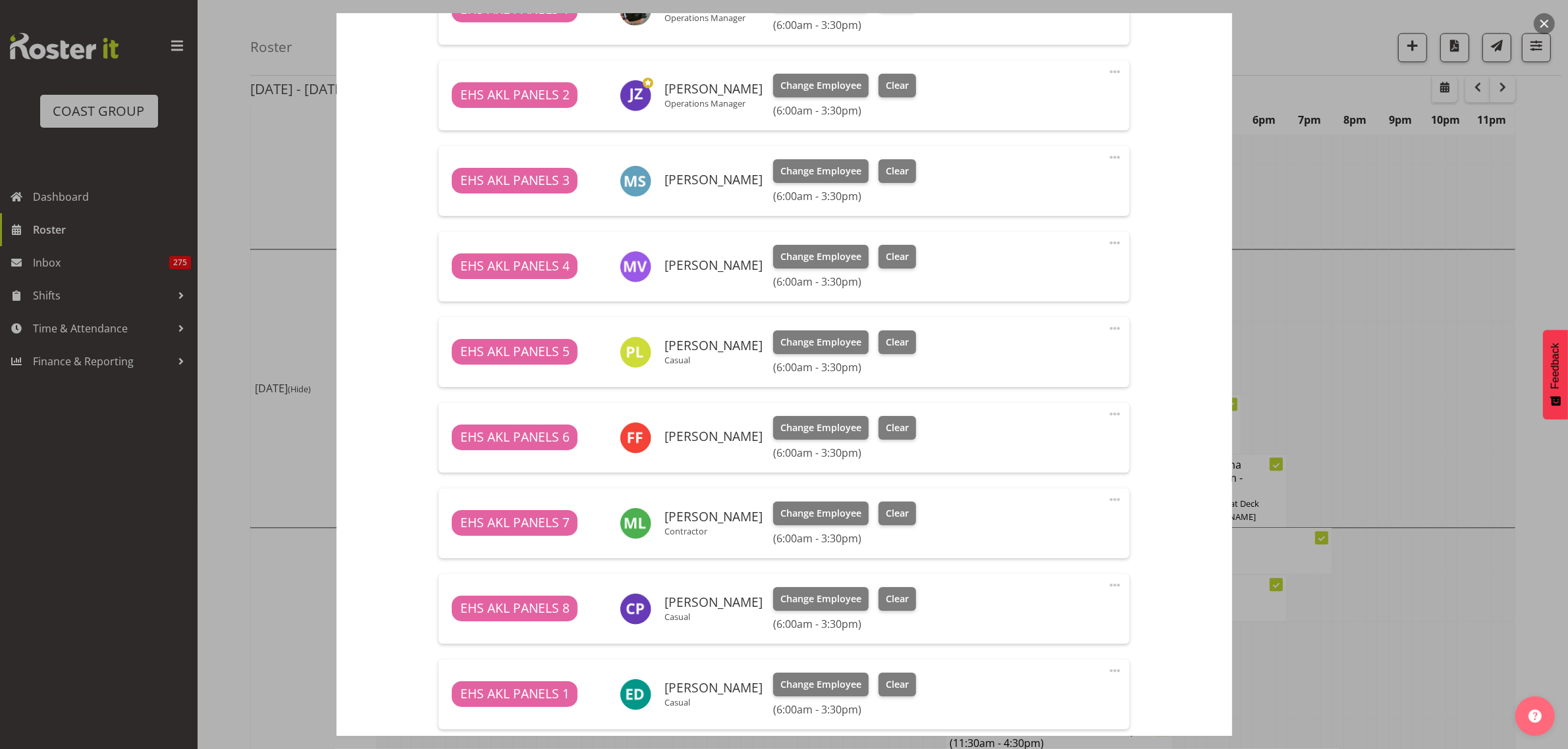
scroll to position [1077, 0]
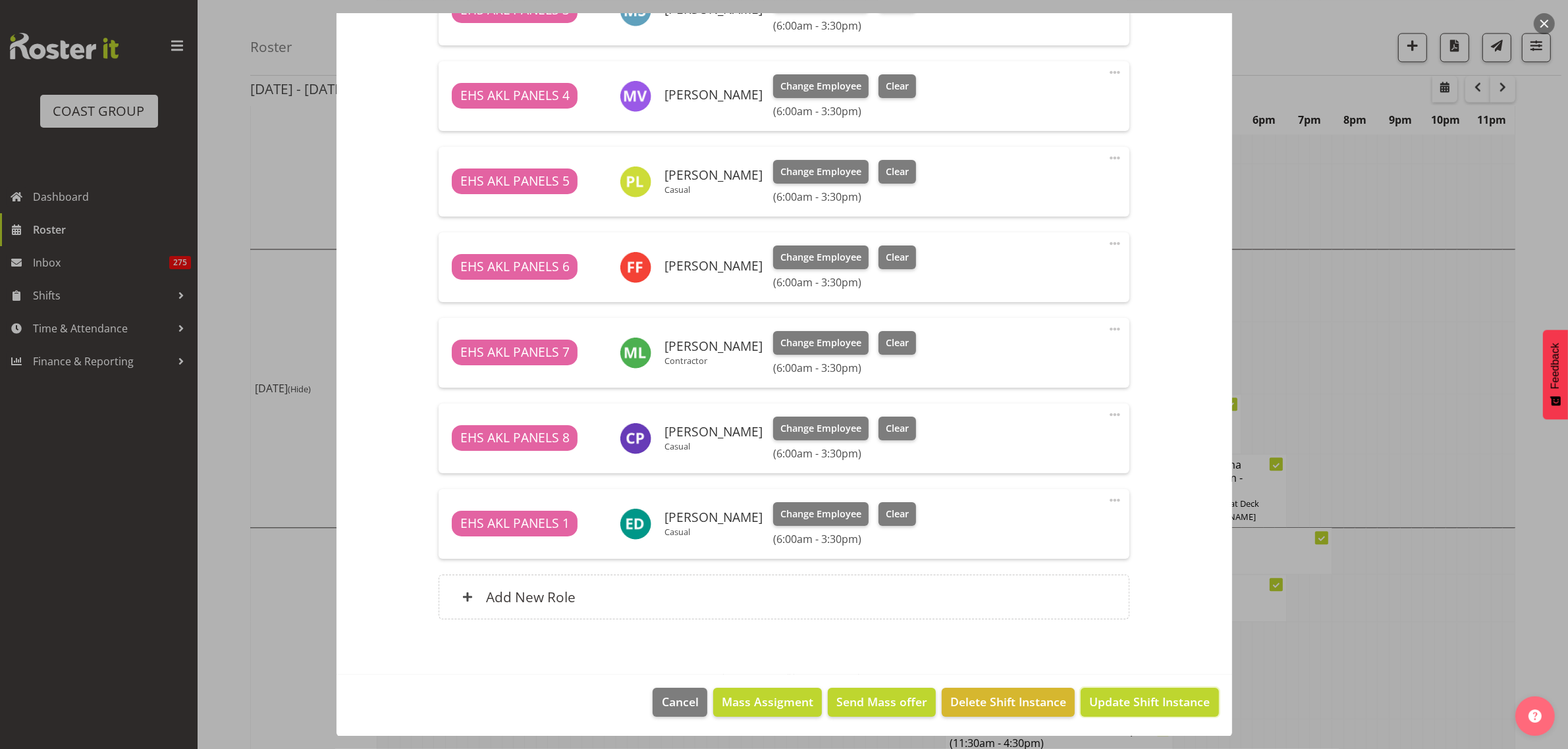
click at [1116, 704] on span "Update Shift Instance" at bounding box center [1149, 701] width 121 height 17
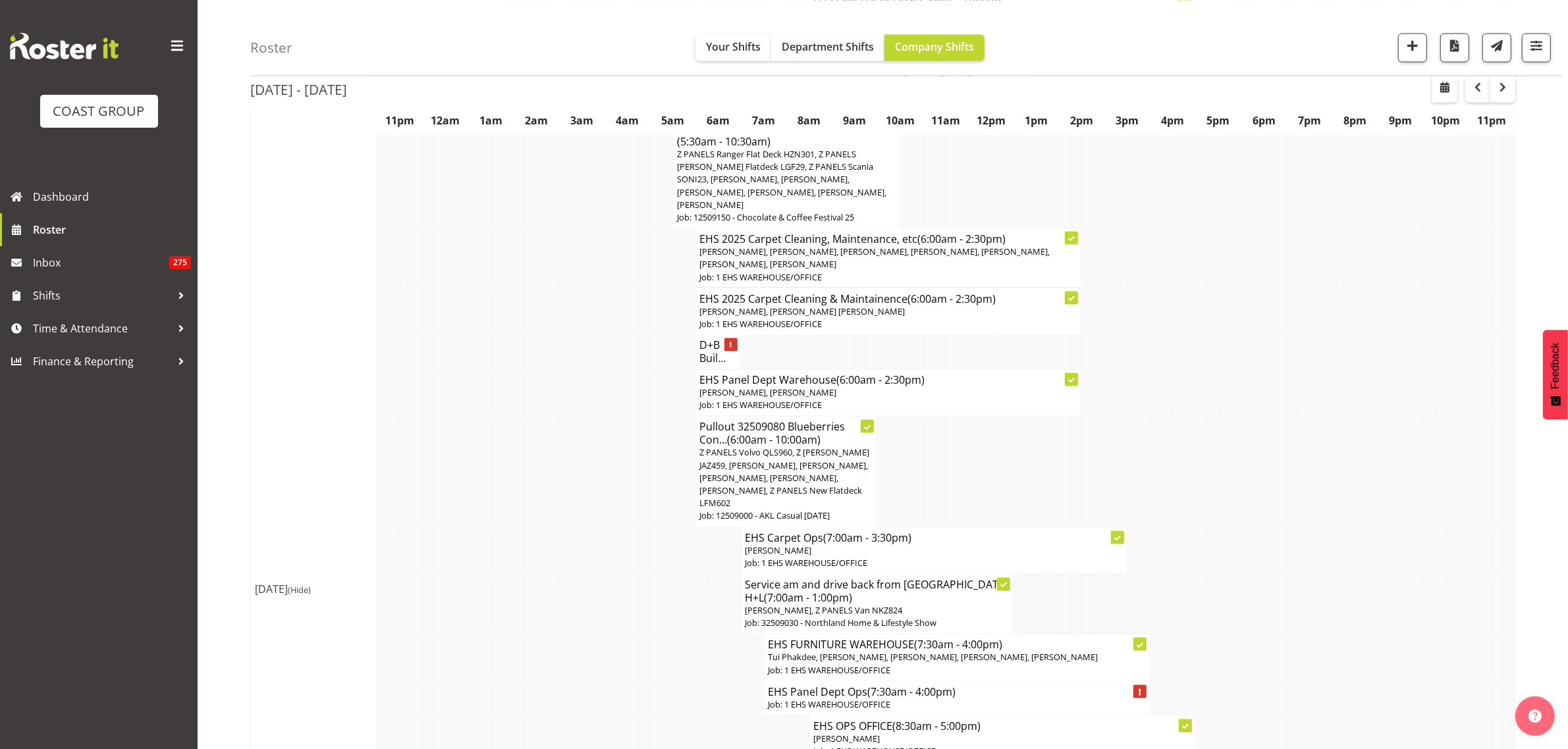
scroll to position [2714, 0]
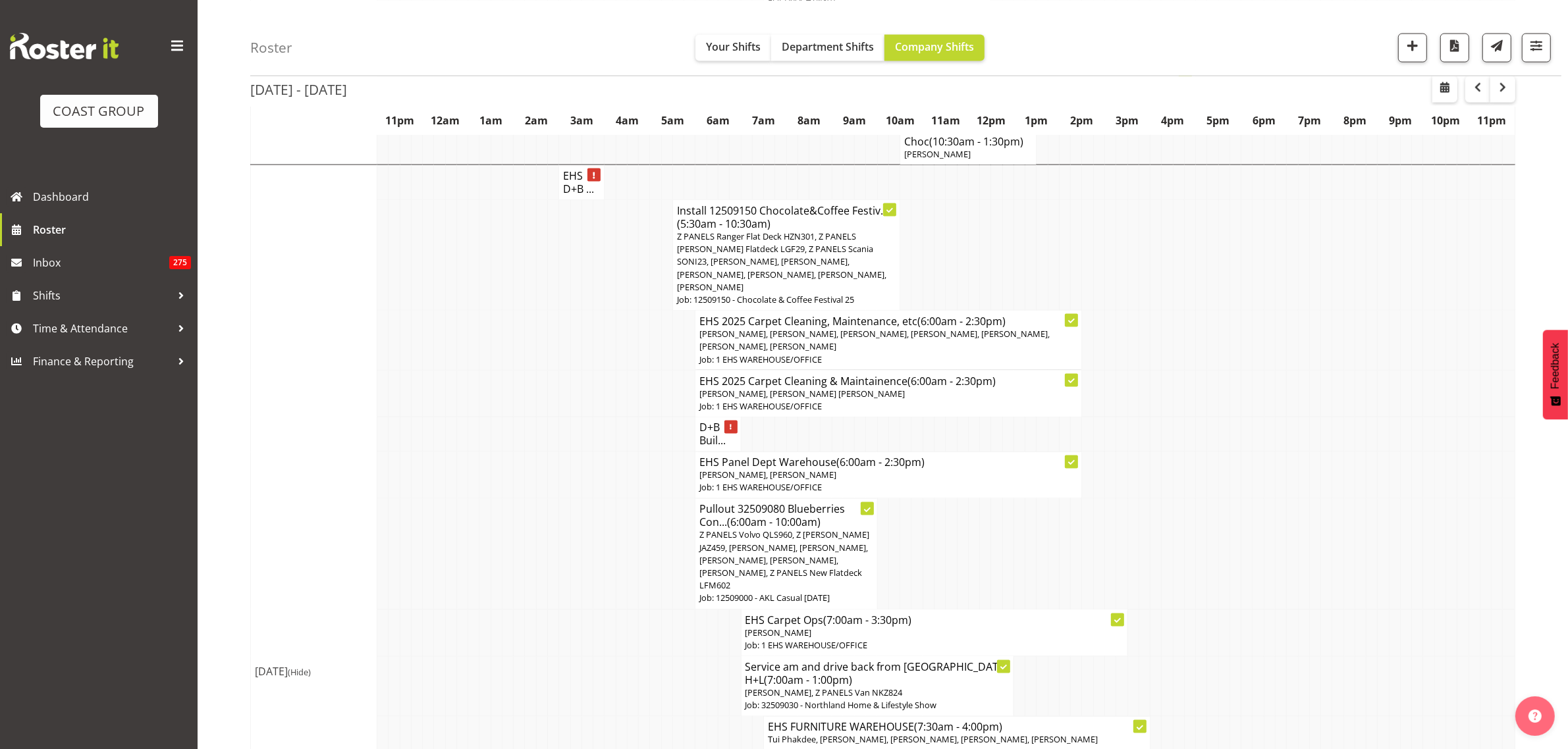
click at [821, 293] on span "Z PANELS Ranger Flat Deck HZN301, Z PANELS [PERSON_NAME] Flatdeck LGF29, Z PANE…" at bounding box center [781, 262] width 209 height 62
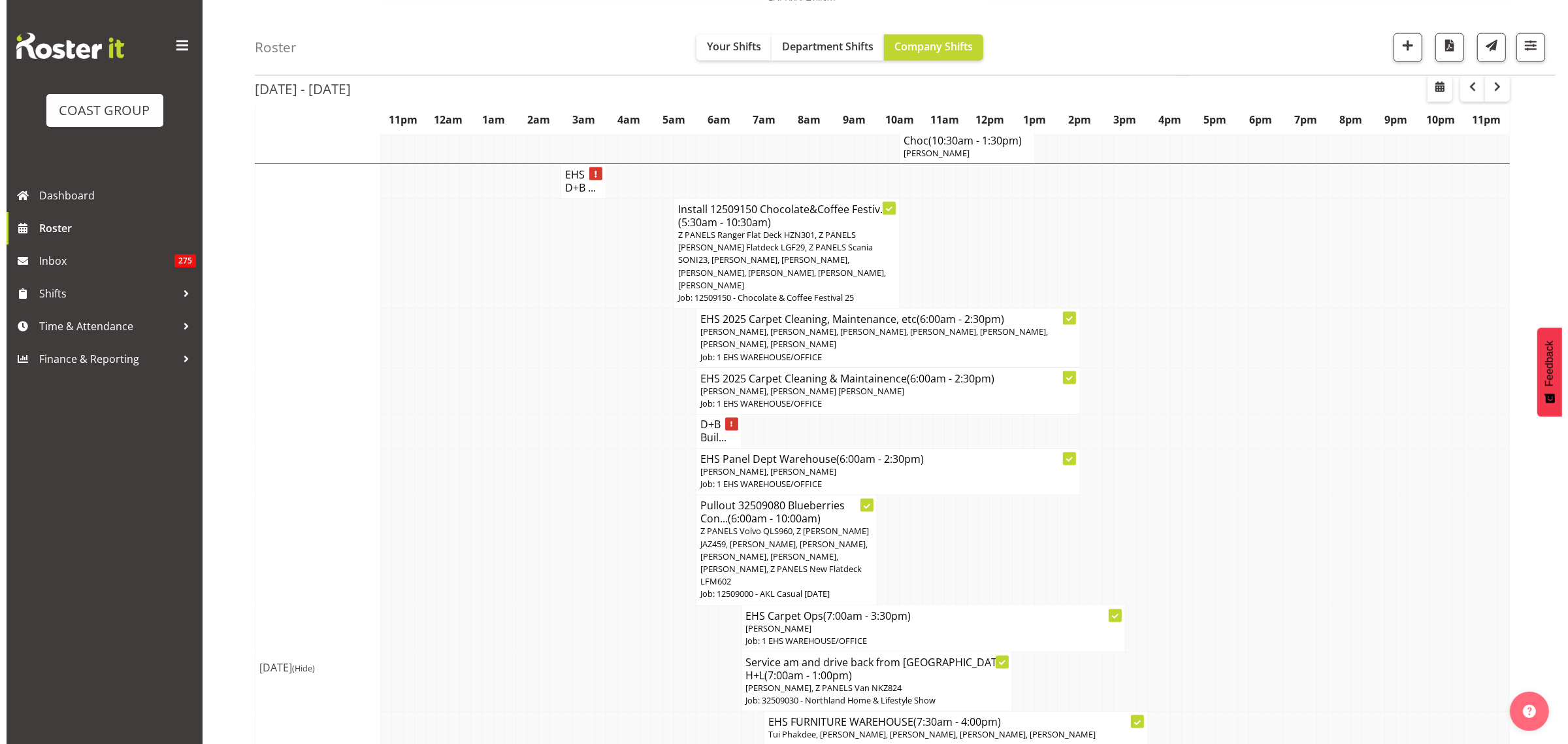
scroll to position [2658, 0]
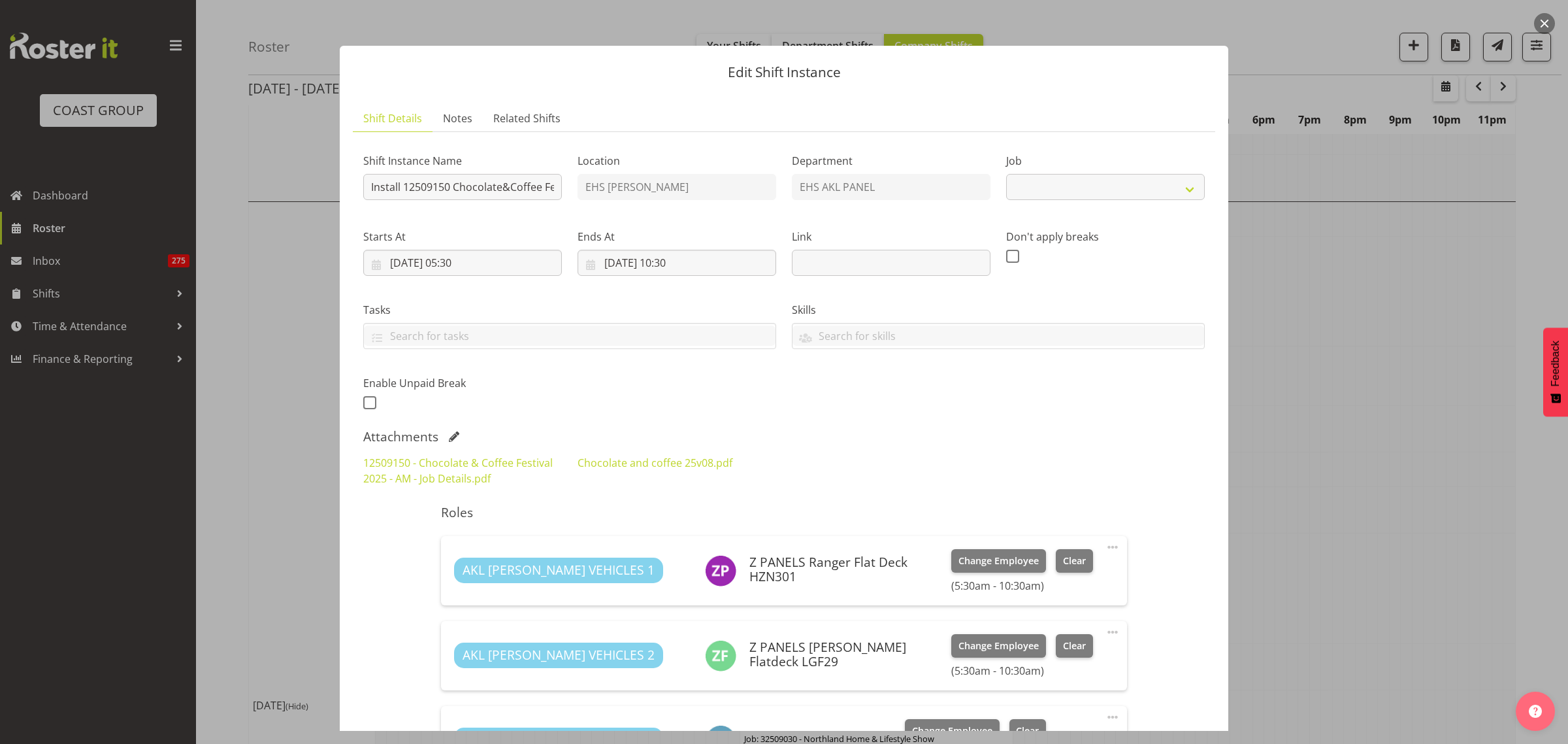
select select "9735"
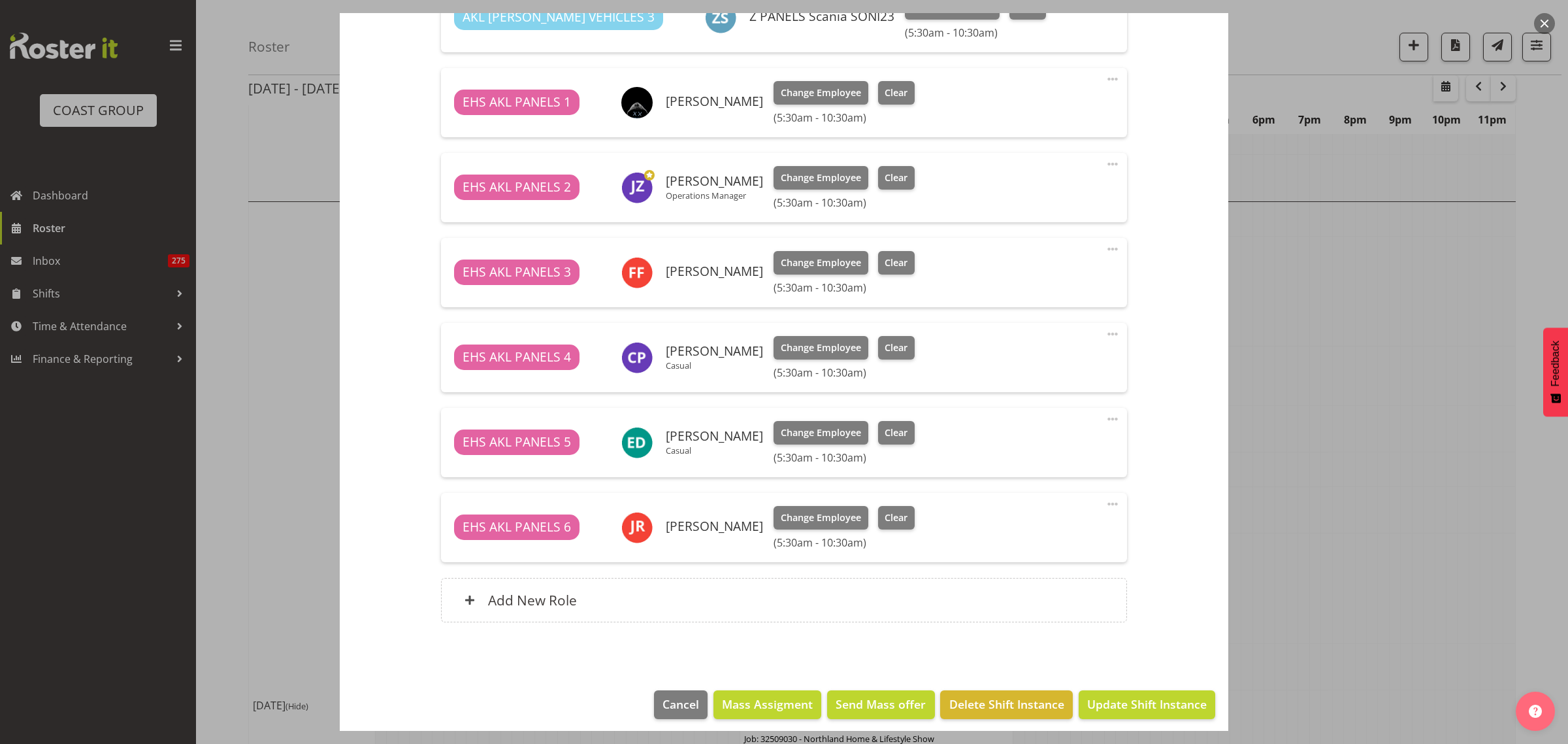
scroll to position [730, 0]
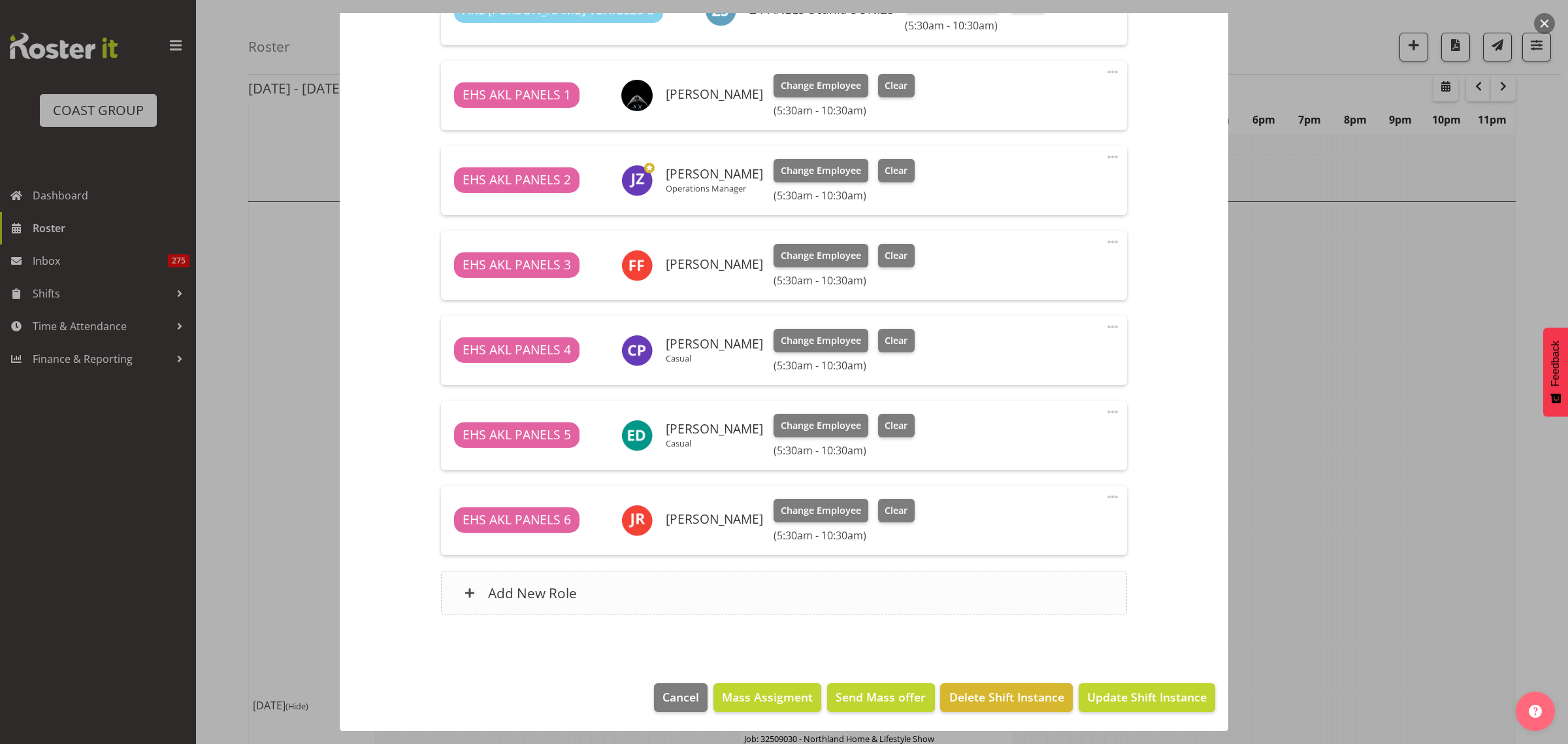
click at [804, 592] on div "Add New Role" at bounding box center [784, 593] width 685 height 44
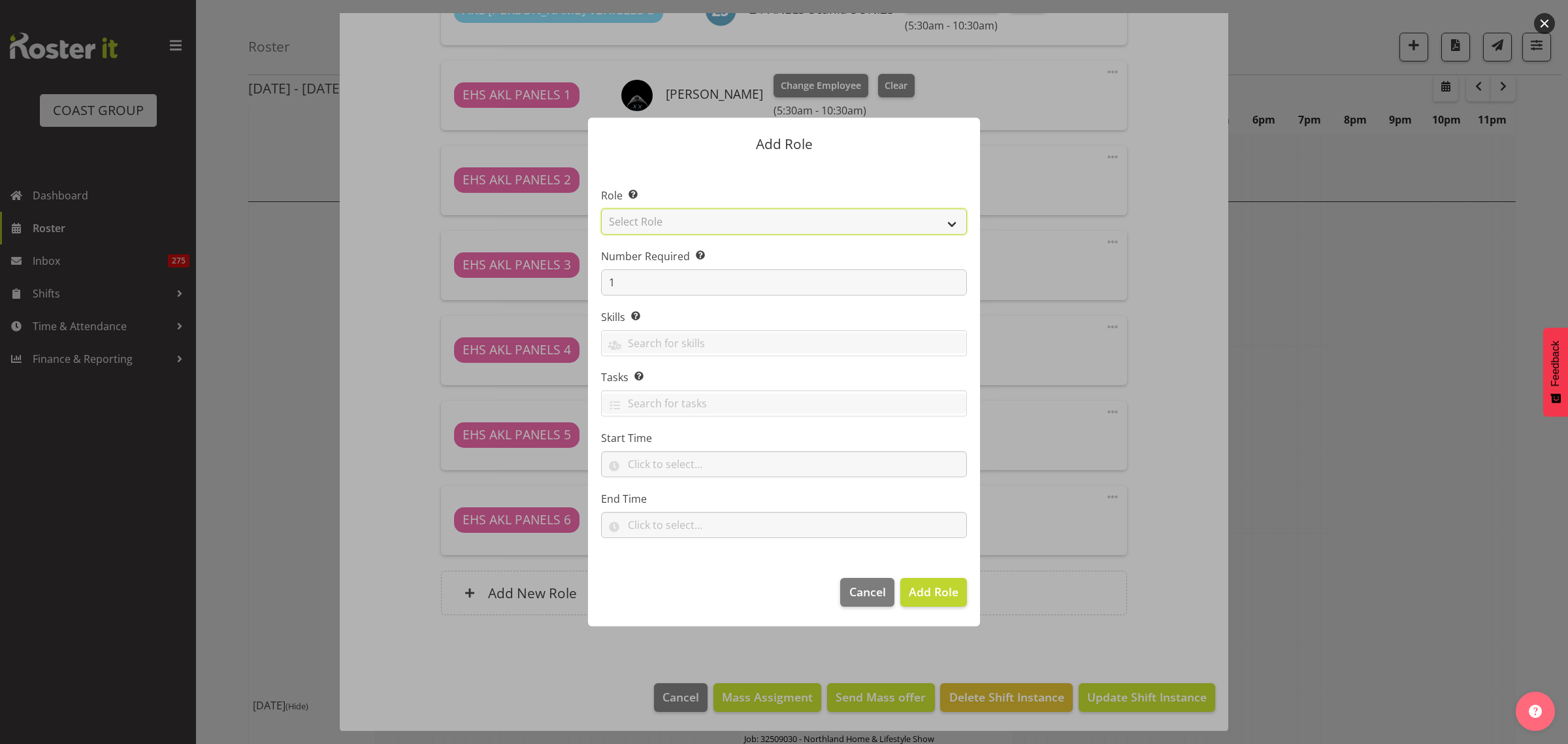
click at [952, 224] on select "Select Role ACCOUNT MANAGER ACCOUNT MANAGER DW ACCOUNTS [PERSON_NAME] VEHICLES …" at bounding box center [784, 221] width 366 height 26
select select "188"
click at [601, 209] on select "Select Role ACCOUNT MANAGER ACCOUNT MANAGER DW ACCOUNTS [PERSON_NAME] VEHICLES …" at bounding box center [784, 221] width 366 height 26
click at [918, 593] on span "Add Role" at bounding box center [933, 591] width 50 height 16
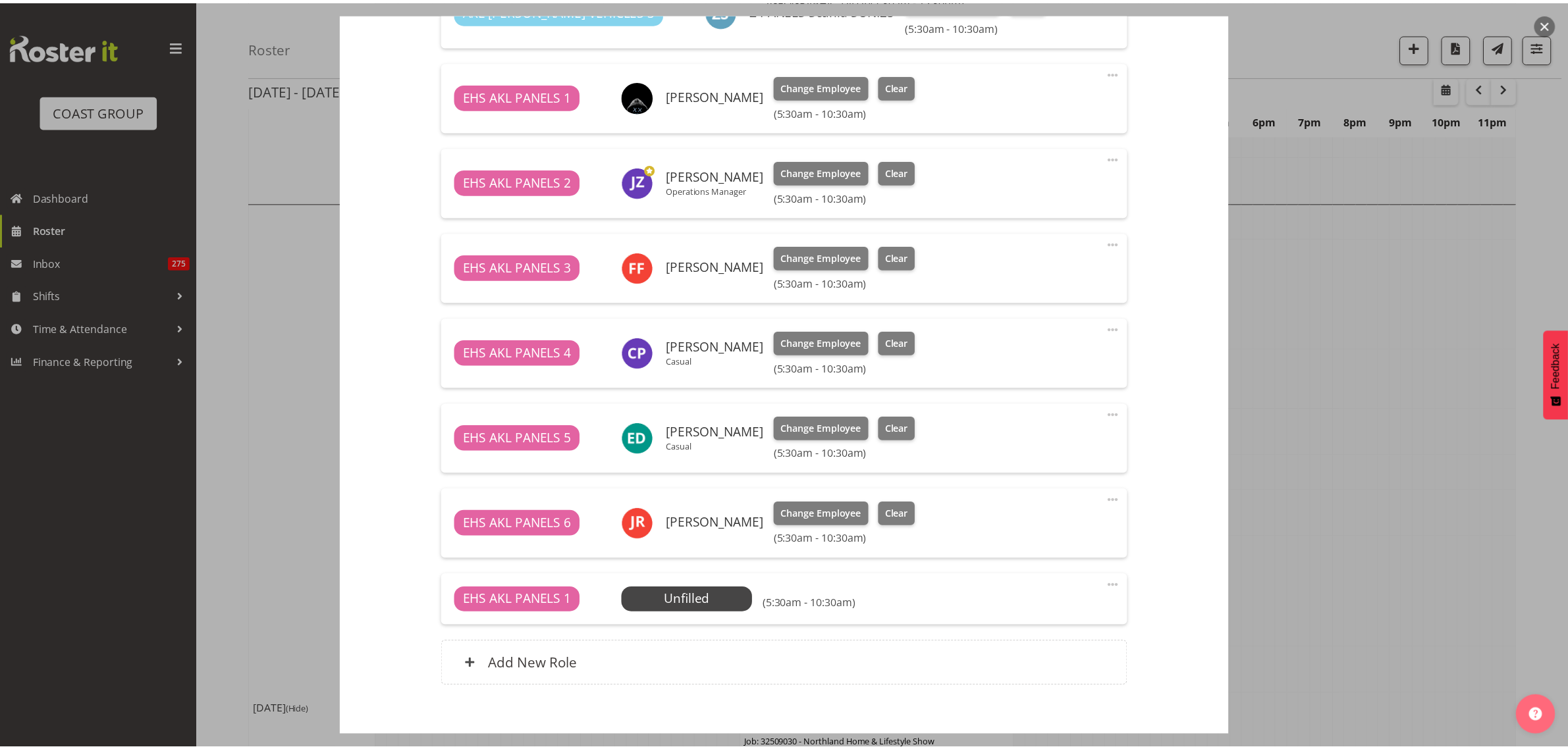
scroll to position [2714, 0]
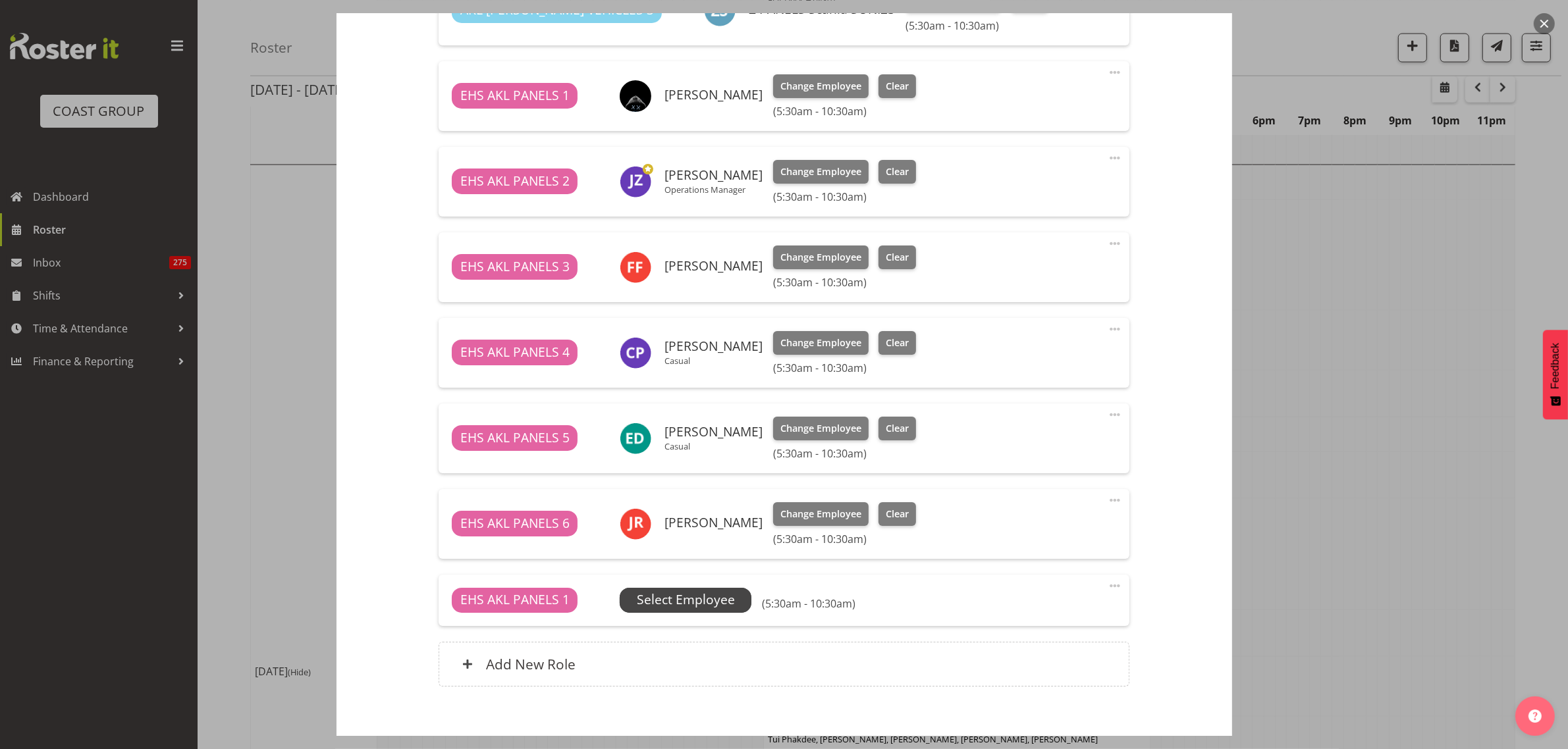
click at [703, 596] on span "Select Employee" at bounding box center [685, 600] width 98 height 19
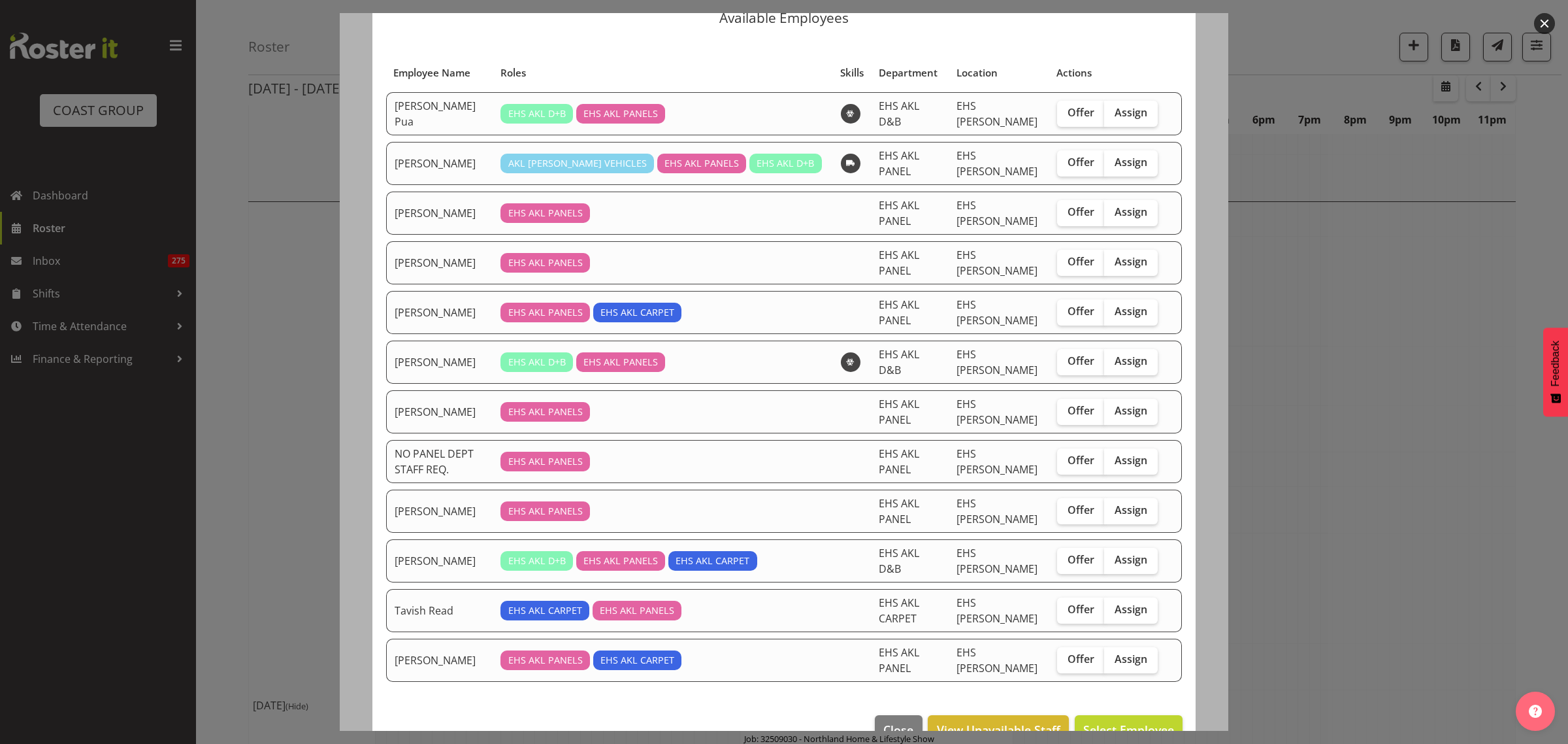
scroll to position [81, 0]
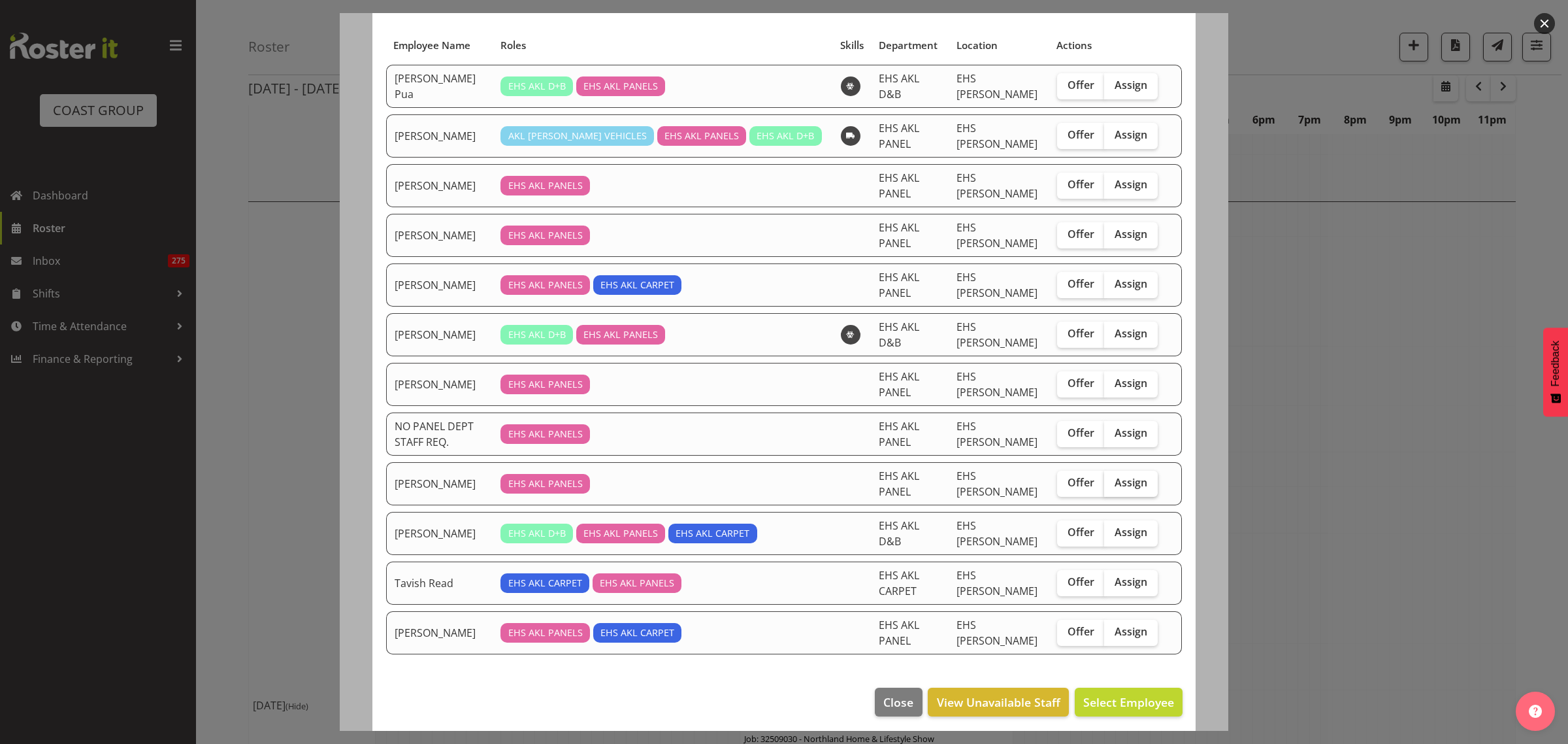
click at [1118, 485] on span "Assign" at bounding box center [1131, 482] width 32 height 13
click at [1113, 485] on input "Assign" at bounding box center [1108, 482] width 8 height 8
checkbox input "true"
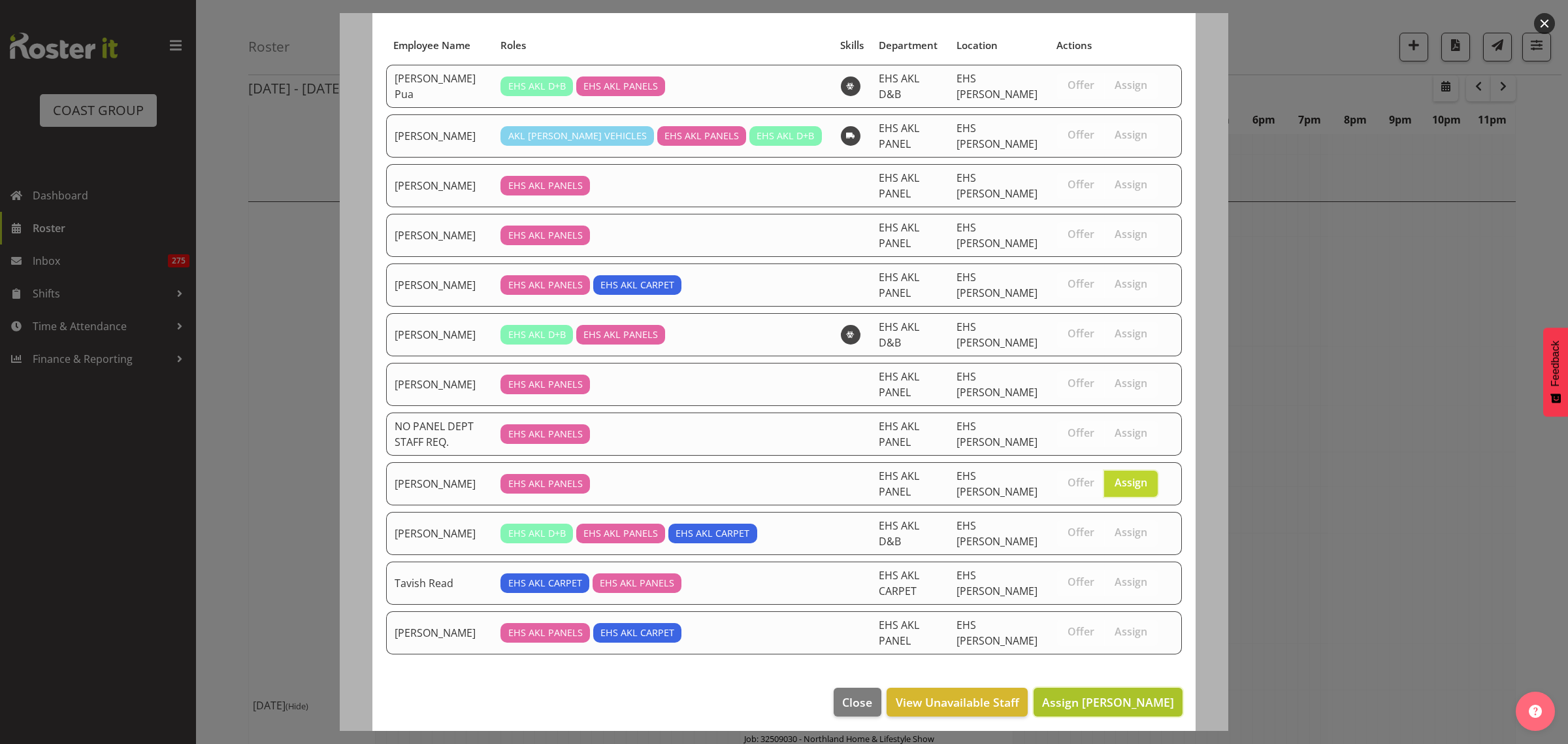
click at [1078, 709] on span "Assign [PERSON_NAME]" at bounding box center [1107, 702] width 132 height 16
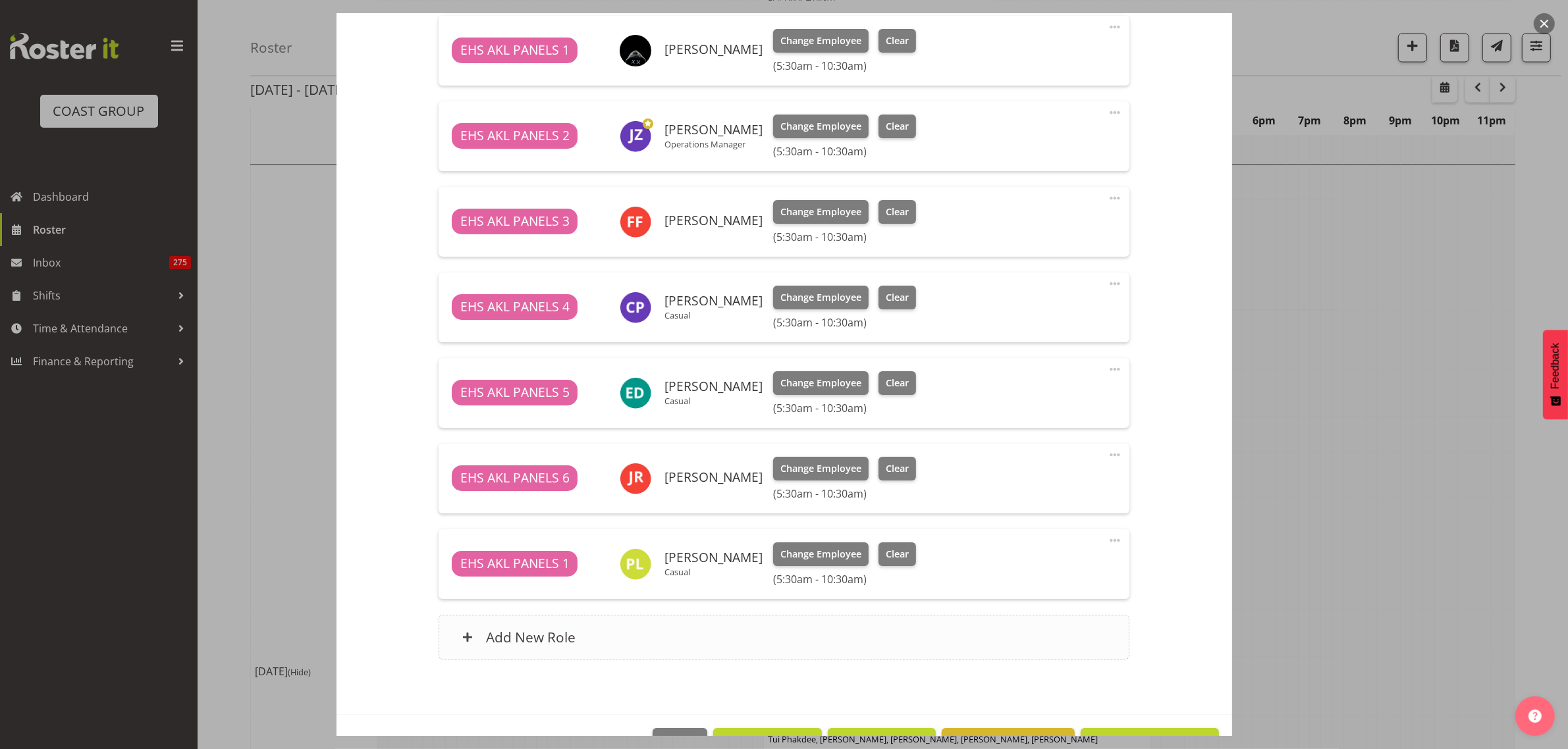
scroll to position [820, 0]
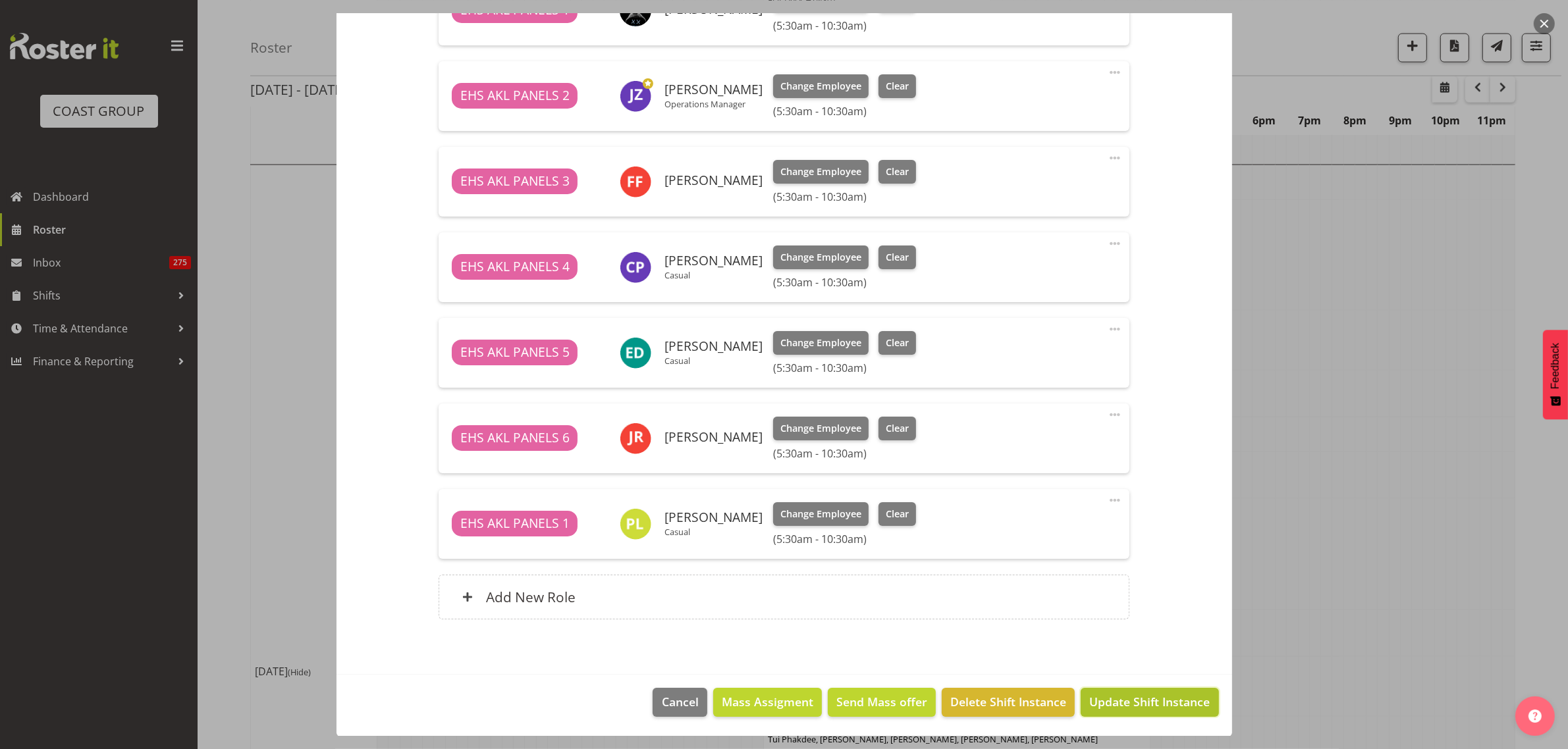
click at [1120, 706] on span "Update Shift Instance" at bounding box center [1149, 701] width 121 height 17
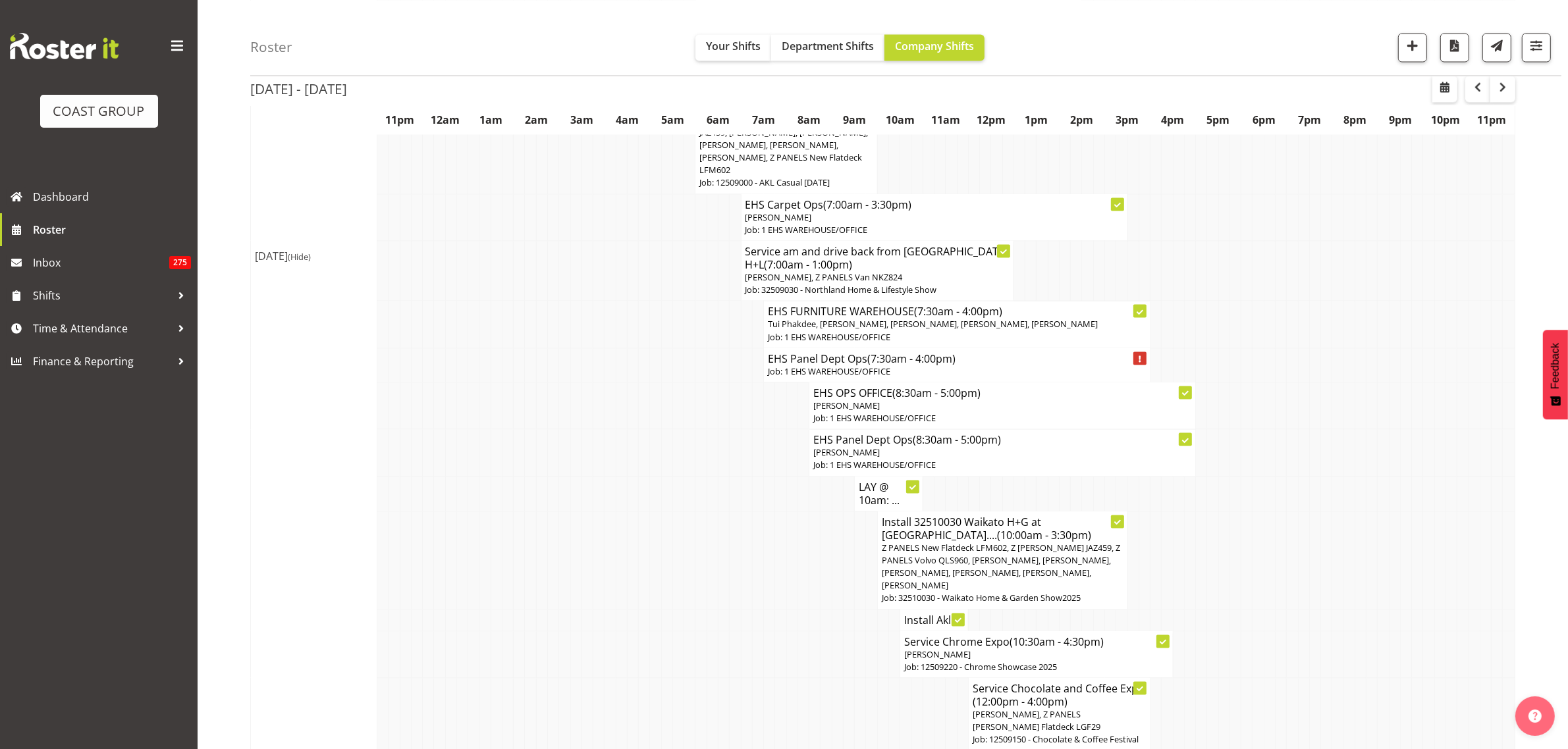
scroll to position [3208, 0]
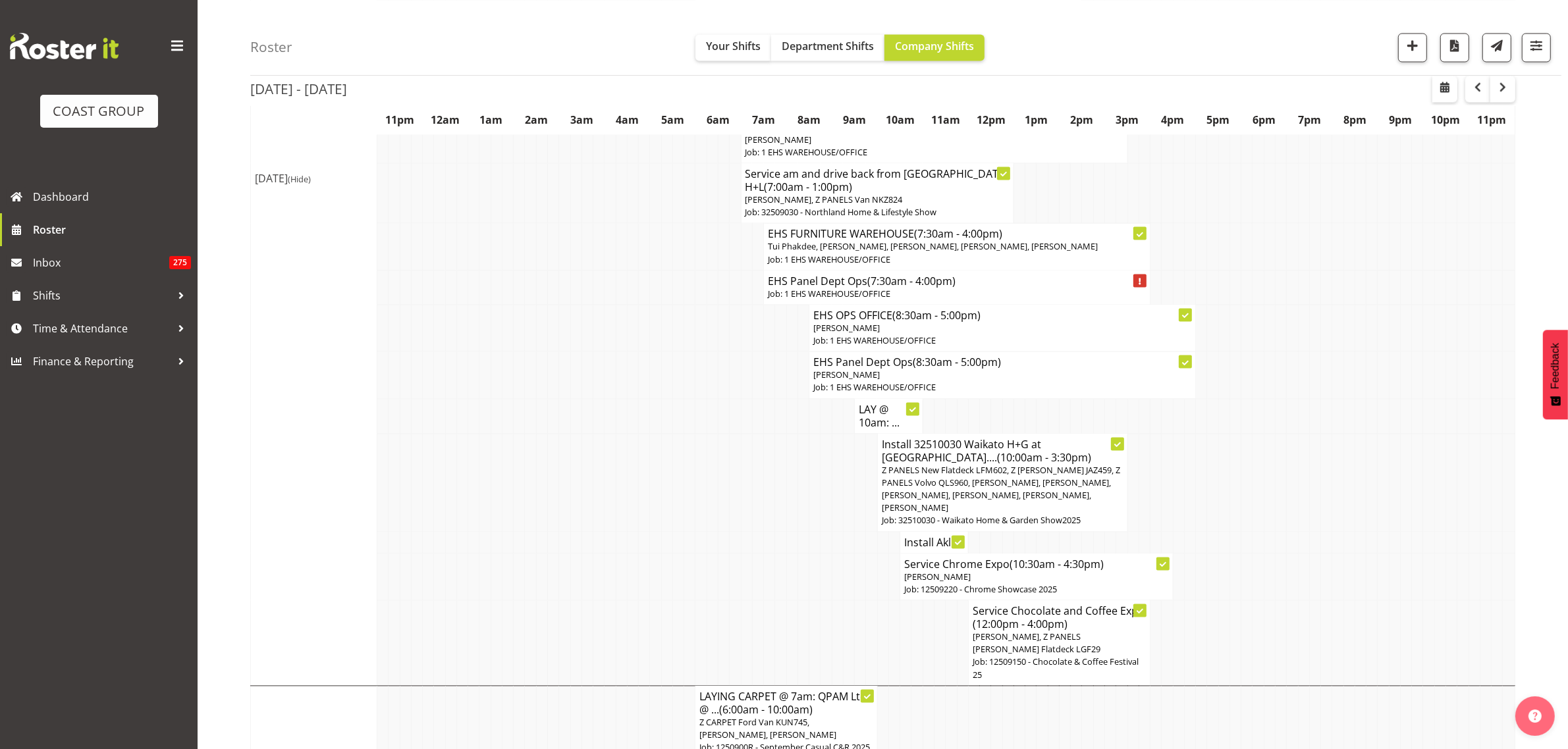
click at [925, 549] on h4 "Install Akl ..." at bounding box center [934, 542] width 60 height 13
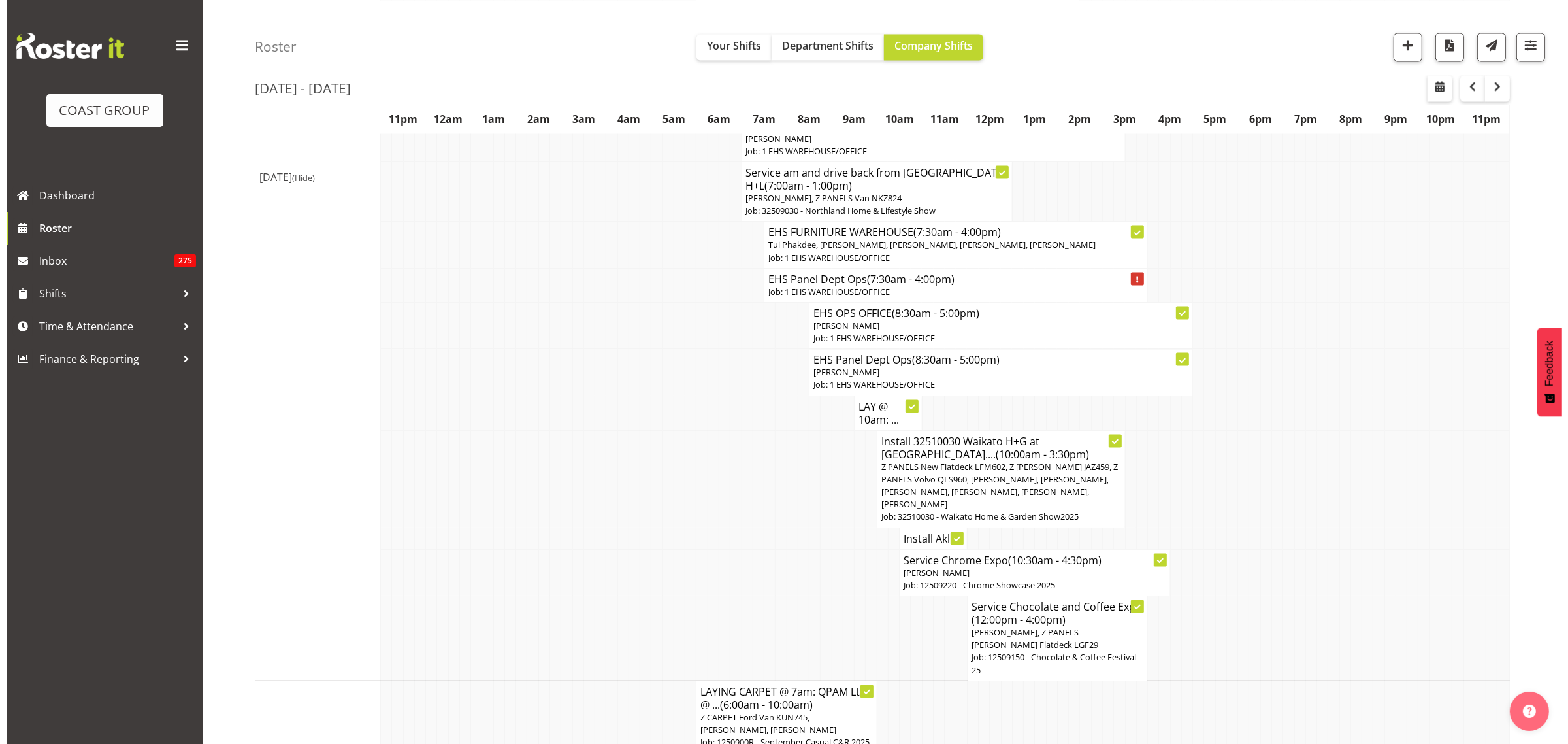
scroll to position [3142, 0]
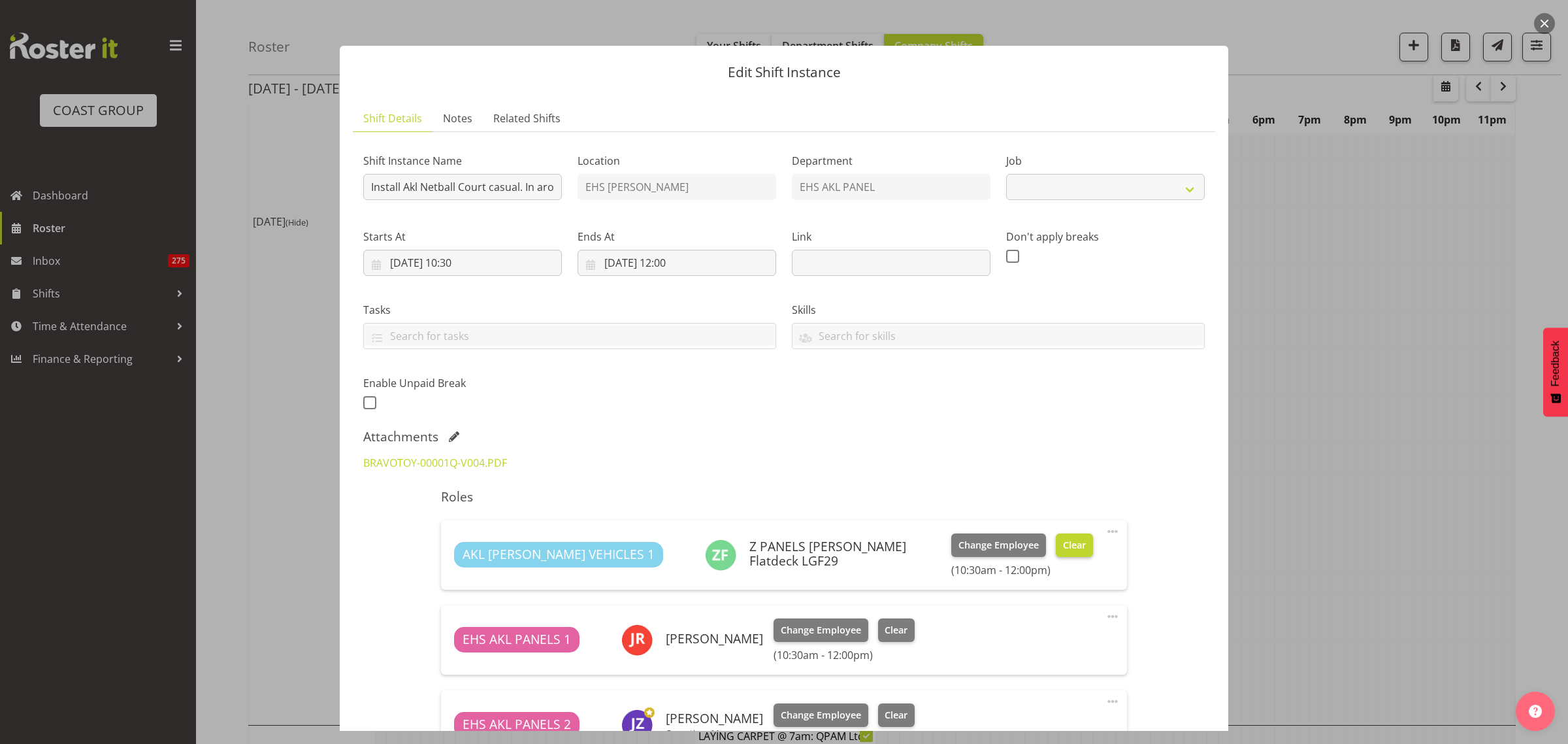
select select "8653"
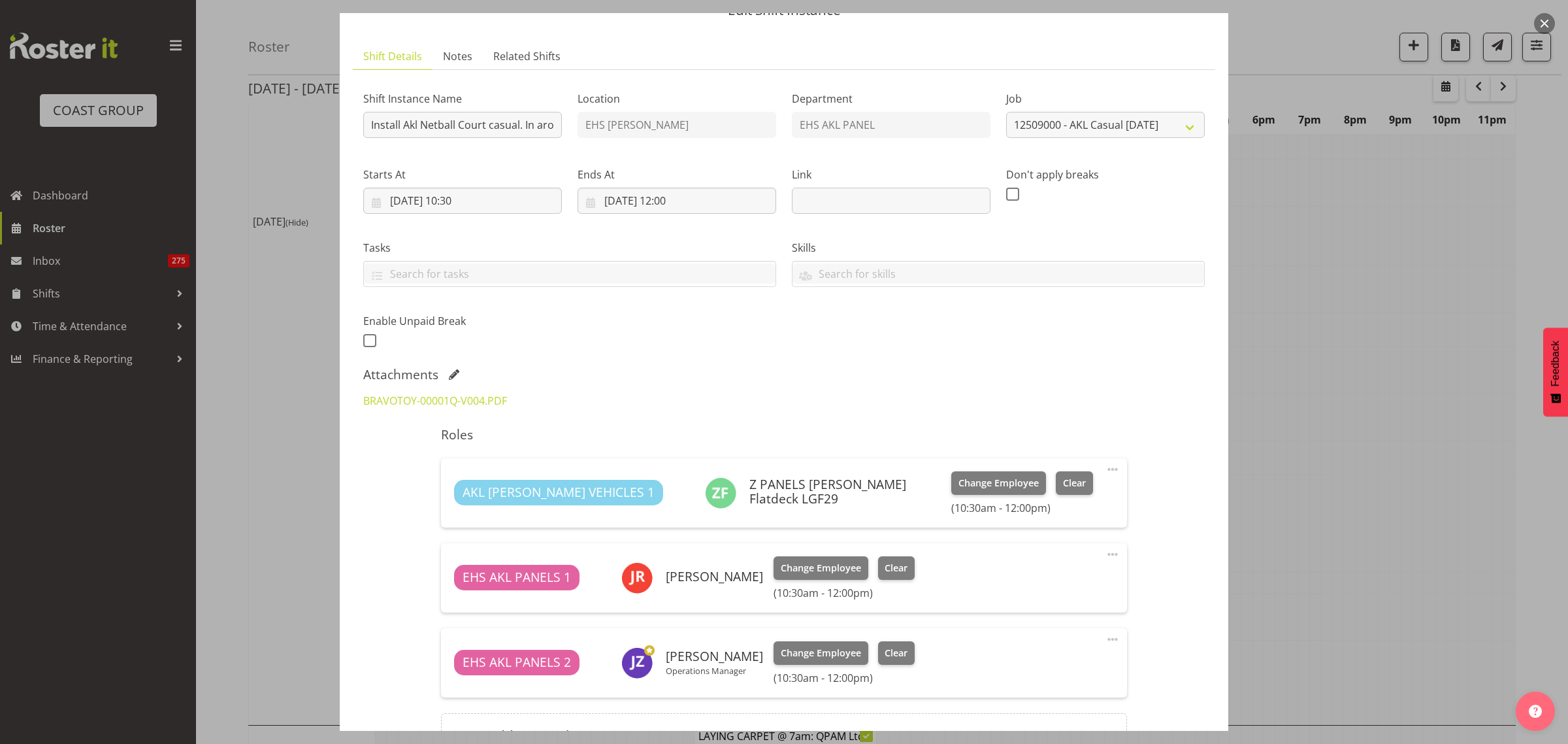
scroll to position [0, 0]
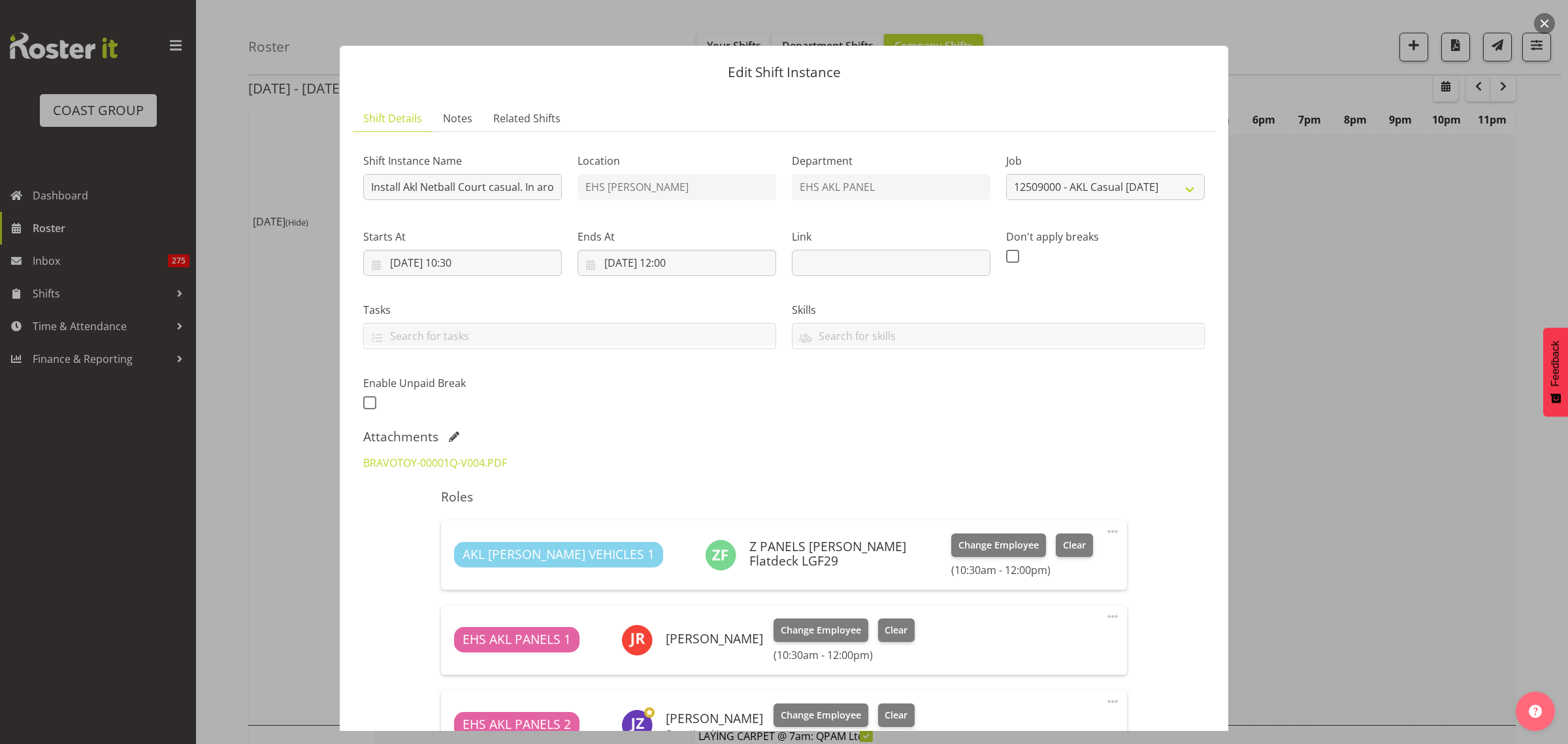
click at [1542, 27] on button "button" at bounding box center [1545, 23] width 21 height 21
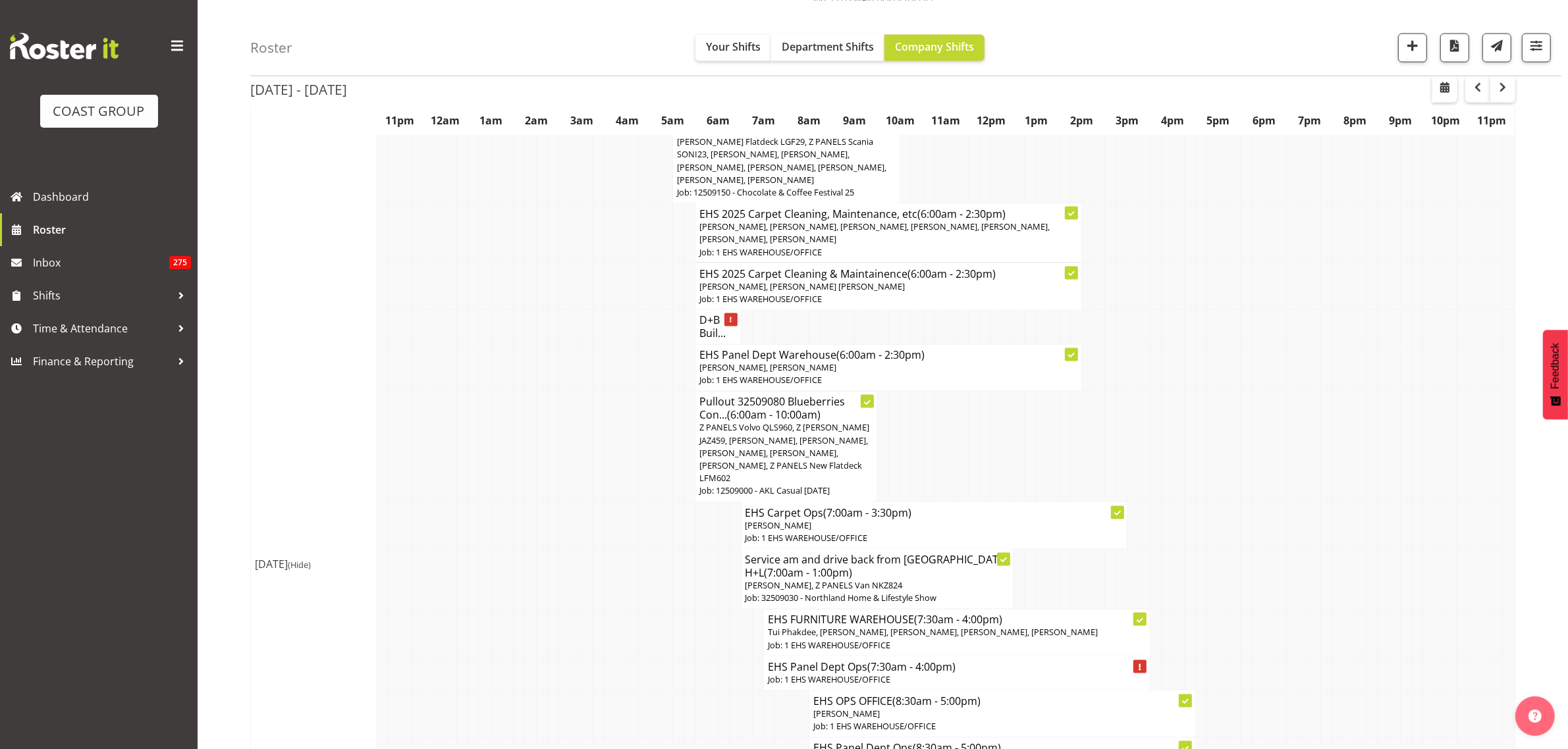
scroll to position [2714, 0]
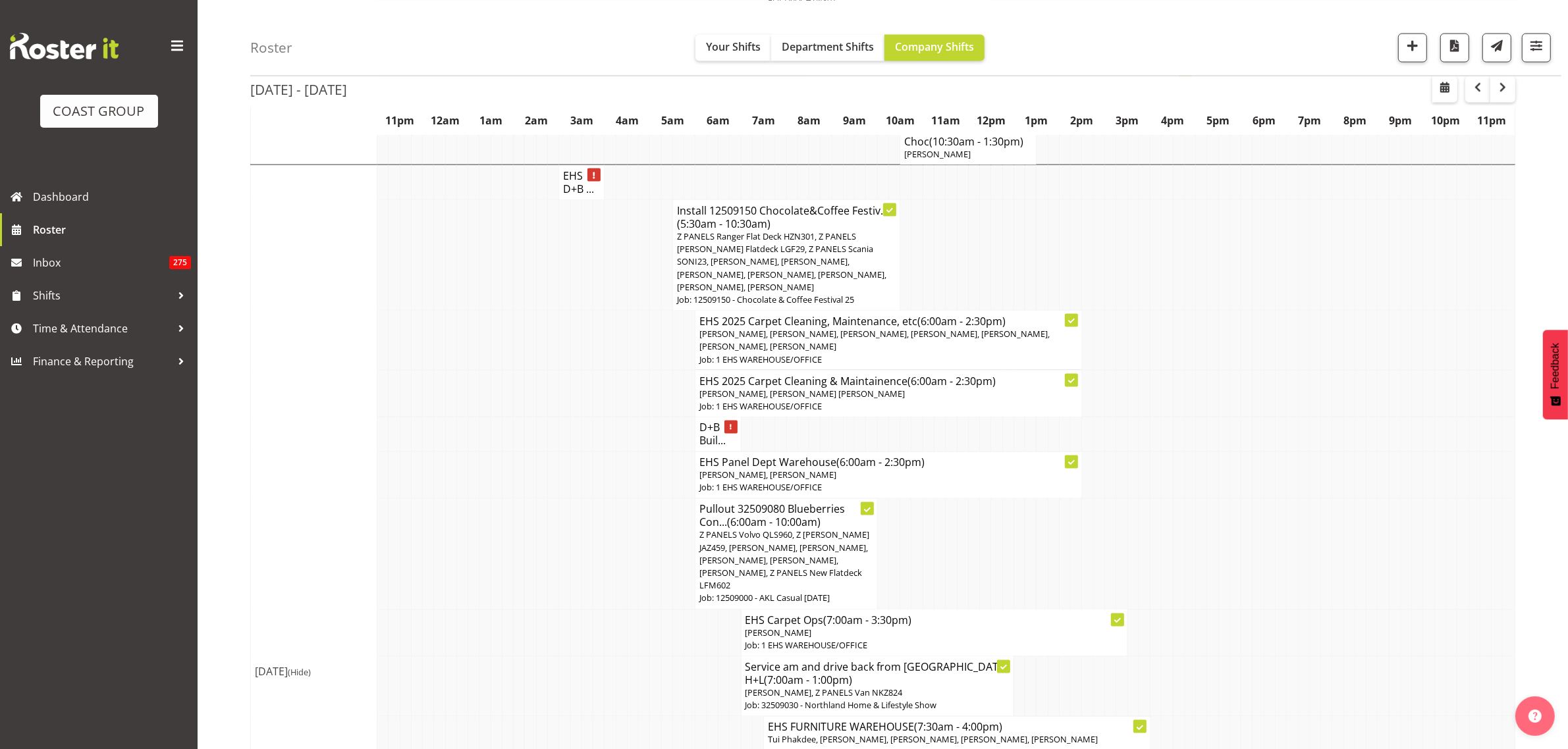
click at [916, 481] on p "[PERSON_NAME], [PERSON_NAME]" at bounding box center [888, 475] width 378 height 12
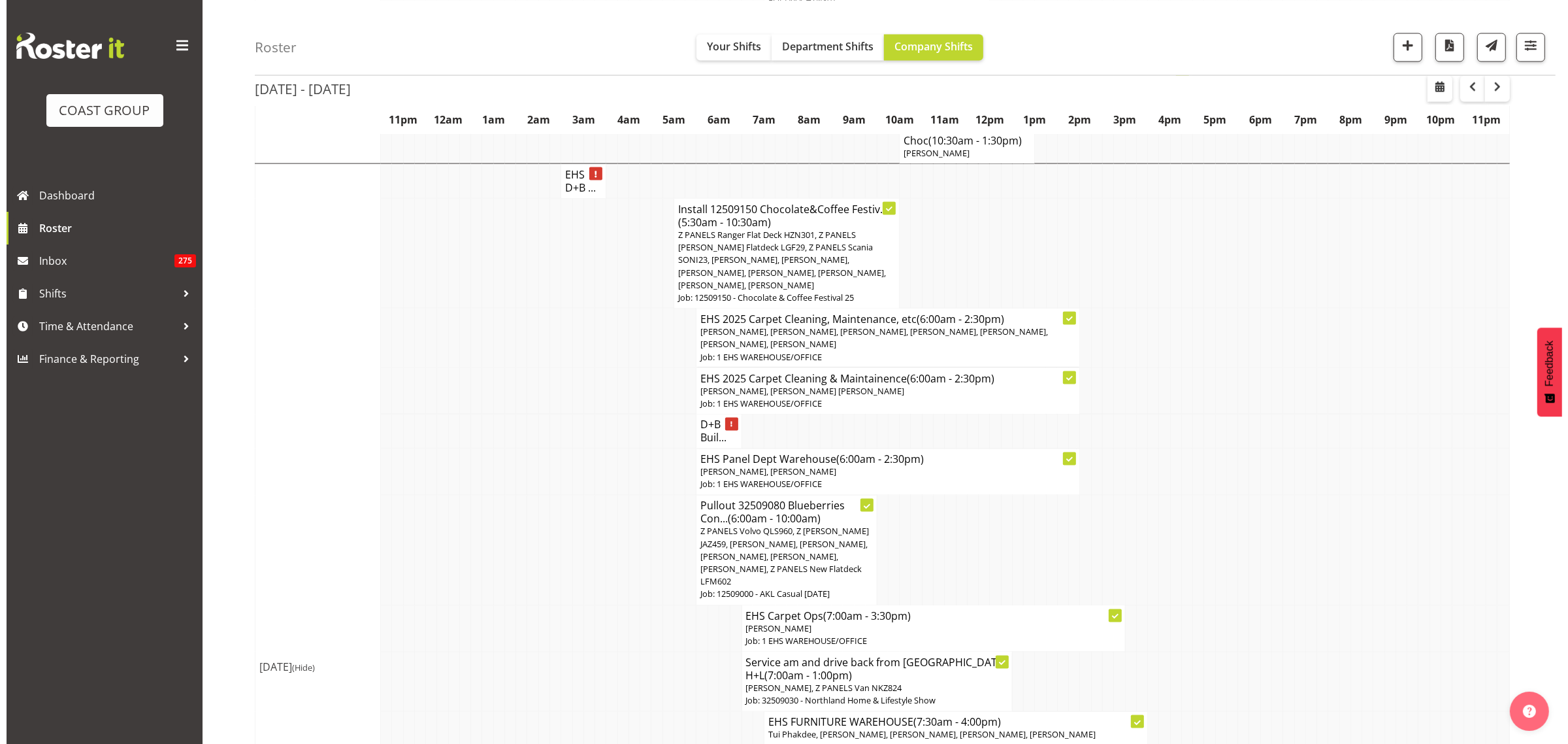
scroll to position [2658, 0]
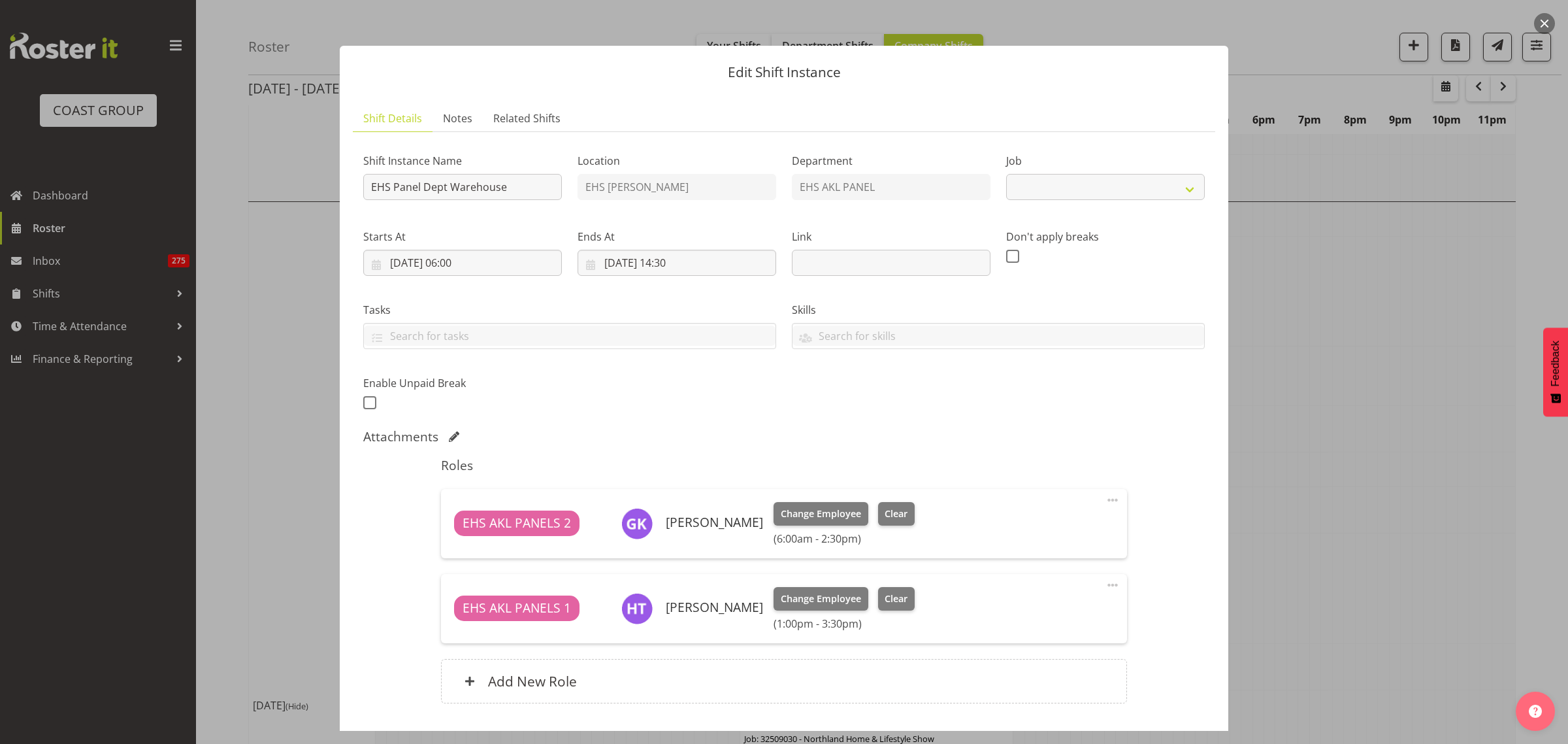
select select "69"
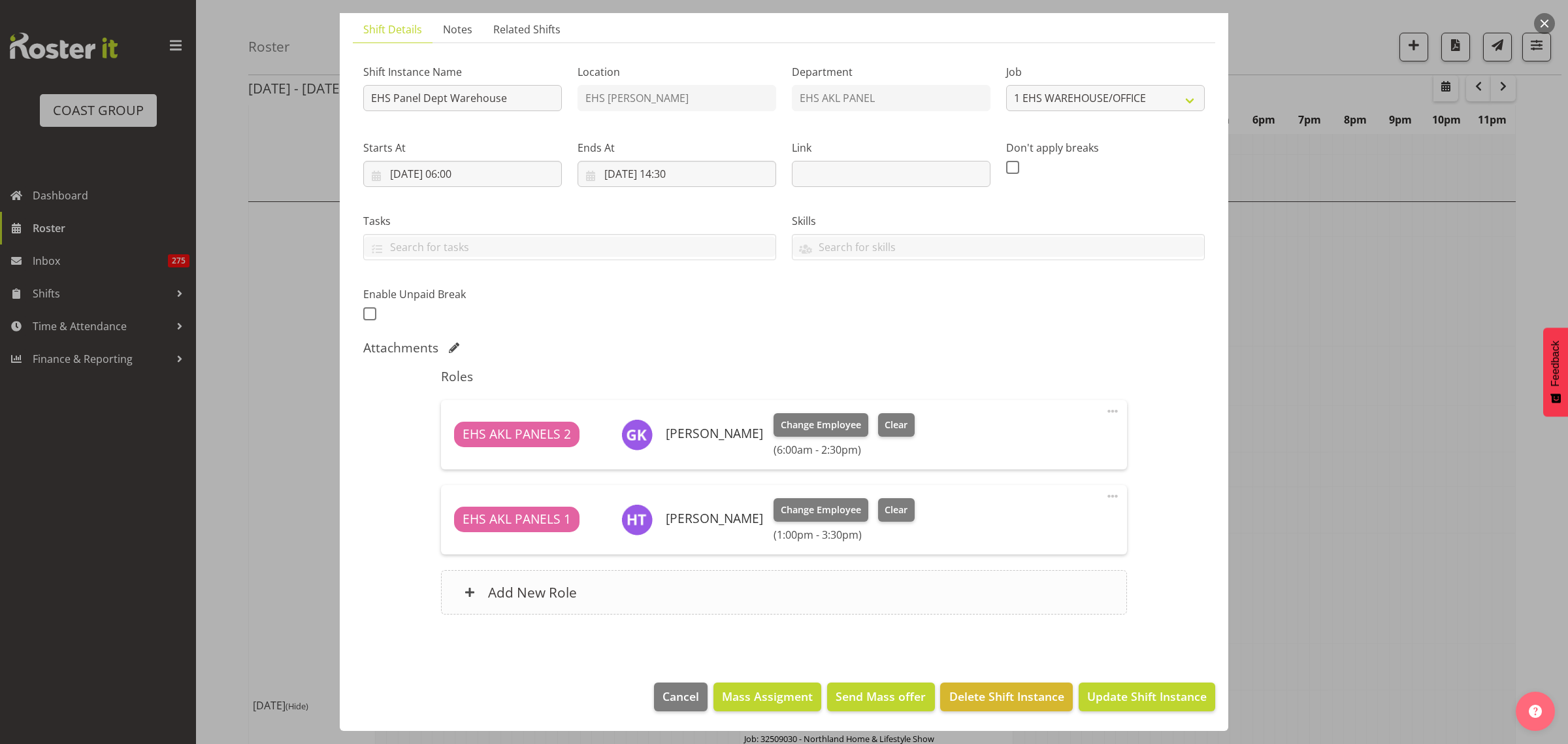
click at [759, 596] on div "Add New Role" at bounding box center [784, 592] width 685 height 44
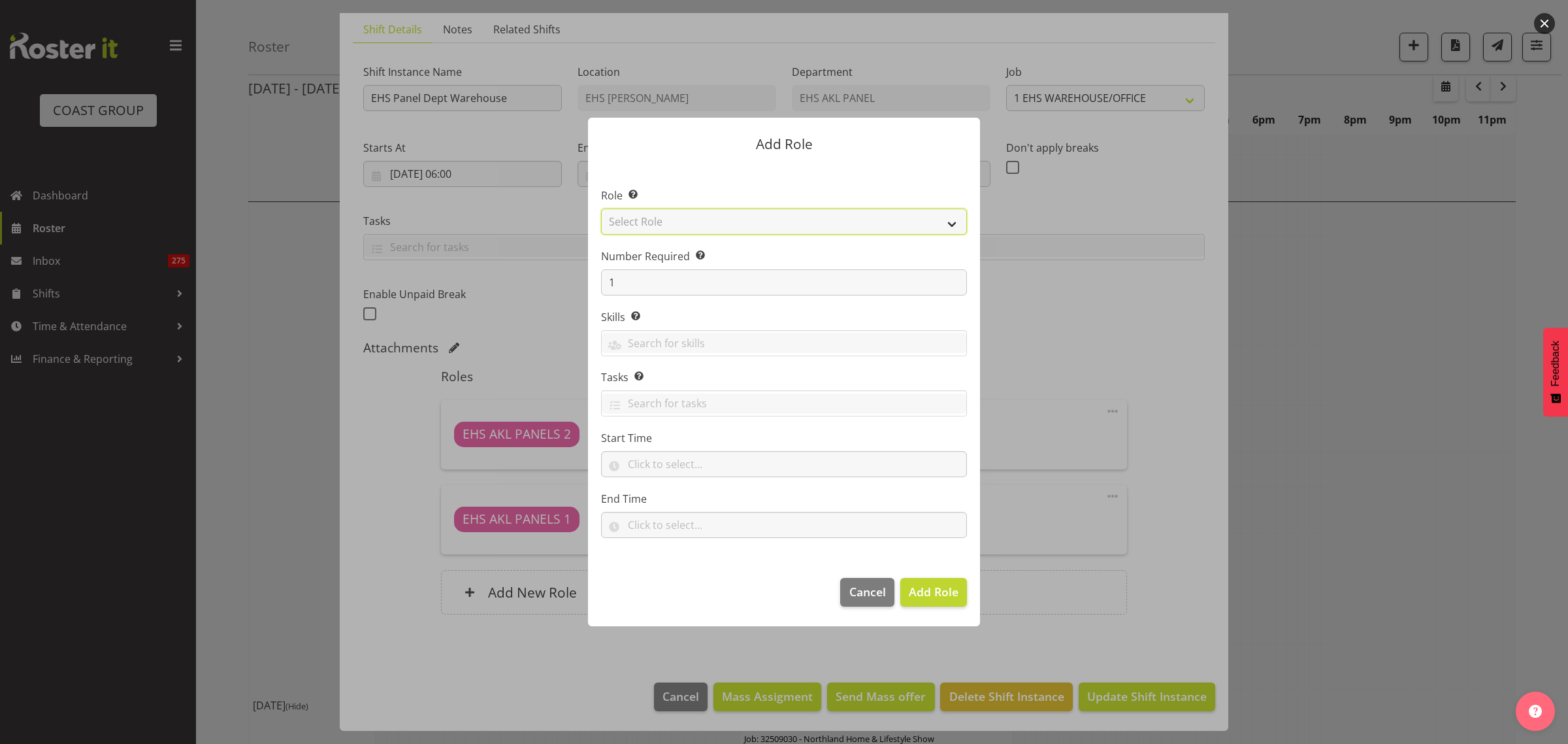
click at [952, 223] on select "Select Role ACCOUNT MANAGER ACCOUNT MANAGER DW ACCOUNTS [PERSON_NAME] VEHICLES …" at bounding box center [784, 221] width 366 height 26
select select "188"
click at [601, 209] on select "Select Role ACCOUNT MANAGER ACCOUNT MANAGER DW ACCOUNTS [PERSON_NAME] VEHICLES …" at bounding box center [784, 221] width 366 height 26
click at [920, 598] on span "Add Role" at bounding box center [933, 591] width 50 height 16
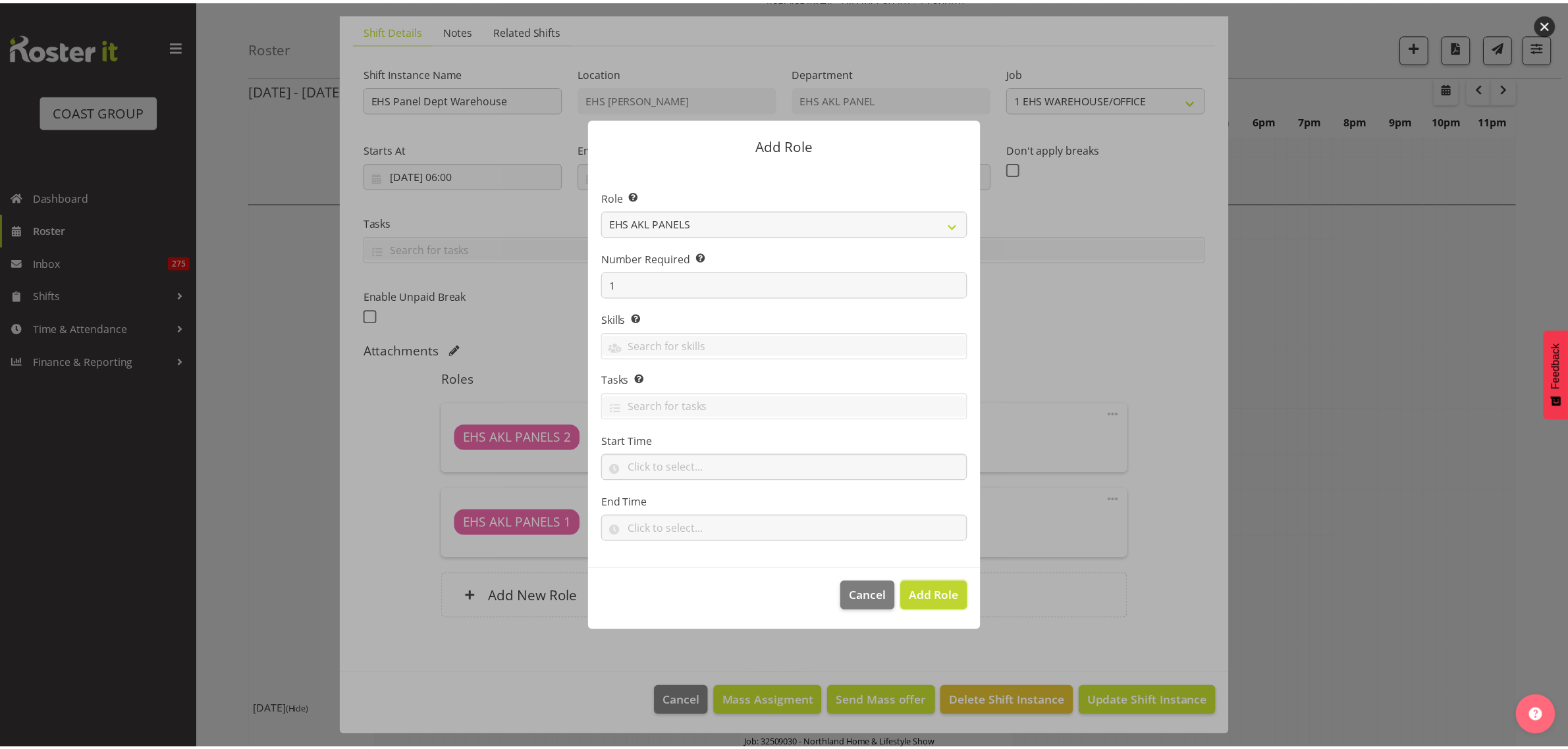
scroll to position [2714, 0]
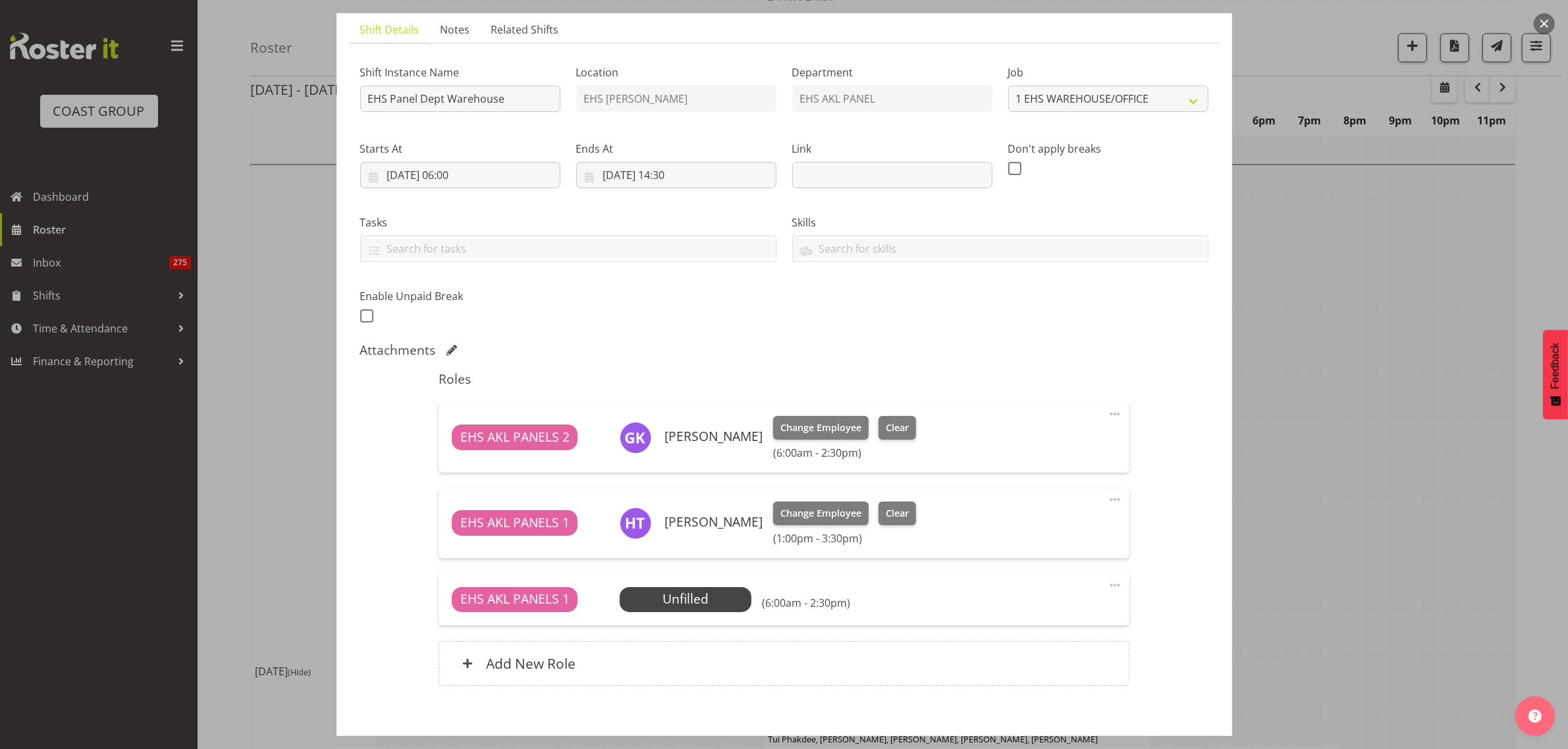
click at [1107, 585] on span at bounding box center [1114, 584] width 16 height 16
click at [1048, 609] on link "Edit" at bounding box center [1059, 613] width 127 height 24
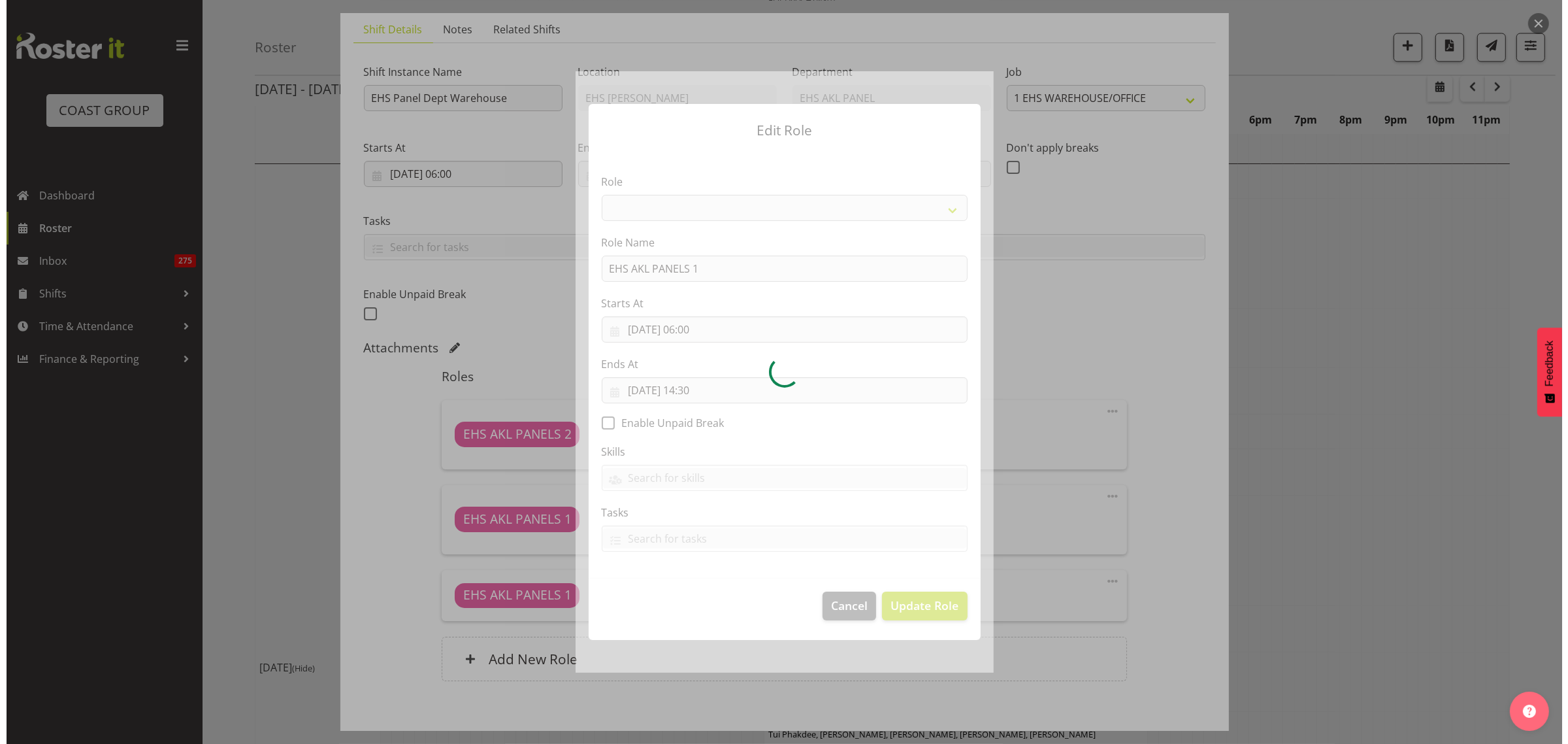
scroll to position [2658, 0]
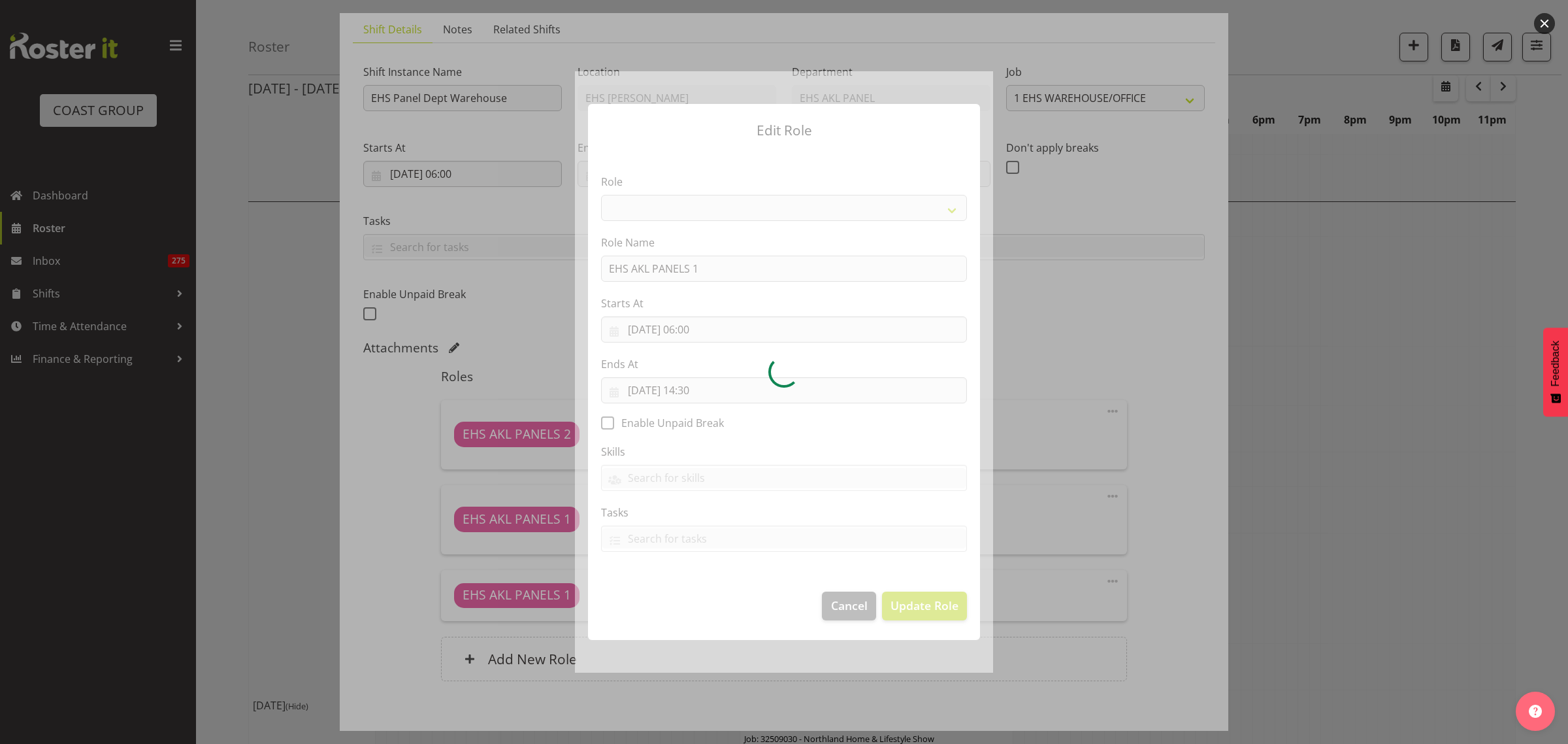
select select "188"
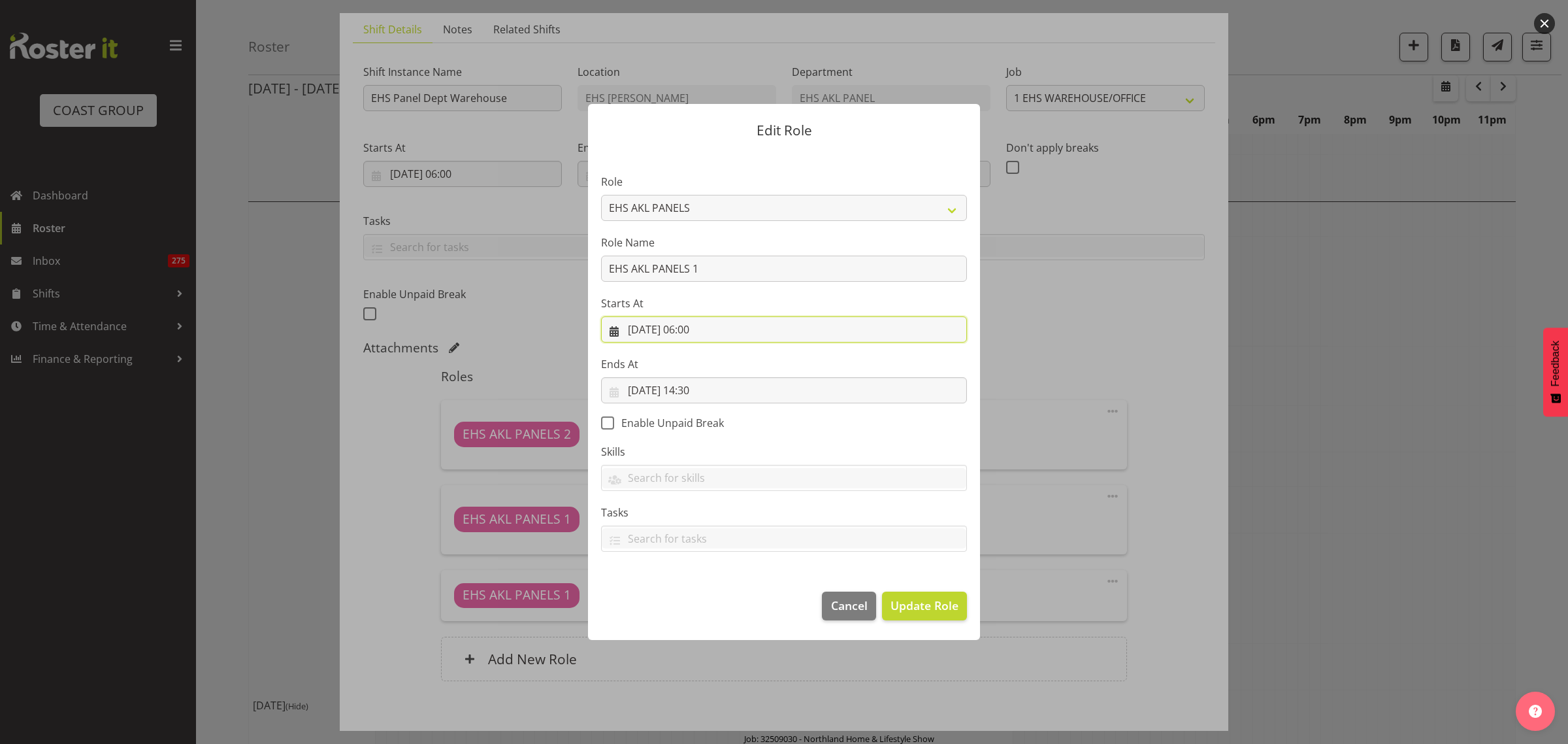
click at [740, 331] on input "[DATE] 06:00" at bounding box center [784, 329] width 366 height 26
click at [701, 609] on select "00 01 02 03 04 05 06 07 08 09 10 11 12 13 14 15 16 17 18 19 20 21 22 23" at bounding box center [705, 607] width 29 height 26
select select "10"
click at [690, 594] on select "00 01 02 03 04 05 06 07 08 09 10 11 12 13 14 15 16 17 18 19 20 21 22 23" at bounding box center [705, 607] width 29 height 26
type input "[DATE] 10:00"
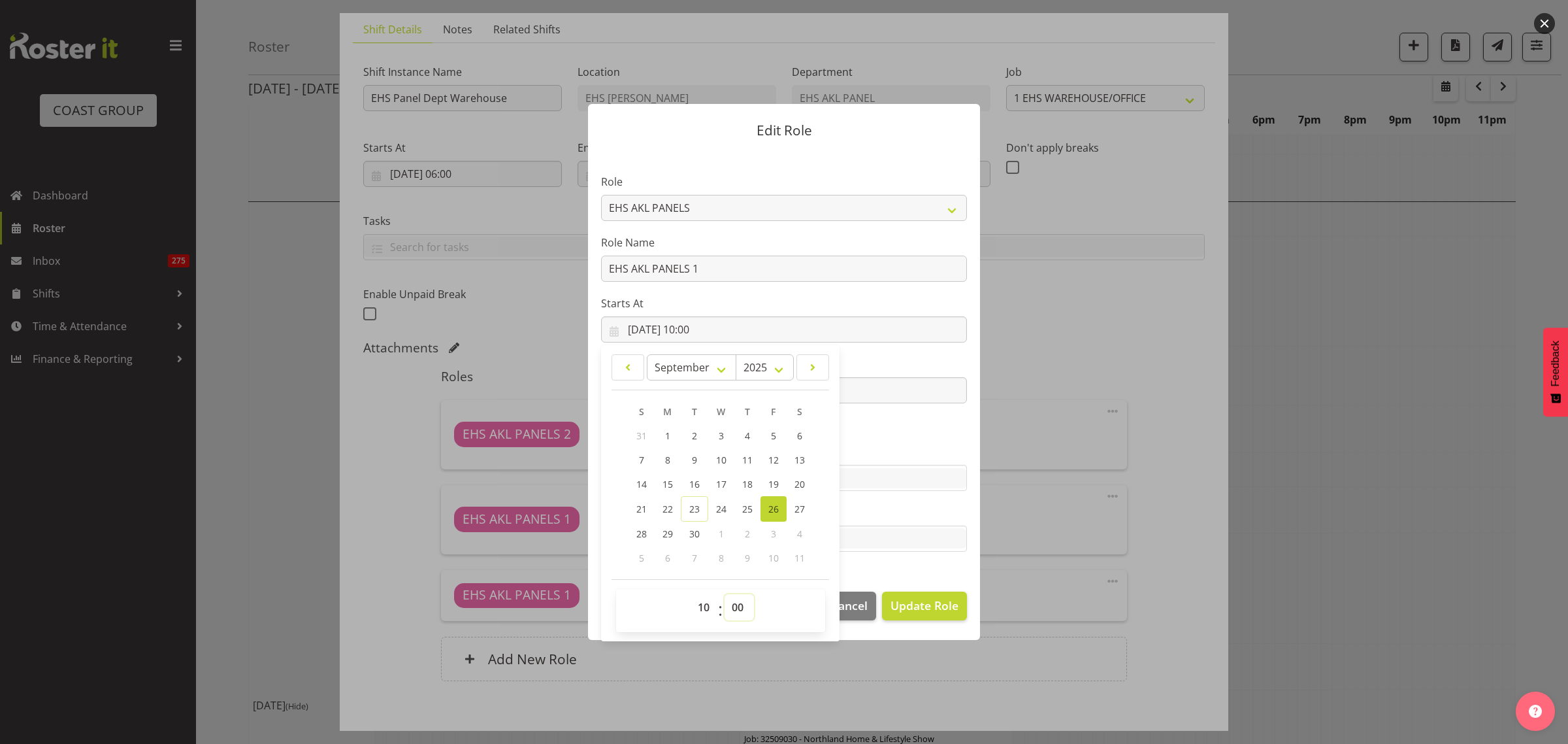
click at [739, 603] on select "00 01 02 03 04 05 06 07 08 09 10 11 12 13 14 15 16 17 18 19 20 21 22 23 24 25 2…" at bounding box center [739, 607] width 29 height 26
select select "30"
click at [725, 594] on select "00 01 02 03 04 05 06 07 08 09 10 11 12 13 14 15 16 17 18 19 20 21 22 23 24 25 2…" at bounding box center [739, 607] width 29 height 26
type input "[DATE] 10:30"
click at [902, 606] on span "Update Role" at bounding box center [924, 605] width 68 height 17
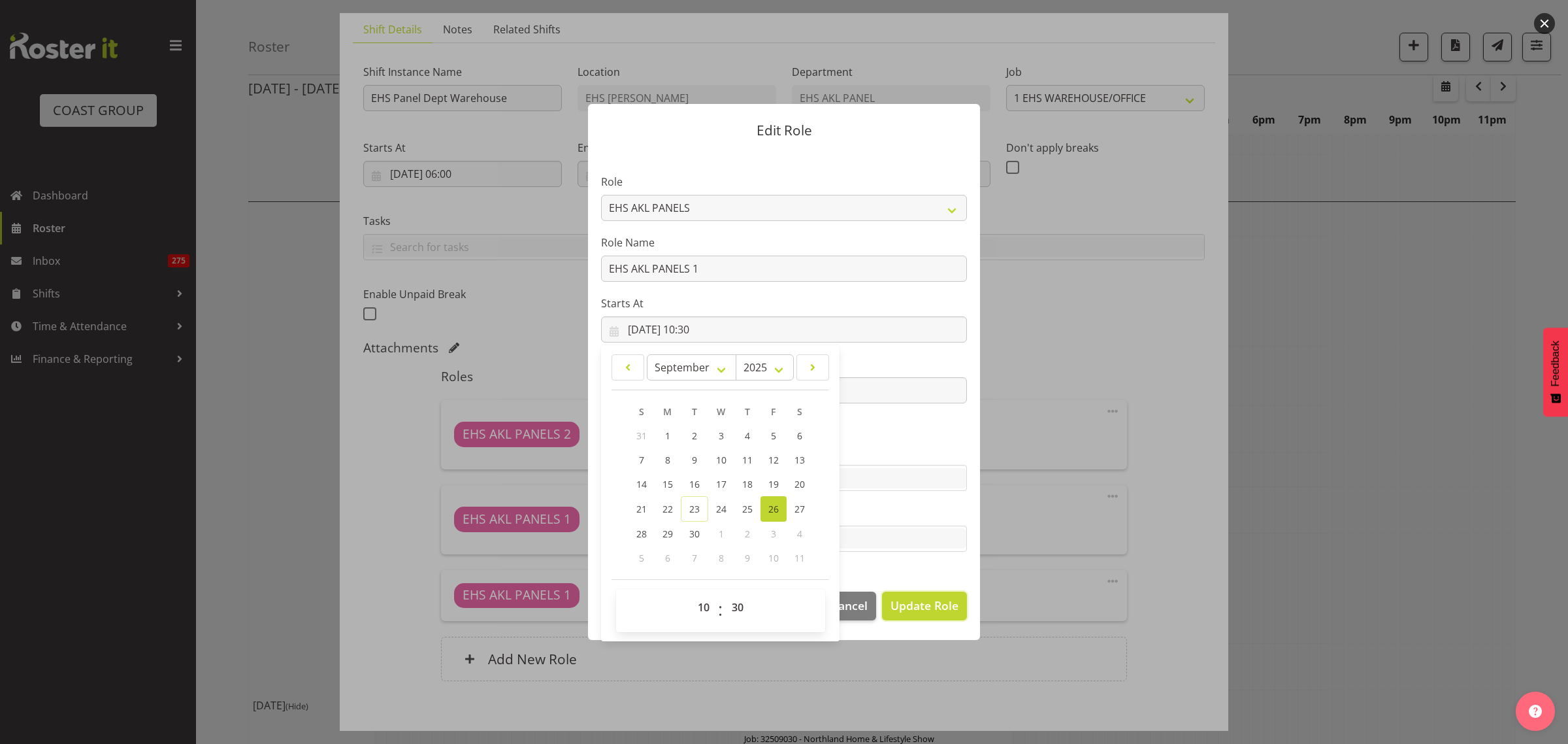
select select
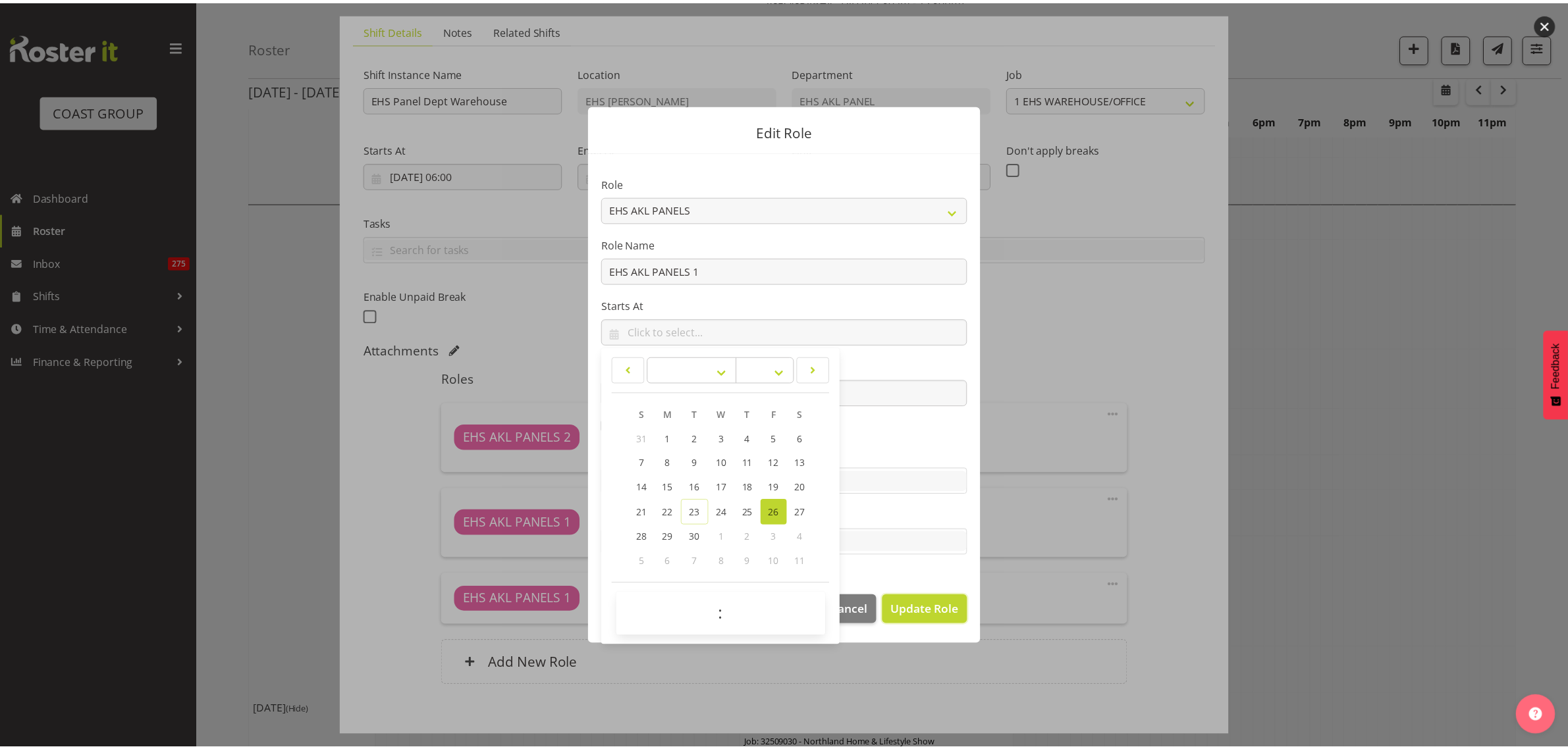
scroll to position [2714, 0]
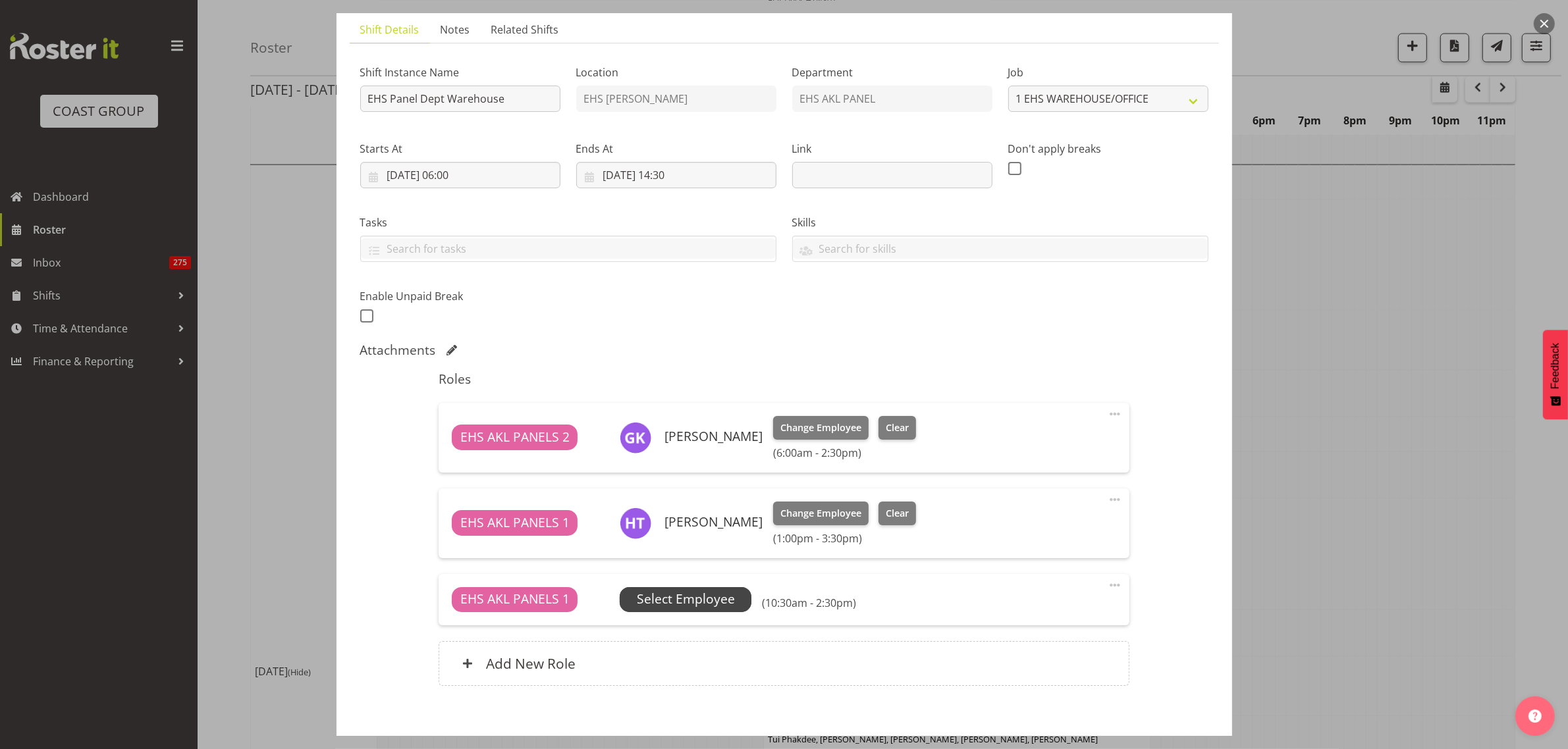
click at [712, 600] on span "Select Employee" at bounding box center [685, 599] width 98 height 19
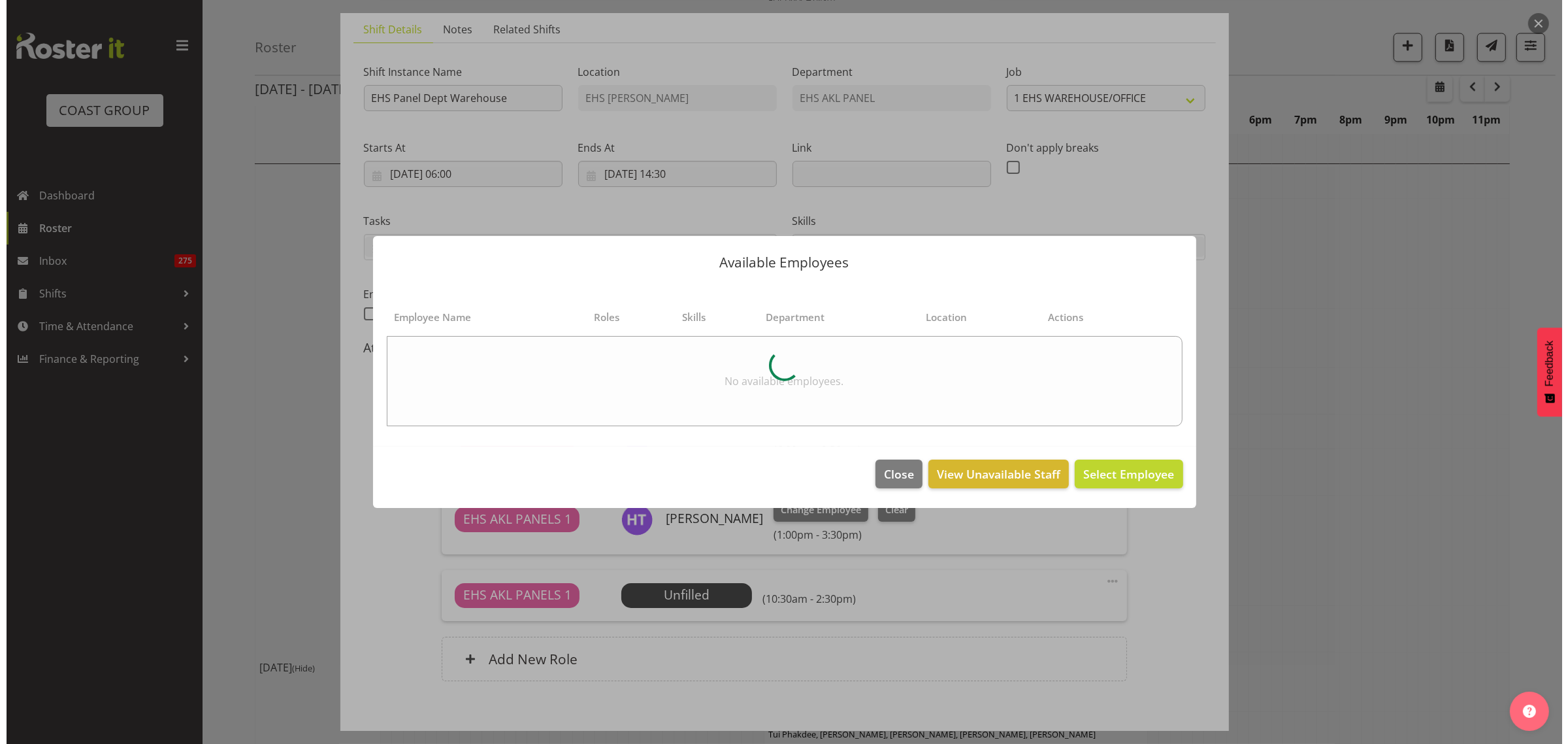
scroll to position [2658, 0]
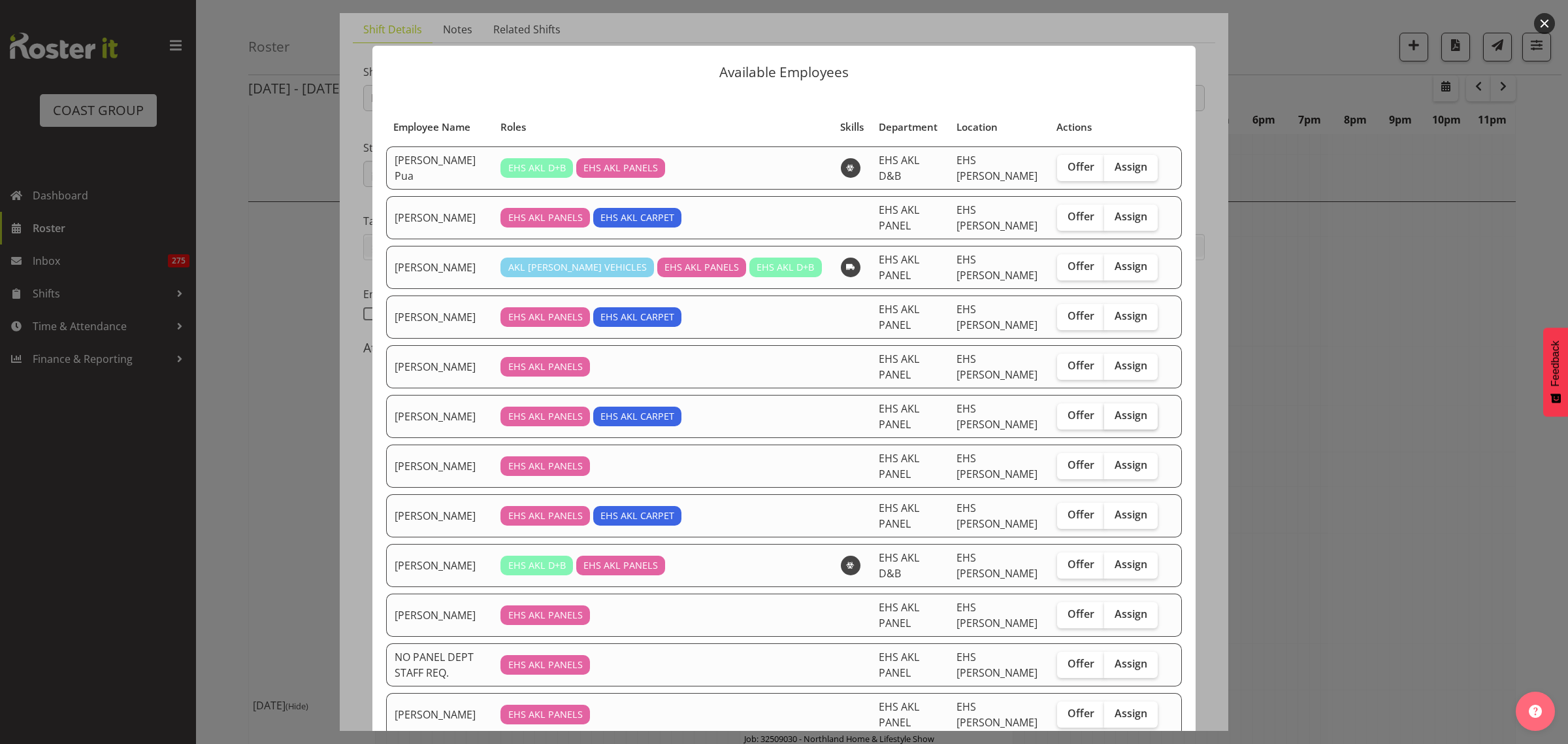
click at [1127, 415] on span "Assign" at bounding box center [1131, 414] width 32 height 13
click at [1113, 415] on input "Assign" at bounding box center [1108, 415] width 8 height 8
checkbox input "true"
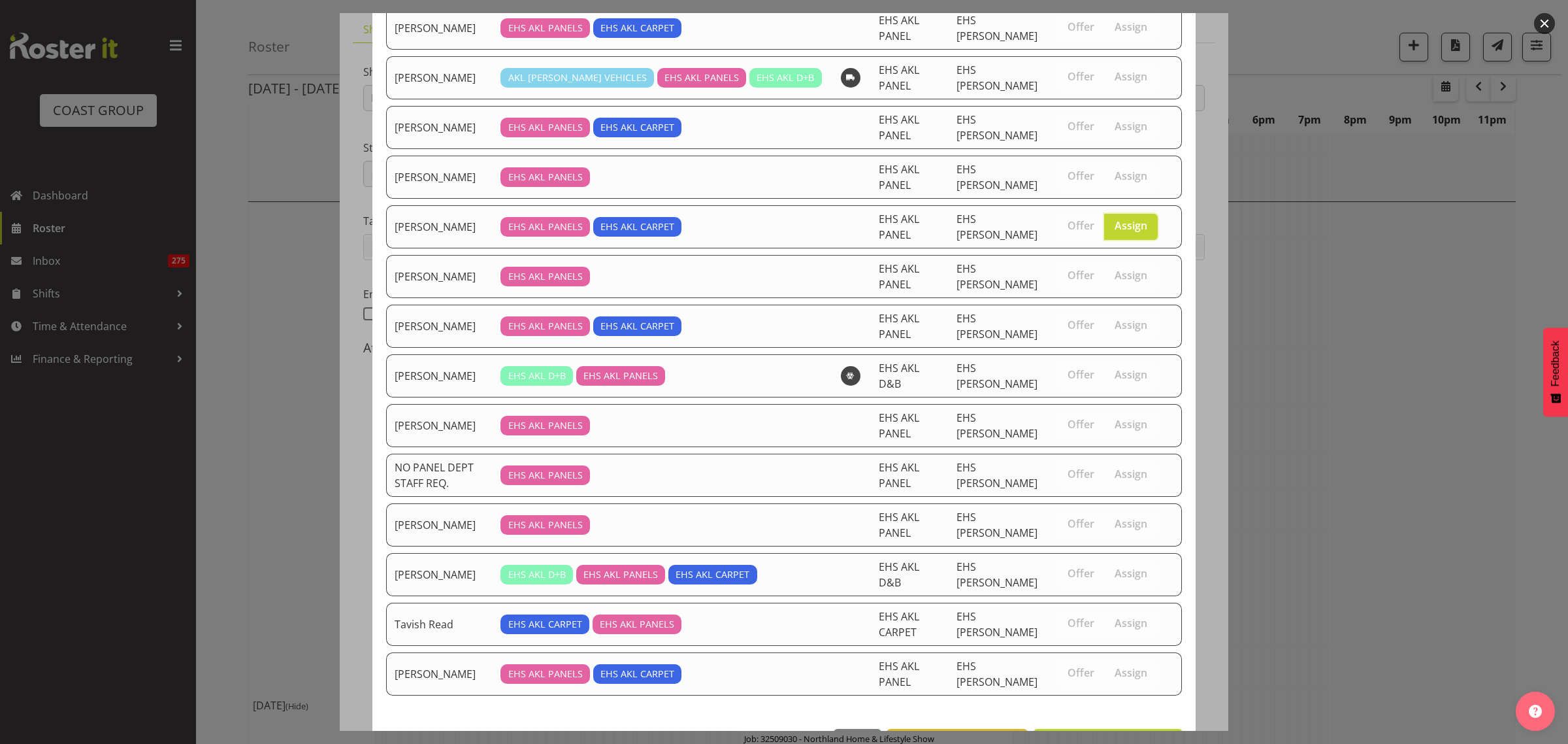
scroll to position [240, 0]
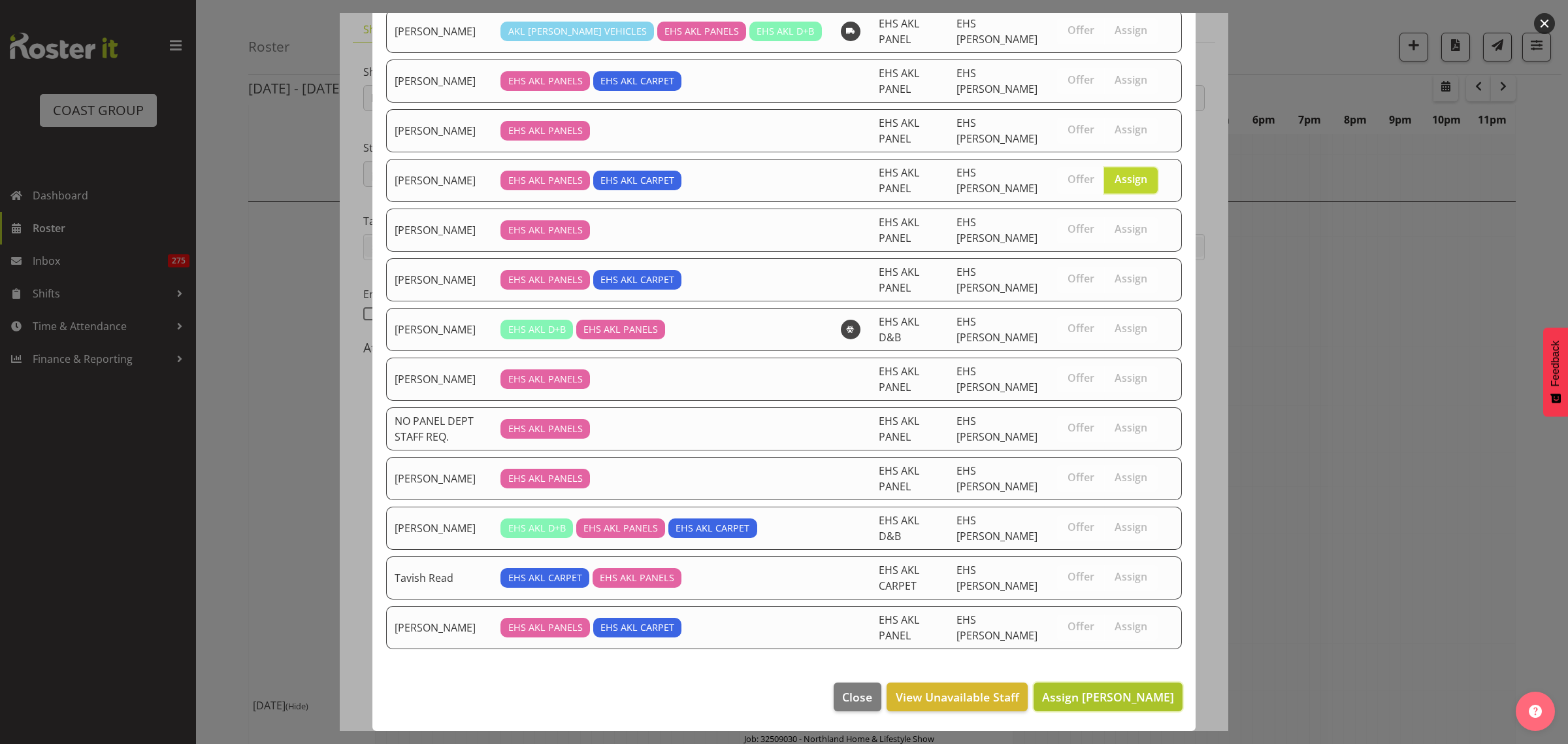
drag, startPoint x: 1078, startPoint y: 697, endPoint x: 1096, endPoint y: 698, distance: 18.0
click at [1079, 697] on span "Assign [PERSON_NAME]" at bounding box center [1107, 697] width 132 height 16
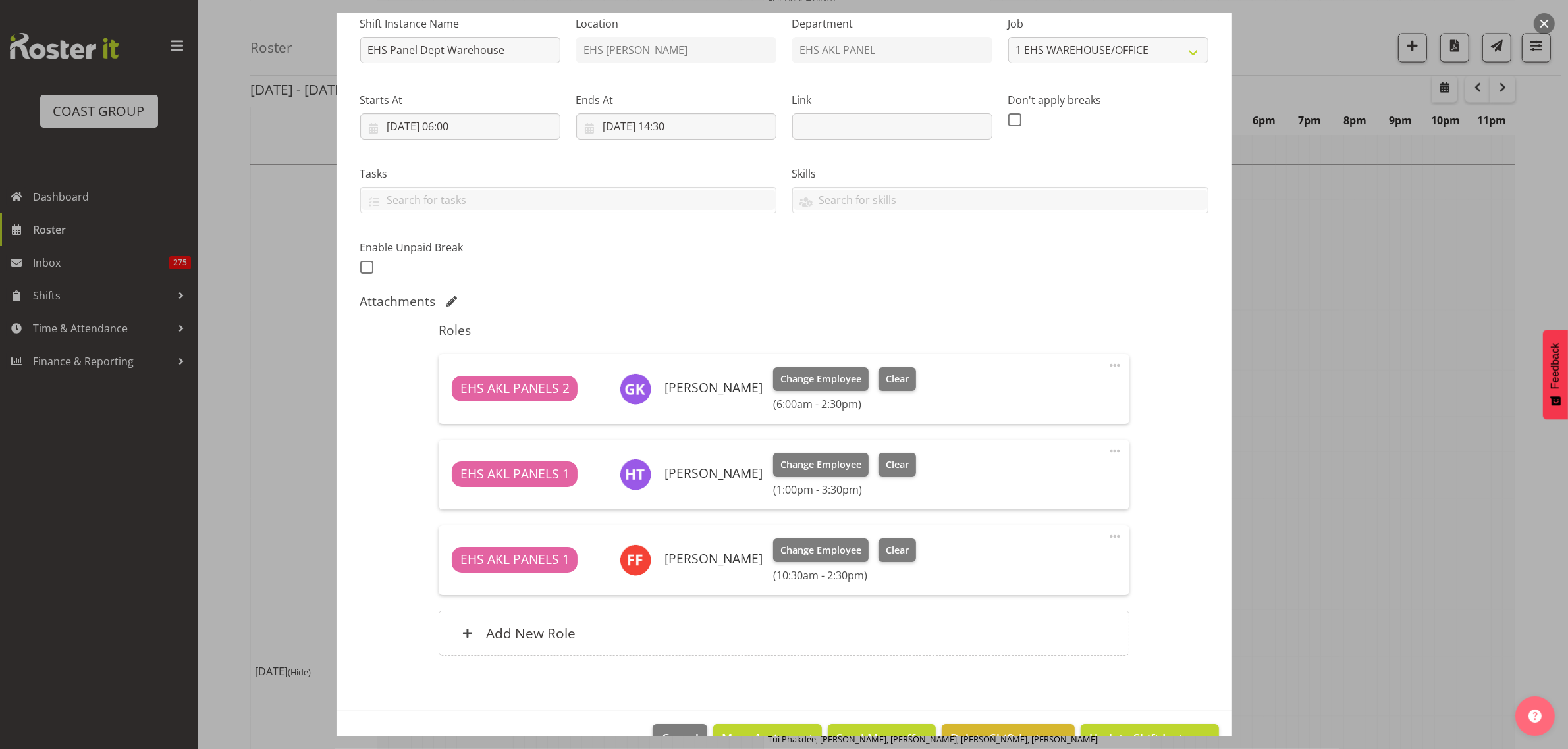
scroll to position [175, 0]
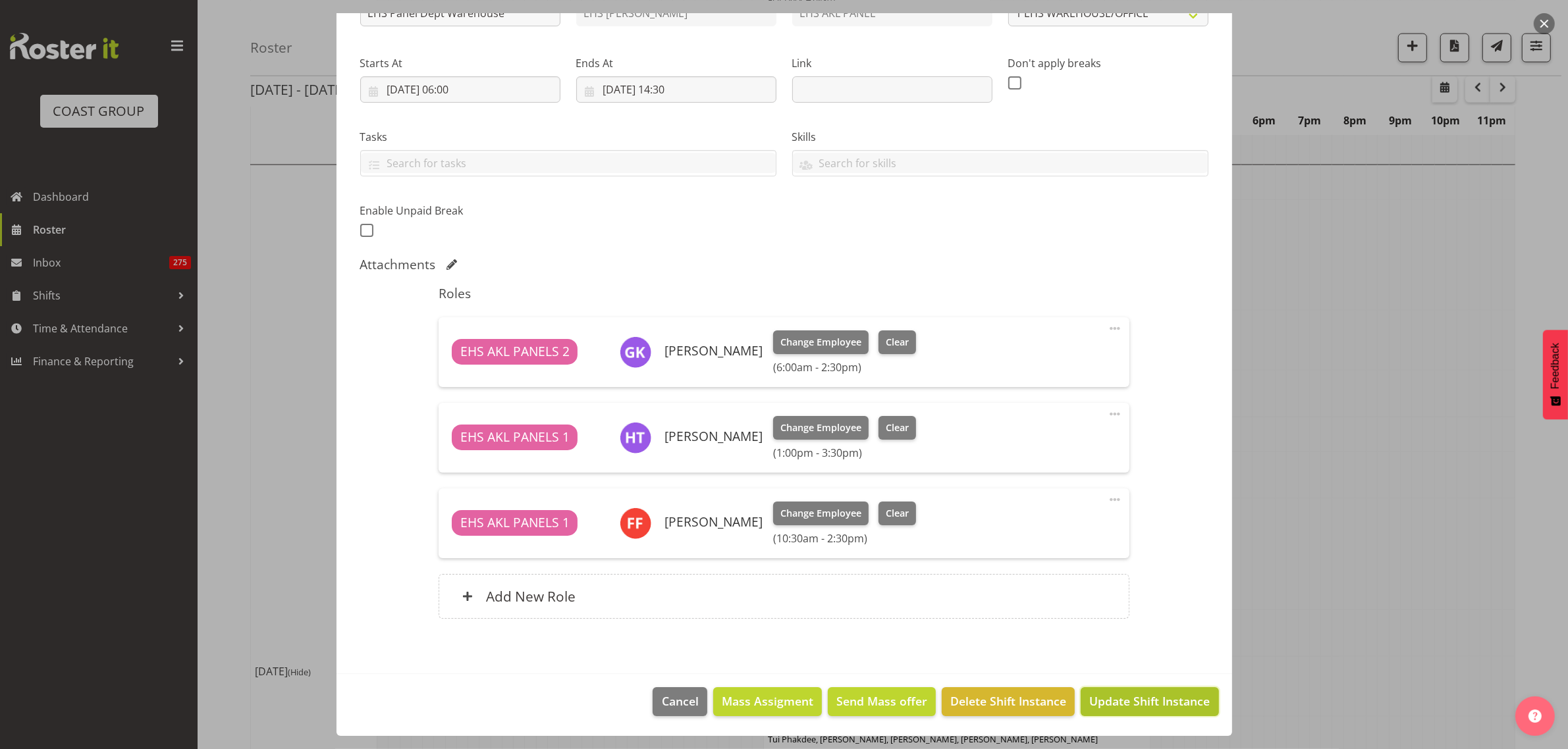
click at [1114, 702] on span "Update Shift Instance" at bounding box center [1149, 700] width 121 height 17
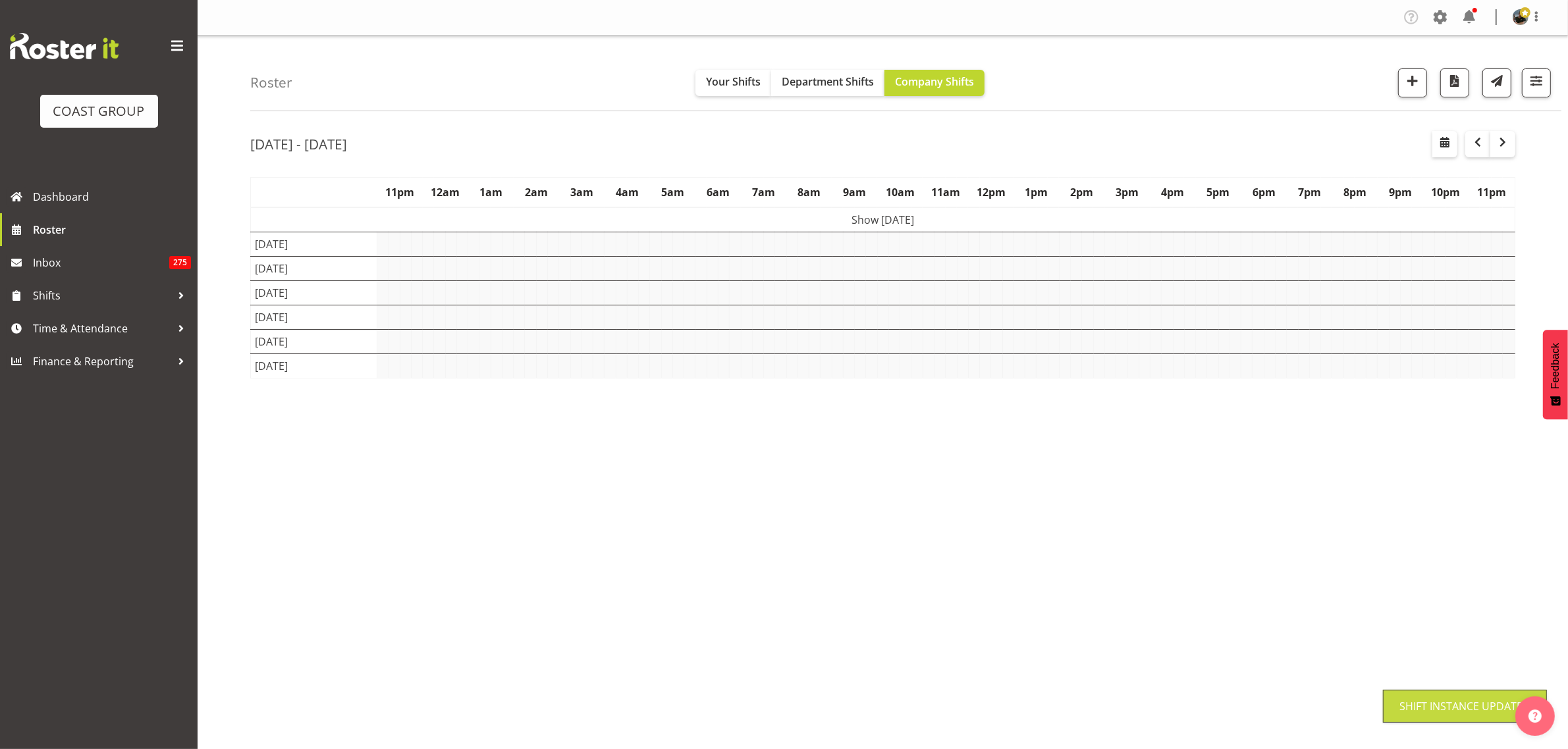
scroll to position [0, 0]
